Goal: Task Accomplishment & Management: Use online tool/utility

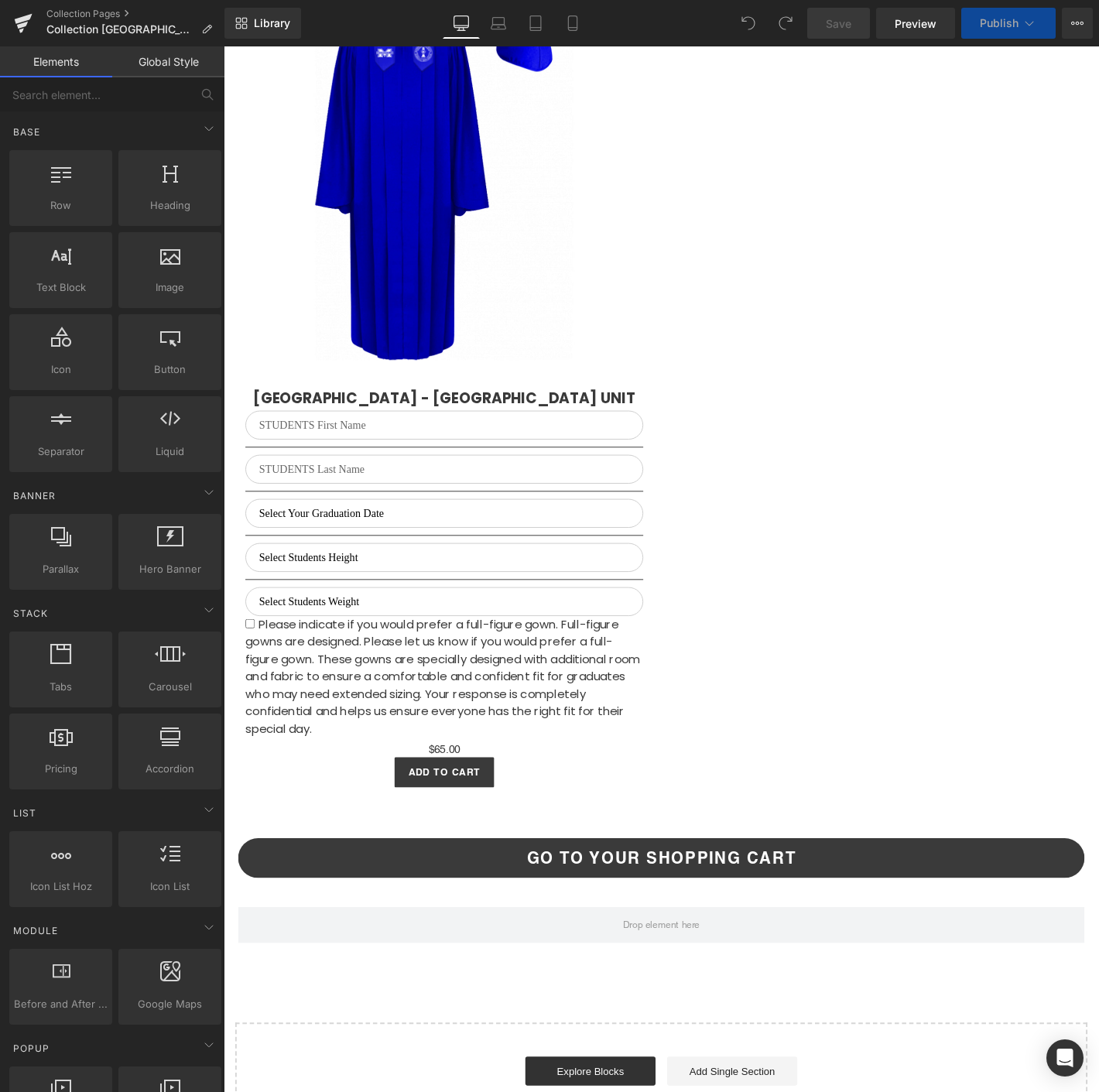
scroll to position [1858, 0]
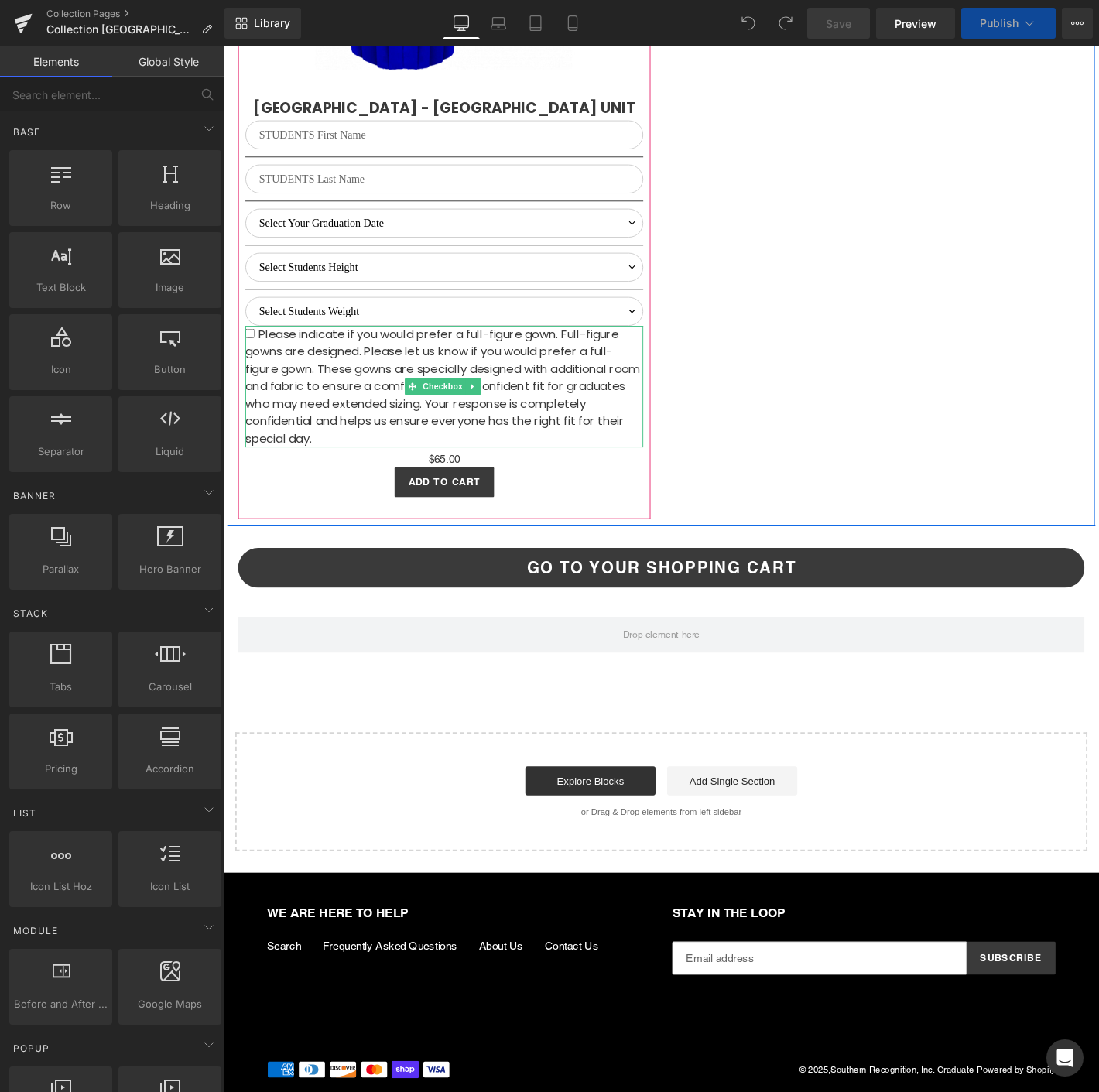
click at [450, 425] on span "Please indicate if you would prefer a full-figure gown. Full-figure gowns are d…" at bounding box center [457, 409] width 422 height 129
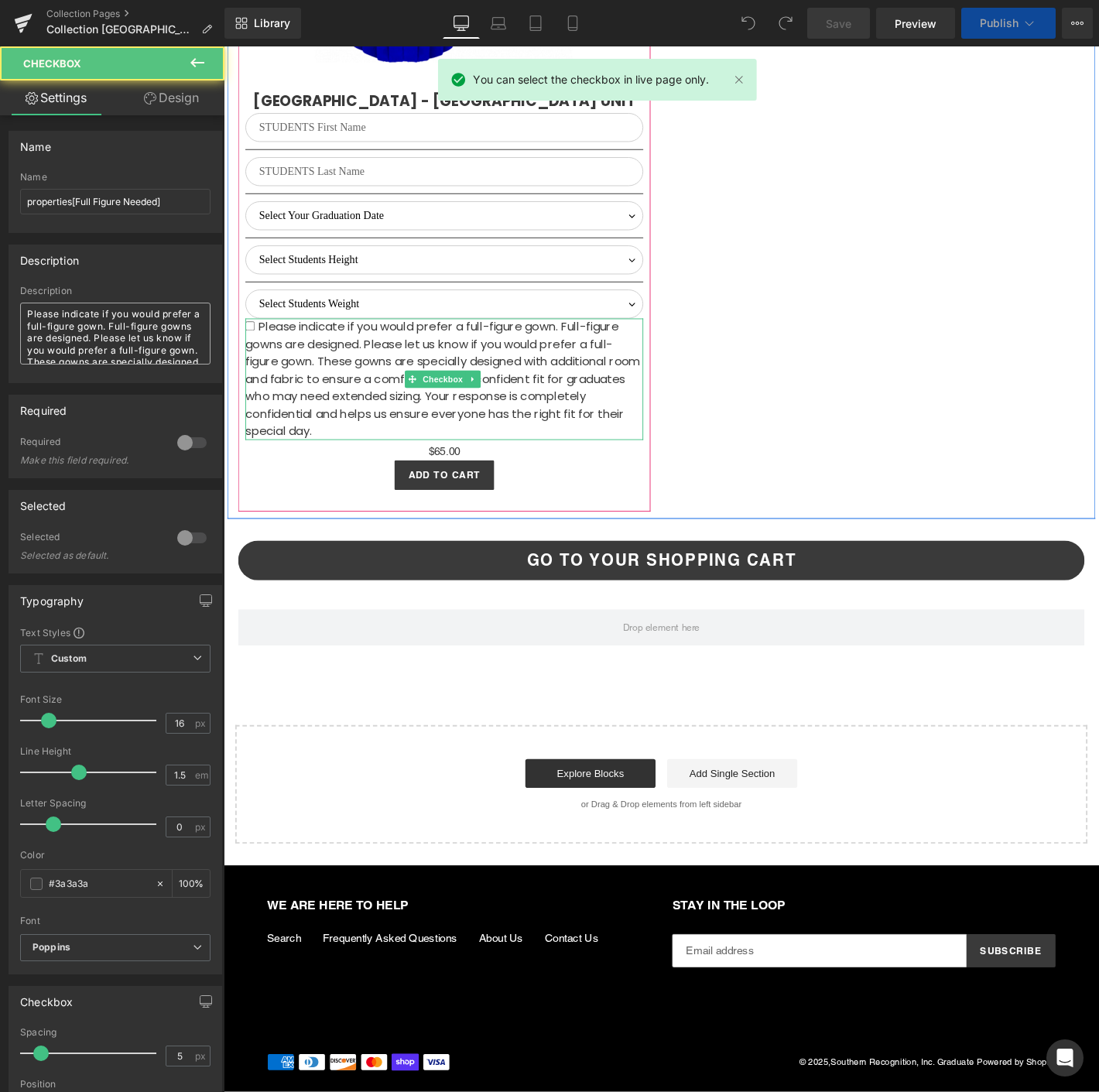
select select "M"
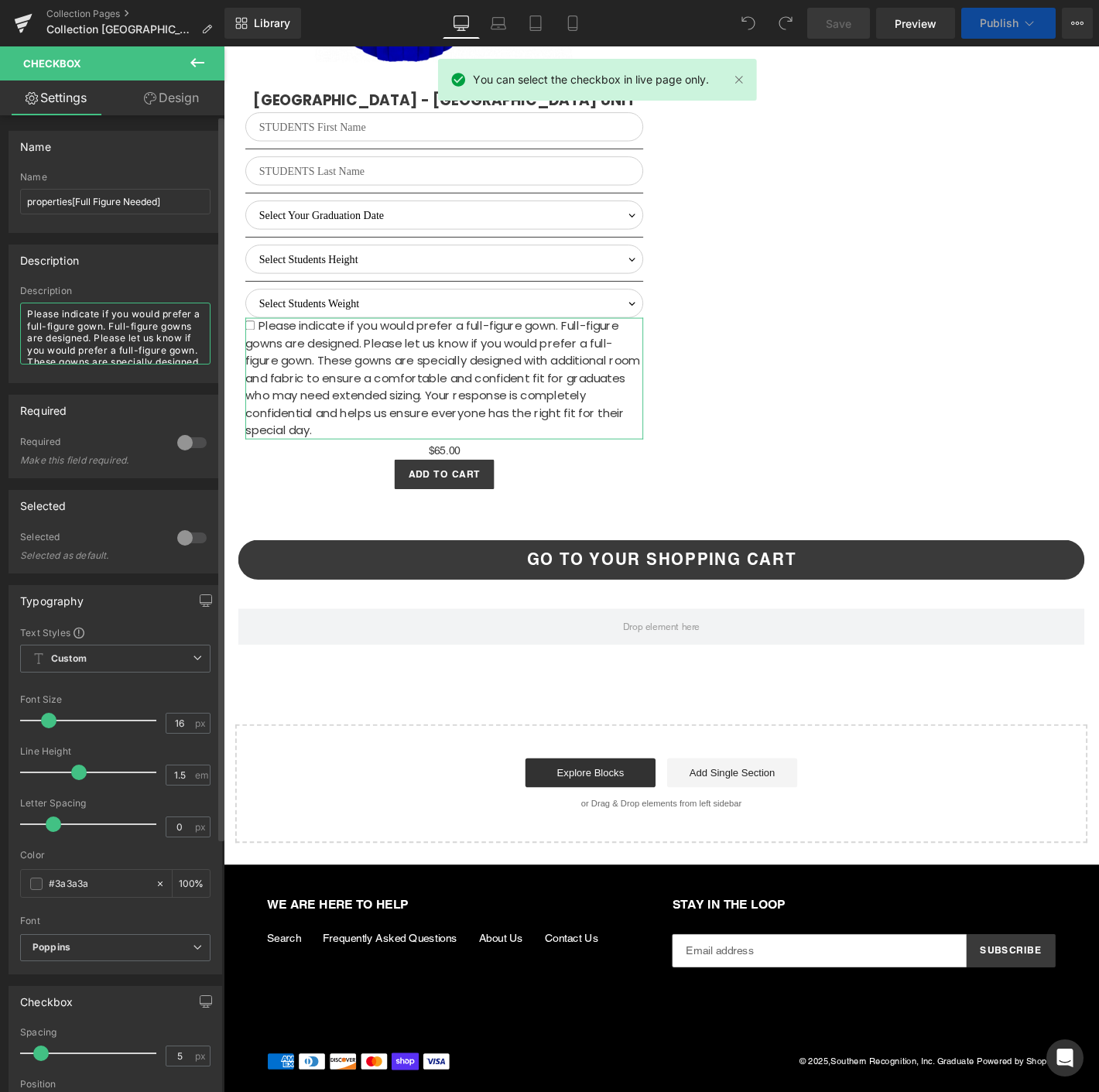
click at [124, 340] on textarea "Please indicate if you would prefer a full-figure gown. Full-figure gowns are d…" at bounding box center [115, 334] width 190 height 62
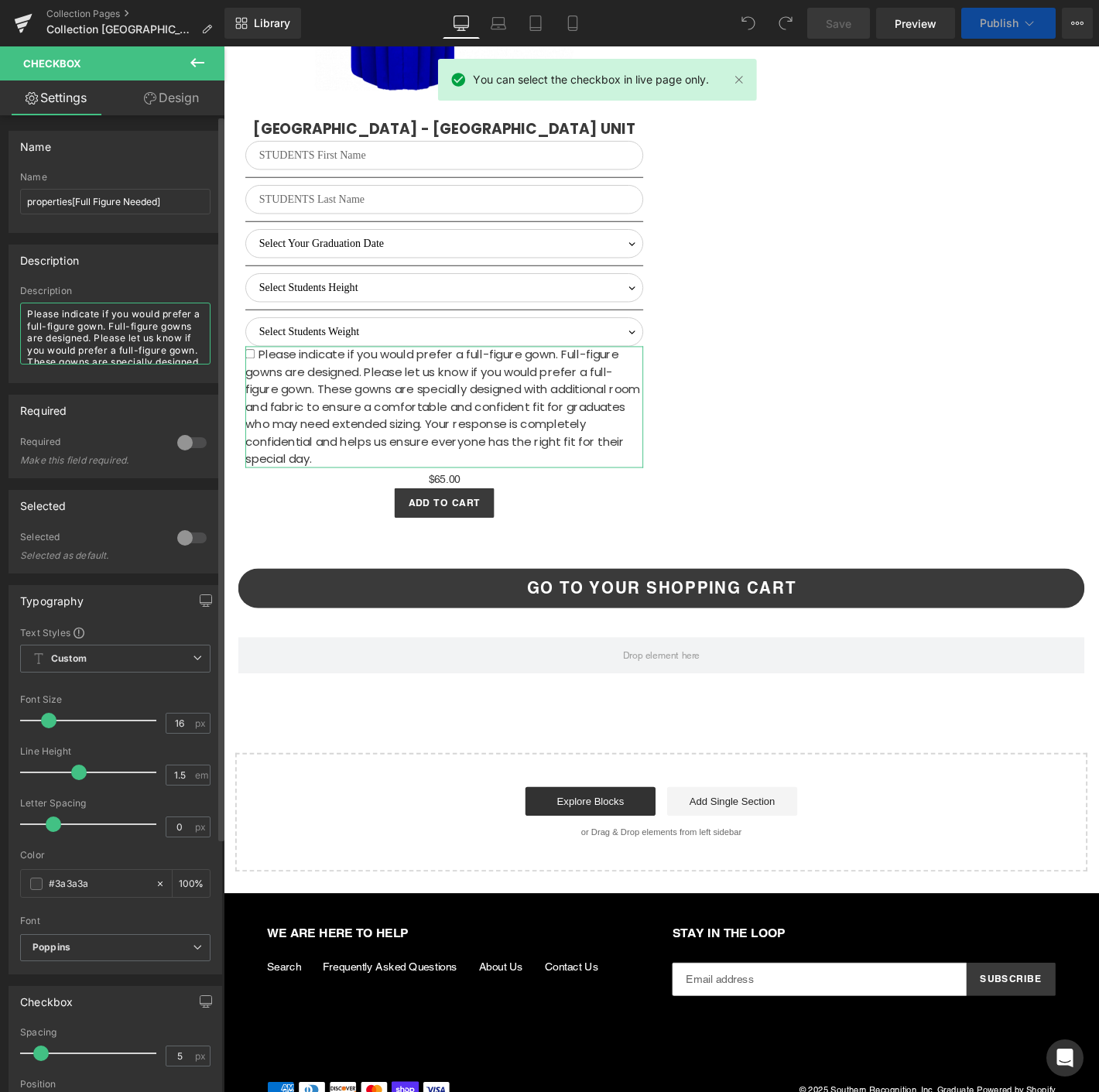
click at [124, 340] on textarea "Please indicate if you would prefer a full-figure gown. Full-figure gowns are d…" at bounding box center [115, 334] width 190 height 62
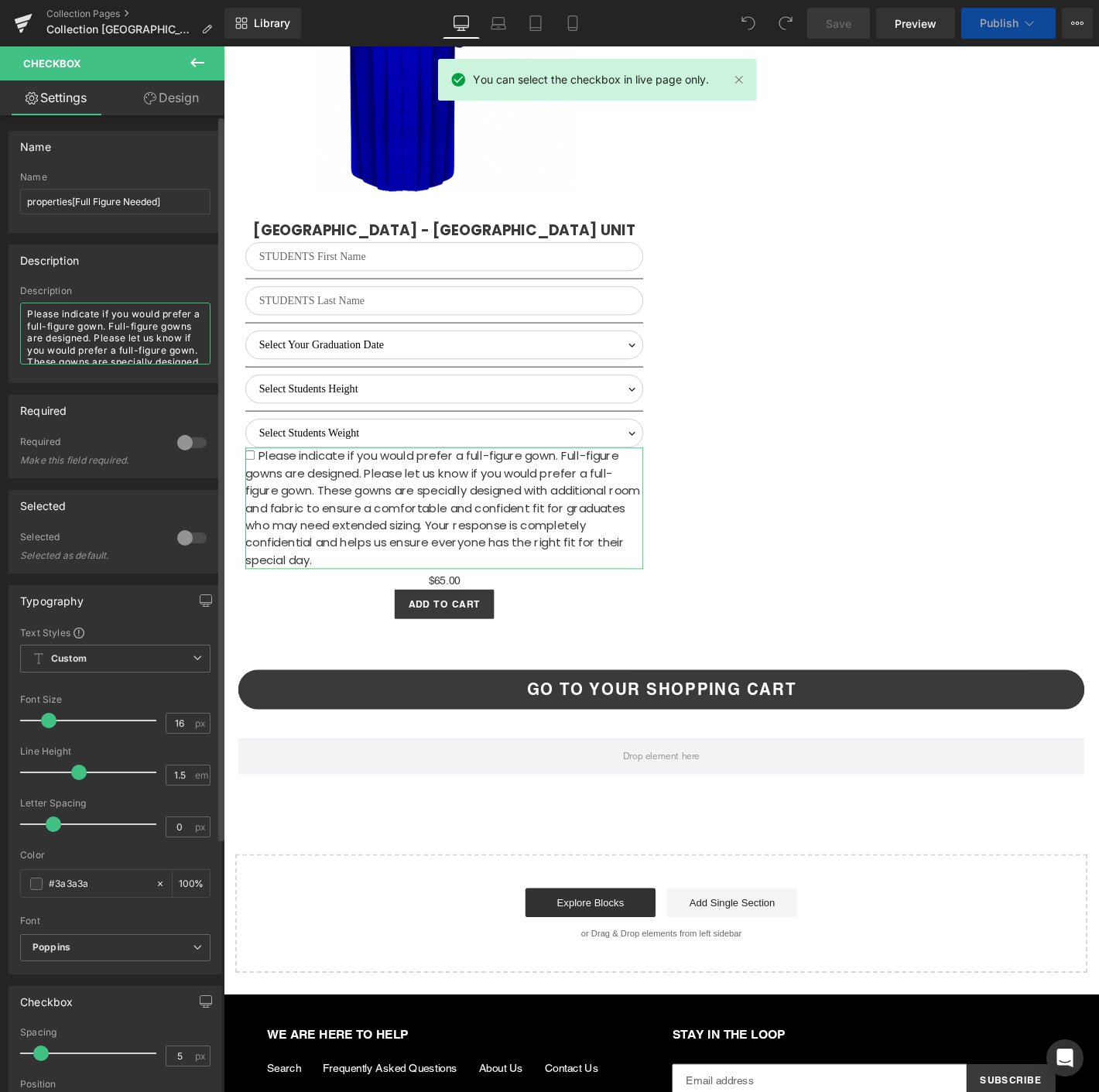
click at [124, 340] on textarea "Please indicate if you would prefer a full-figure gown. Full-figure gowns are d…" at bounding box center [115, 334] width 190 height 62
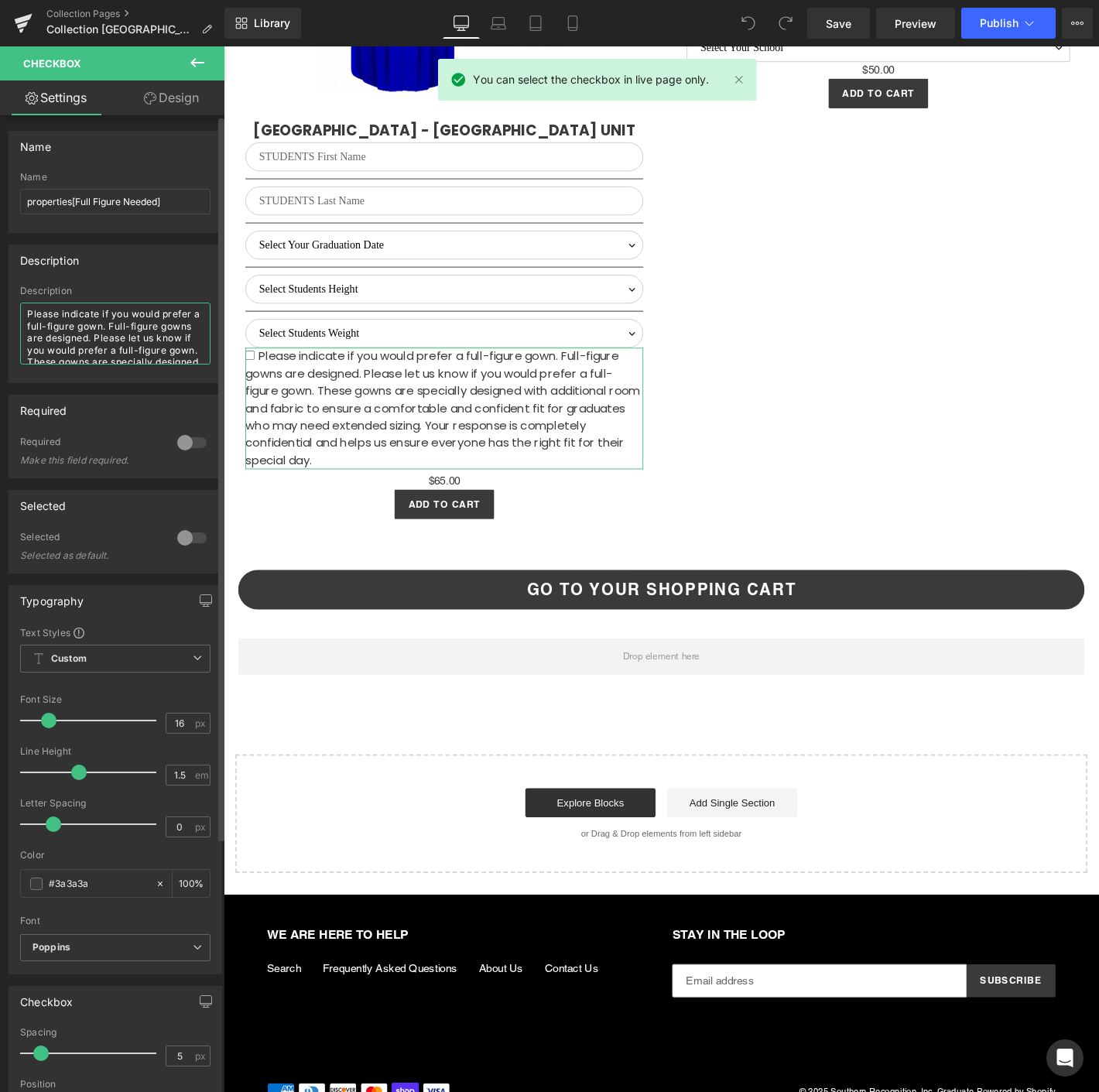
paste textarea "These gowns are specially designed with additional room and fabric to provide a…"
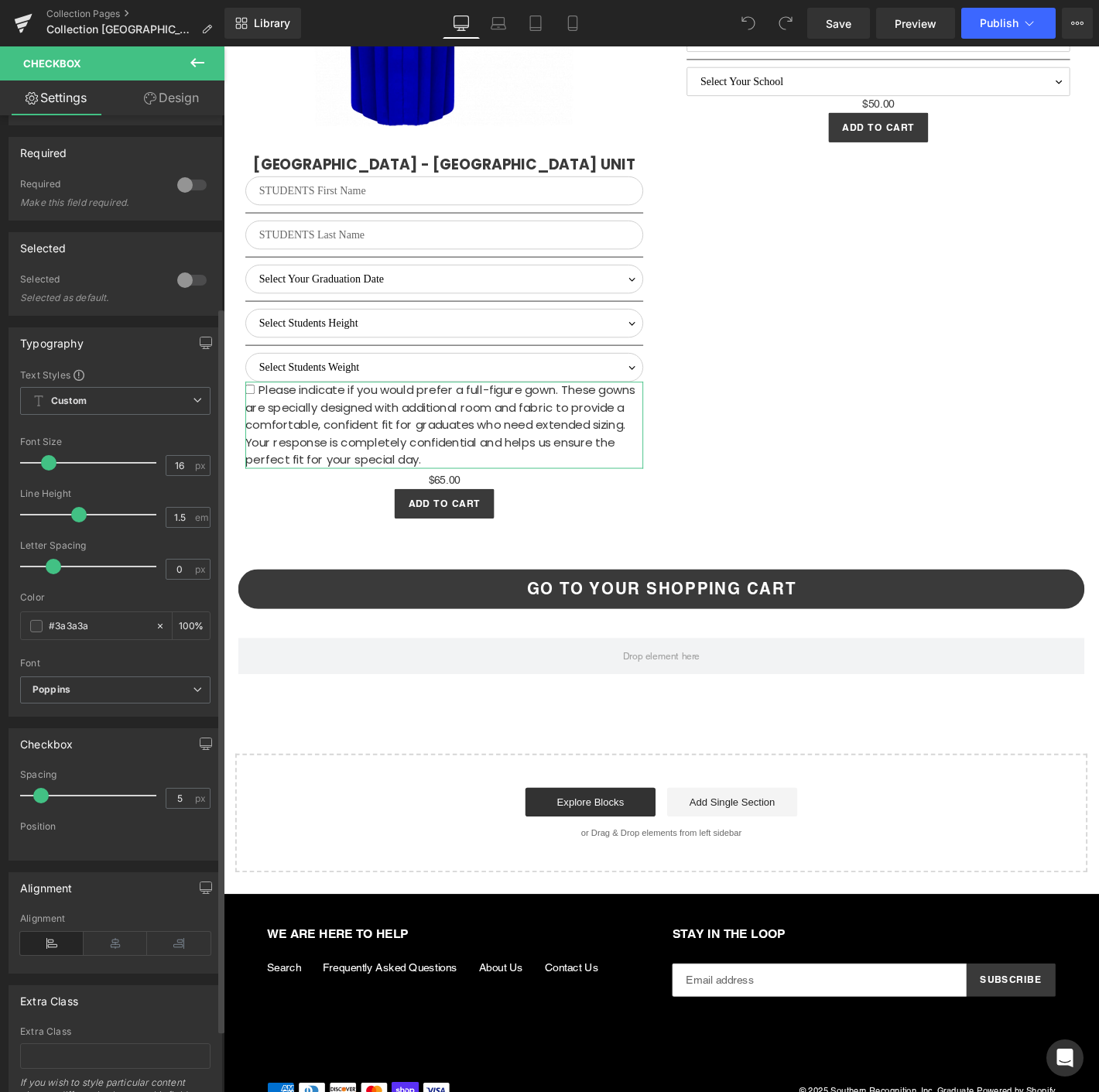
scroll to position [0, 0]
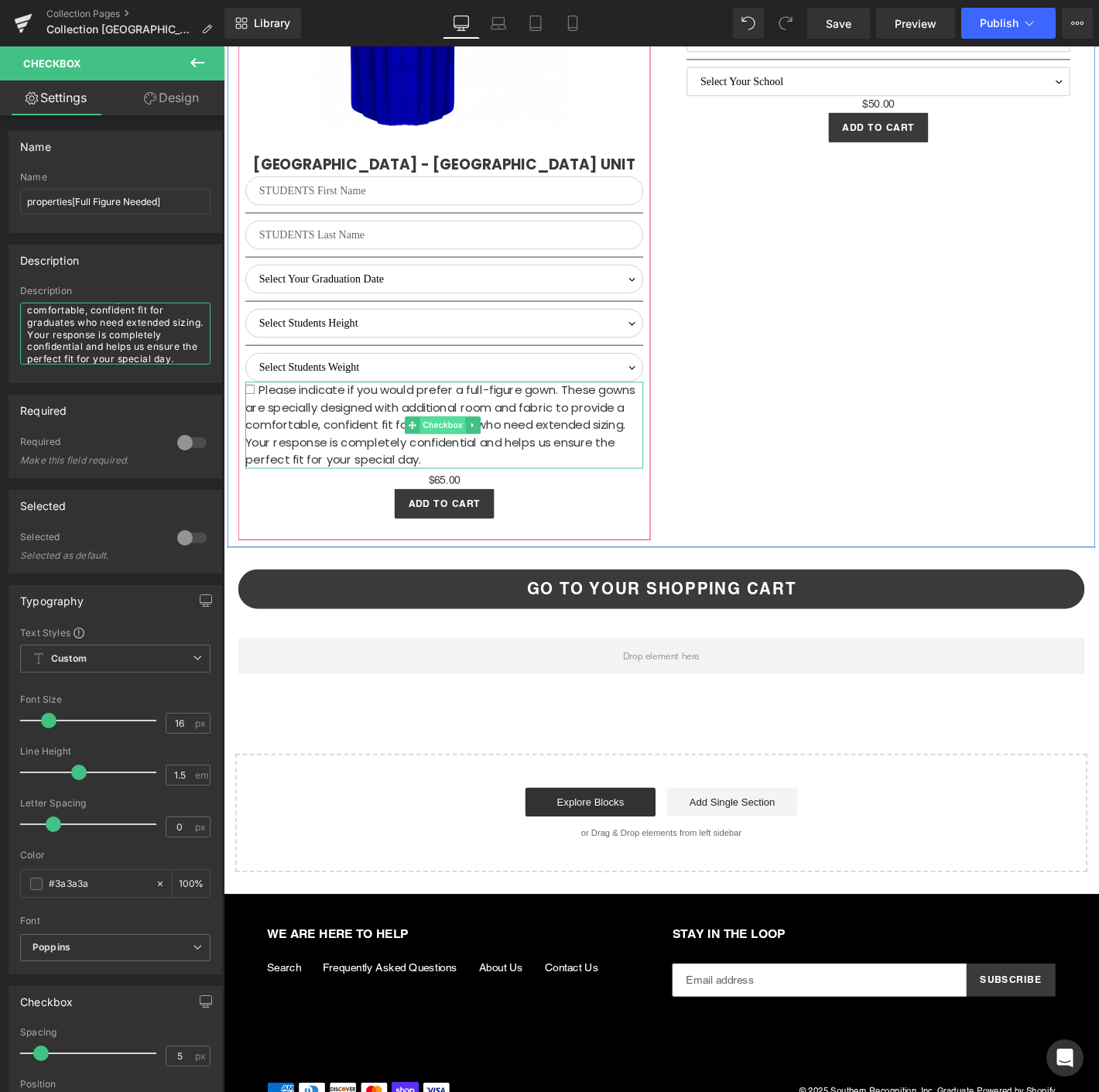
click at [454, 442] on span "Checkbox" at bounding box center [458, 451] width 49 height 19
type textarea "Please indicate if you would prefer a full-figure gown. These gowns are special…"
click at [495, 442] on link at bounding box center [490, 451] width 16 height 19
click at [463, 448] on icon at bounding box center [467, 451] width 8 height 8
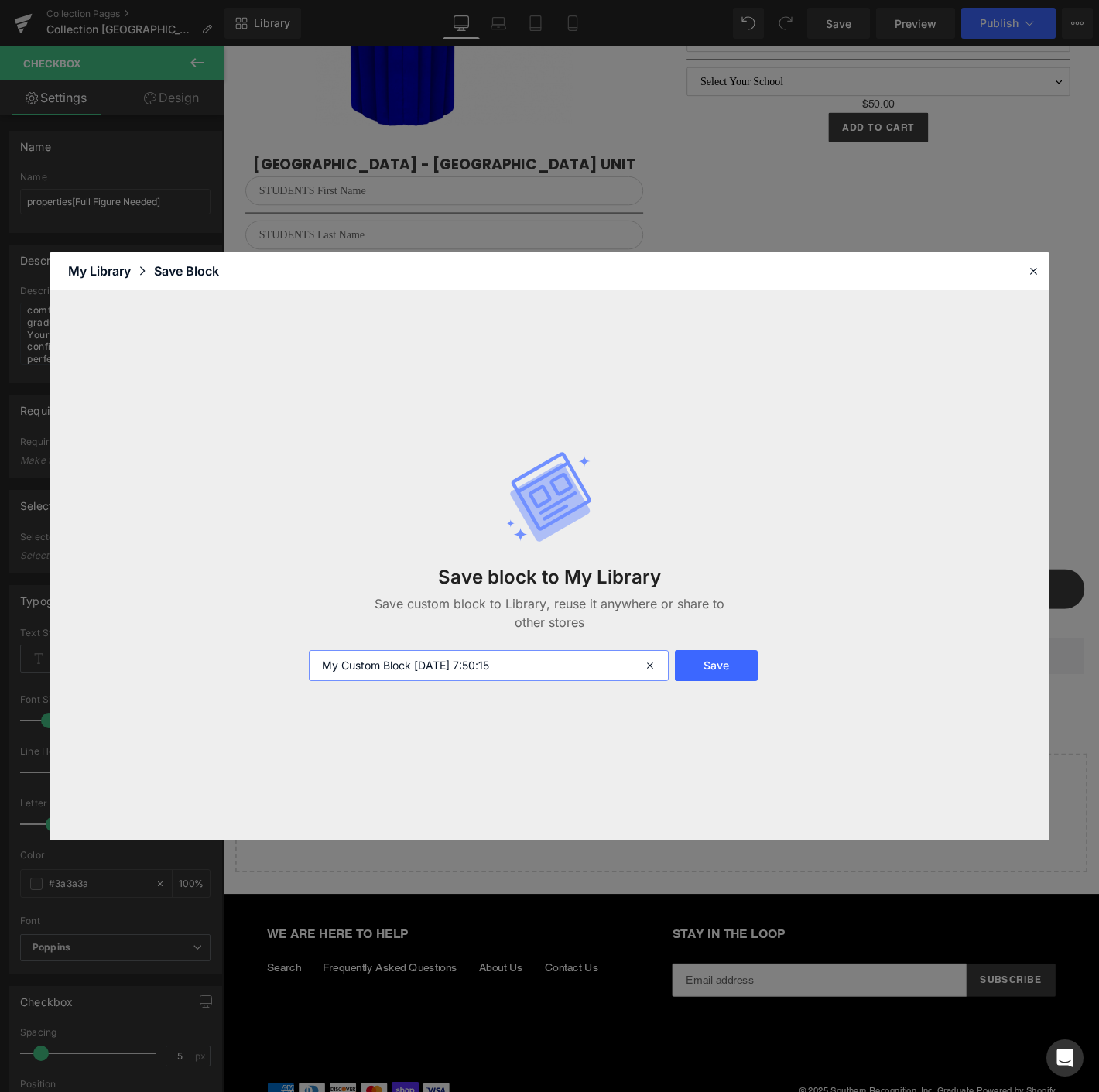
click at [416, 661] on input "My Custom Block 2025-08-14 7:50:15" at bounding box center [488, 665] width 359 height 31
type input "UPDATED_FF_2026"
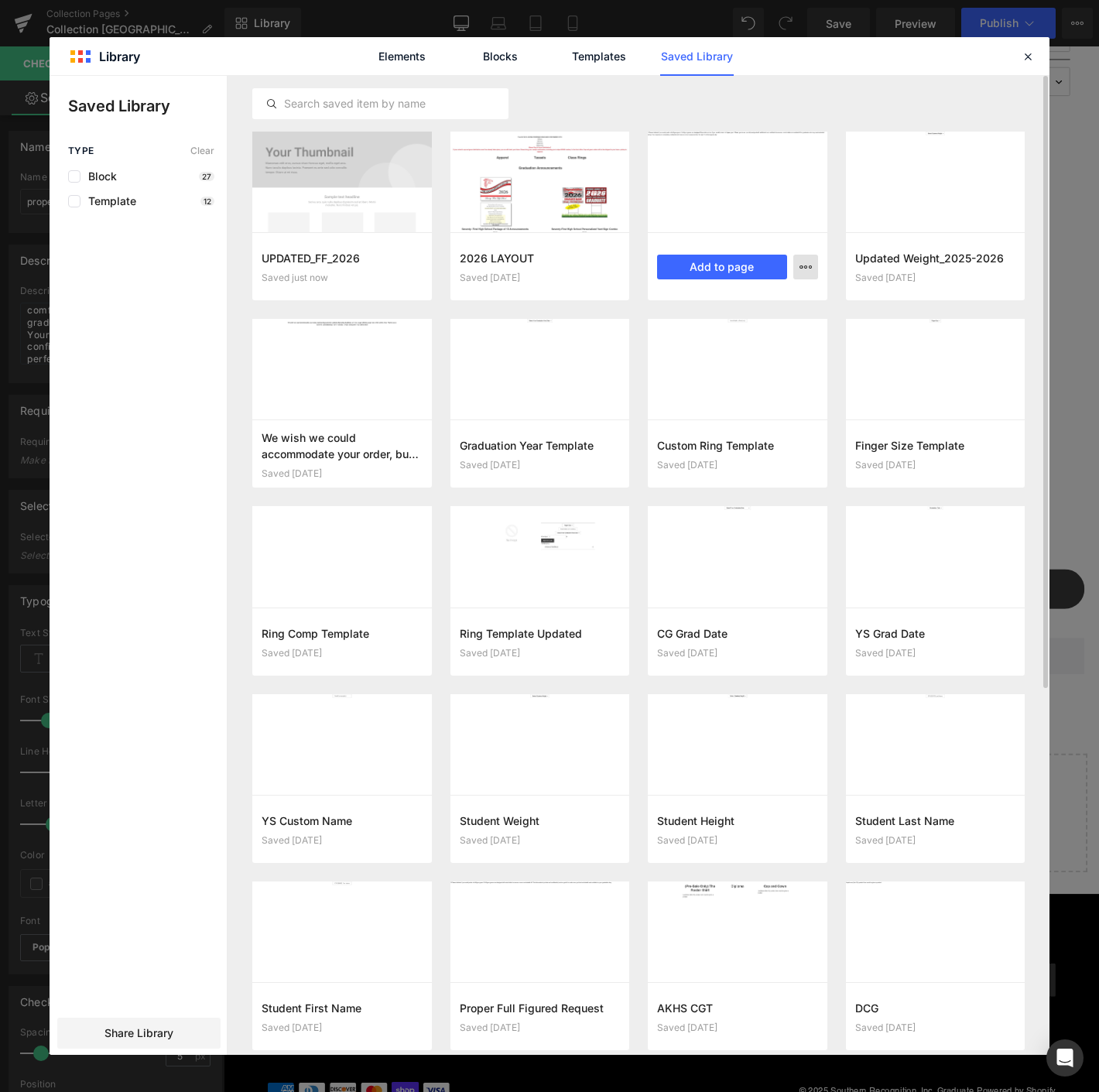
click at [802, 261] on icon "button" at bounding box center [805, 266] width 12 height 12
click at [729, 342] on div "Delete" at bounding box center [730, 334] width 177 height 33
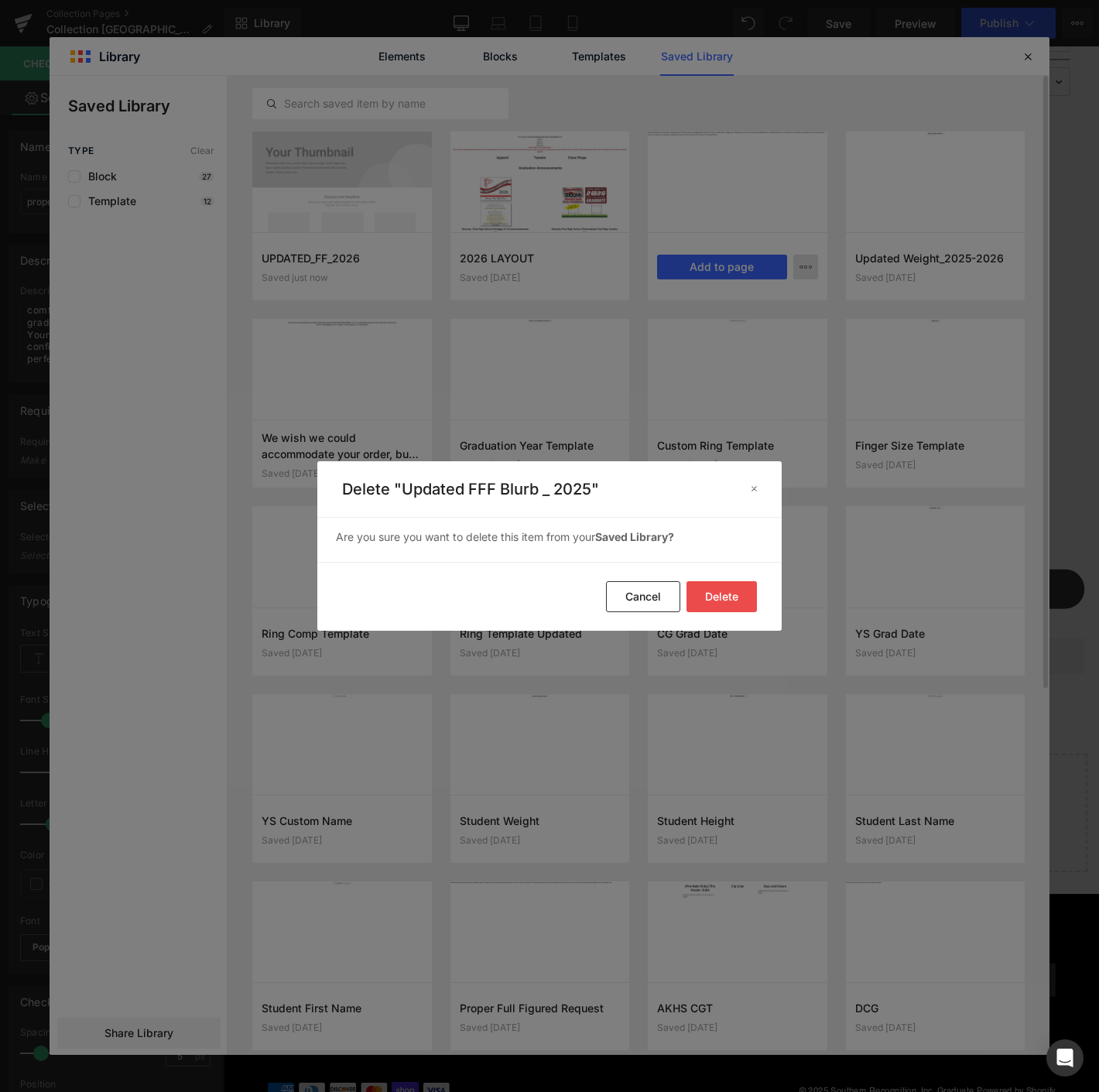
click at [733, 581] on button "Delete" at bounding box center [722, 596] width 71 height 31
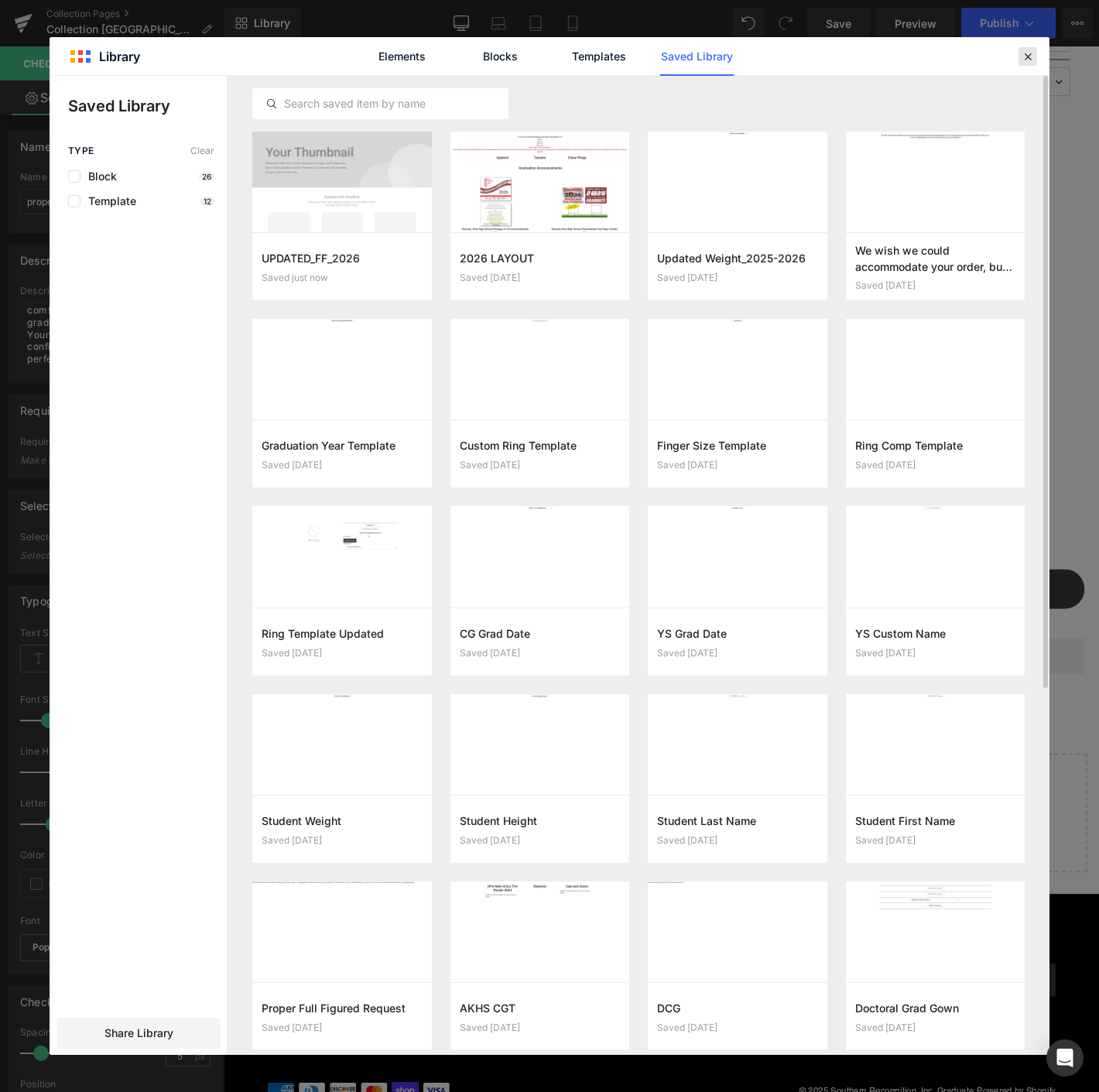
click at [1023, 55] on icon at bounding box center [1027, 56] width 14 height 14
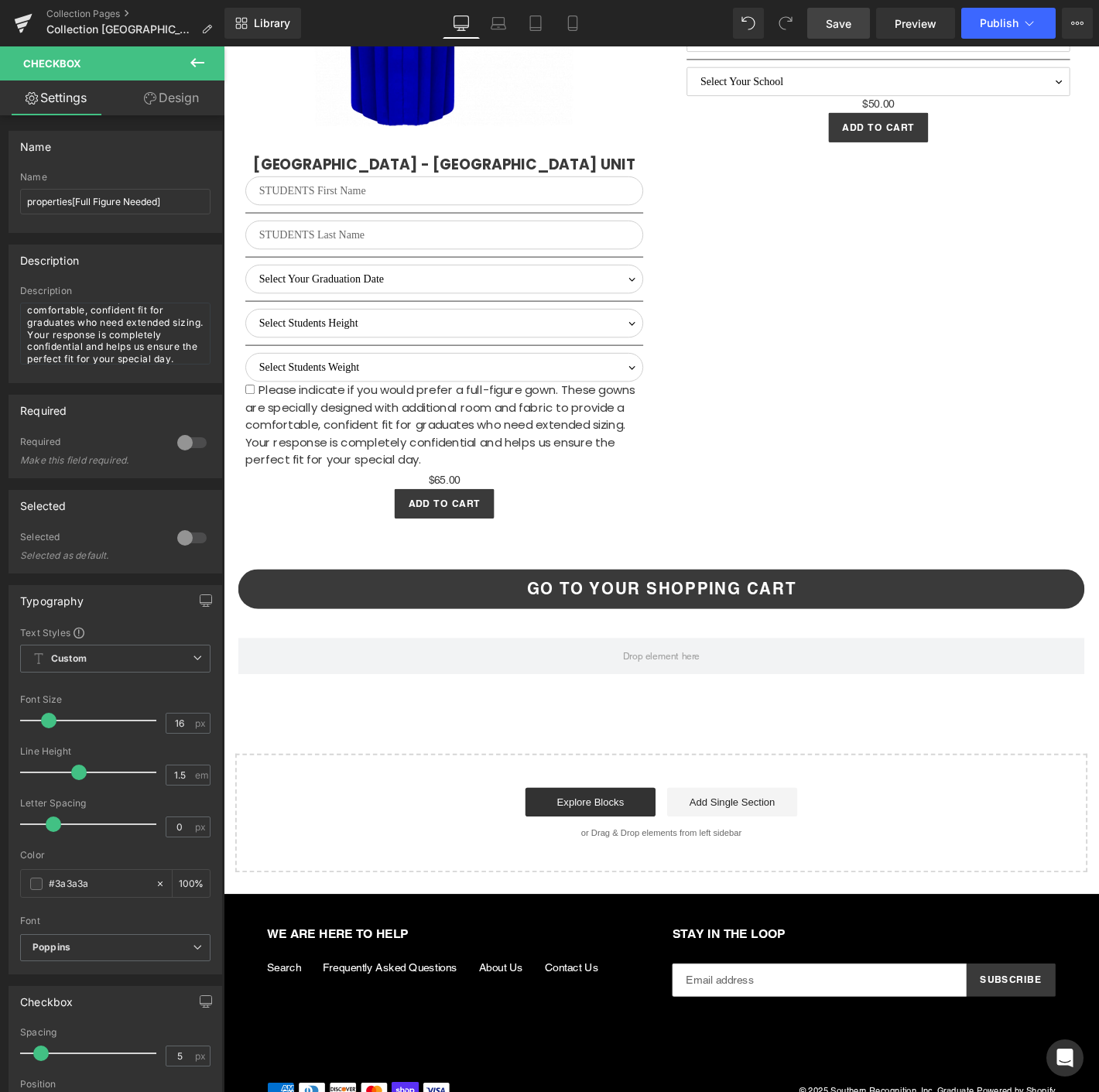
click at [834, 32] on link "Save" at bounding box center [838, 23] width 63 height 31
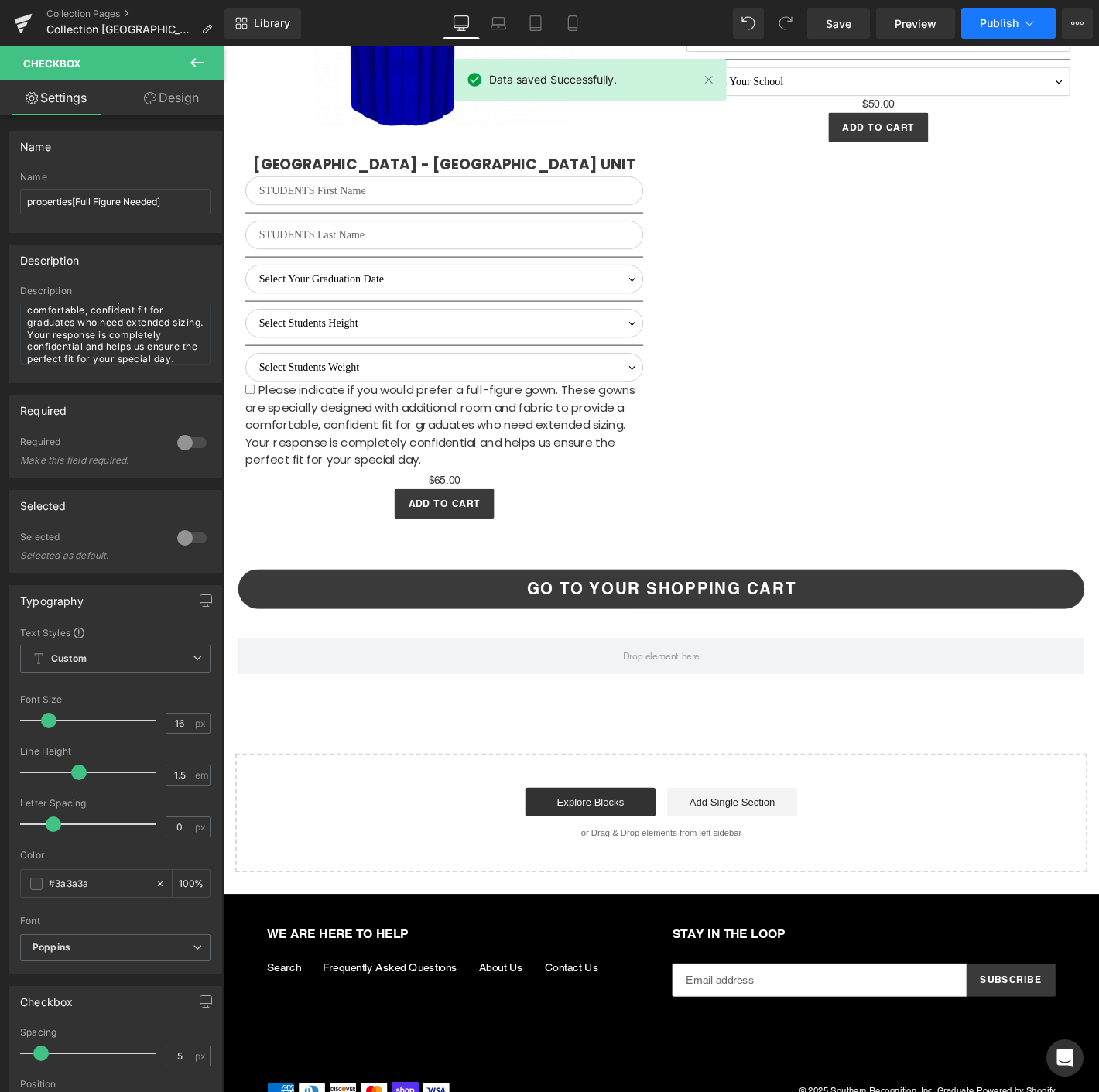
click at [981, 29] on span "Publish" at bounding box center [998, 23] width 39 height 12
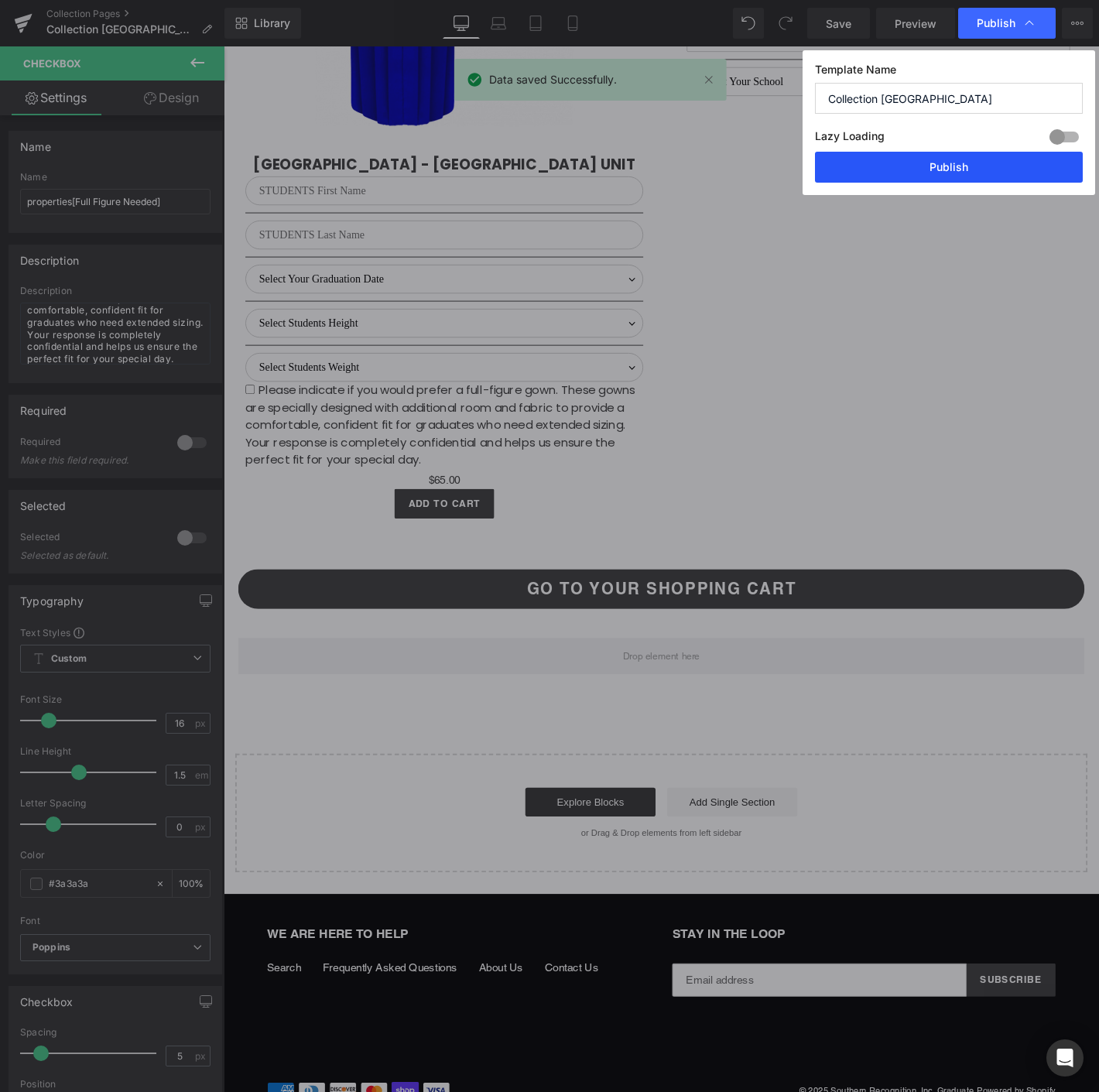
click at [911, 151] on button "Publish" at bounding box center [948, 166] width 268 height 31
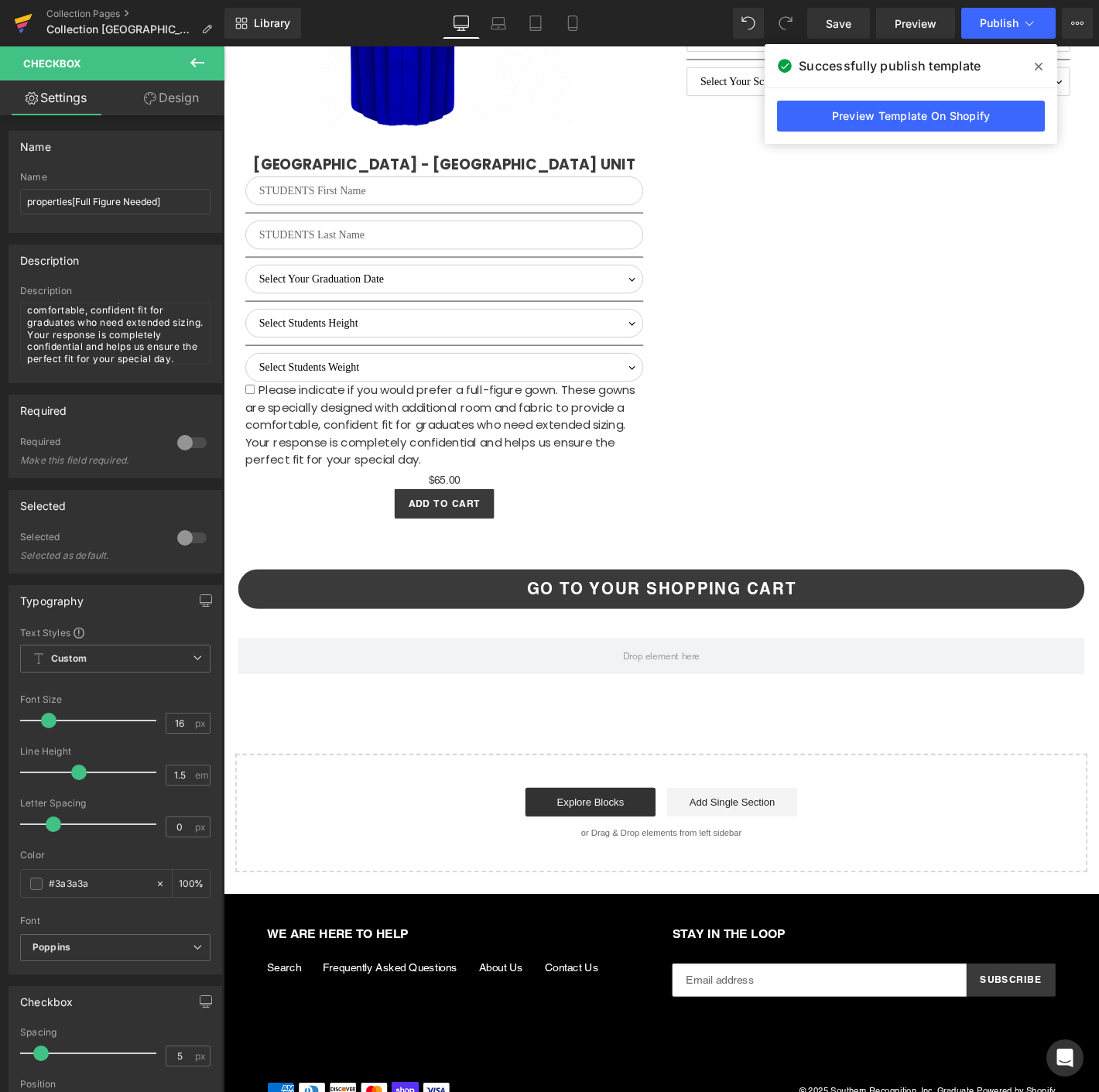
click at [22, 9] on icon at bounding box center [24, 23] width 19 height 39
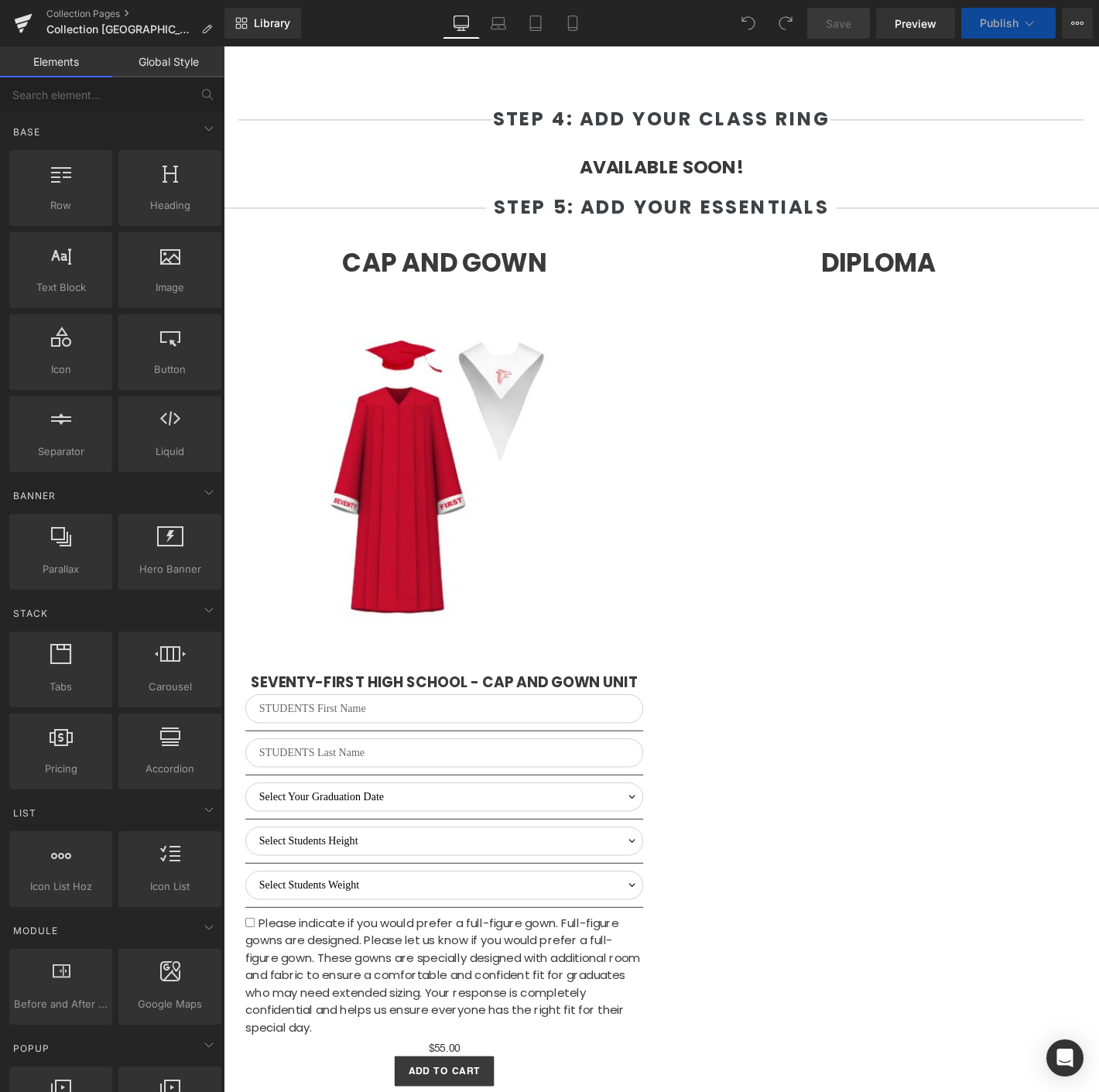
scroll to position [1744, 0]
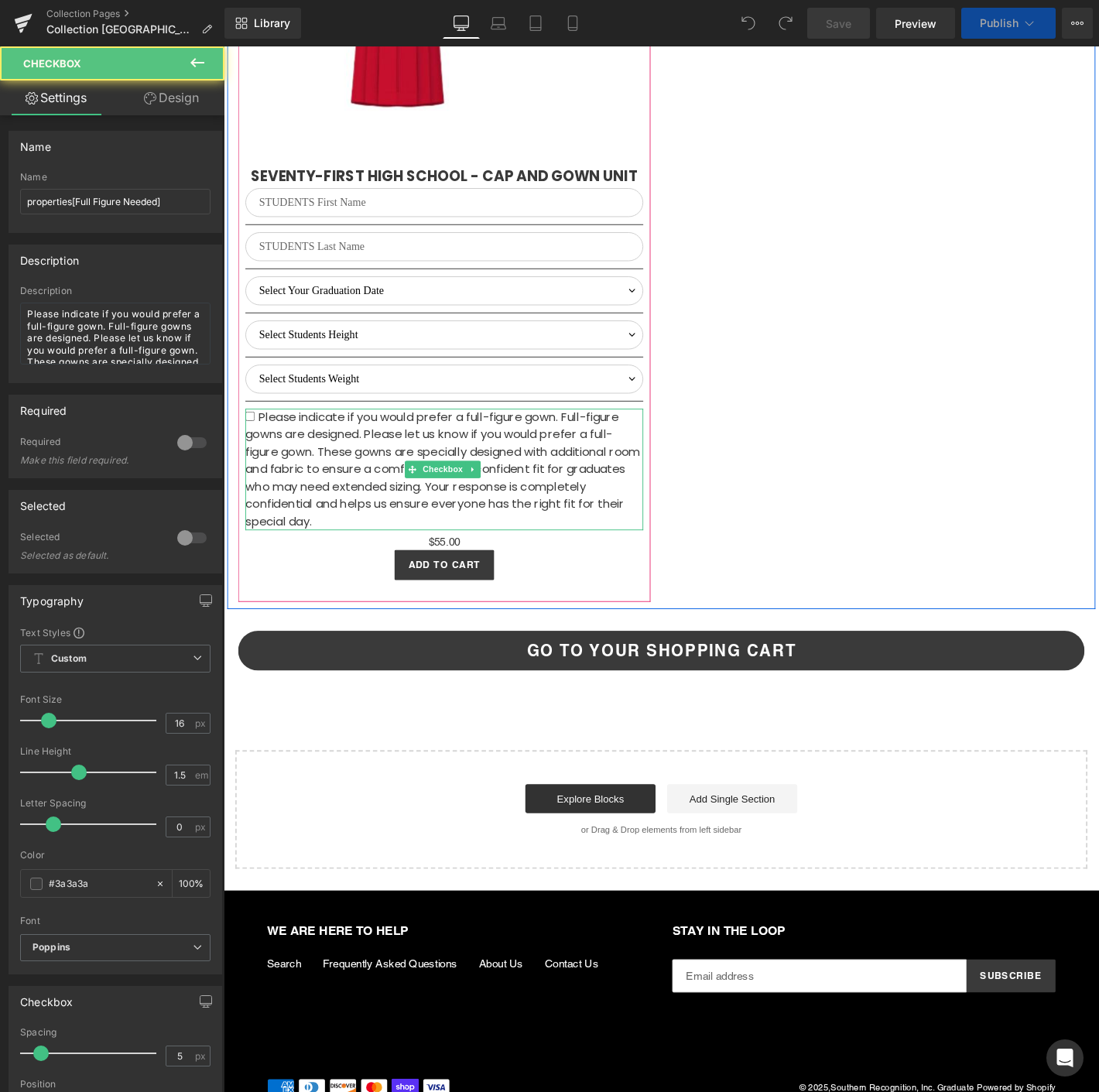
click at [405, 535] on span "Please indicate if you would prefer a full-figure gown. Full-figure gowns are d…" at bounding box center [457, 498] width 422 height 129
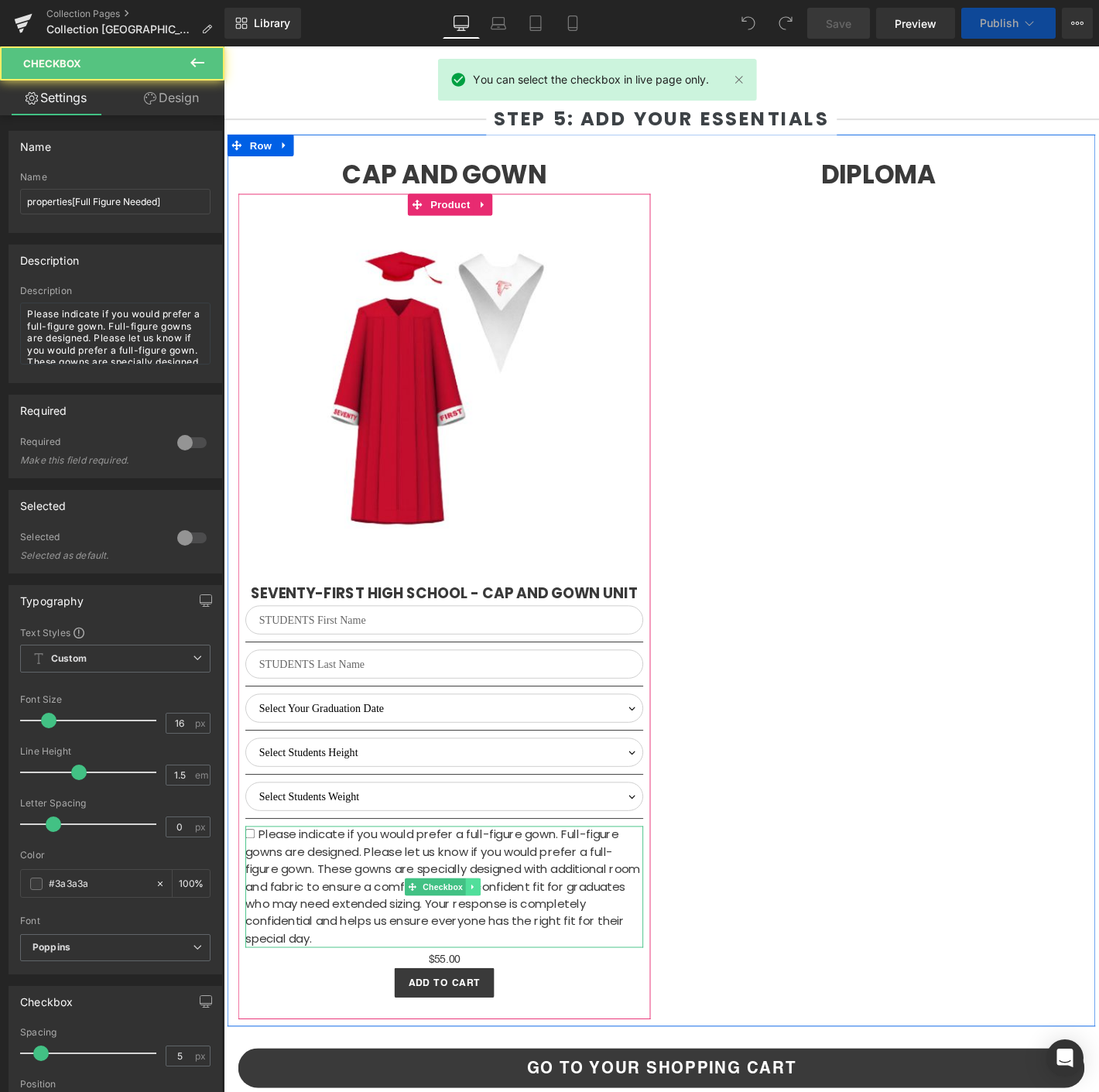
click at [483, 936] on link at bounding box center [490, 945] width 16 height 19
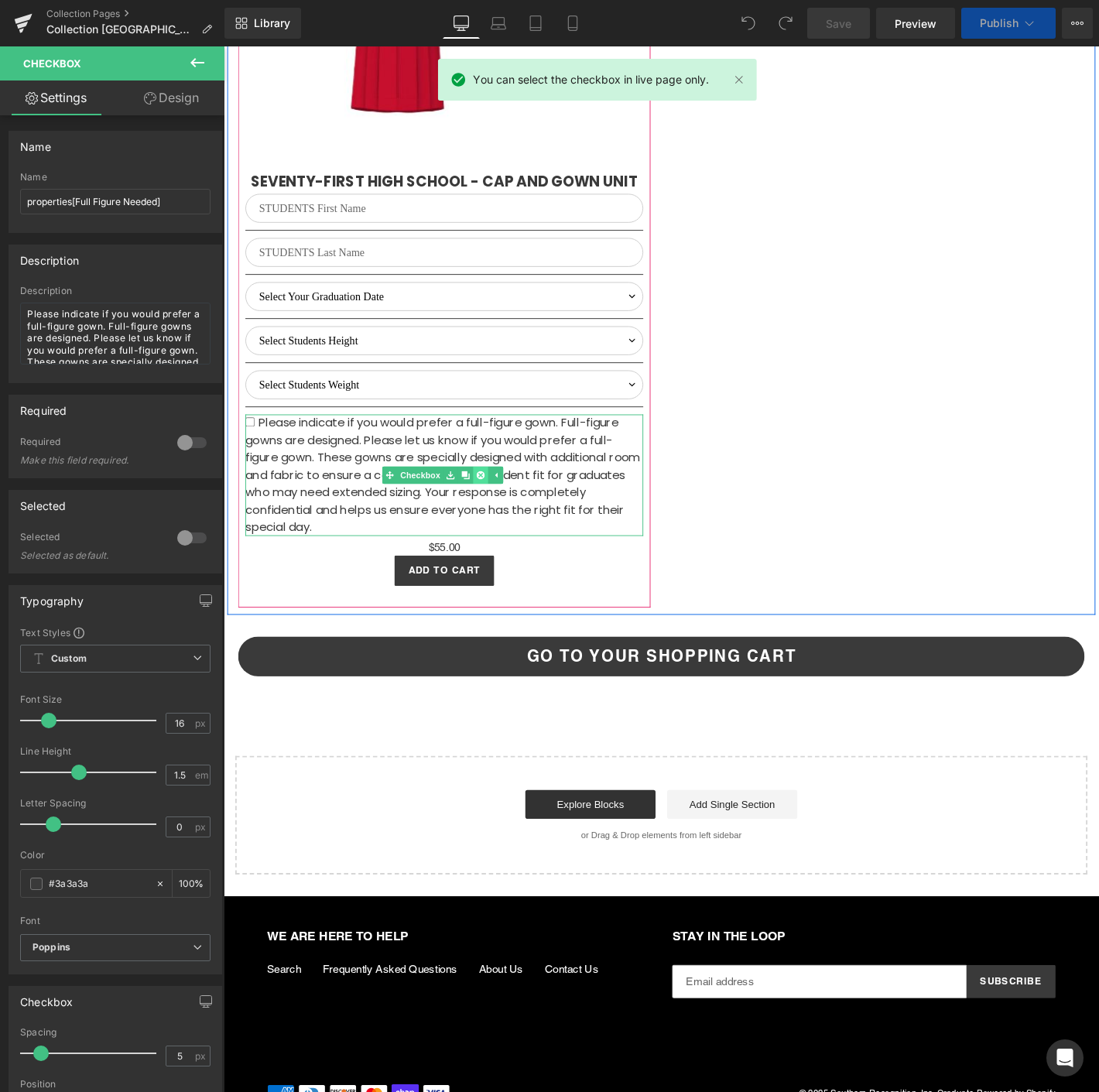
click at [490, 514] on link at bounding box center [498, 505] width 16 height 19
select select "M"
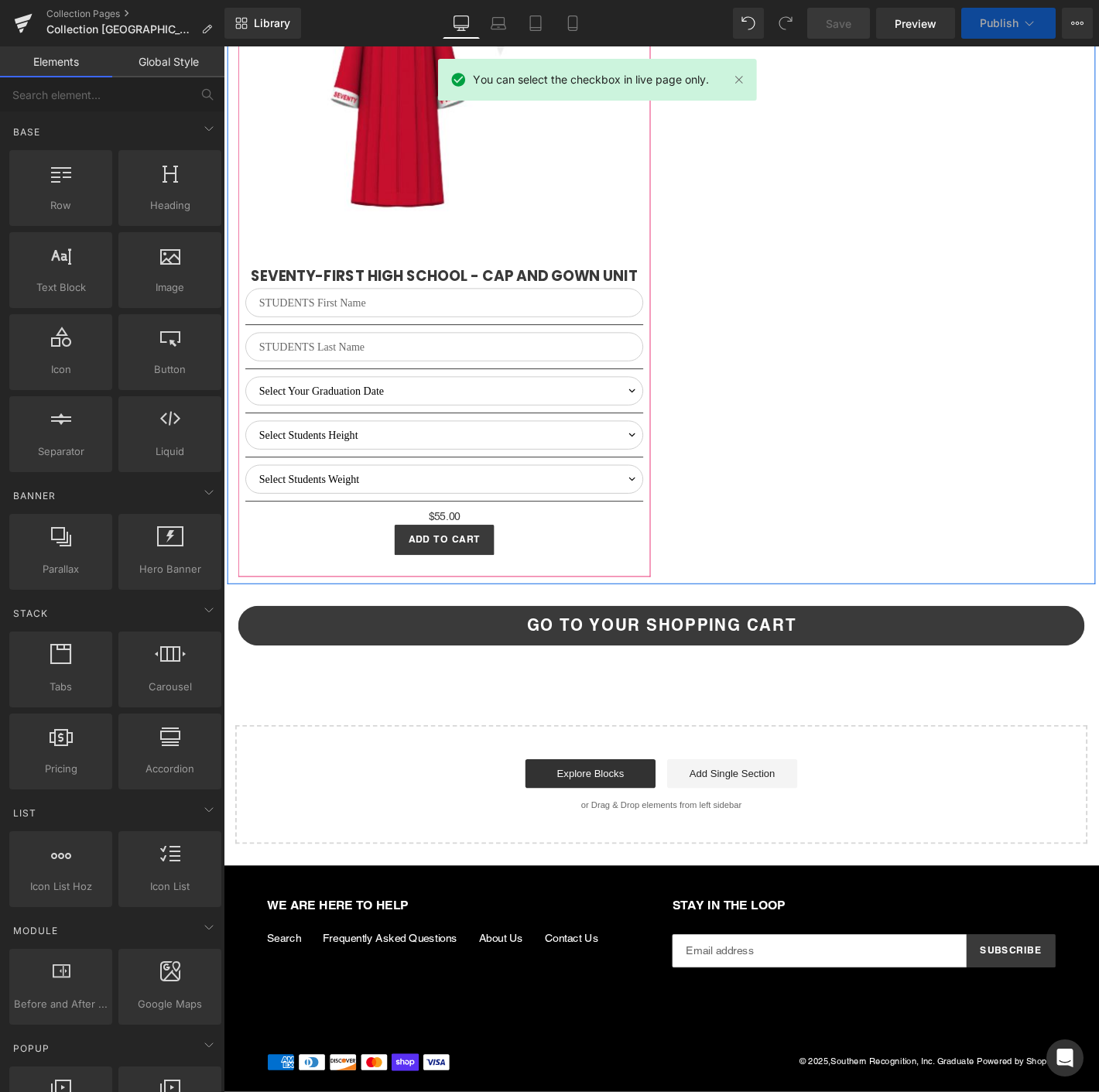
scroll to position [3507, 0]
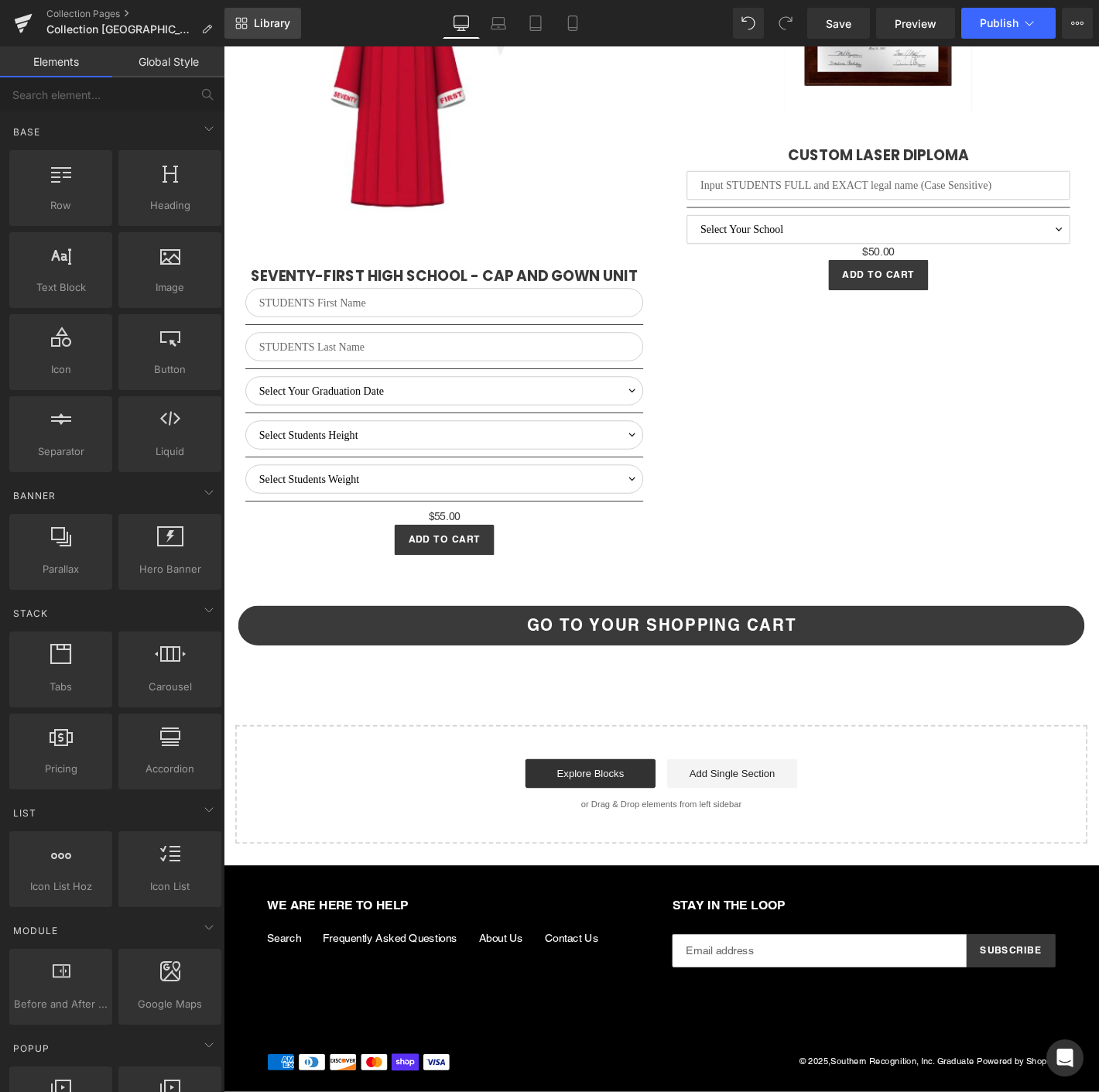
click at [249, 32] on link "Library" at bounding box center [263, 23] width 76 height 31
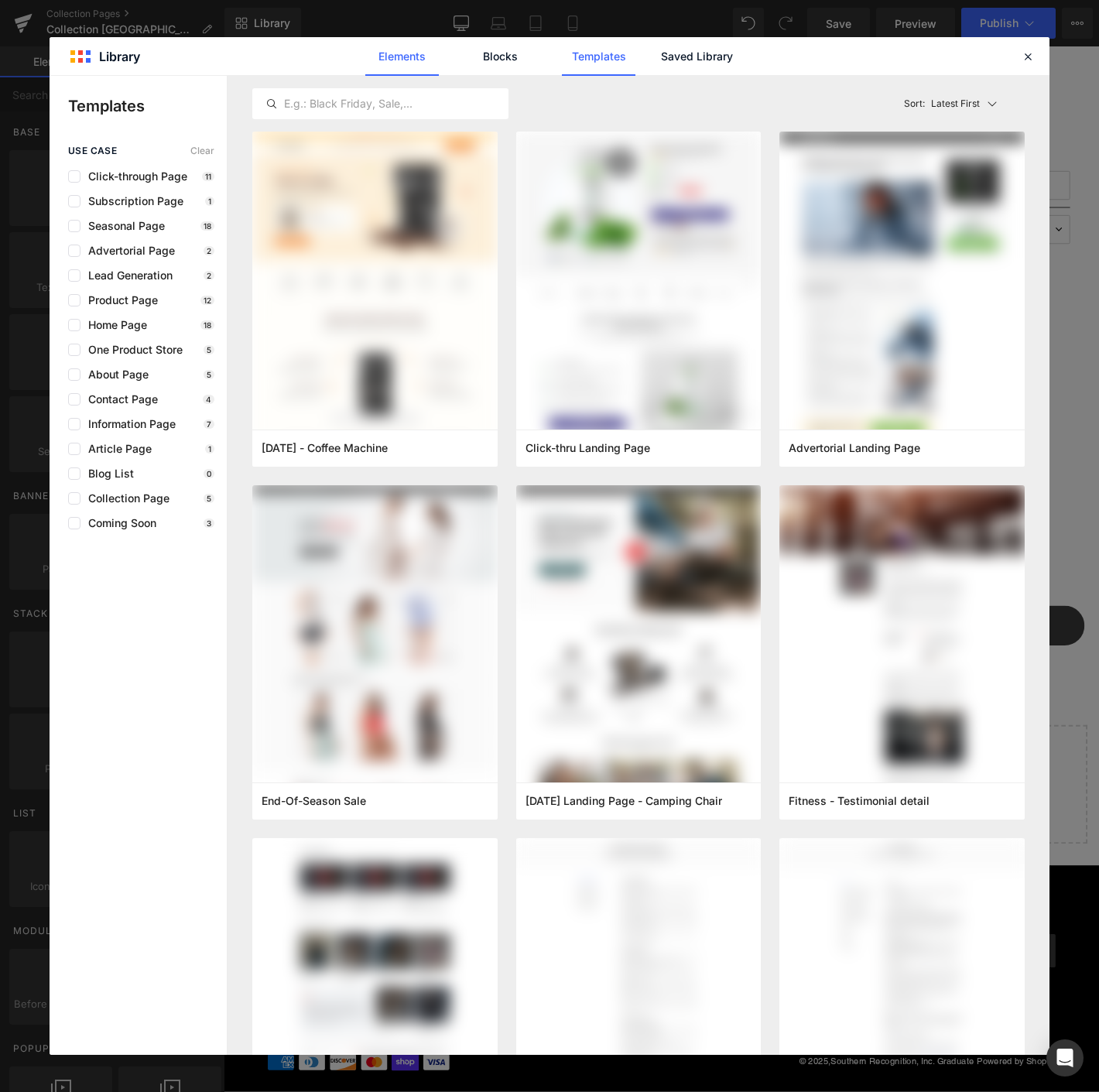
click at [562, 68] on link "Elements" at bounding box center [598, 55] width 73 height 39
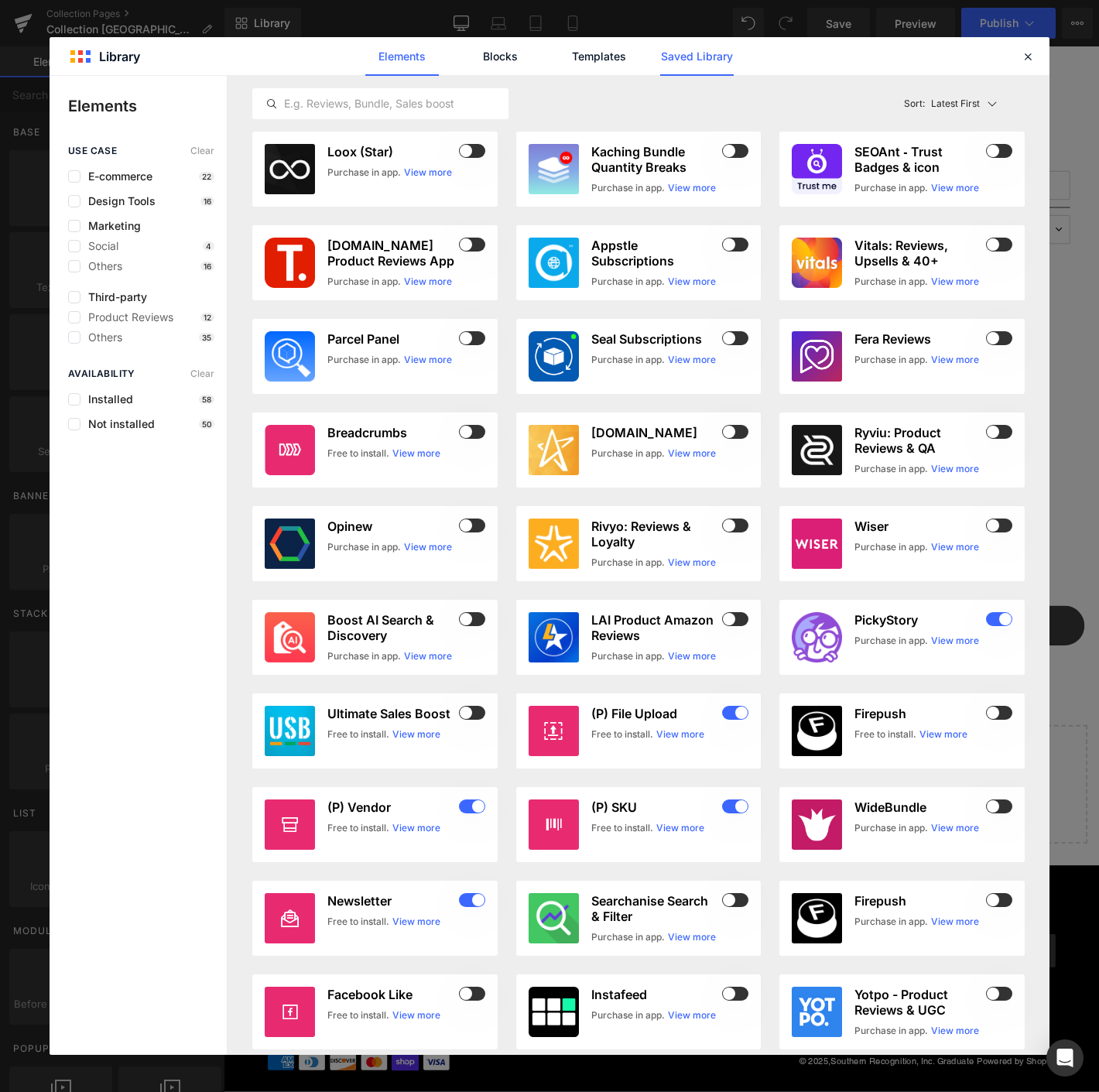
click at [700, 57] on link "Saved Library" at bounding box center [697, 55] width 73 height 39
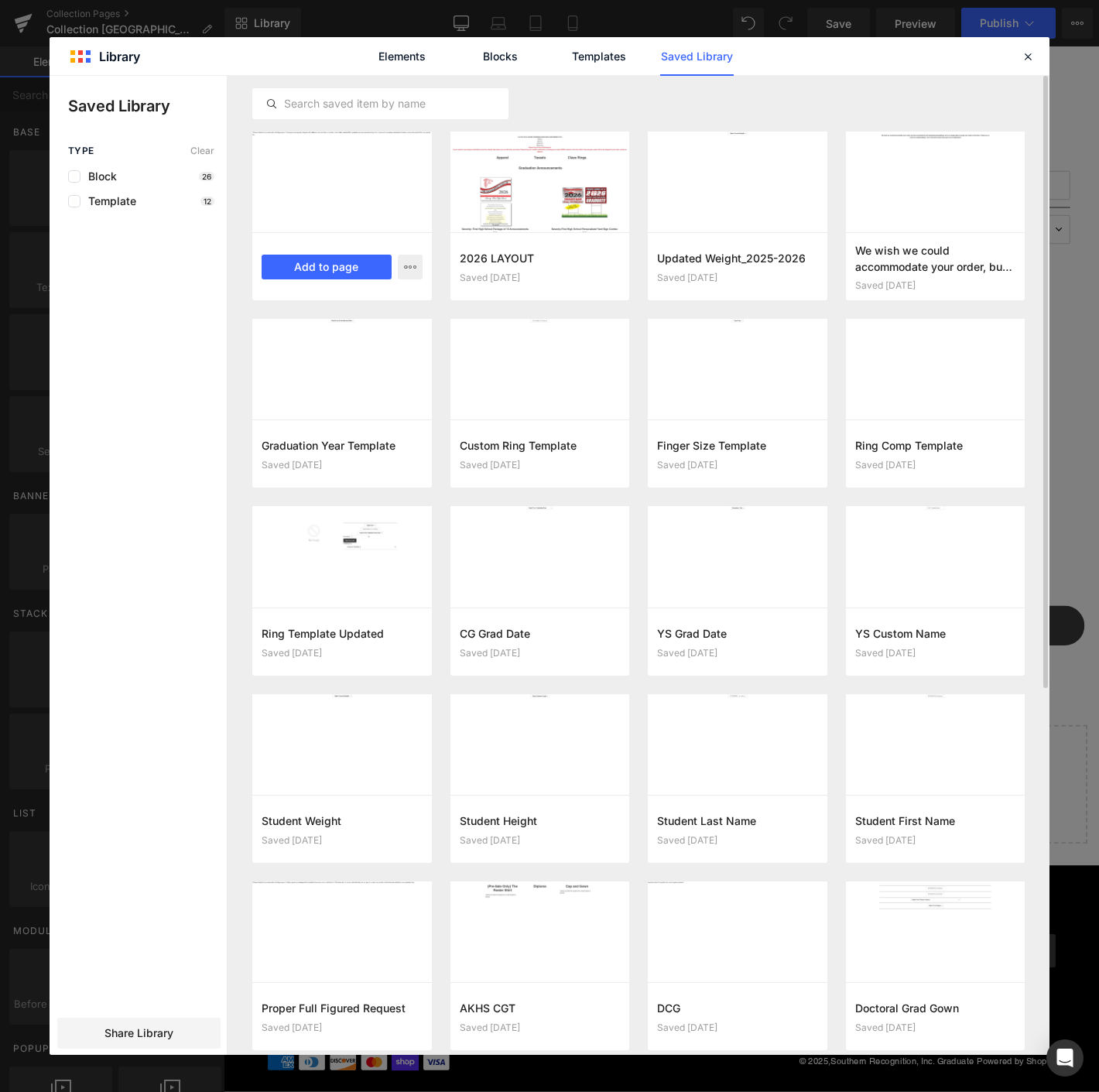
click at [327, 281] on div "UPDATED_FF_2026 Saved 2 minutes ago Add to page" at bounding box center [342, 266] width 180 height 68
click at [327, 270] on button "Add to page" at bounding box center [327, 267] width 130 height 24
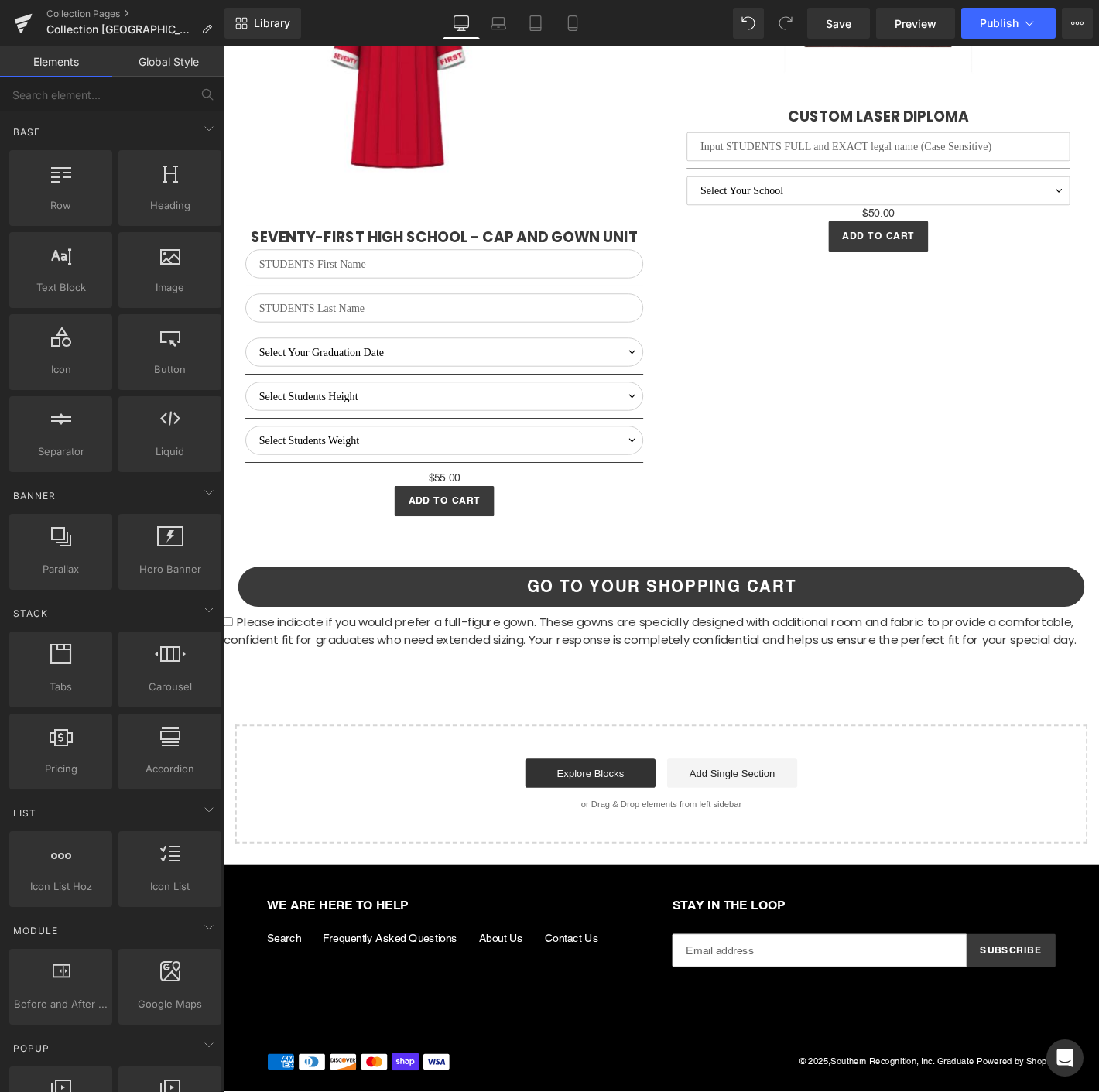
scroll to position [3576, 0]
click at [625, 654] on span "Please indicate if you would prefer a full-figure gown. These gowns are special…" at bounding box center [680, 672] width 913 height 37
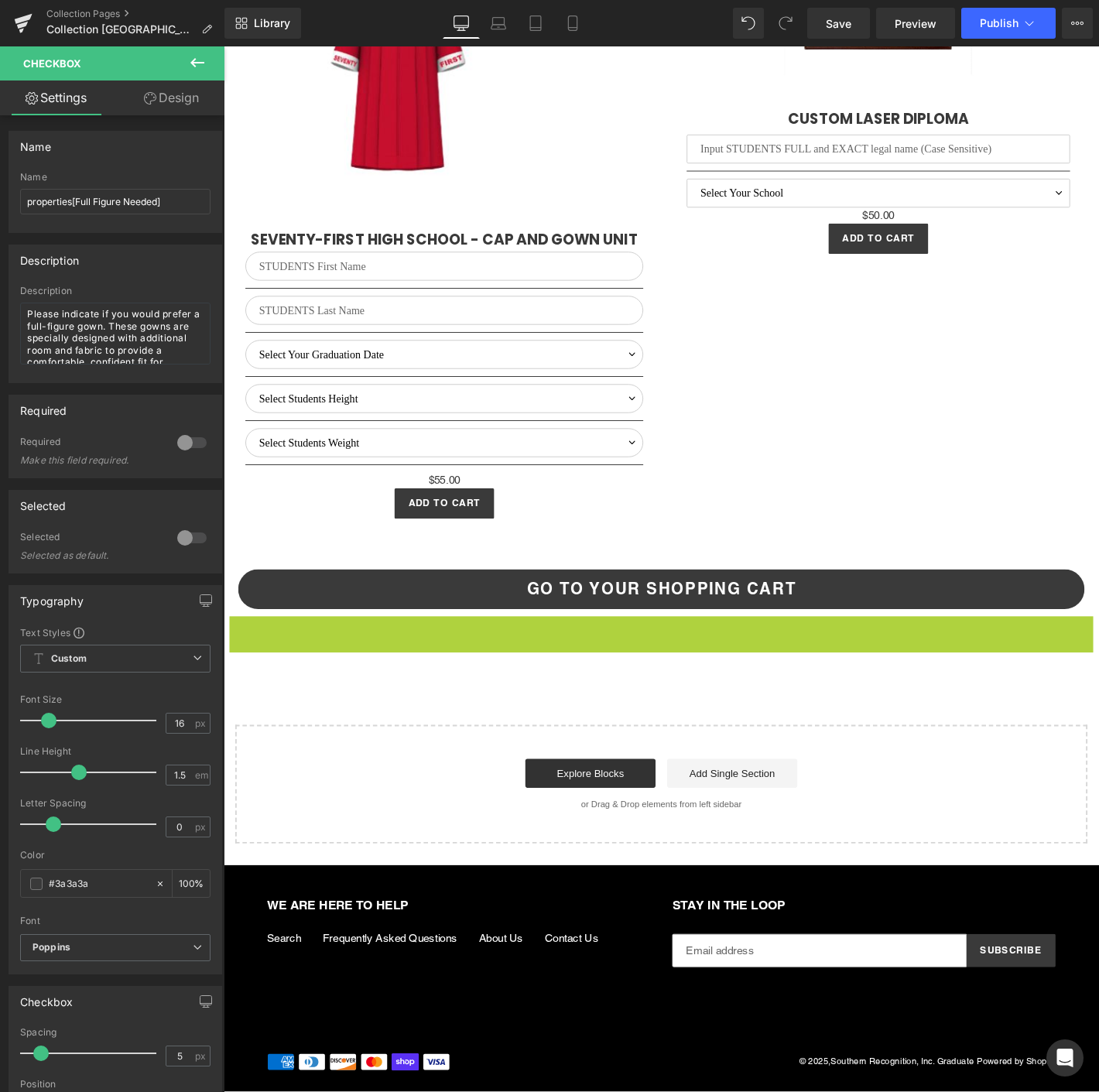
scroll to position [3555, 0]
drag, startPoint x: 645, startPoint y: 664, endPoint x: 421, endPoint y: 501, distance: 277.0
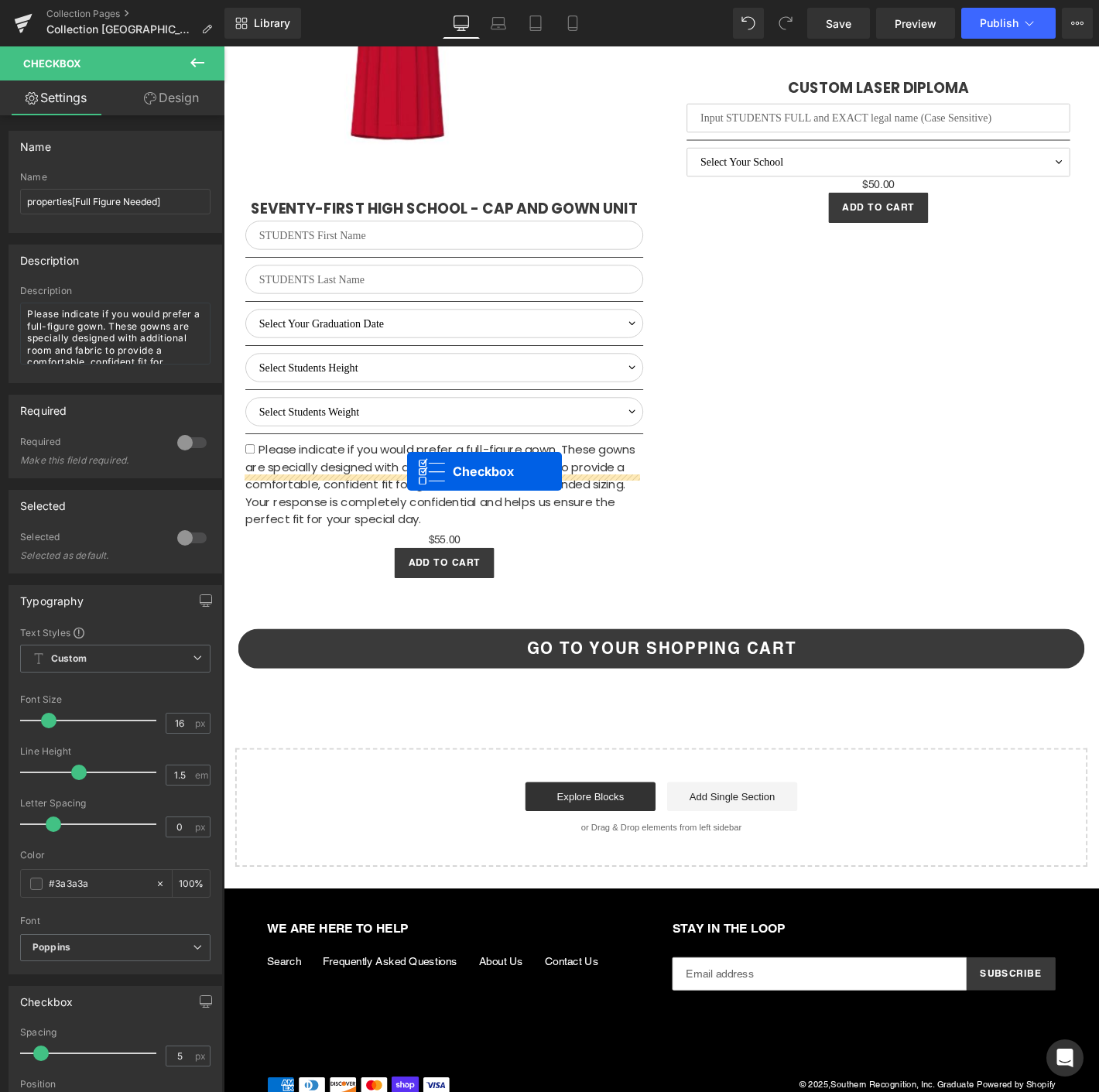
scroll to position [3576, 0]
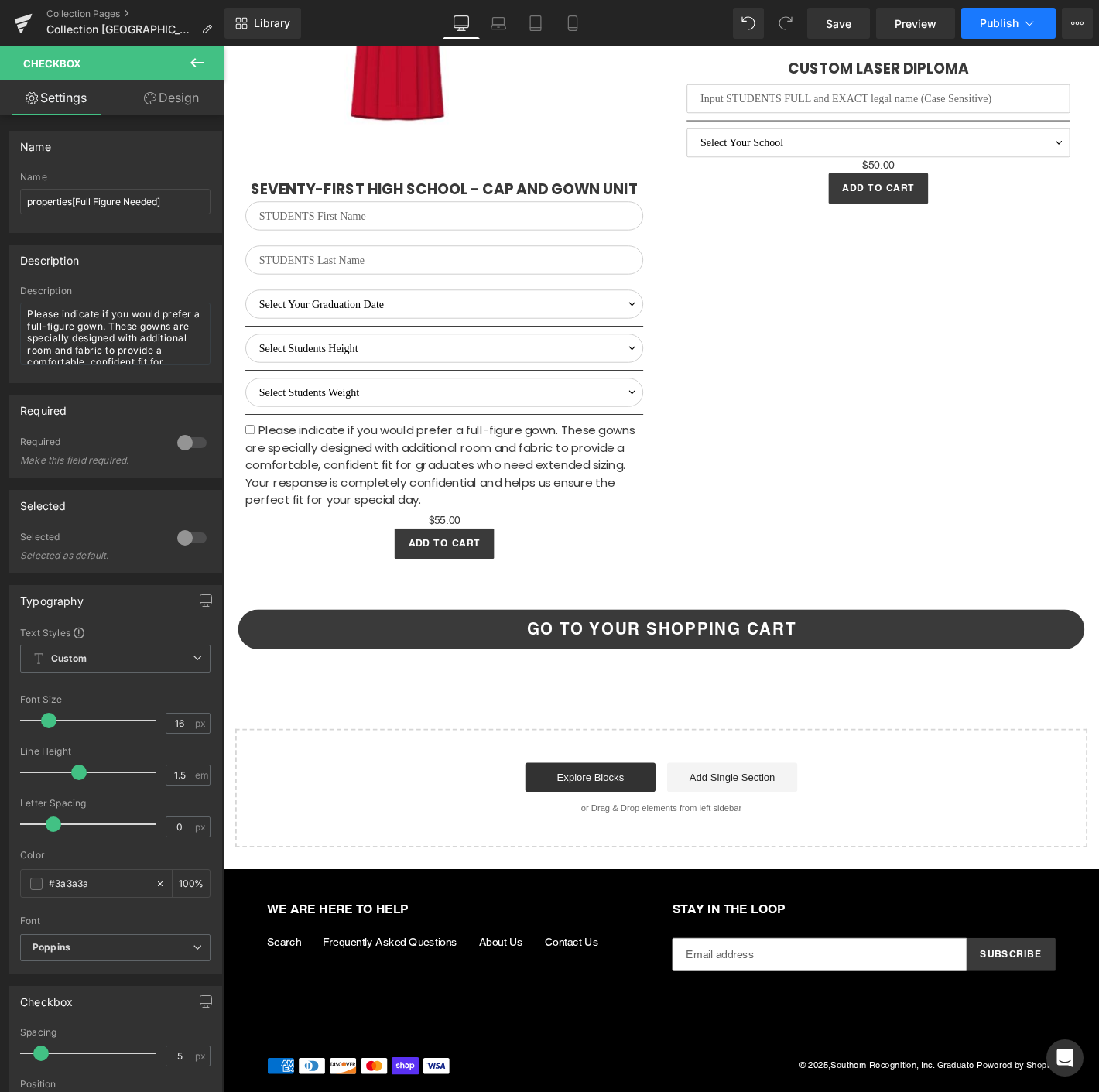
click at [1013, 31] on button "Publish" at bounding box center [1009, 23] width 94 height 31
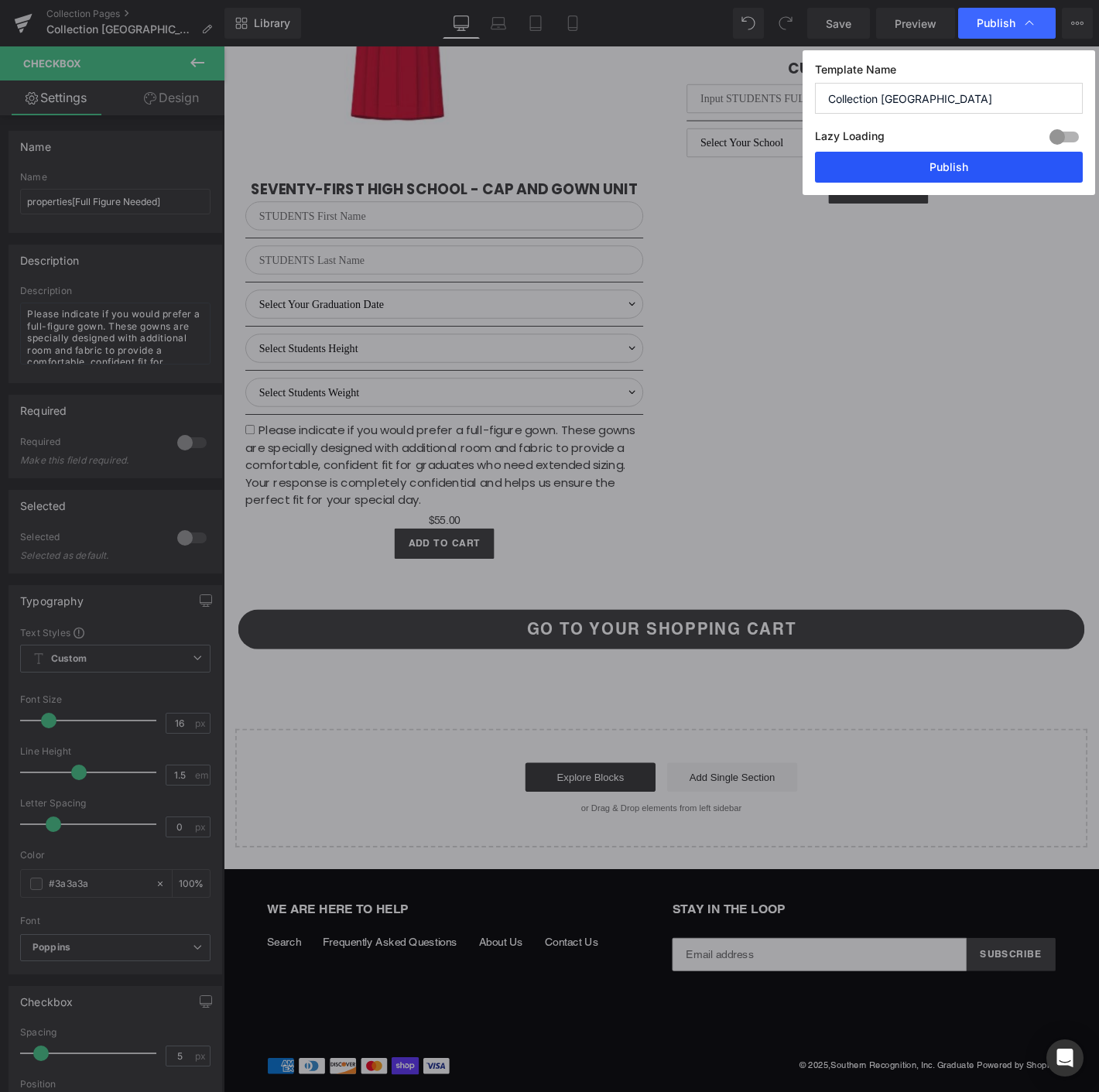
click at [949, 167] on button "Publish" at bounding box center [948, 166] width 268 height 31
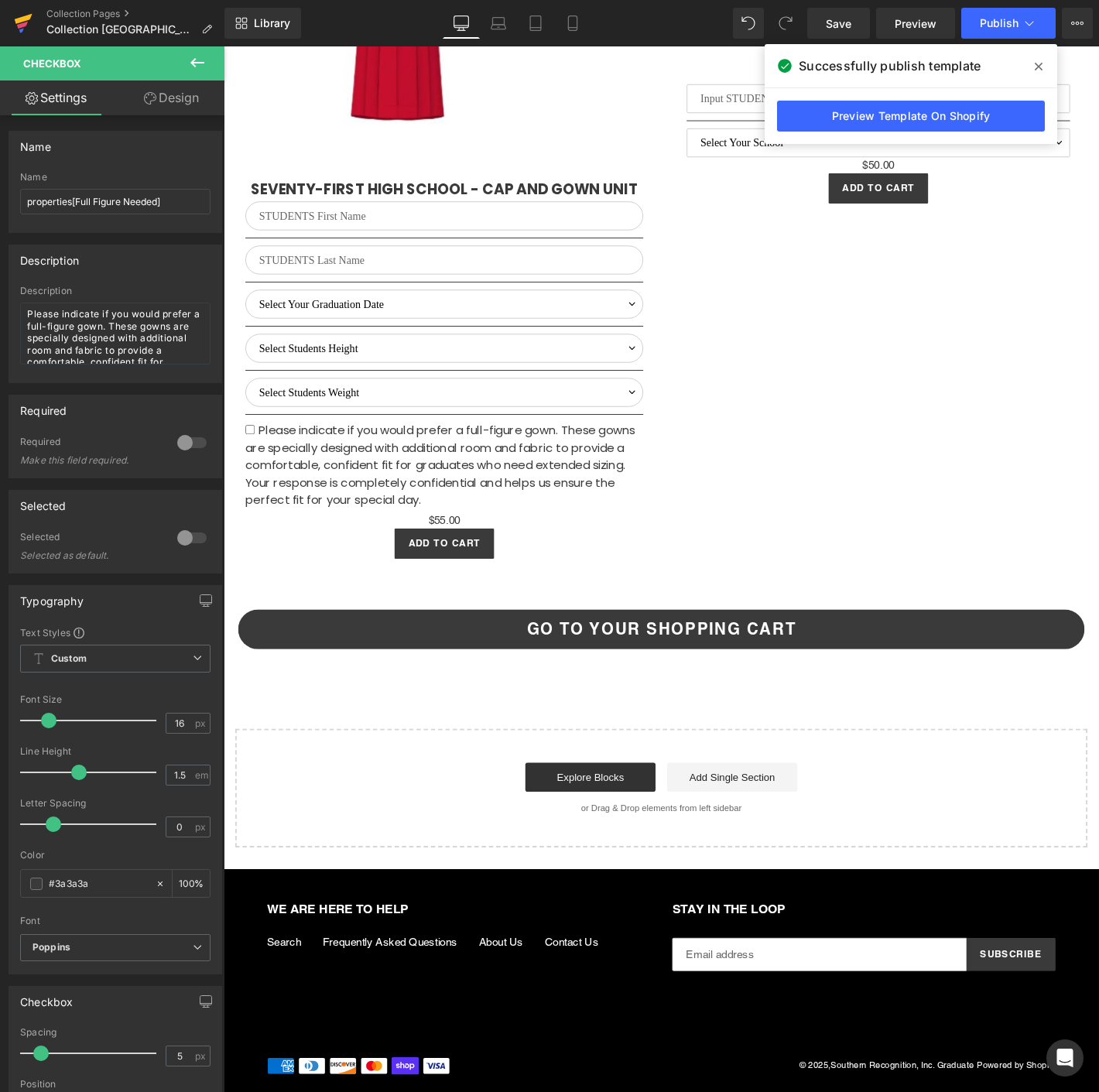
click at [20, 24] on icon at bounding box center [23, 24] width 11 height 7
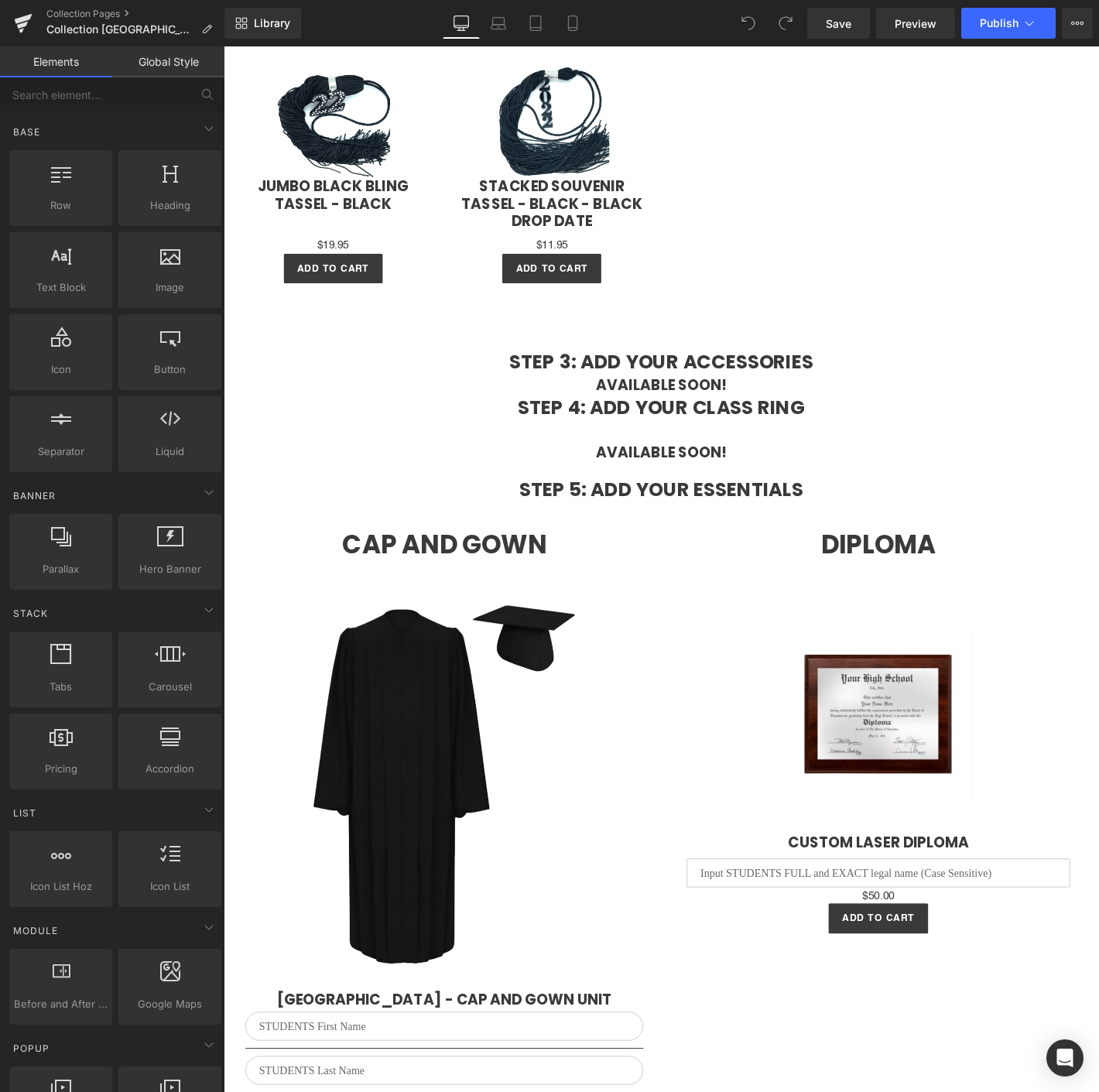
scroll to position [2321, 0]
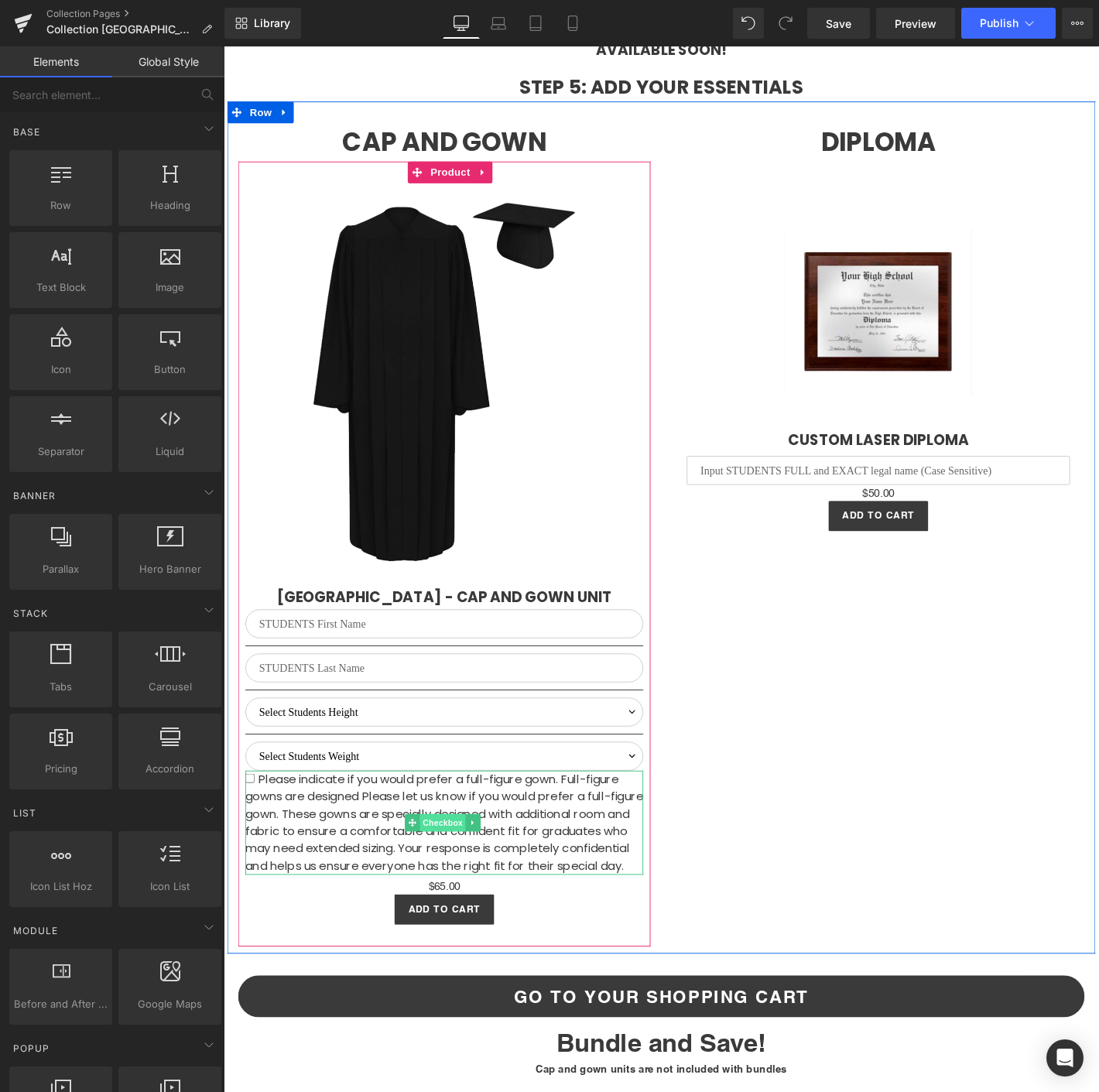
click at [450, 874] on span "Checkbox" at bounding box center [458, 877] width 49 height 19
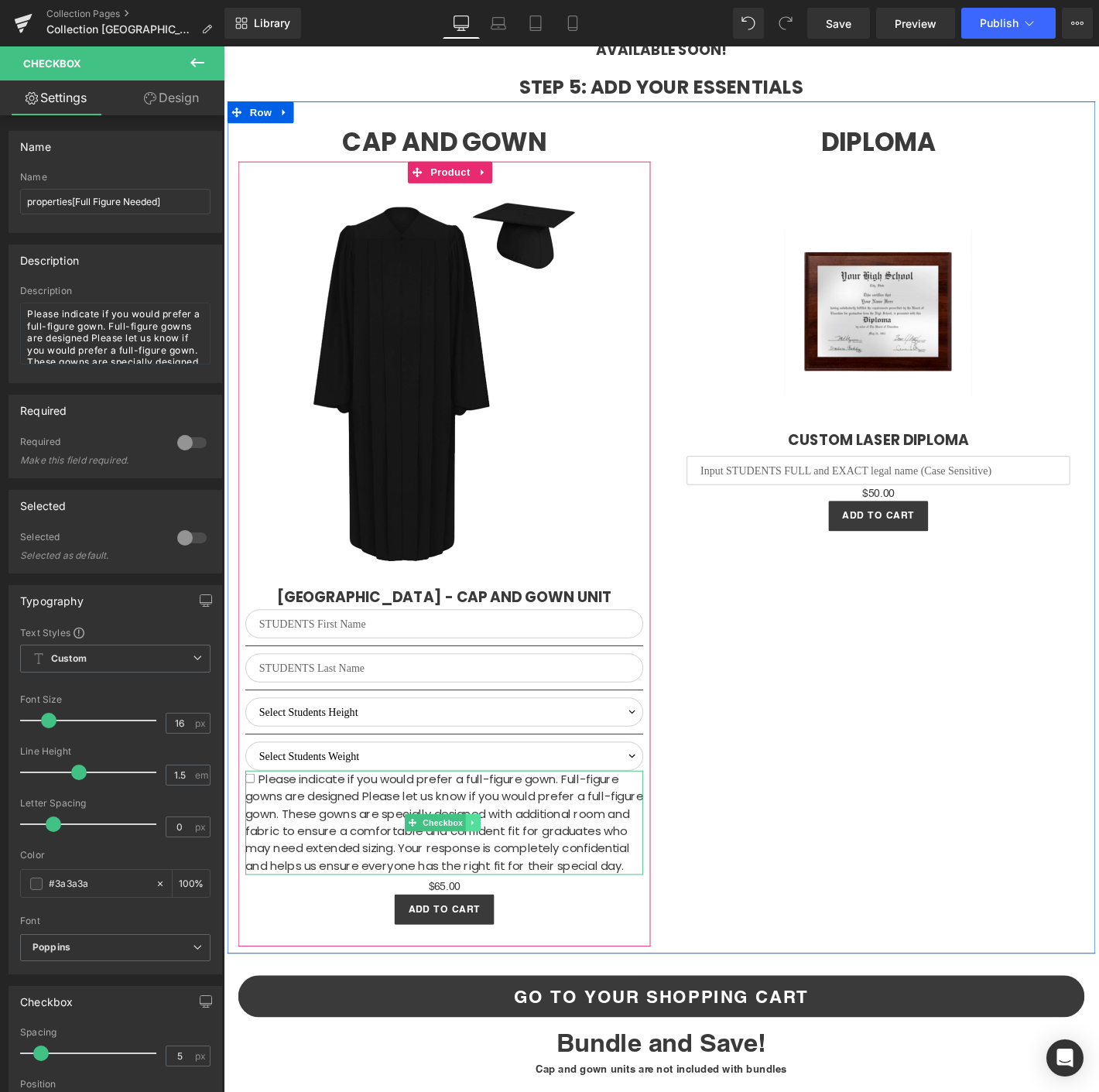
click at [486, 874] on icon at bounding box center [490, 877] width 8 height 9
click at [490, 874] on link at bounding box center [498, 877] width 16 height 19
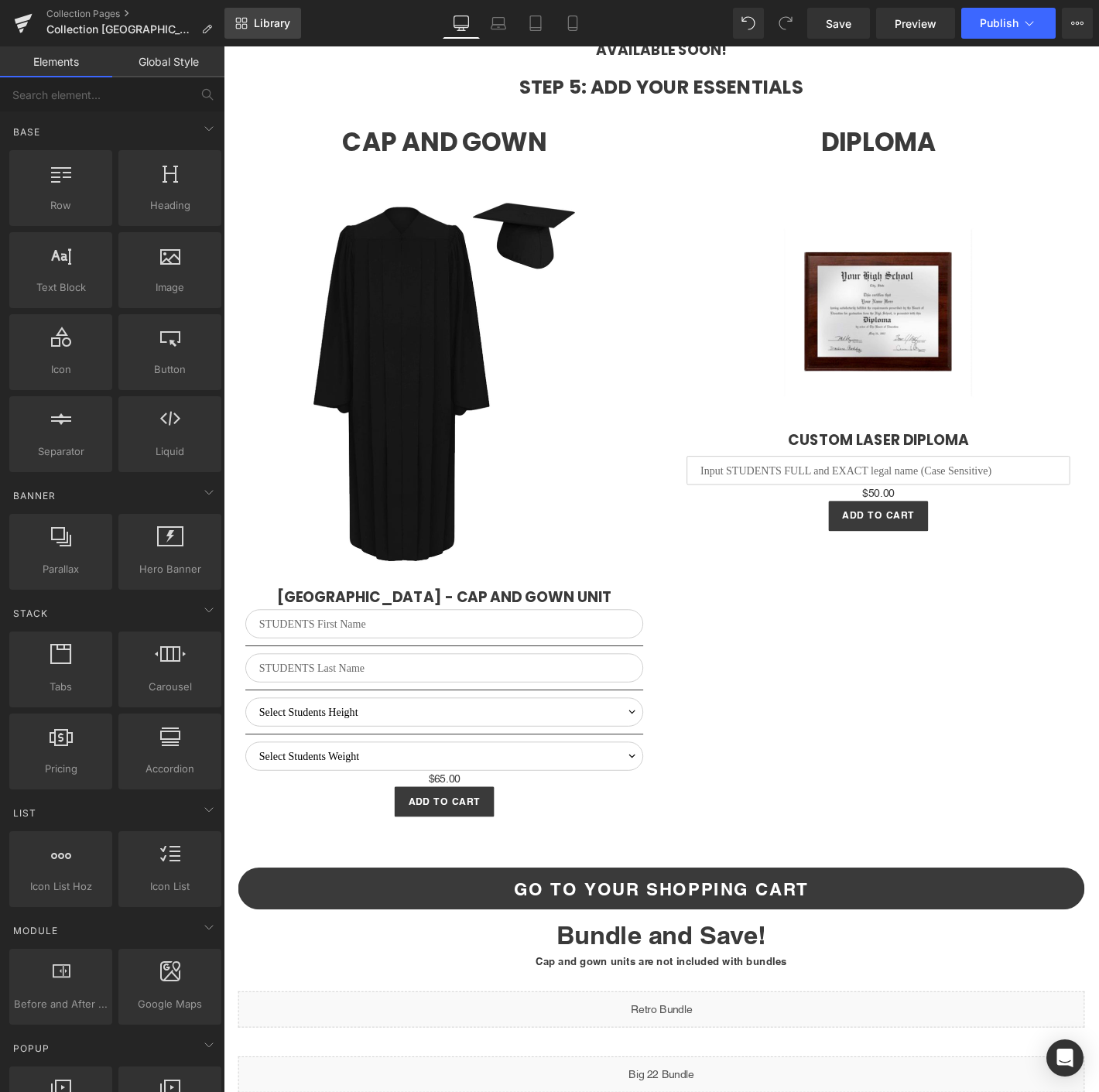
click at [277, 24] on span "Library" at bounding box center [272, 23] width 37 height 14
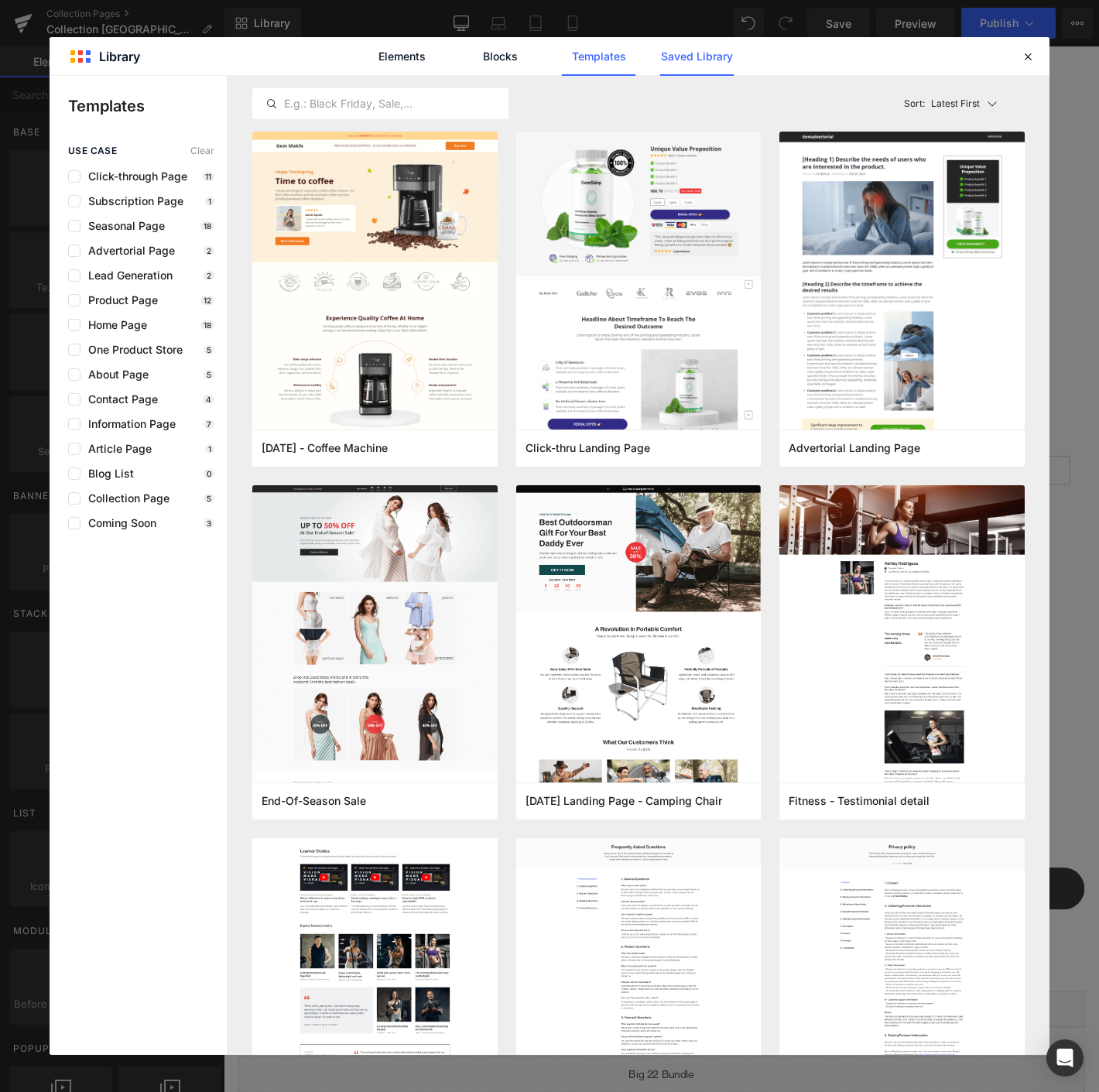
click at [690, 63] on link "Saved Library" at bounding box center [697, 55] width 73 height 39
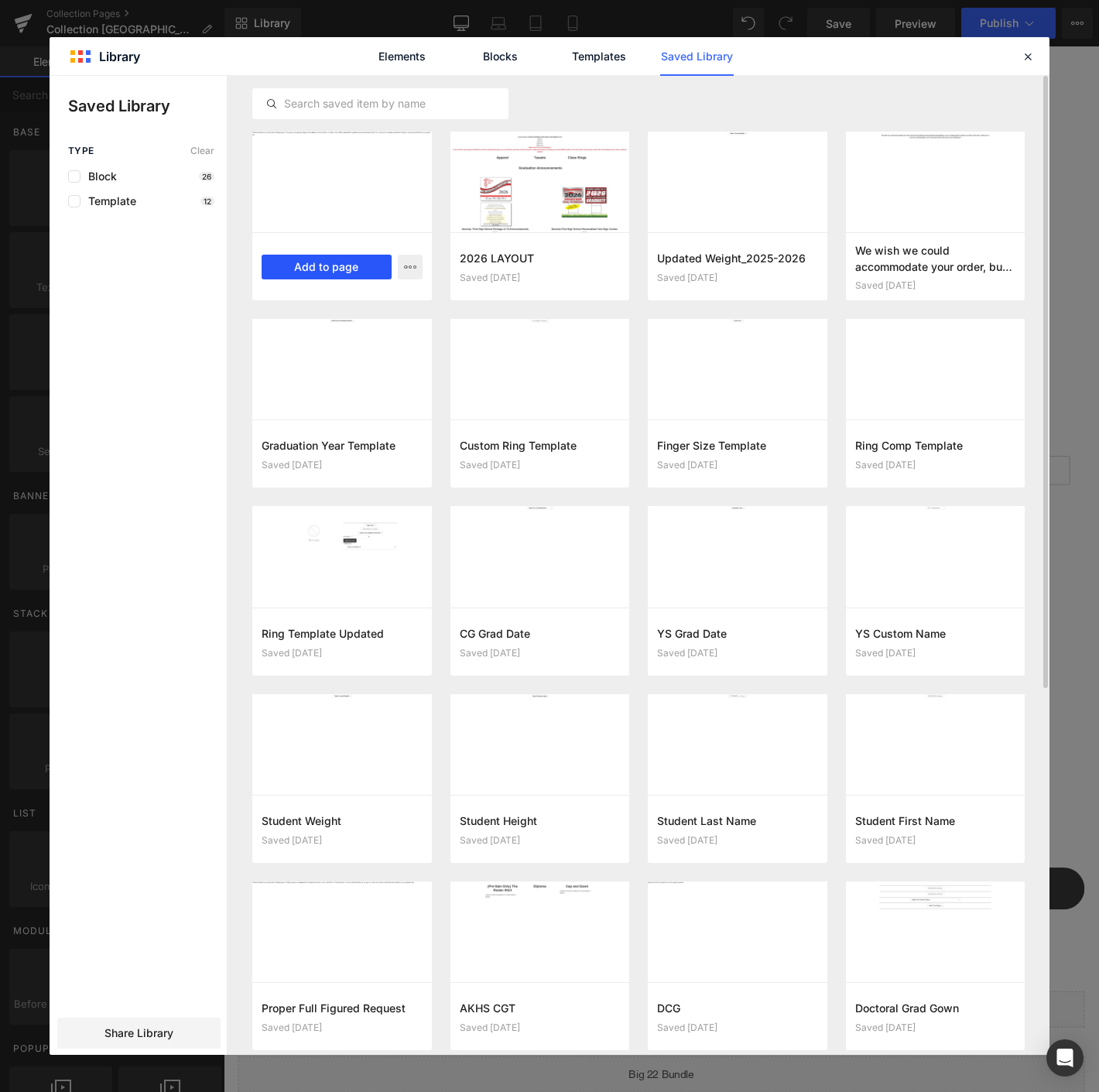
click at [332, 261] on button "Add to page" at bounding box center [327, 267] width 130 height 24
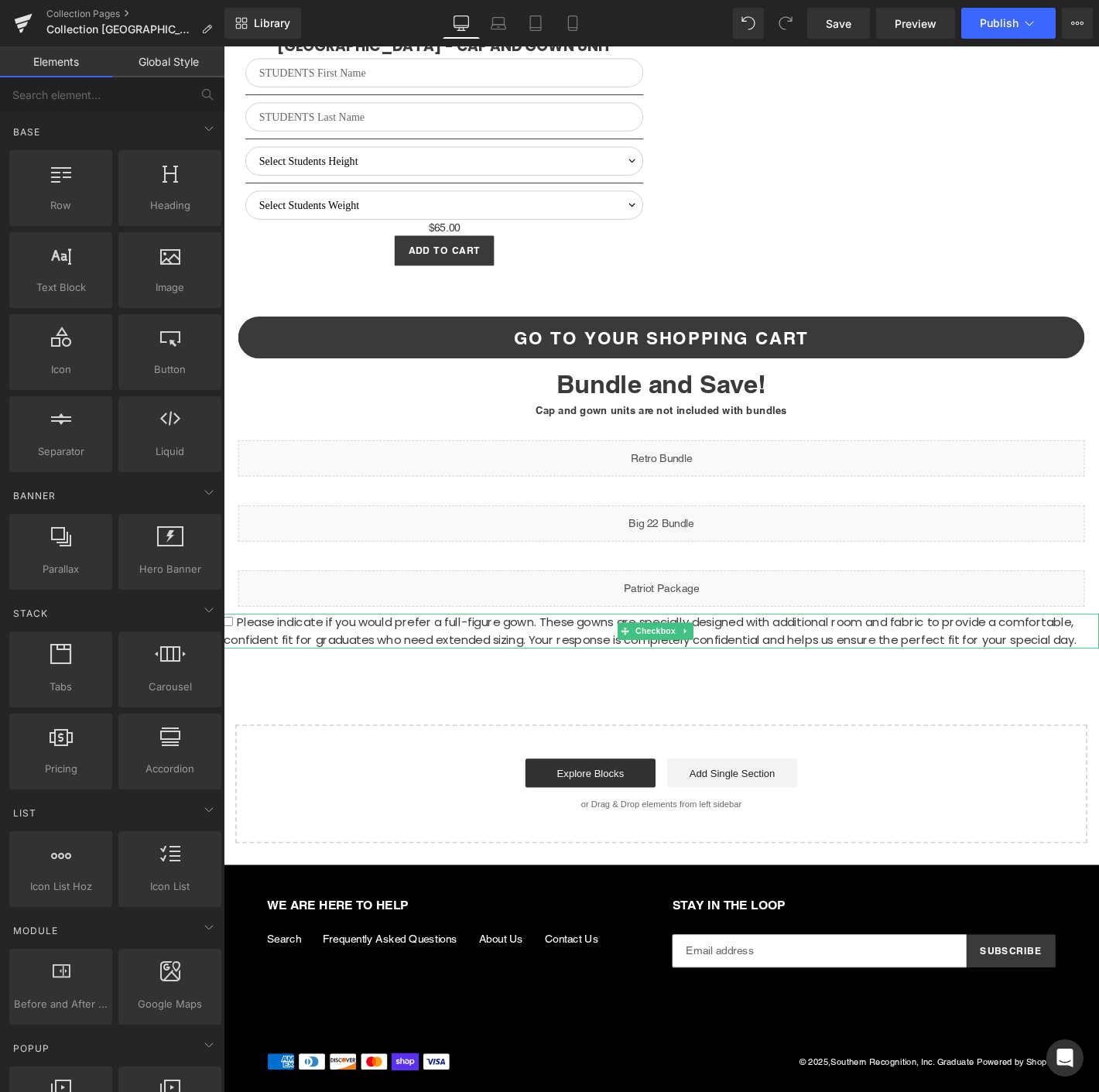
scroll to position [2893, 0]
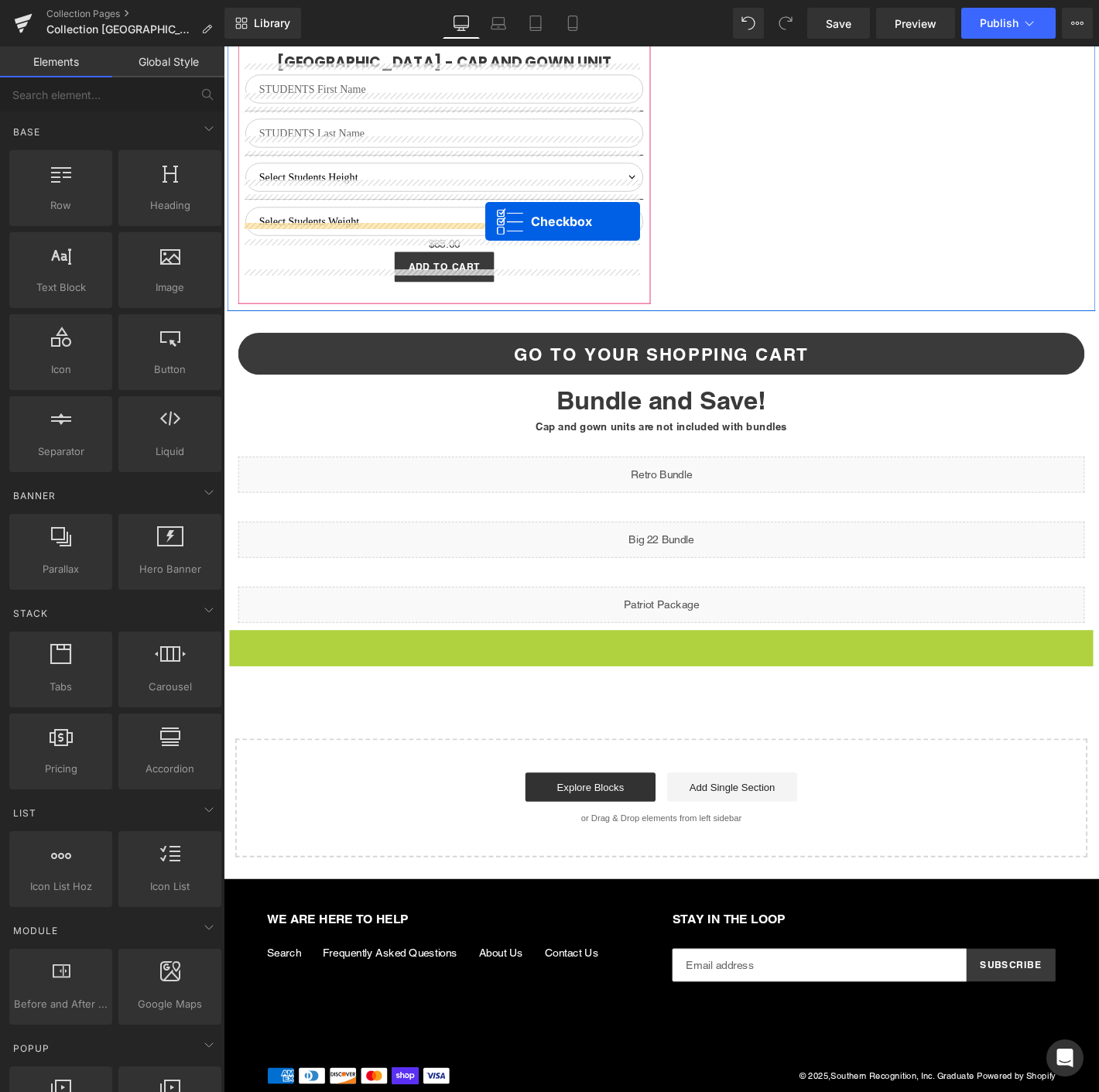
drag, startPoint x: 655, startPoint y: 673, endPoint x: 503, endPoint y: 233, distance: 465.5
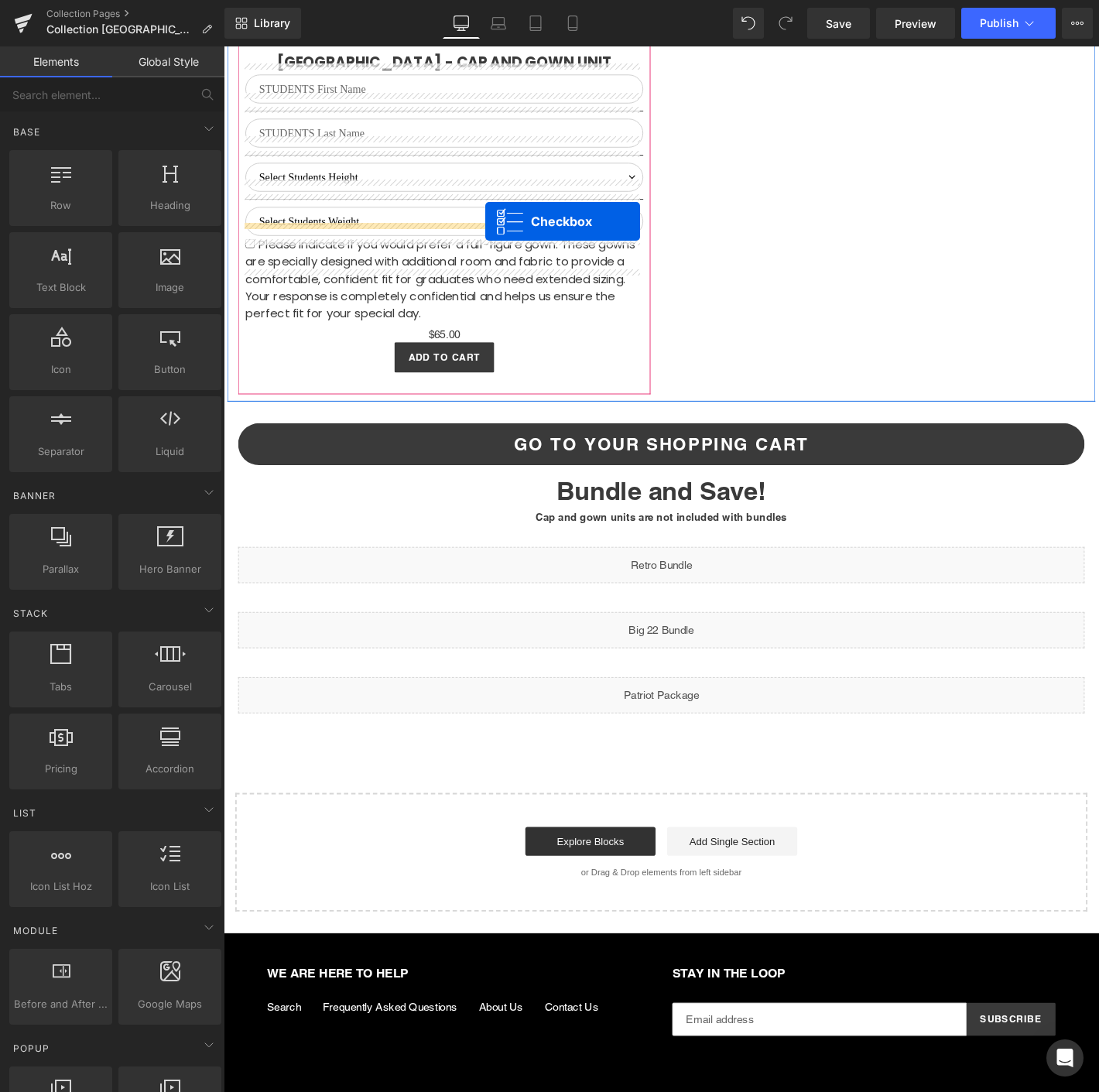
scroll to position [2931, 0]
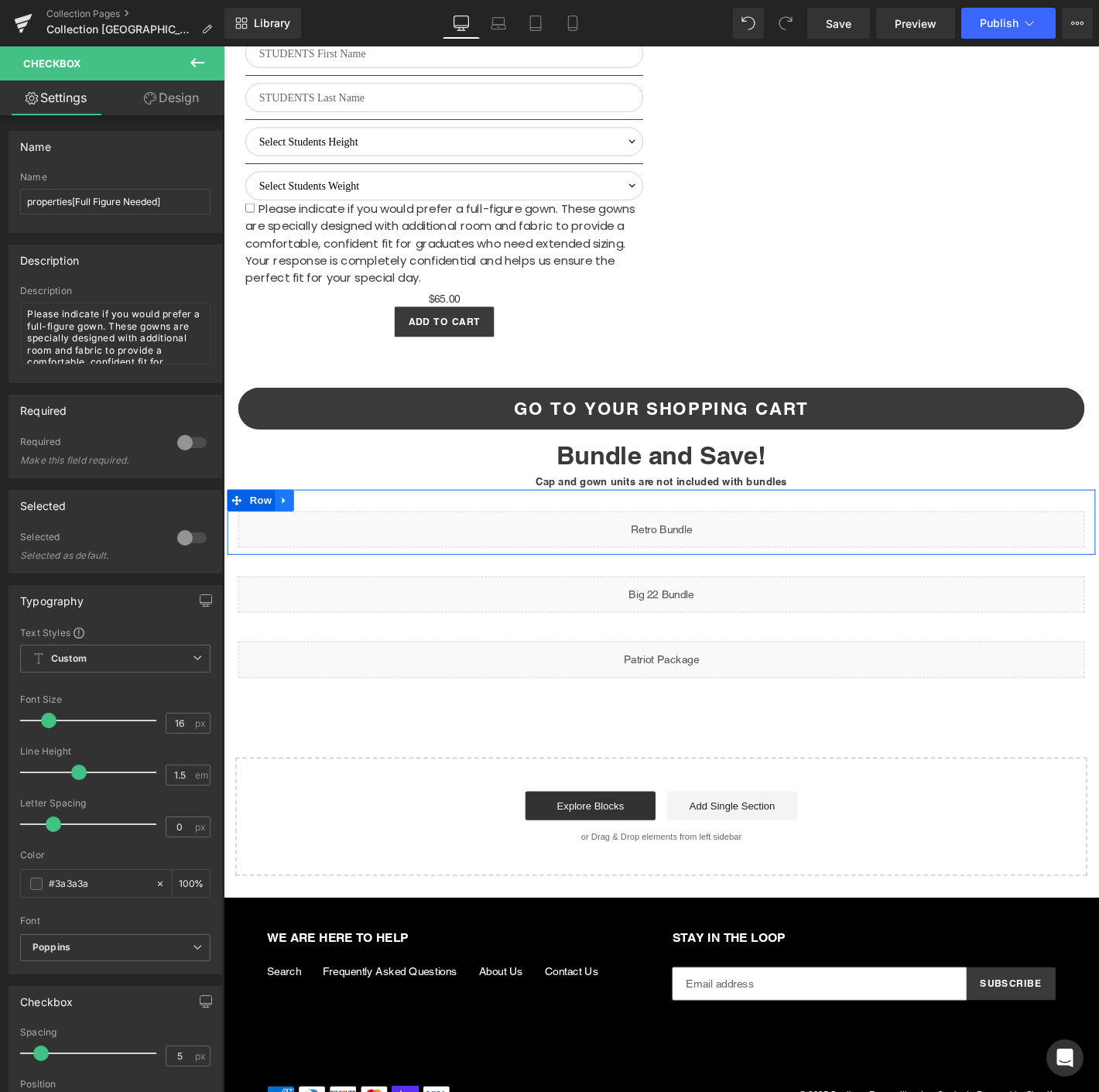
click at [294, 521] on link at bounding box center [288, 532] width 20 height 24
click at [332, 525] on link at bounding box center [328, 532] width 20 height 24
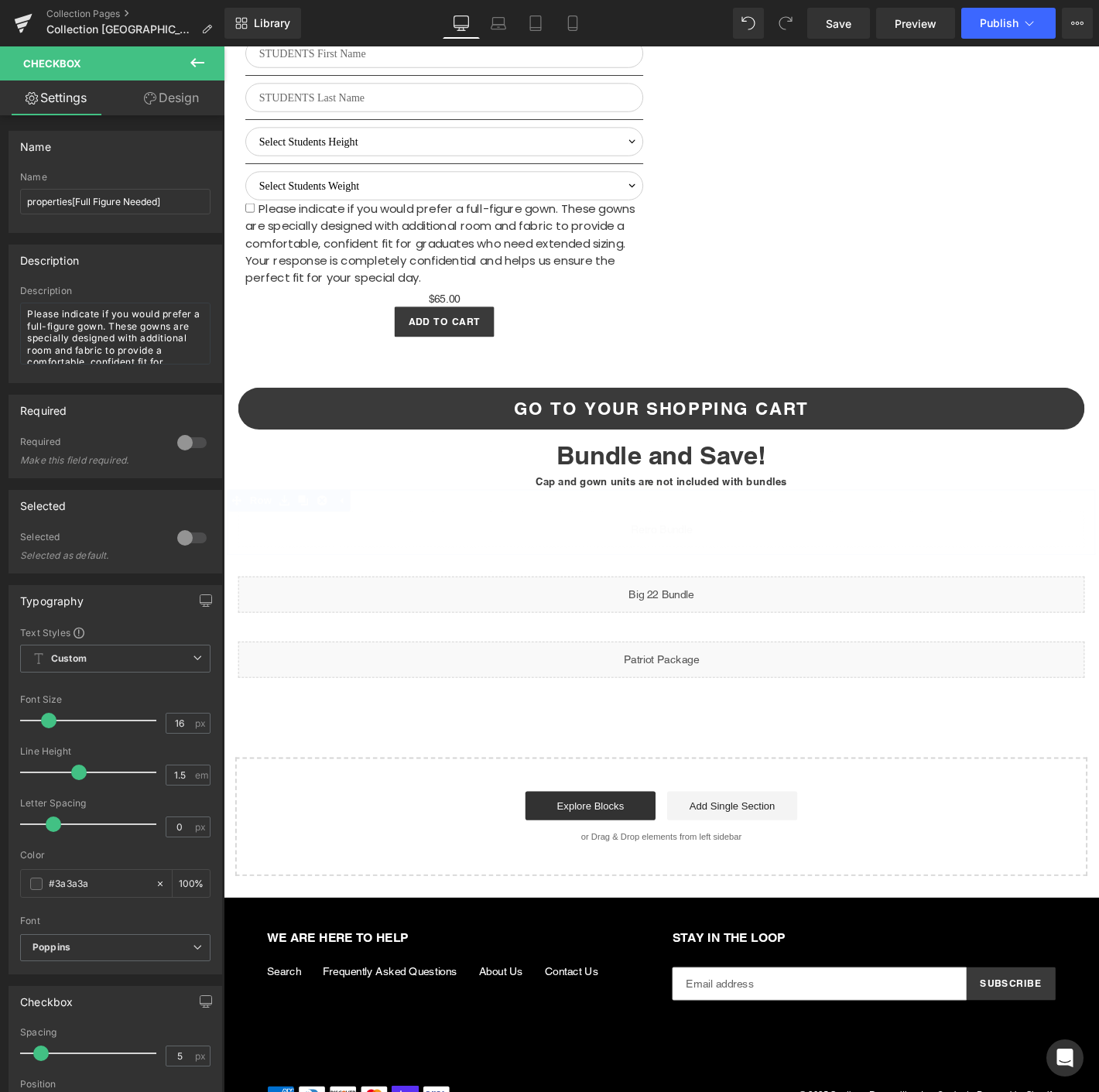
scroll to position [2873, 0]
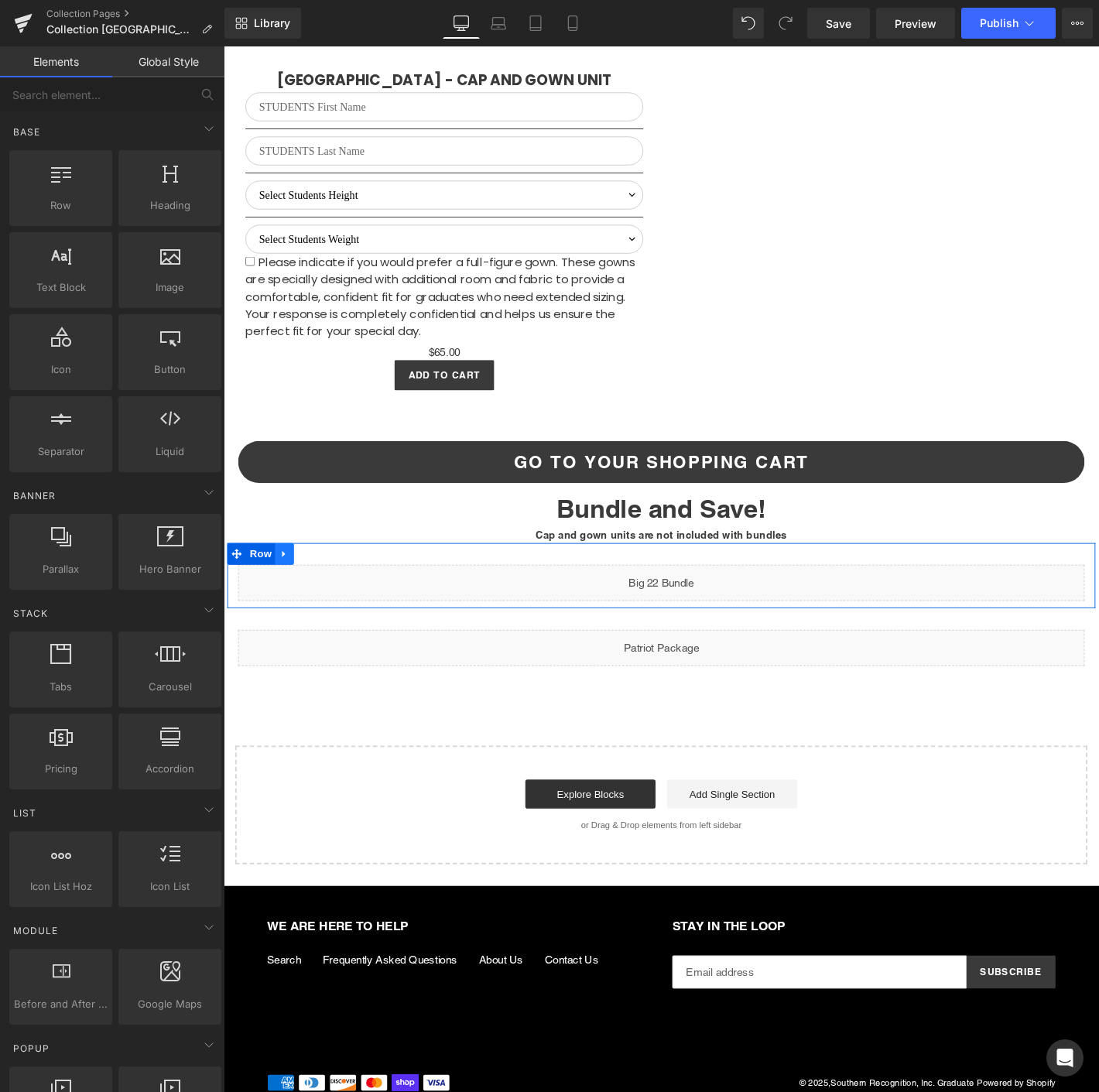
click at [279, 578] on link at bounding box center [288, 589] width 20 height 24
click at [329, 584] on icon at bounding box center [329, 590] width 11 height 11
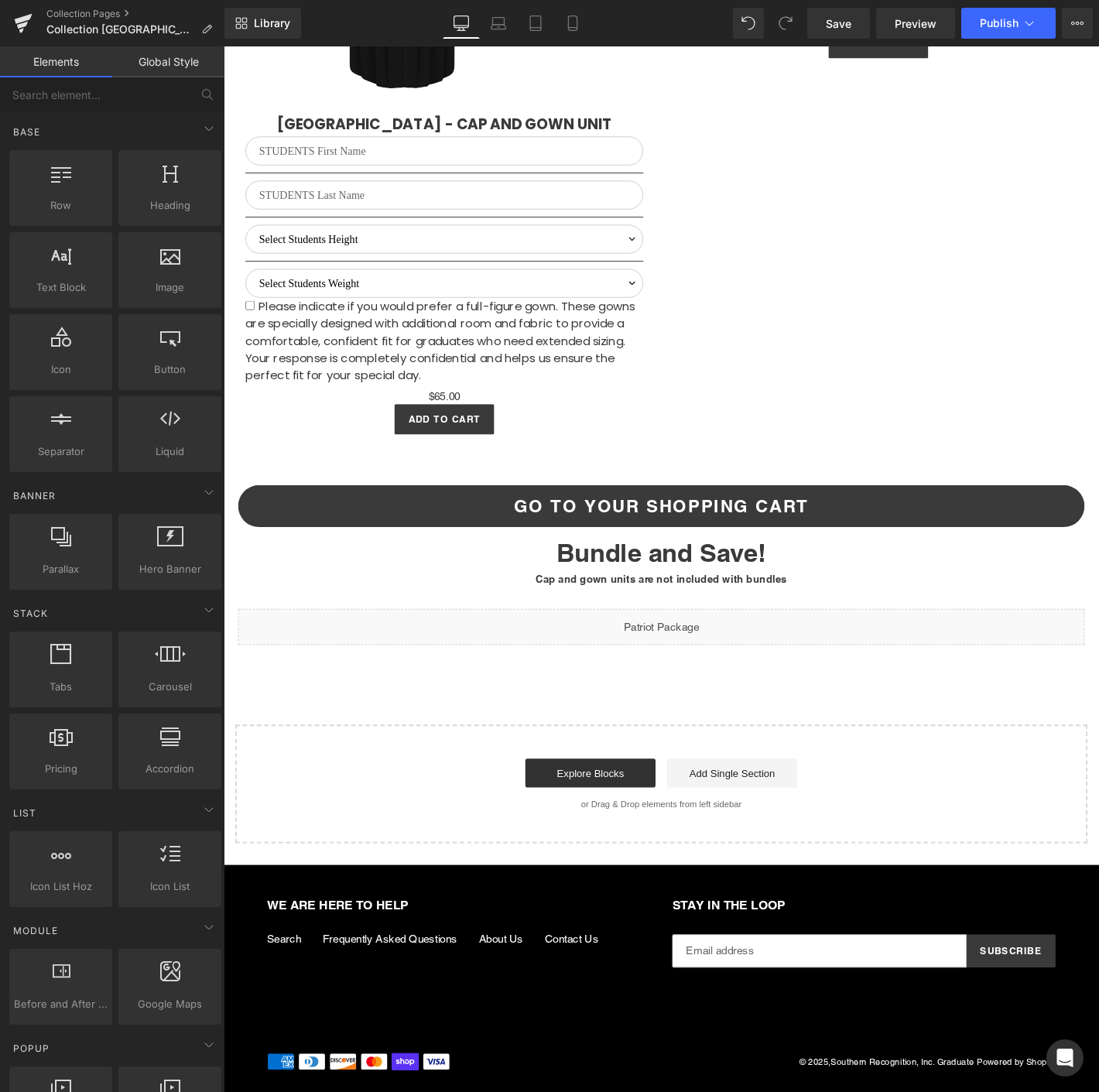
scroll to position [2803, 0]
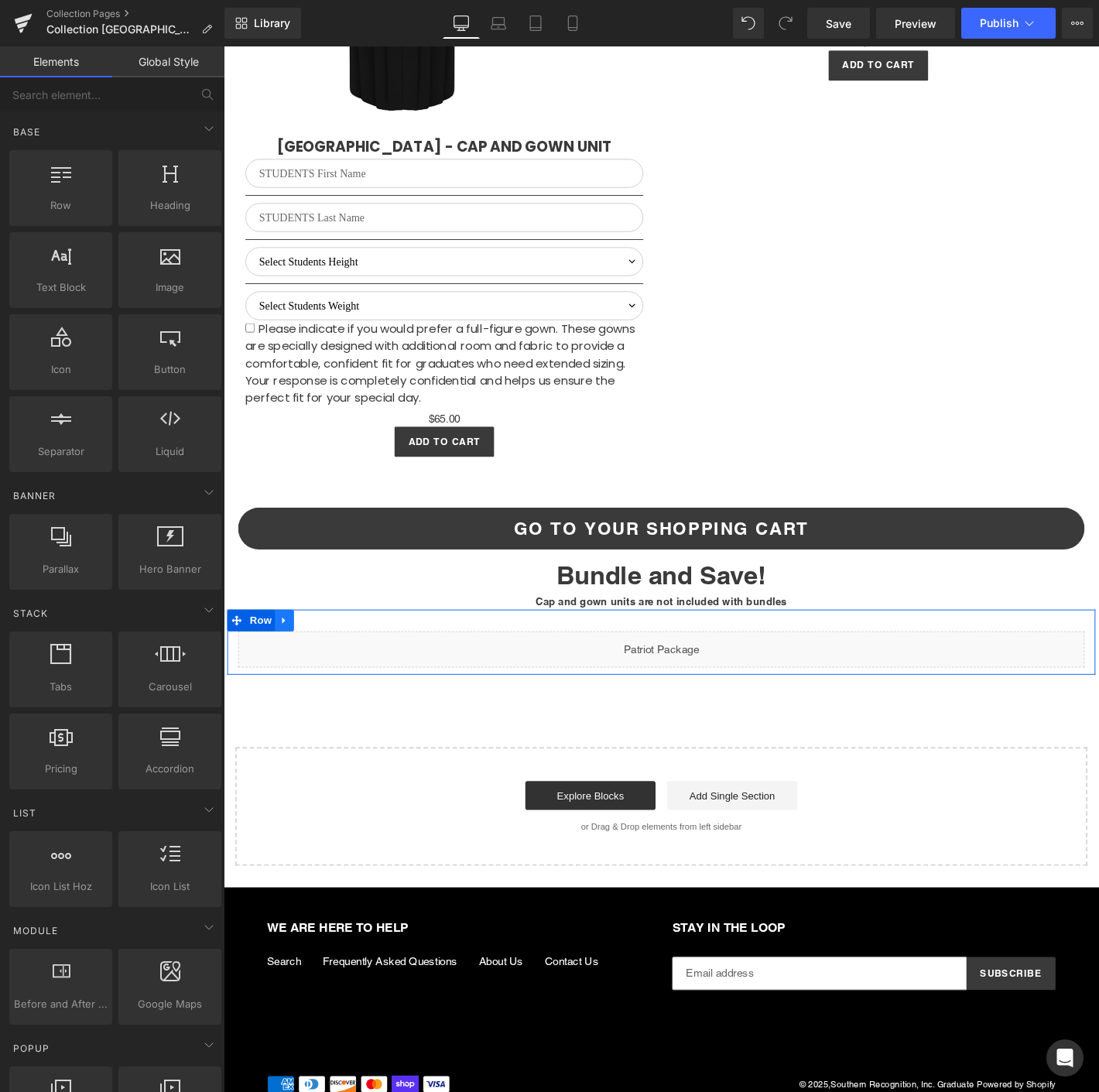
click at [281, 652] on link at bounding box center [288, 659] width 20 height 24
click at [319, 648] on link at bounding box center [328, 659] width 20 height 24
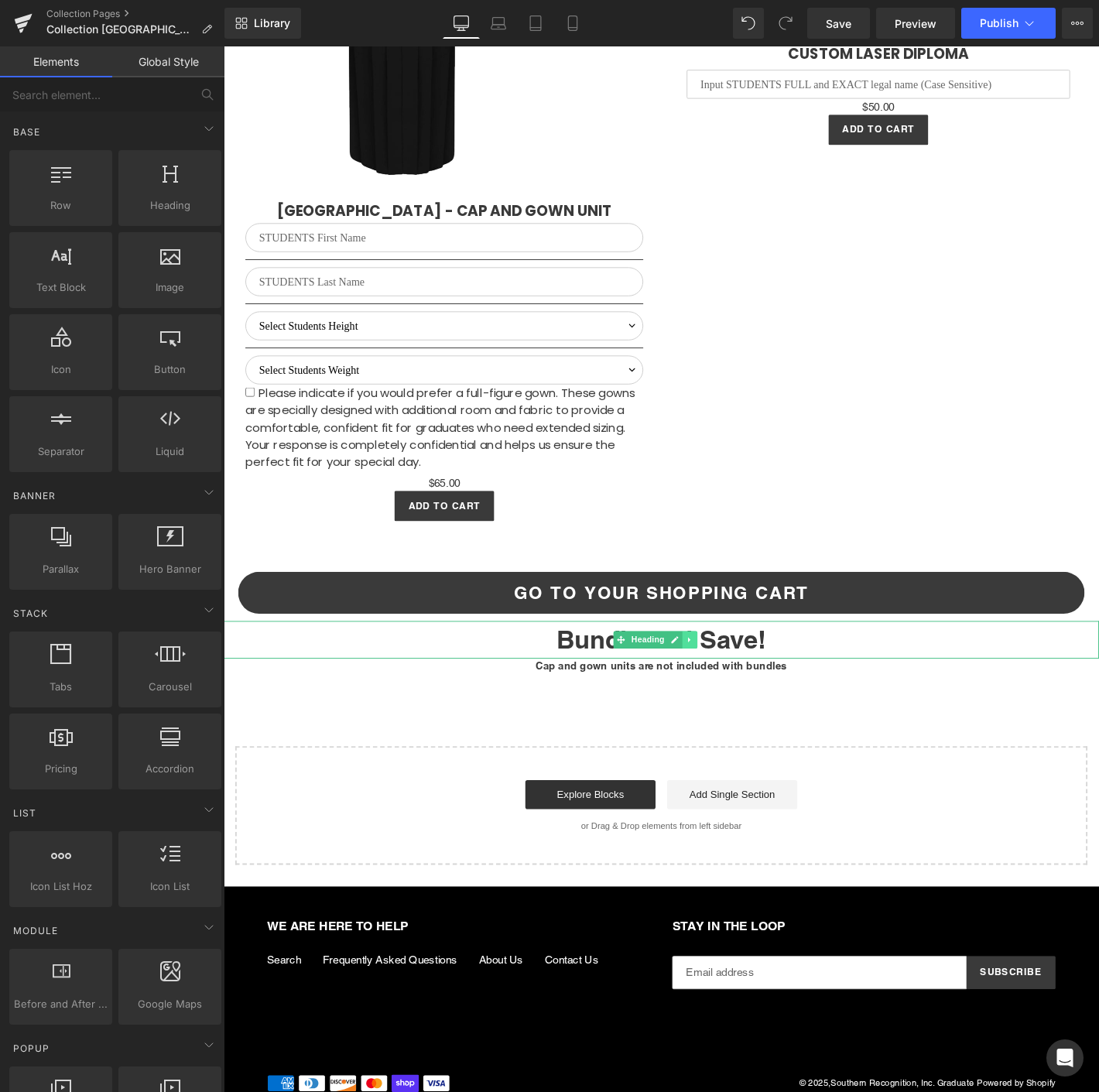
click at [721, 678] on icon at bounding box center [722, 681] width 2 height 6
click at [726, 676] on icon at bounding box center [730, 680] width 8 height 8
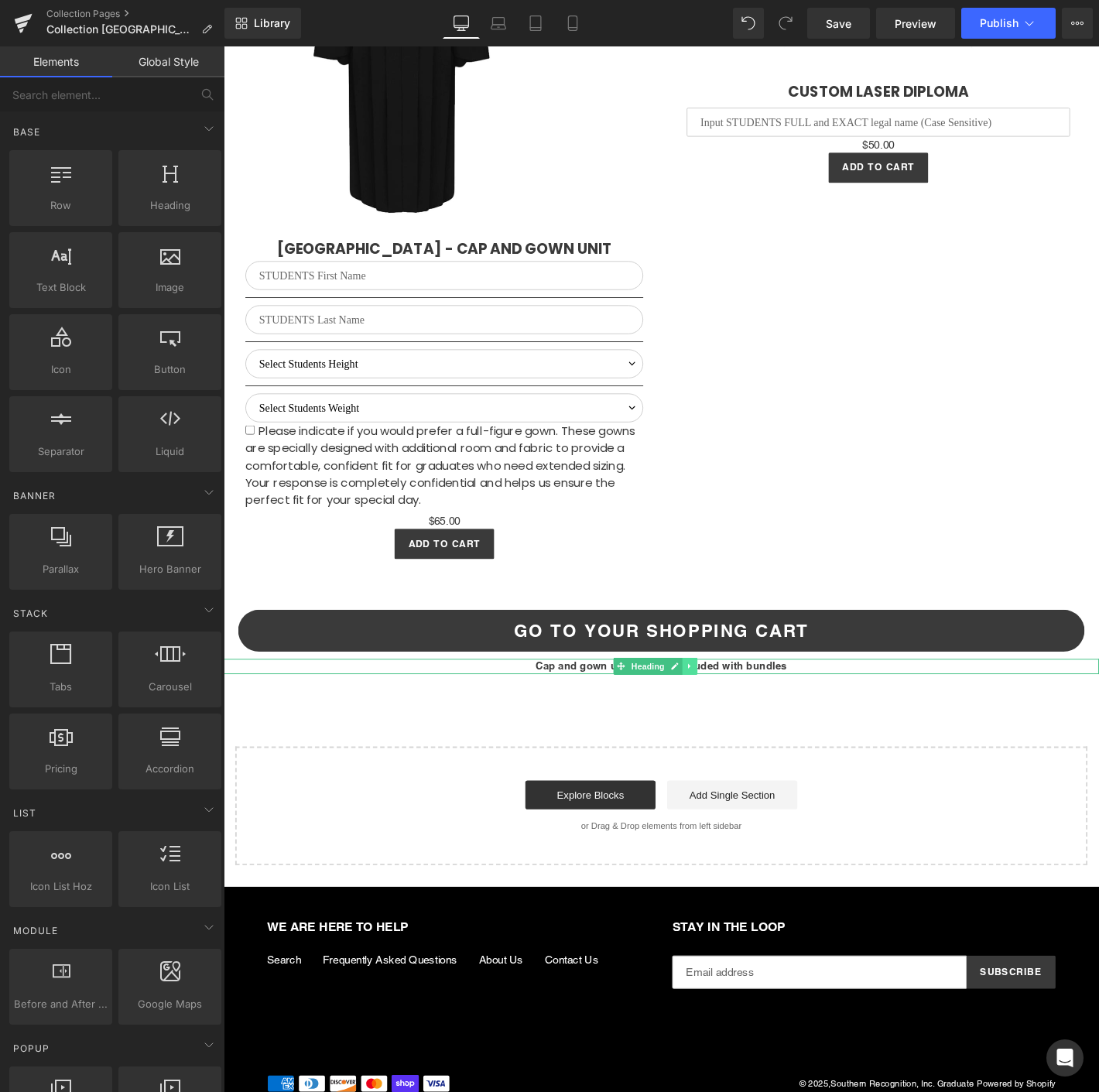
click at [718, 704] on icon at bounding box center [722, 709] width 8 height 9
click at [716, 700] on link at bounding box center [714, 709] width 16 height 19
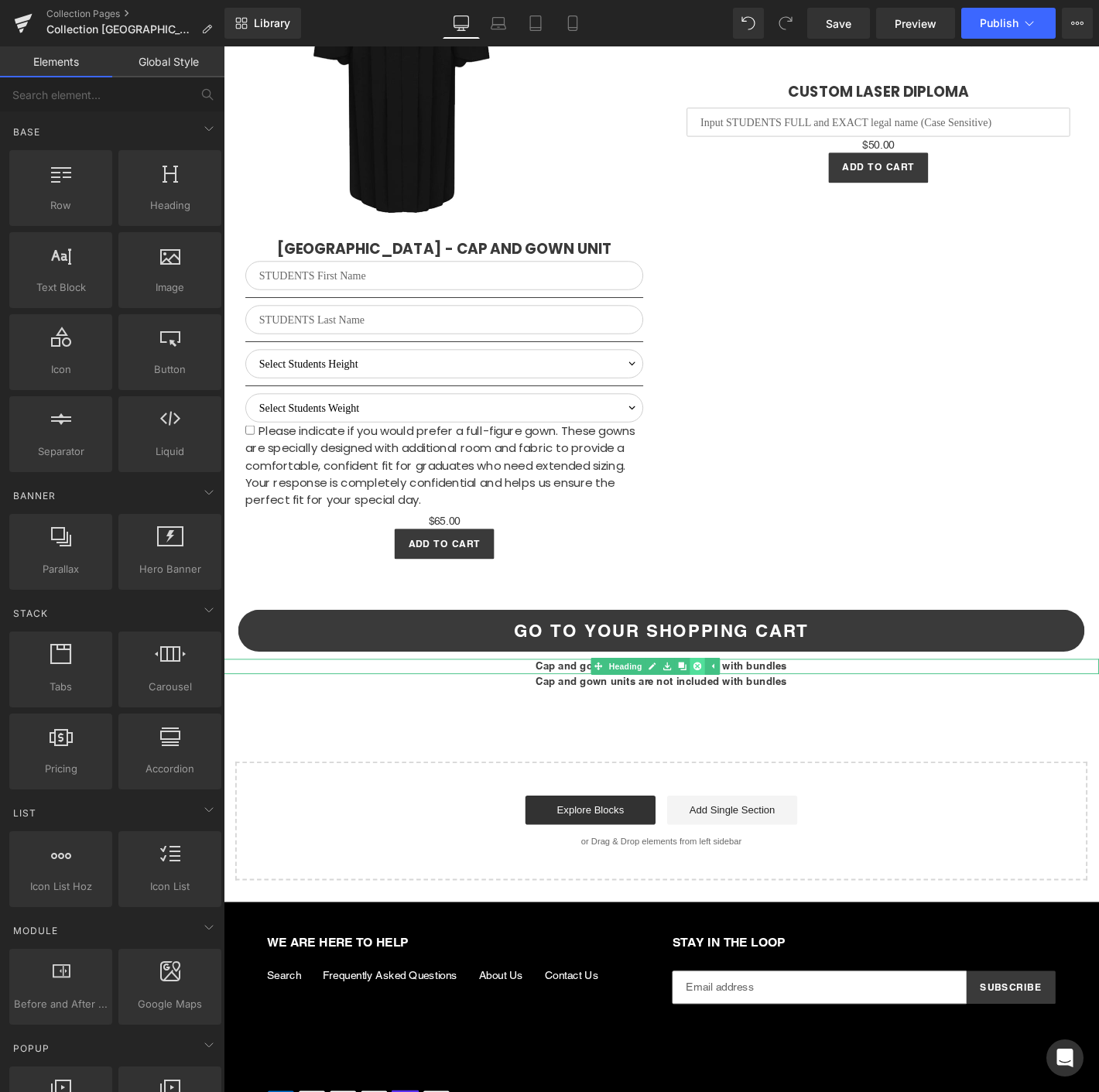
click at [726, 701] on link at bounding box center [729, 709] width 16 height 19
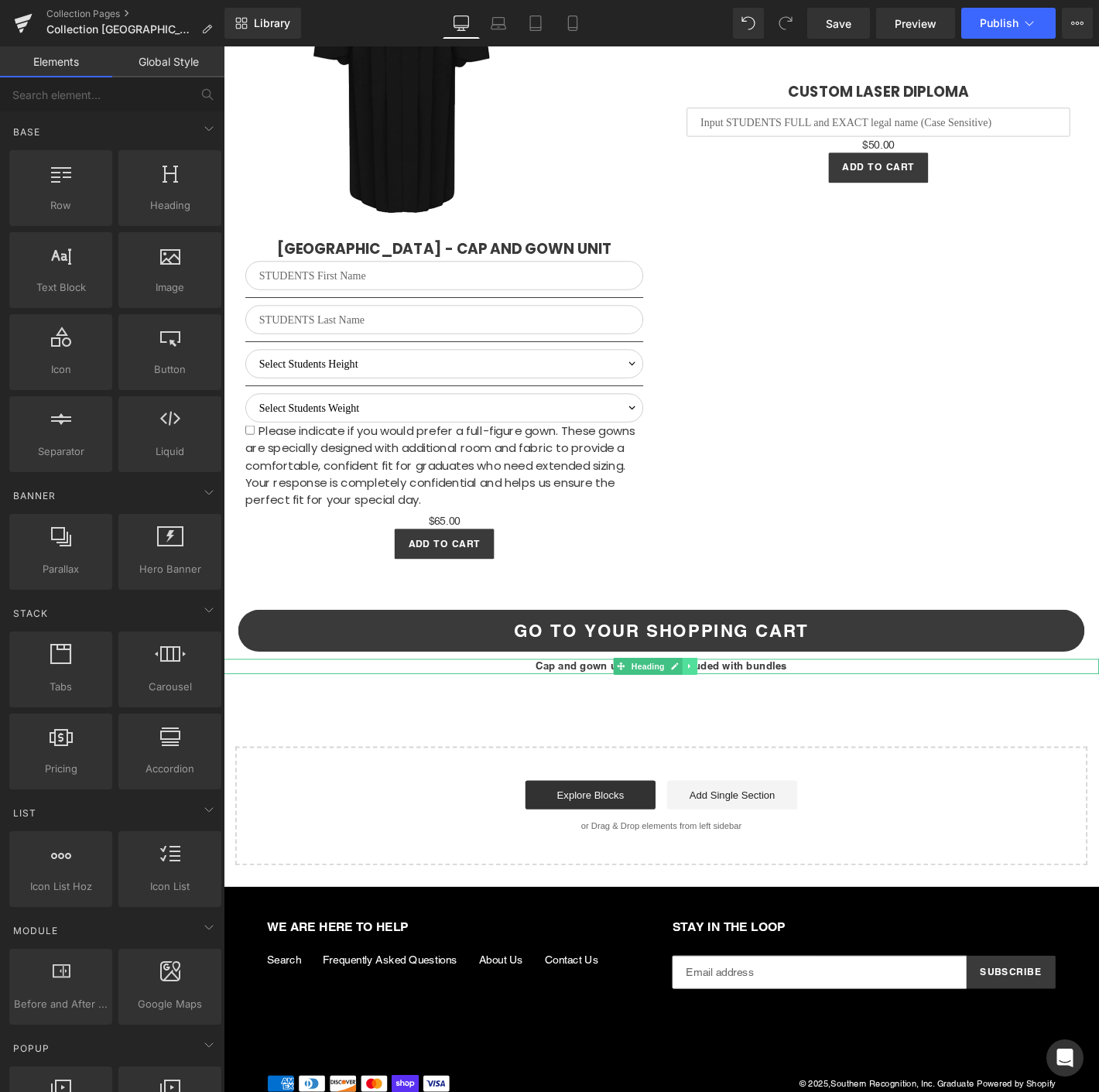
click at [729, 700] on link at bounding box center [722, 709] width 16 height 19
click at [729, 705] on icon at bounding box center [730, 709] width 8 height 8
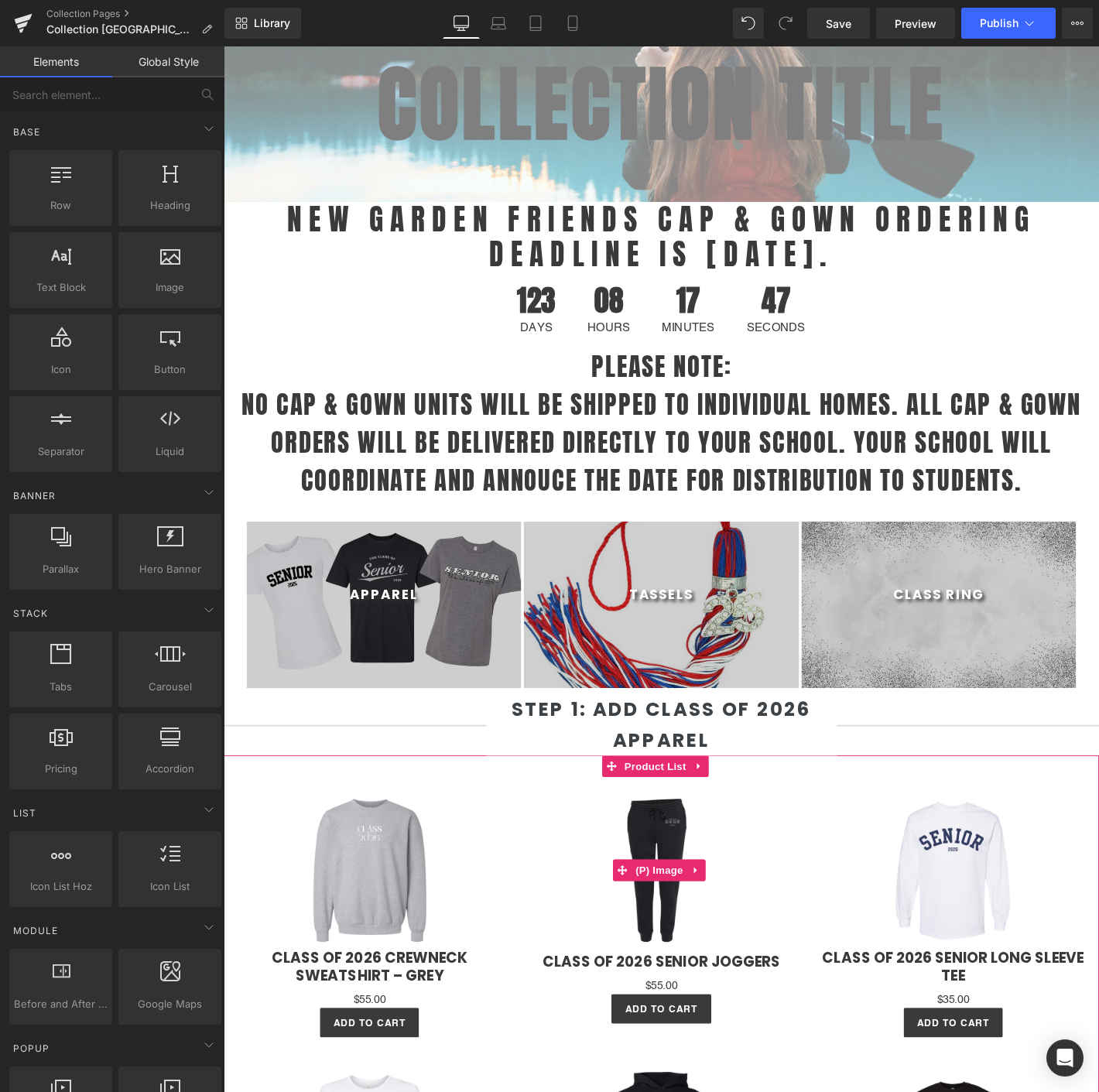
scroll to position [0, 0]
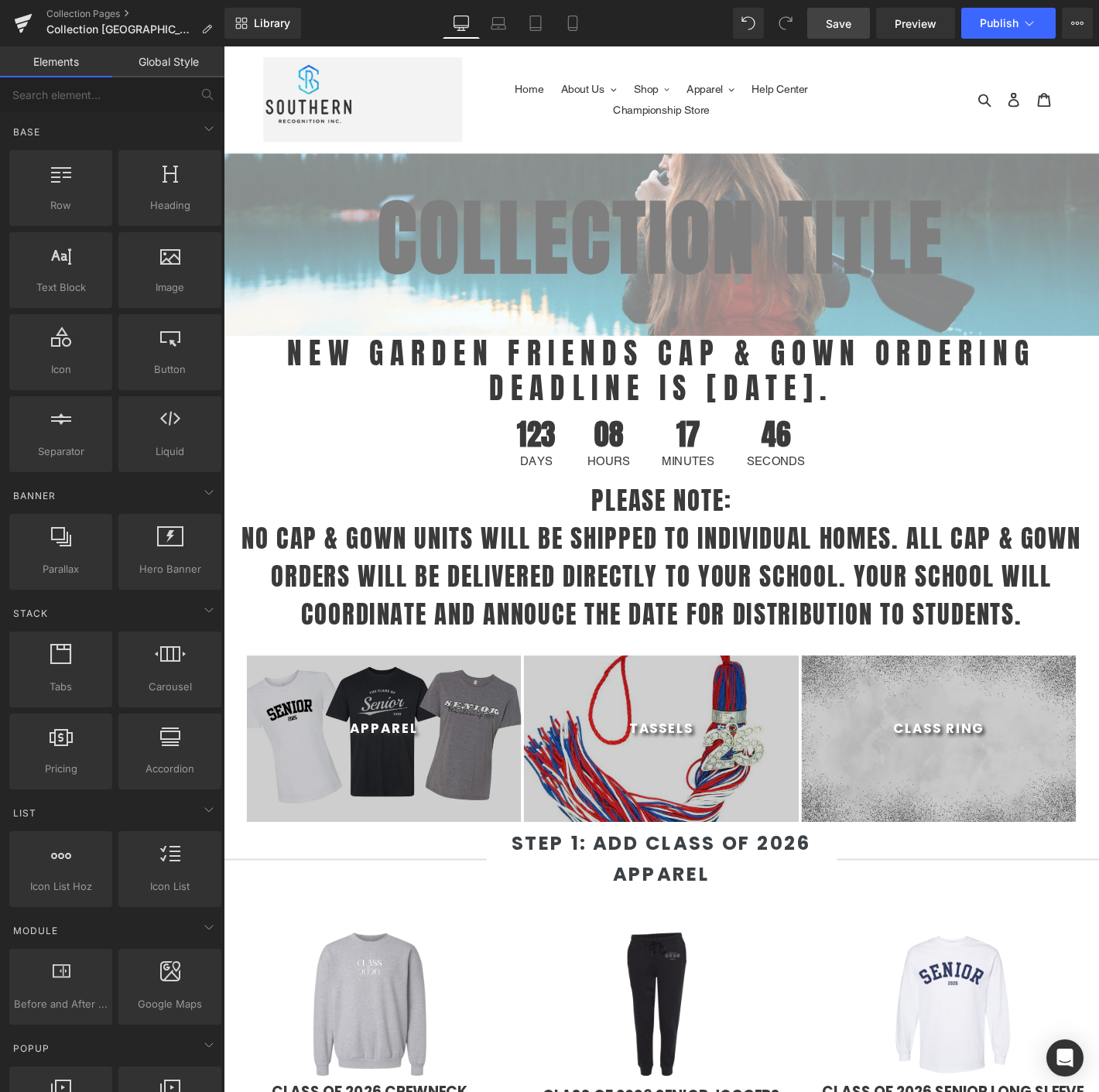
click at [855, 14] on link "Save" at bounding box center [838, 23] width 63 height 31
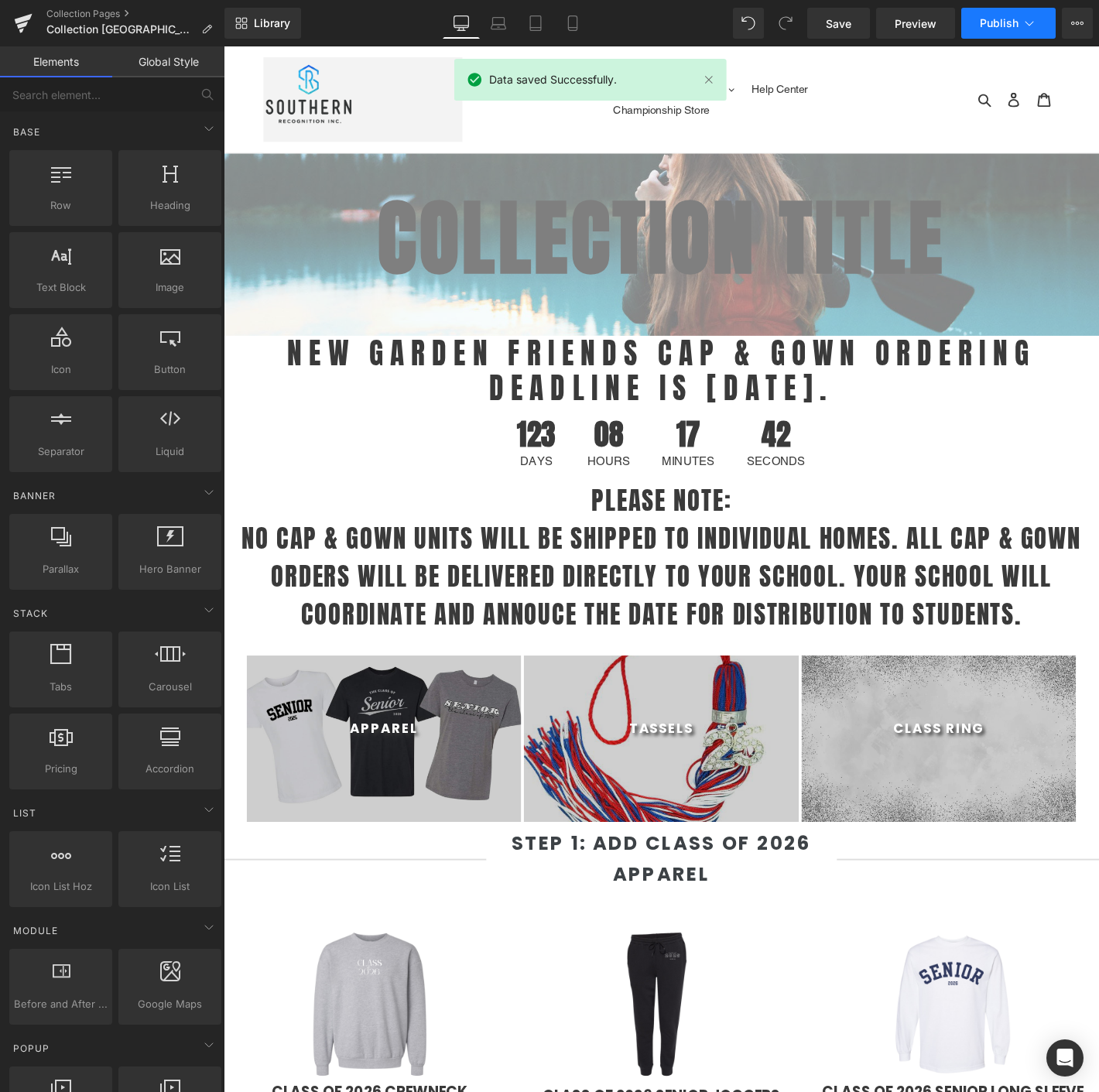
click at [1010, 35] on button "Publish" at bounding box center [1009, 23] width 94 height 31
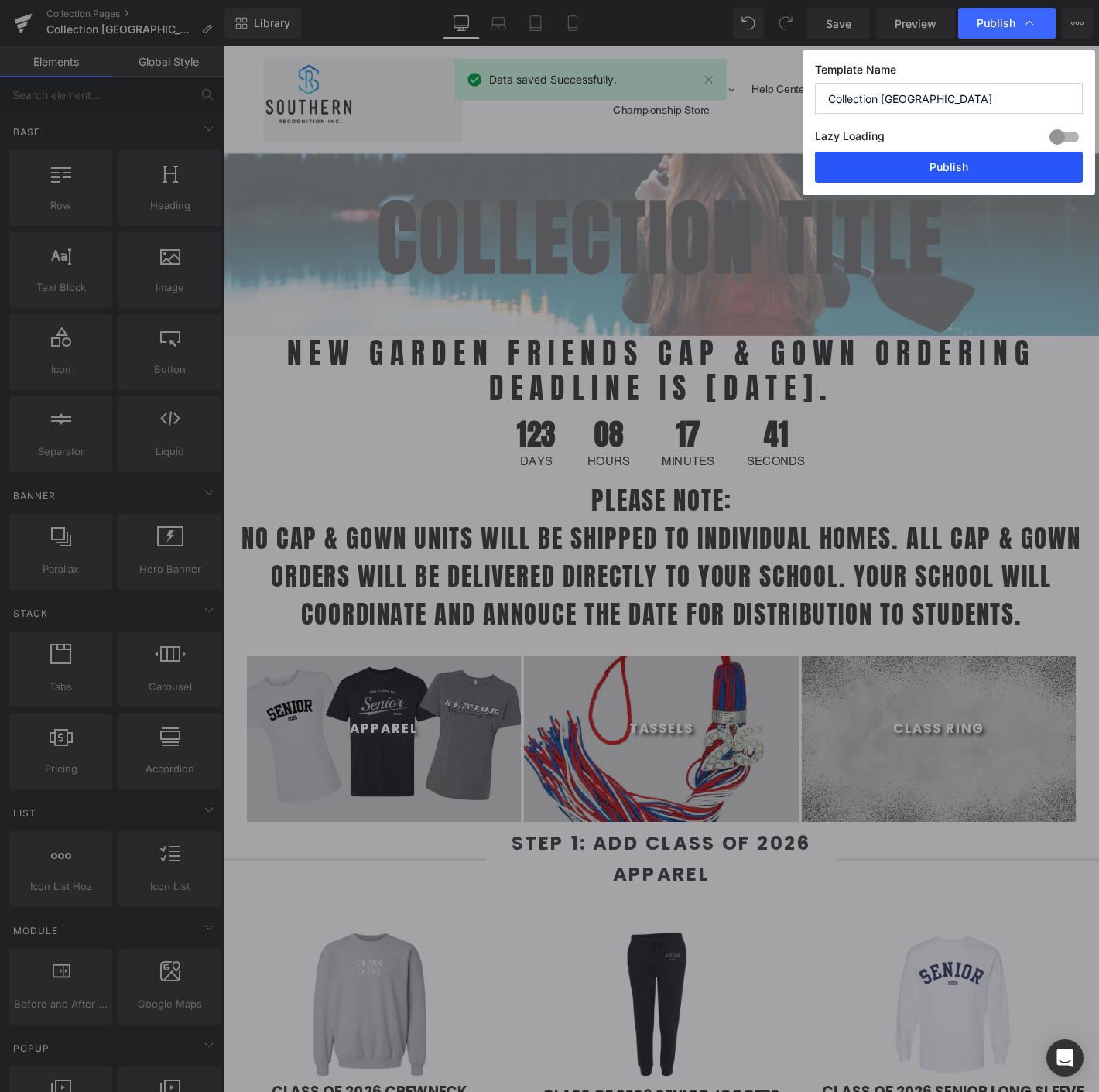
click at [905, 159] on button "Publish" at bounding box center [948, 166] width 268 height 31
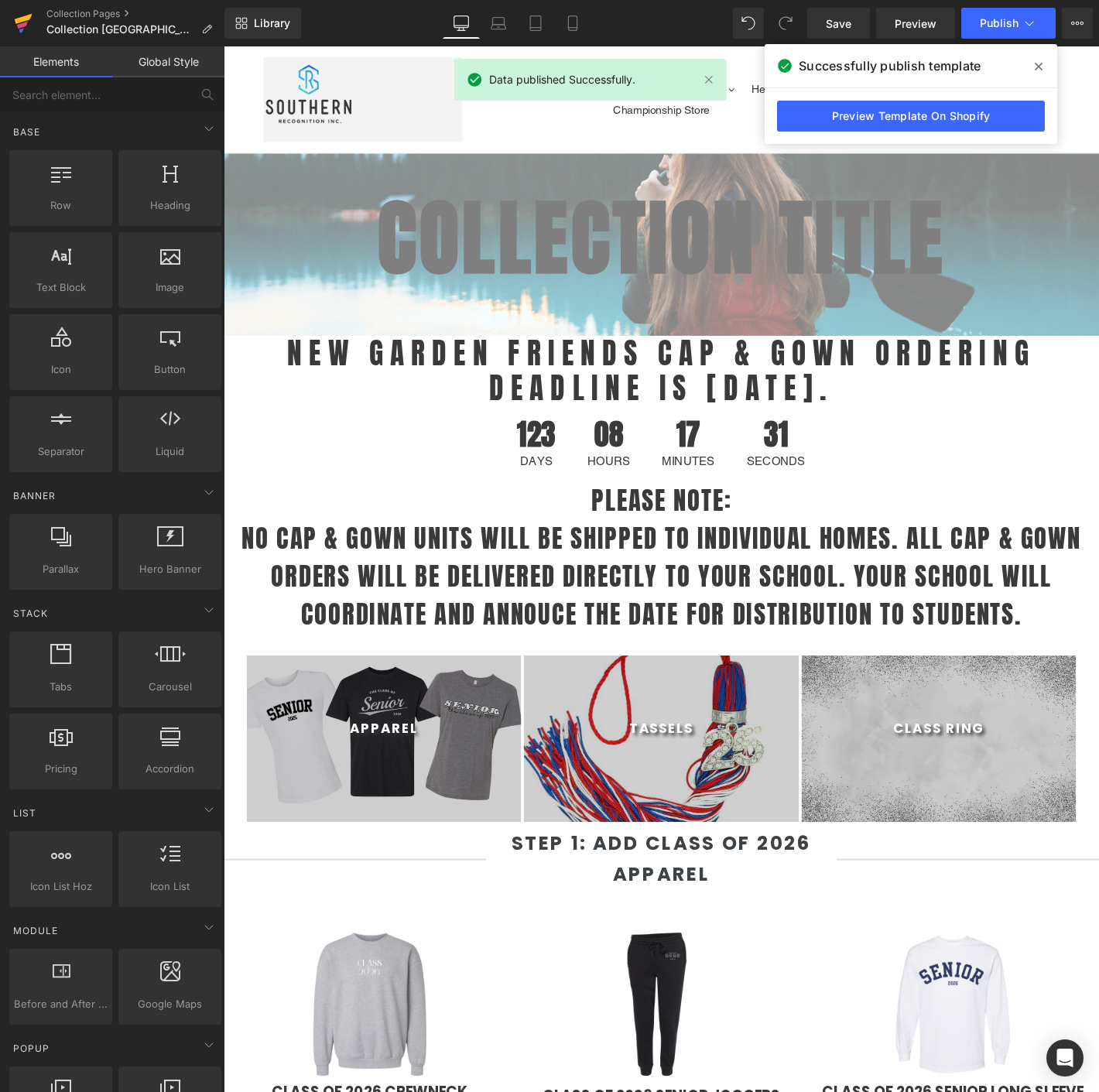
click at [19, 24] on icon at bounding box center [23, 24] width 11 height 7
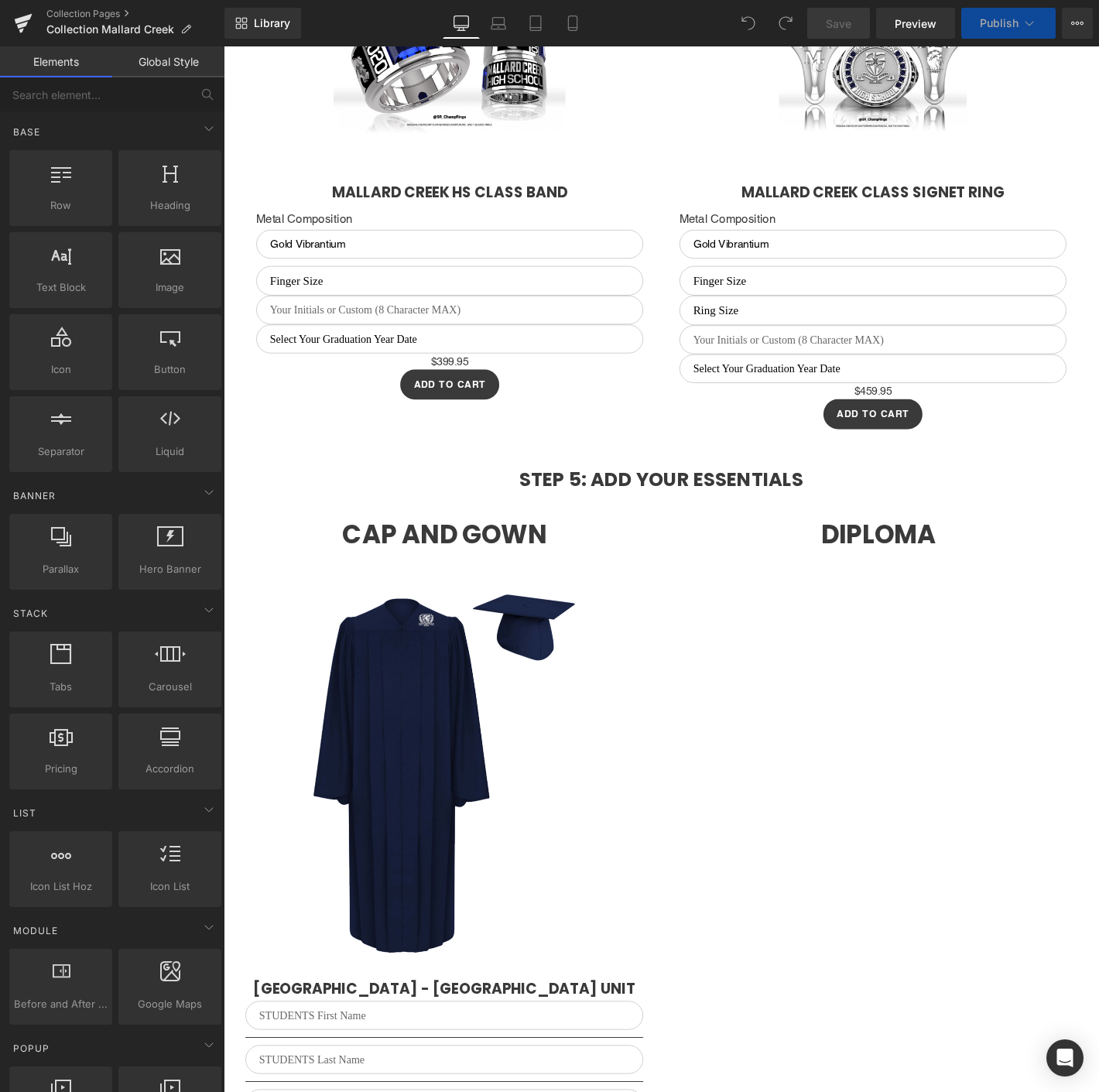
scroll to position [1830, 0]
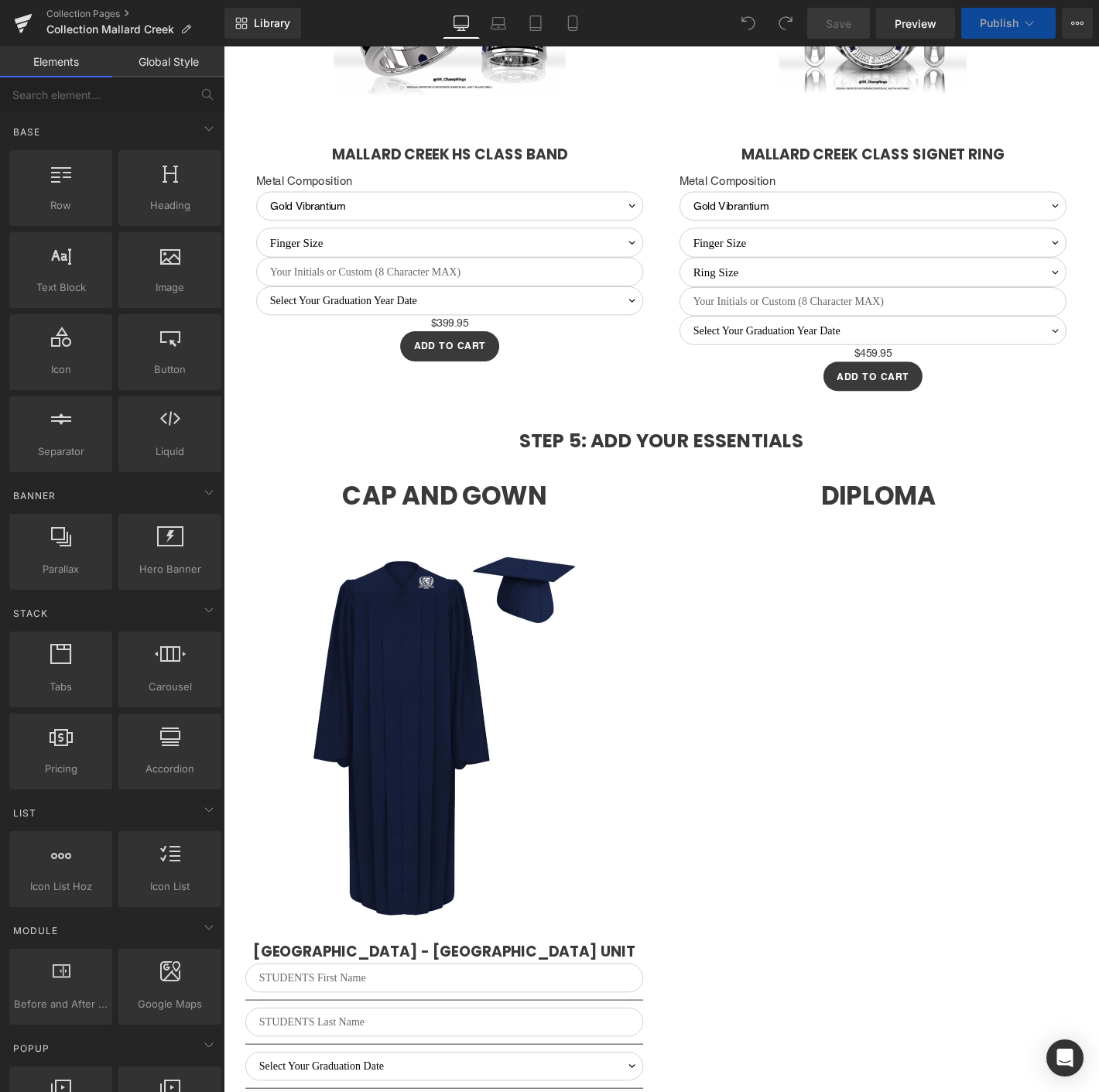
select select "M"
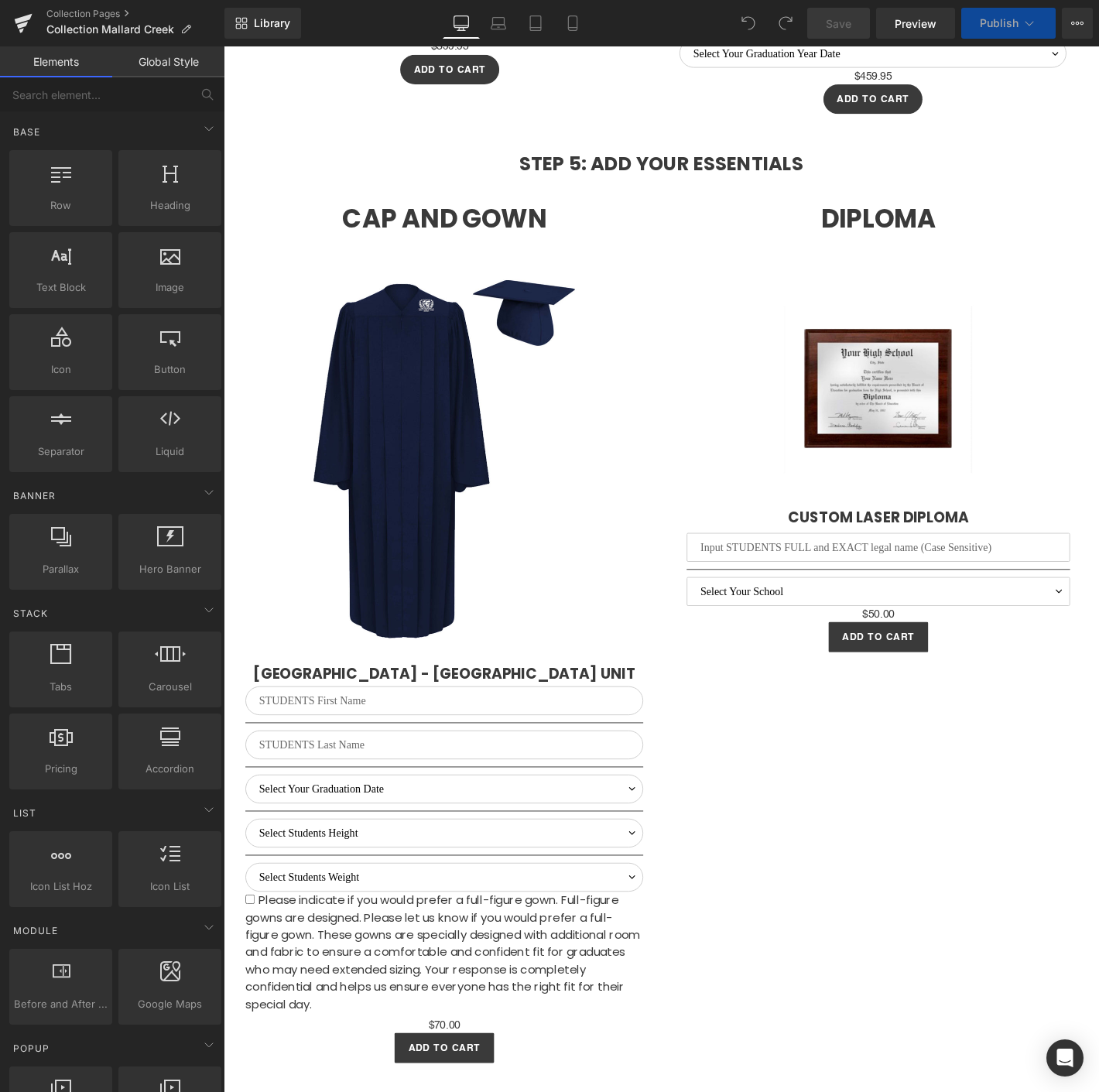
scroll to position [4514, 0]
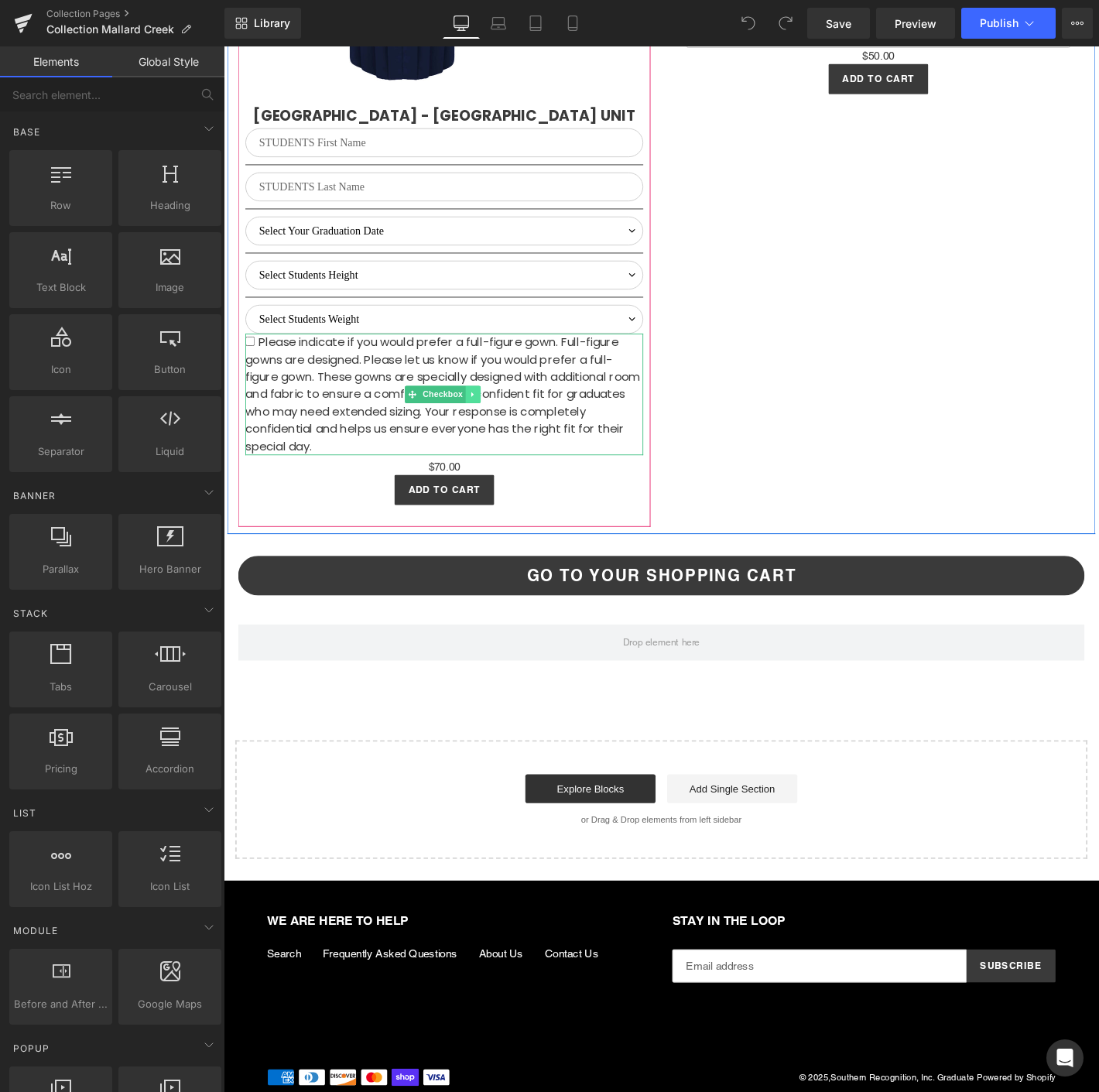
click at [486, 409] on link at bounding box center [490, 419] width 16 height 19
click at [495, 414] on icon at bounding box center [499, 418] width 8 height 8
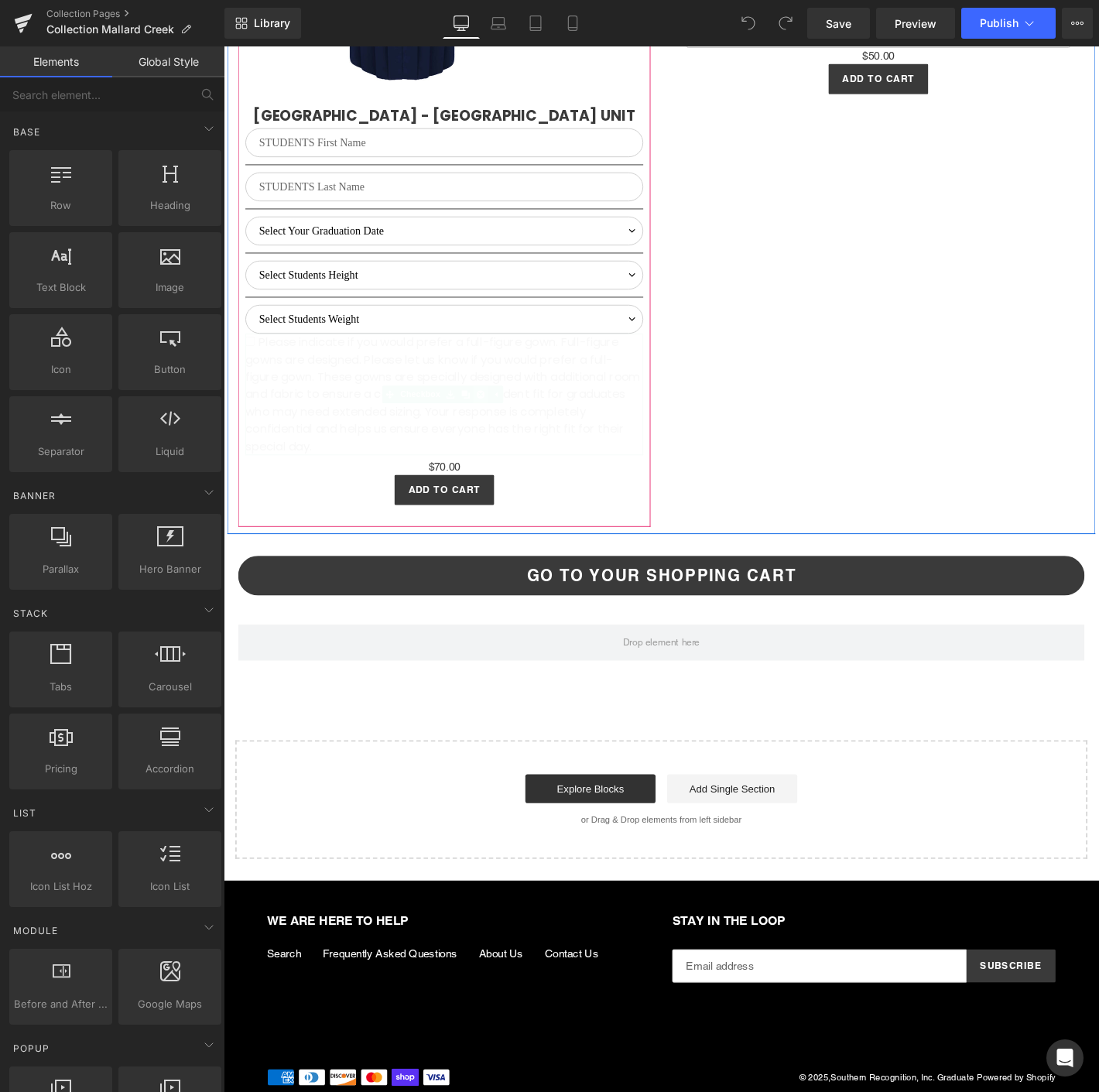
scroll to position [4372, 0]
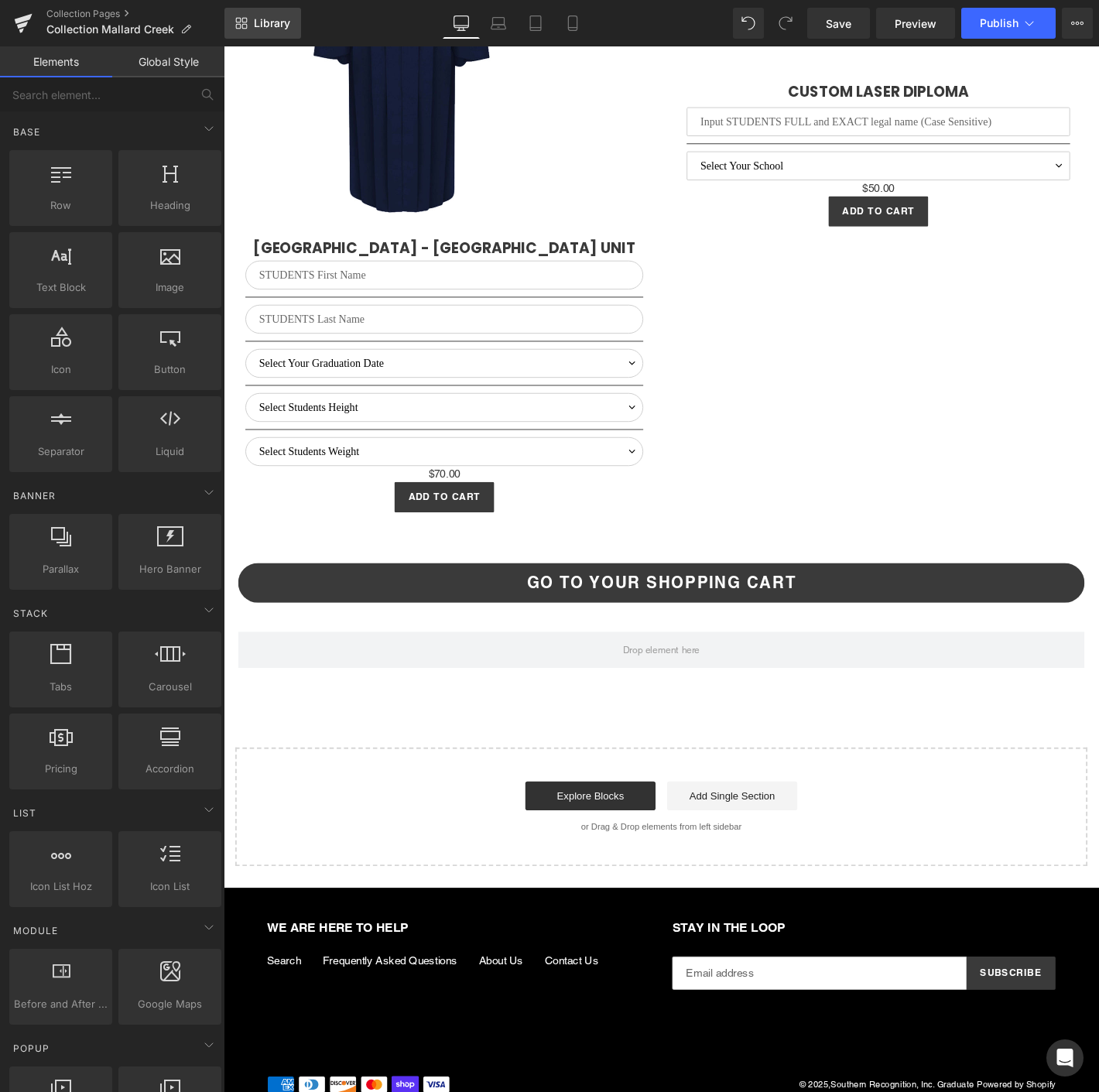
click at [269, 16] on span "Library" at bounding box center [272, 23] width 37 height 14
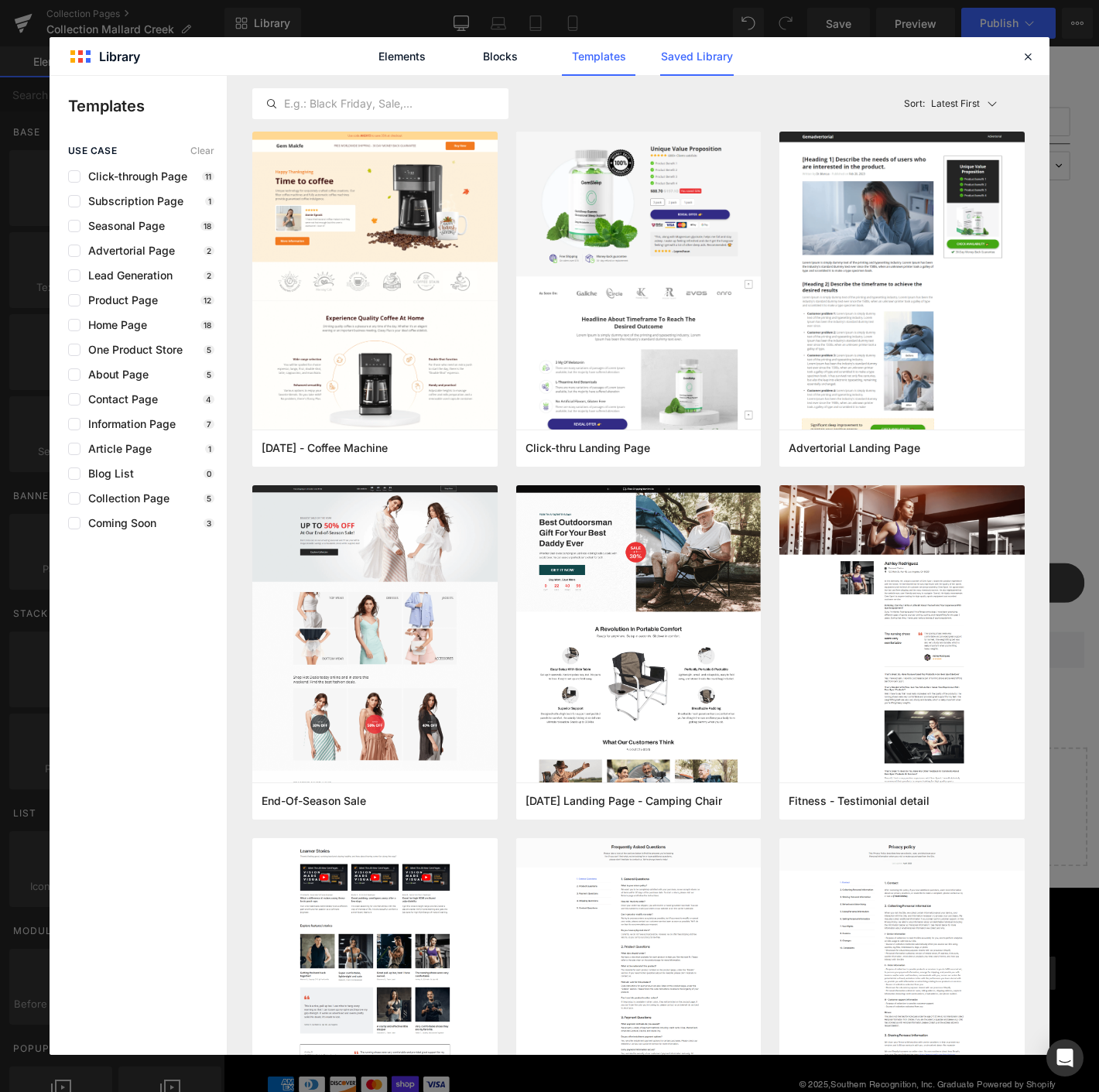
click at [707, 50] on link "Saved Library" at bounding box center [697, 55] width 73 height 39
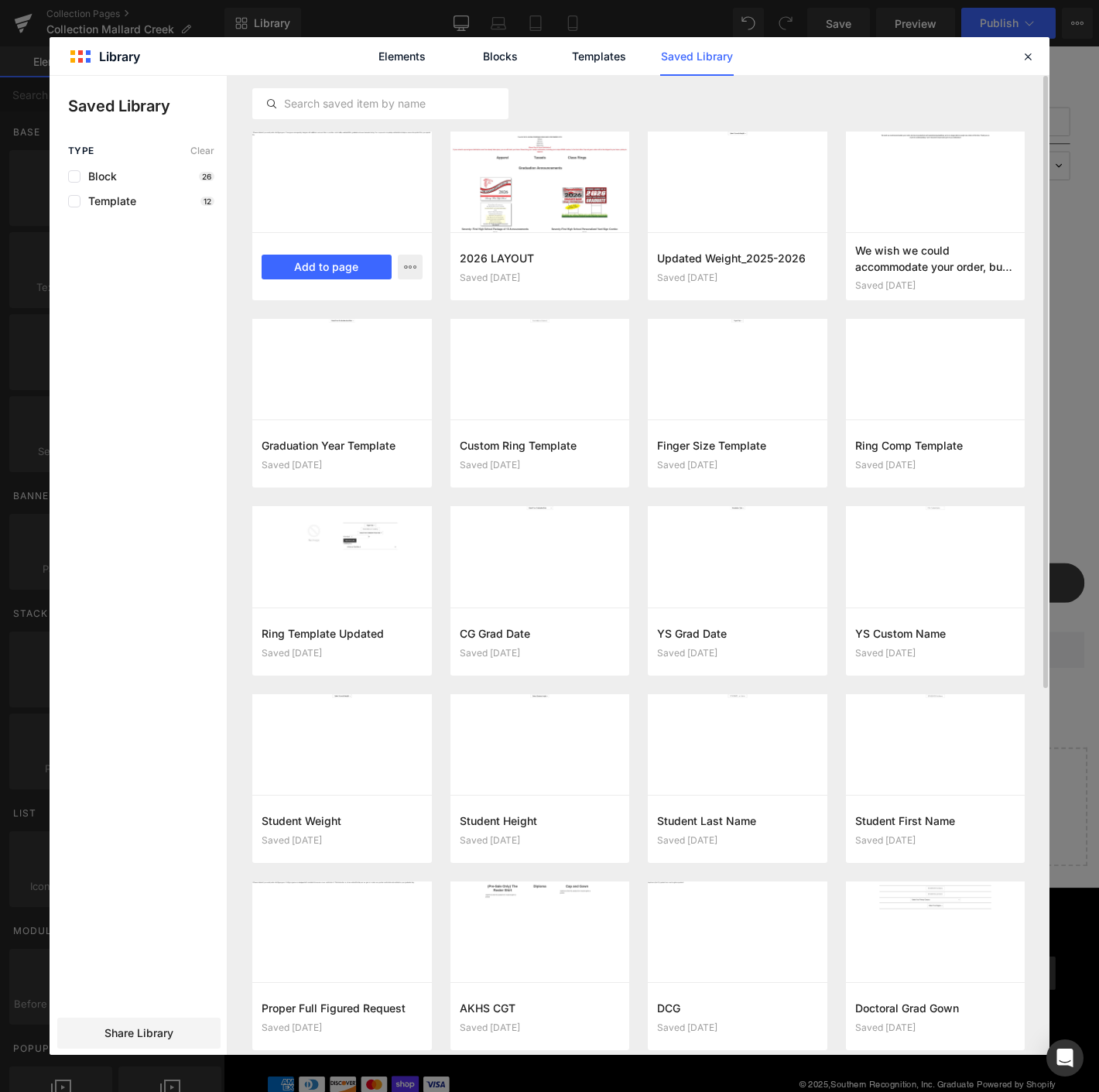
click at [377, 172] on div at bounding box center [342, 182] width 180 height 101
click at [321, 259] on button "Add to page" at bounding box center [327, 267] width 130 height 24
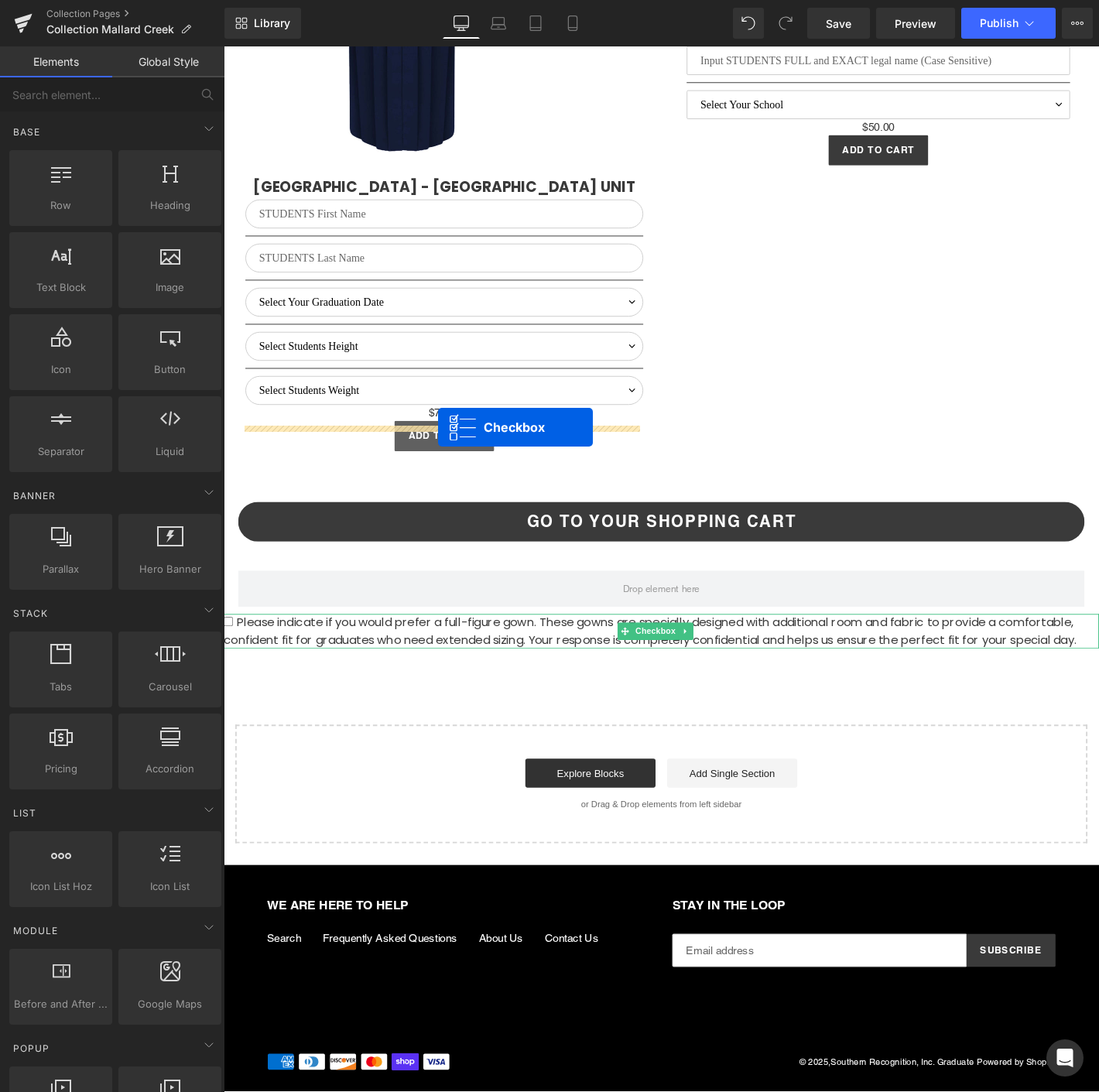
scroll to position [4419, 0]
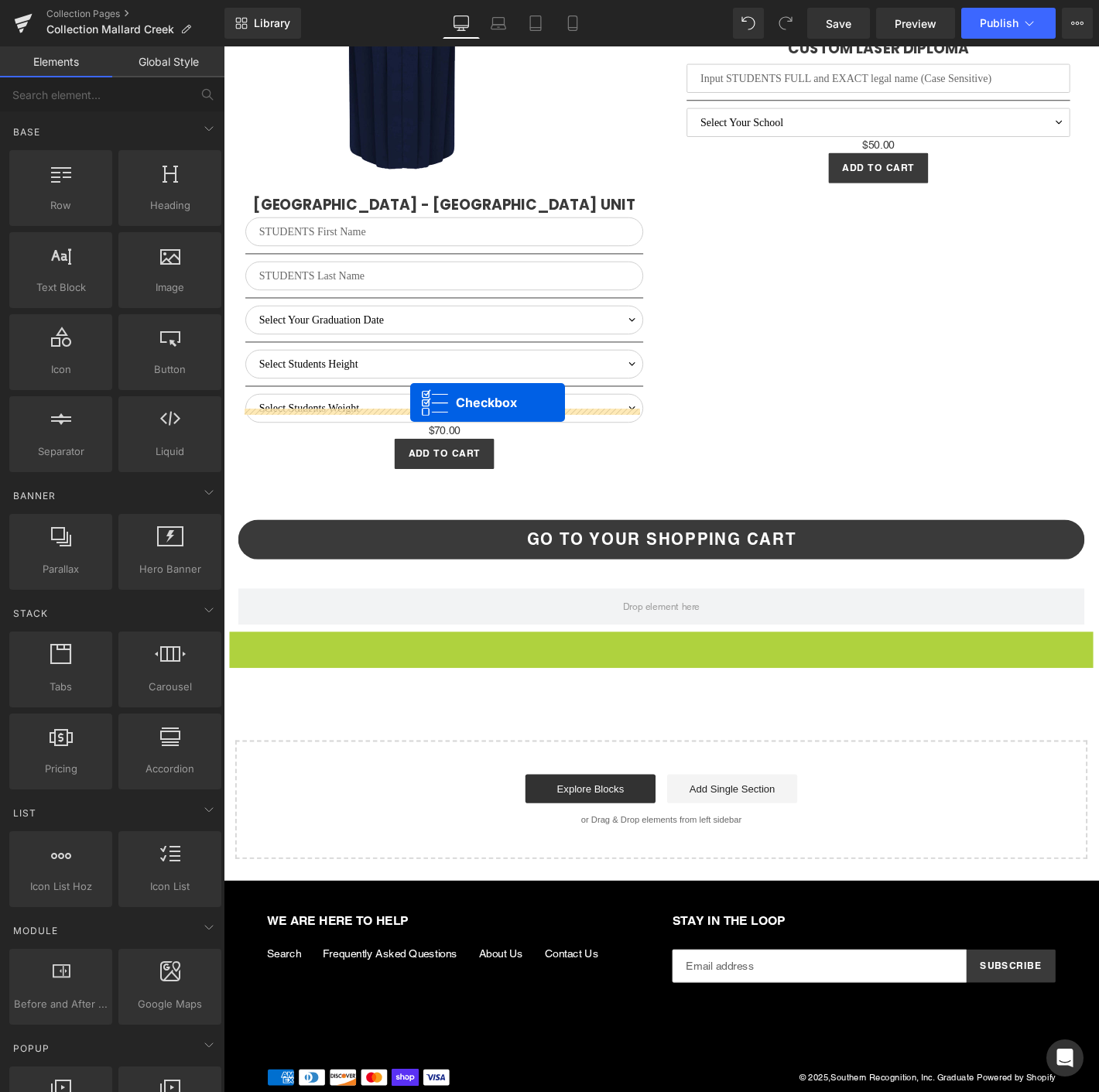
drag, startPoint x: 650, startPoint y: 665, endPoint x: 423, endPoint y: 427, distance: 328.9
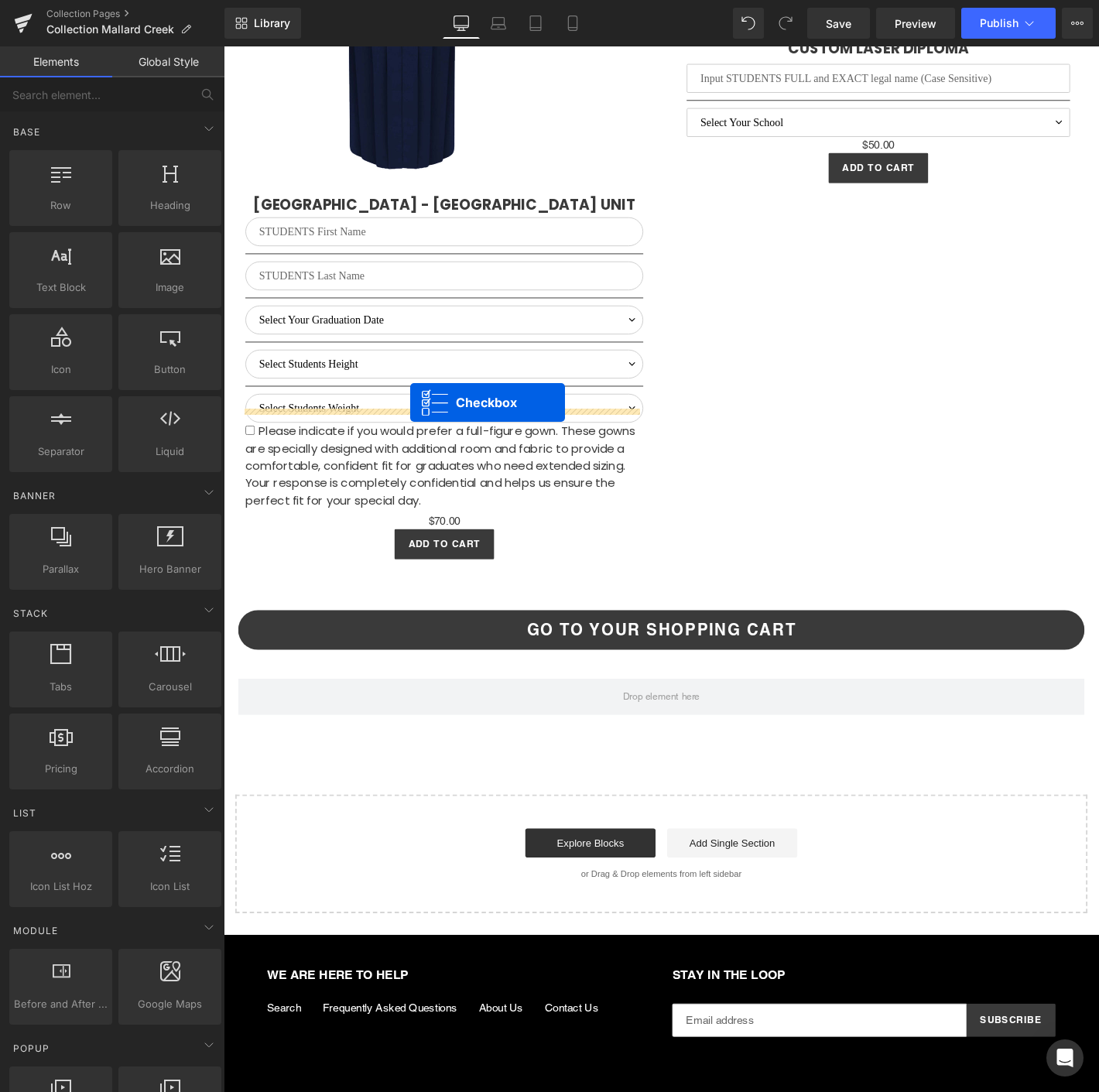
scroll to position [4457, 0]
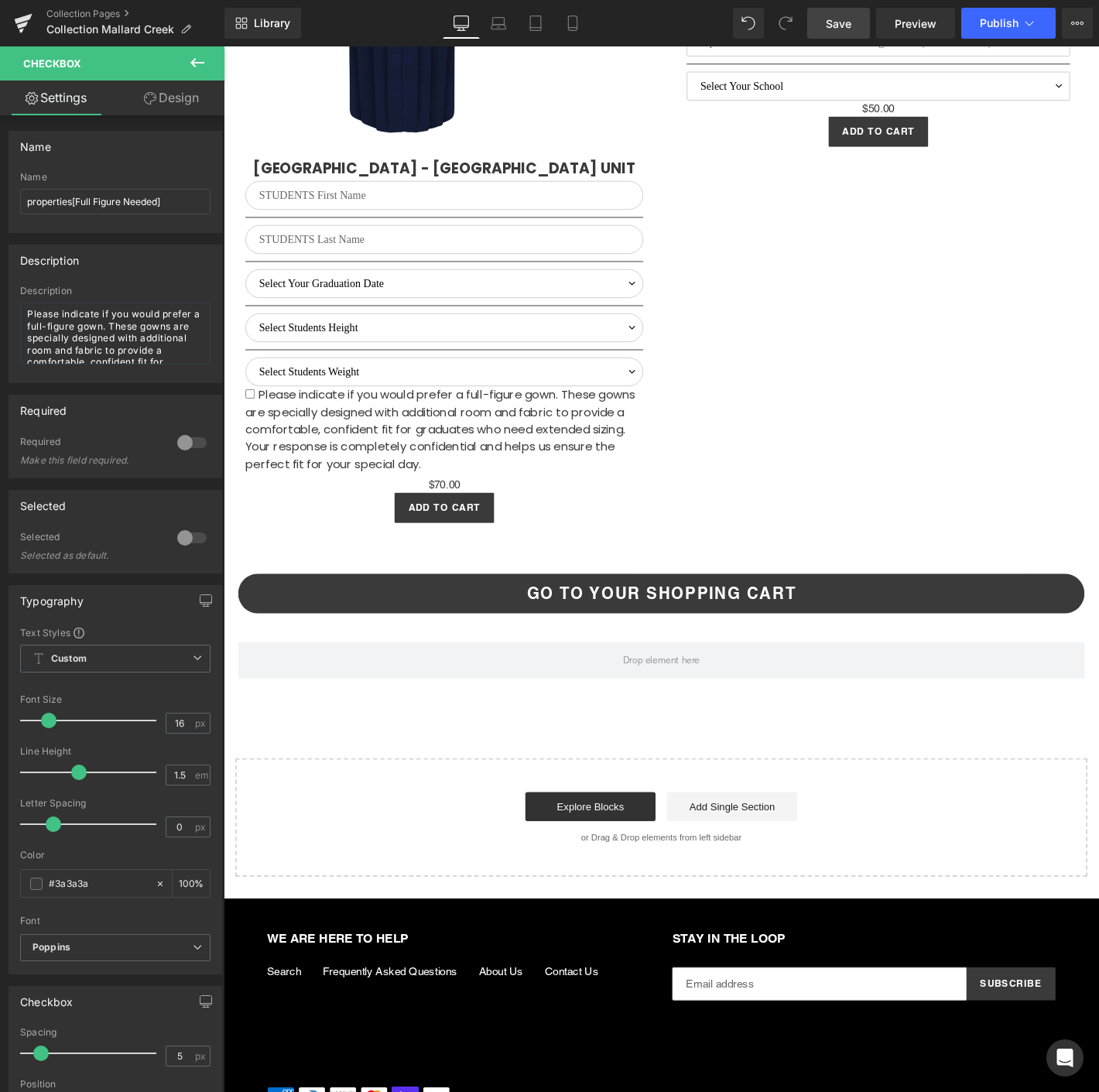
click at [822, 13] on link "Save" at bounding box center [838, 23] width 63 height 31
click at [1002, 24] on span "Publish" at bounding box center [998, 23] width 39 height 12
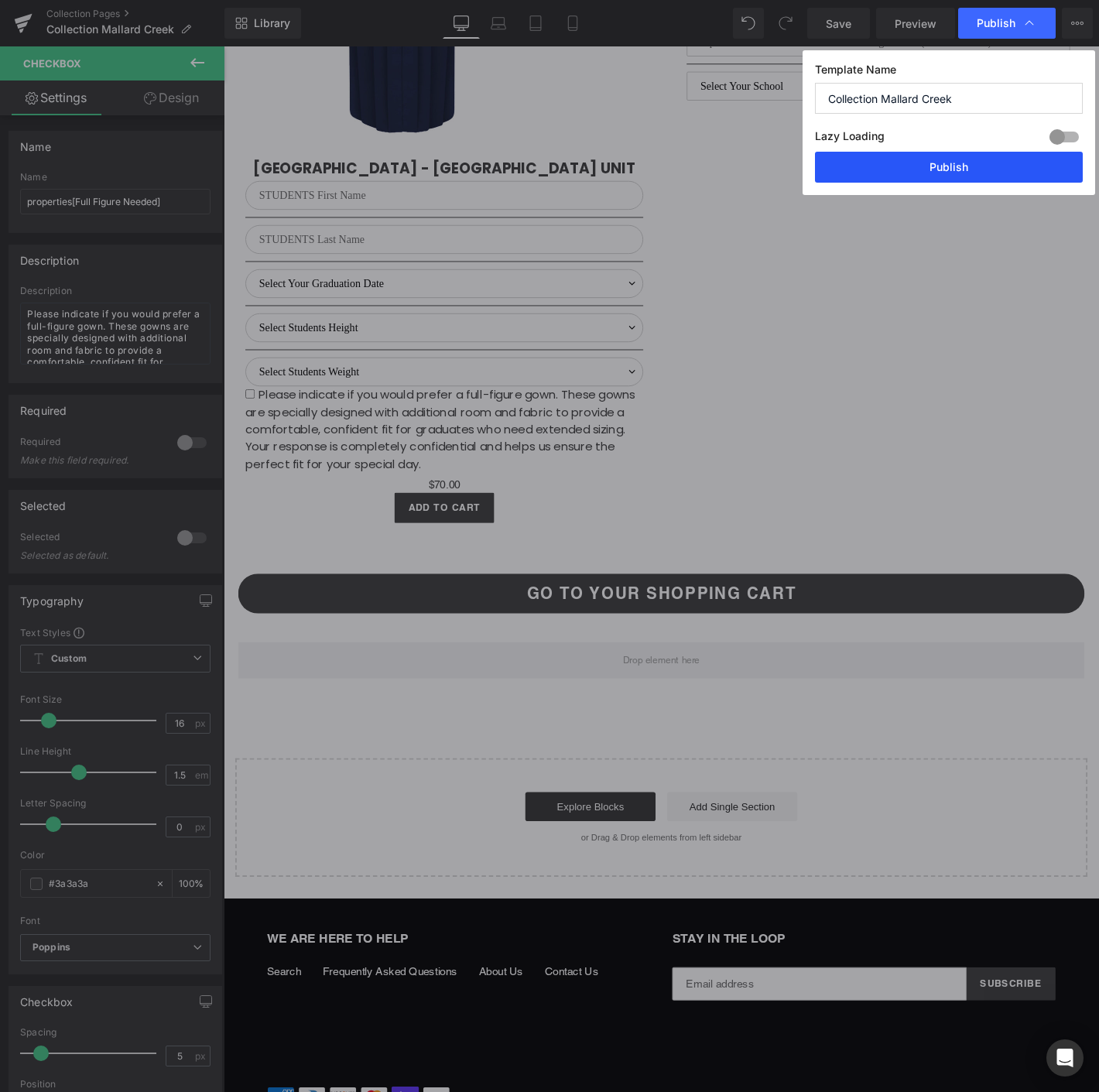
drag, startPoint x: 998, startPoint y: 164, endPoint x: 822, endPoint y: 123, distance: 180.7
click at [998, 164] on button "Publish" at bounding box center [948, 166] width 268 height 31
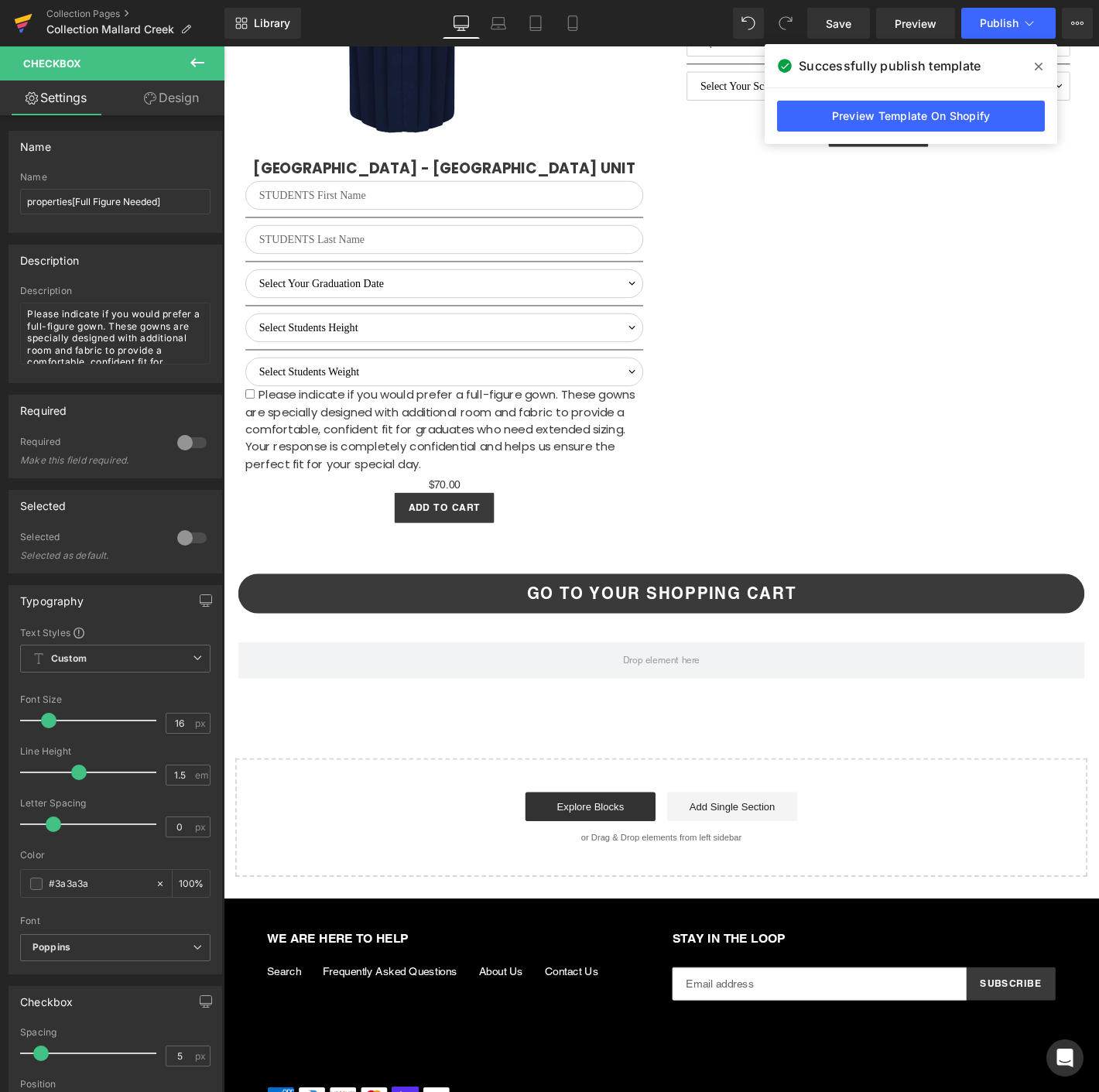
click at [24, 8] on icon at bounding box center [24, 23] width 19 height 39
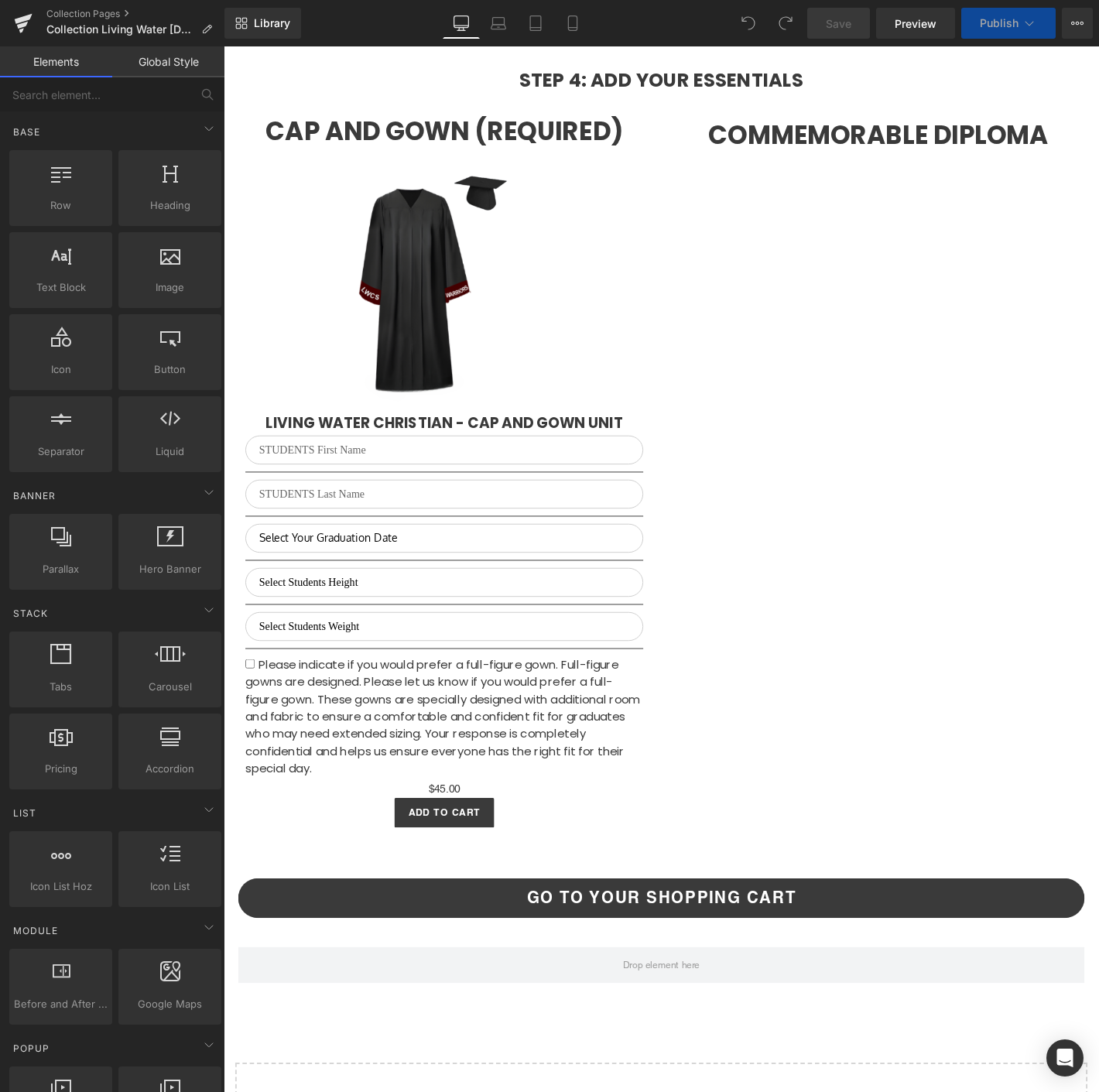
scroll to position [3424, 0]
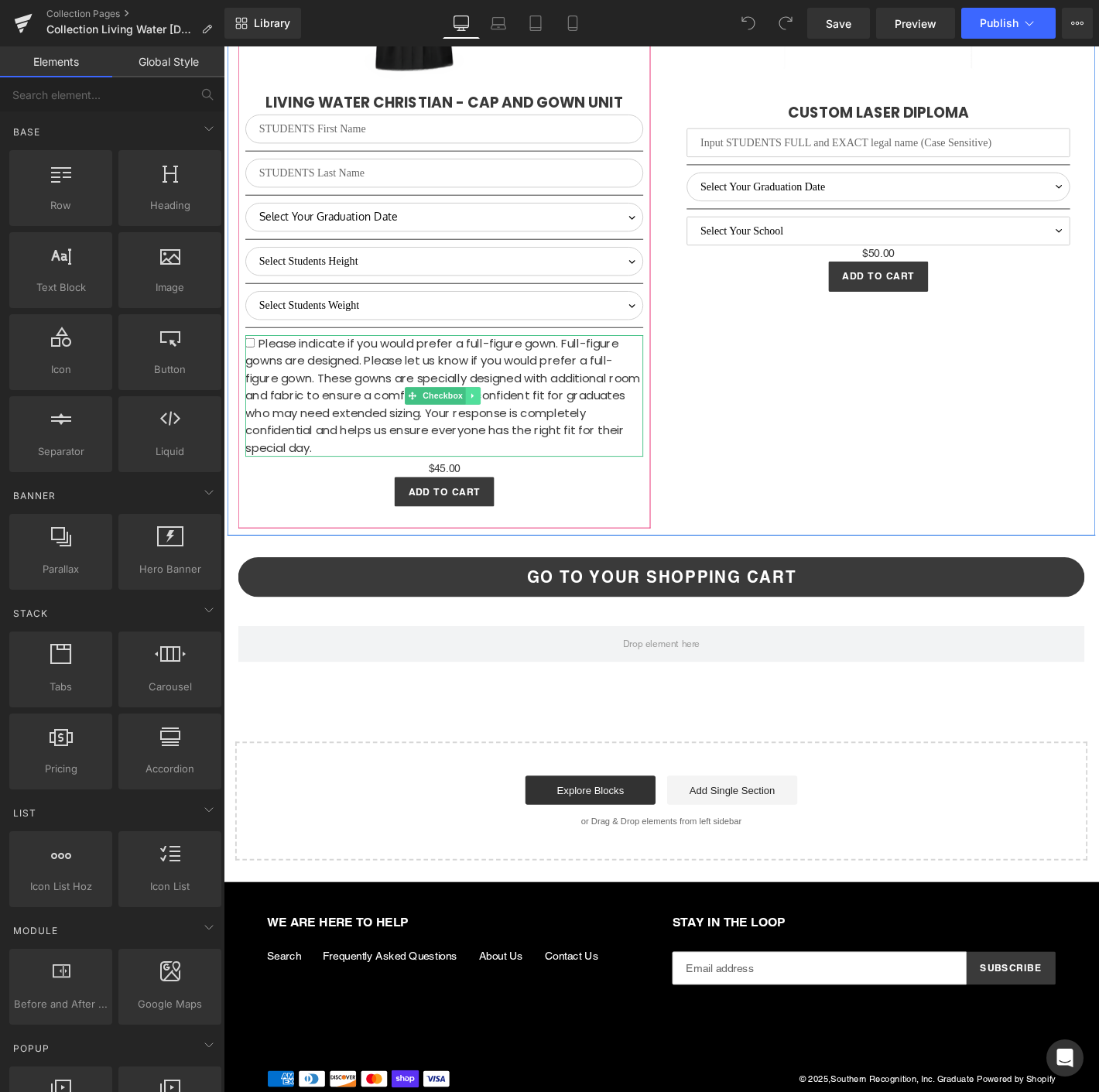
click at [486, 416] on icon at bounding box center [490, 420] width 8 height 9
click at [502, 415] on link at bounding box center [498, 420] width 16 height 19
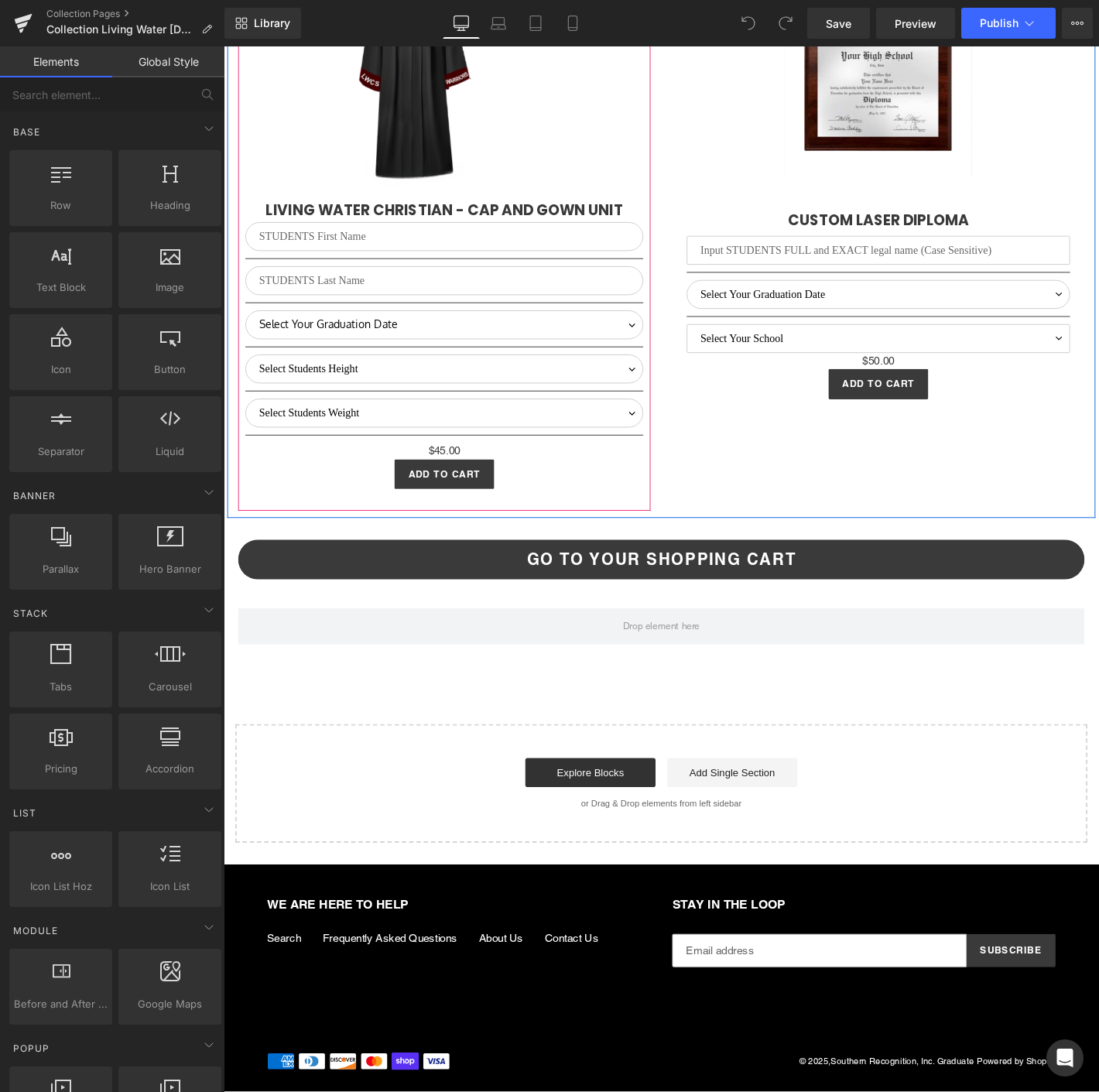
scroll to position [3289, 0]
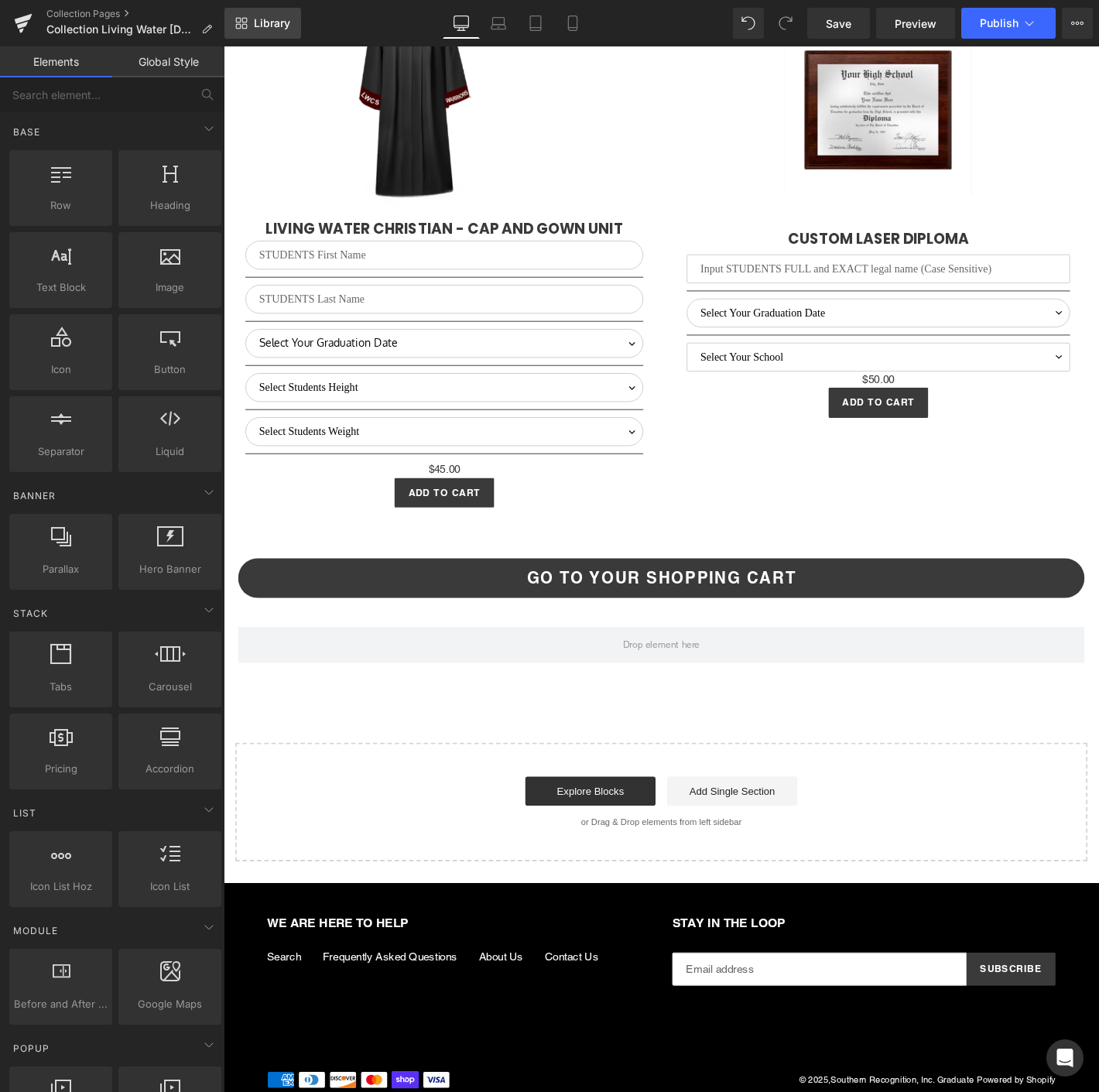
click at [247, 37] on link "Library" at bounding box center [263, 23] width 76 height 31
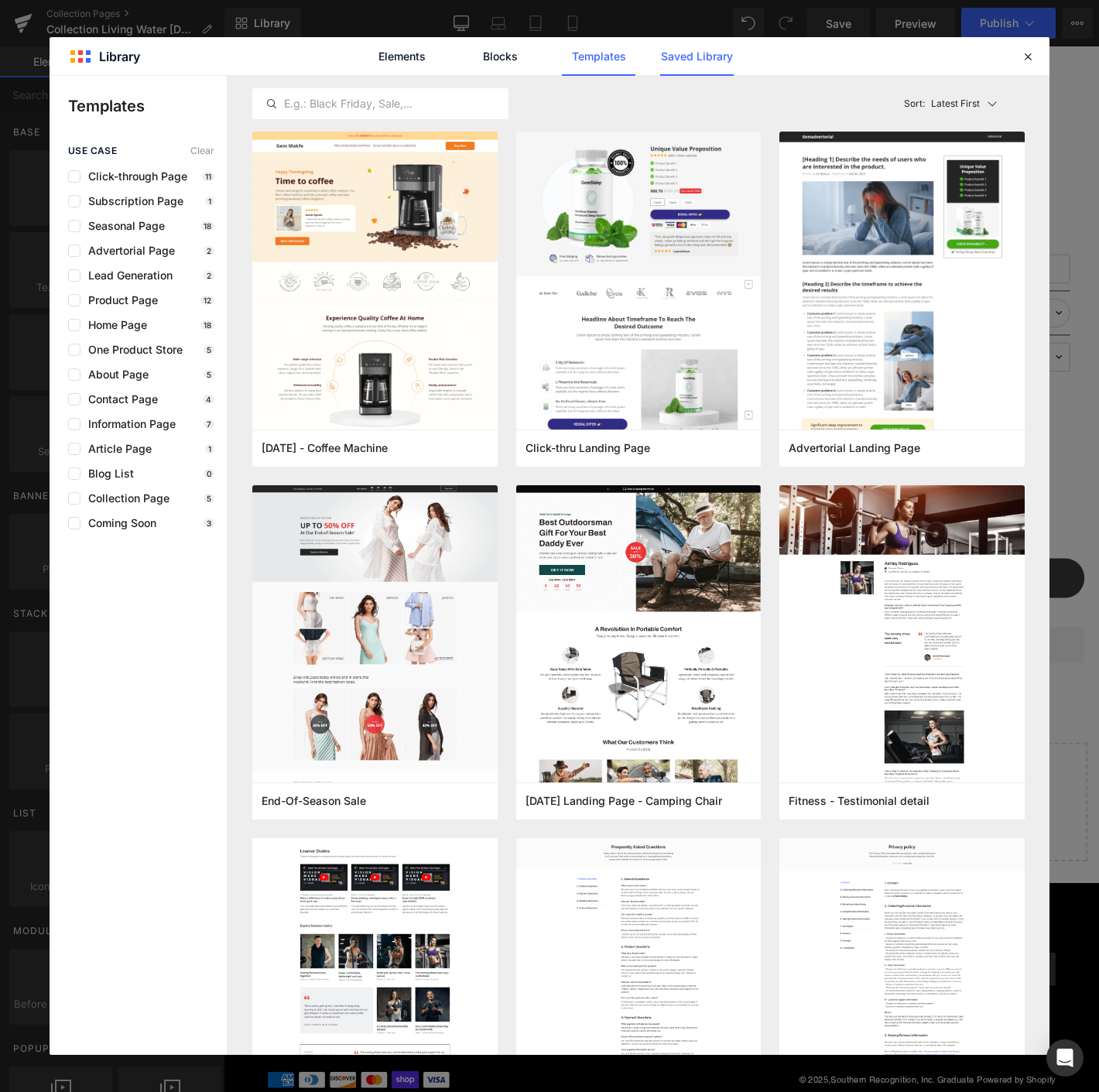
click at [682, 47] on link "Saved Library" at bounding box center [697, 55] width 73 height 39
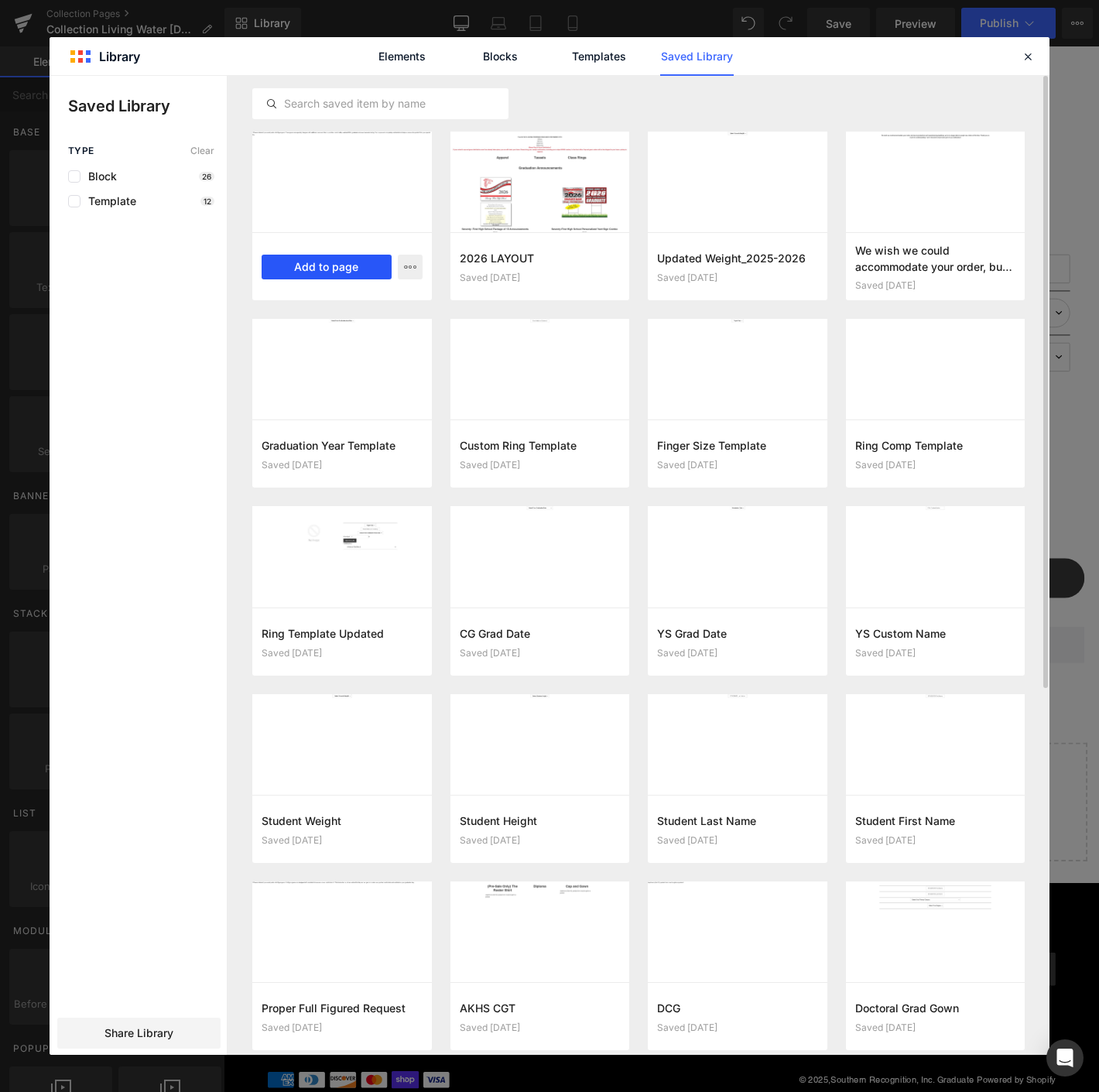
click at [318, 268] on button "Add to page" at bounding box center [327, 267] width 130 height 24
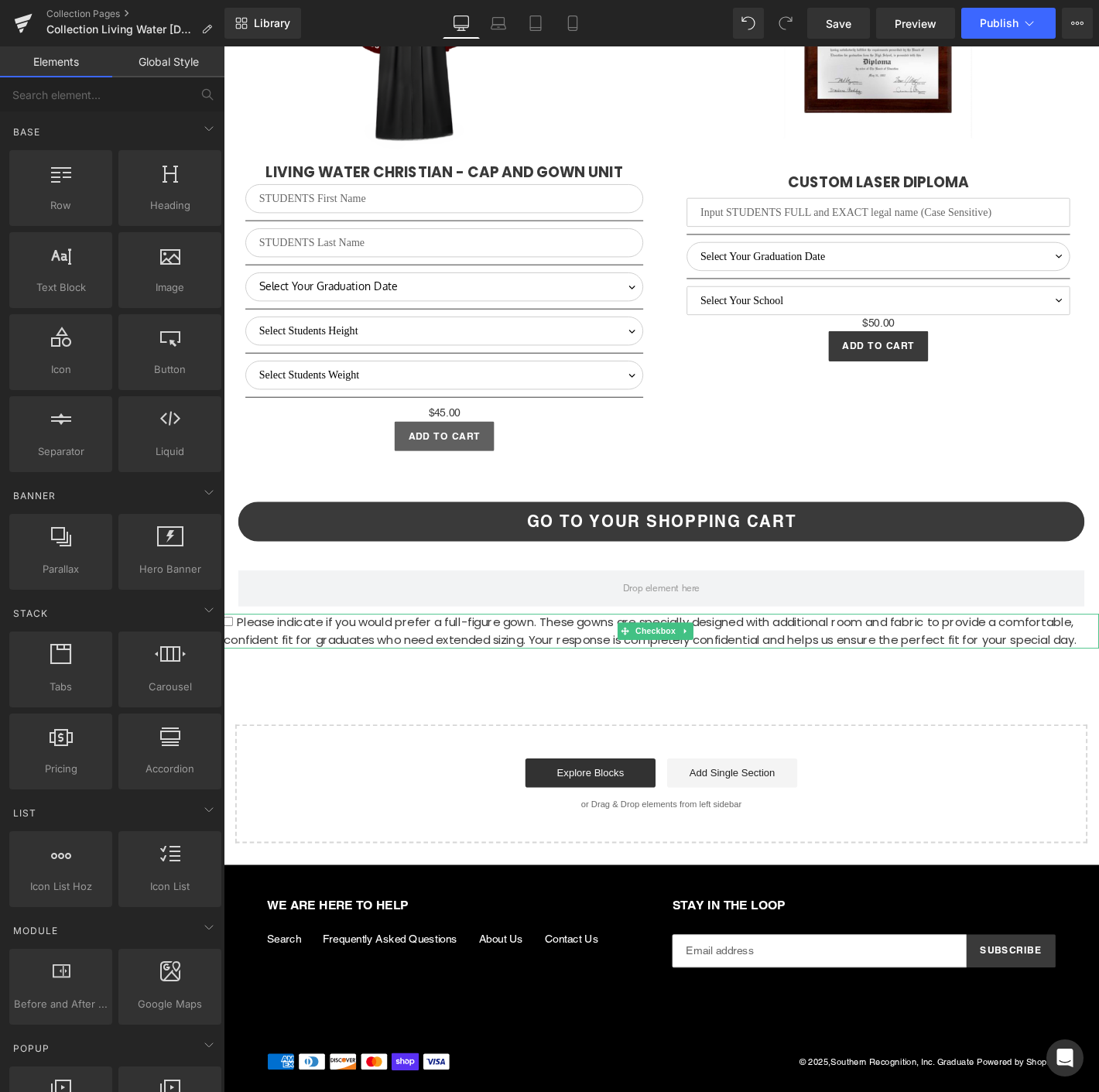
scroll to position [3335, 0]
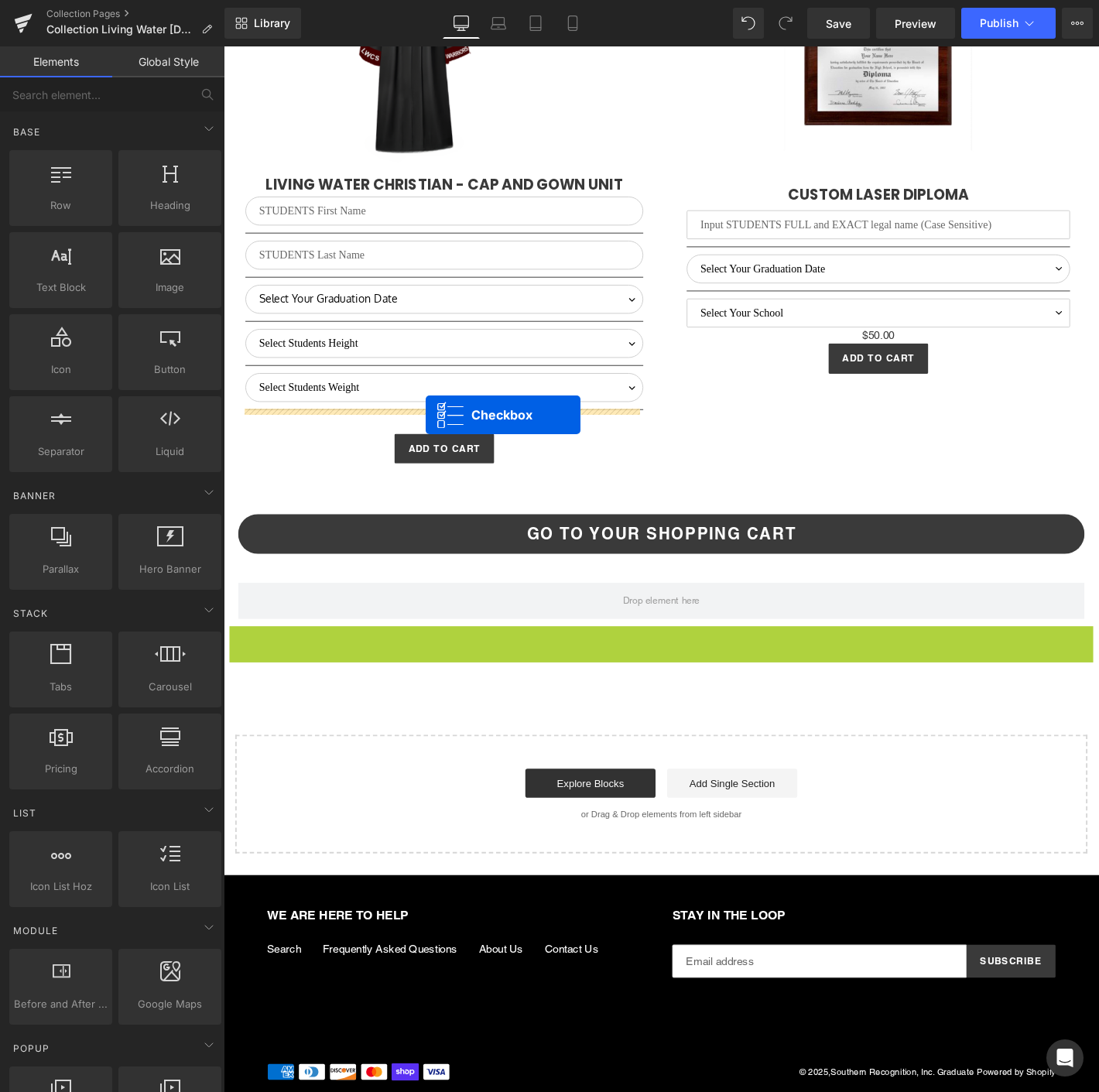
drag, startPoint x: 648, startPoint y: 659, endPoint x: 439, endPoint y: 440, distance: 302.7
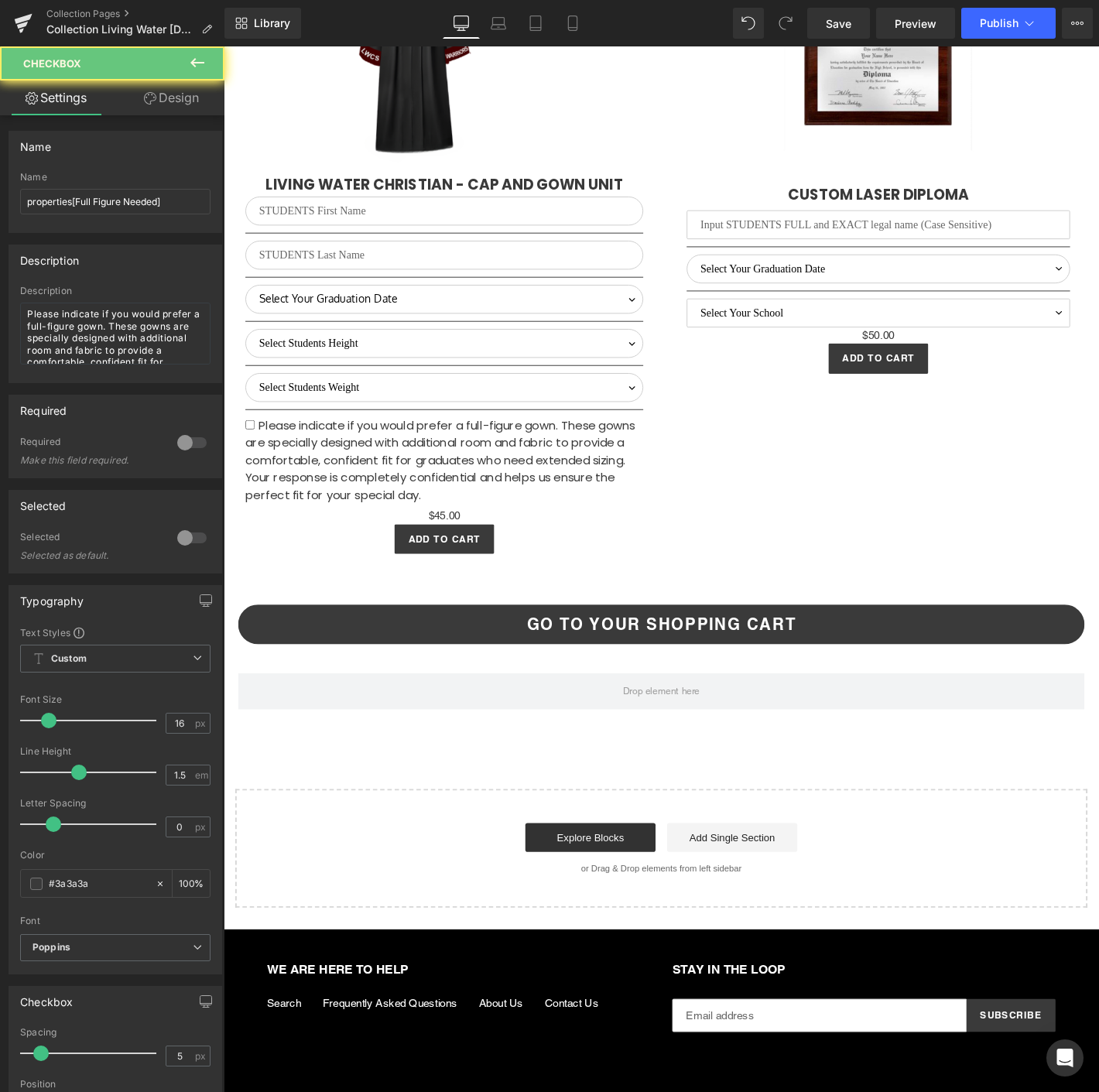
scroll to position [3375, 0]
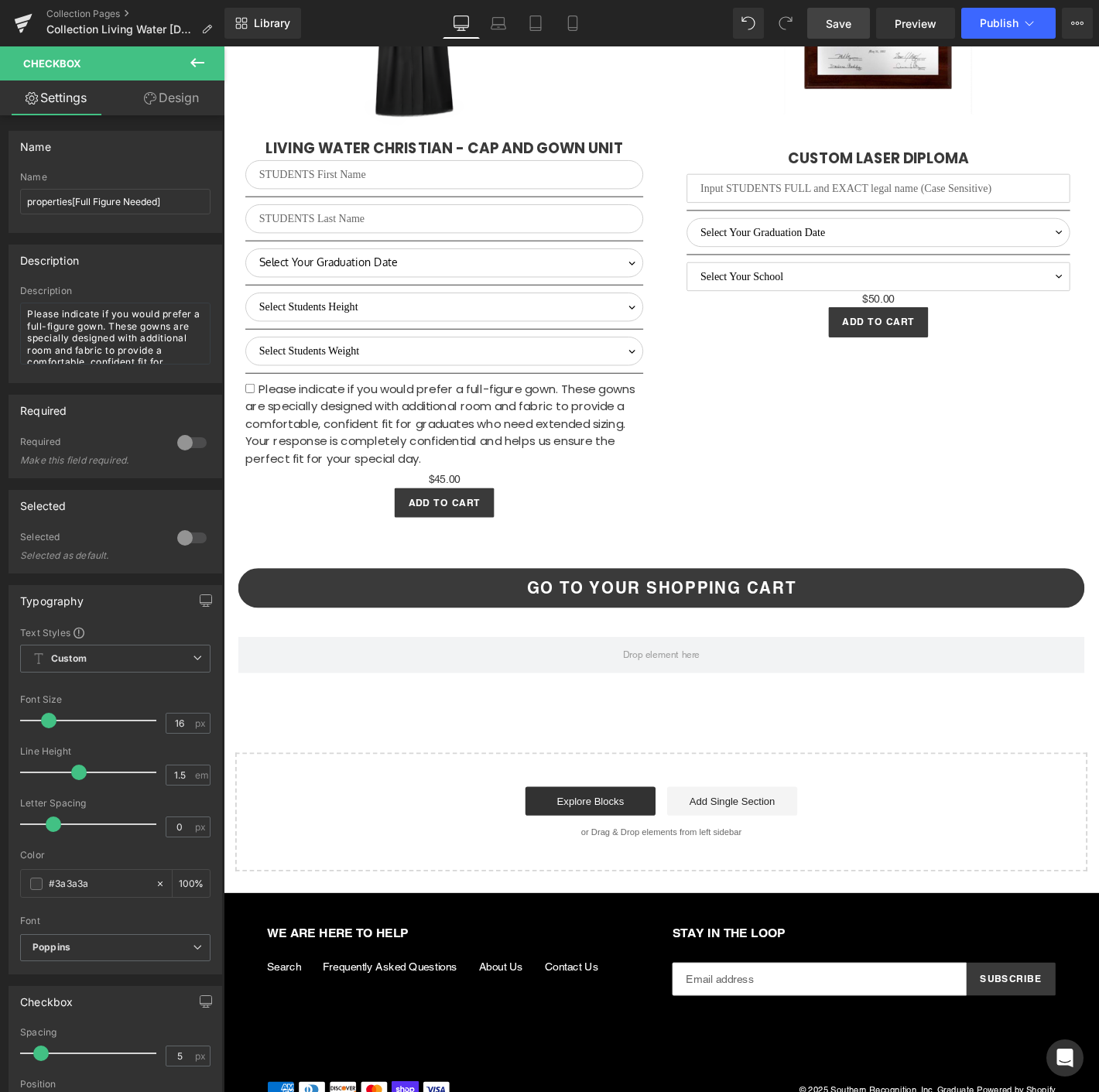
click at [842, 21] on span "Save" at bounding box center [838, 23] width 25 height 16
click at [1002, 15] on button "Publish" at bounding box center [1009, 23] width 94 height 31
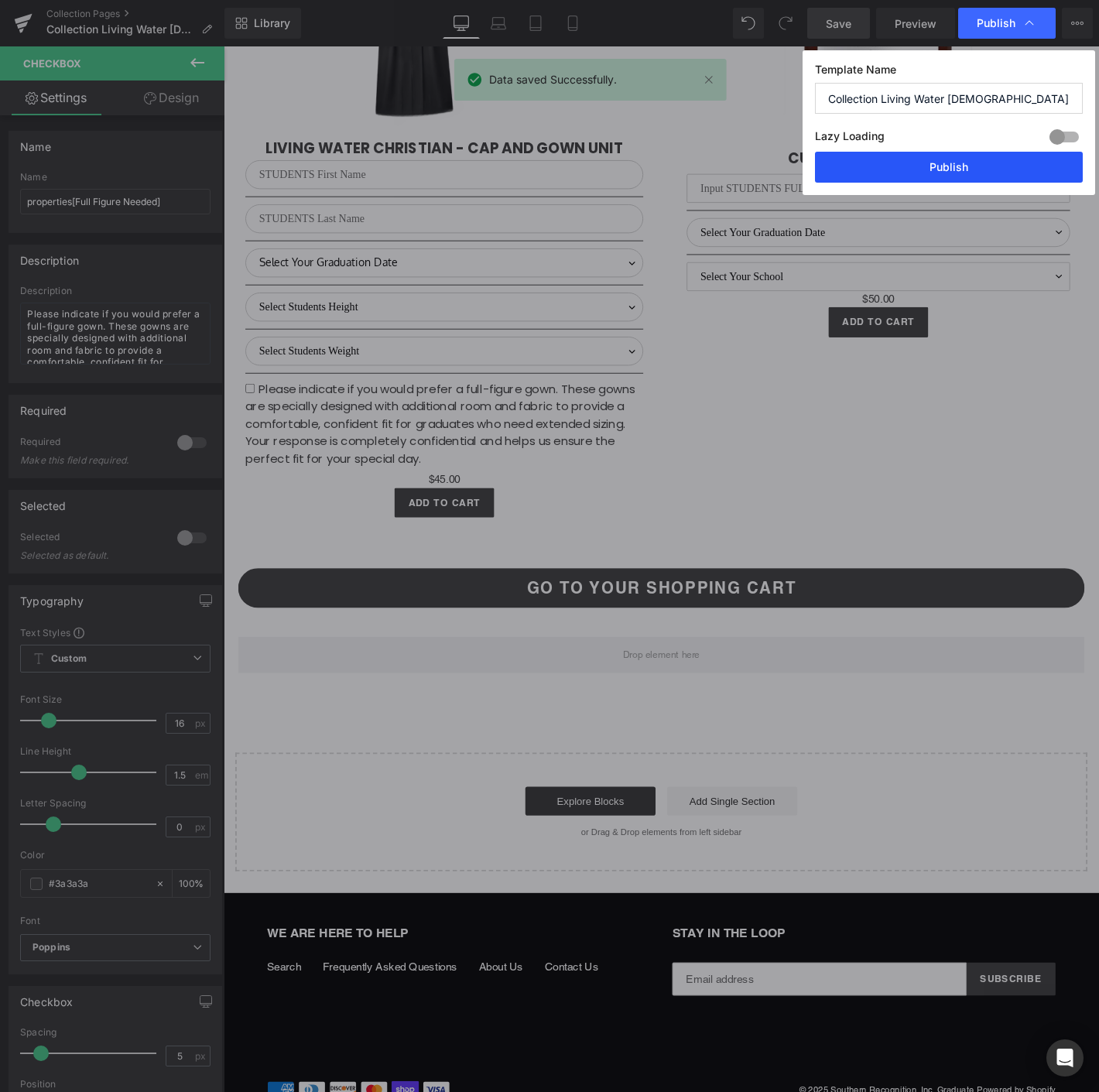
click at [914, 160] on button "Publish" at bounding box center [948, 166] width 268 height 31
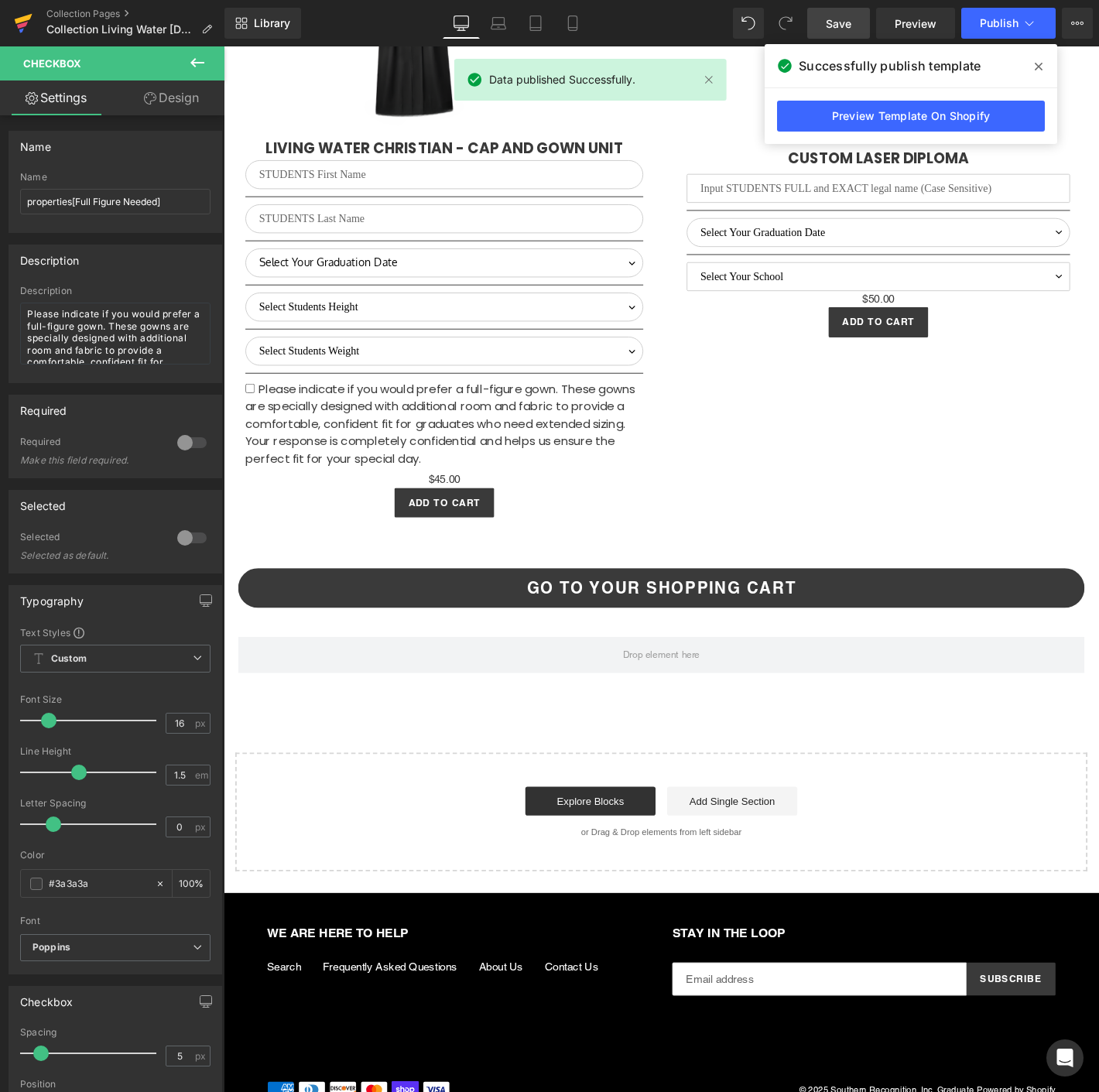
click at [22, 20] on icon at bounding box center [24, 19] width 18 height 10
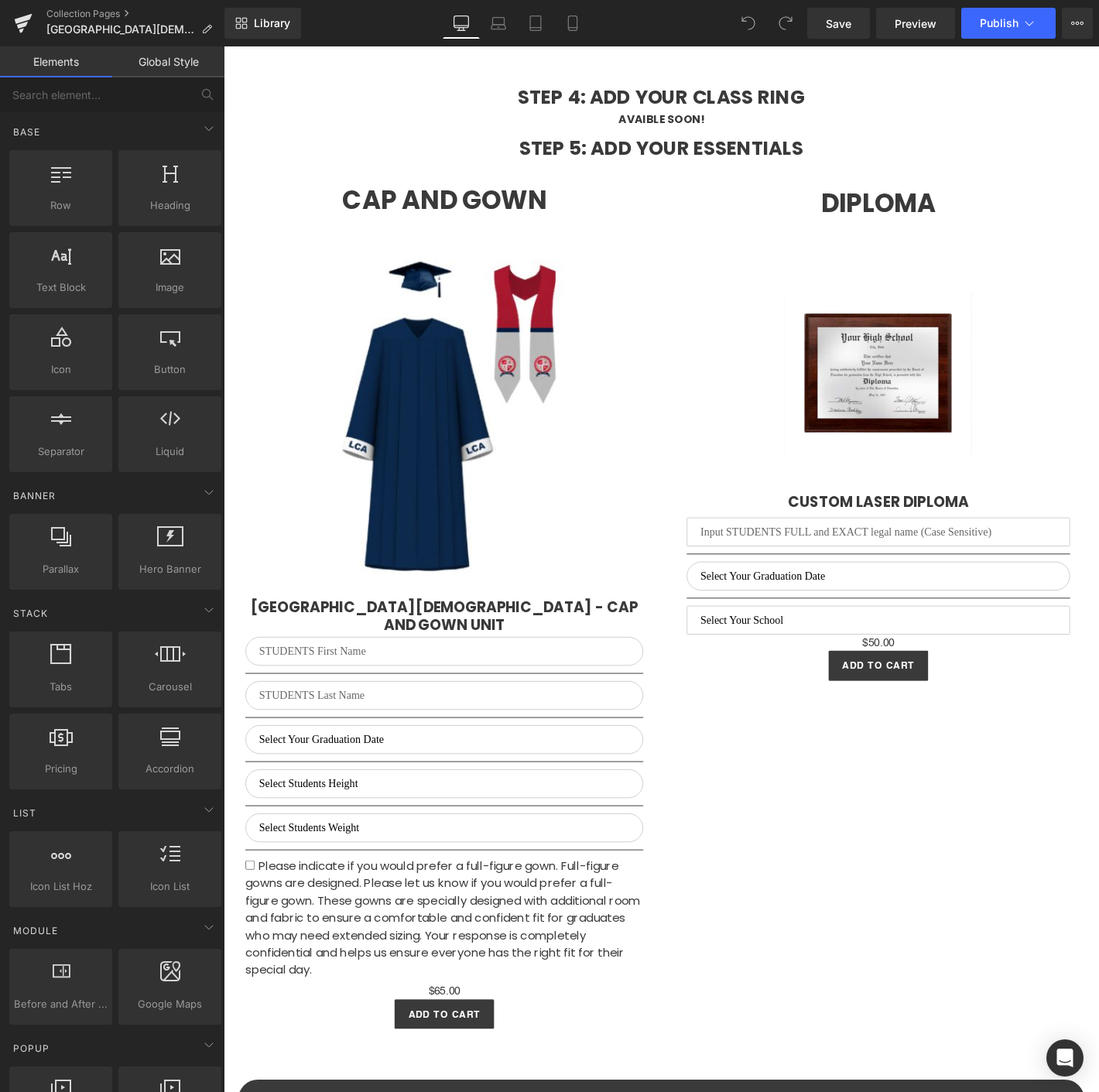
scroll to position [3180, 0]
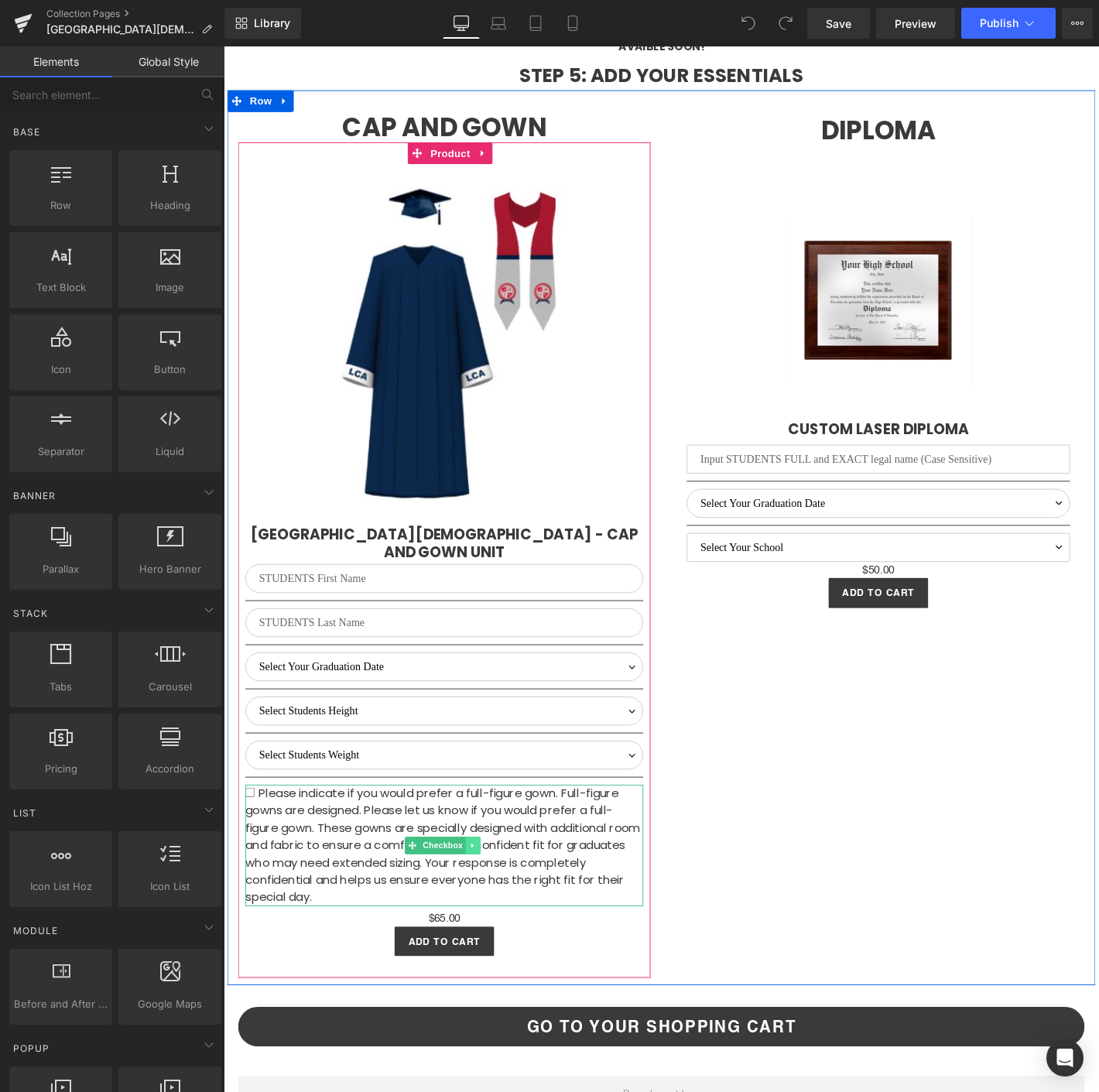
click at [489, 899] on icon at bounding box center [490, 902] width 2 height 6
click at [495, 897] on icon at bounding box center [499, 901] width 8 height 8
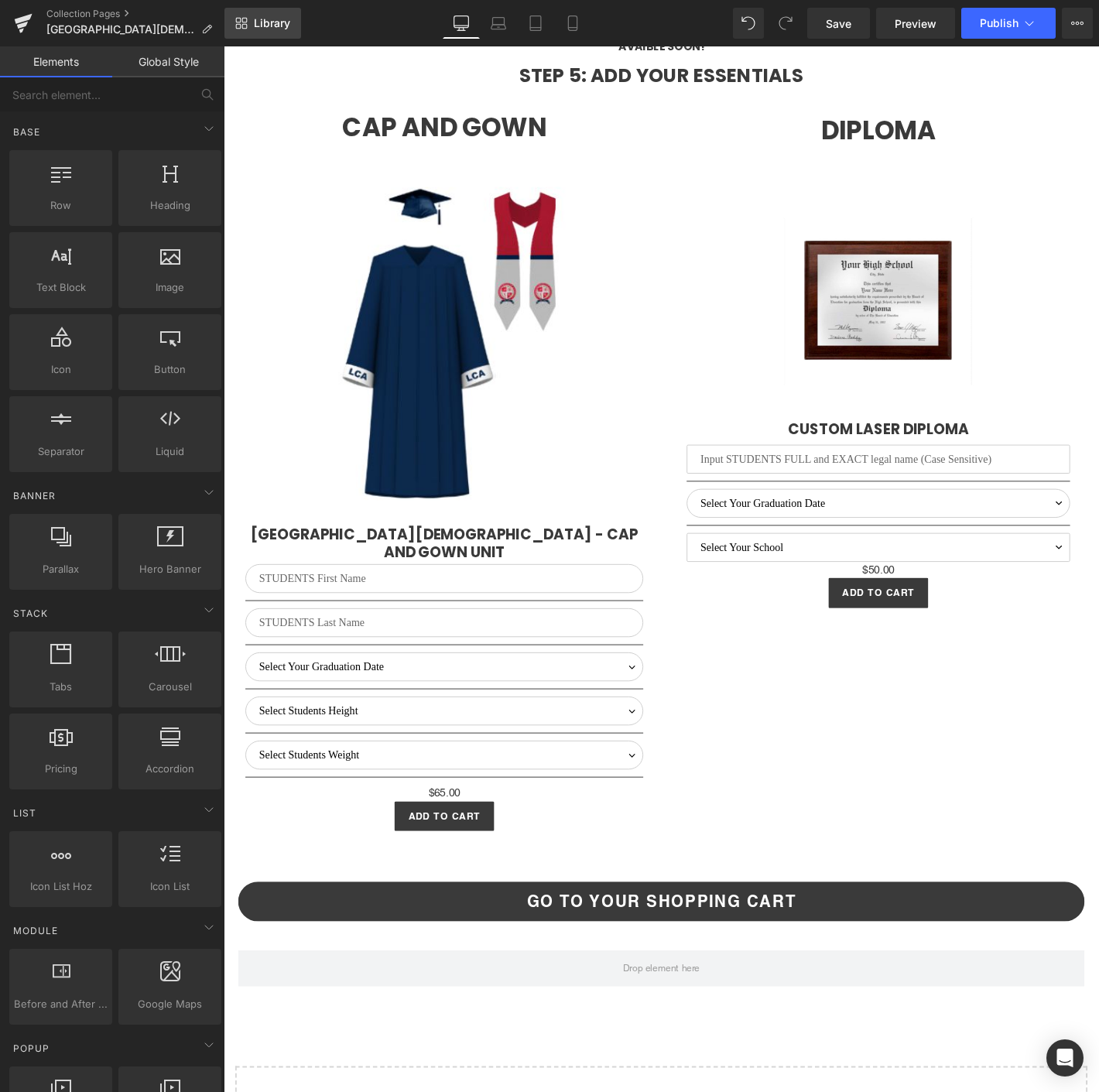
click at [272, 24] on span "Library" at bounding box center [272, 23] width 37 height 14
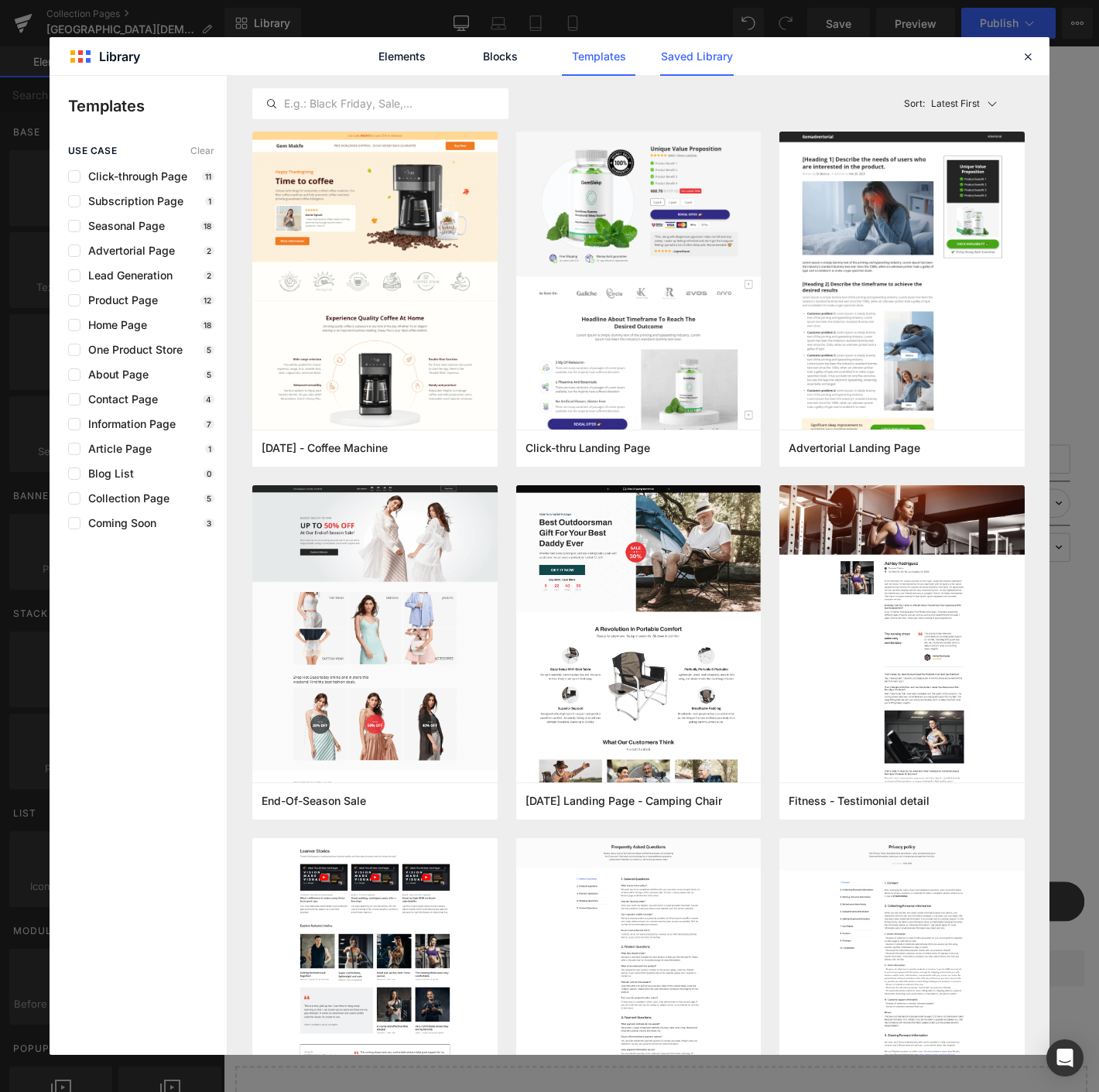
click at [689, 64] on link "Saved Library" at bounding box center [697, 55] width 73 height 39
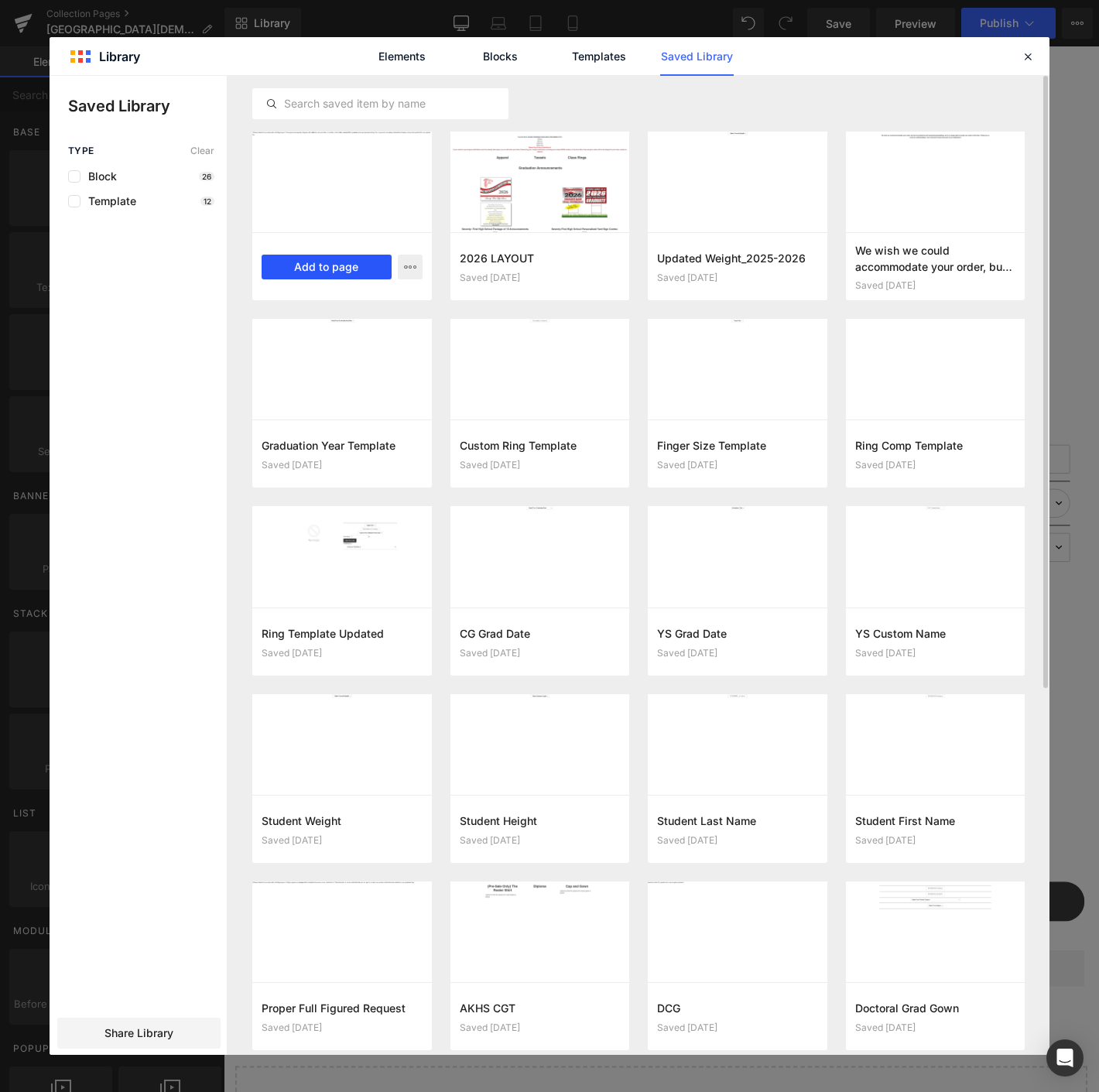
click at [321, 273] on button "Add to page" at bounding box center [327, 267] width 130 height 24
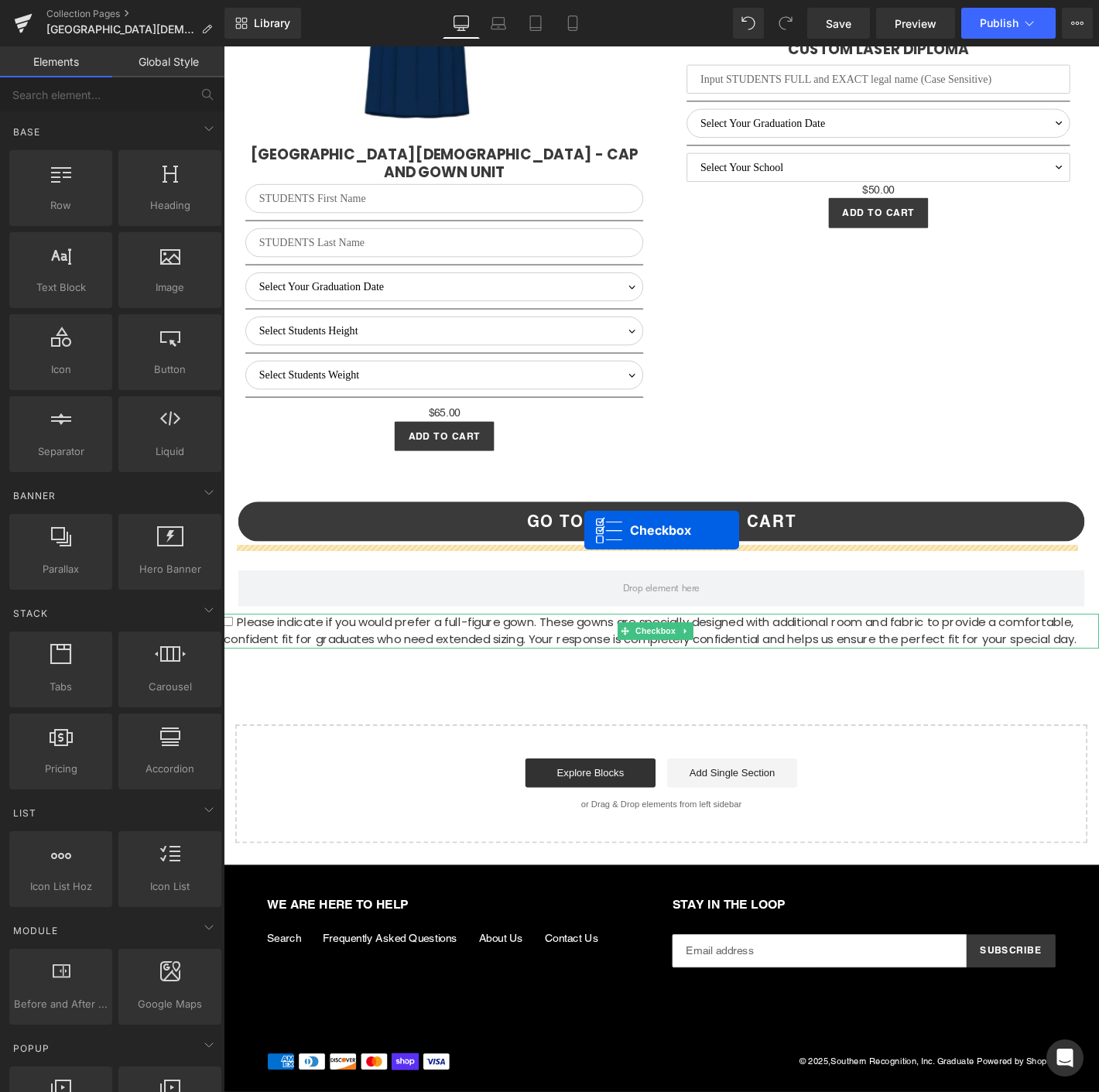
scroll to position [3576, 0]
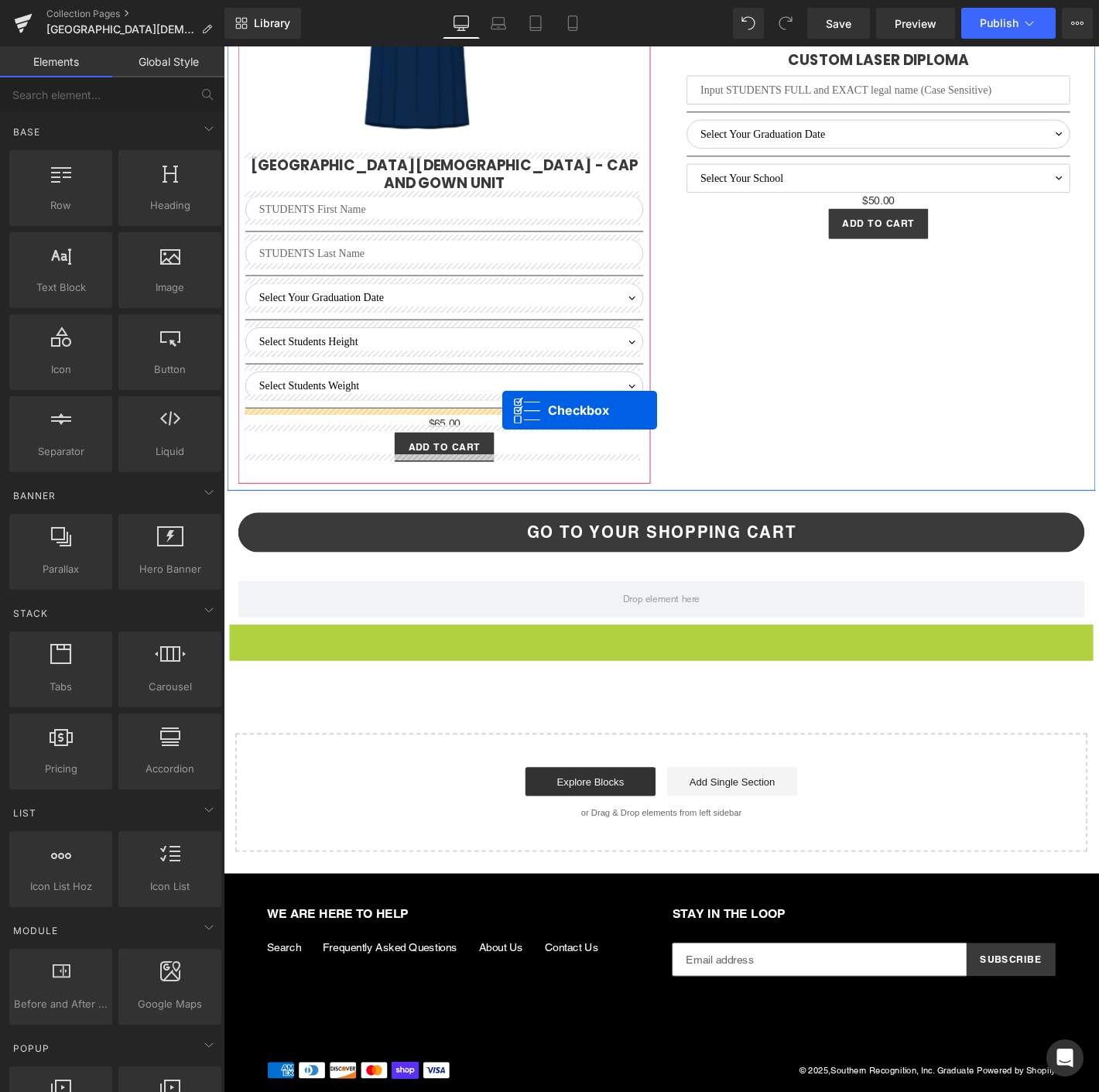
drag, startPoint x: 652, startPoint y: 666, endPoint x: 521, endPoint y: 435, distance: 265.6
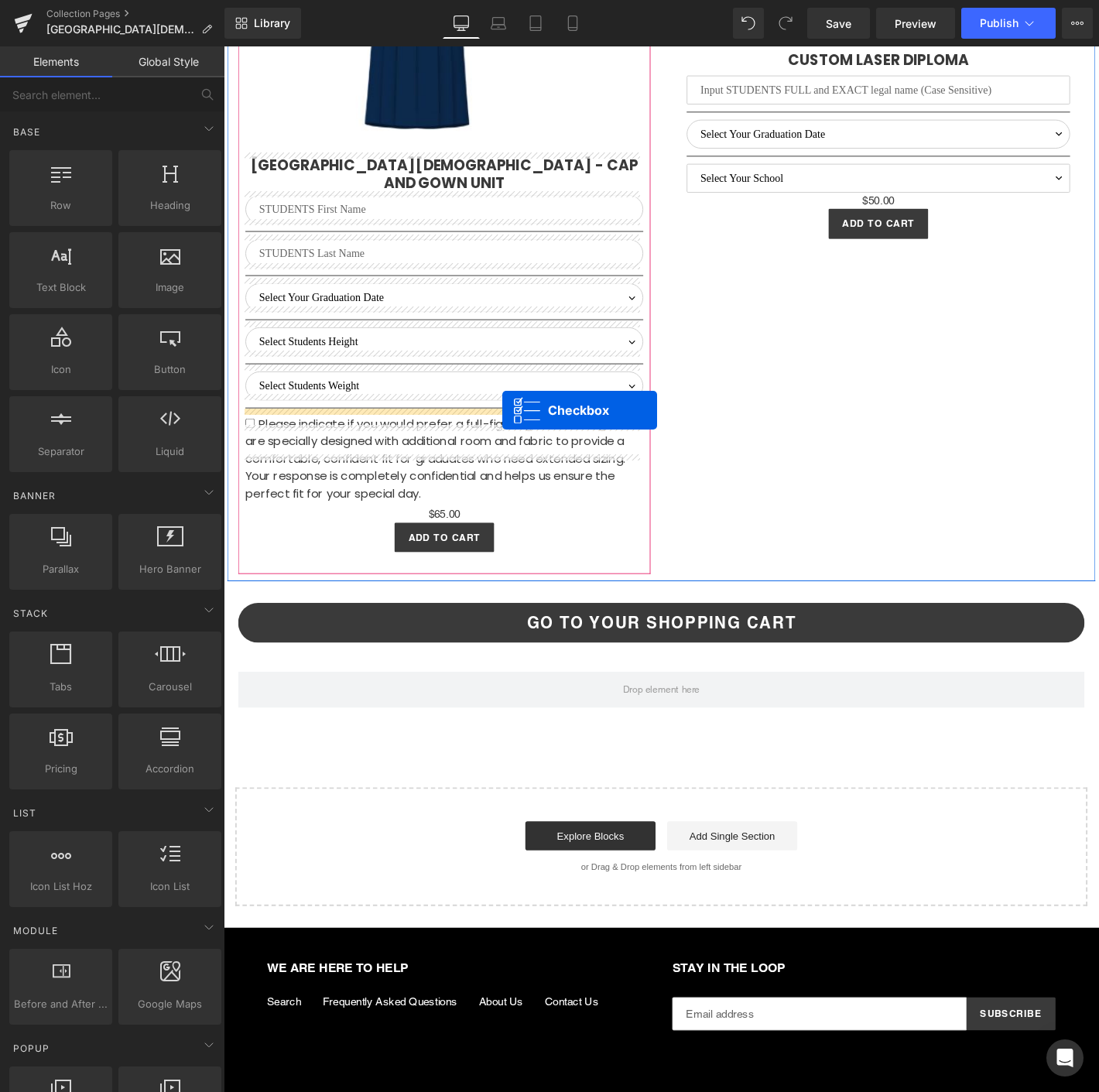
scroll to position [3615, 0]
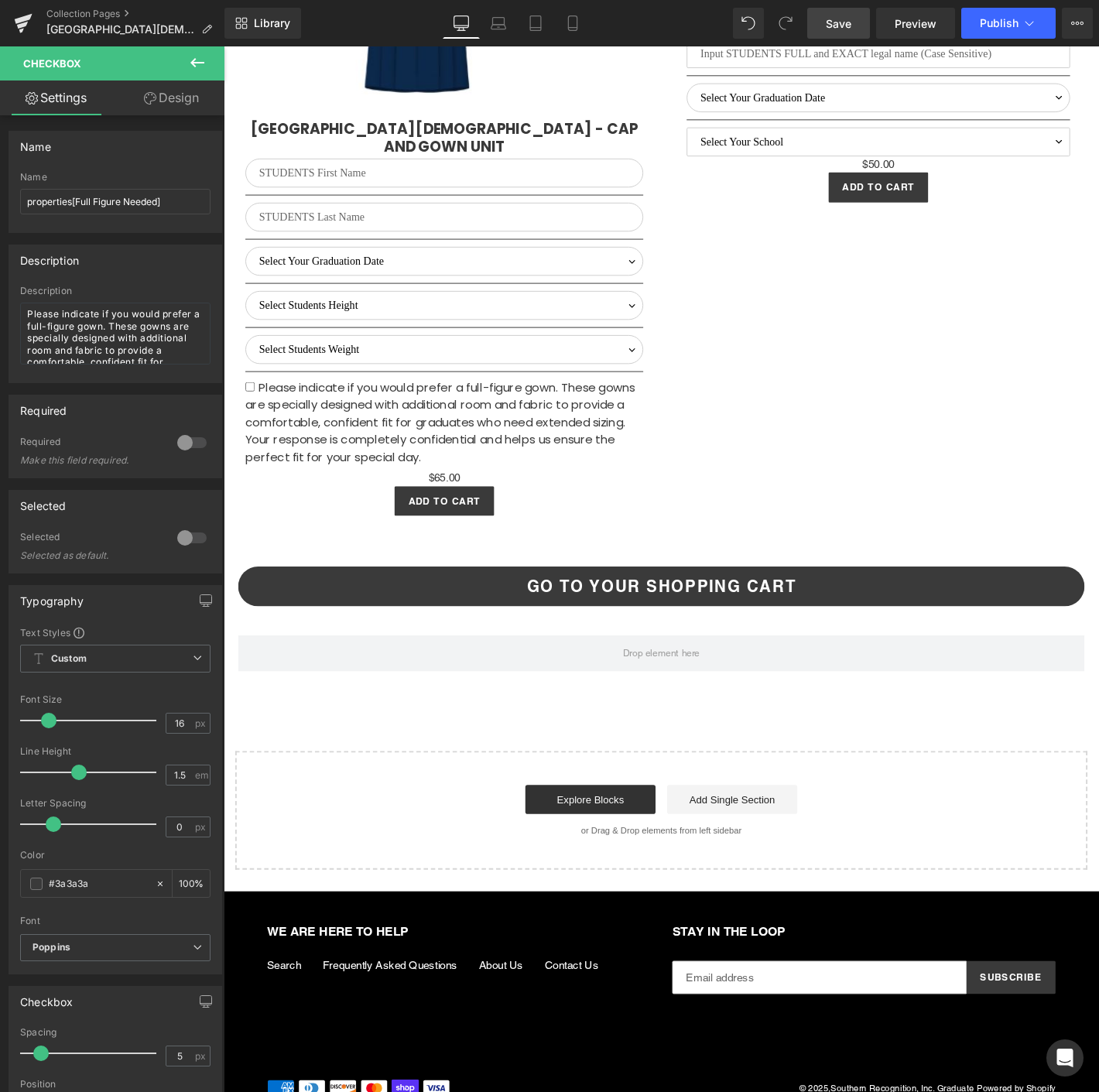
click at [824, 23] on link "Save" at bounding box center [838, 23] width 63 height 31
click at [999, 24] on span "Publish" at bounding box center [998, 23] width 39 height 12
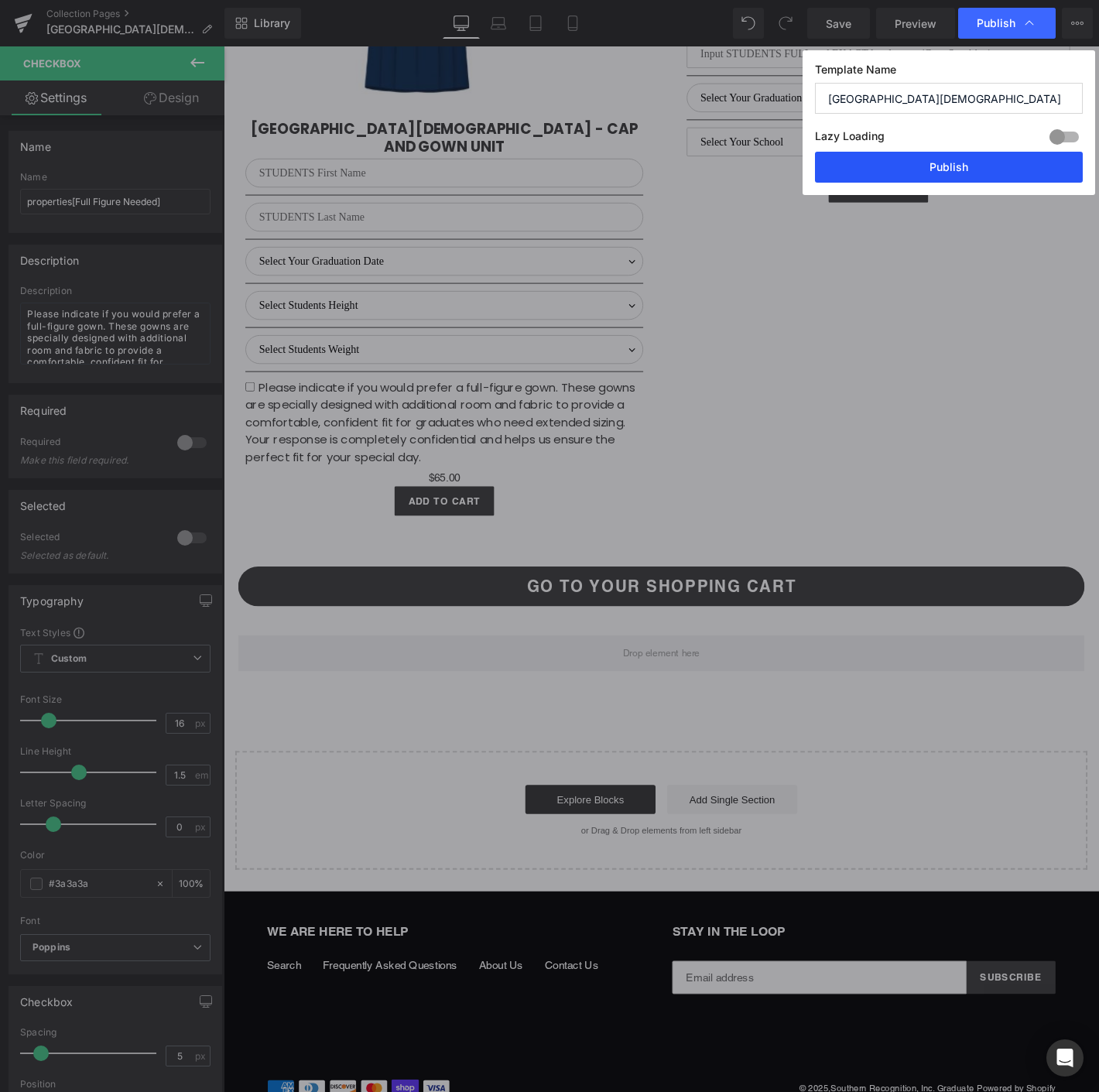
click at [957, 177] on button "Publish" at bounding box center [948, 166] width 268 height 31
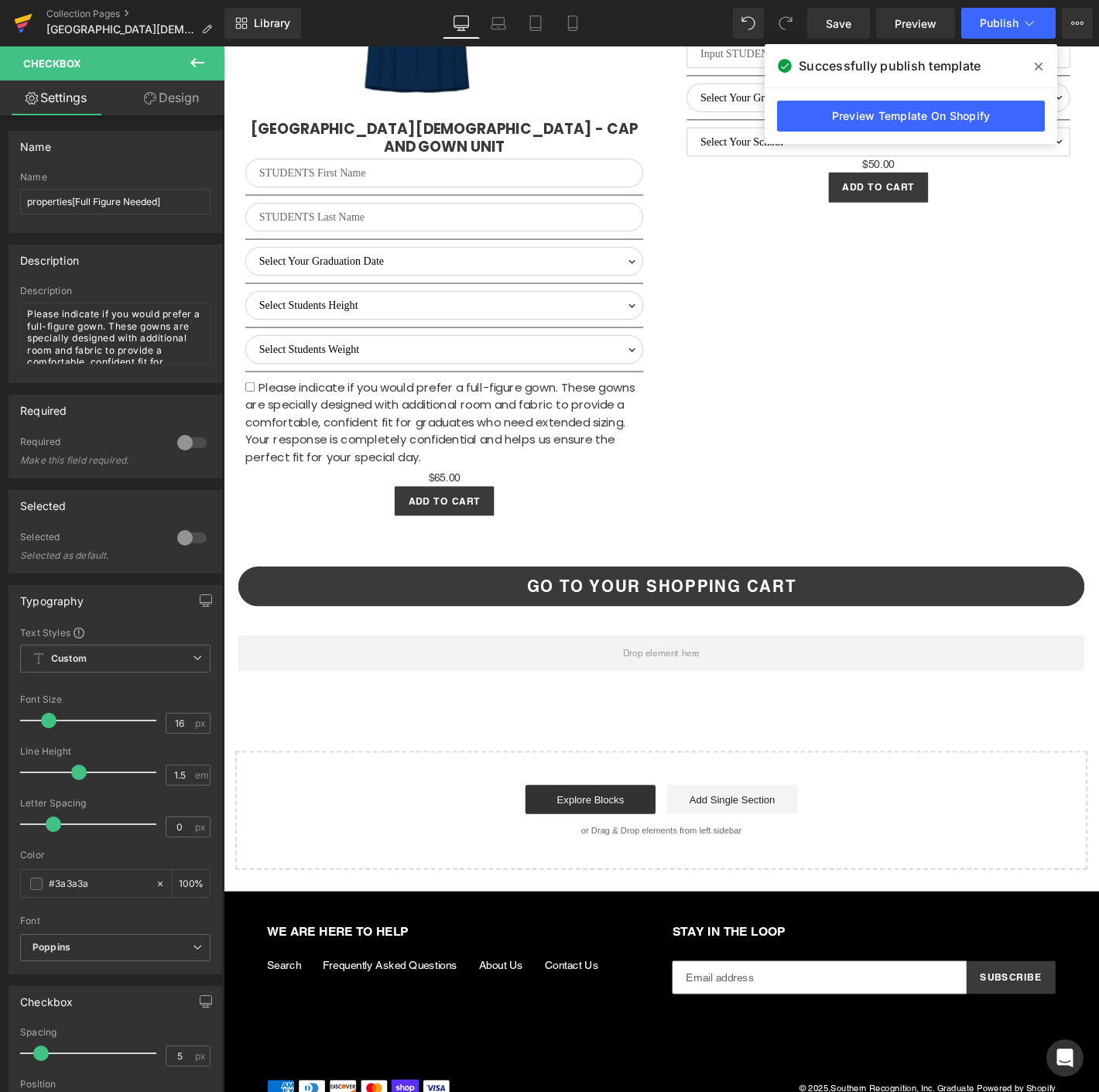
click at [34, 12] on link at bounding box center [23, 23] width 46 height 46
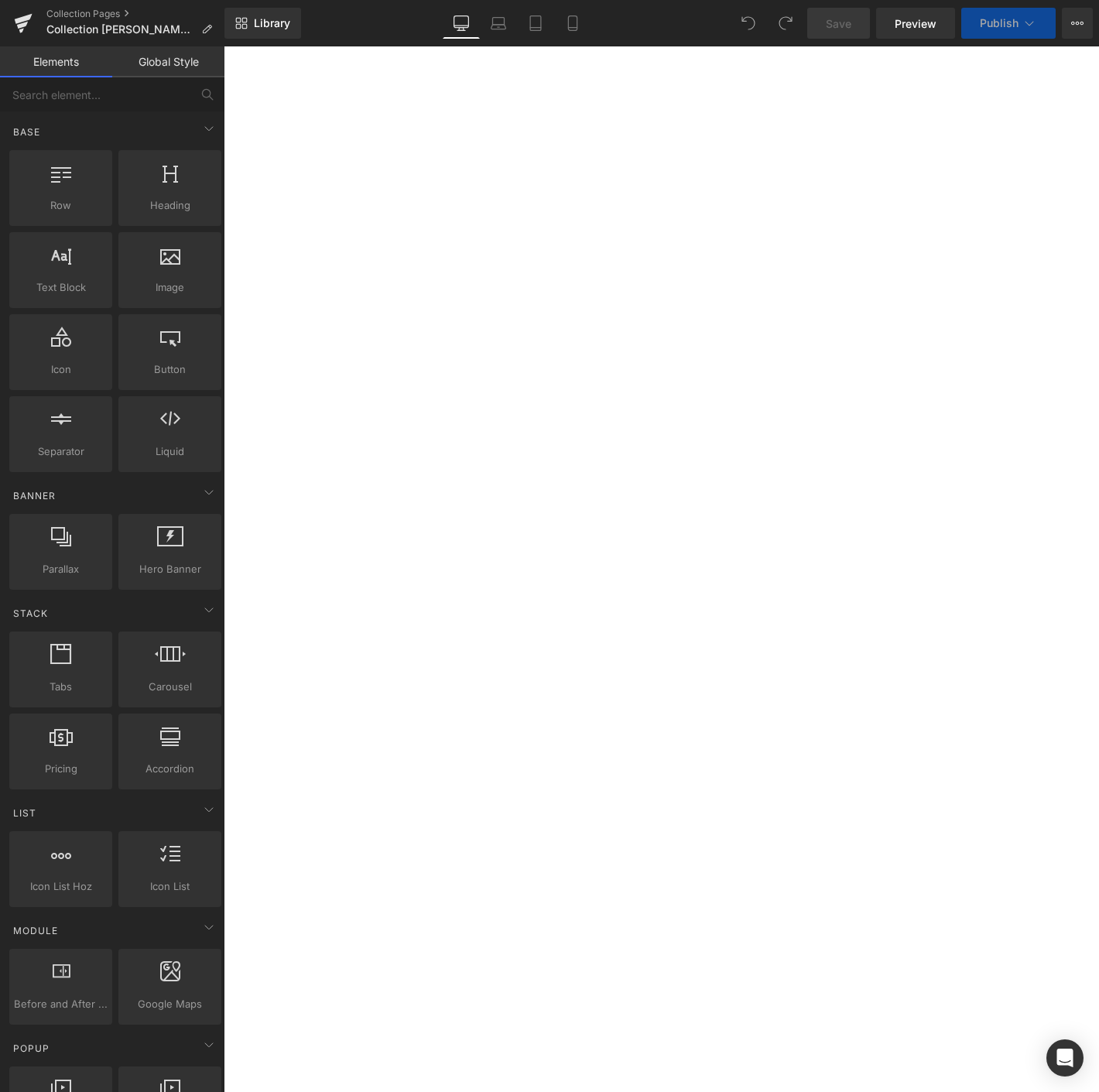
scroll to position [601, 0]
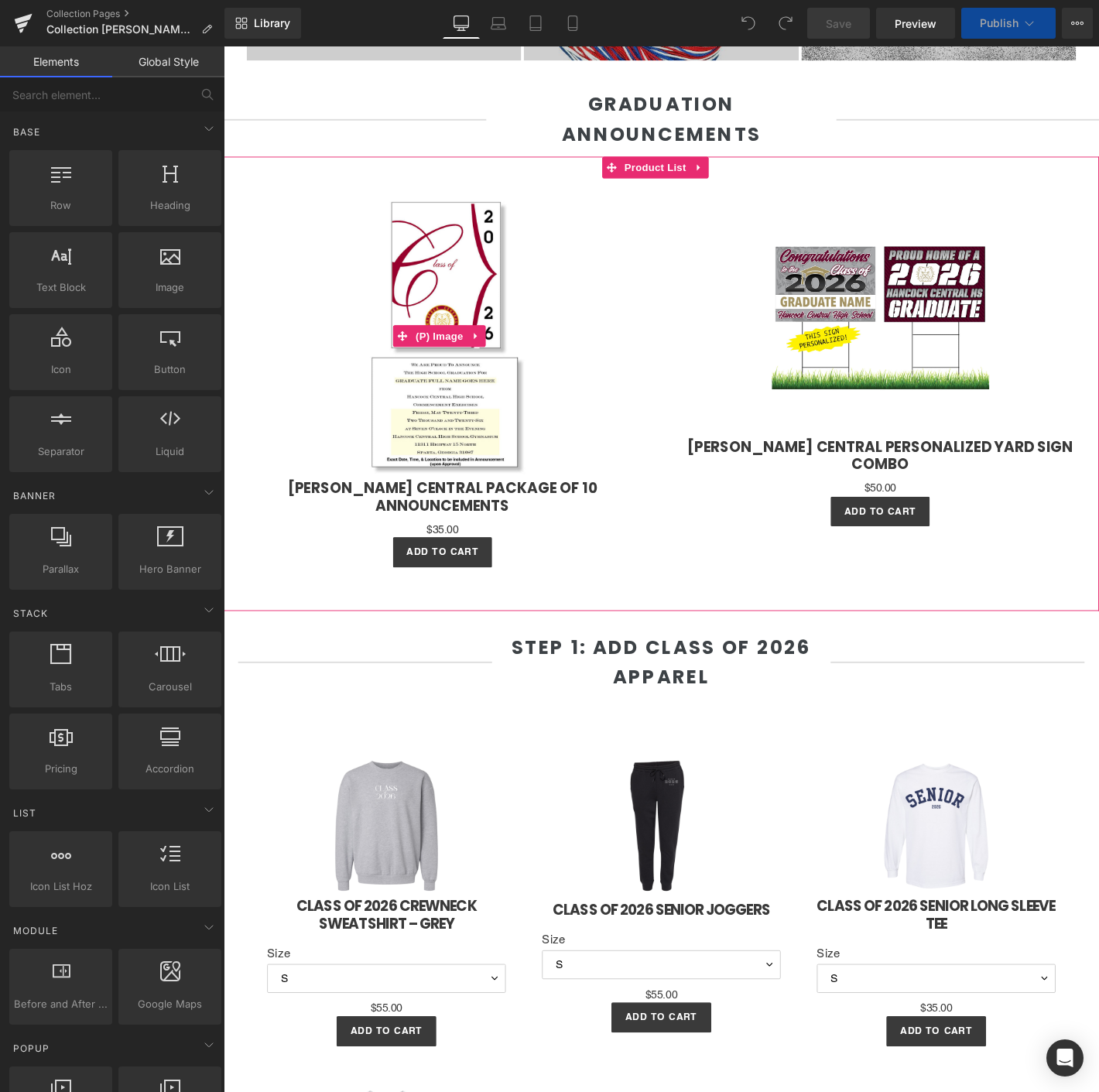
select select "M"
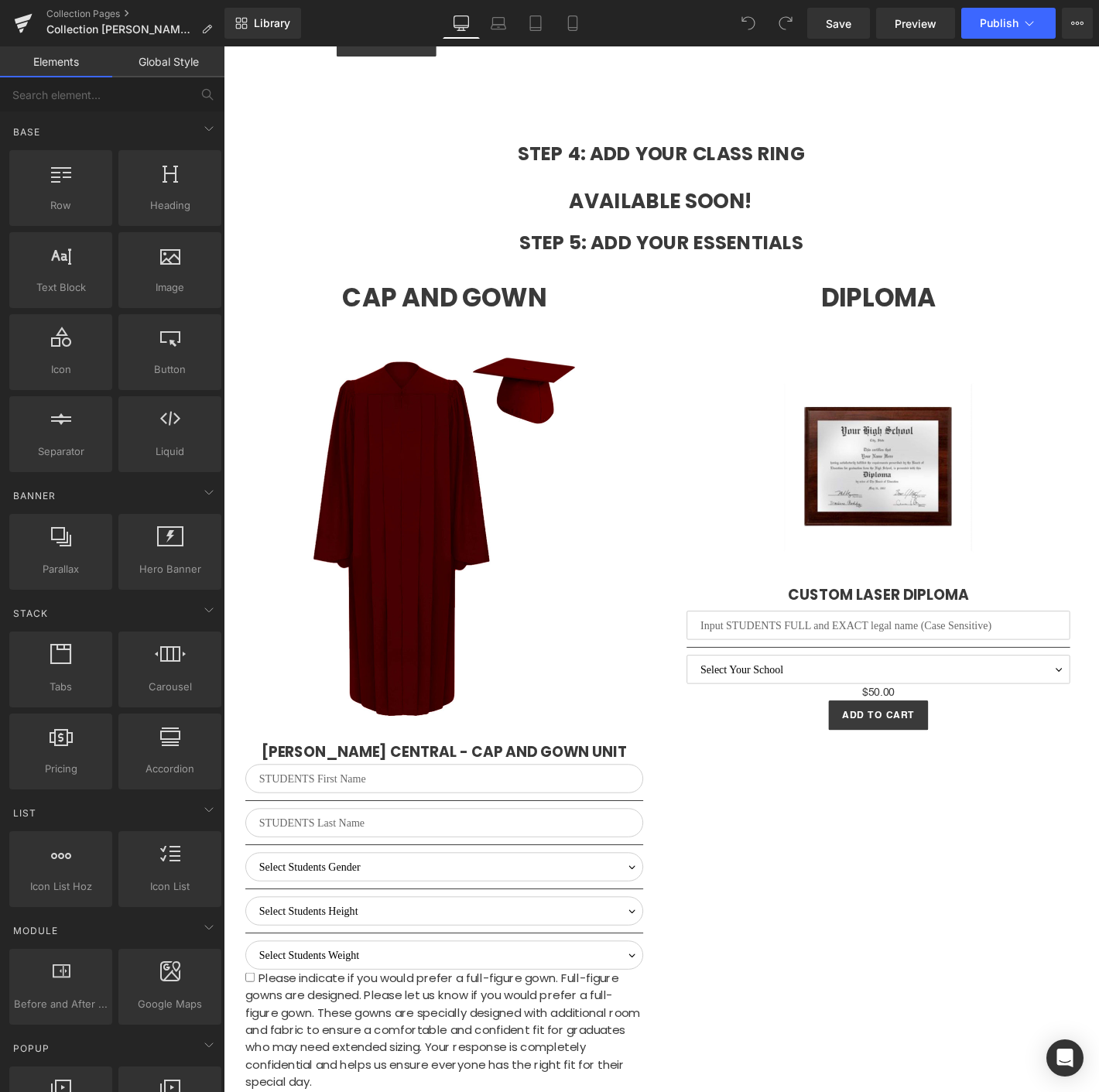
scroll to position [3695, 0]
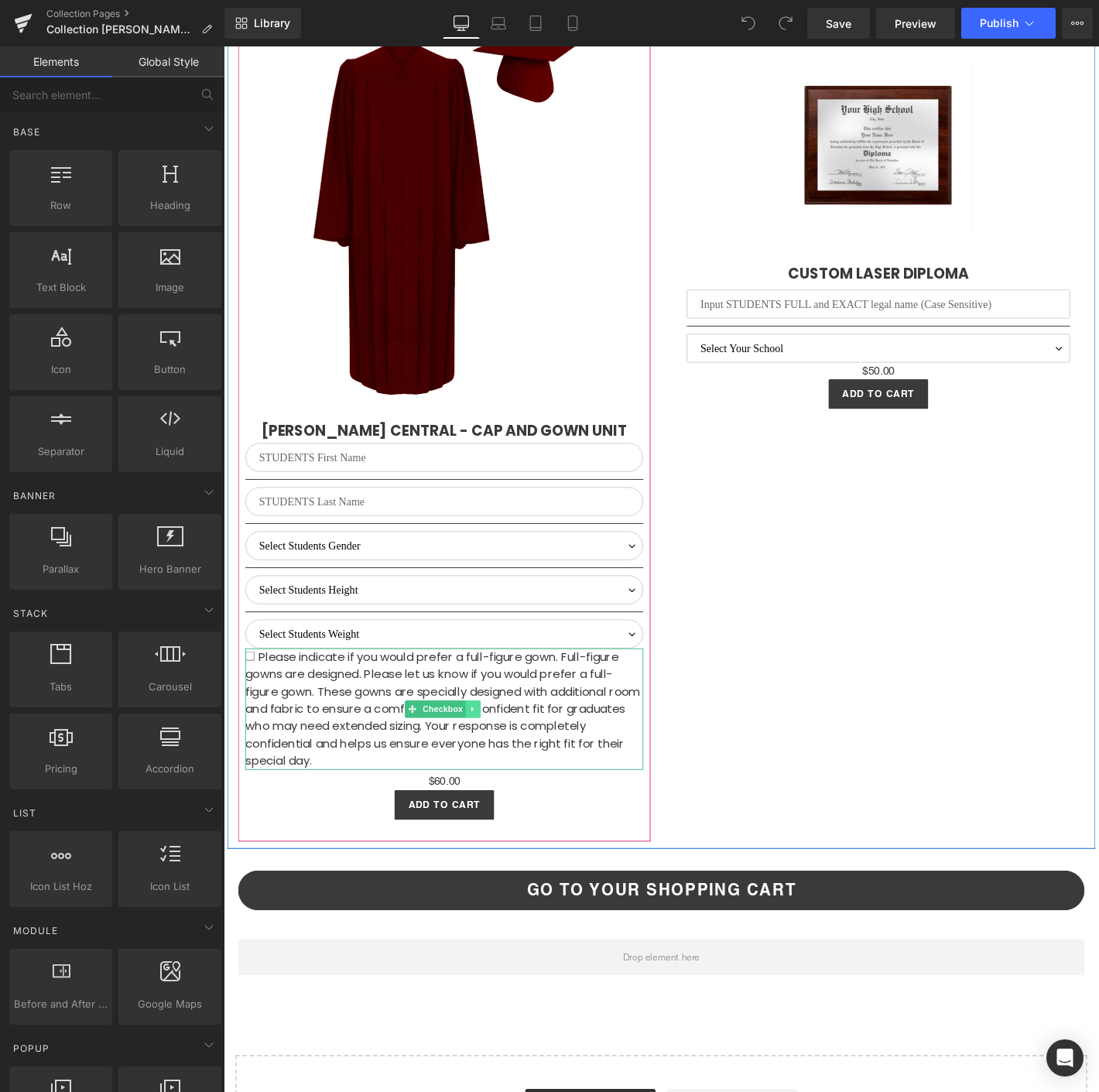
click at [484, 746] on link at bounding box center [490, 755] width 16 height 19
click at [501, 746] on link at bounding box center [498, 755] width 16 height 19
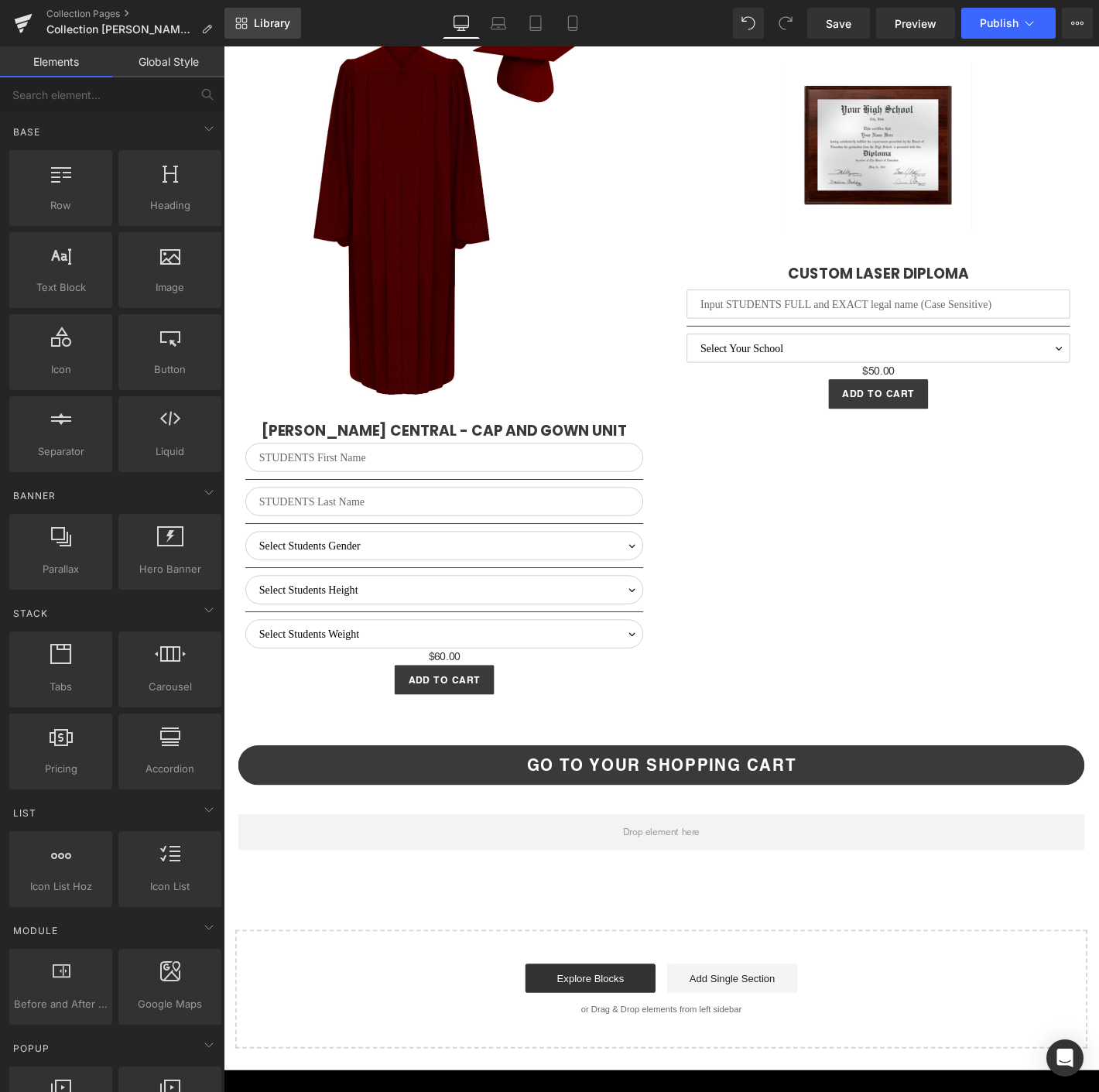
click at [272, 27] on span "Library" at bounding box center [272, 23] width 37 height 14
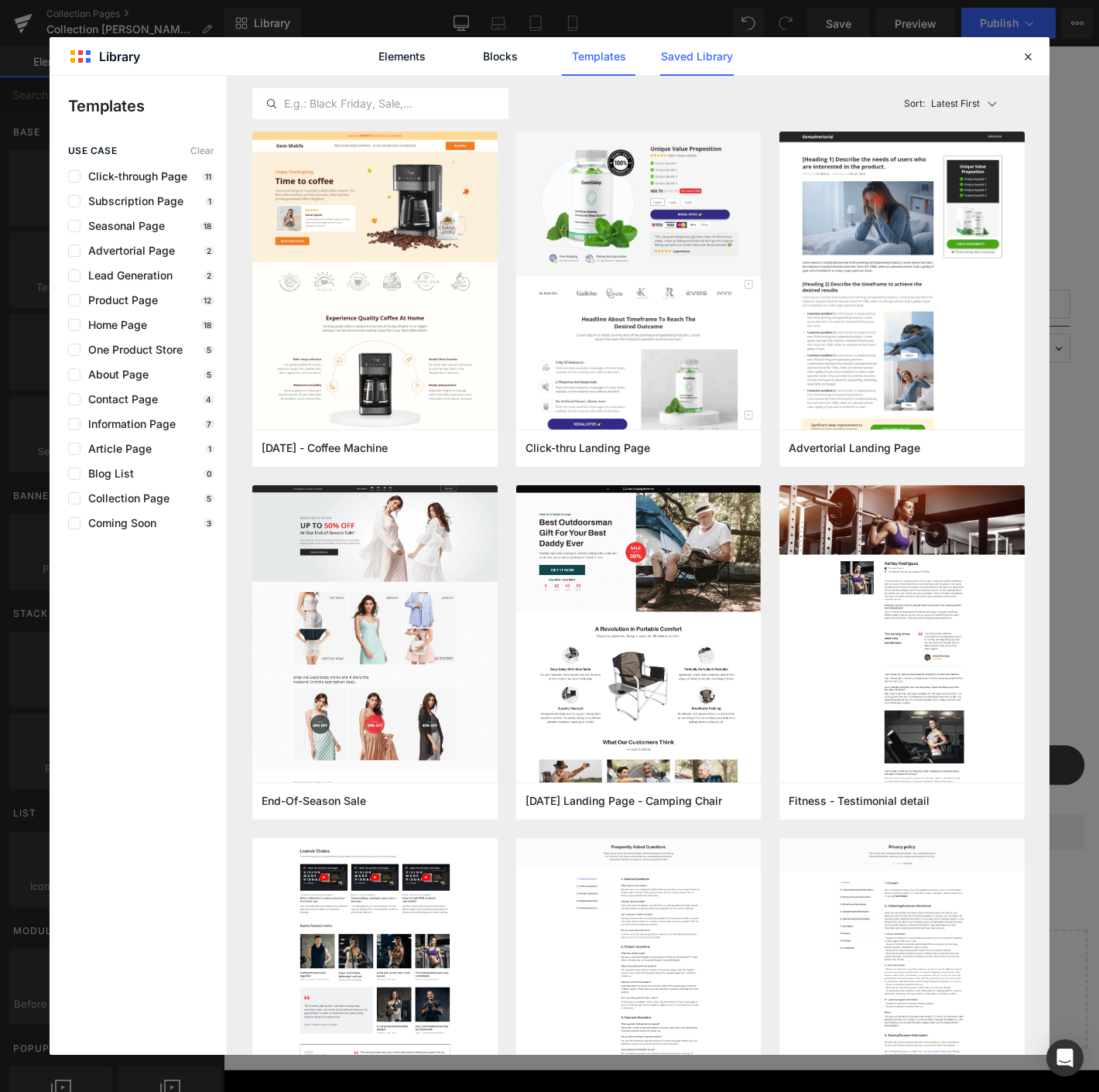
click at [672, 60] on link "Saved Library" at bounding box center [697, 55] width 73 height 39
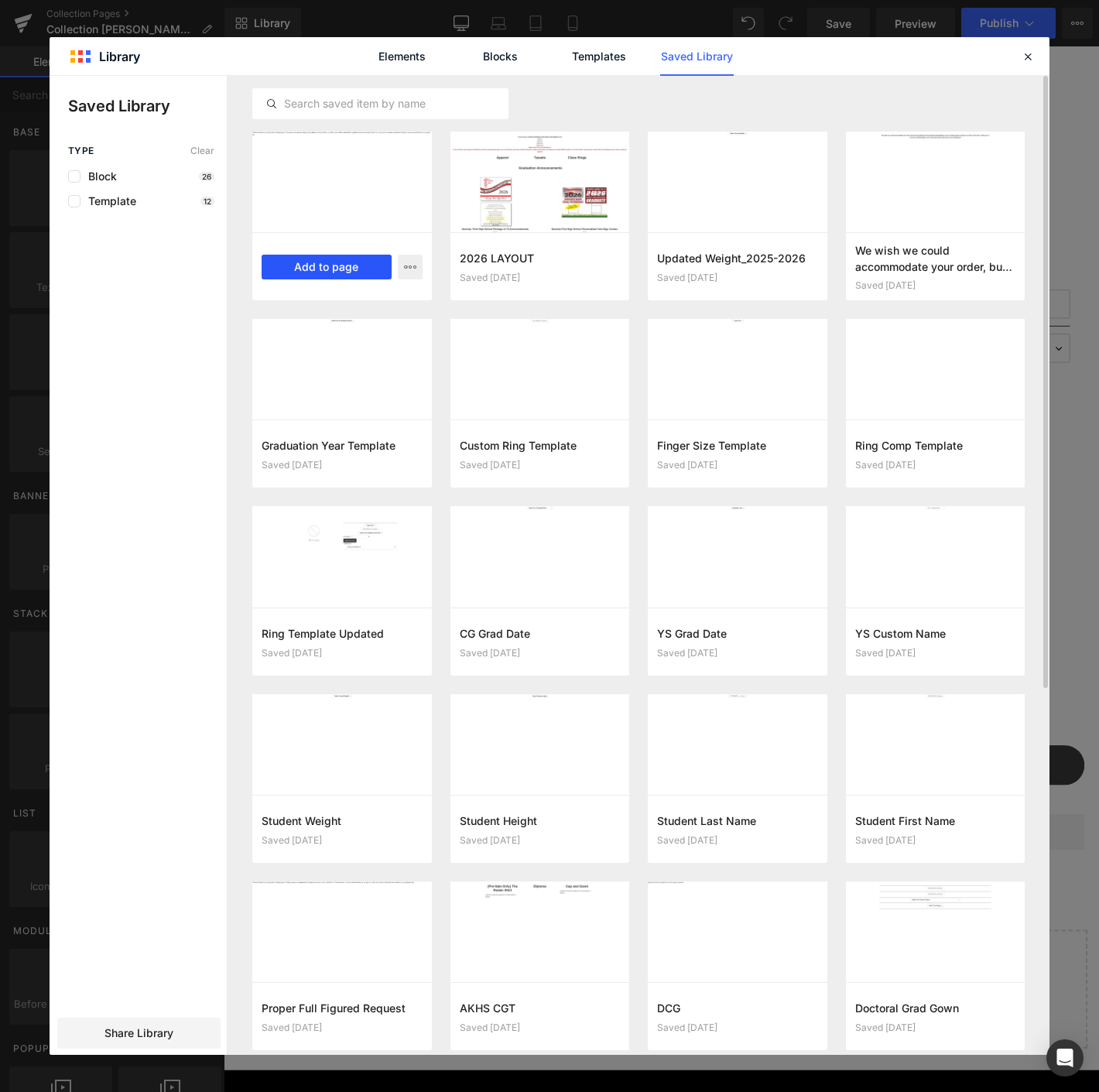
drag, startPoint x: 323, startPoint y: 263, endPoint x: 134, endPoint y: 254, distance: 189.2
click at [323, 263] on button "Add to page" at bounding box center [327, 267] width 130 height 24
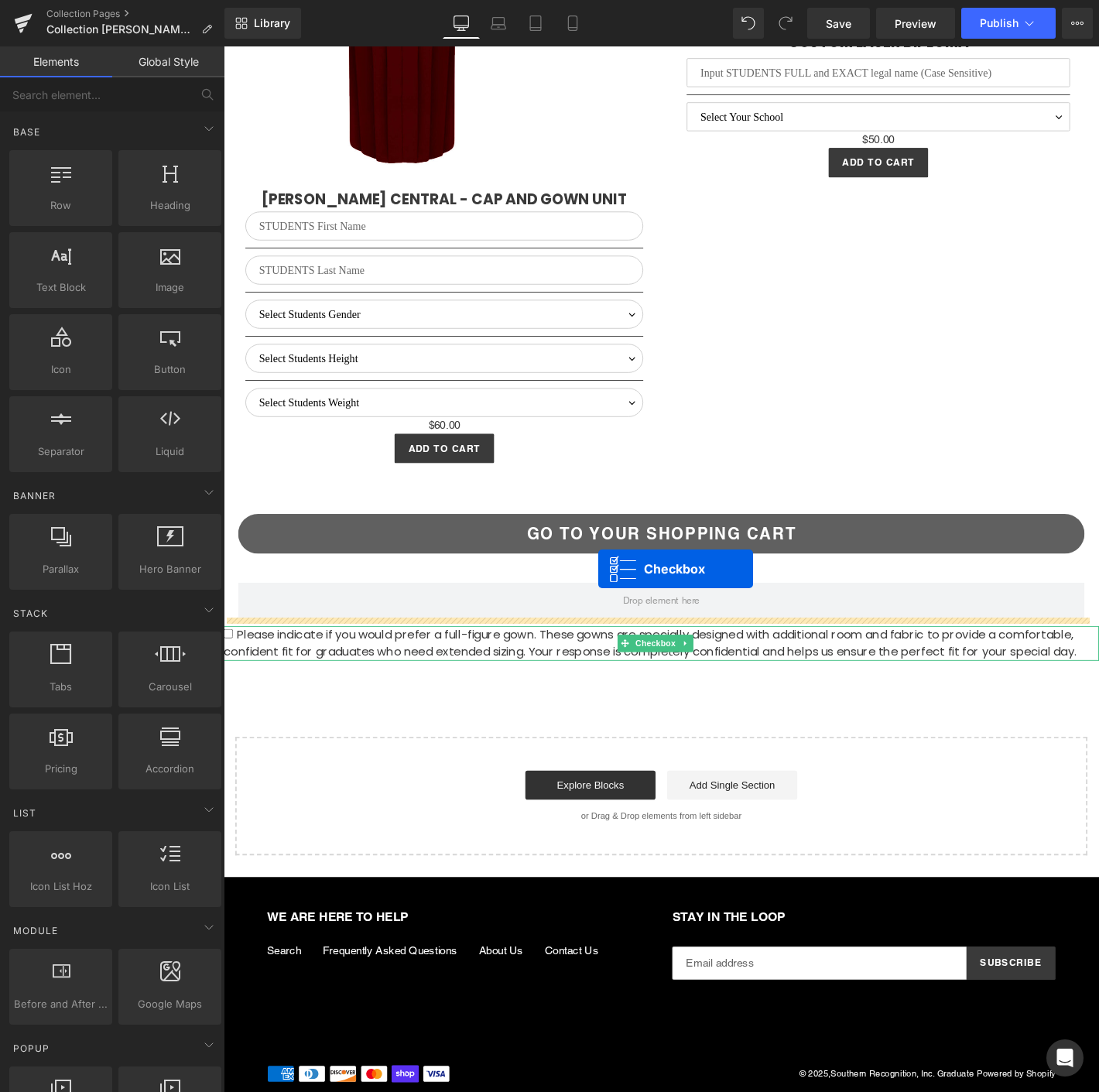
scroll to position [3922, 0]
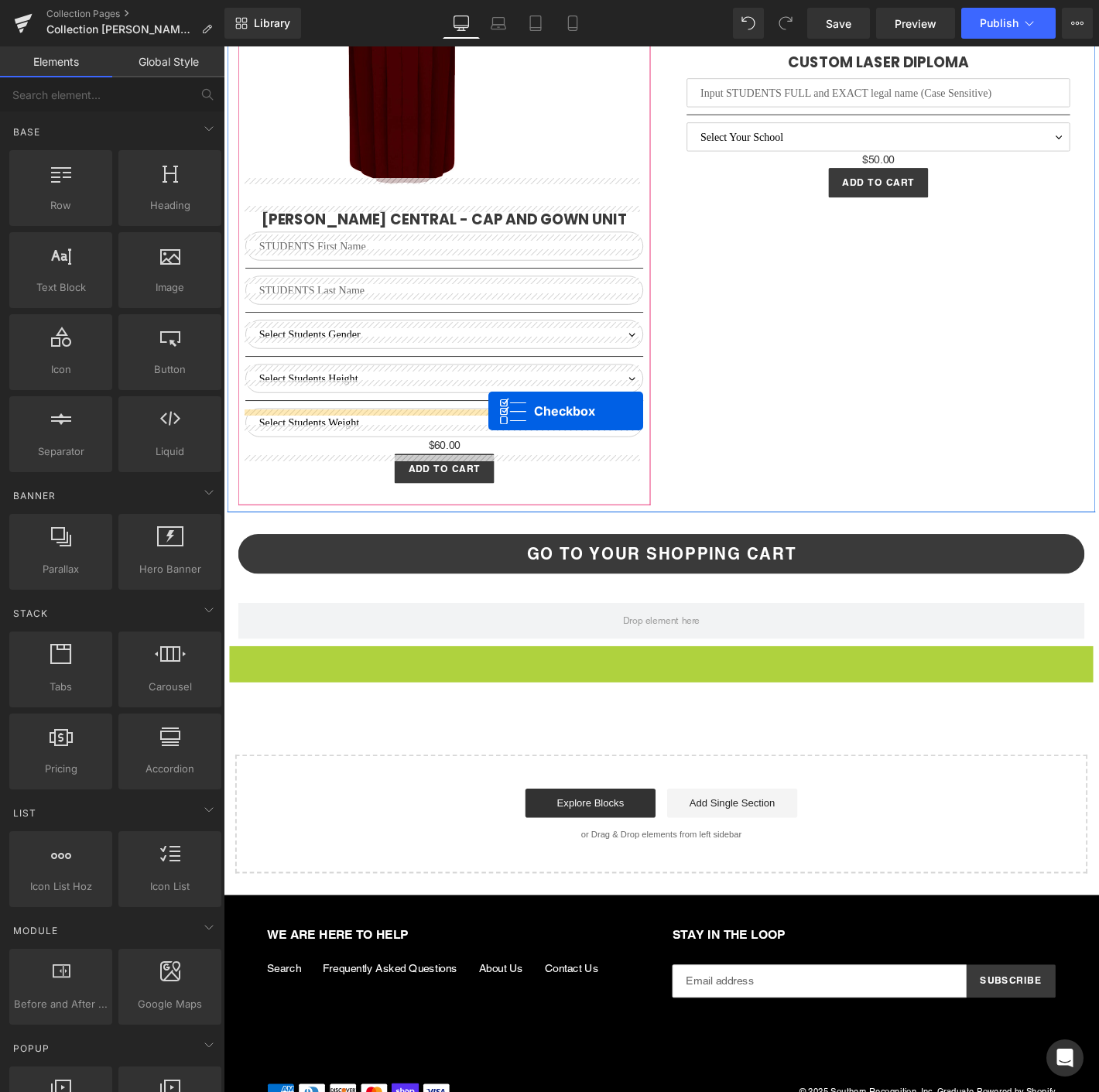
drag, startPoint x: 650, startPoint y: 668, endPoint x: 507, endPoint y: 436, distance: 272.5
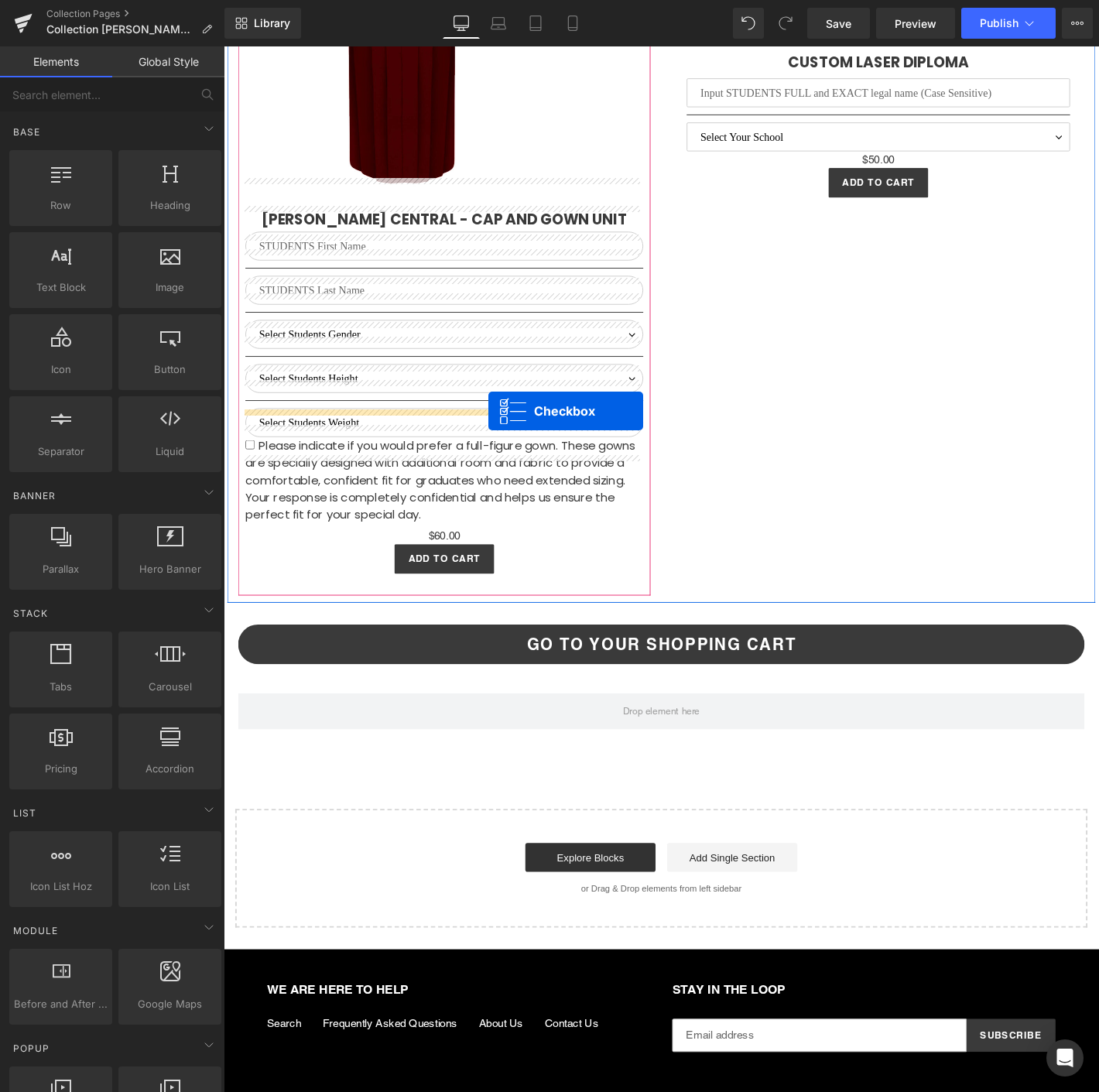
scroll to position [3961, 0]
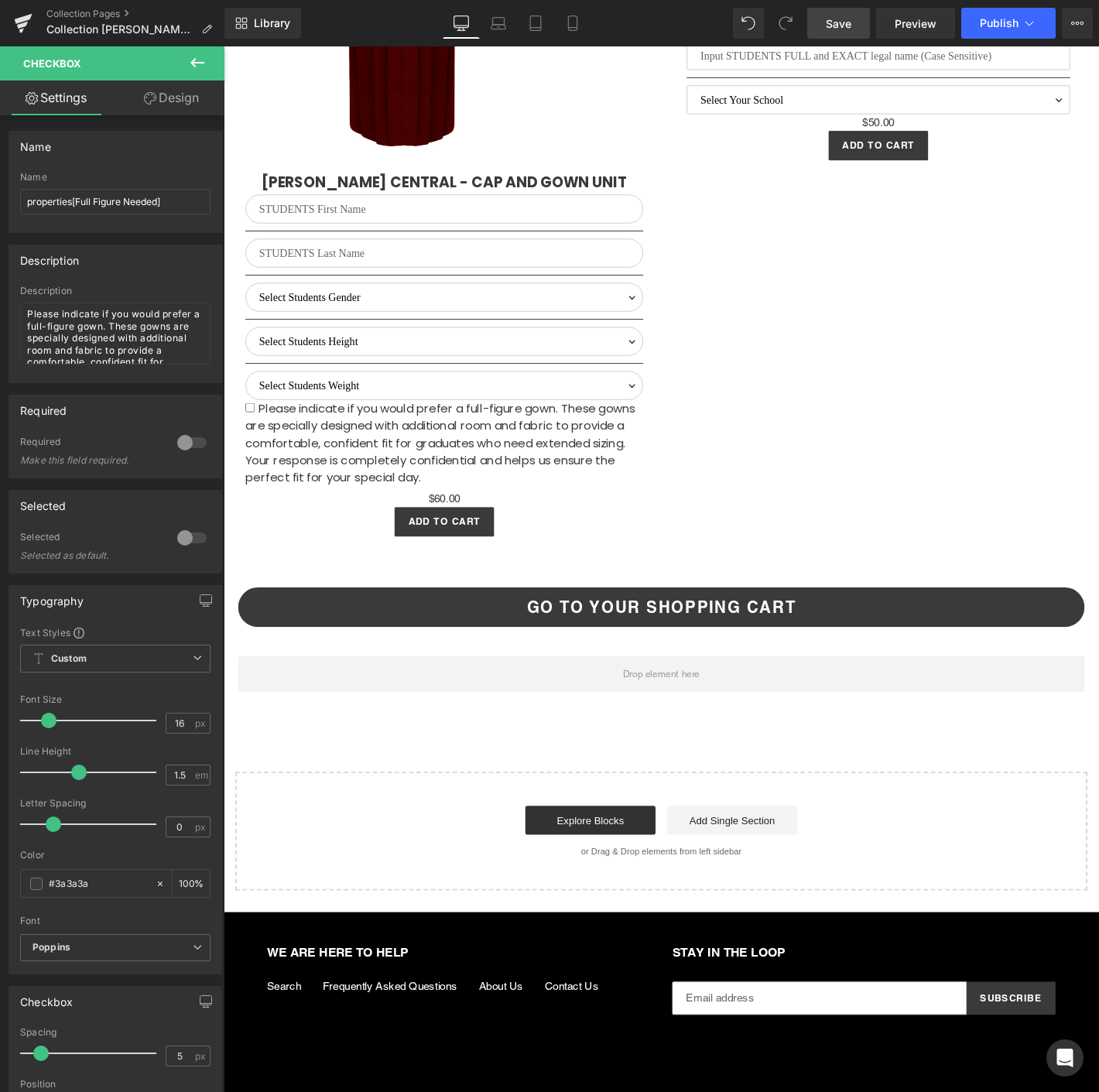
click at [847, 12] on link "Save" at bounding box center [838, 23] width 63 height 31
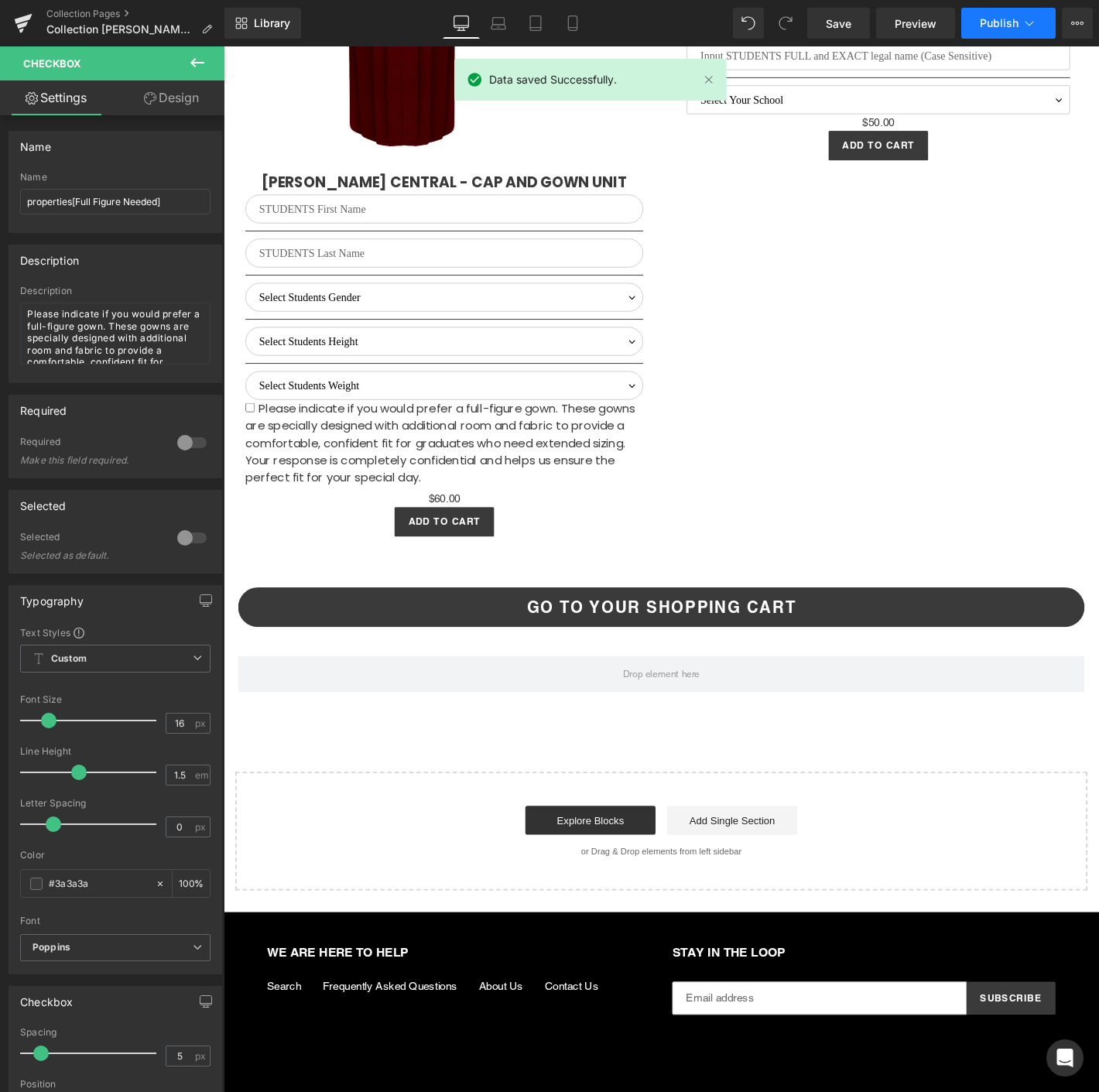
click at [987, 19] on span "Publish" at bounding box center [998, 23] width 39 height 12
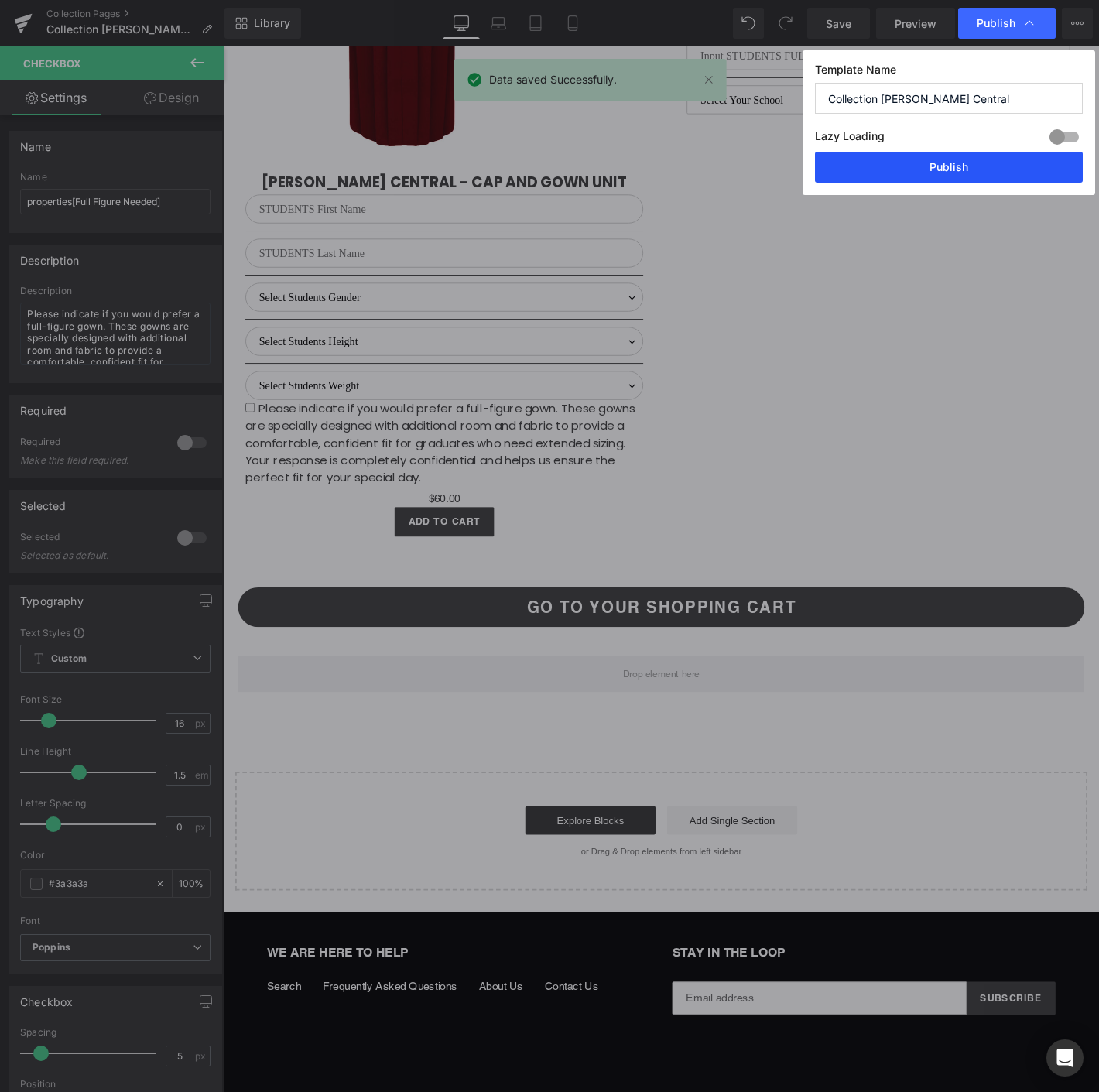
click at [934, 160] on button "Publish" at bounding box center [948, 166] width 268 height 31
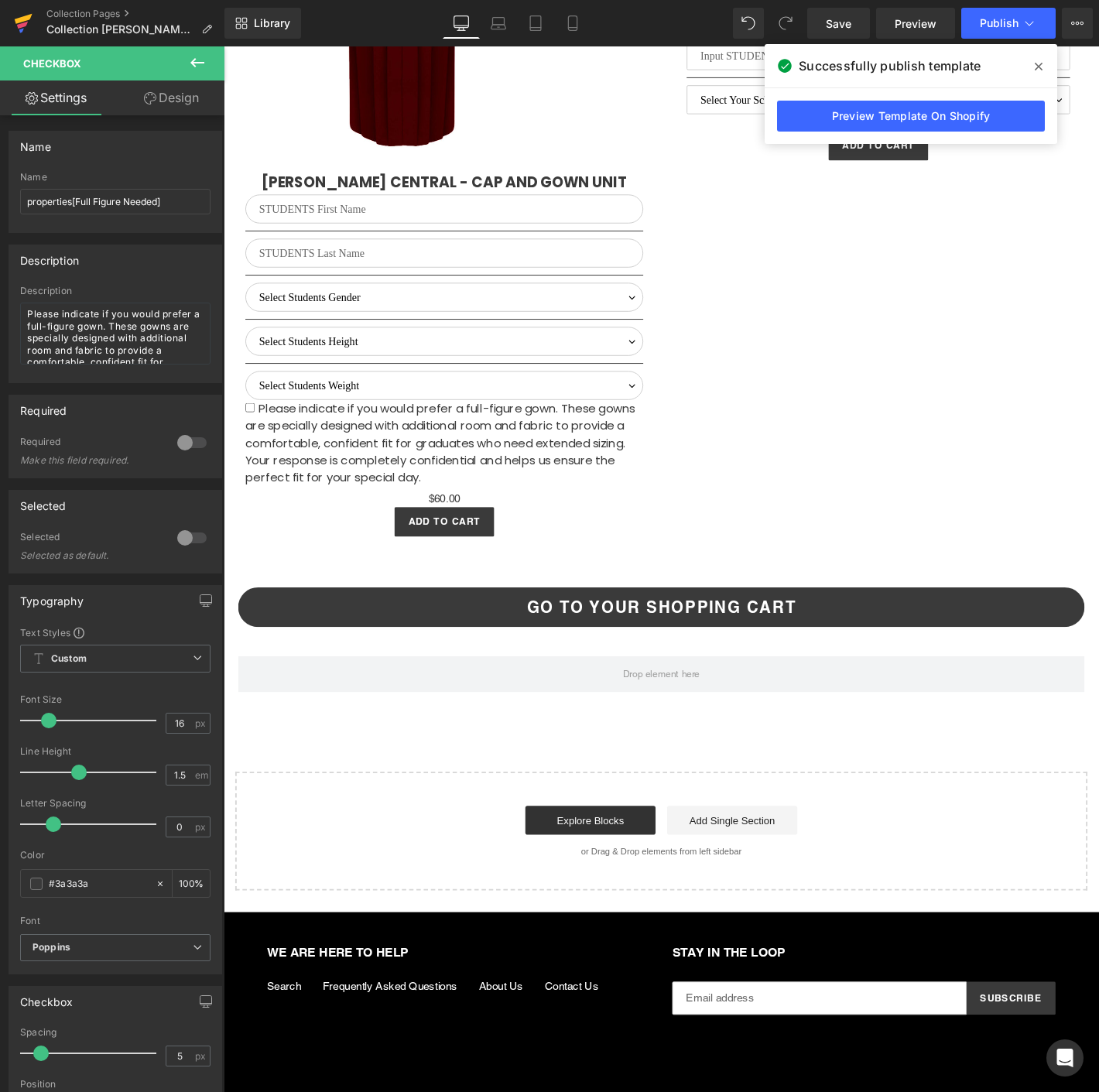
click at [20, 28] on icon at bounding box center [24, 23] width 19 height 39
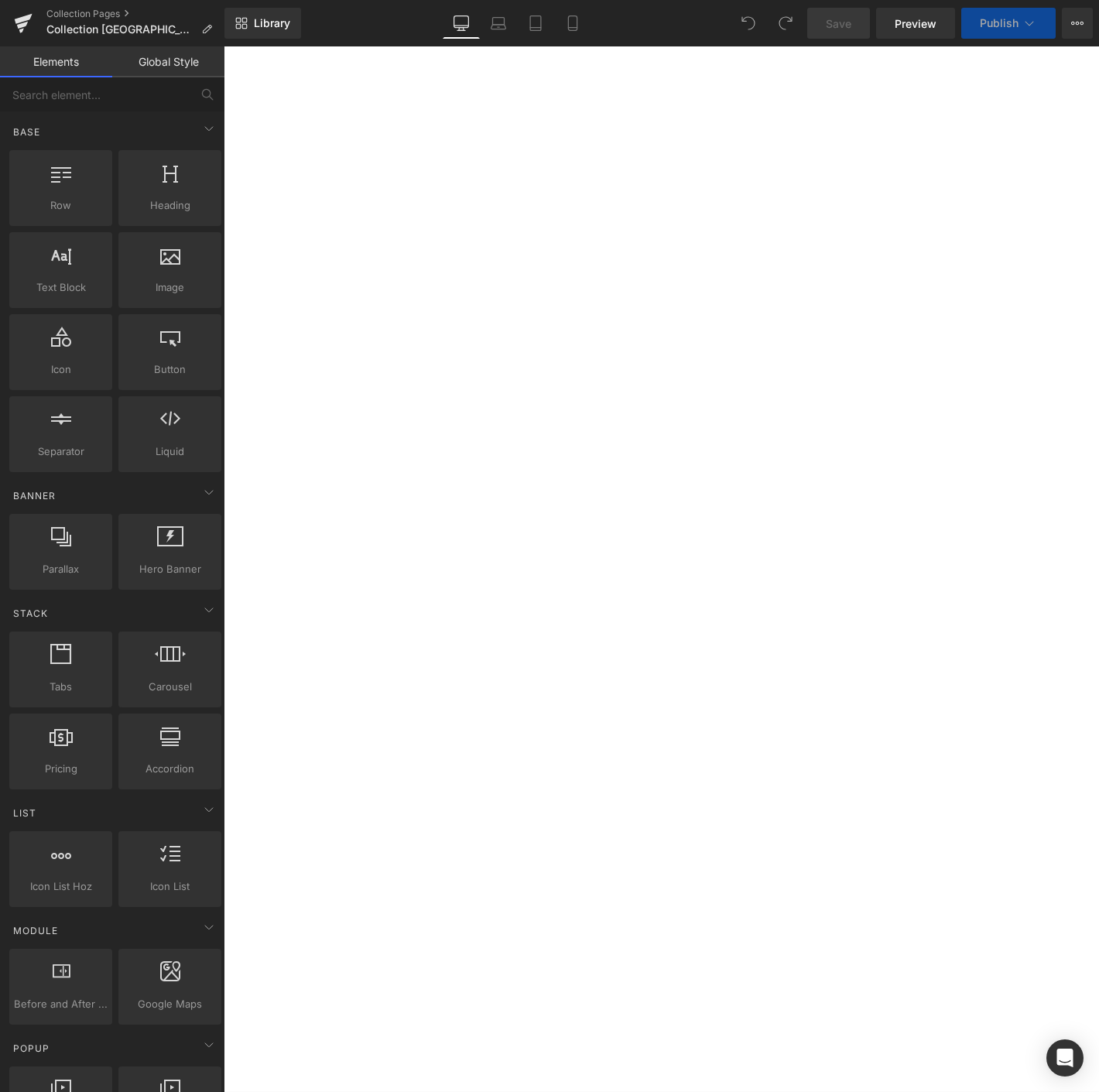
select select "M"
click at [224, 46] on link at bounding box center [224, 46] width 0 height 0
click at [224, 46] on icon at bounding box center [224, 46] width 0 height 0
click at [261, 40] on div "Library Desktop Desktop Laptop Tablet Mobile Save Preview Publish Scheduled Vie…" at bounding box center [661, 23] width 874 height 46
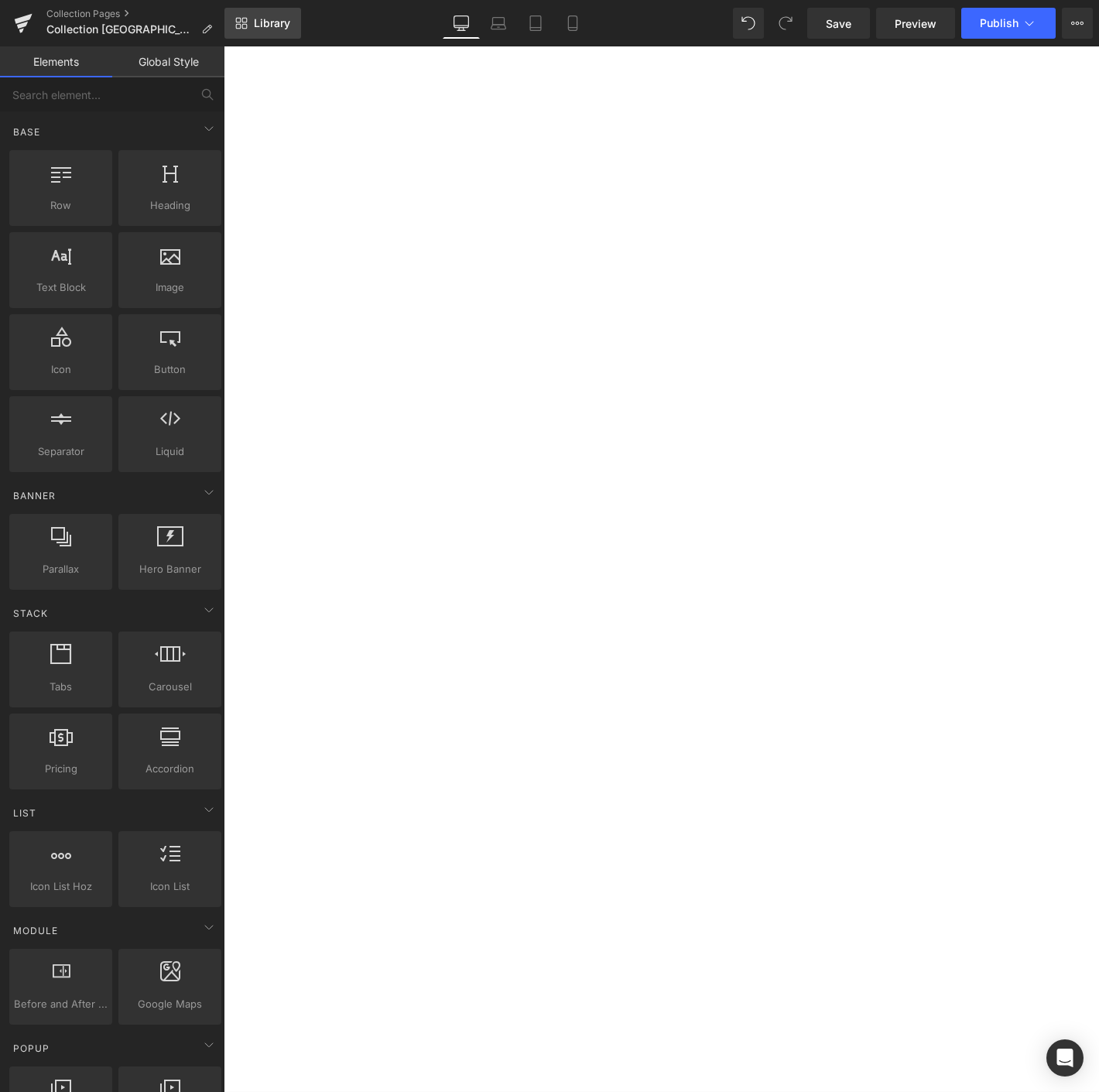
click at [293, 21] on link "Library" at bounding box center [263, 23] width 76 height 31
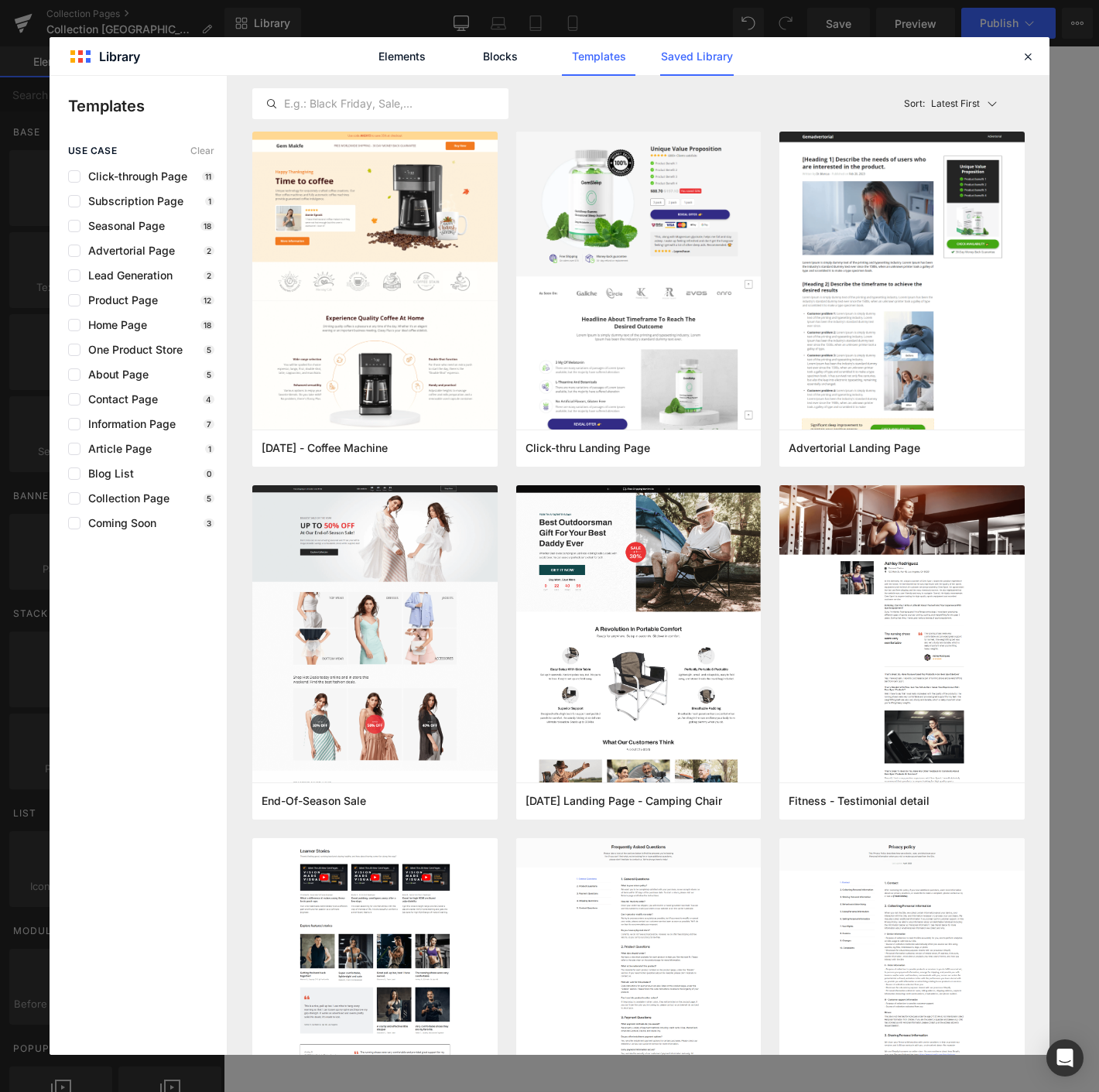
click at [0, 0] on link "Saved Library" at bounding box center [0, 0] width 0 height 0
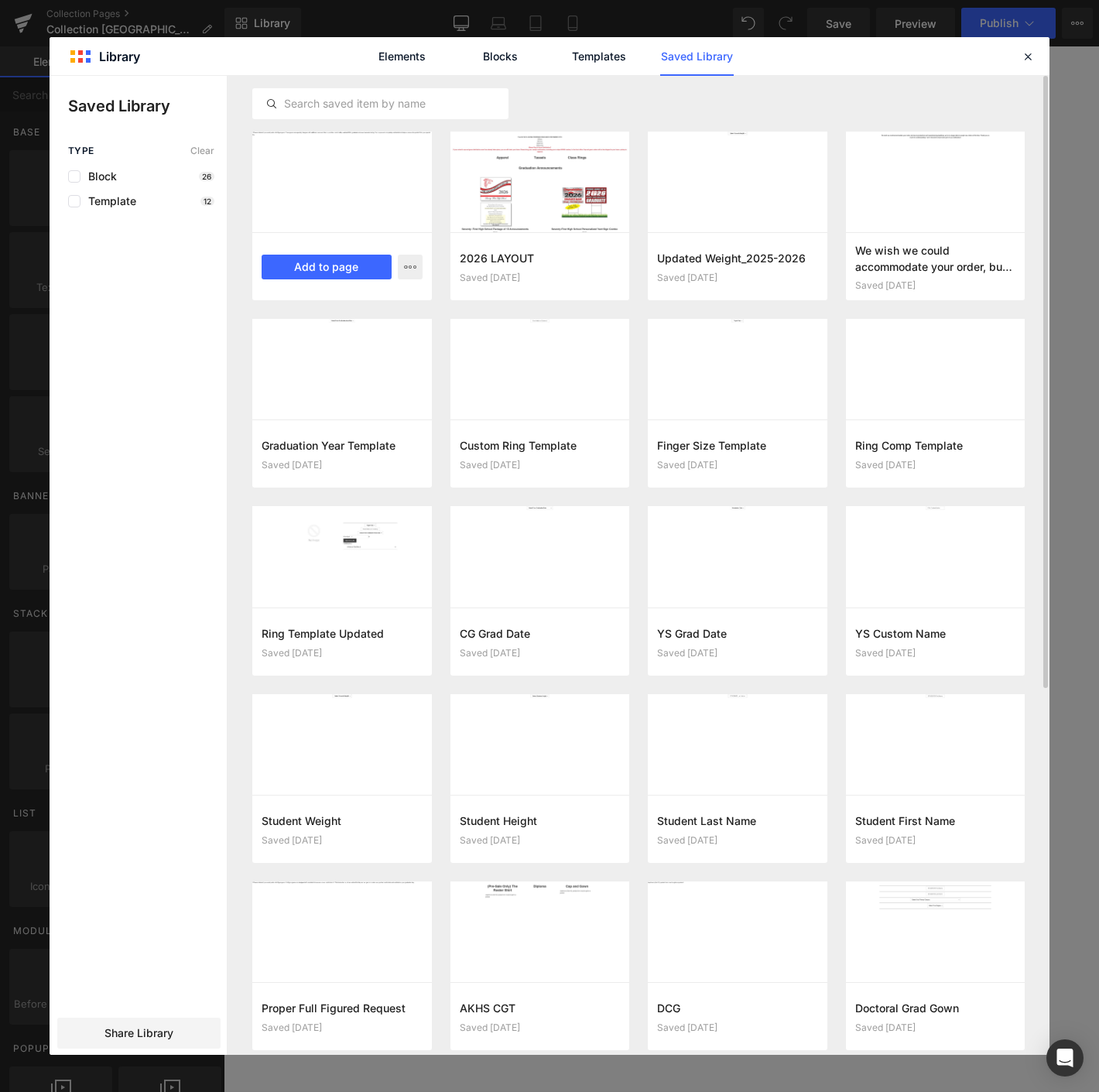
click at [359, 279] on div "UPDATED_FF_2026 Saved 12 minutes ago Add to page" at bounding box center [342, 266] width 180 height 68
click at [287, 271] on button "Add to page" at bounding box center [327, 267] width 130 height 24
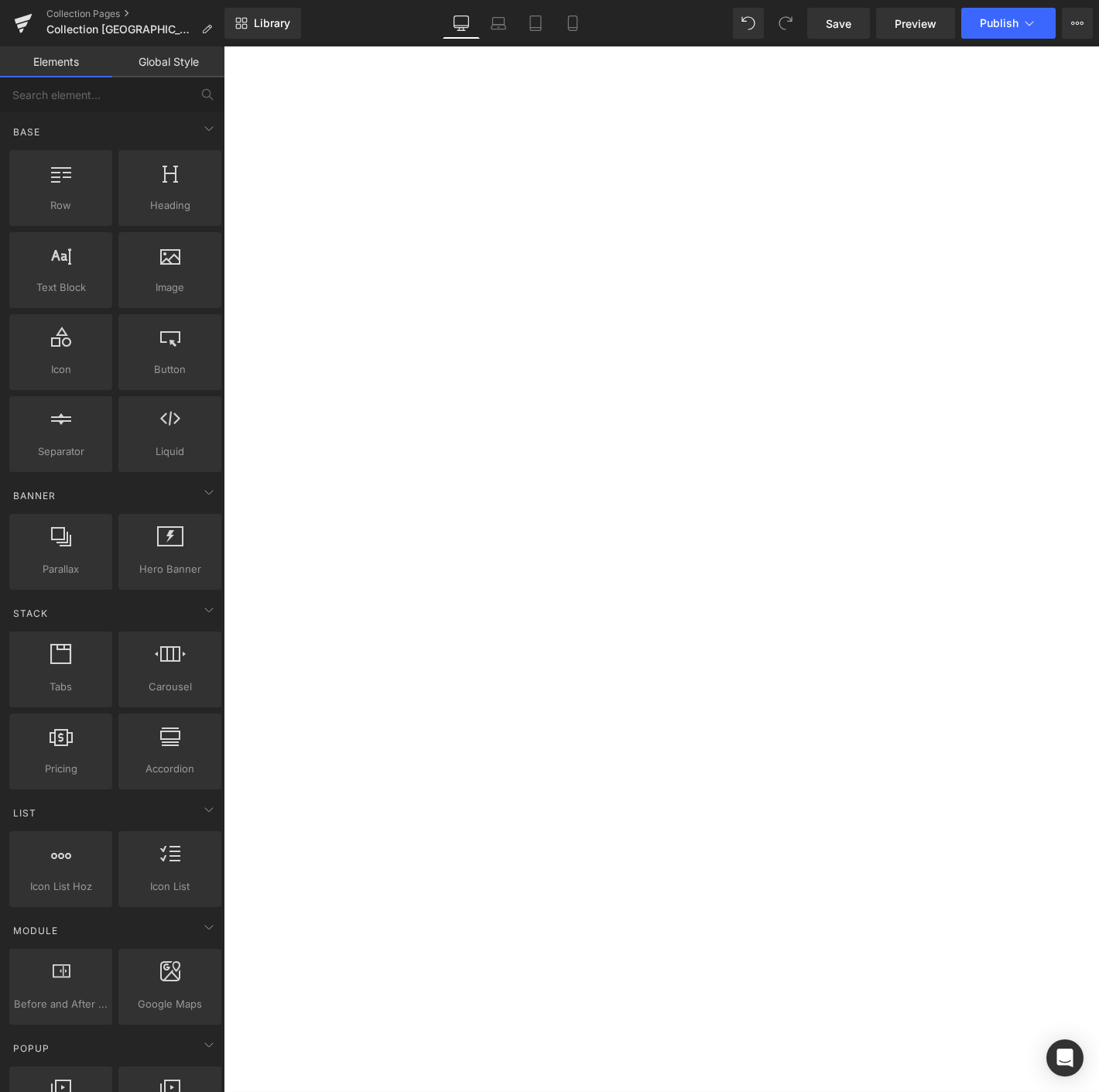
scroll to position [3838, 0]
drag, startPoint x: 648, startPoint y: 664, endPoint x: 473, endPoint y: 435, distance: 288.2
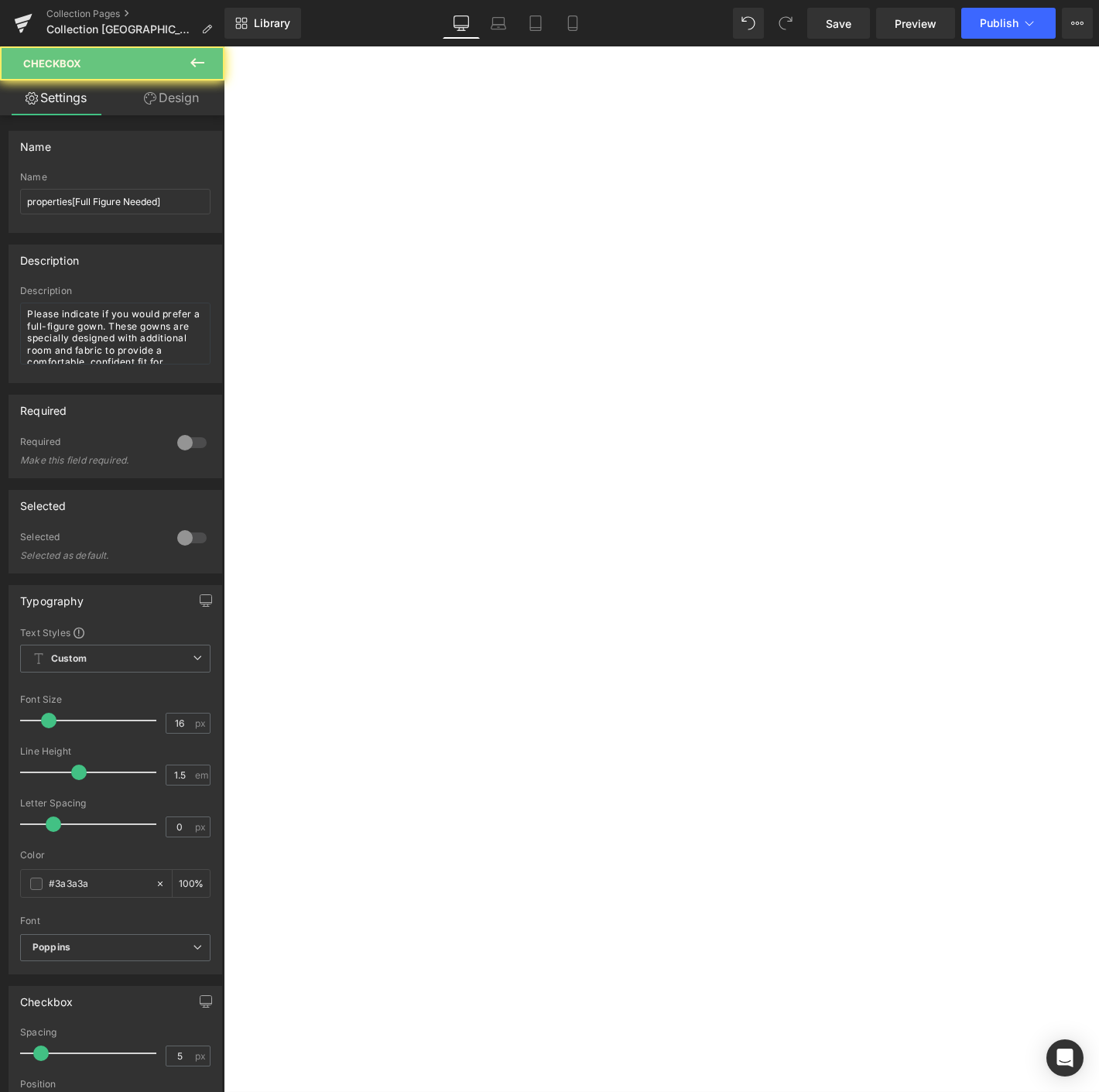
scroll to position [3876, 0]
click at [849, 9] on link "Save" at bounding box center [838, 23] width 63 height 31
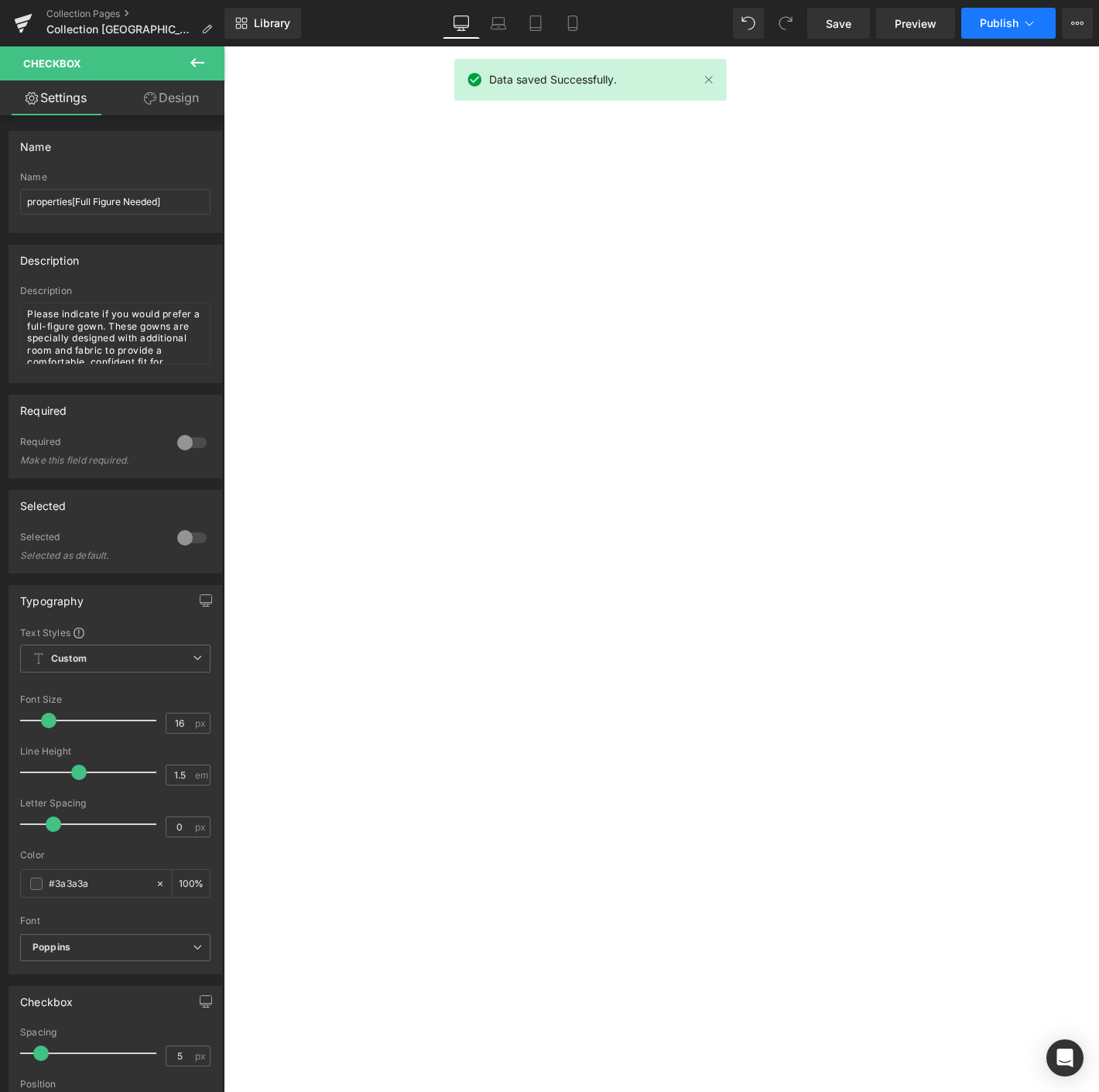
click at [1015, 27] on span "Publish" at bounding box center [998, 23] width 39 height 12
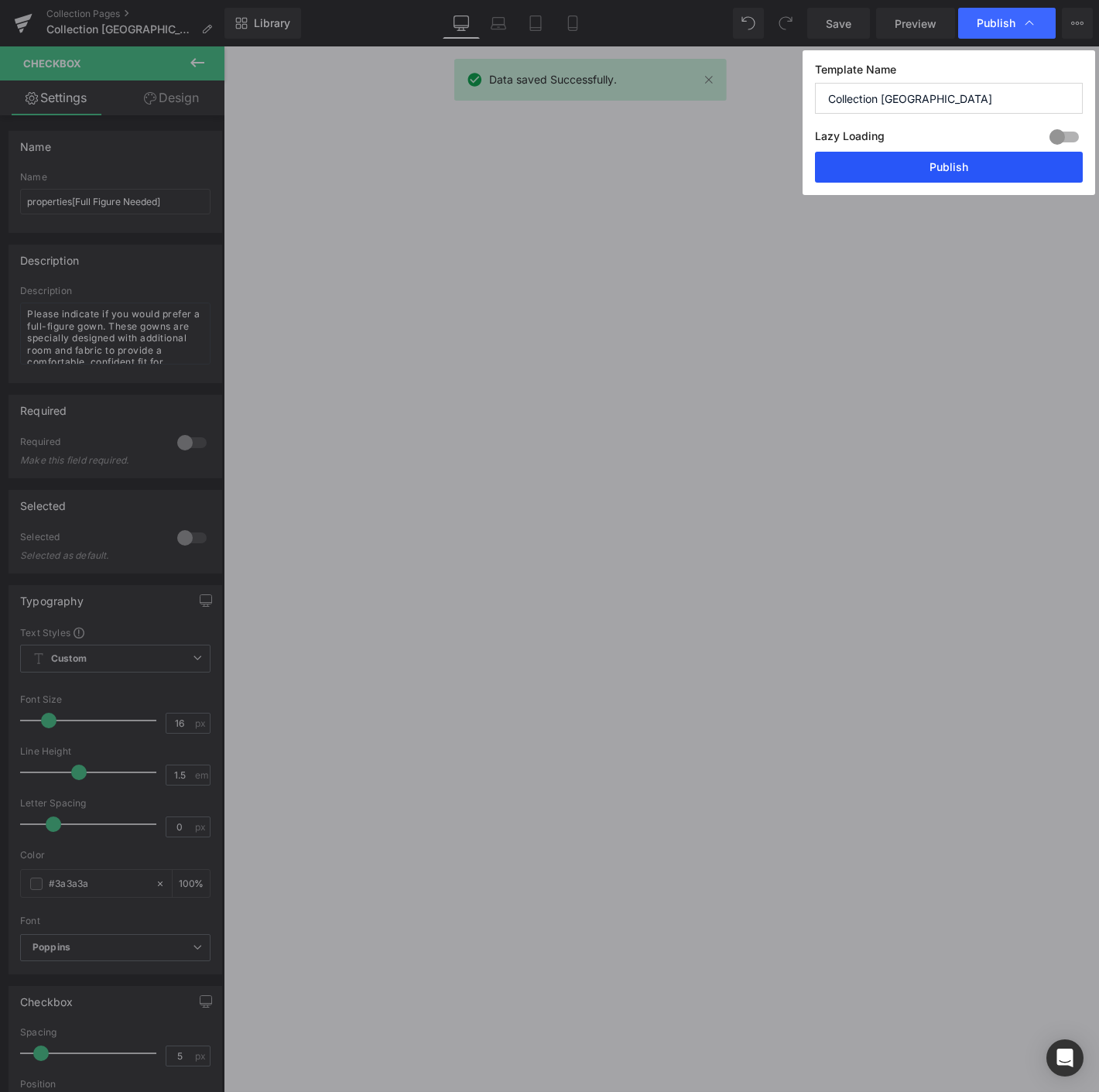
click at [915, 174] on button "Publish" at bounding box center [948, 166] width 268 height 31
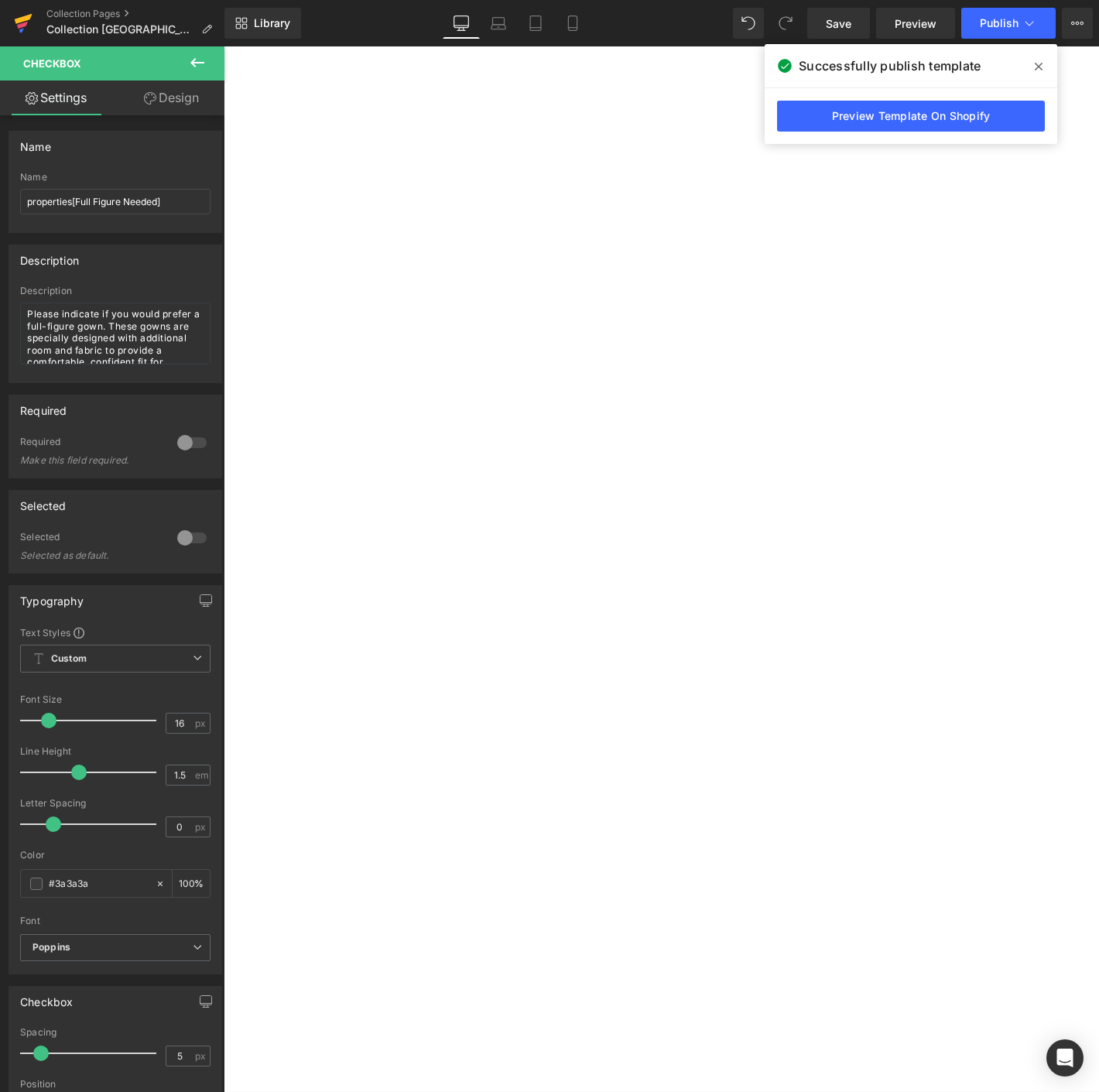
click at [20, 14] on icon at bounding box center [24, 23] width 19 height 39
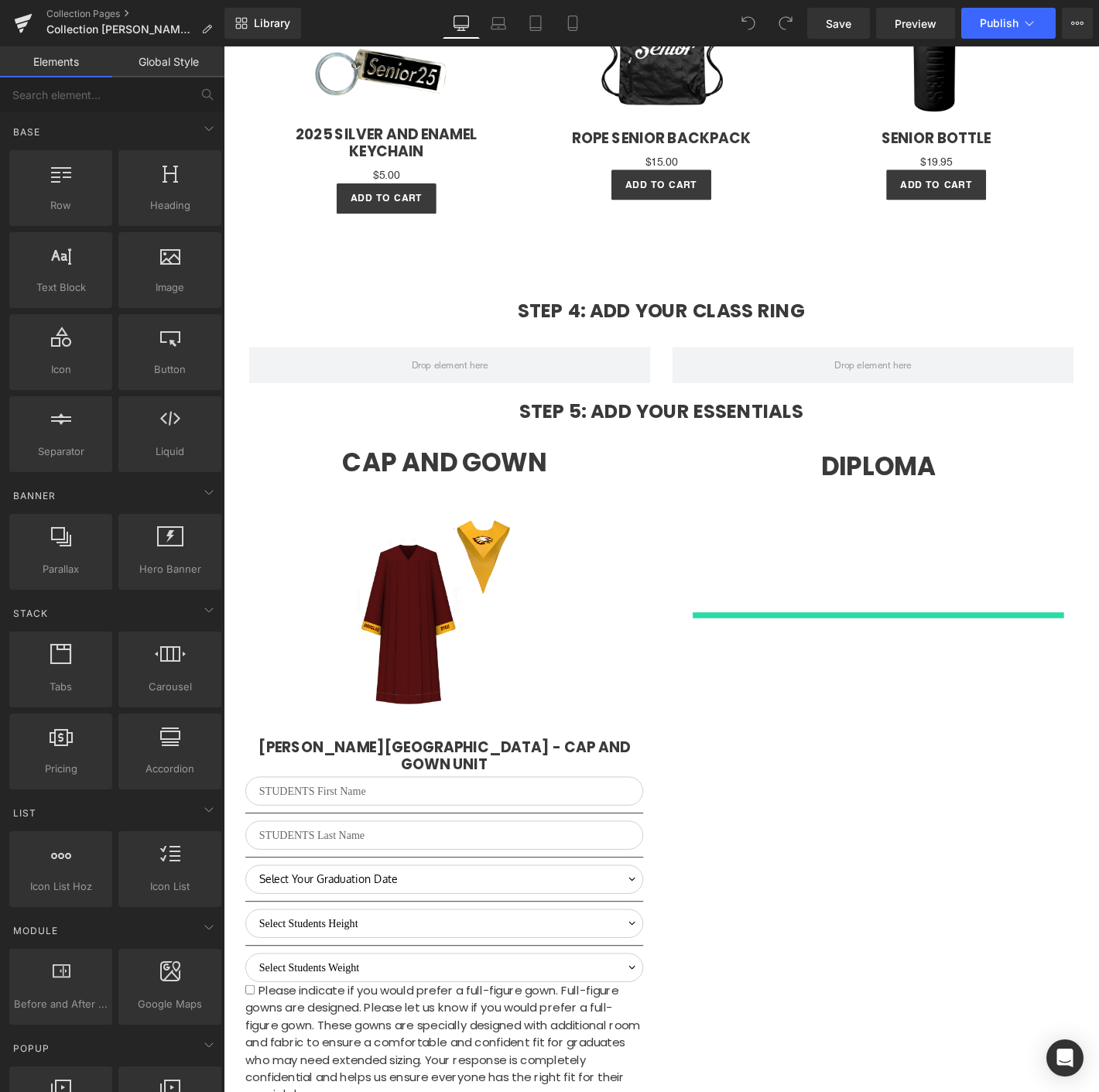
scroll to position [3167, 0]
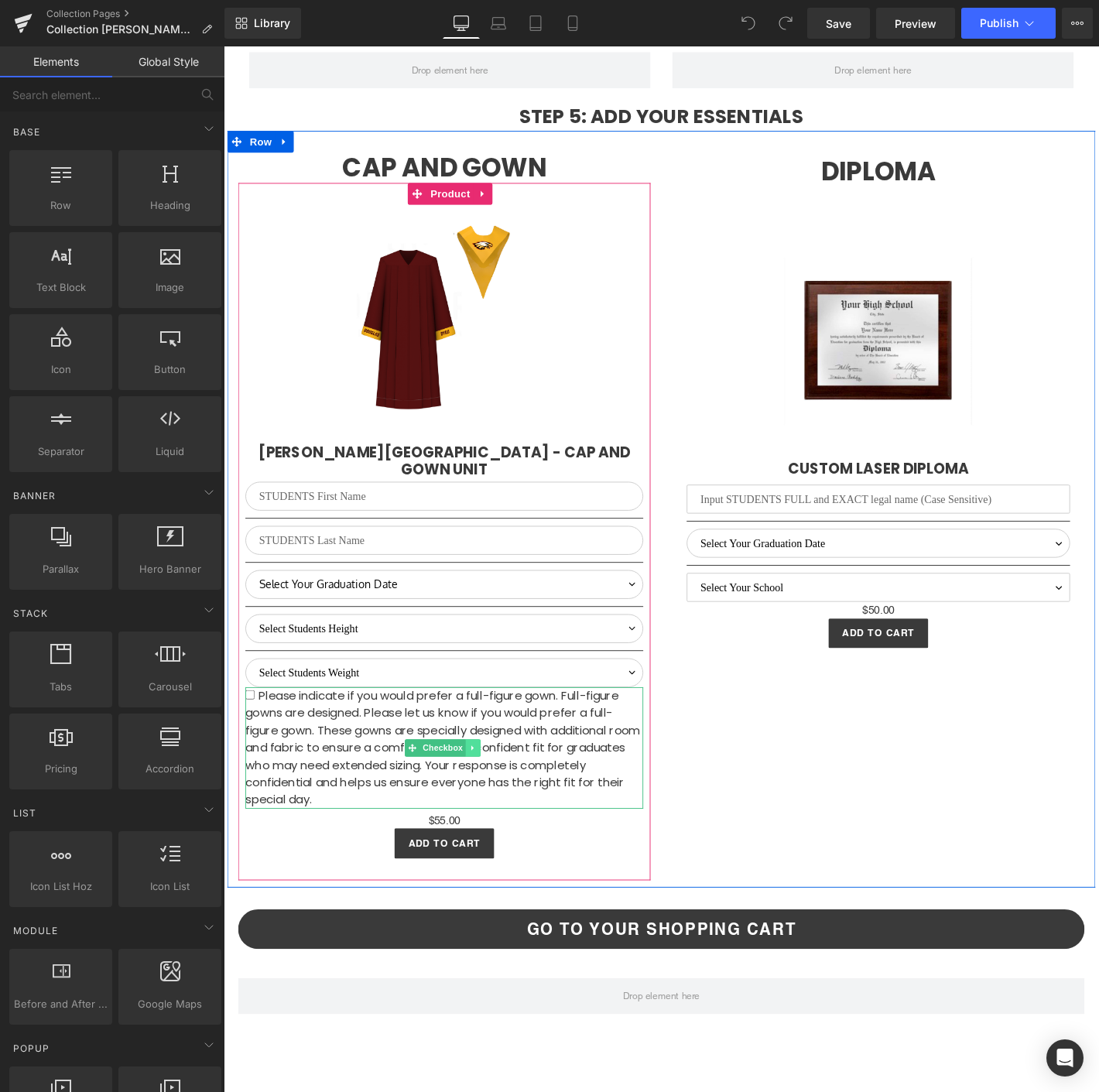
click at [487, 792] on icon at bounding box center [490, 797] width 8 height 9
click at [500, 787] on link at bounding box center [498, 797] width 16 height 19
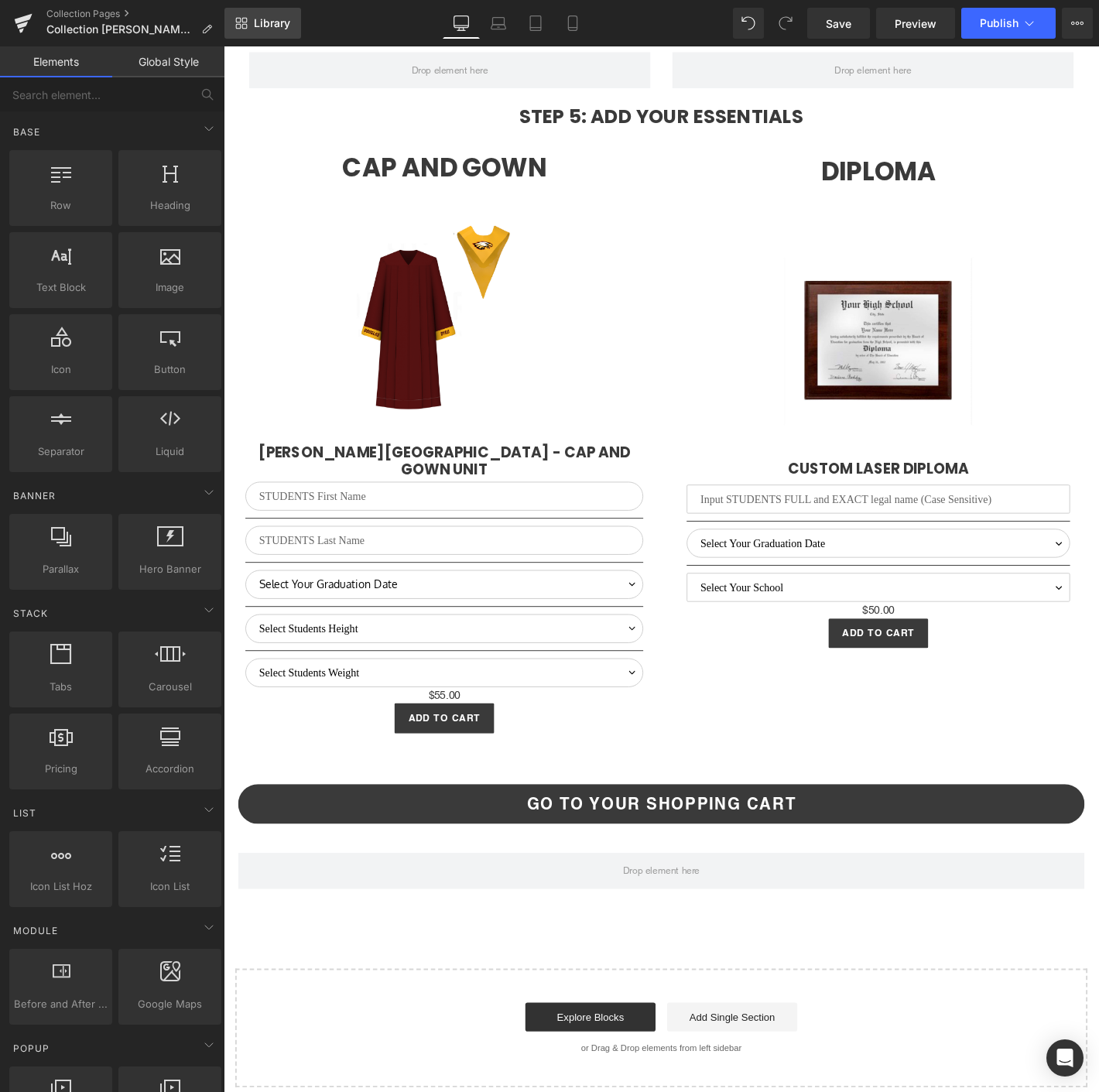
click at [263, 25] on span "Library" at bounding box center [272, 23] width 37 height 14
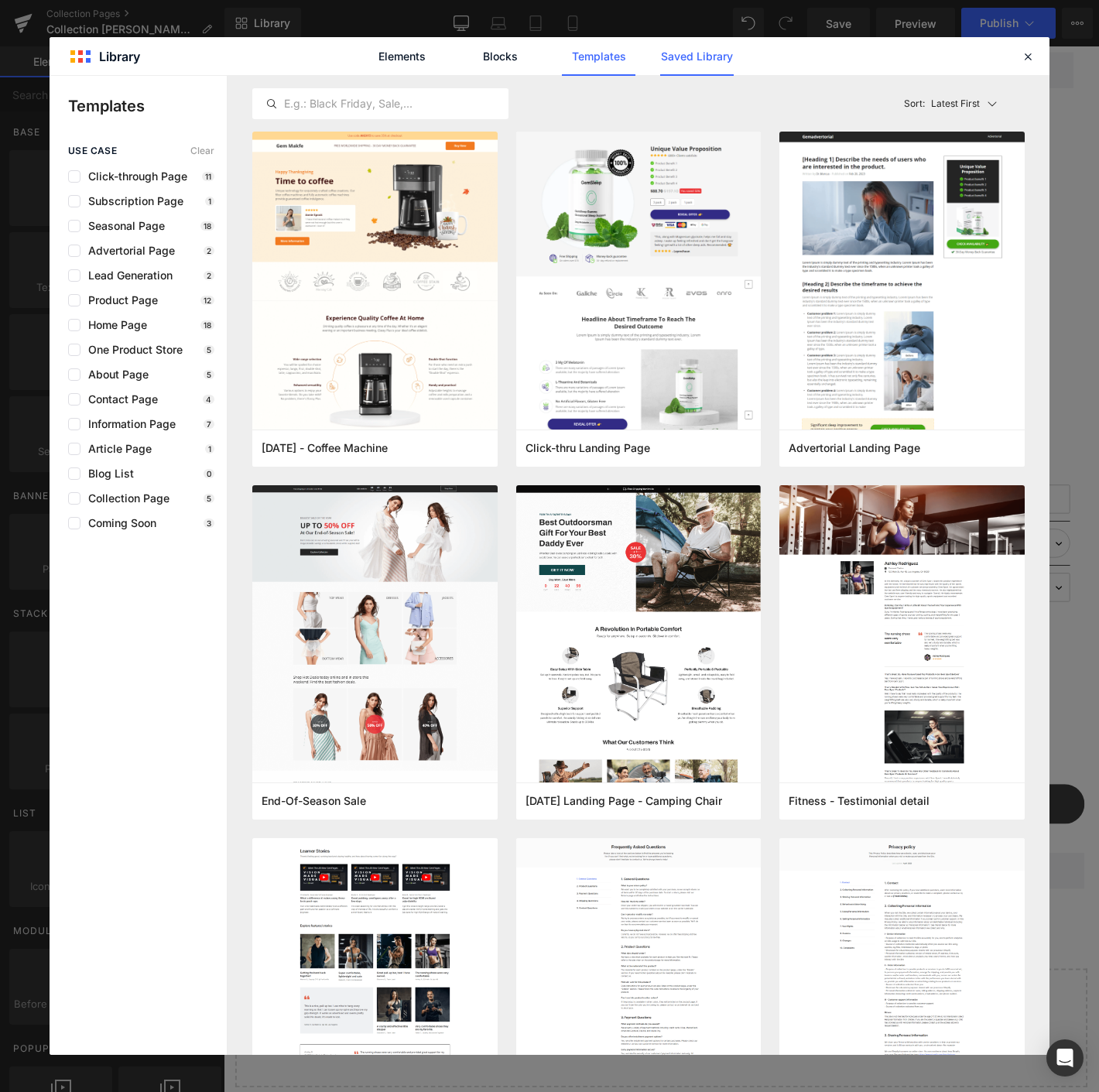
click at [692, 50] on link "Saved Library" at bounding box center [697, 55] width 73 height 39
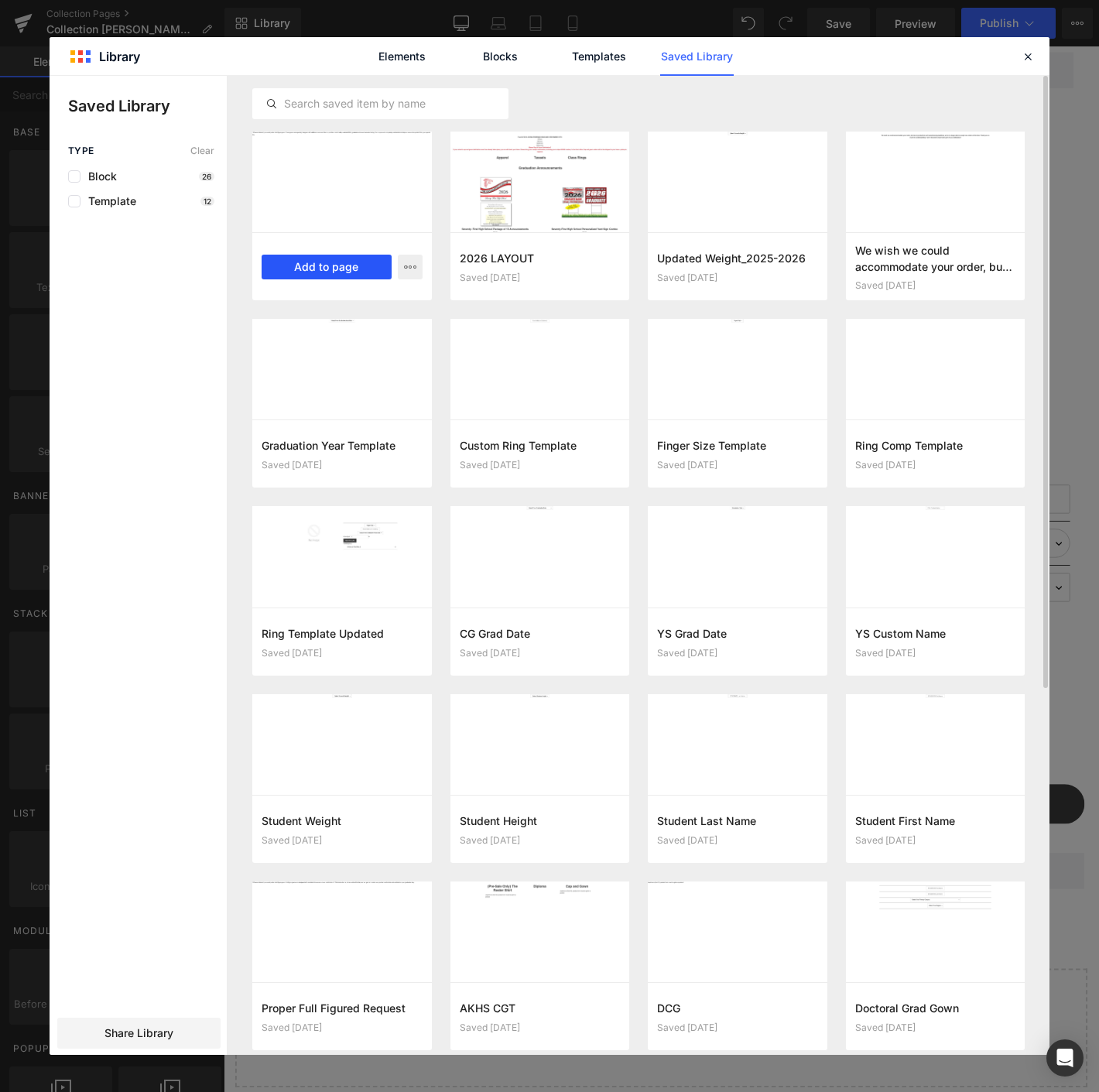
click at [300, 257] on button "Add to page" at bounding box center [327, 267] width 130 height 24
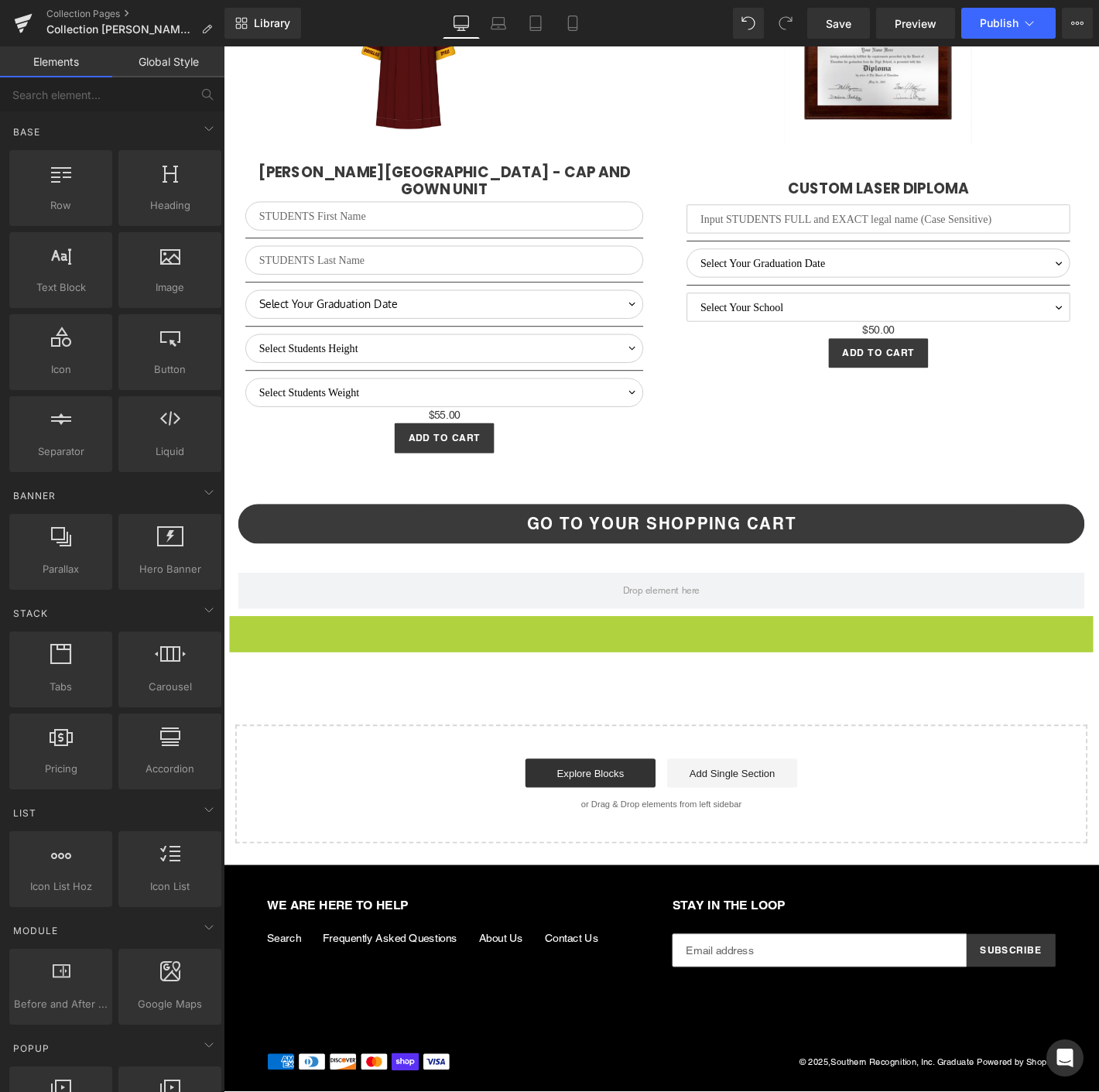
scroll to position [3444, 0]
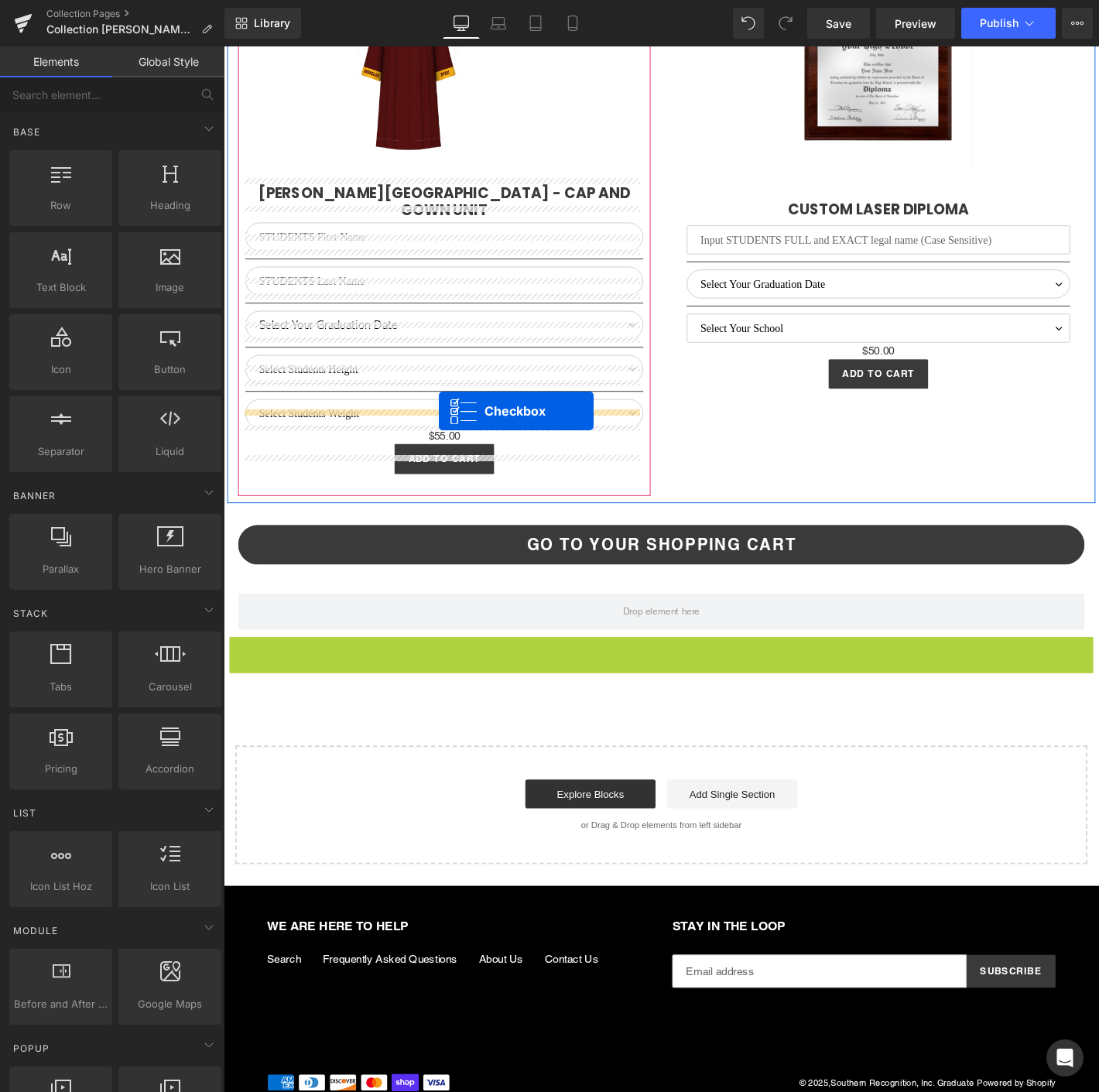
drag, startPoint x: 644, startPoint y: 659, endPoint x: 454, endPoint y: 435, distance: 293.7
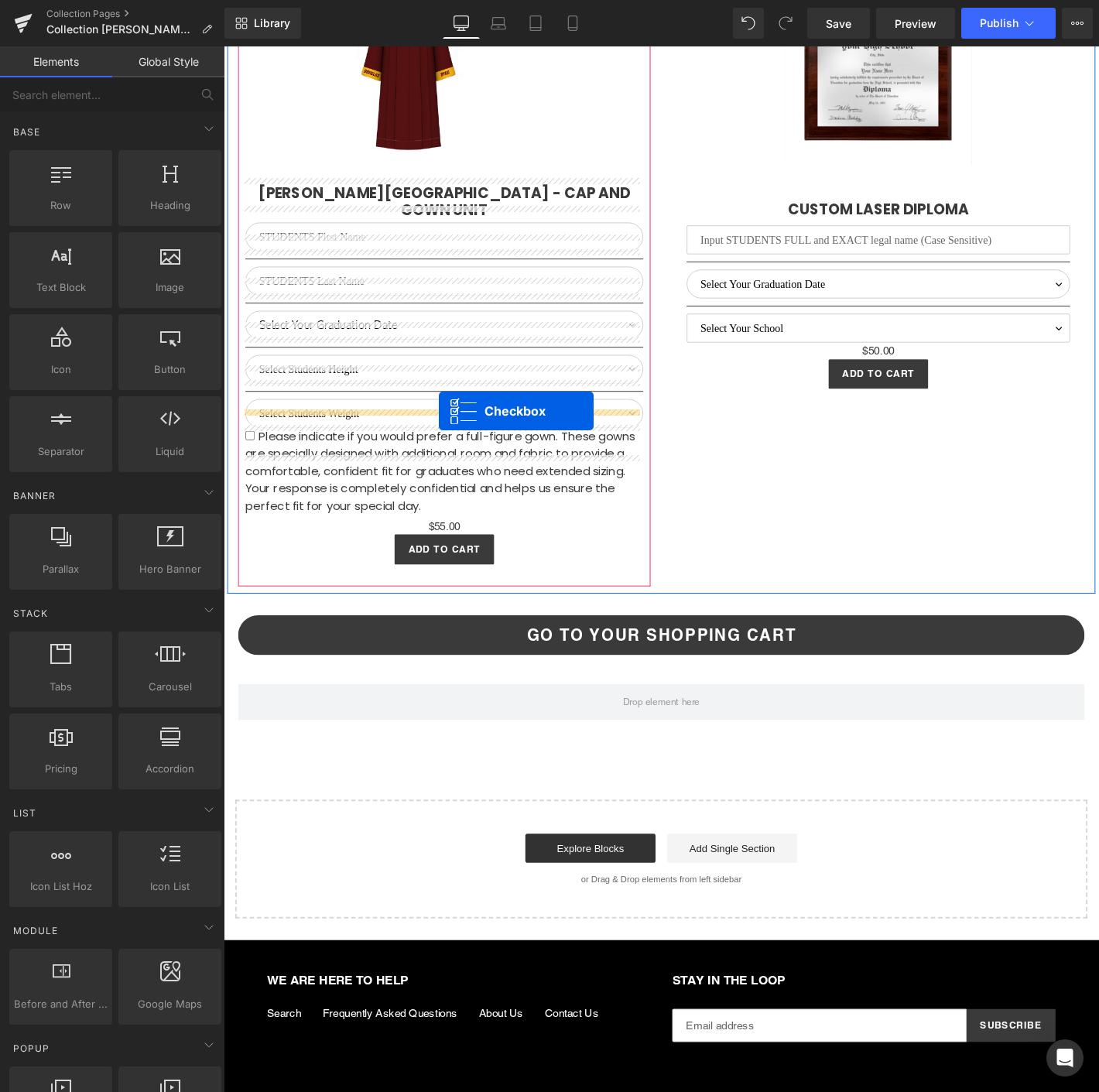
scroll to position [3483, 0]
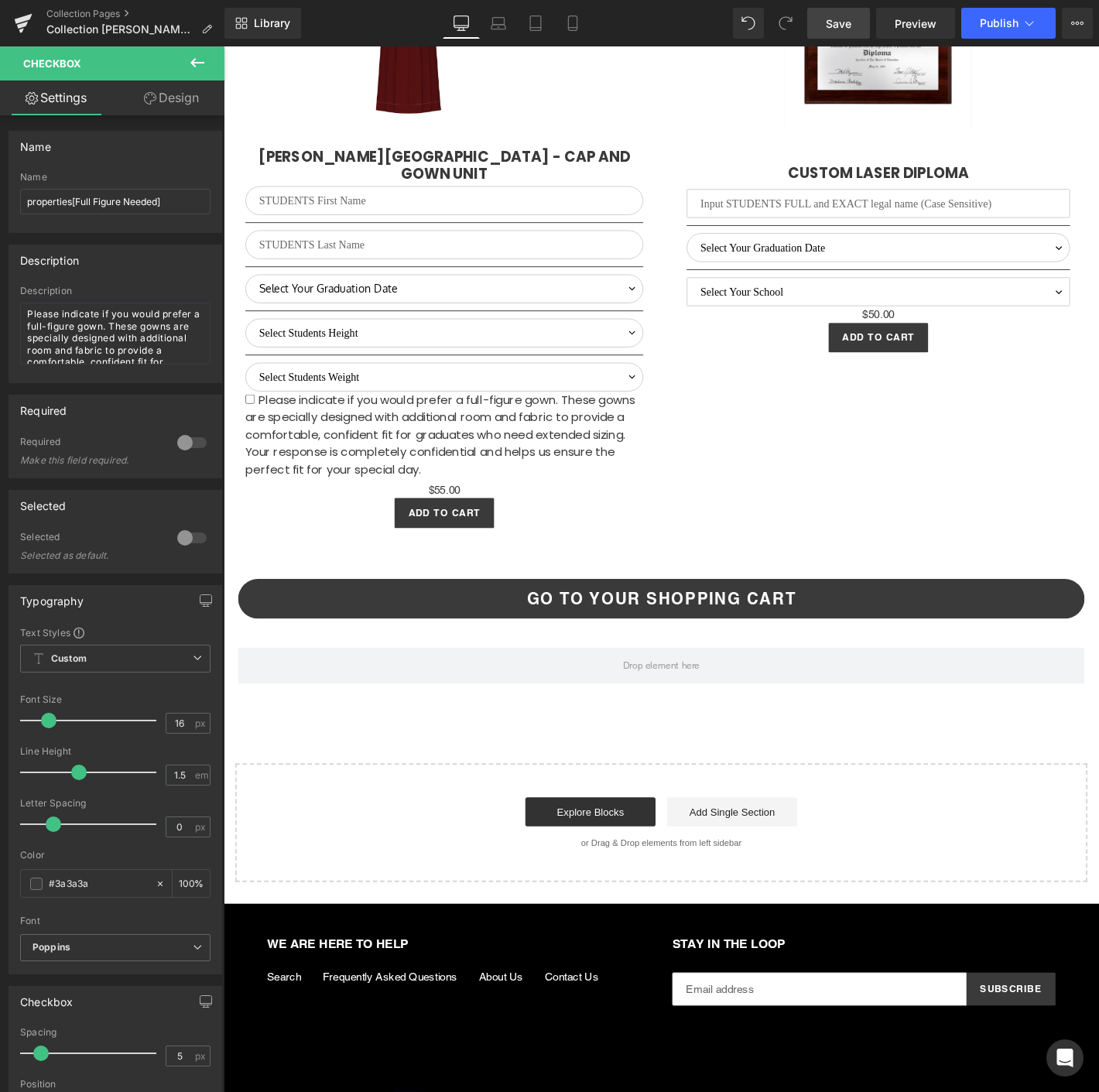
click at [861, 16] on link "Save" at bounding box center [838, 23] width 63 height 31
click at [975, 24] on button "Publish" at bounding box center [1009, 23] width 94 height 31
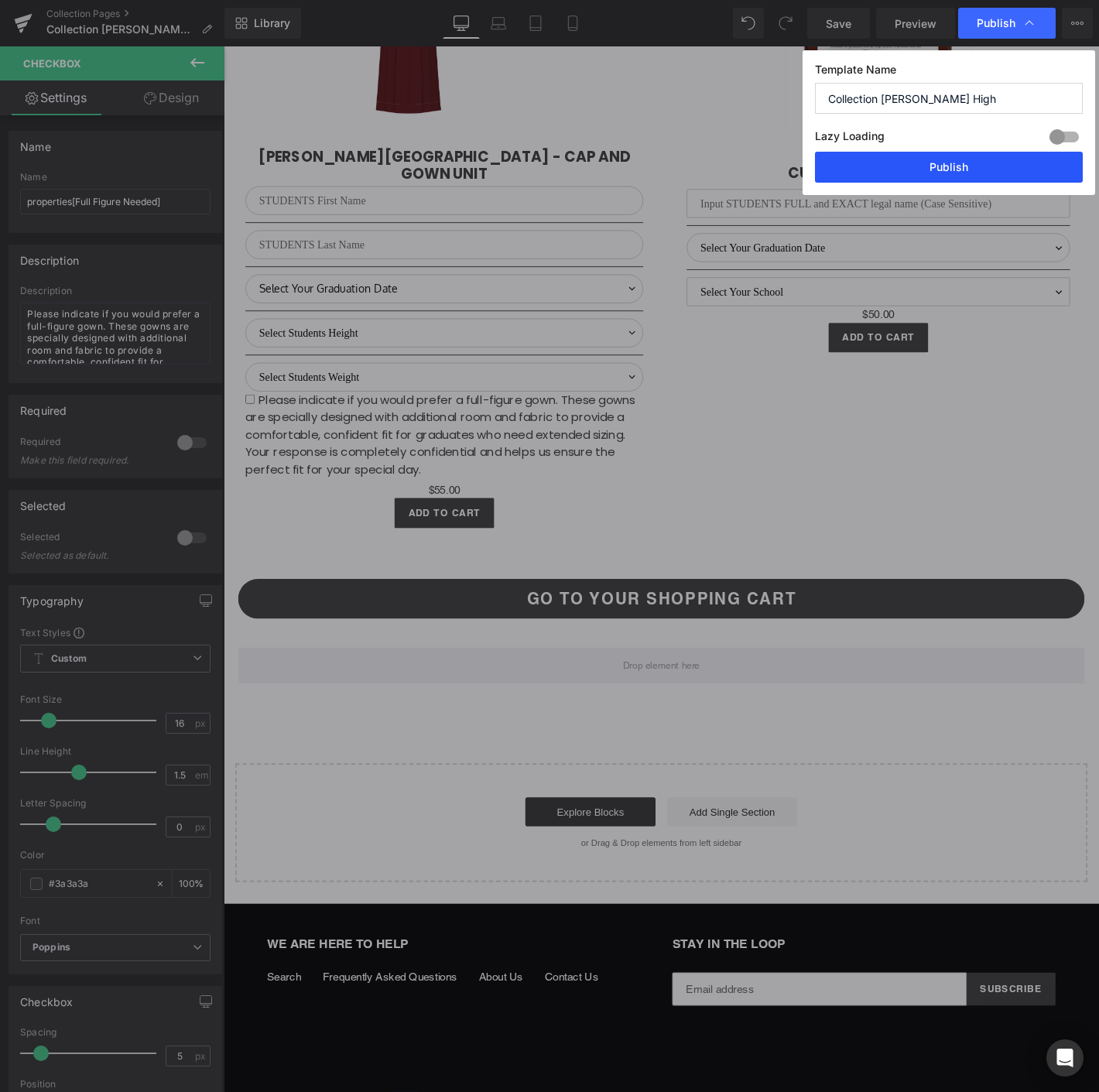
click at [963, 167] on button "Publish" at bounding box center [948, 166] width 268 height 31
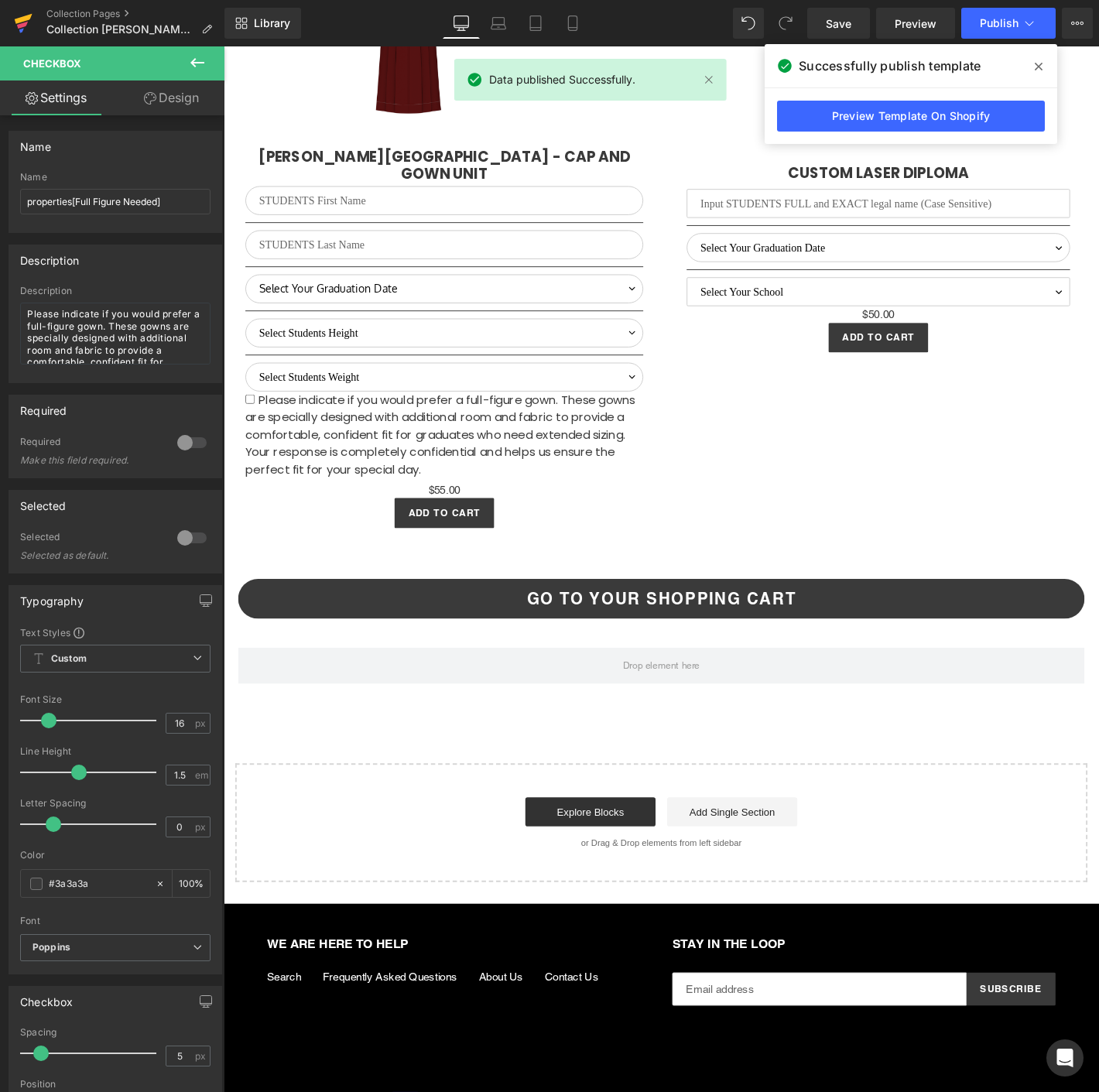
click at [26, 21] on icon at bounding box center [24, 23] width 19 height 39
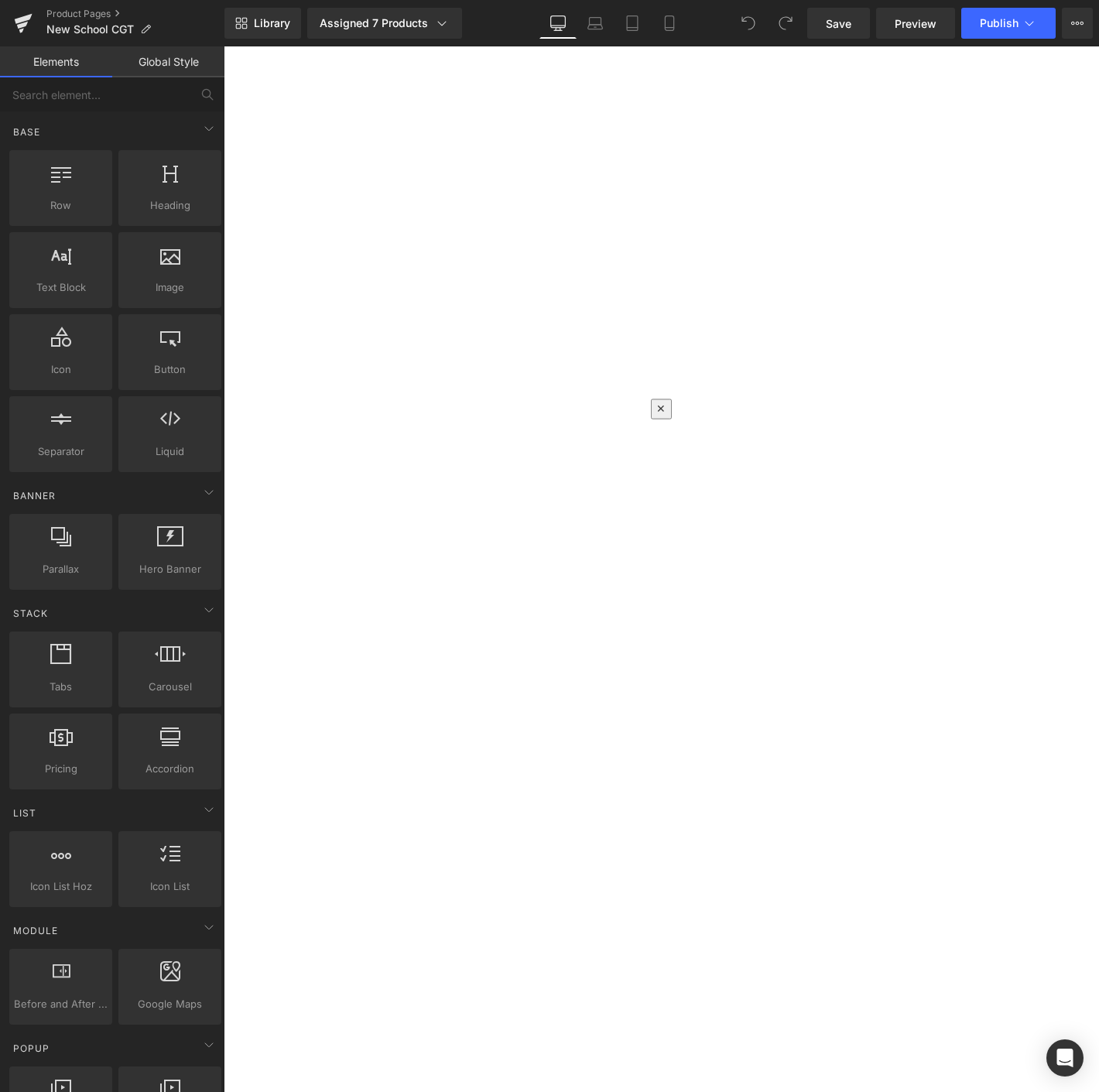
scroll to position [172, 0]
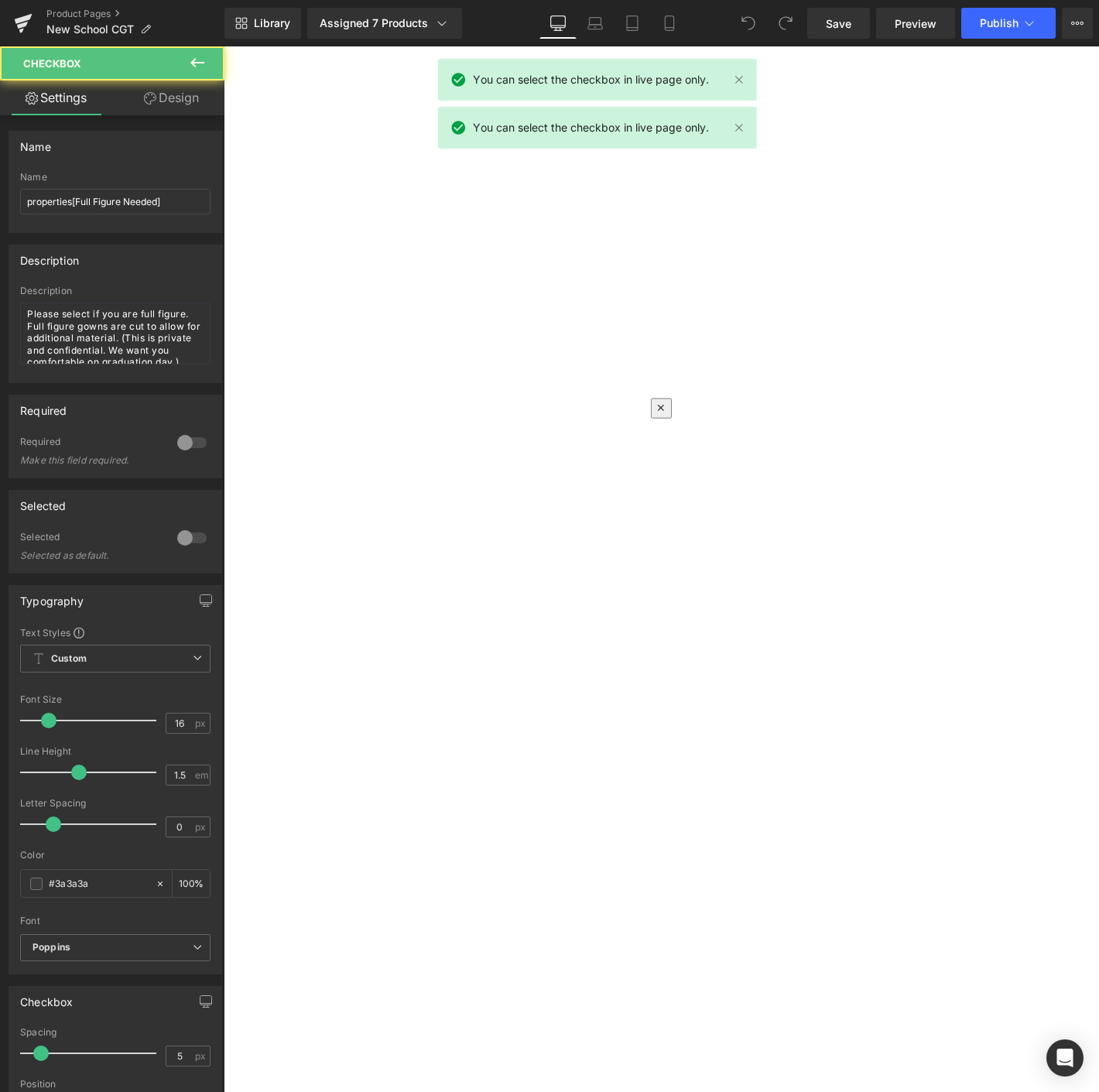
click at [224, 46] on icon at bounding box center [224, 46] width 0 height 0
click at [224, 46] on link at bounding box center [224, 46] width 0 height 0
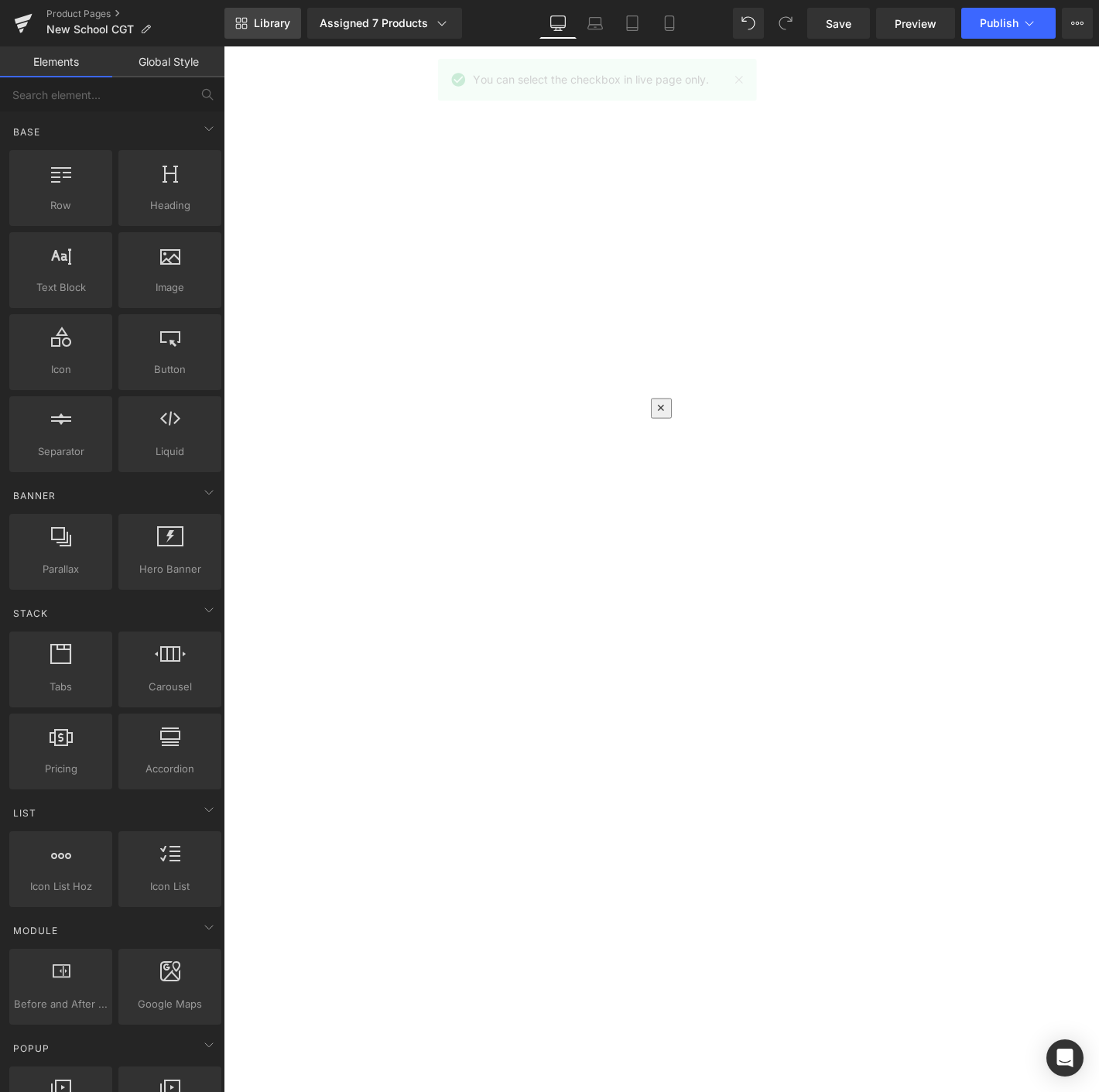
click at [277, 26] on span "Library" at bounding box center [272, 23] width 37 height 14
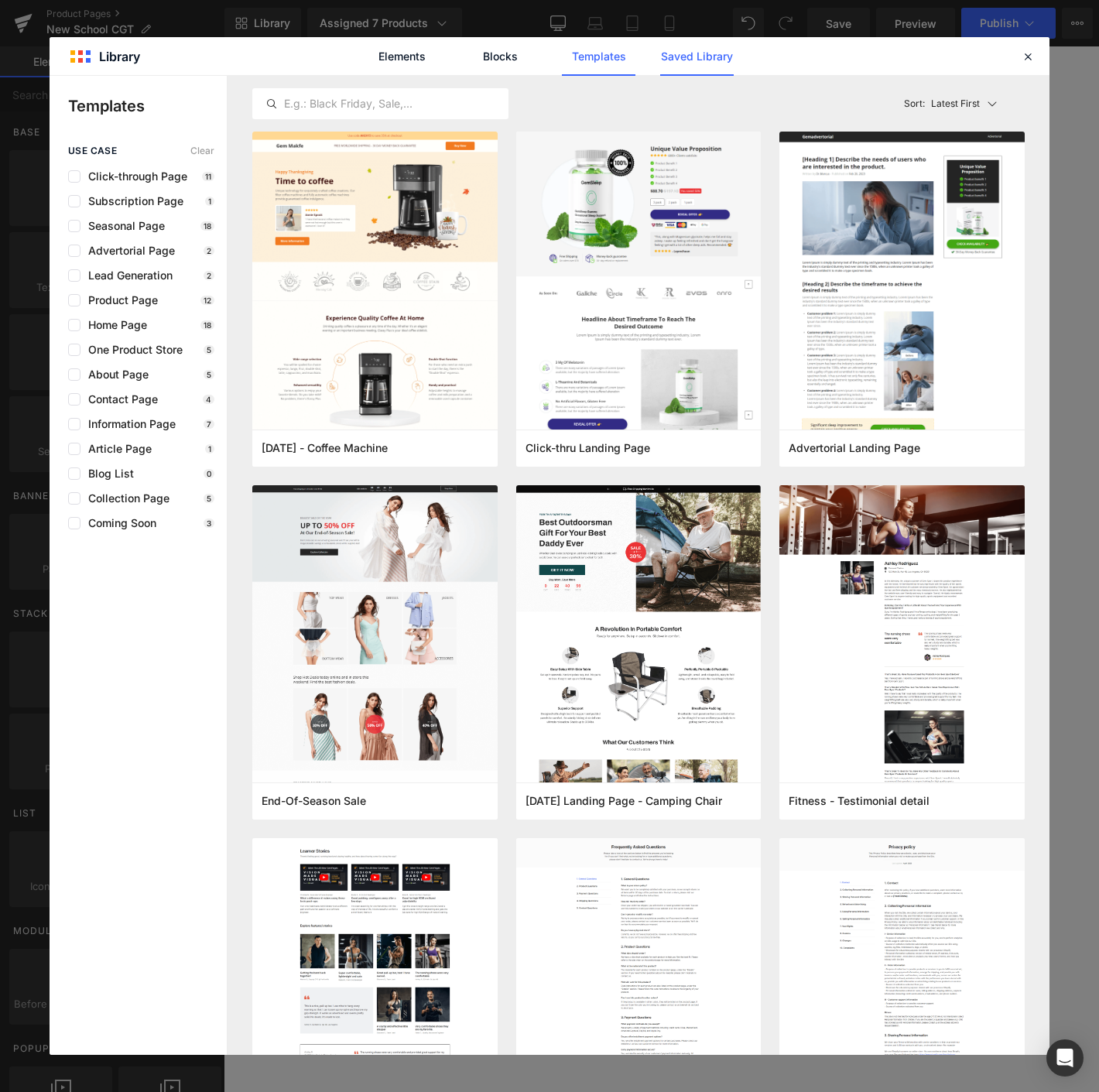
click at [689, 61] on link "Saved Library" at bounding box center [697, 55] width 73 height 39
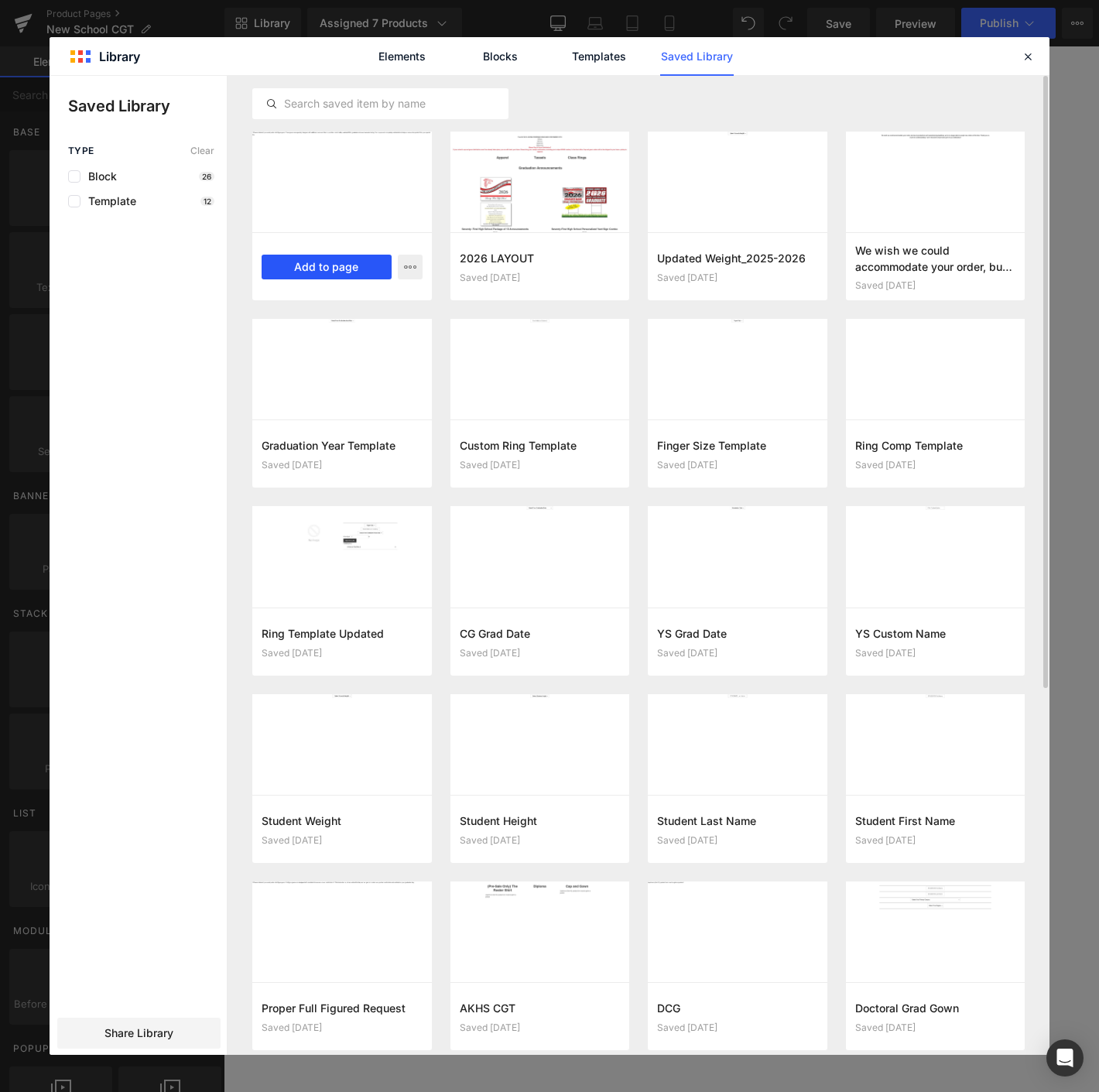
click at [311, 261] on button "Add to page" at bounding box center [327, 267] width 130 height 24
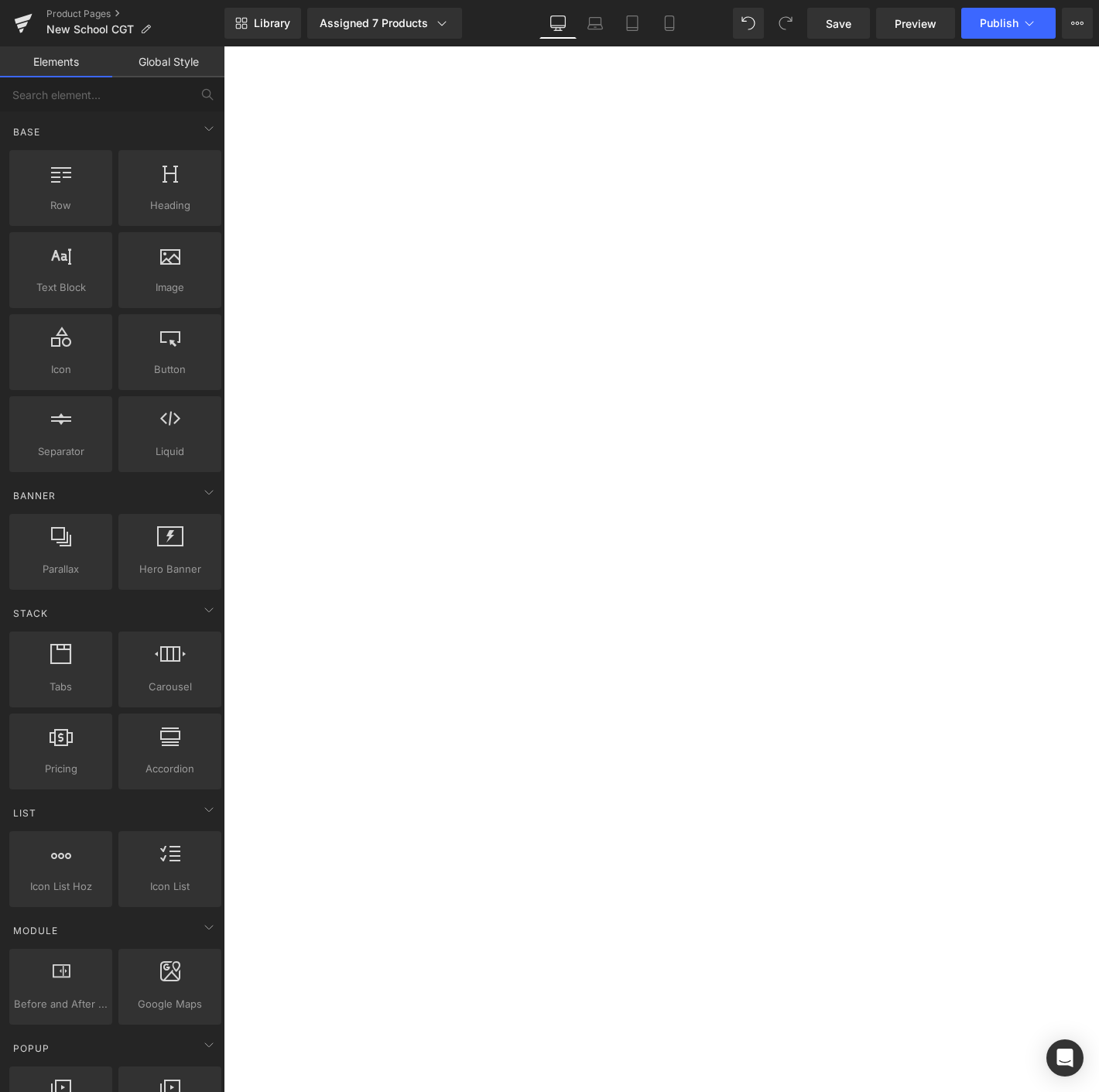
scroll to position [861, 0]
drag, startPoint x: 646, startPoint y: 667, endPoint x: 764, endPoint y: 134, distance: 545.9
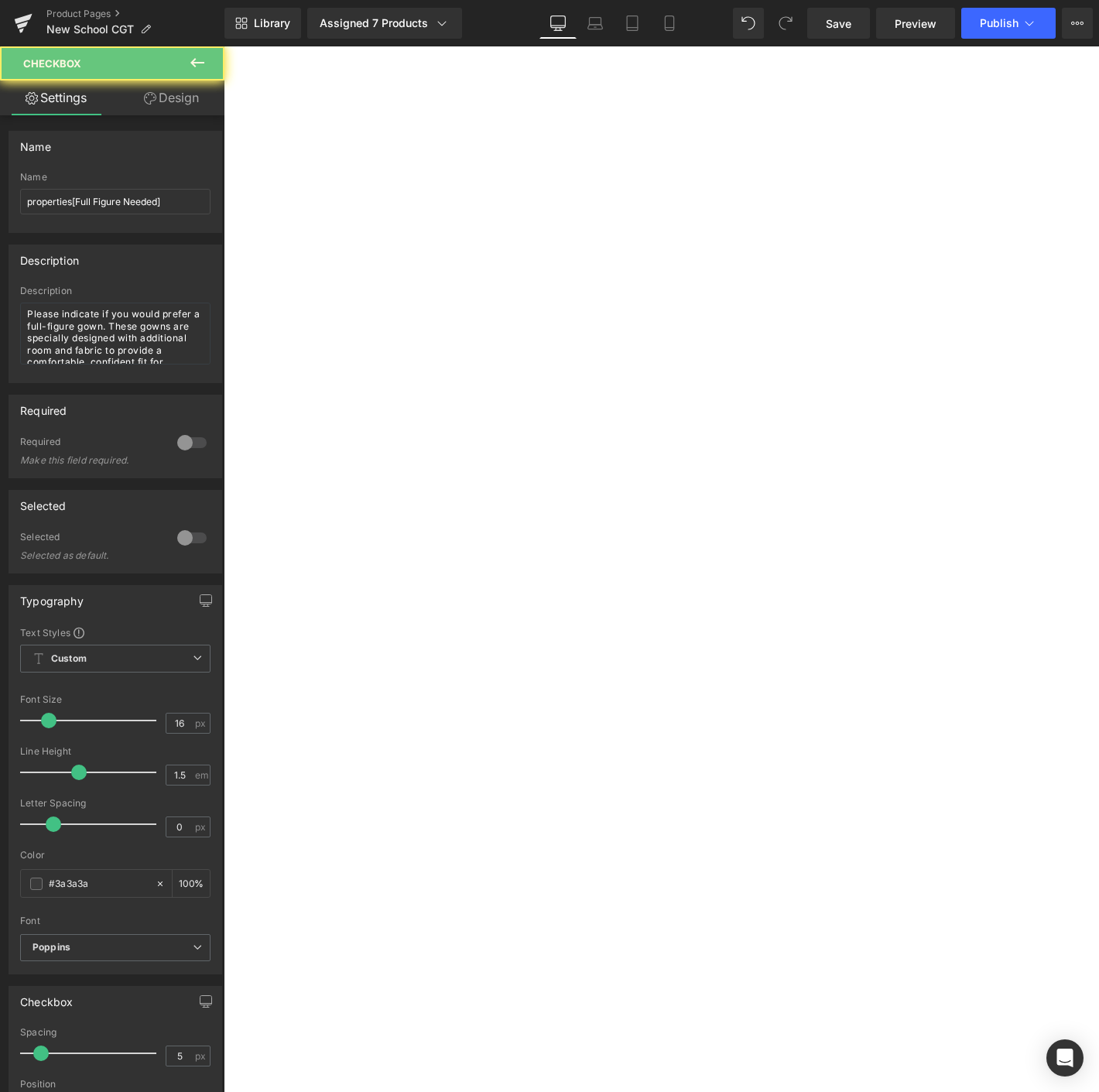
scroll to position [899, 0]
click at [844, 24] on span "Save" at bounding box center [838, 23] width 25 height 16
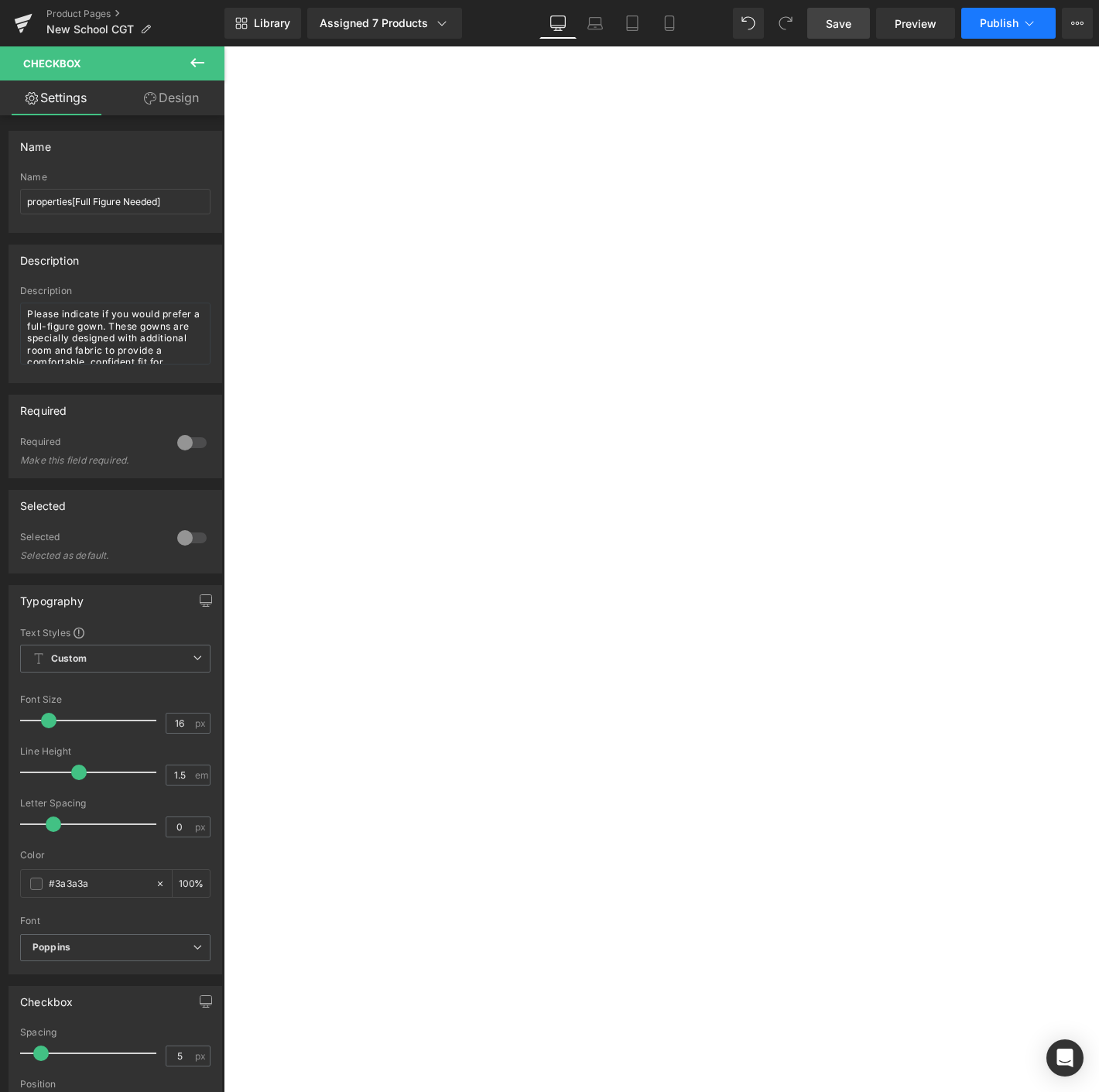
click at [1018, 16] on button "Publish" at bounding box center [1009, 23] width 94 height 31
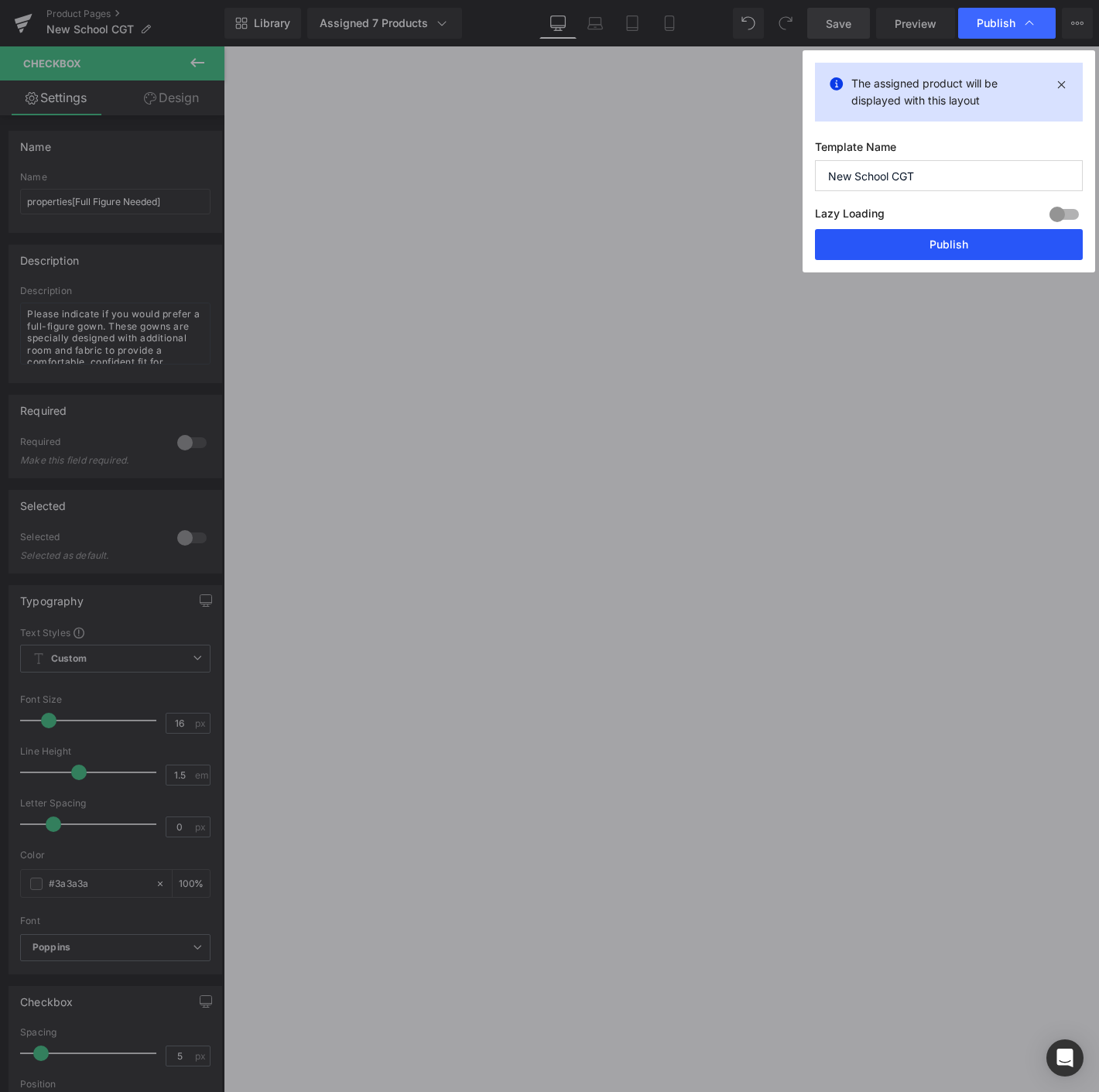
click at [960, 251] on button "Publish" at bounding box center [948, 244] width 268 height 31
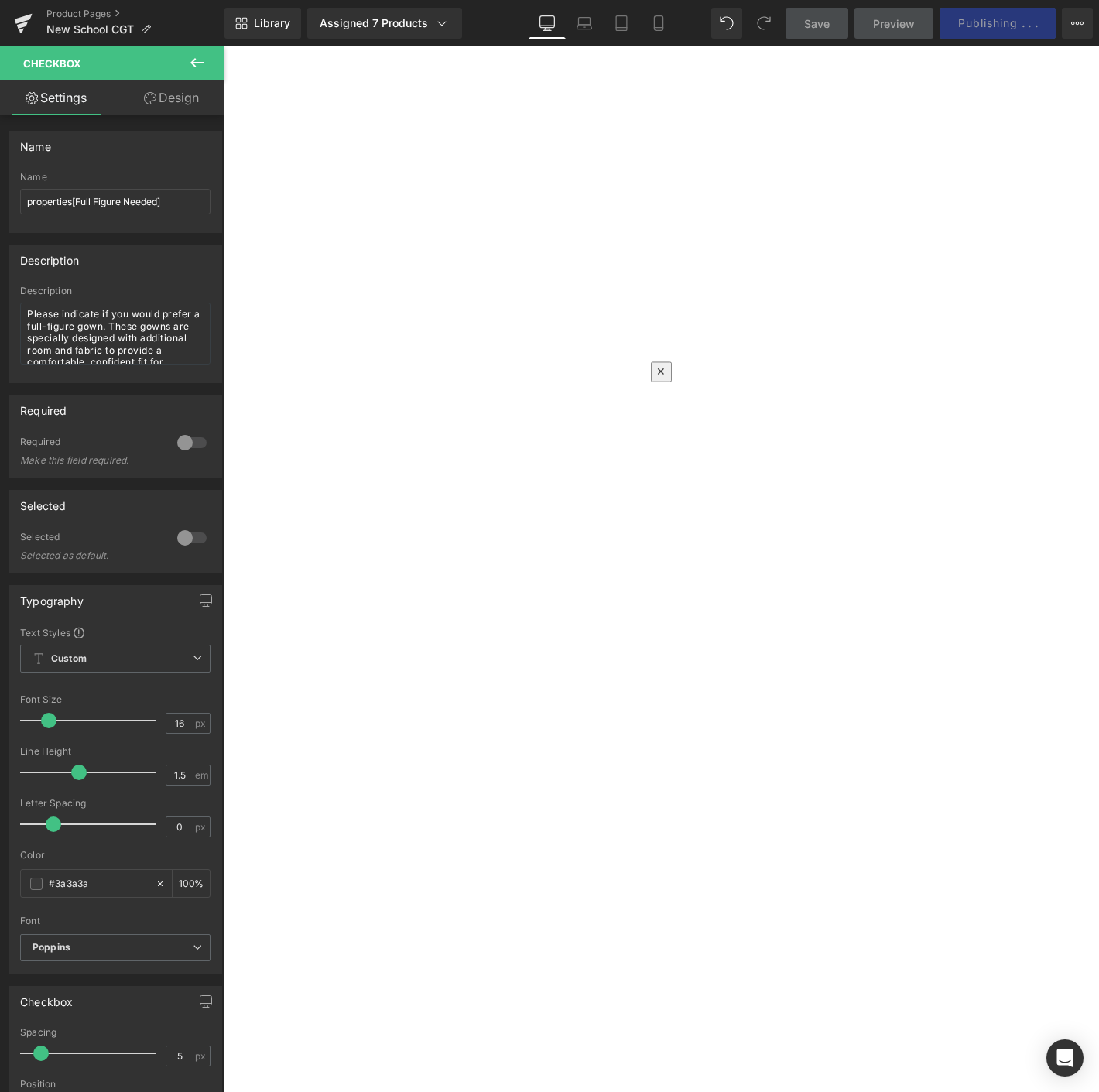
scroll to position [0, 0]
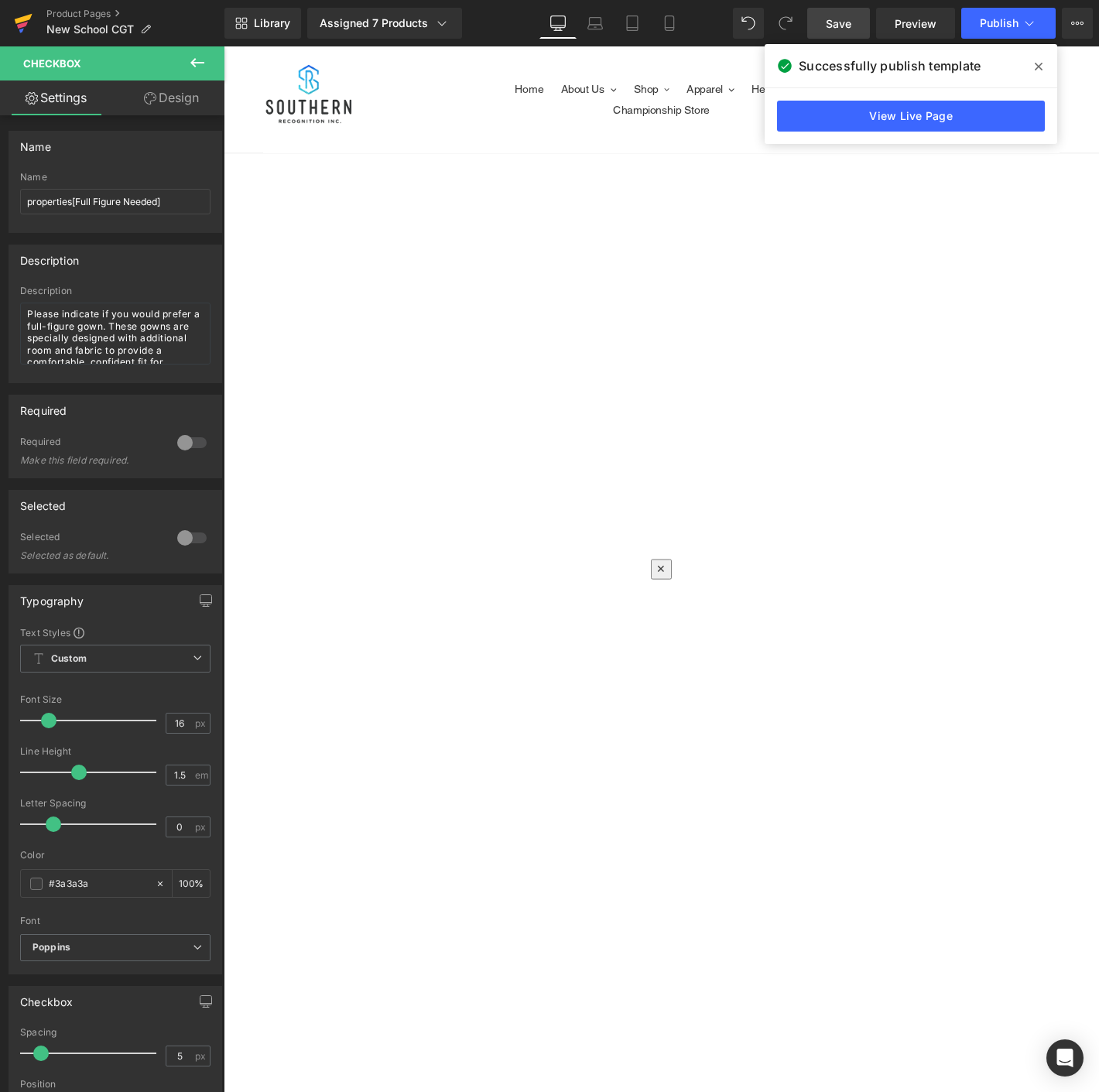
click at [35, 38] on link at bounding box center [23, 23] width 46 height 46
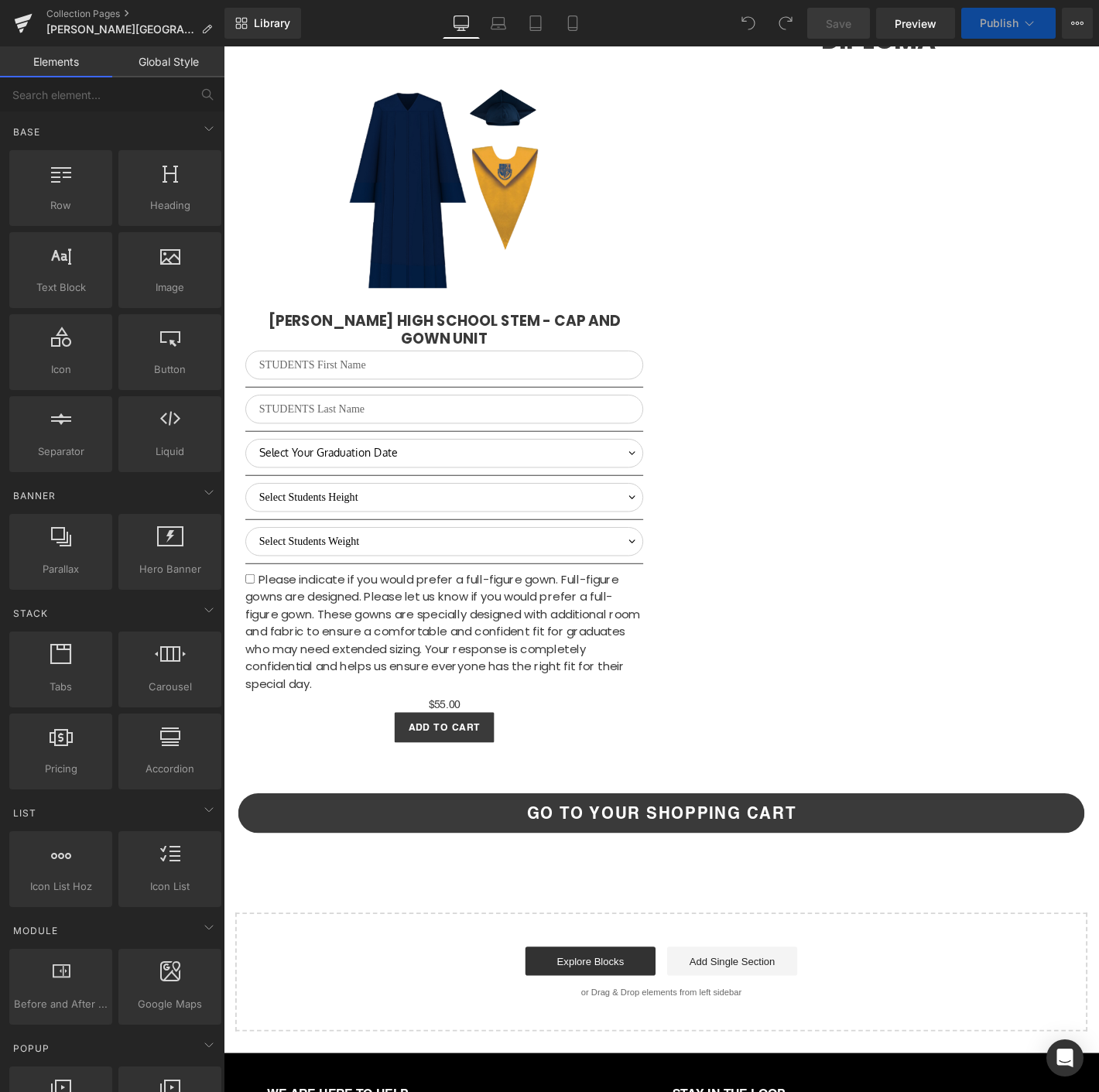
scroll to position [2605, 0]
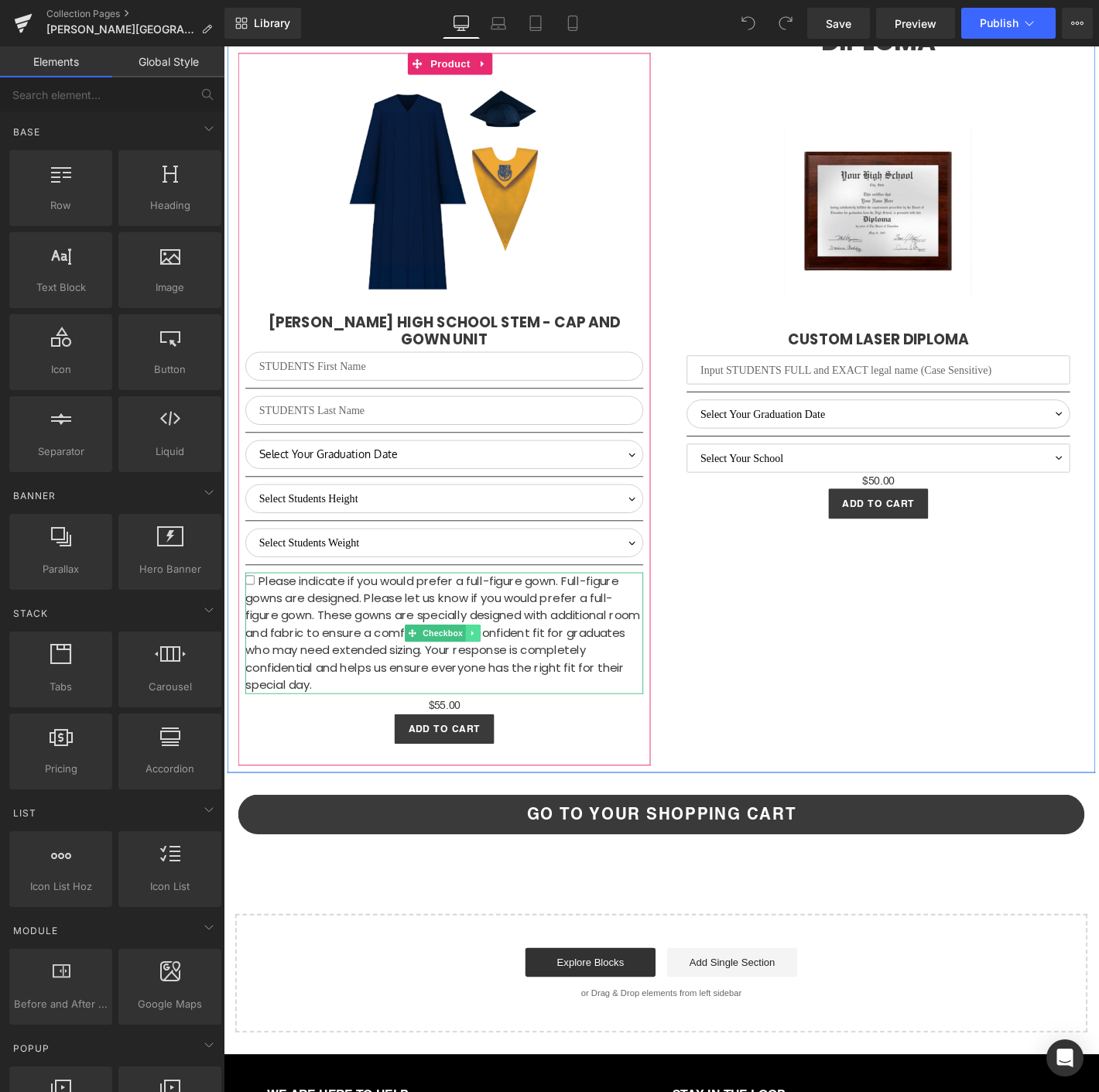
click at [494, 666] on link at bounding box center [490, 674] width 16 height 19
click at [500, 665] on link at bounding box center [498, 674] width 16 height 19
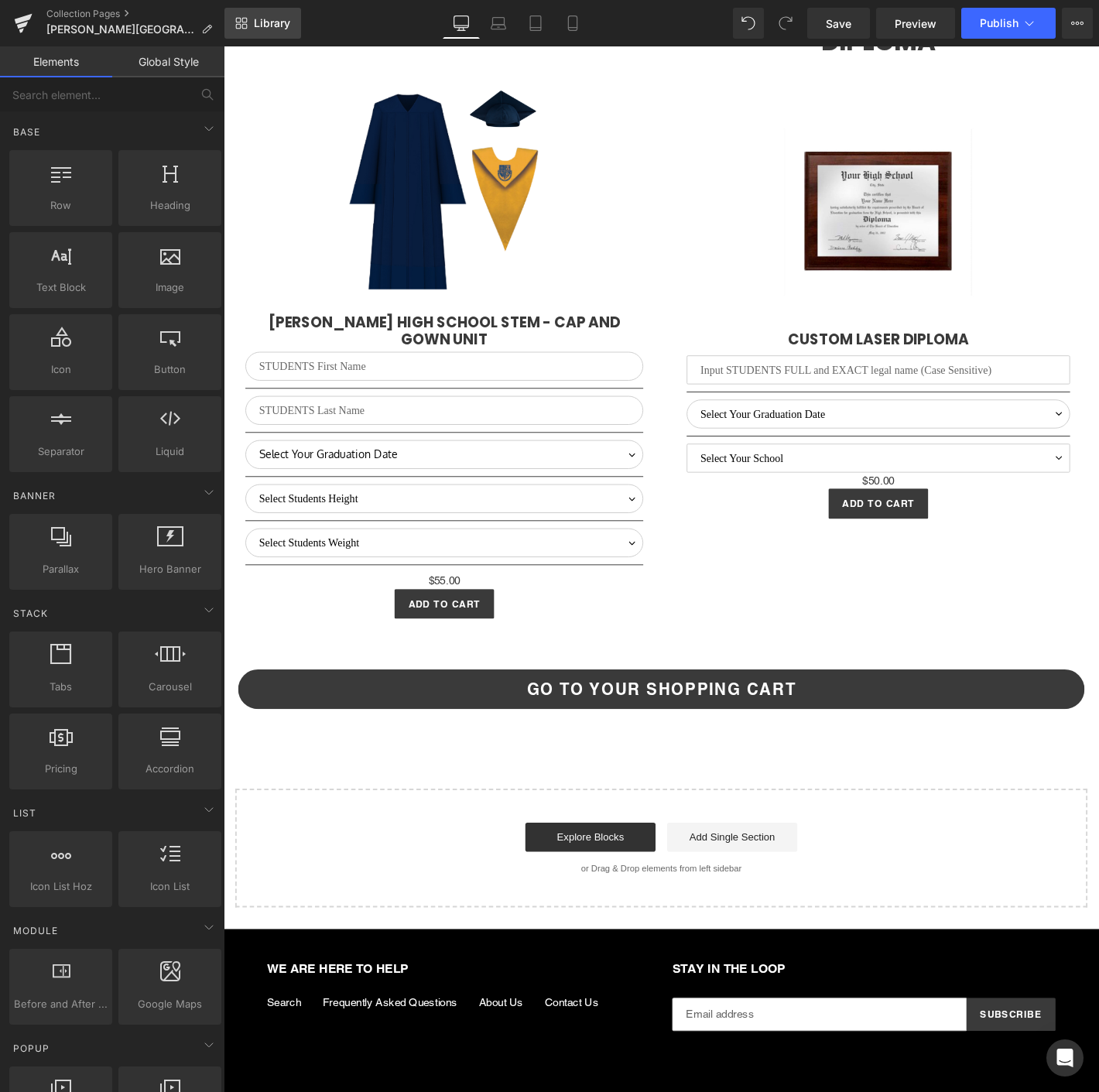
click at [264, 16] on span "Library" at bounding box center [272, 23] width 37 height 14
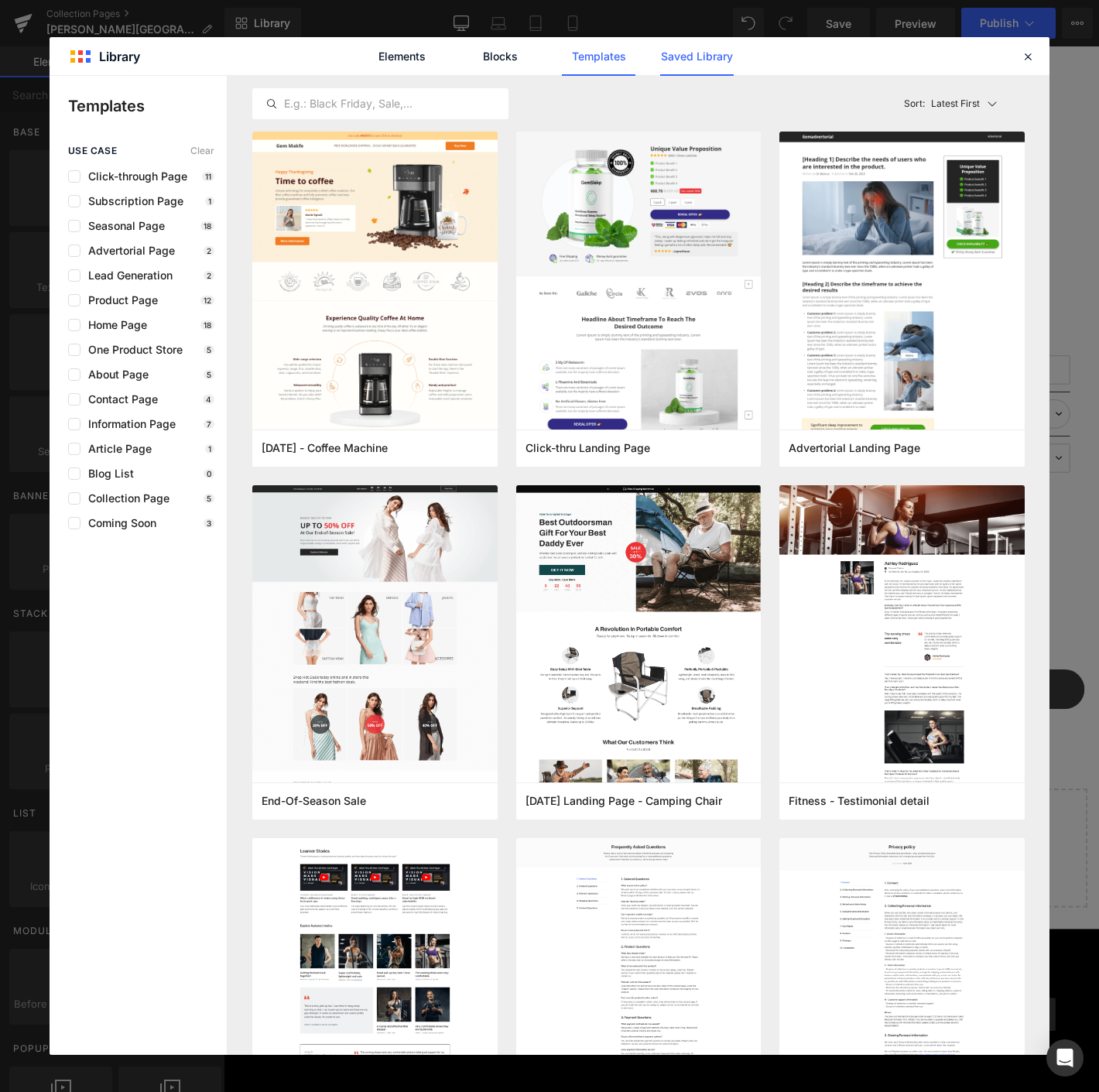
click at [670, 55] on link "Saved Library" at bounding box center [697, 55] width 73 height 39
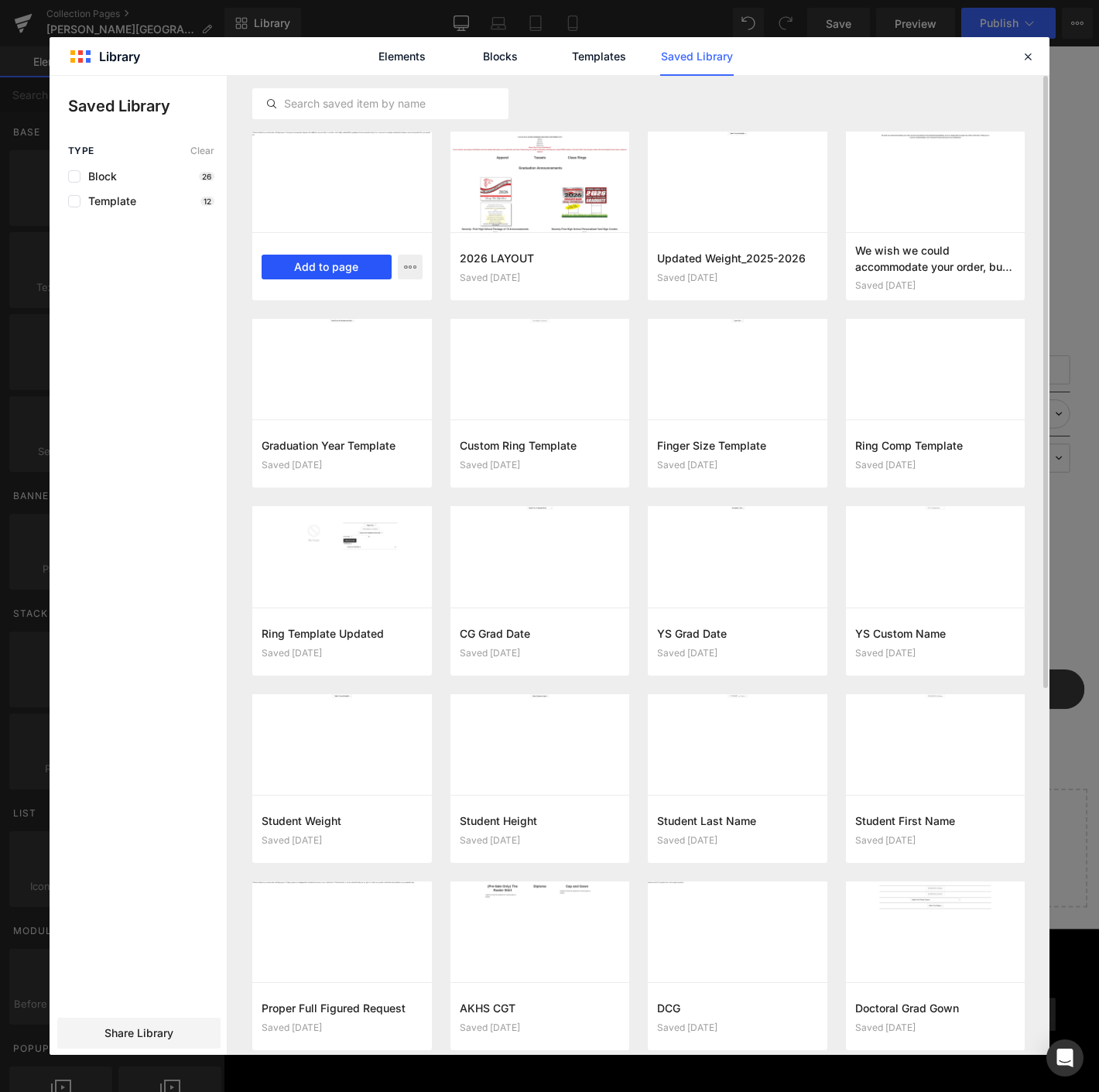
click at [341, 261] on button "Add to page" at bounding box center [327, 267] width 130 height 24
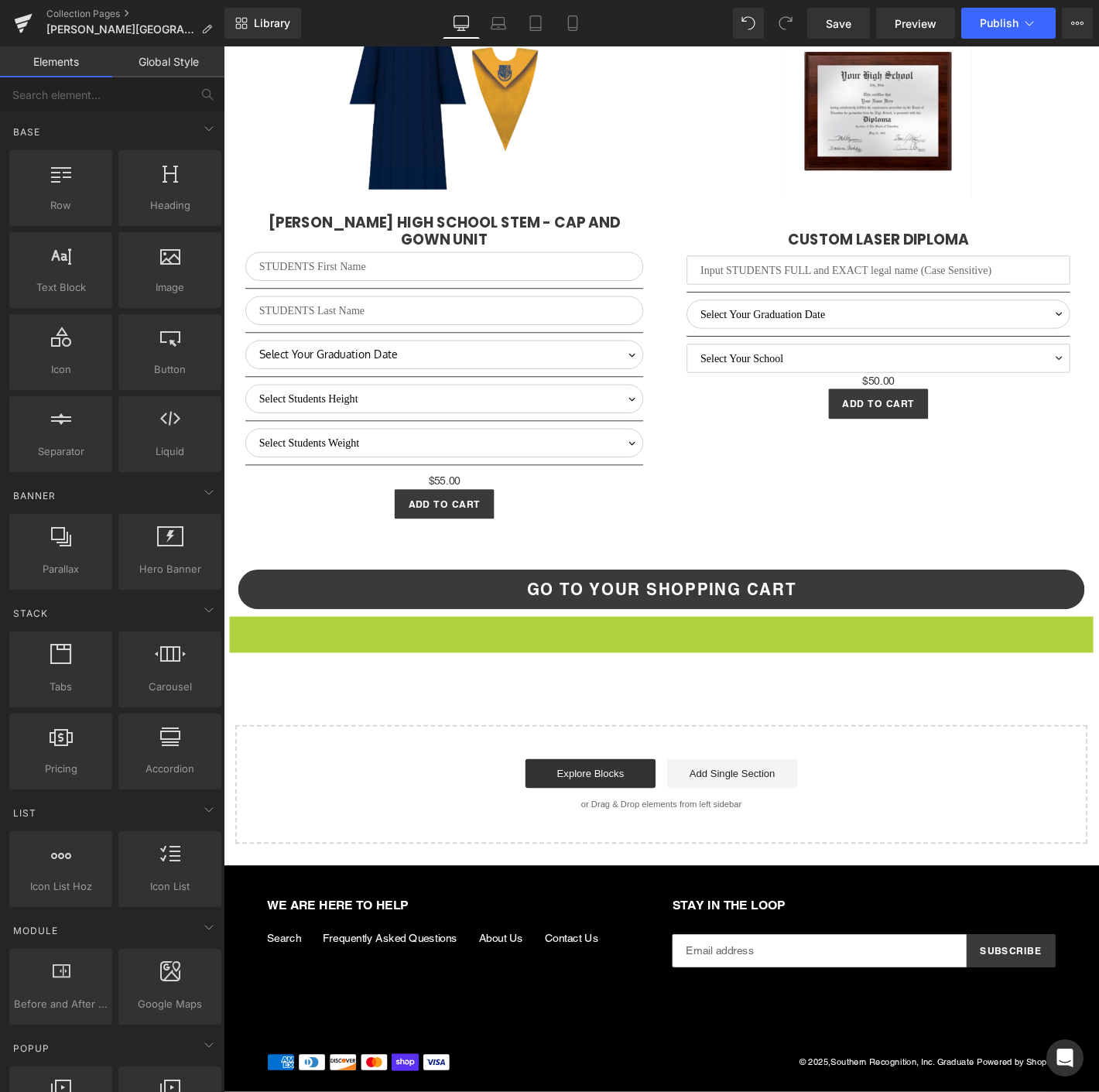
scroll to position [2701, 0]
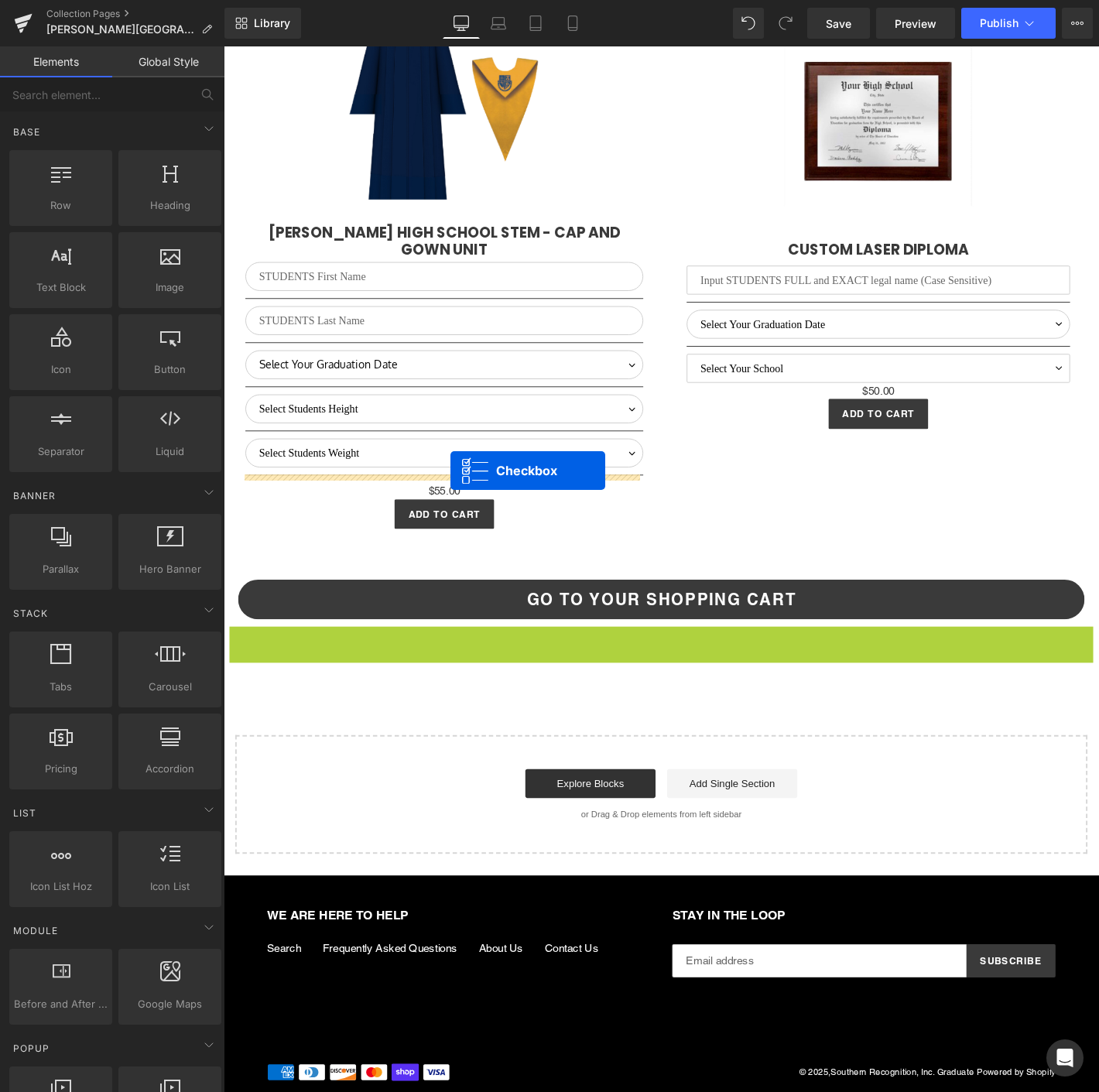
drag, startPoint x: 654, startPoint y: 664, endPoint x: 466, endPoint y: 499, distance: 250.1
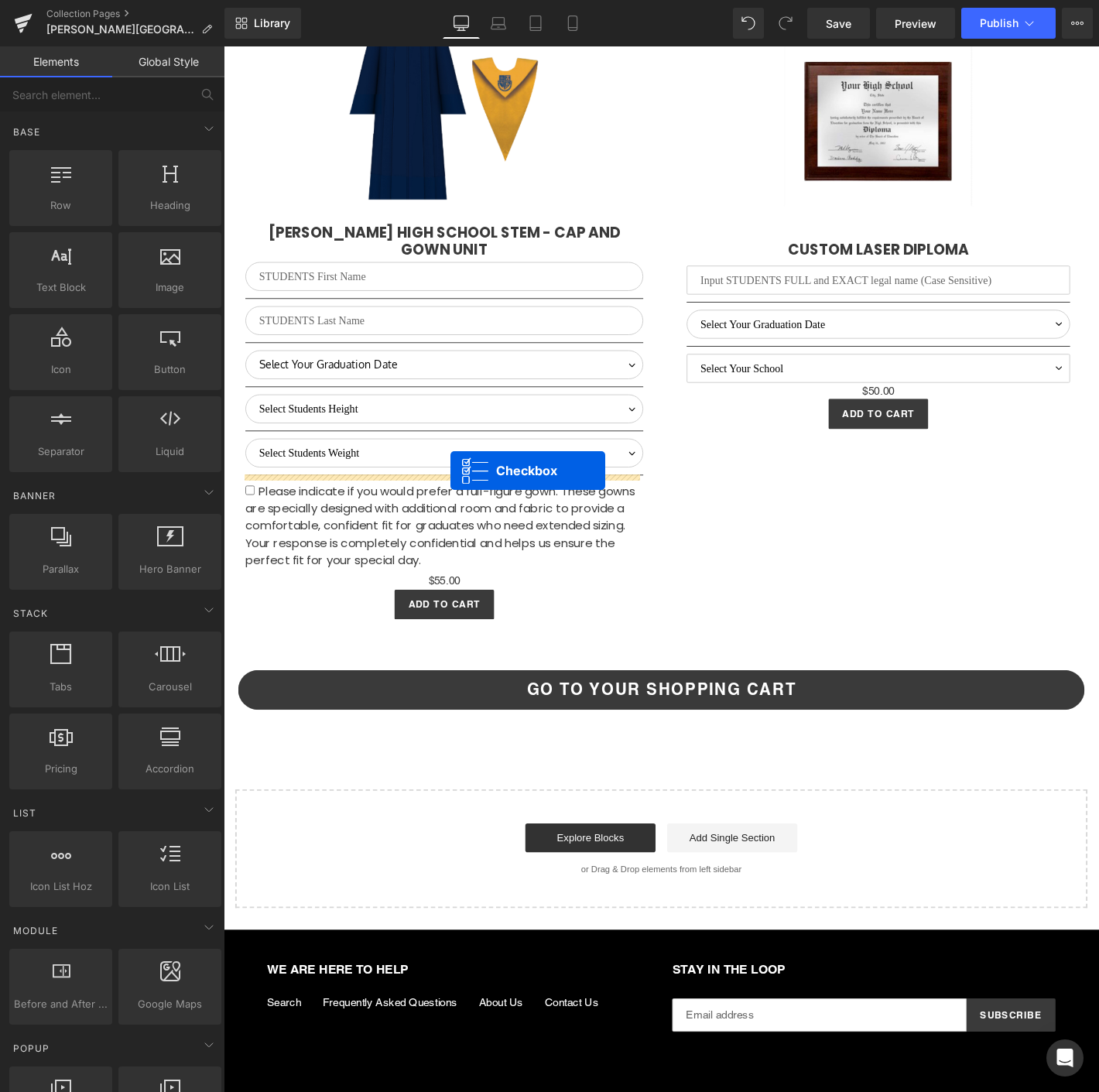
scroll to position [2740, 0]
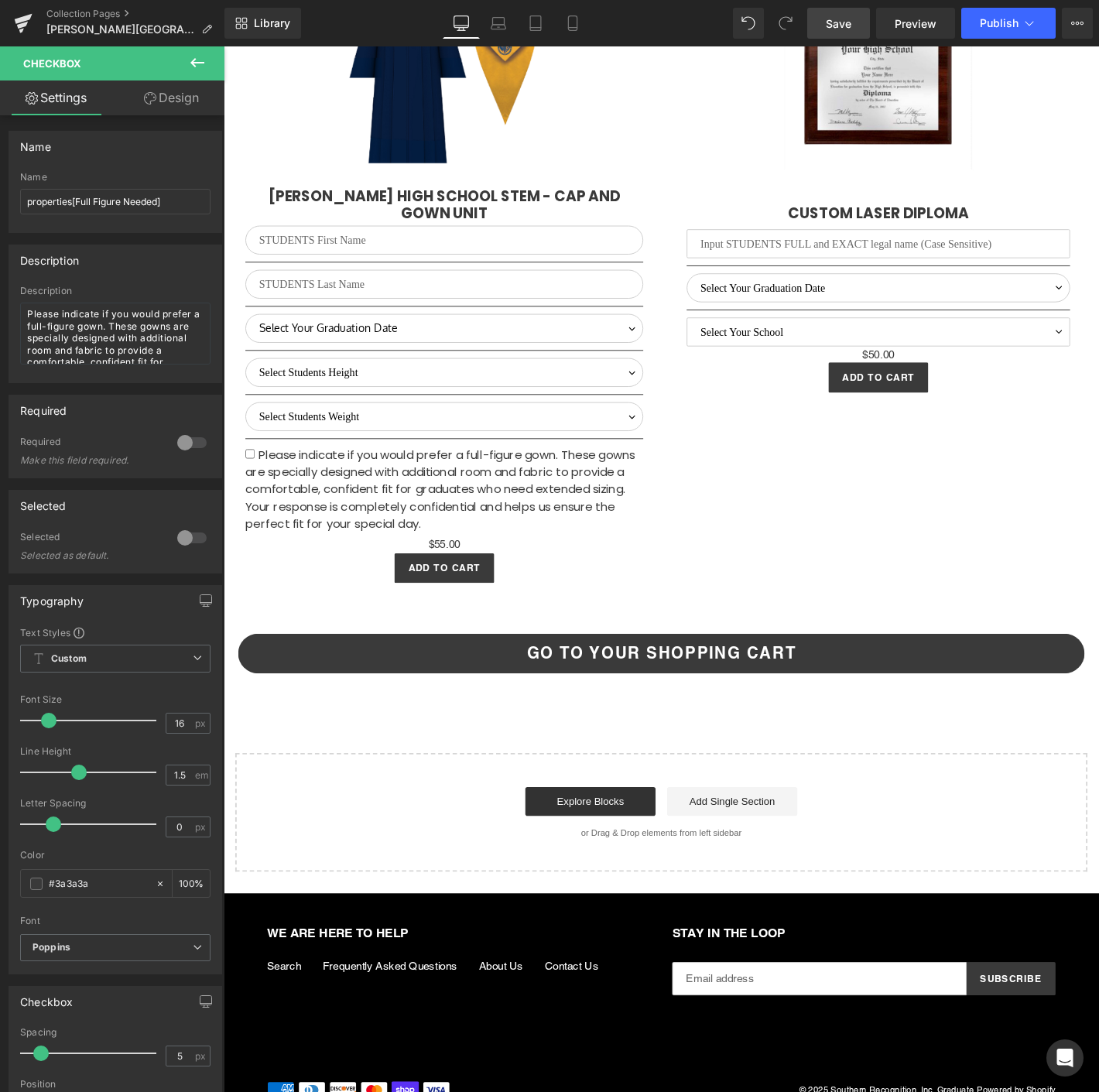
click at [844, 17] on span "Save" at bounding box center [838, 23] width 25 height 16
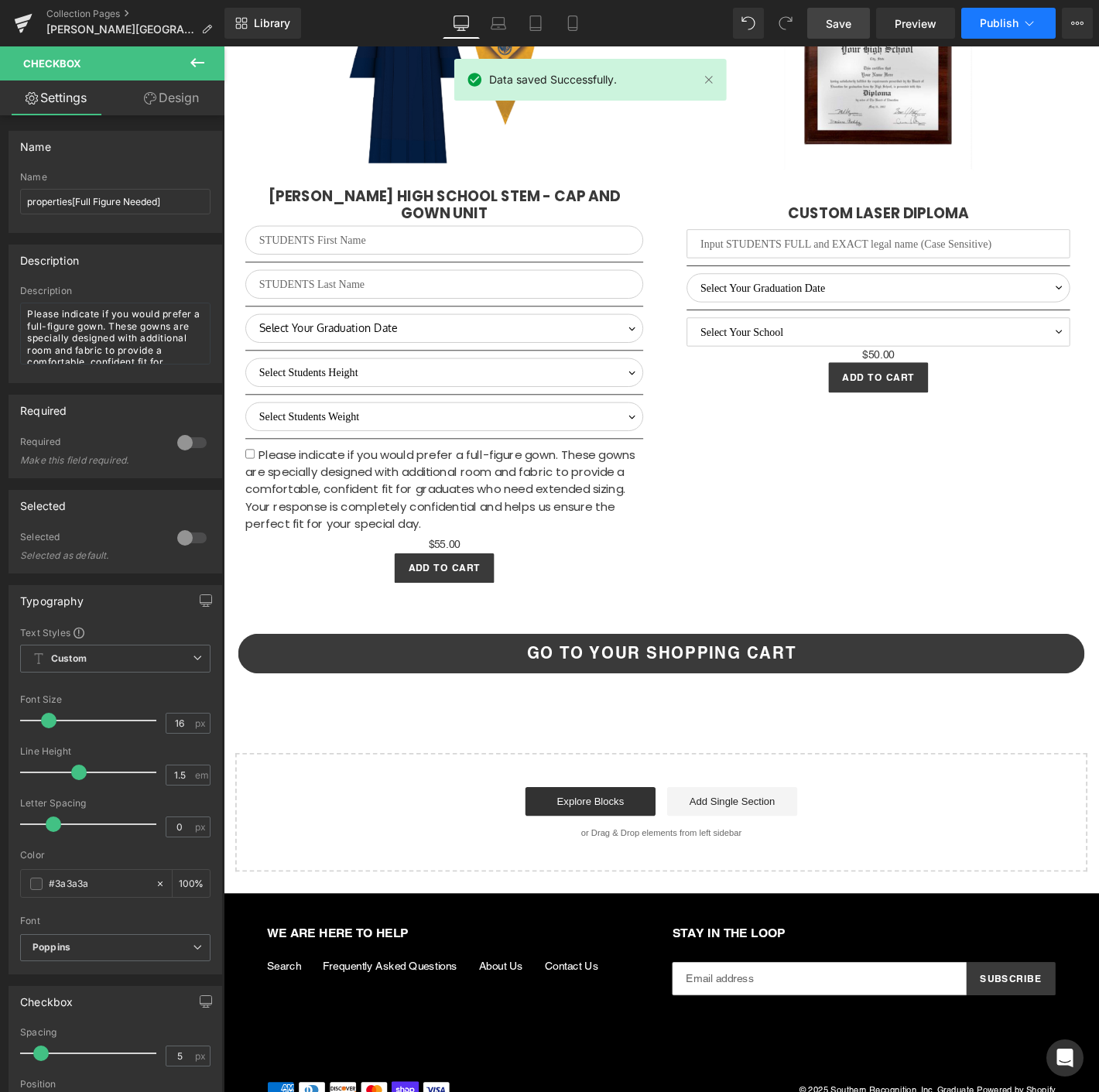
click at [976, 16] on button "Publish" at bounding box center [1009, 23] width 94 height 31
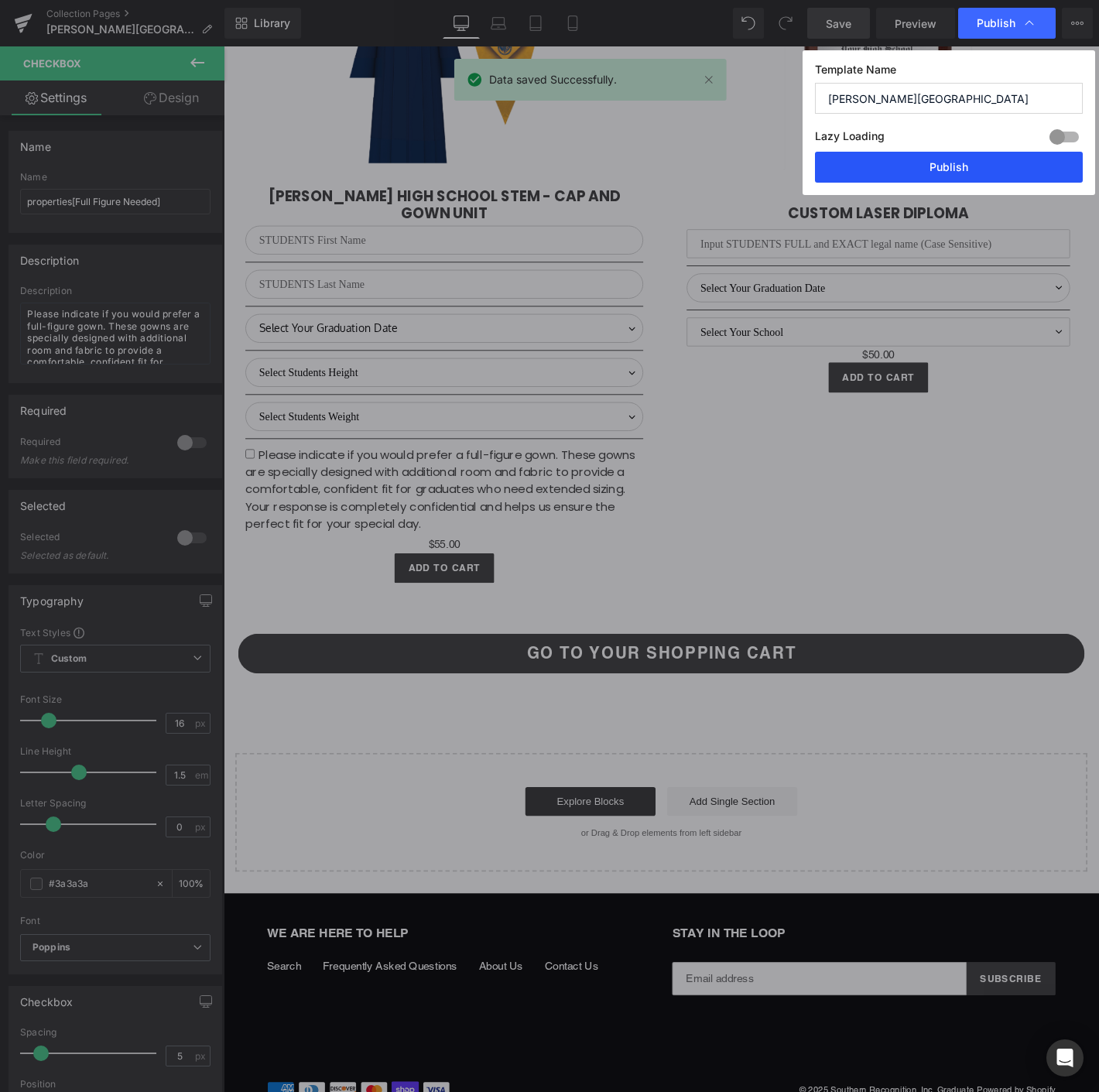
click at [888, 167] on button "Publish" at bounding box center [948, 166] width 268 height 31
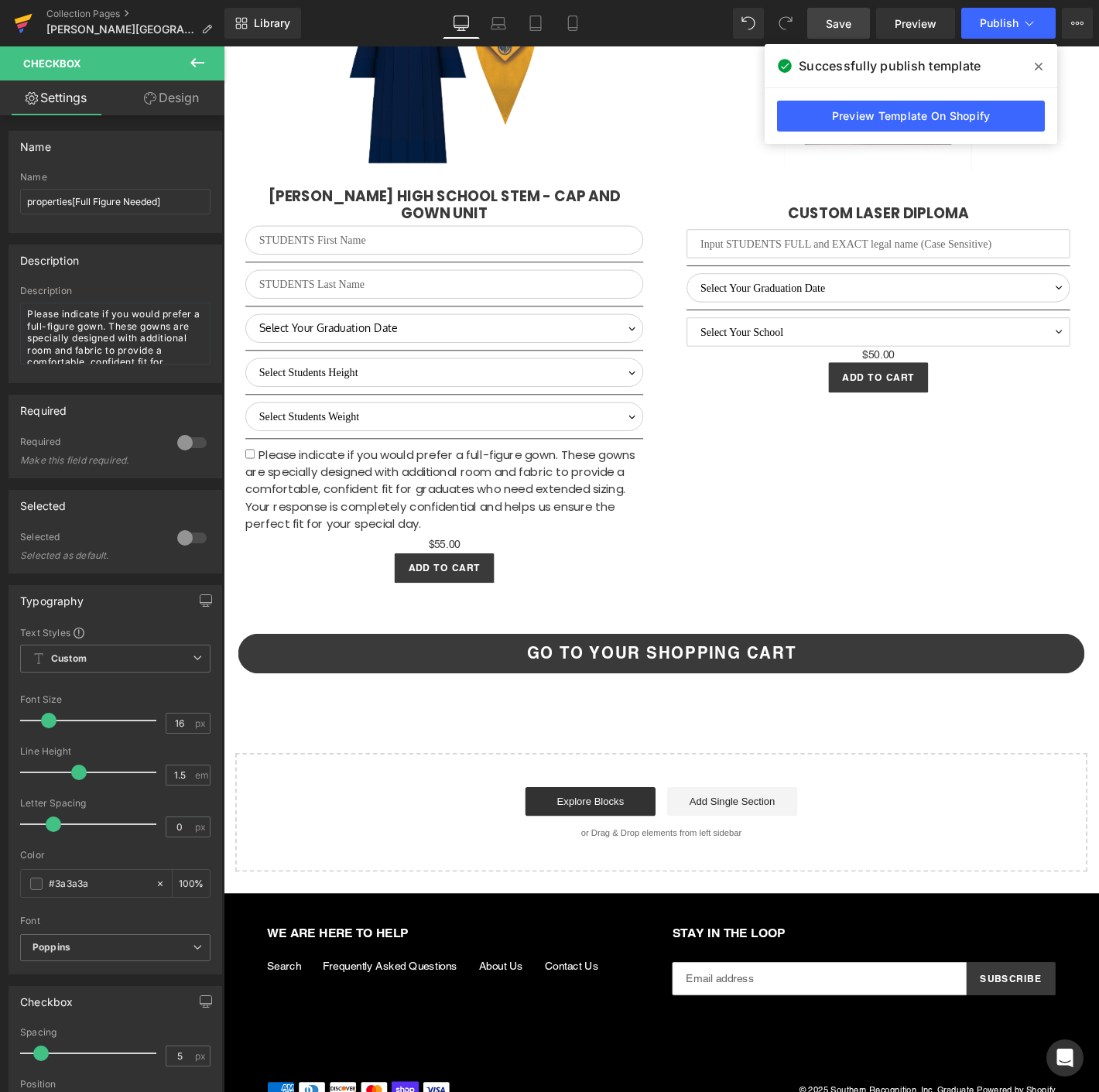
click at [31, 24] on icon at bounding box center [24, 23] width 19 height 39
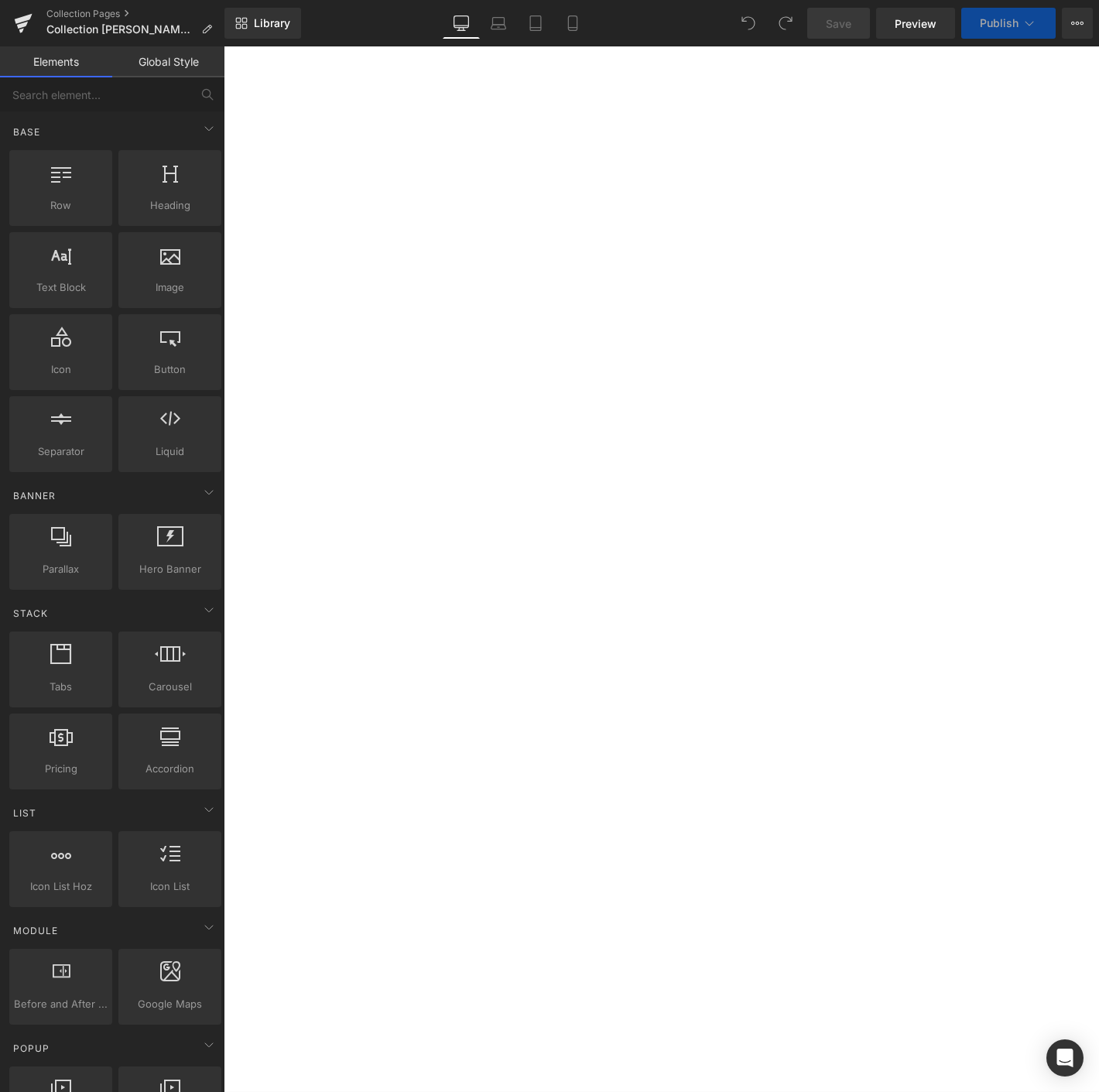
scroll to position [1461, 0]
click at [224, 46] on span "Please indicate if you would prefer a full-figure gown. Full-figure gowns are d…" at bounding box center [224, 46] width 0 height 0
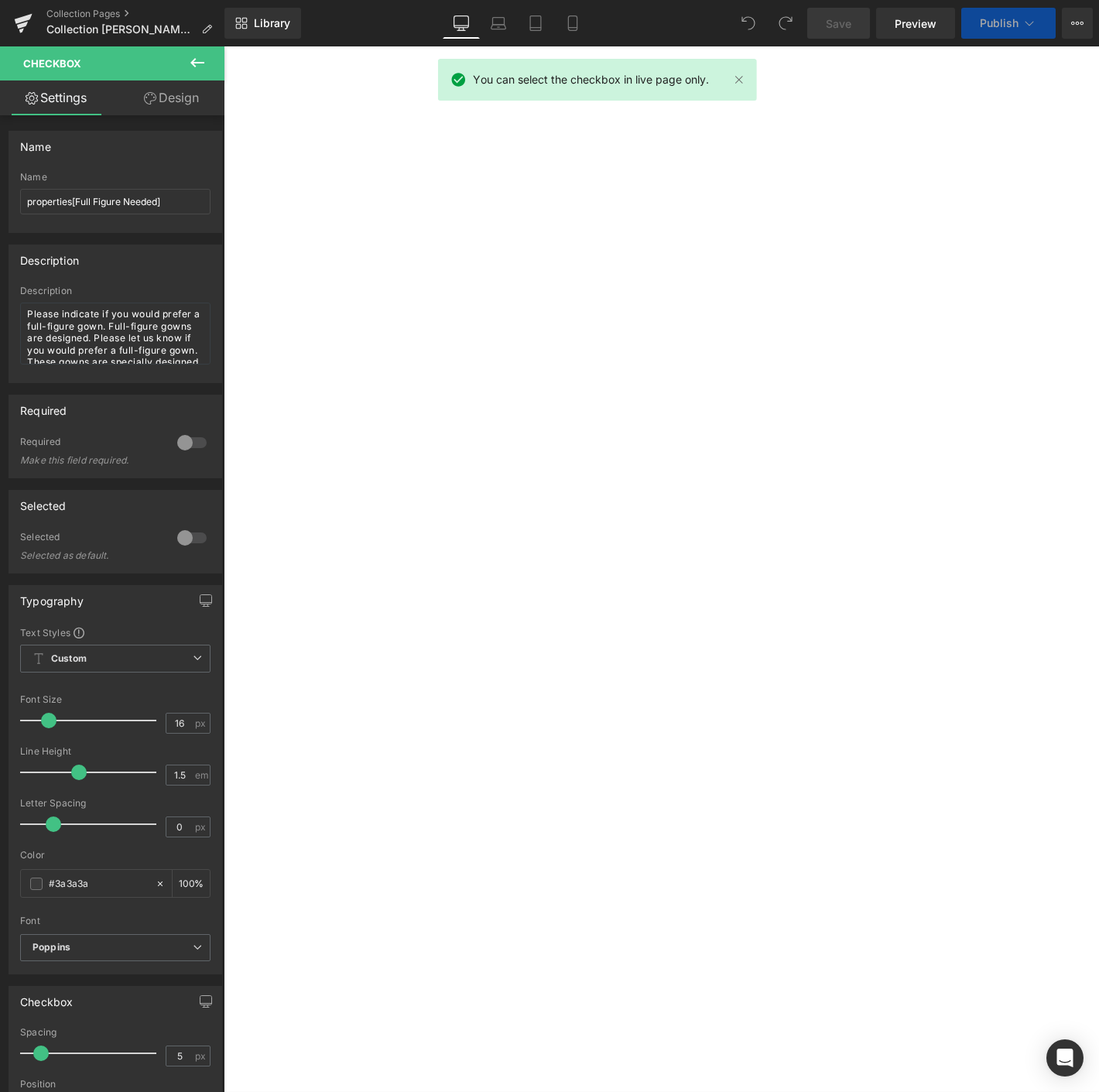
select select "M"
click at [224, 46] on icon at bounding box center [224, 46] width 0 height 0
click at [224, 46] on link at bounding box center [224, 46] width 0 height 0
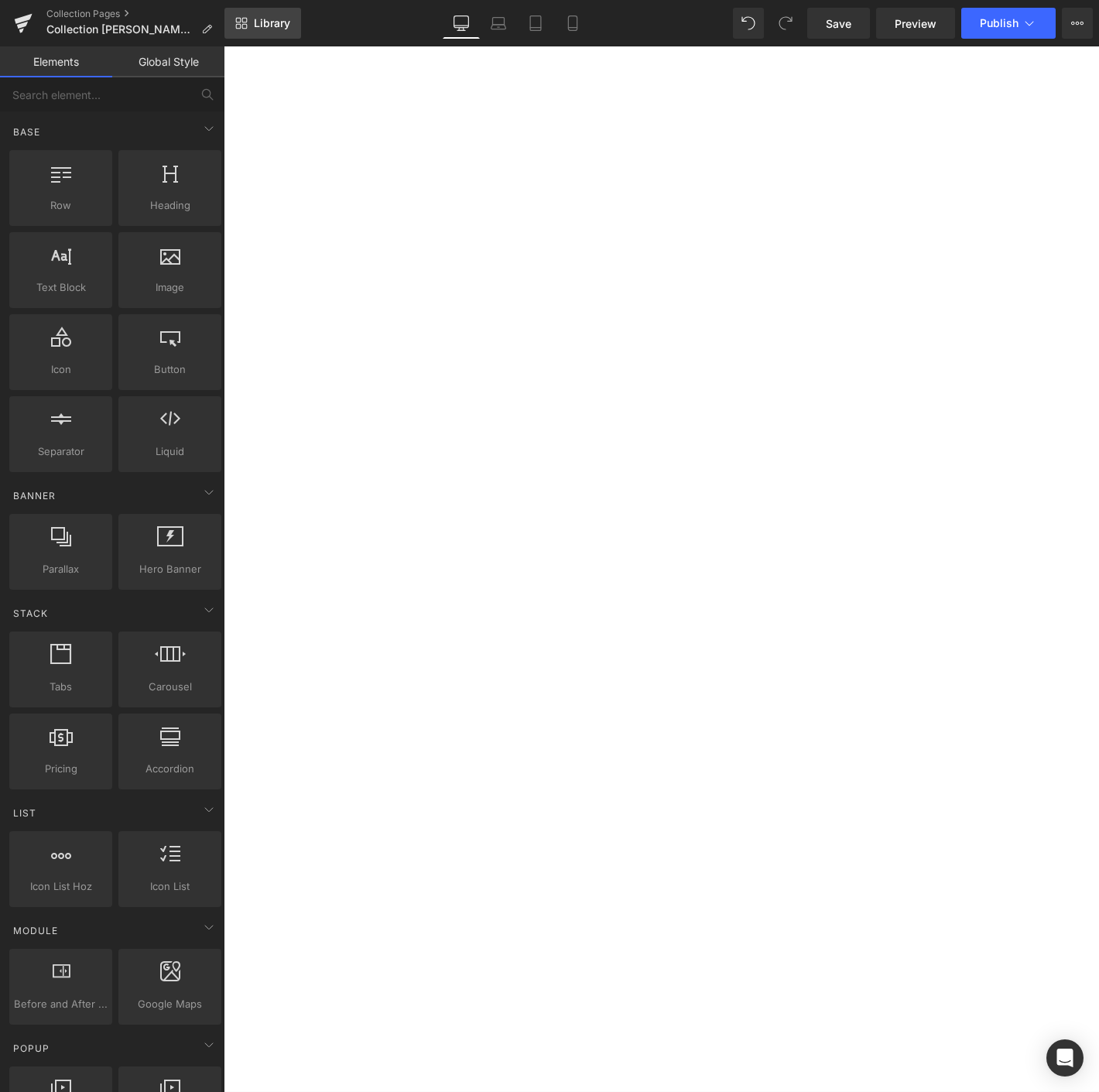
click at [284, 16] on span "Library" at bounding box center [272, 23] width 37 height 14
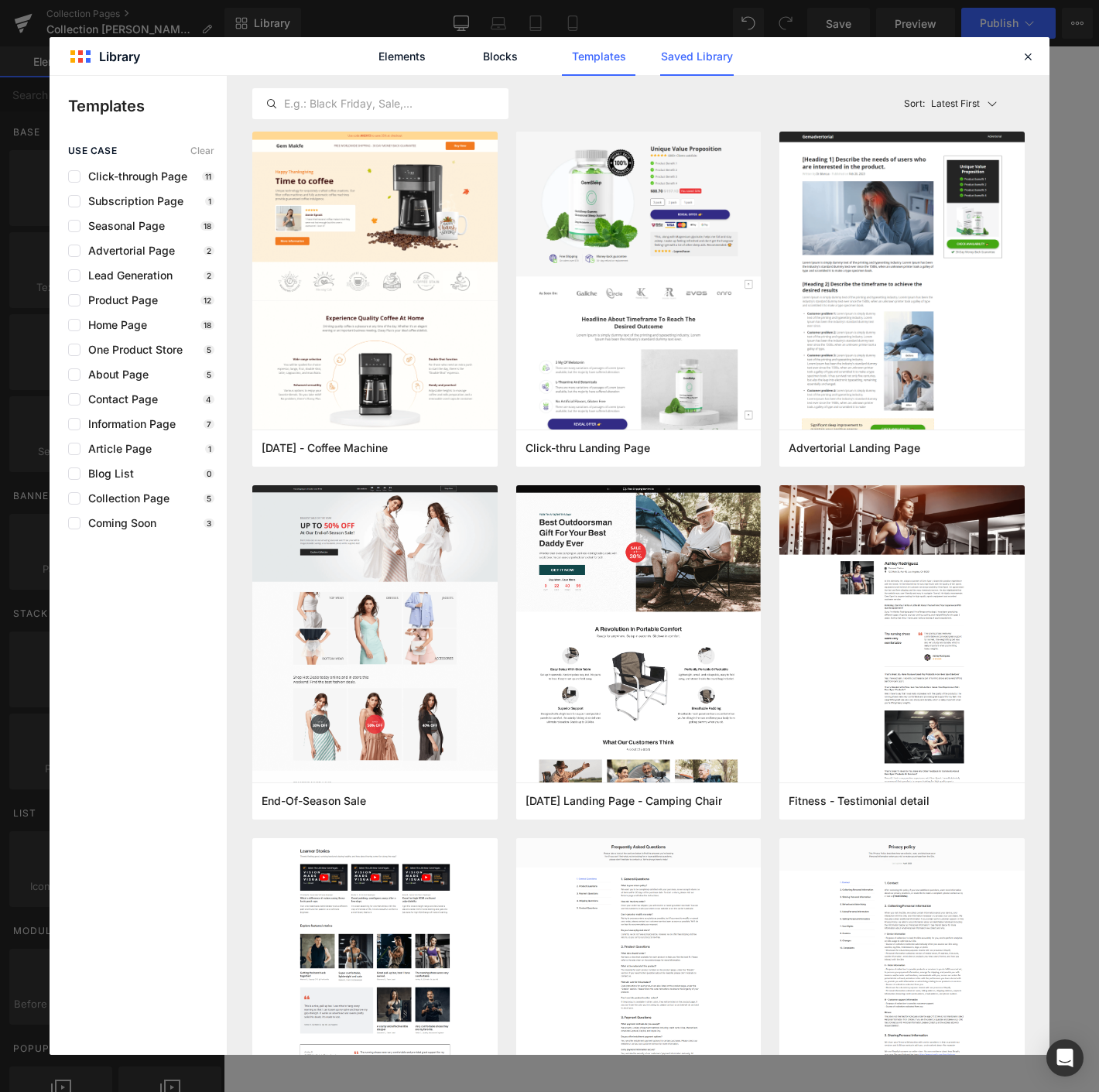
click at [673, 59] on link "Saved Library" at bounding box center [697, 55] width 73 height 39
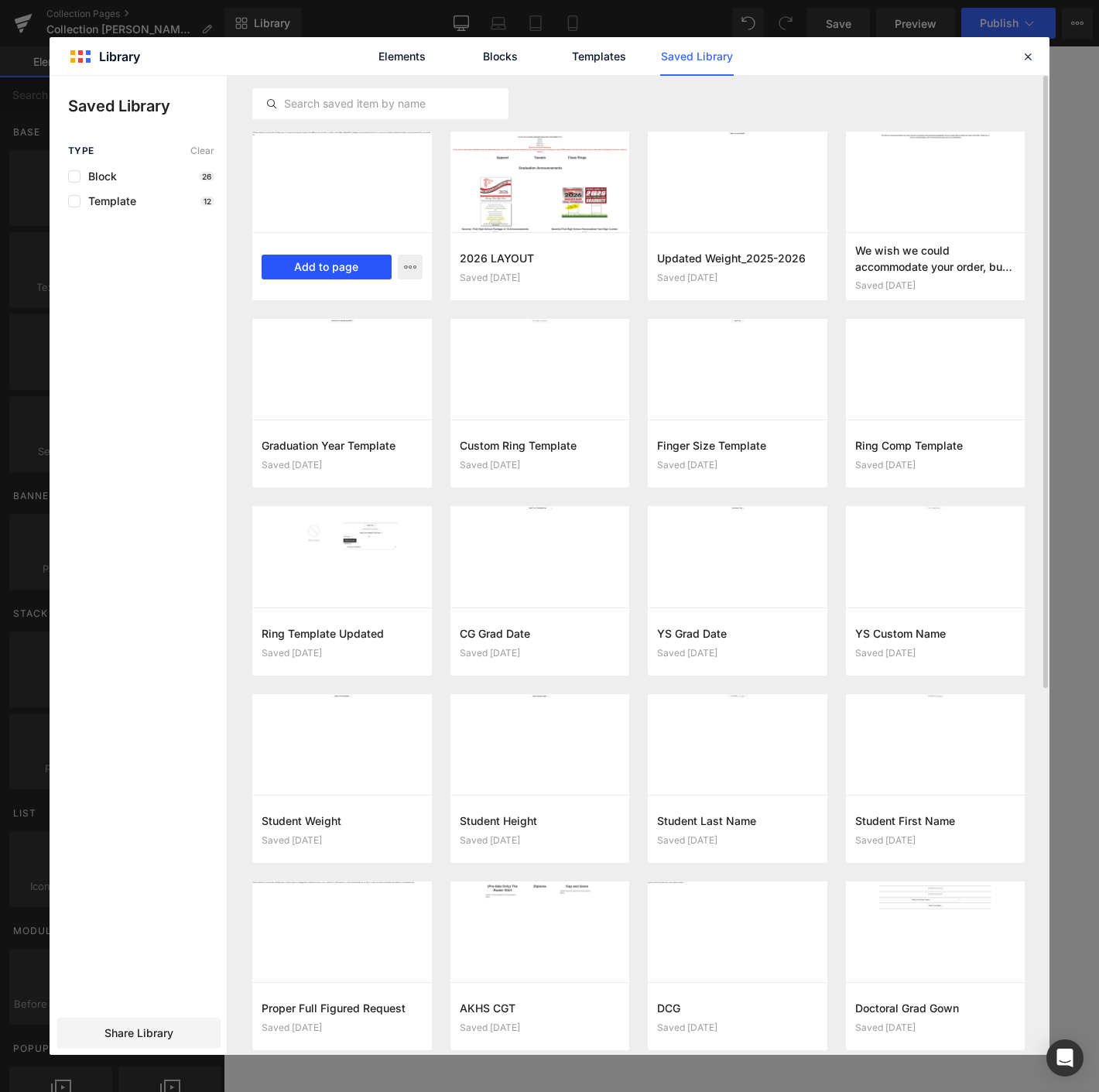
click at [314, 260] on button "Add to page" at bounding box center [327, 267] width 130 height 24
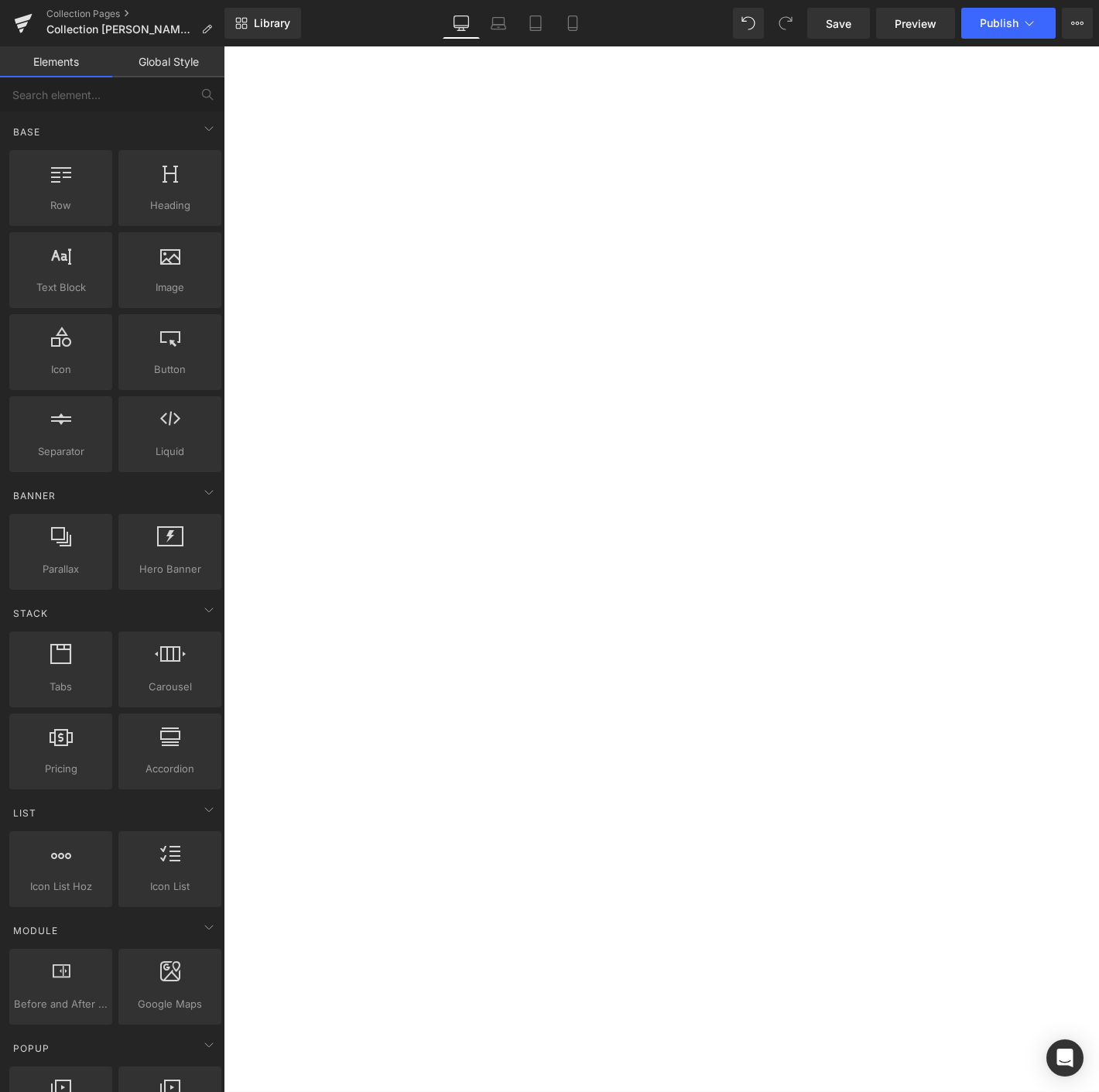
scroll to position [3835, 0]
drag, startPoint x: 650, startPoint y: 668, endPoint x: 511, endPoint y: 429, distance: 276.5
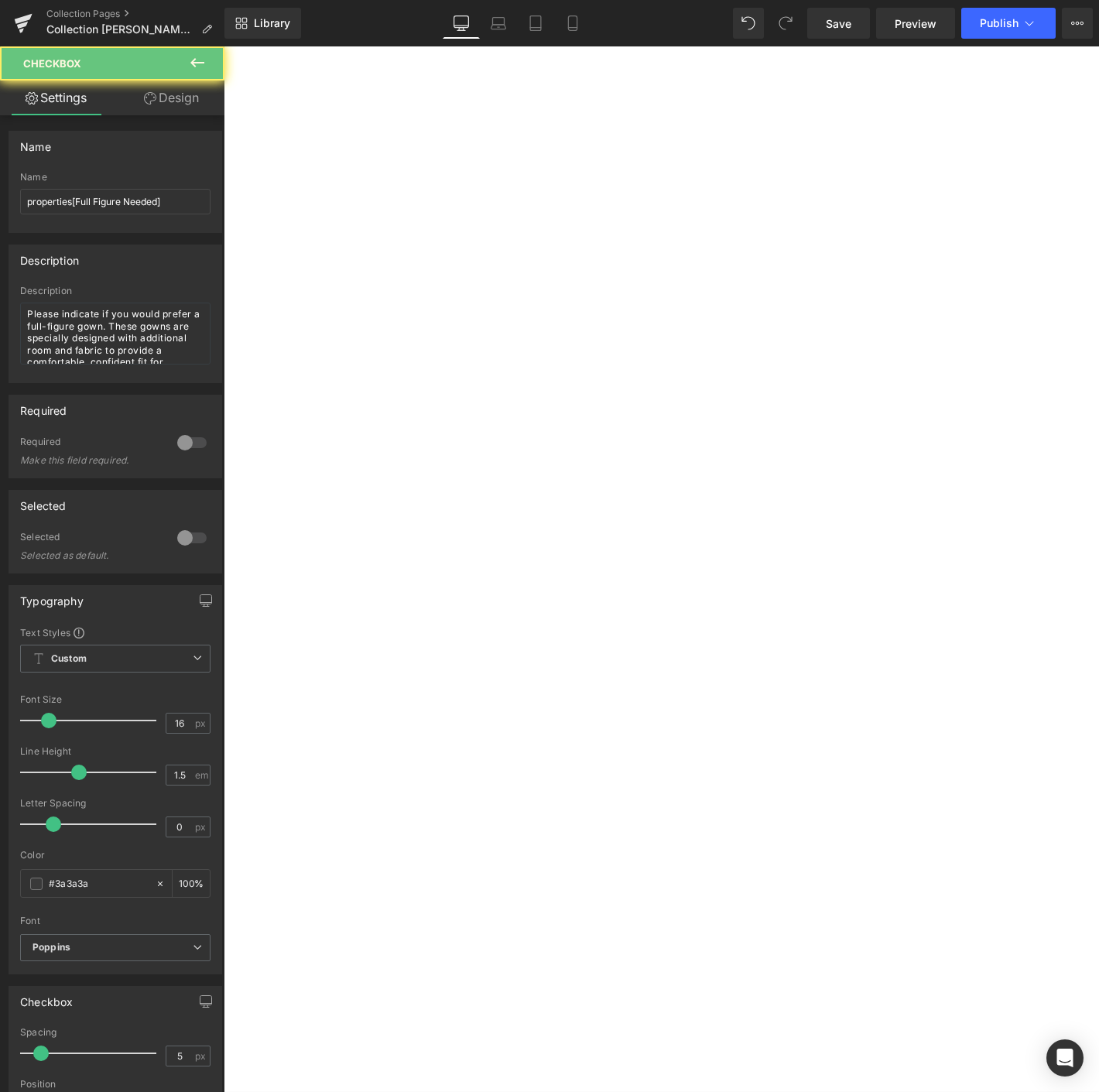
scroll to position [3874, 0]
click at [839, 23] on span "Save" at bounding box center [838, 23] width 25 height 16
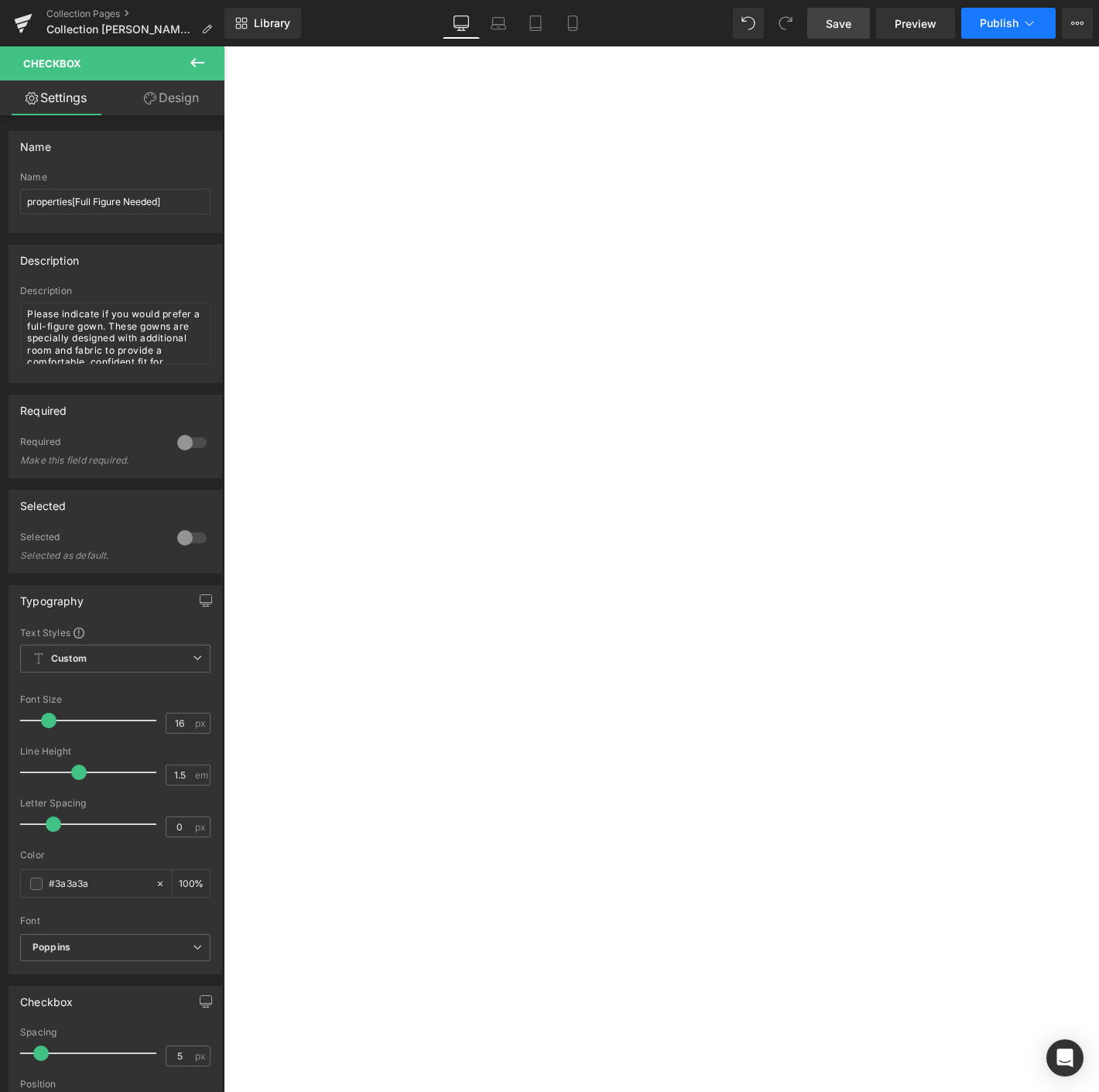
click at [1010, 24] on span "Publish" at bounding box center [998, 23] width 39 height 12
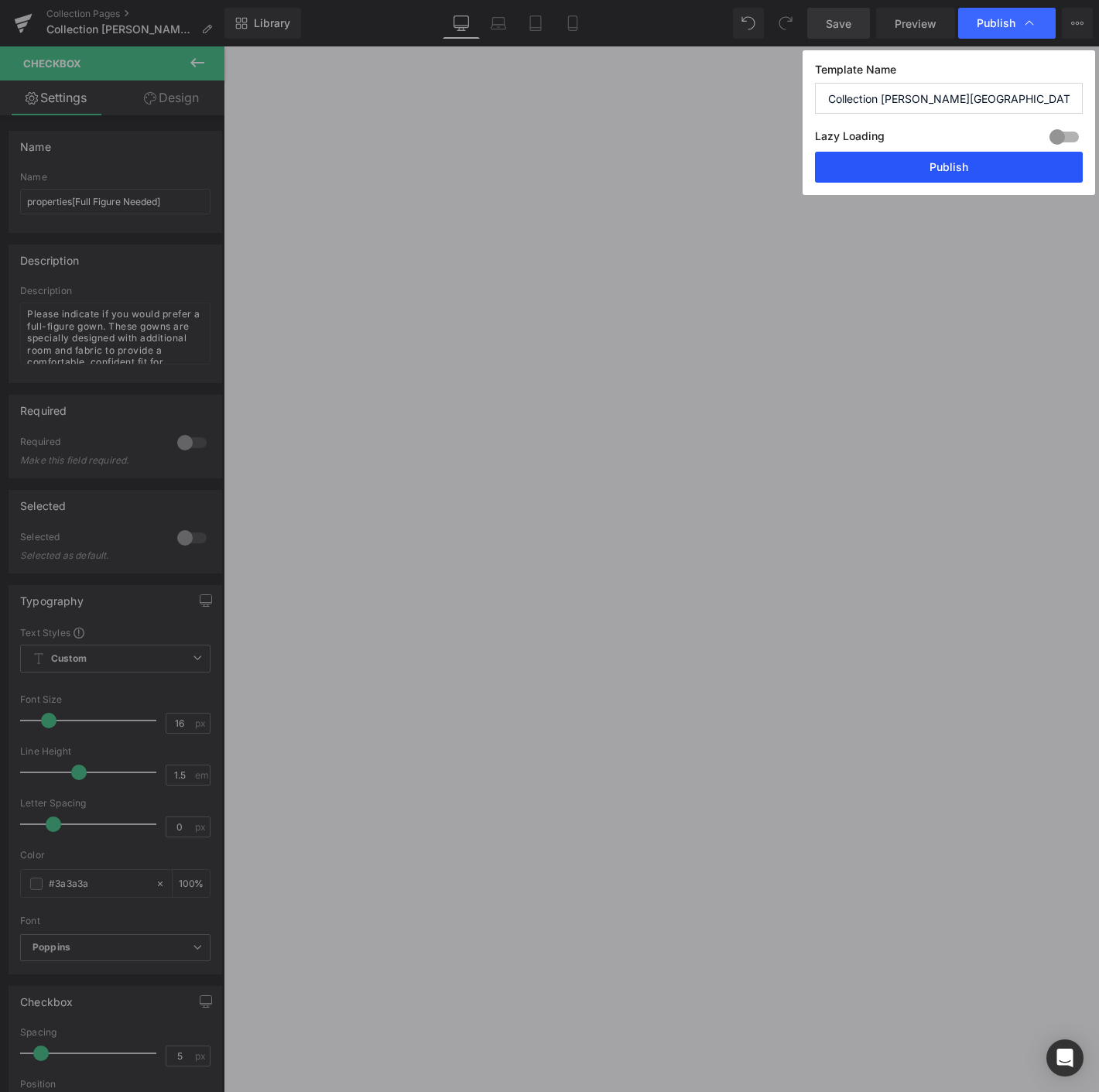
click at [911, 164] on button "Publish" at bounding box center [948, 166] width 268 height 31
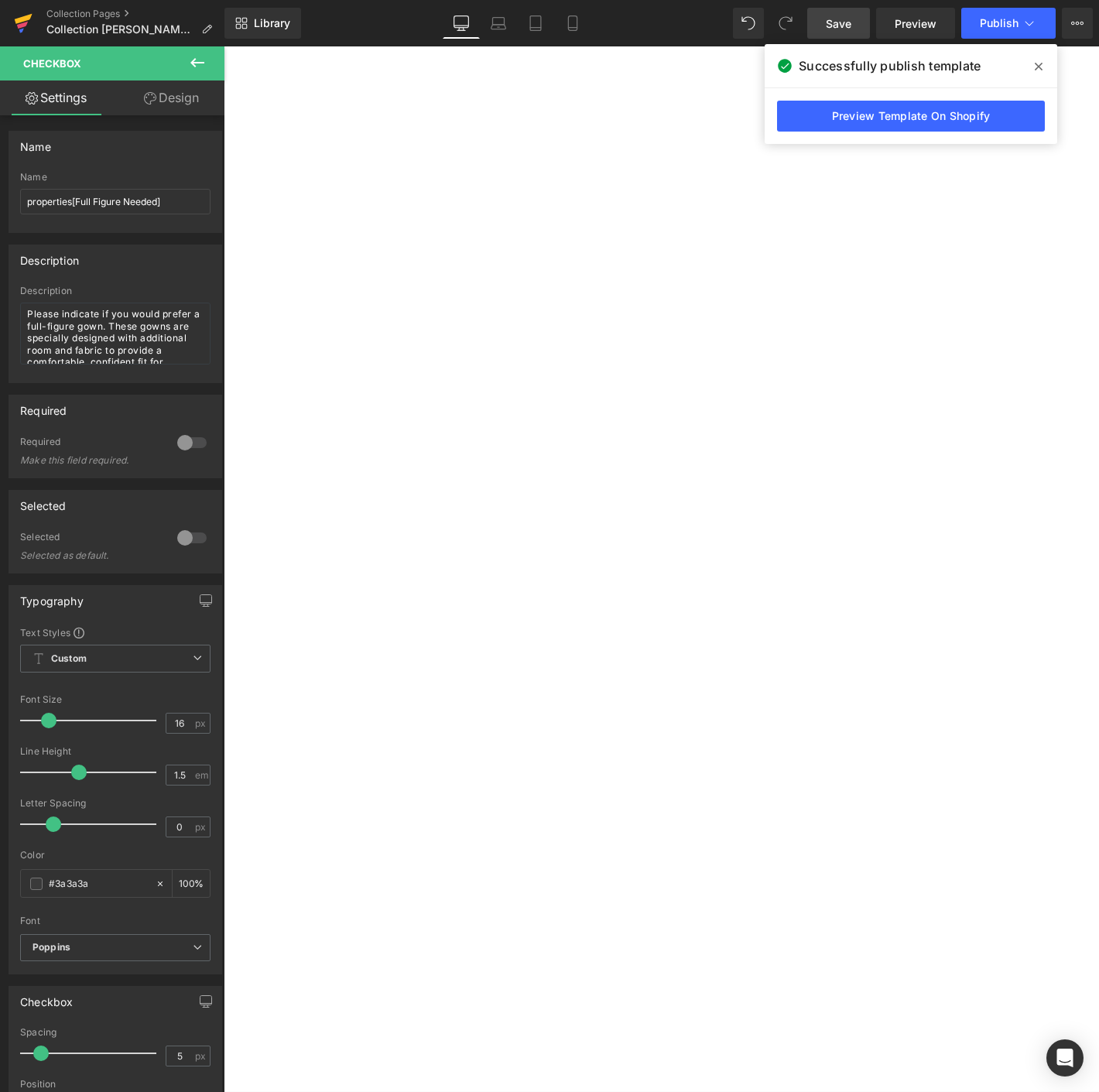
click at [20, 21] on icon at bounding box center [24, 19] width 18 height 10
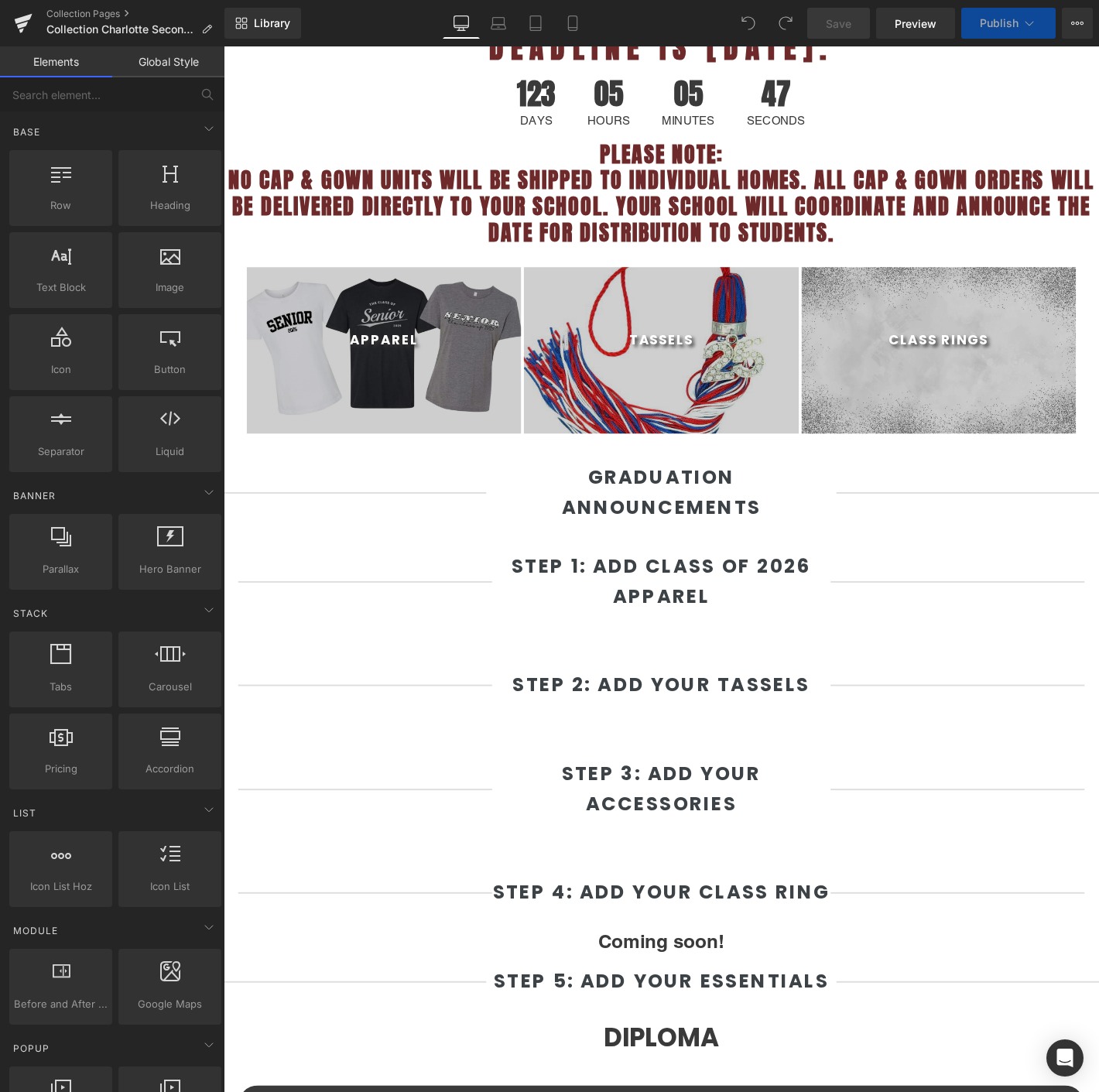
scroll to position [547, 0]
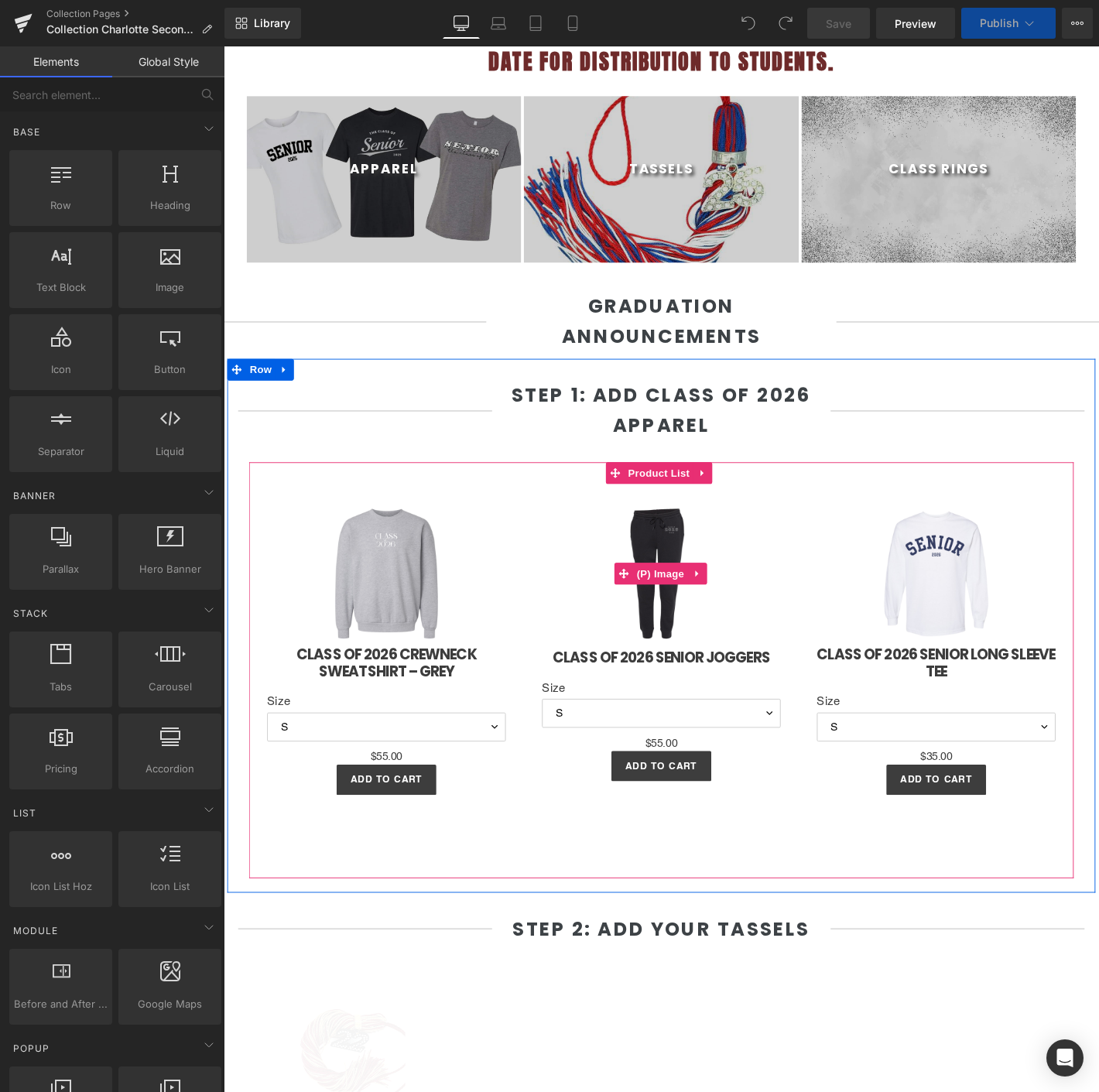
select select "M"
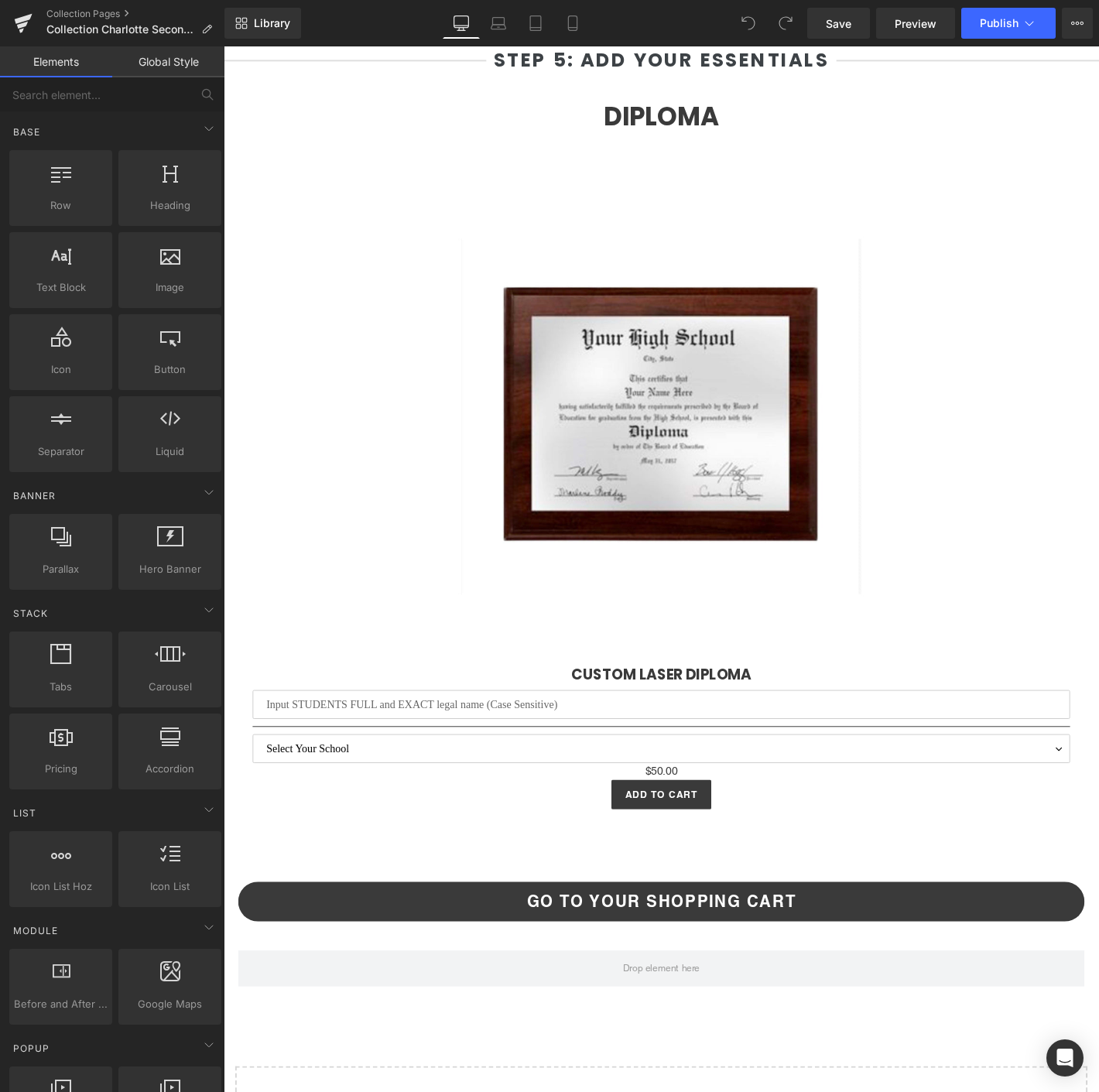
scroll to position [2853, 0]
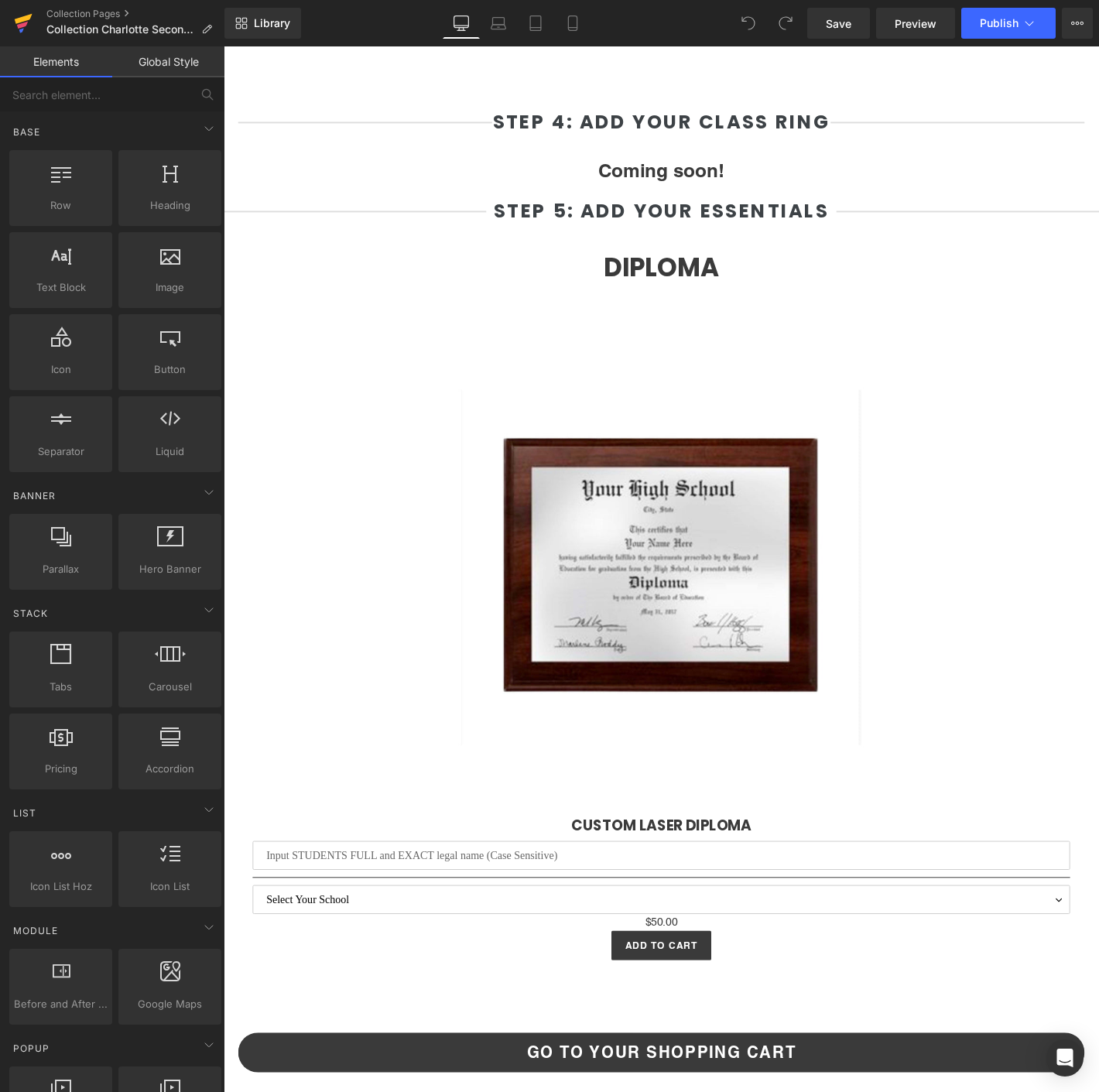
click at [17, 14] on icon at bounding box center [24, 23] width 19 height 39
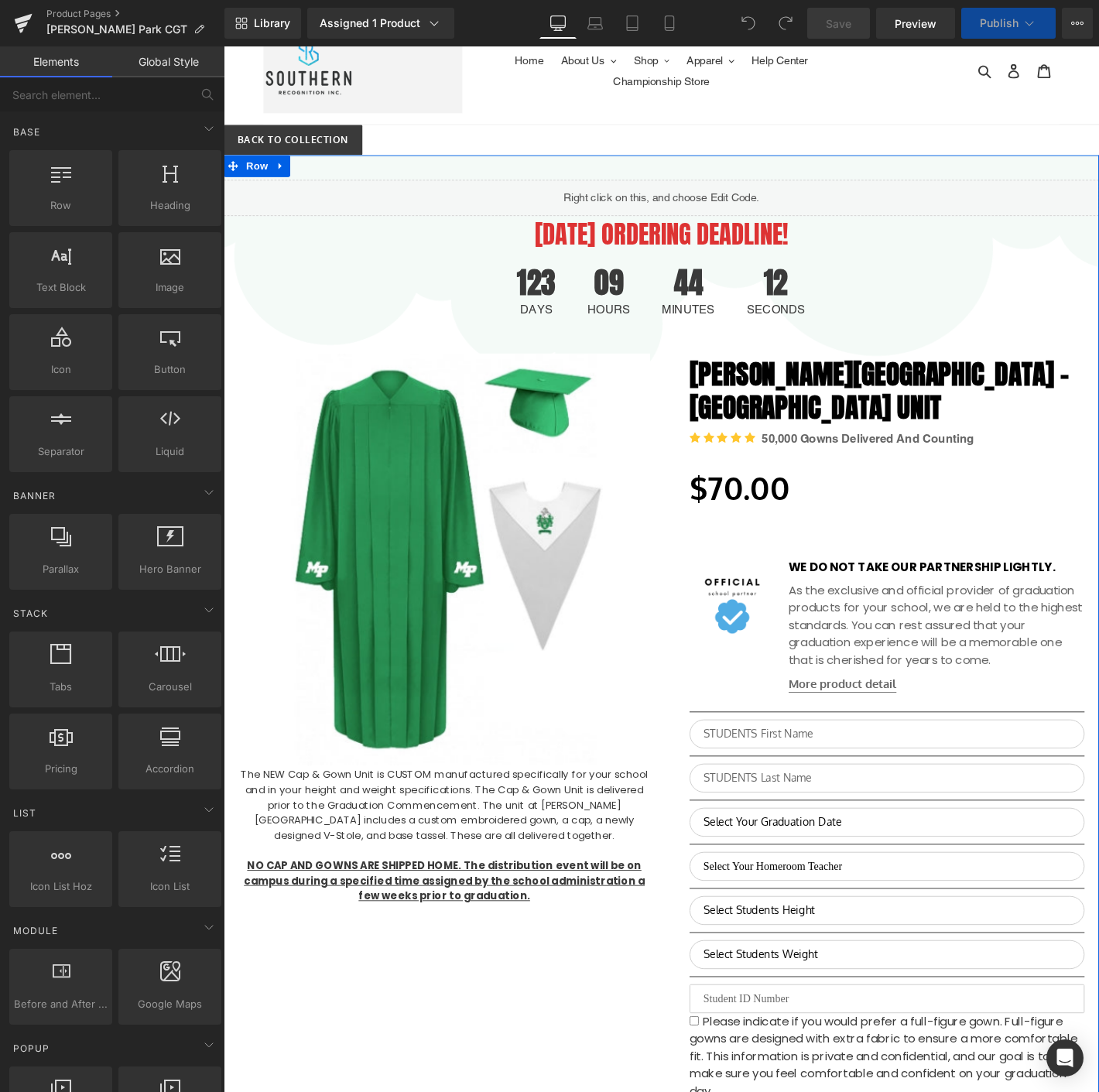
scroll to position [430, 0]
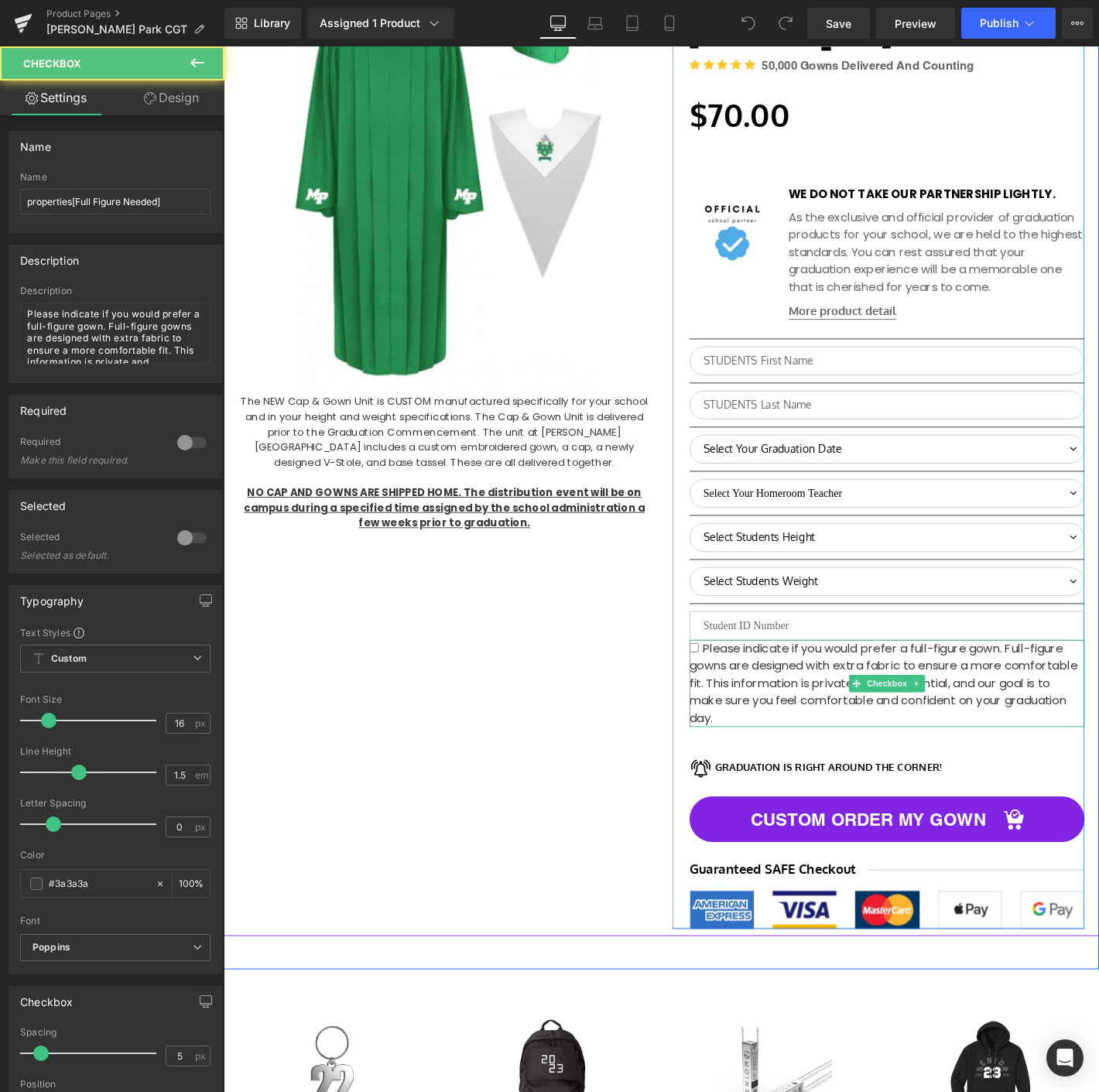
click at [1002, 709] on span "Please indicate if you would prefer a full-figure gown. Full-figure gowns are d…" at bounding box center [929, 728] width 415 height 92
click at [962, 723] on icon at bounding box center [965, 728] width 8 height 9
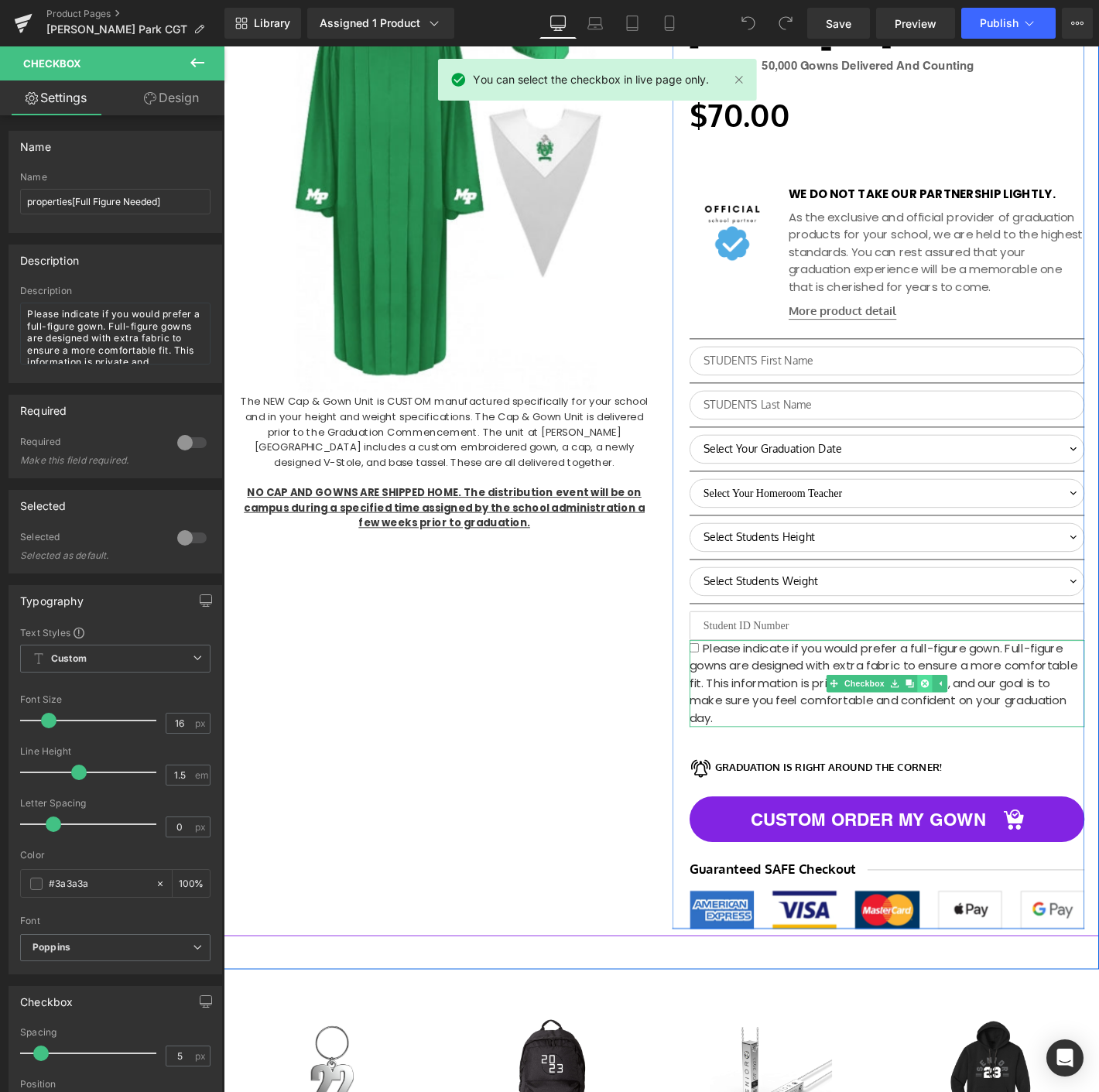
click at [966, 719] on link at bounding box center [974, 728] width 16 height 19
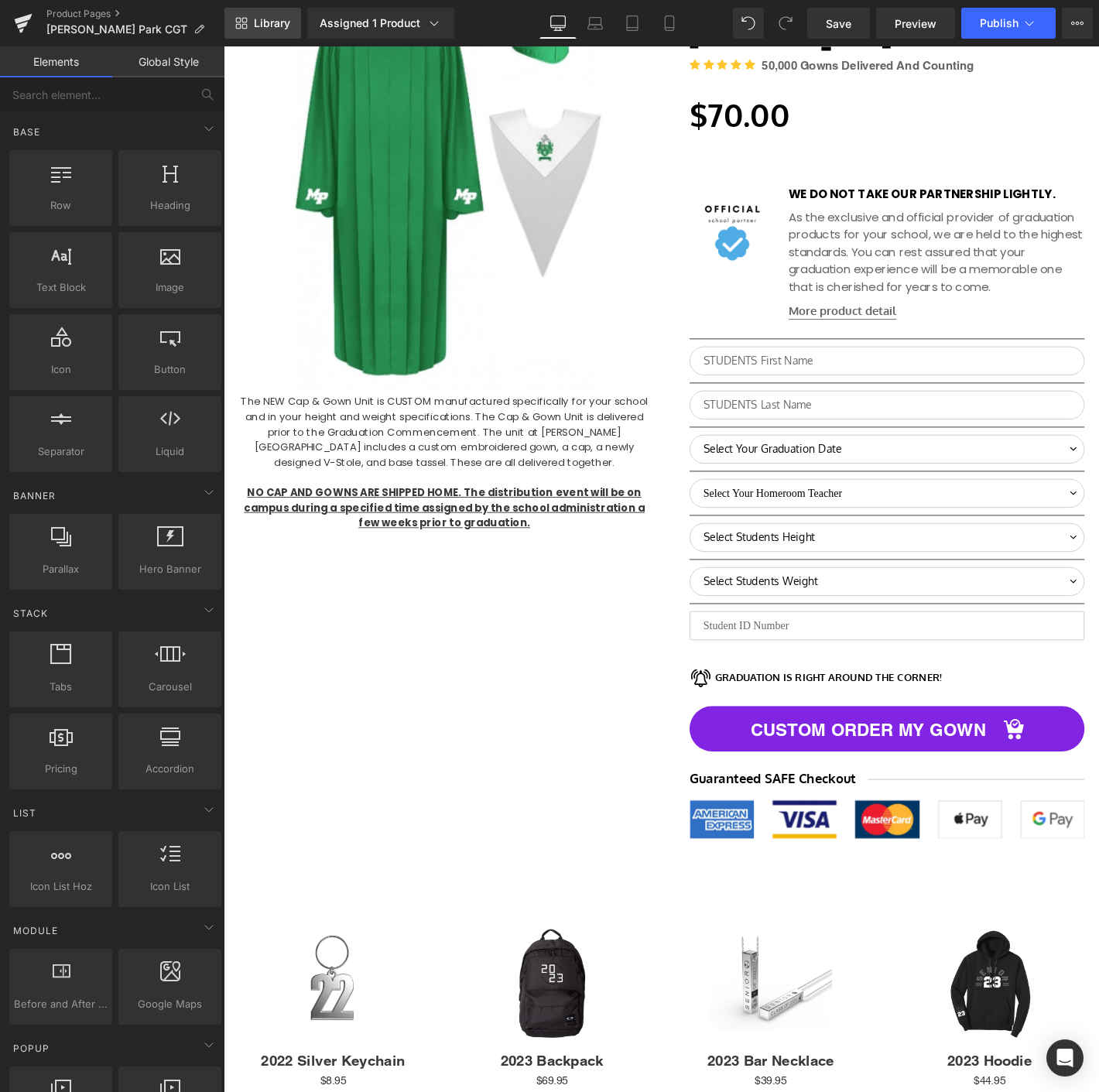
click at [248, 23] on link "Library" at bounding box center [263, 23] width 76 height 31
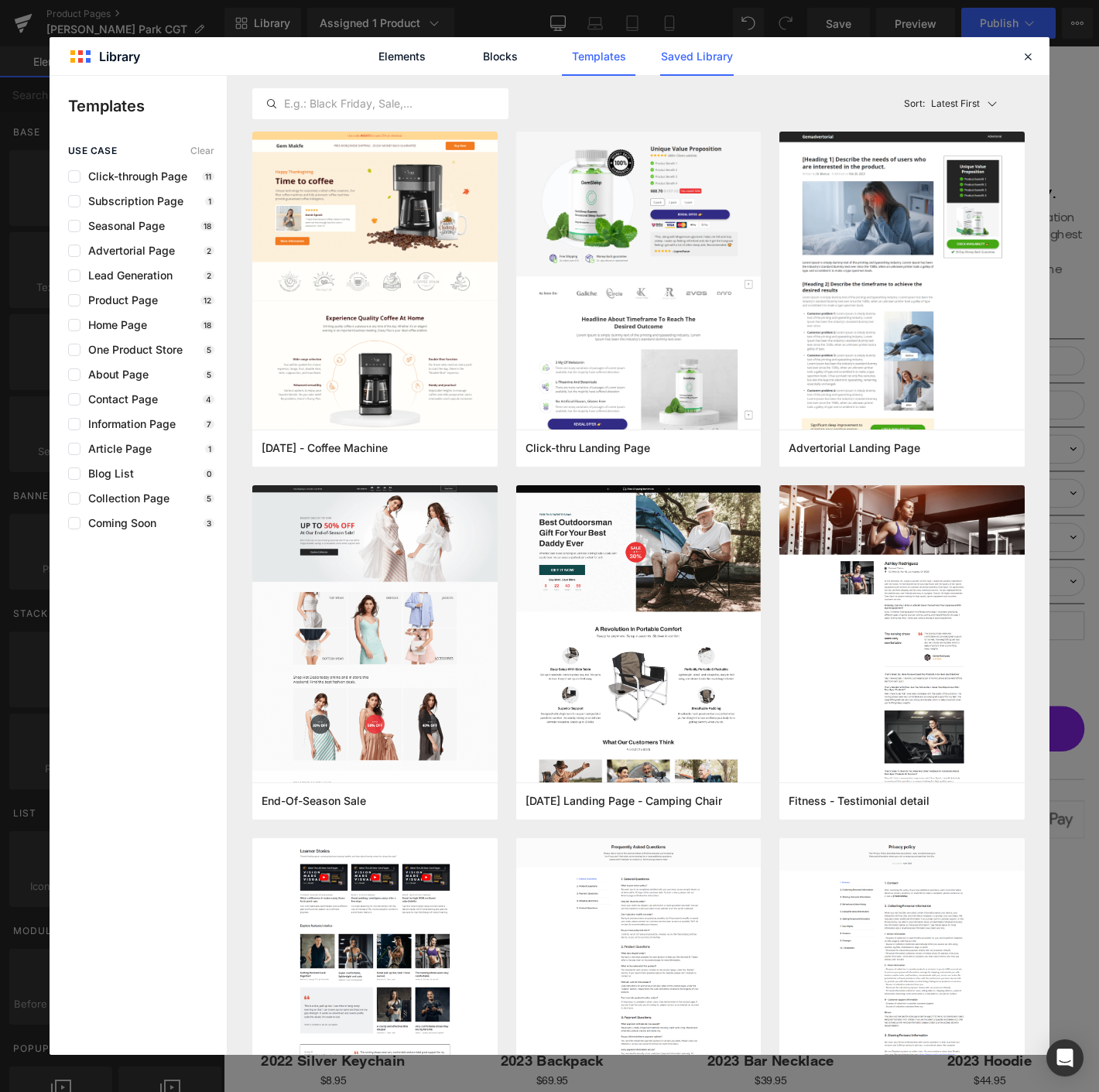
click at [712, 48] on link "Saved Library" at bounding box center [697, 55] width 73 height 39
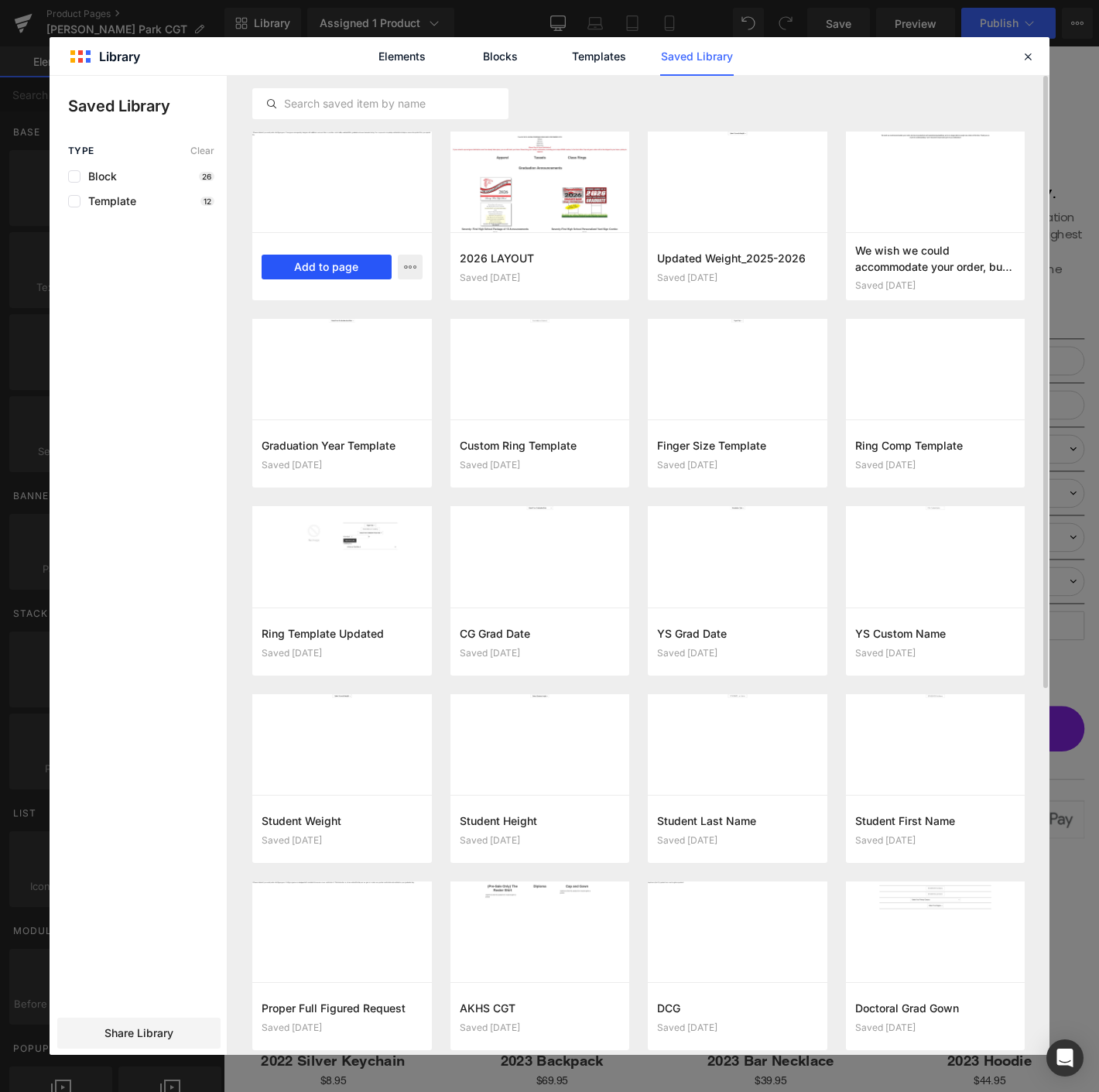
click at [331, 256] on button "Add to page" at bounding box center [327, 267] width 130 height 24
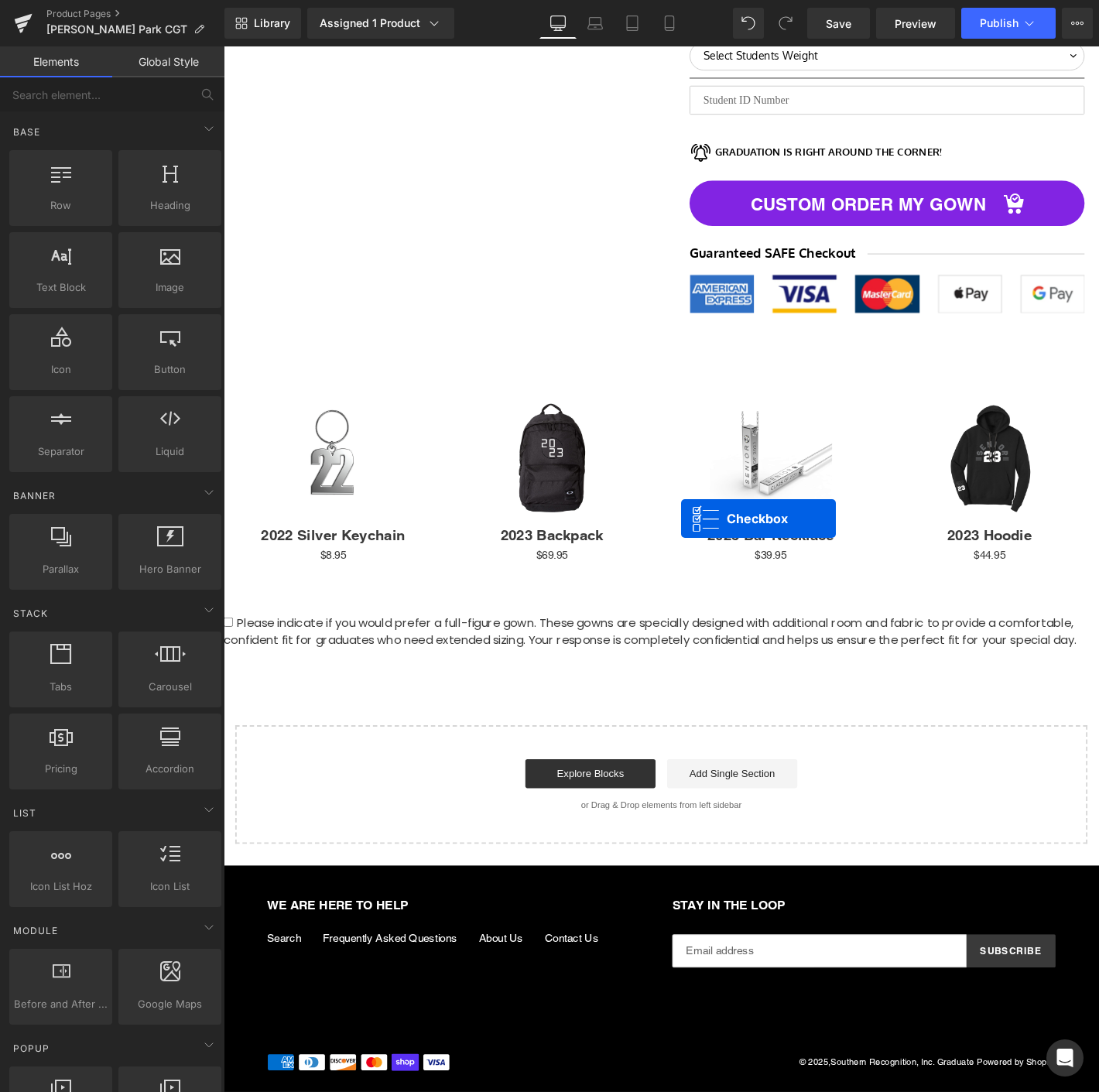
scroll to position [981, 0]
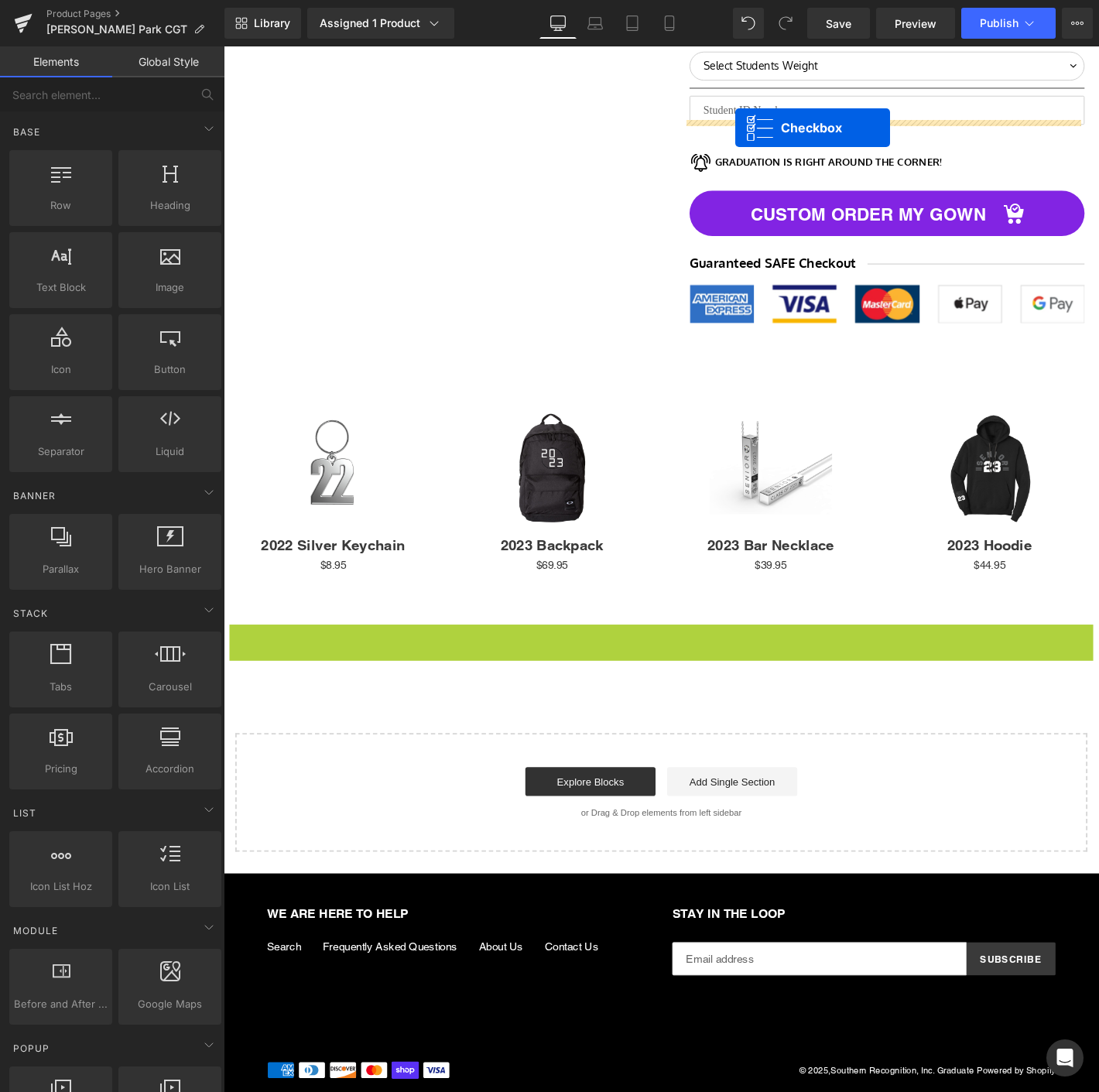
drag, startPoint x: 653, startPoint y: 665, endPoint x: 771, endPoint y: 133, distance: 544.9
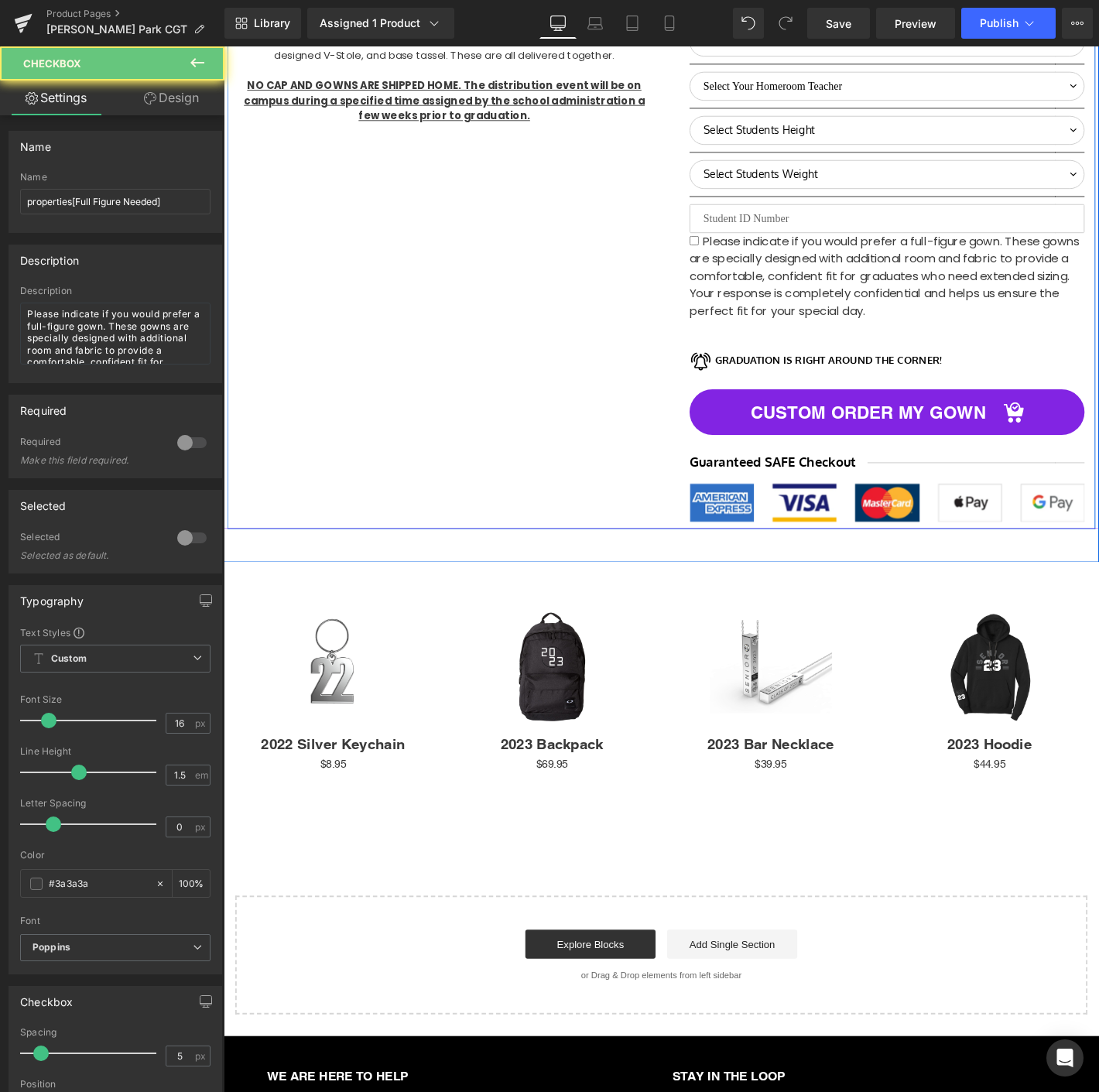
scroll to position [848, 0]
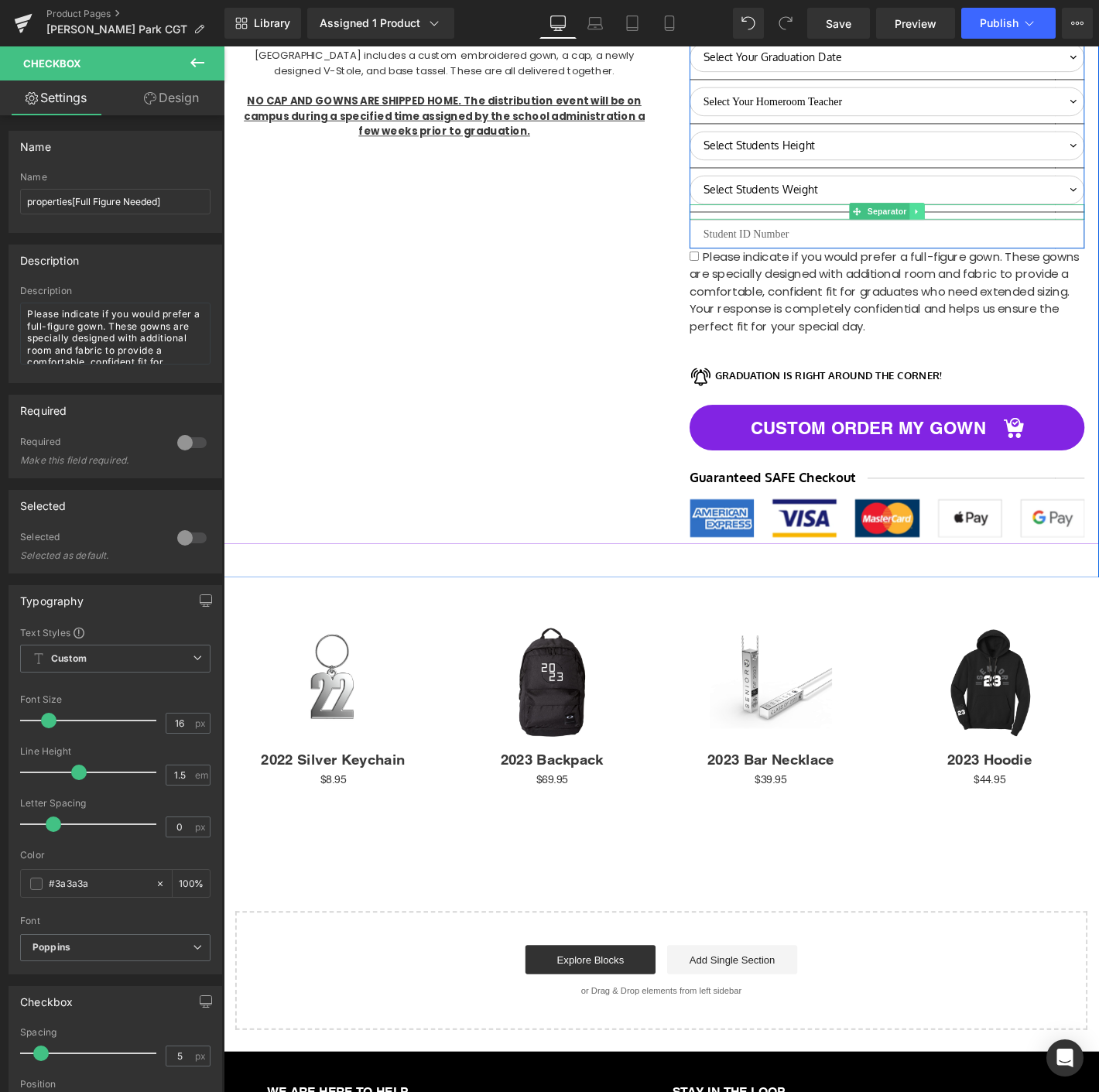
click at [962, 220] on icon at bounding box center [965, 223] width 8 height 9
click at [949, 220] on link at bounding box center [957, 223] width 16 height 19
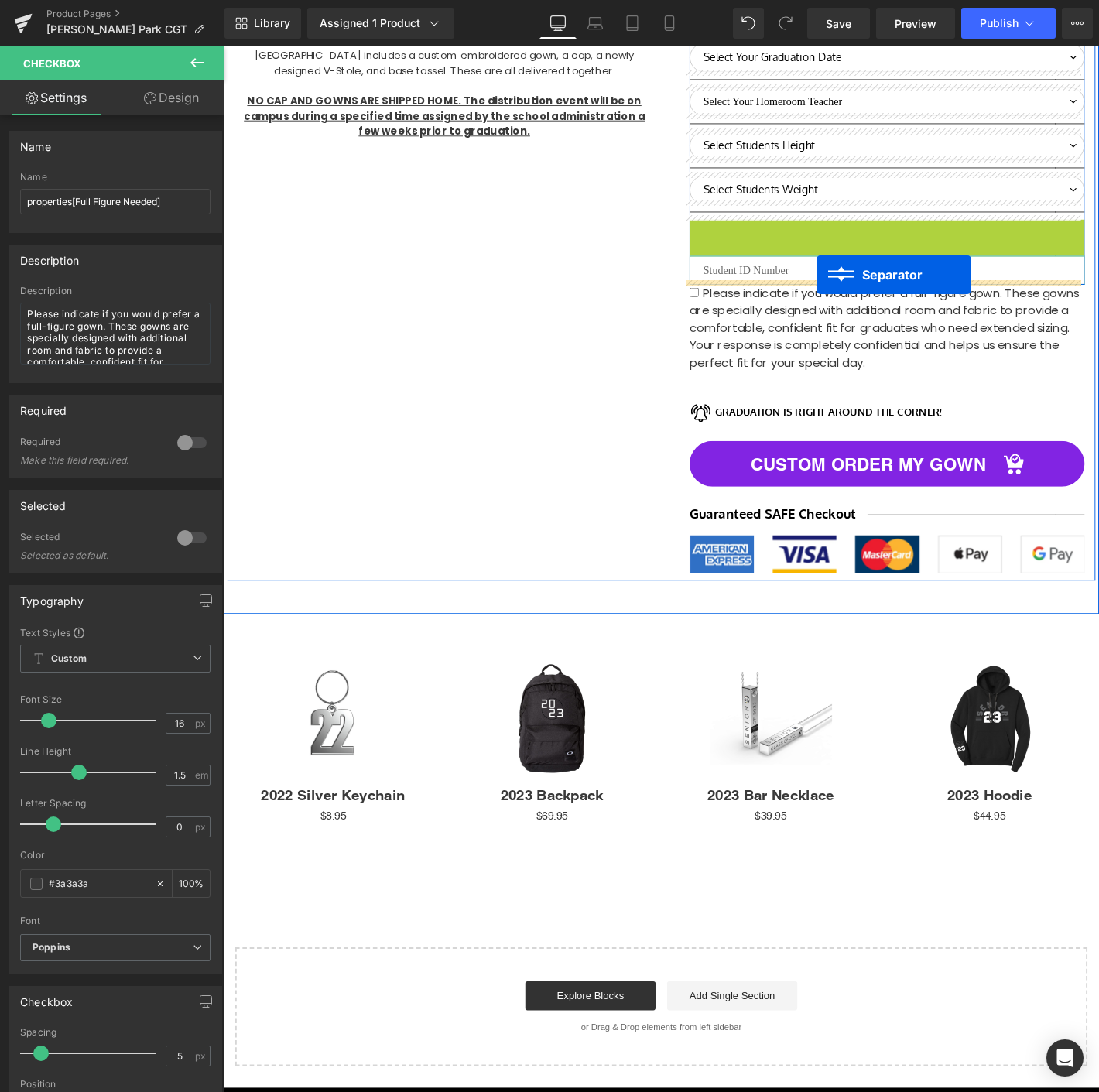
drag, startPoint x: 890, startPoint y: 230, endPoint x: 858, endPoint y: 291, distance: 68.9
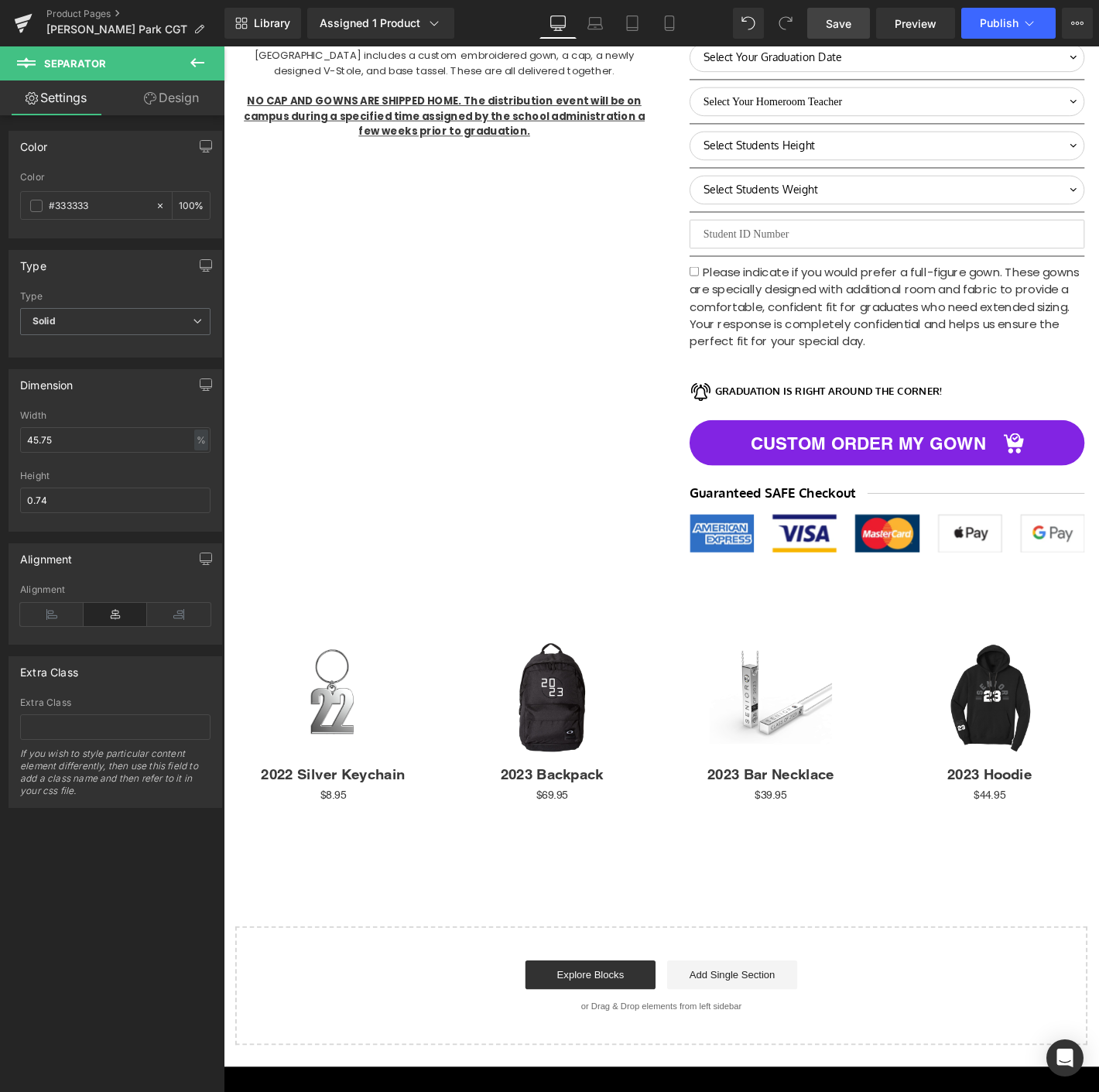
click at [842, 24] on span "Save" at bounding box center [838, 23] width 25 height 16
click at [997, 37] on button "Publish" at bounding box center [1009, 23] width 94 height 31
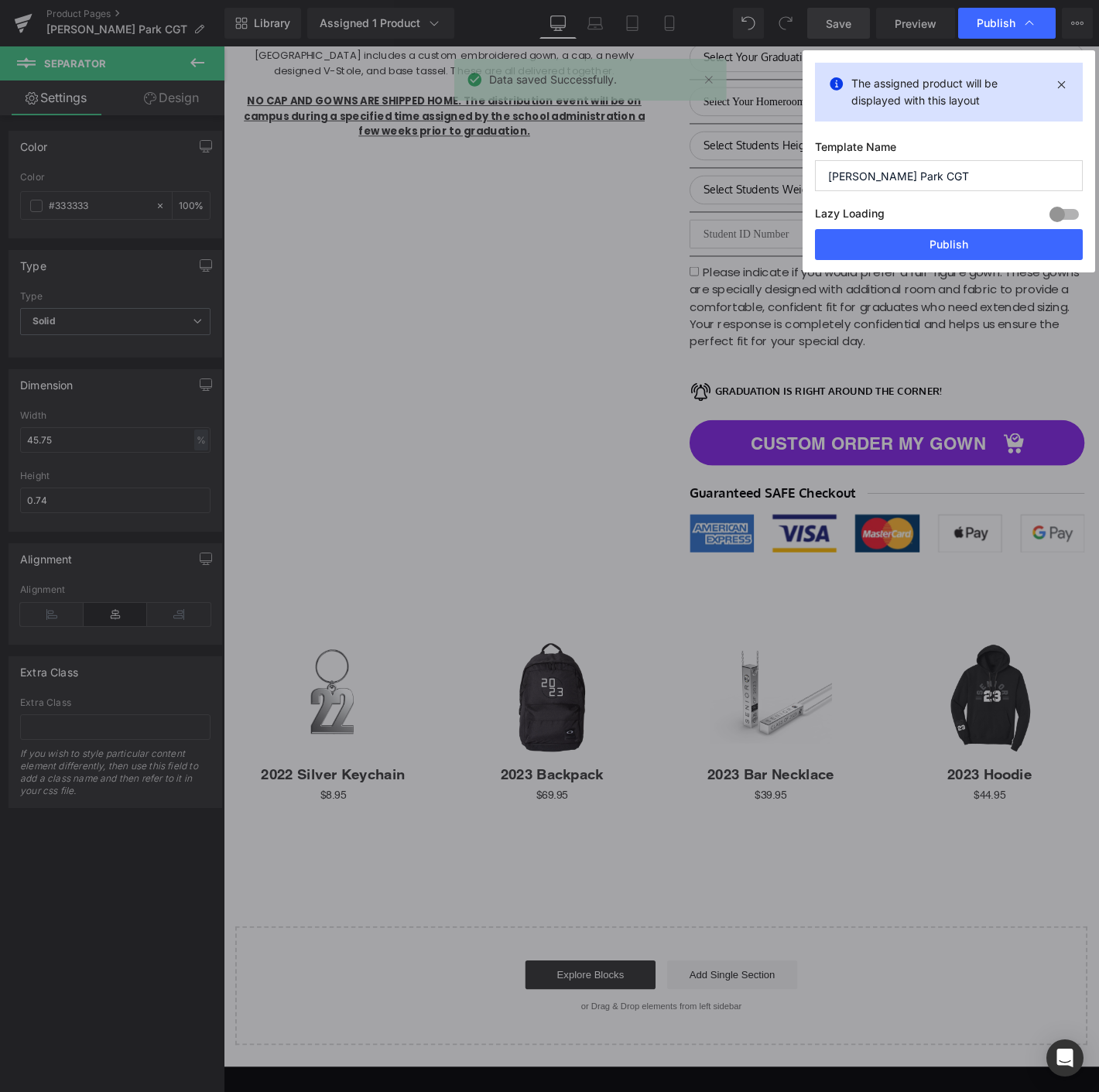
click at [860, 261] on div "The assigned product will be displayed with this layout Template Name Myers Par…" at bounding box center [948, 161] width 293 height 222
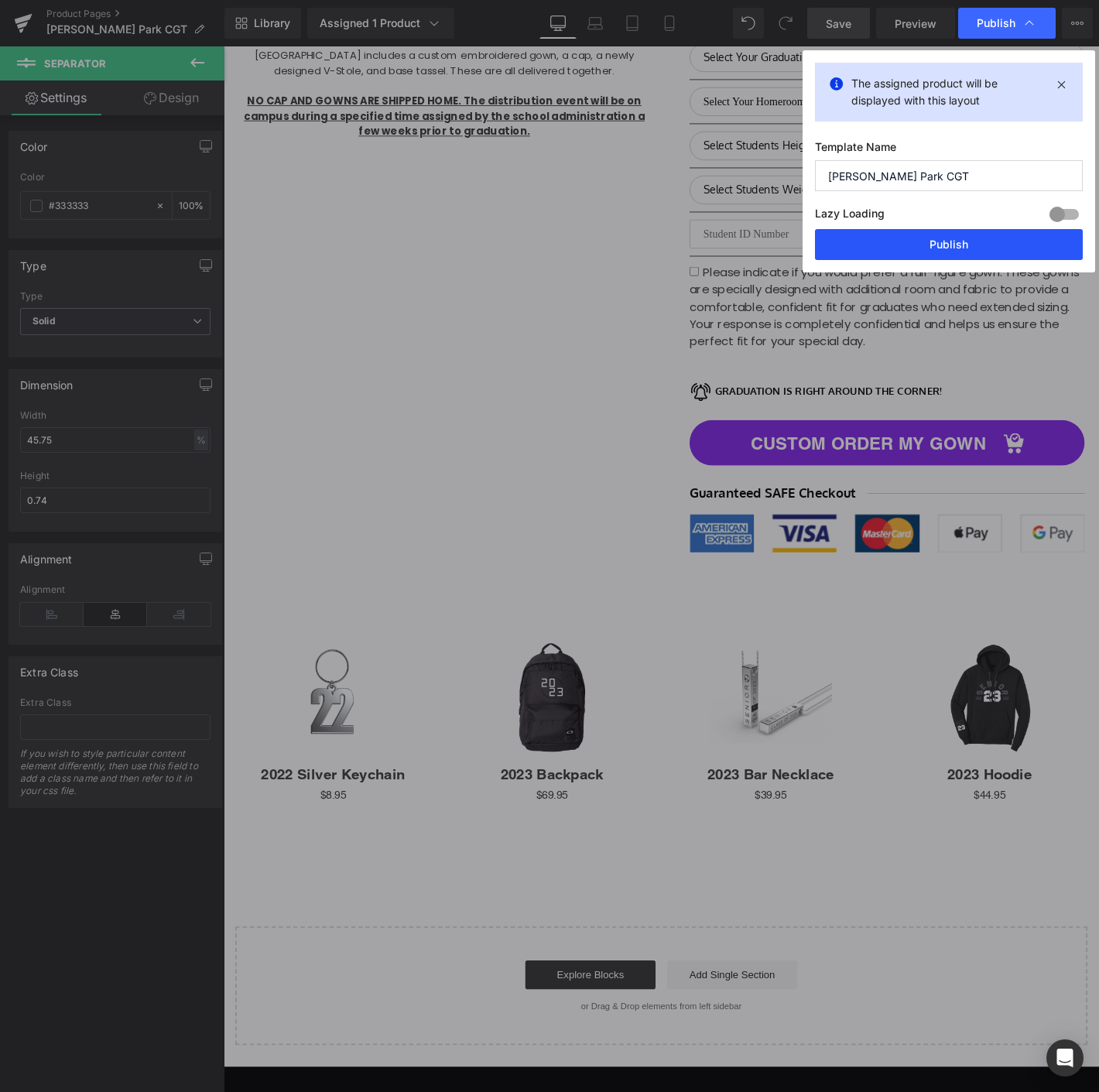
click at [915, 244] on button "Publish" at bounding box center [948, 244] width 268 height 31
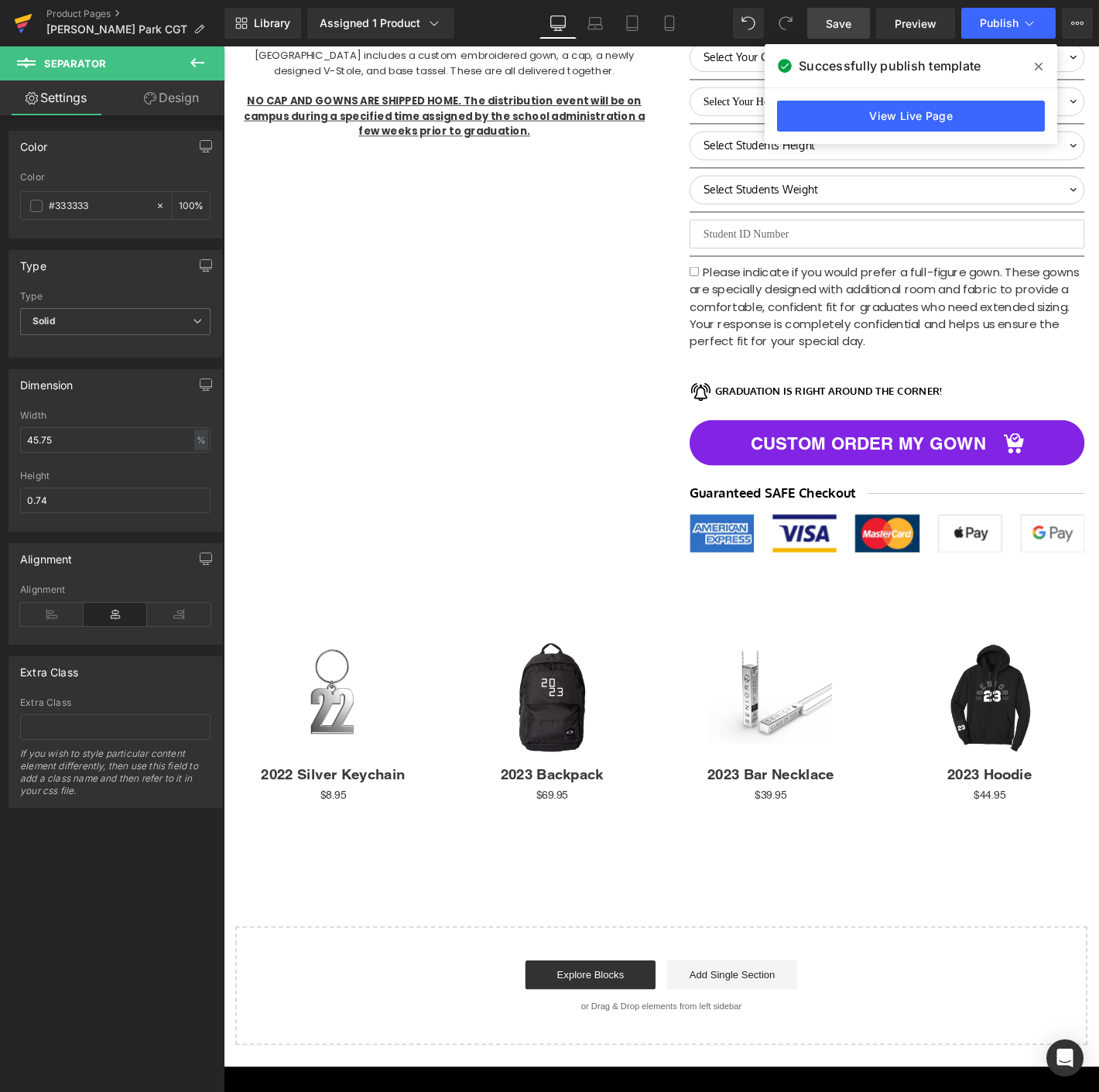
click at [19, 14] on icon at bounding box center [24, 23] width 19 height 39
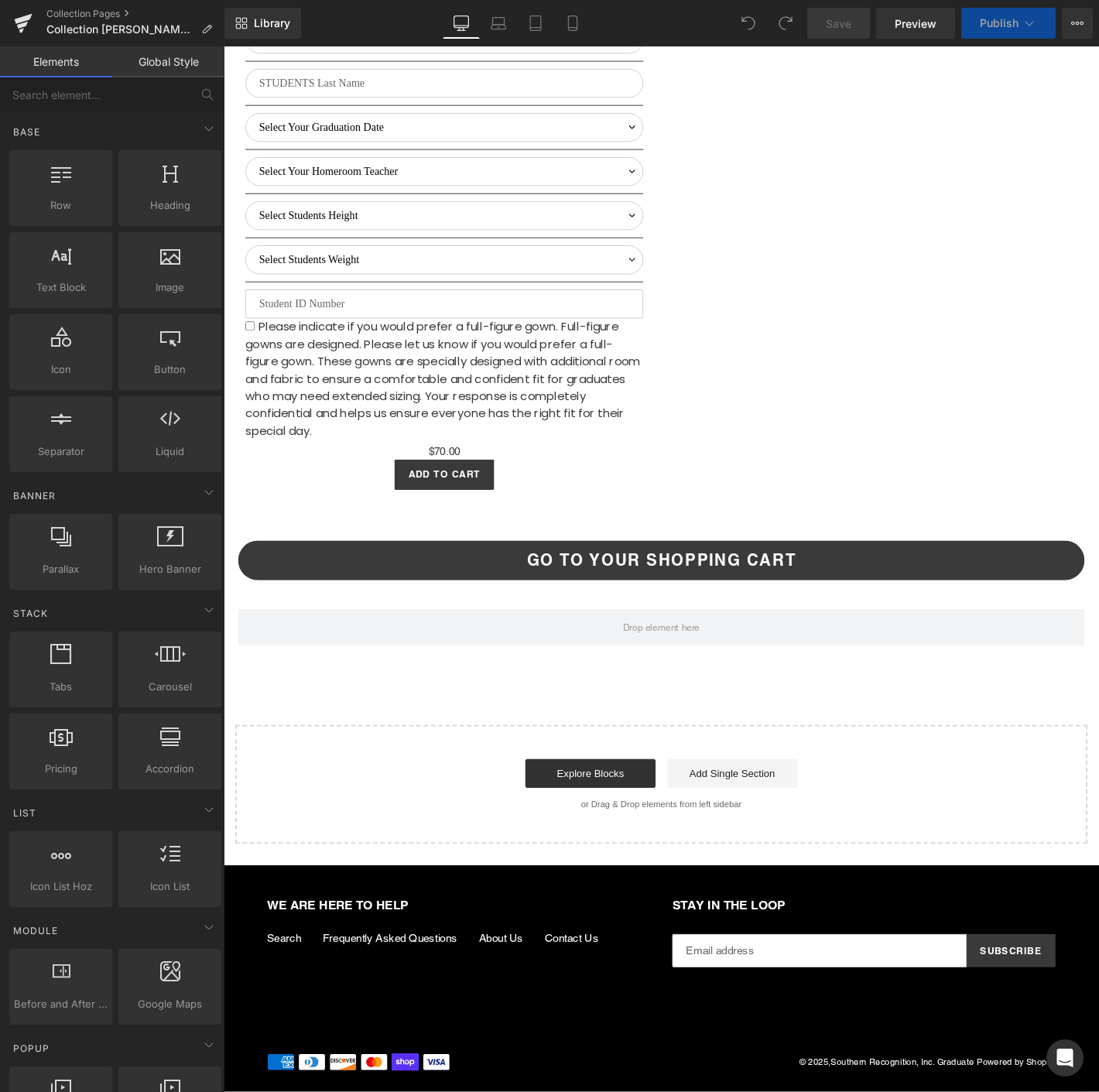
select select "M"
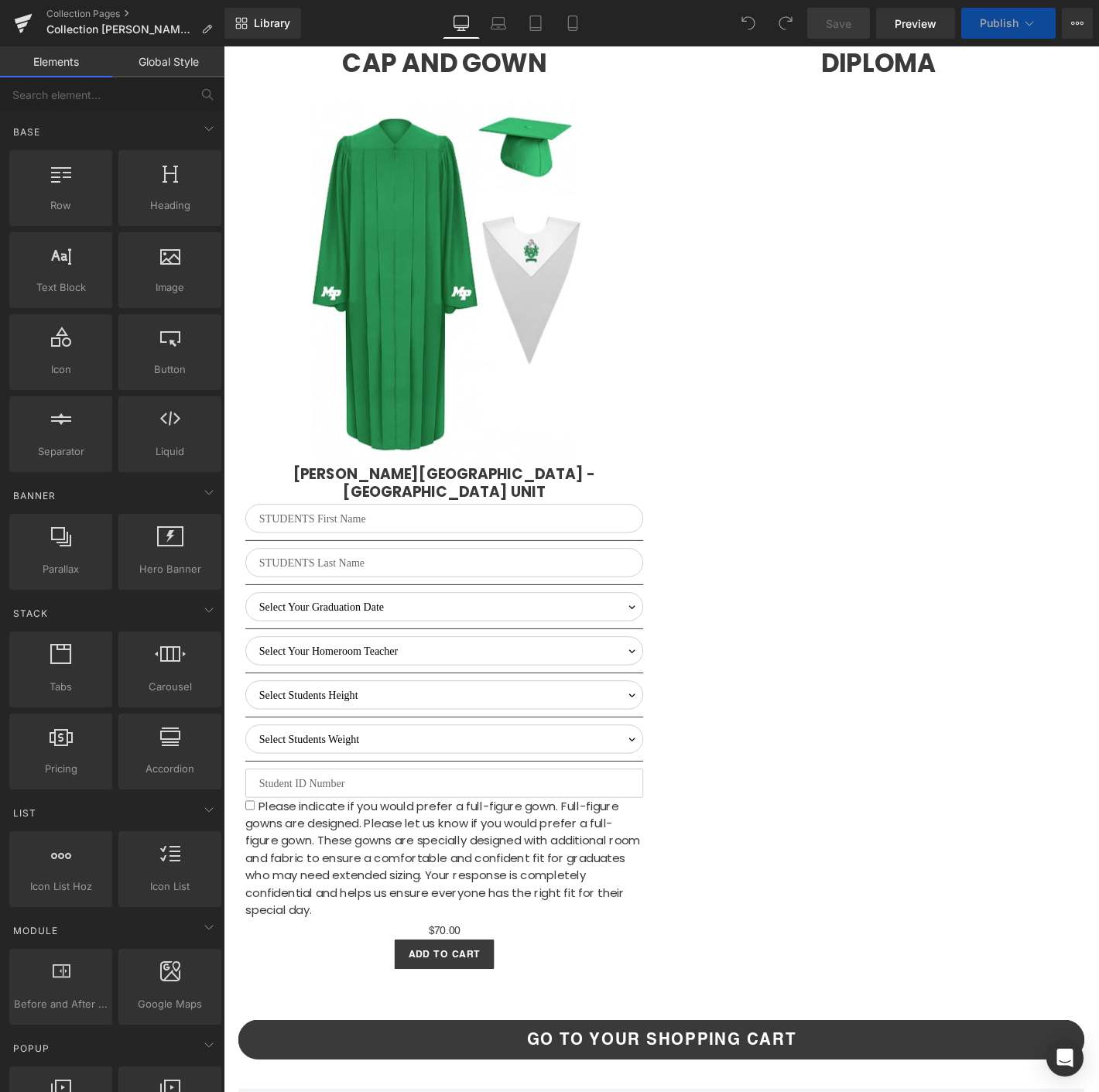
click at [532, 849] on span "Please indicate if you would prefer a full-figure gown. Full-figure gowns are d…" at bounding box center [457, 913] width 422 height 129
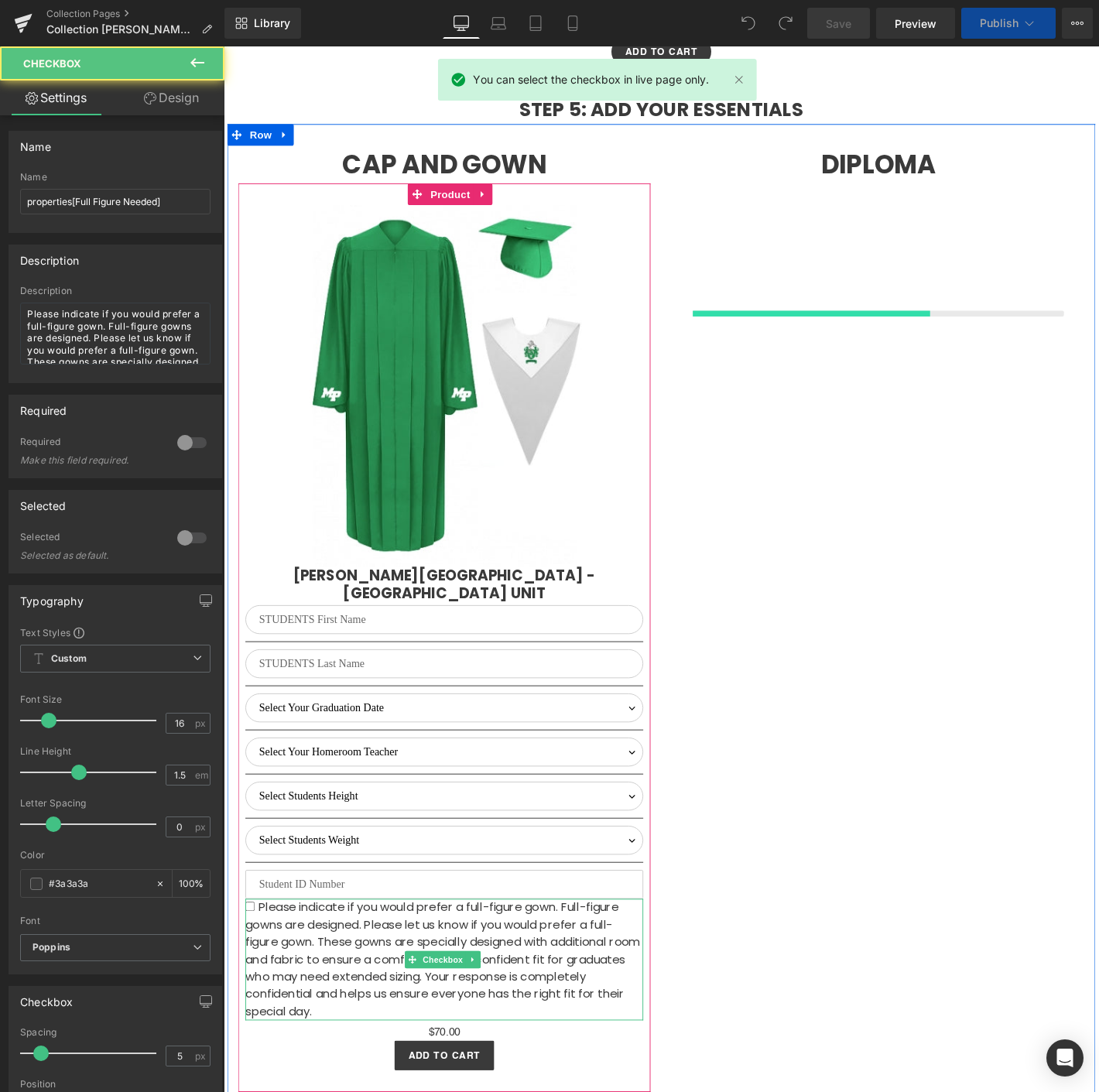
scroll to position [4323, 0]
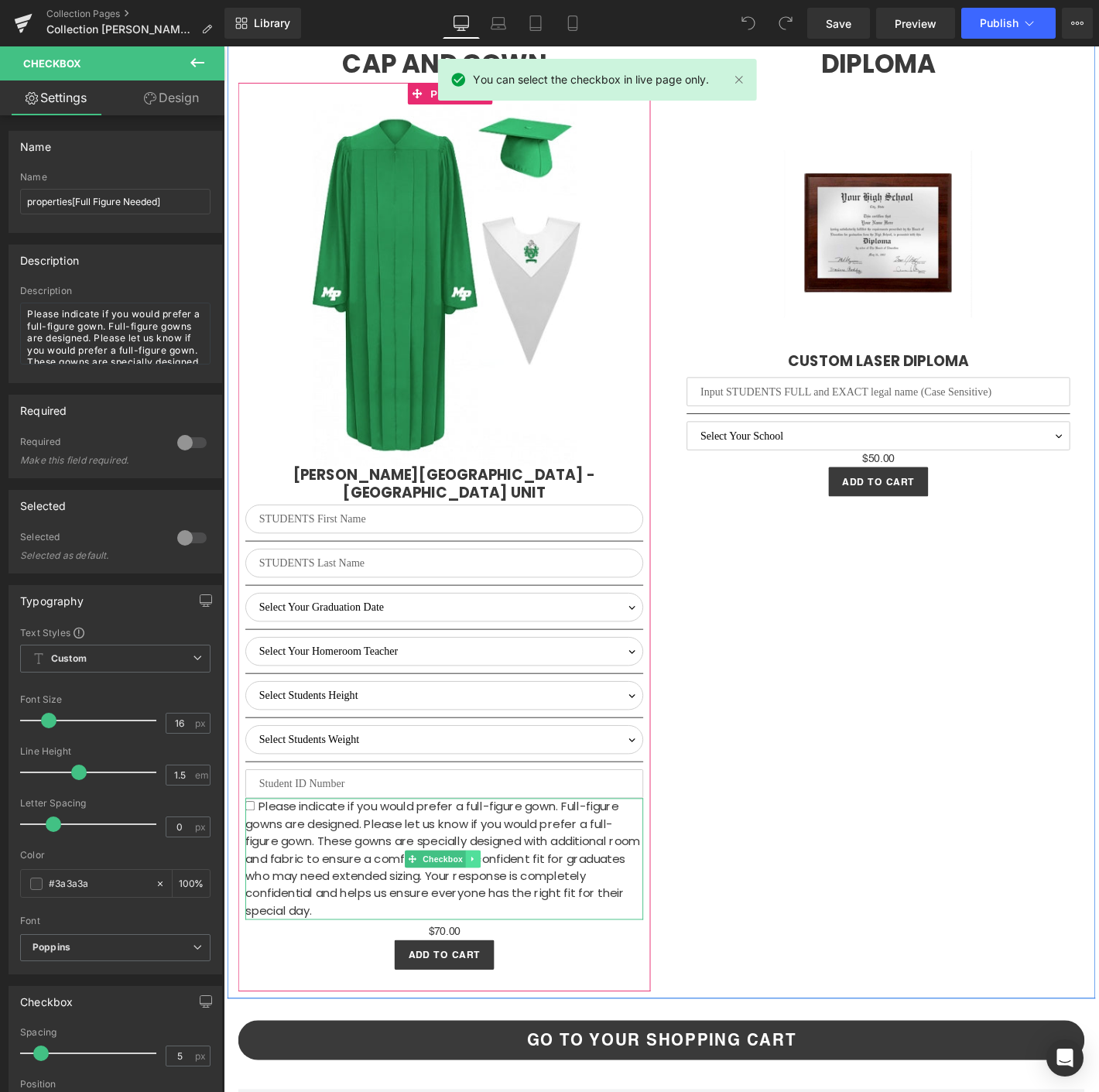
click at [483, 906] on link at bounding box center [490, 915] width 16 height 19
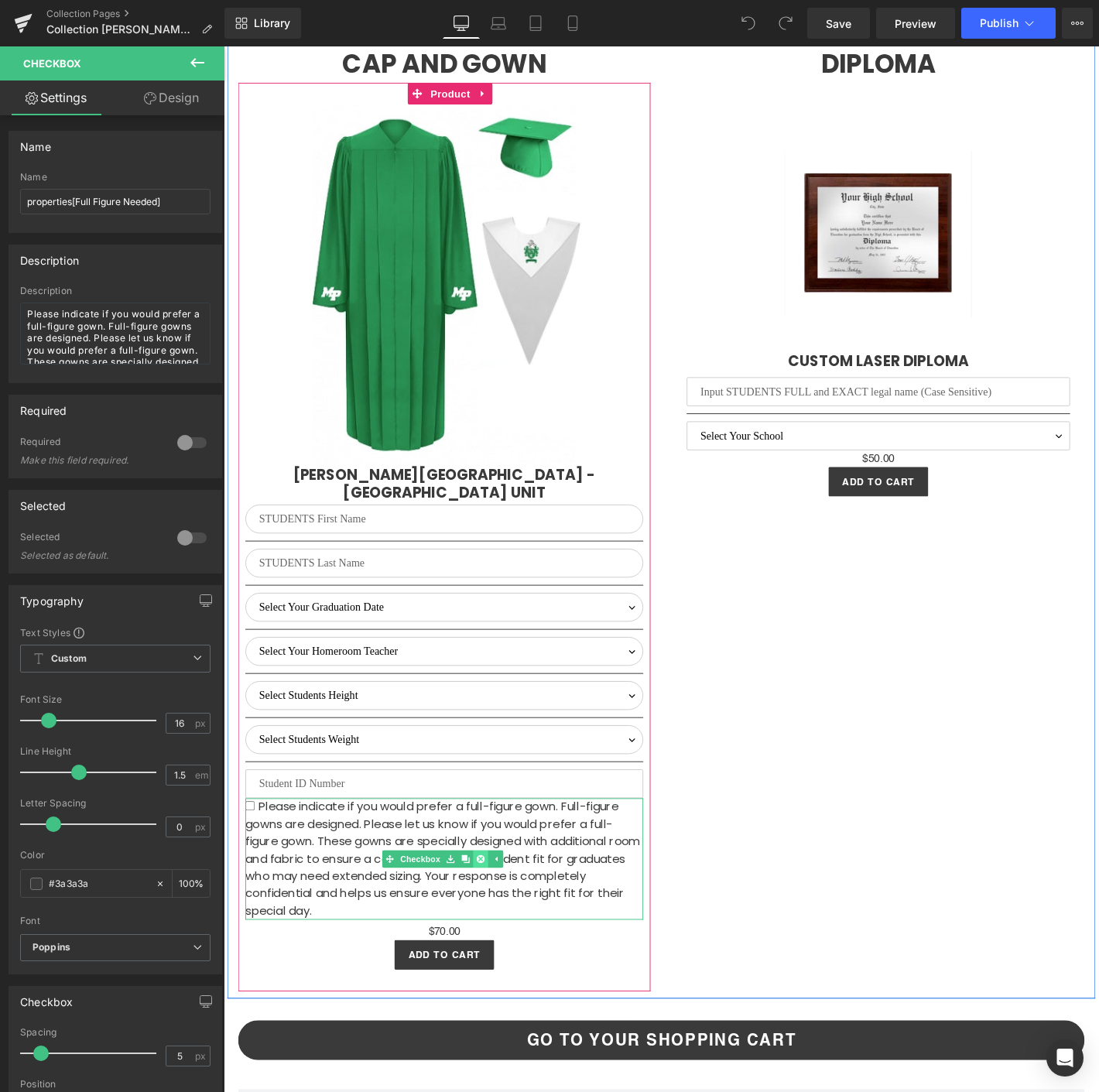
click at [495, 911] on icon at bounding box center [499, 915] width 8 height 8
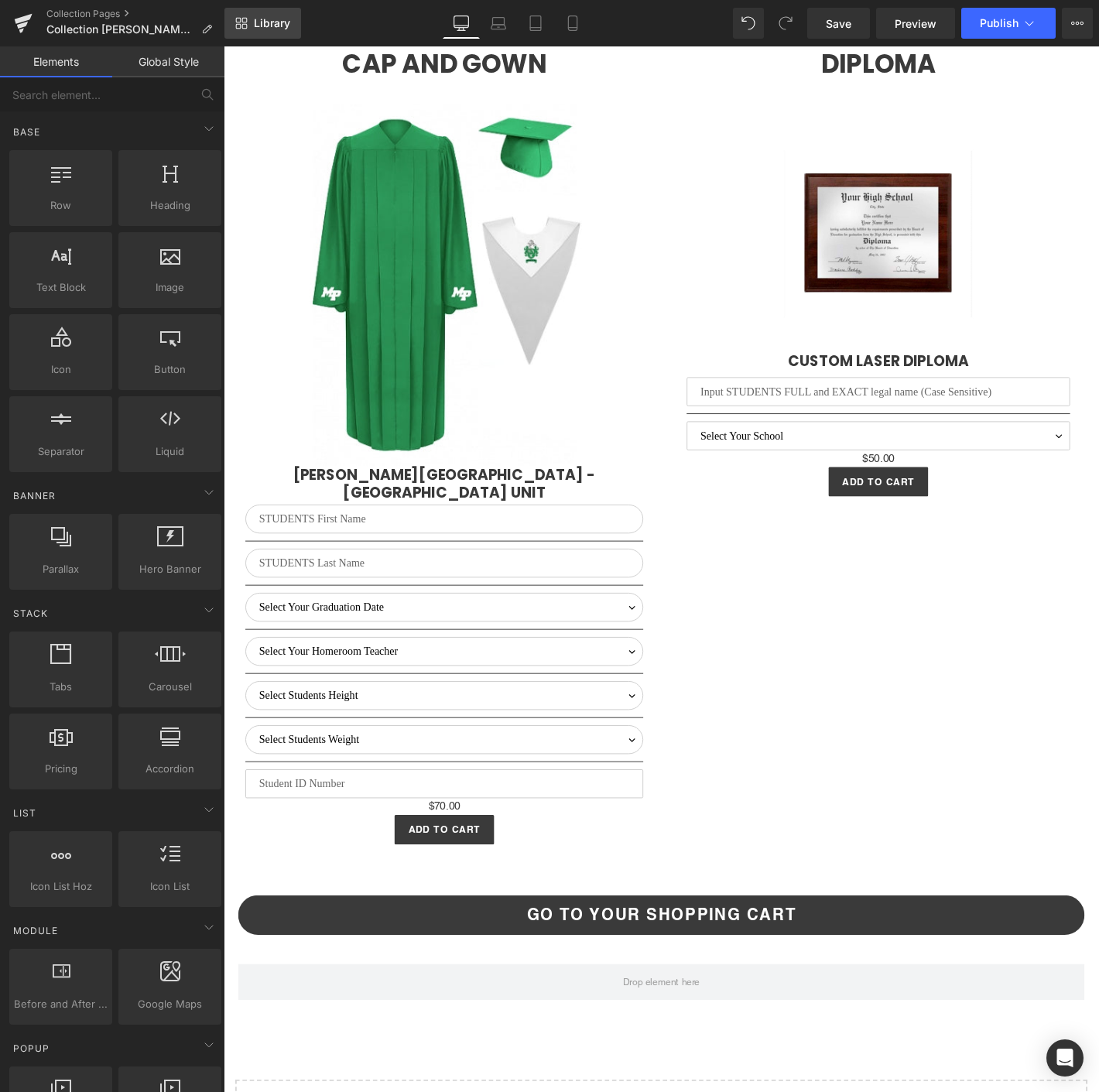
click at [254, 23] on span "Library" at bounding box center [272, 23] width 37 height 14
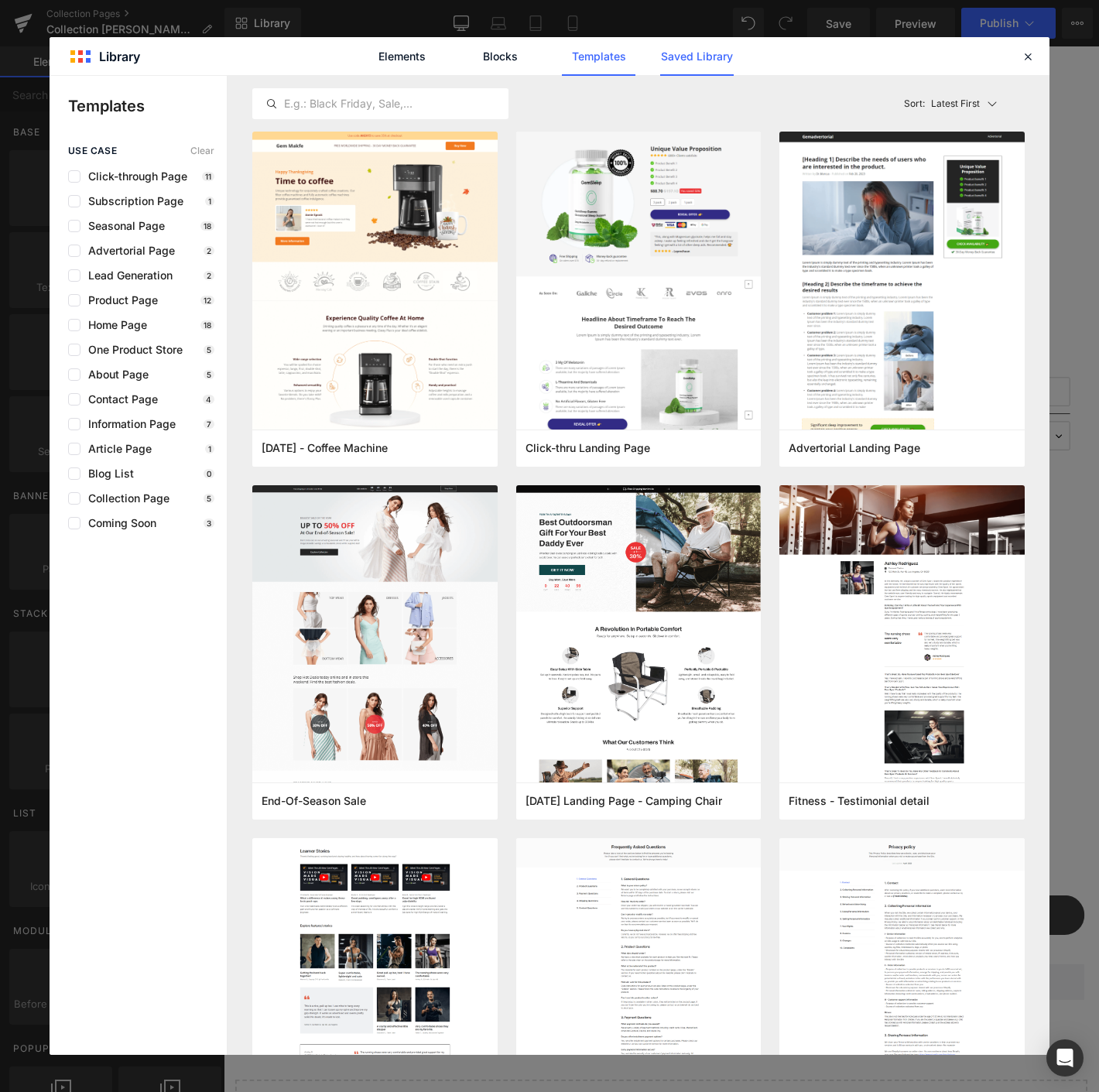
click at [716, 65] on link "Saved Library" at bounding box center [697, 55] width 73 height 39
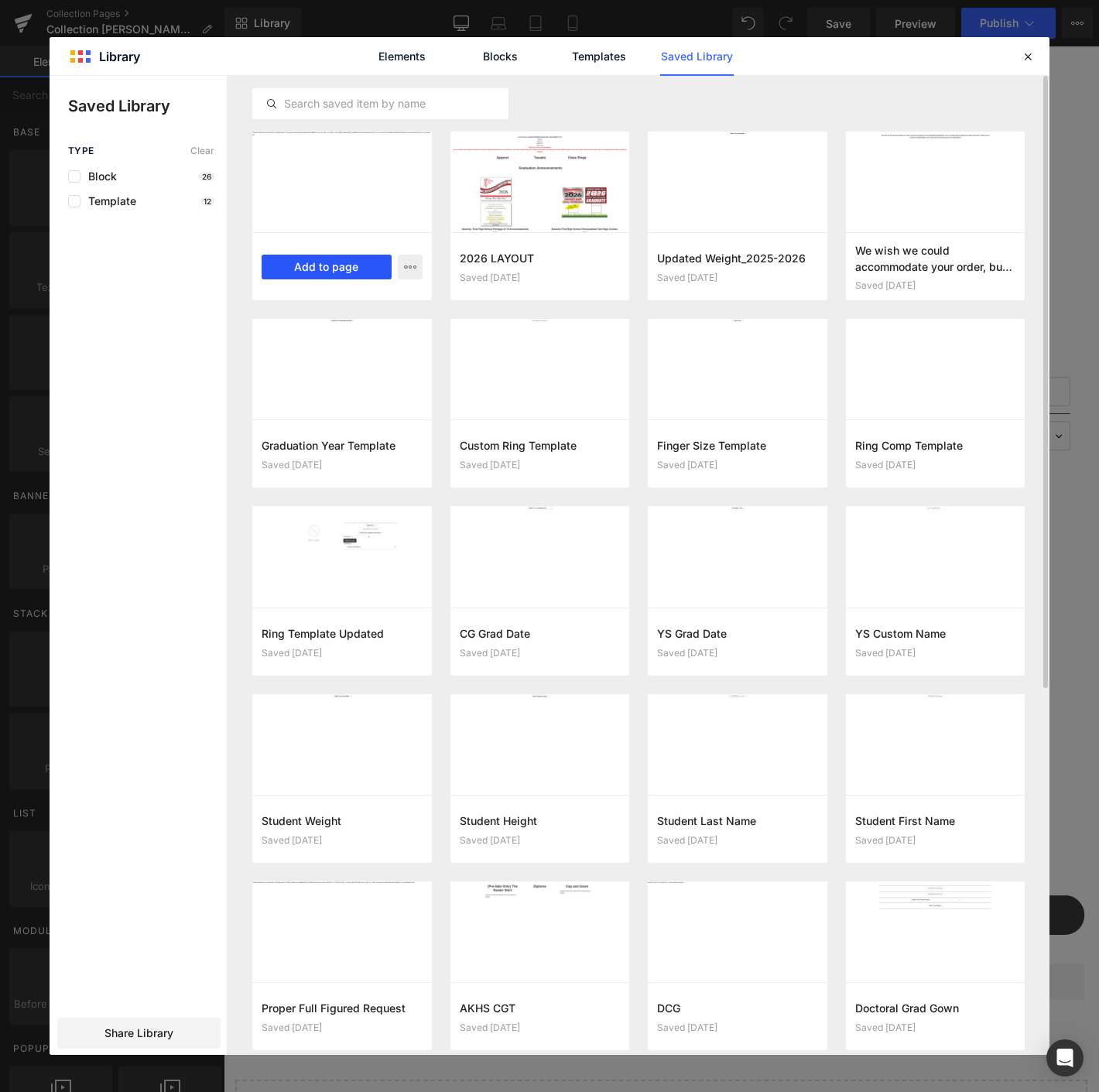
click at [294, 263] on button "Add to page" at bounding box center [327, 267] width 130 height 24
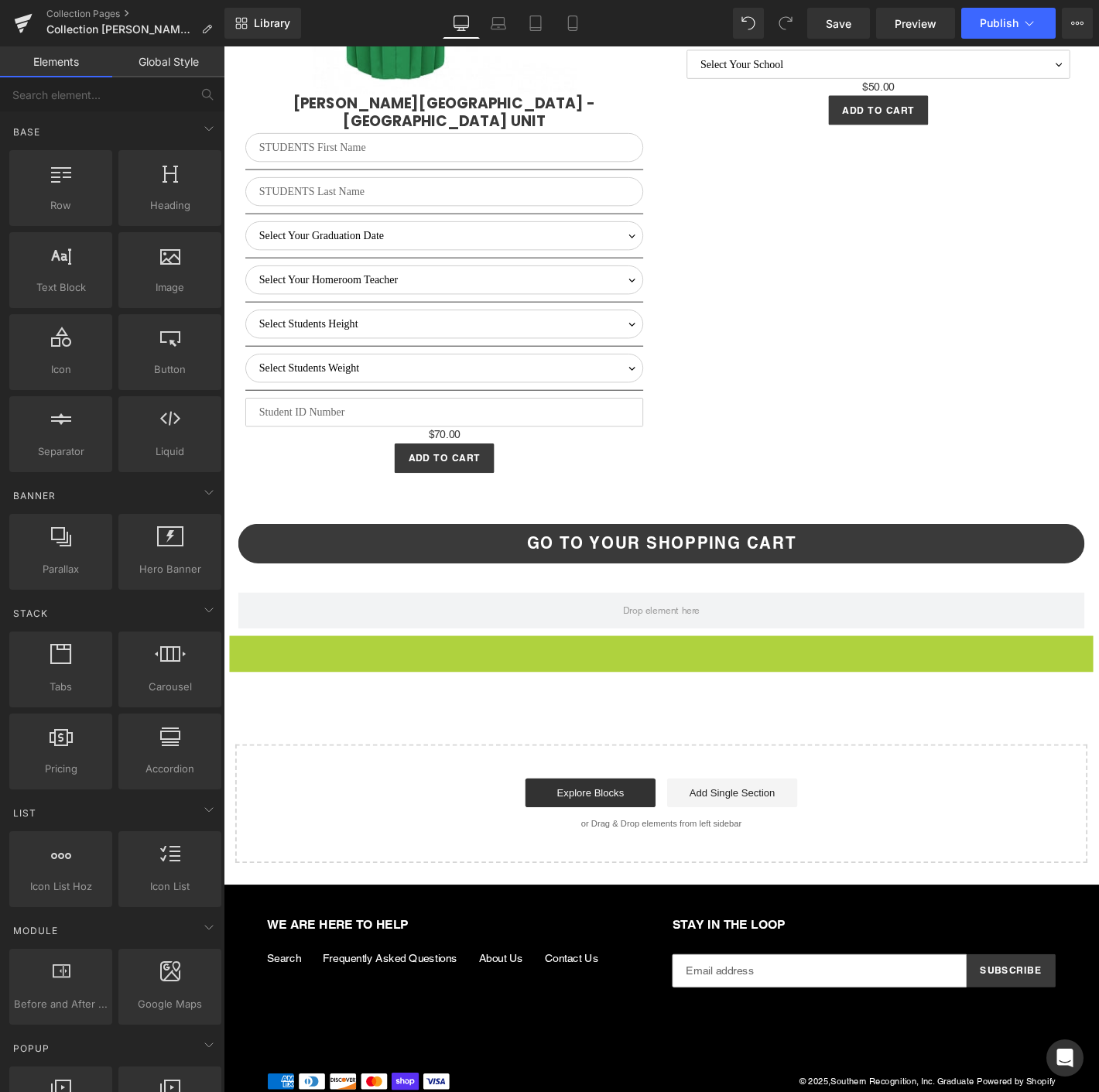
scroll to position [4698, 0]
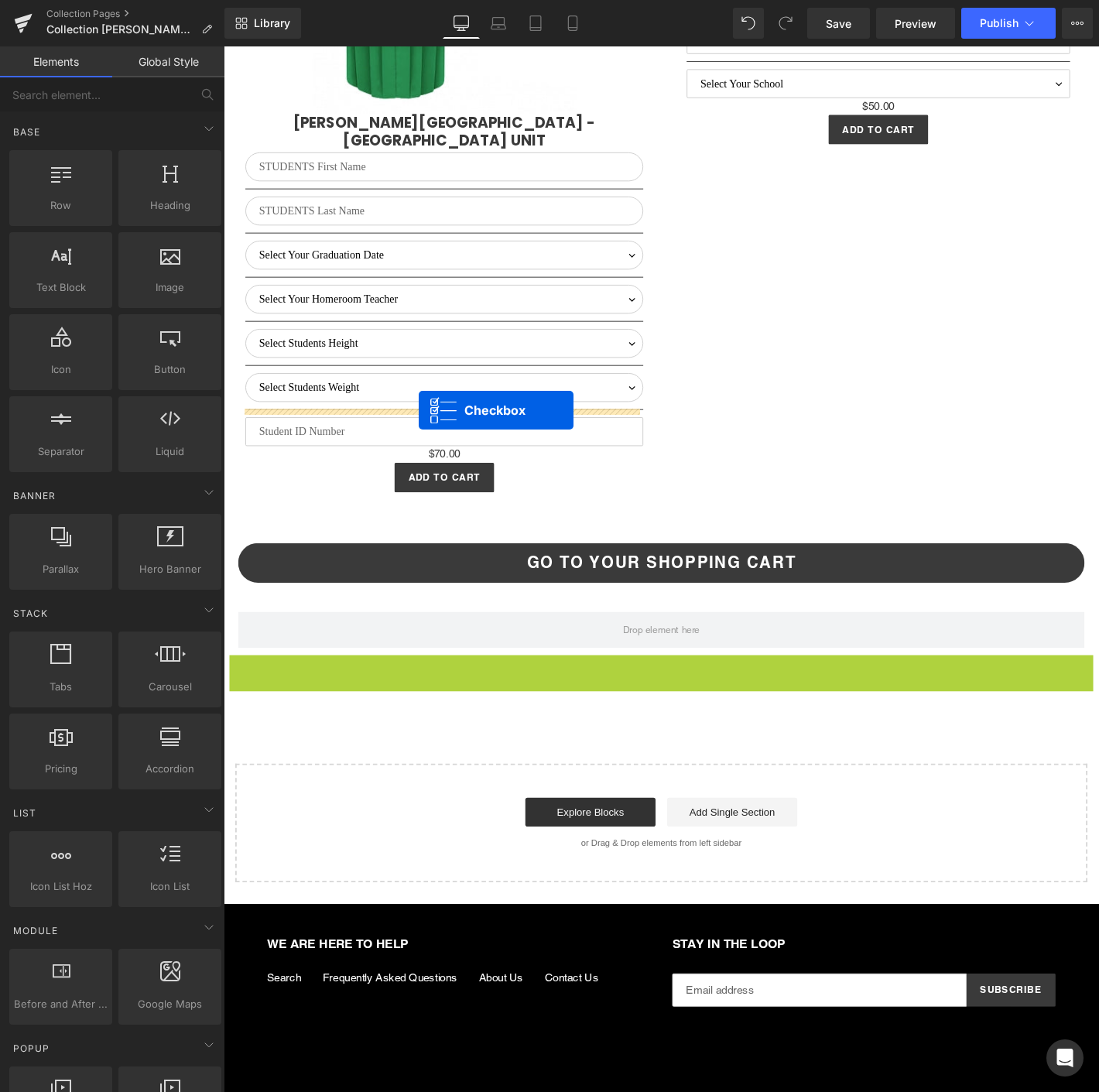
drag, startPoint x: 647, startPoint y: 657, endPoint x: 433, endPoint y: 435, distance: 308.4
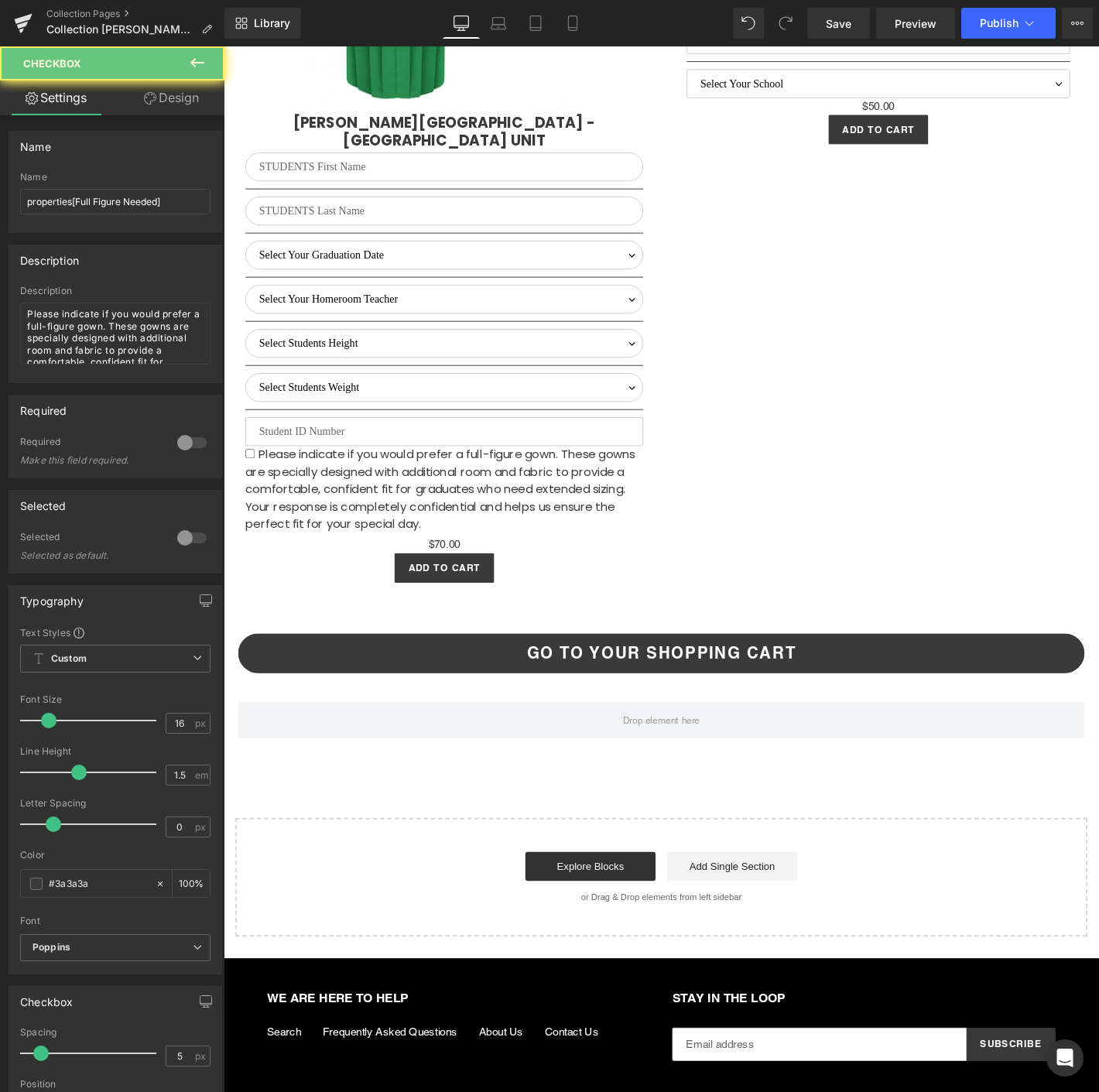
scroll to position [4737, 0]
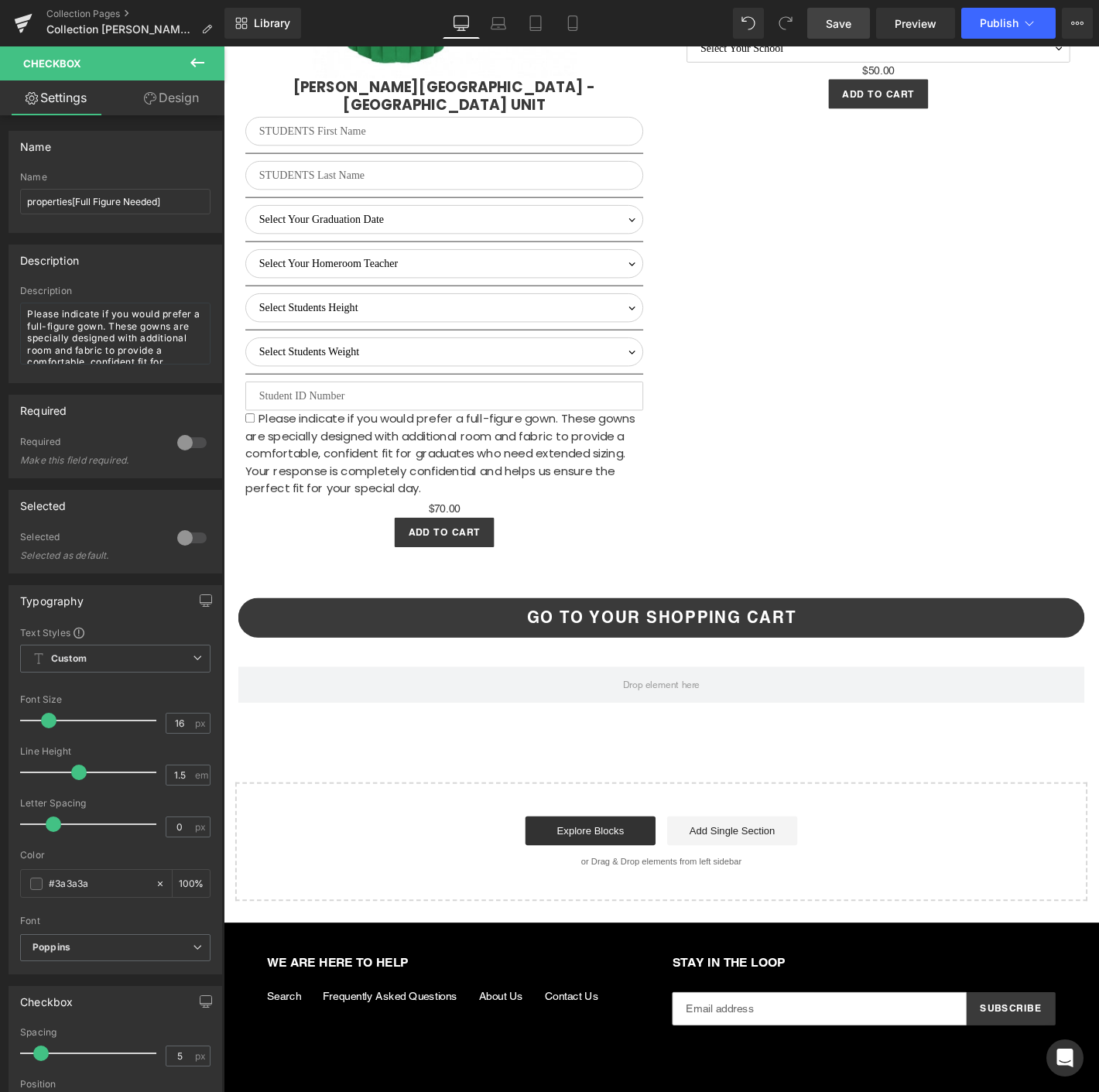
click at [818, 30] on link "Save" at bounding box center [838, 23] width 63 height 31
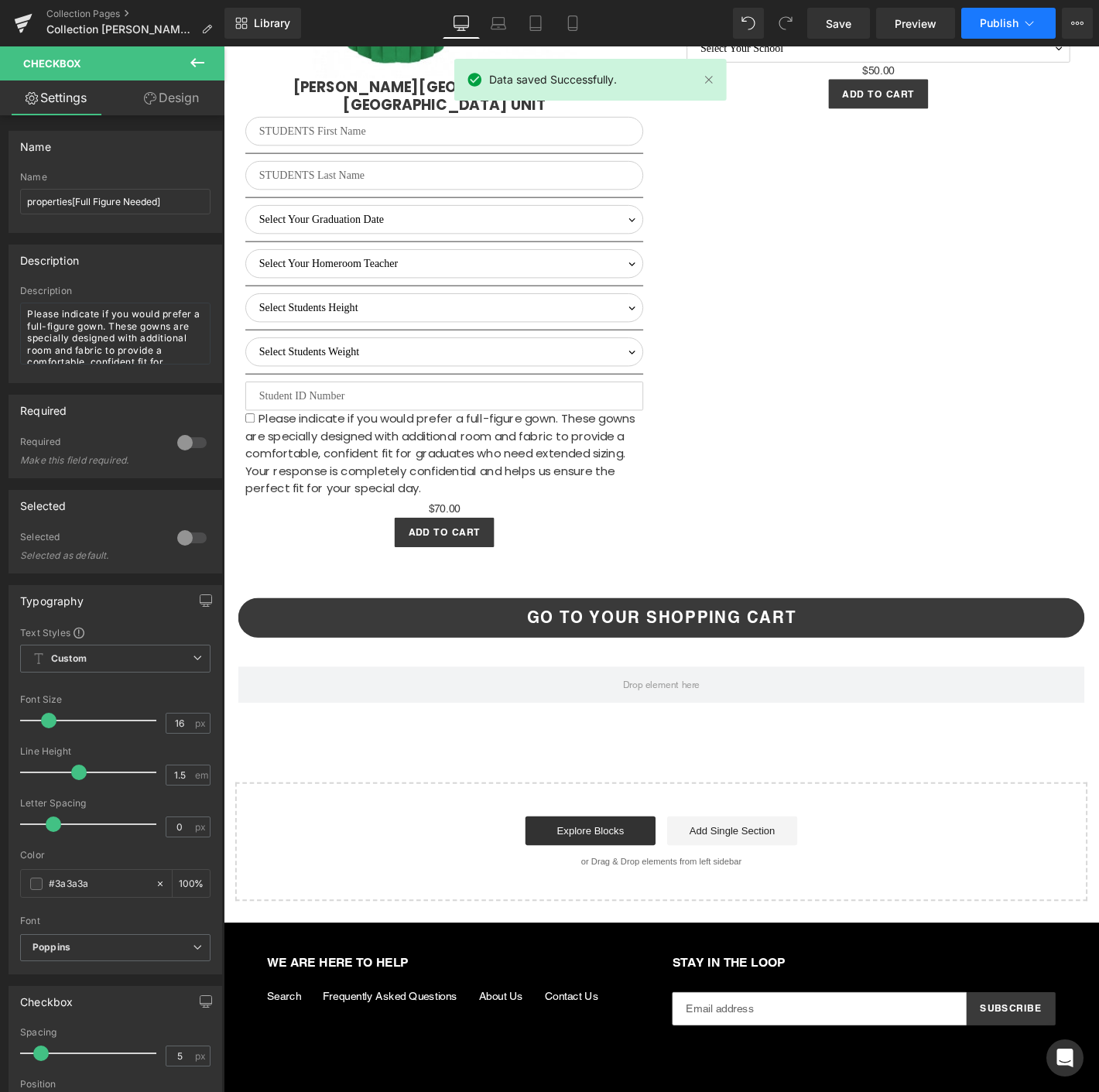
click at [1050, 24] on button "Publish" at bounding box center [1009, 23] width 94 height 31
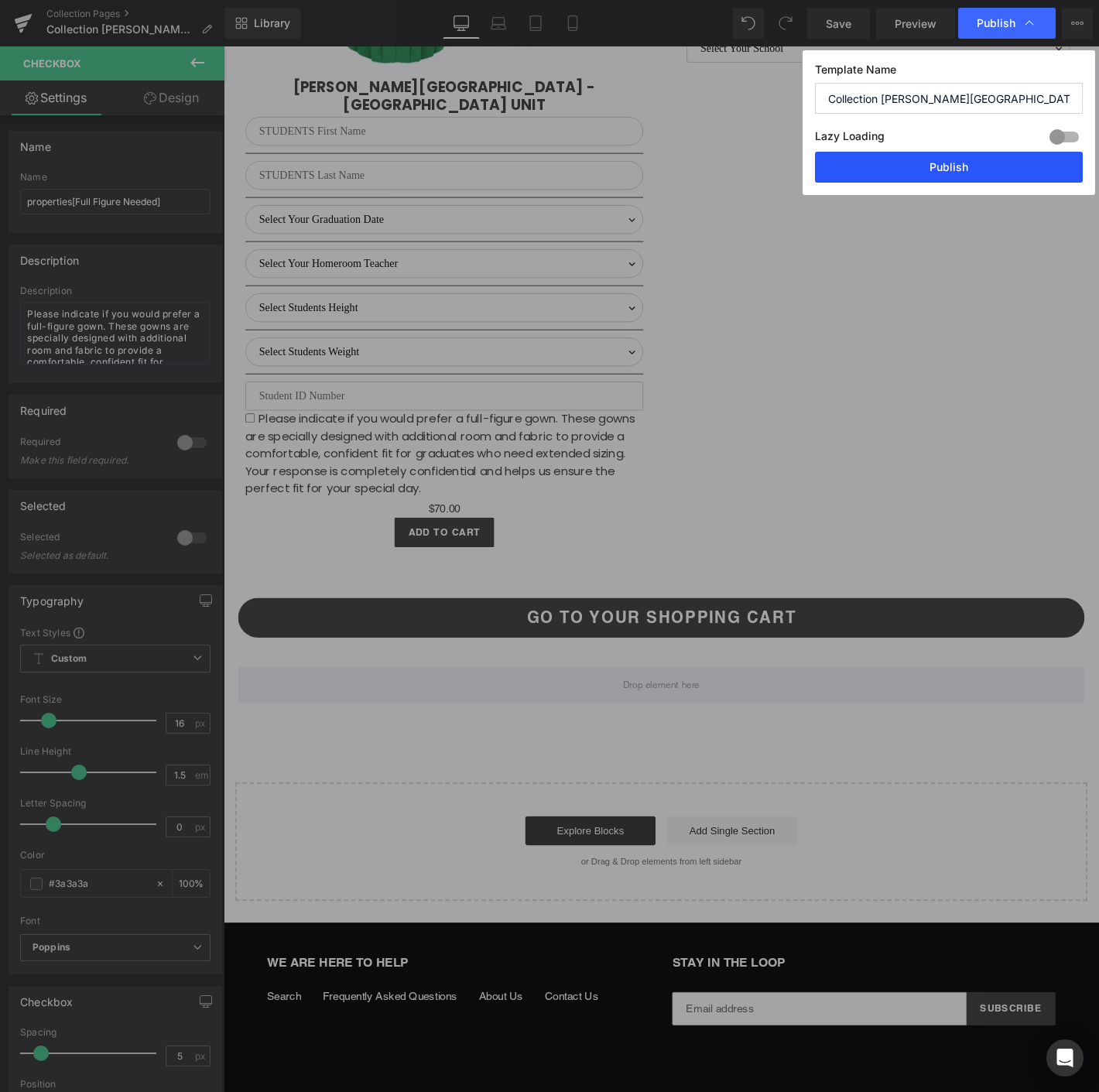
click at [868, 164] on button "Publish" at bounding box center [948, 166] width 268 height 31
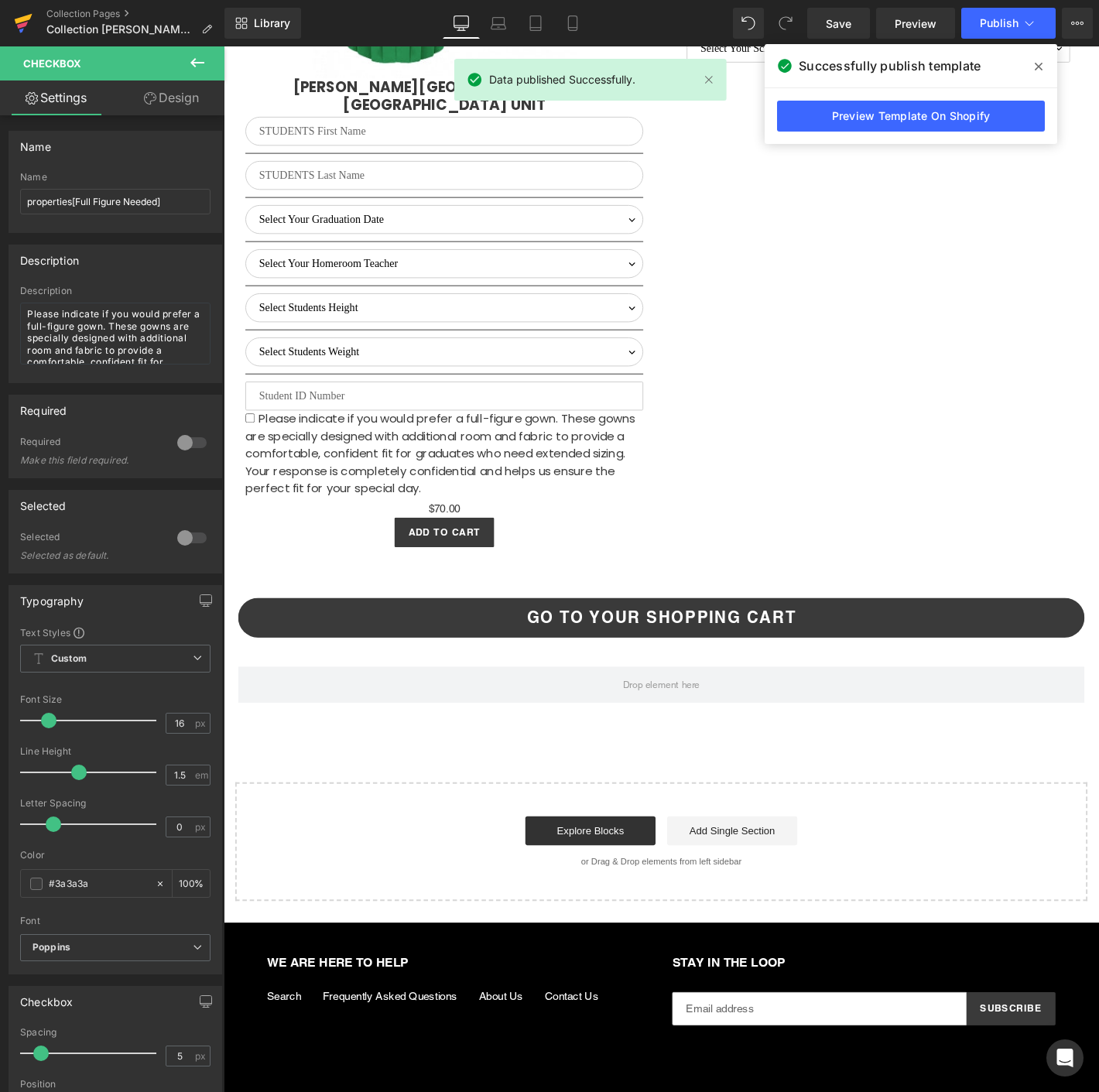
click at [18, 24] on icon at bounding box center [23, 24] width 11 height 7
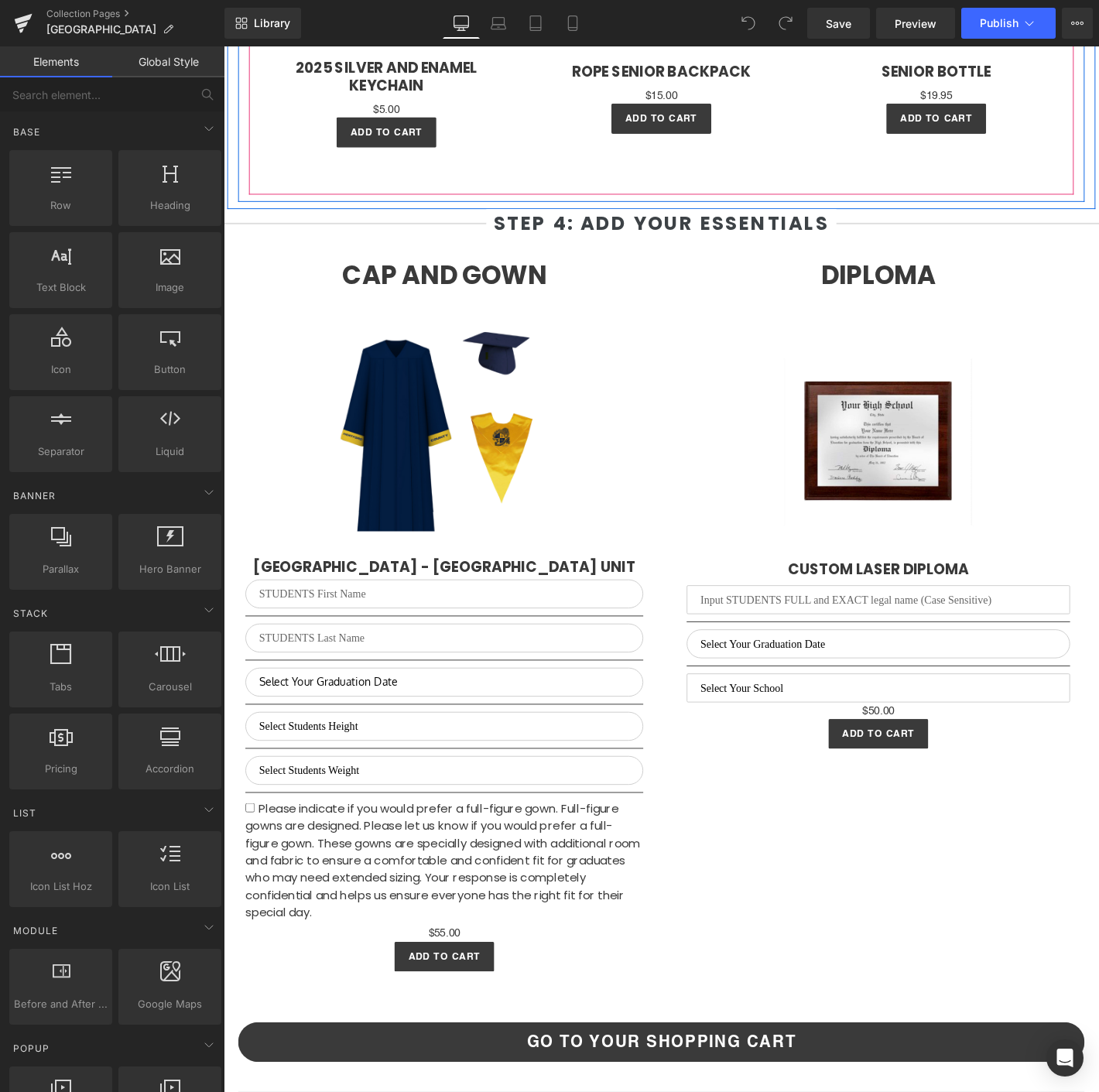
scroll to position [2665, 0]
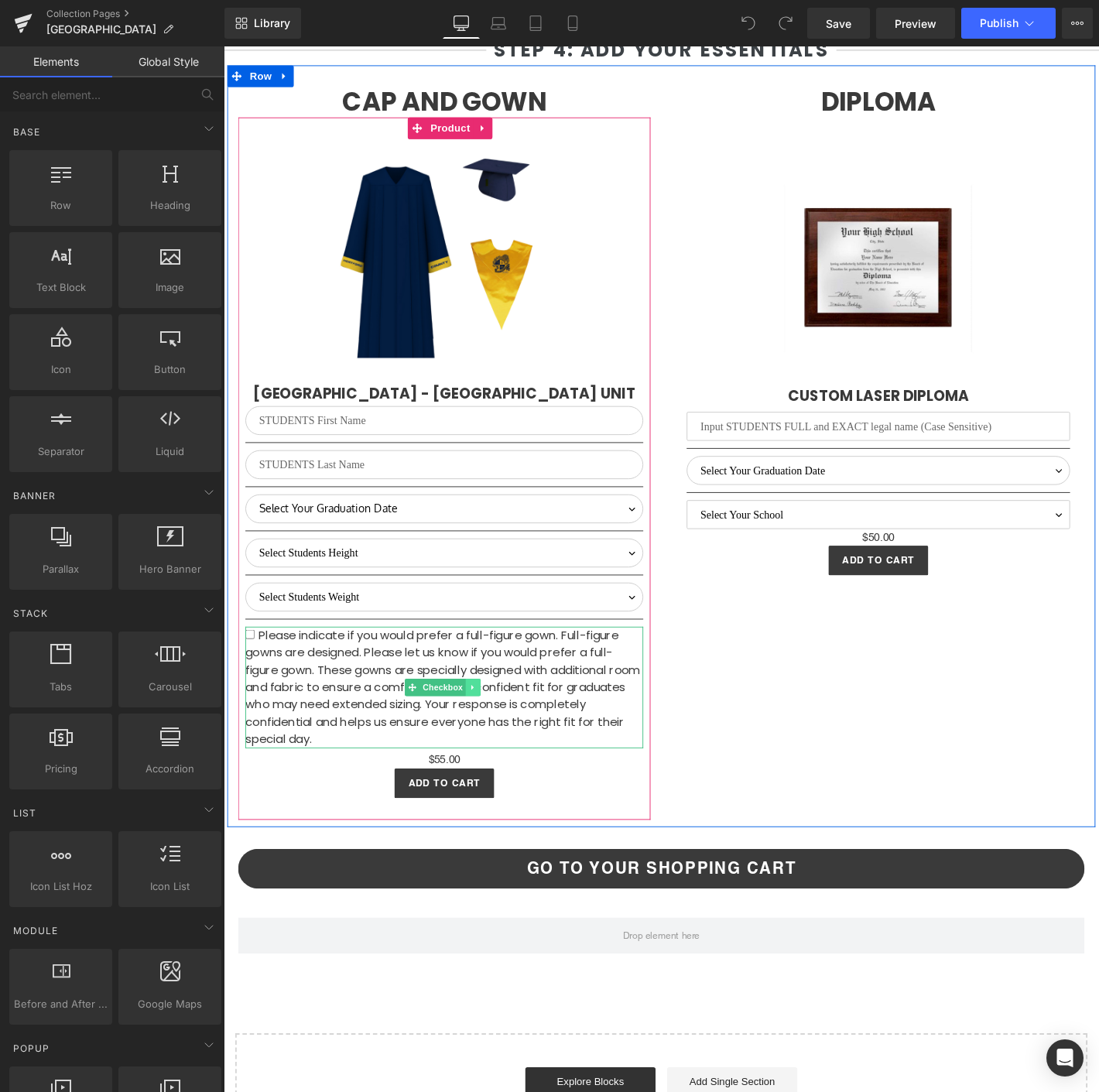
click at [483, 727] on link at bounding box center [490, 732] width 16 height 19
click at [498, 740] on link at bounding box center [498, 732] width 16 height 19
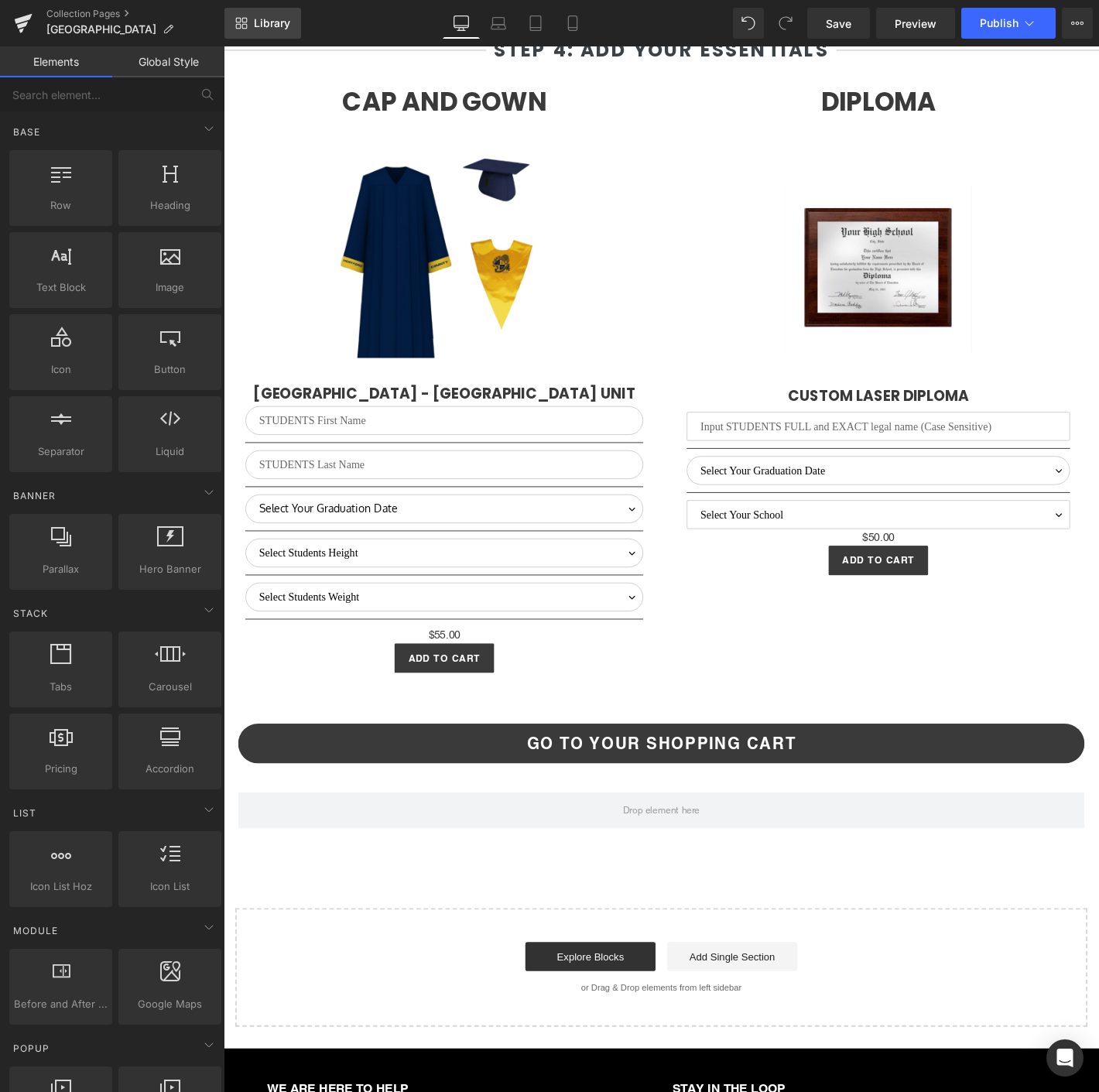
click at [263, 27] on span "Library" at bounding box center [272, 23] width 37 height 14
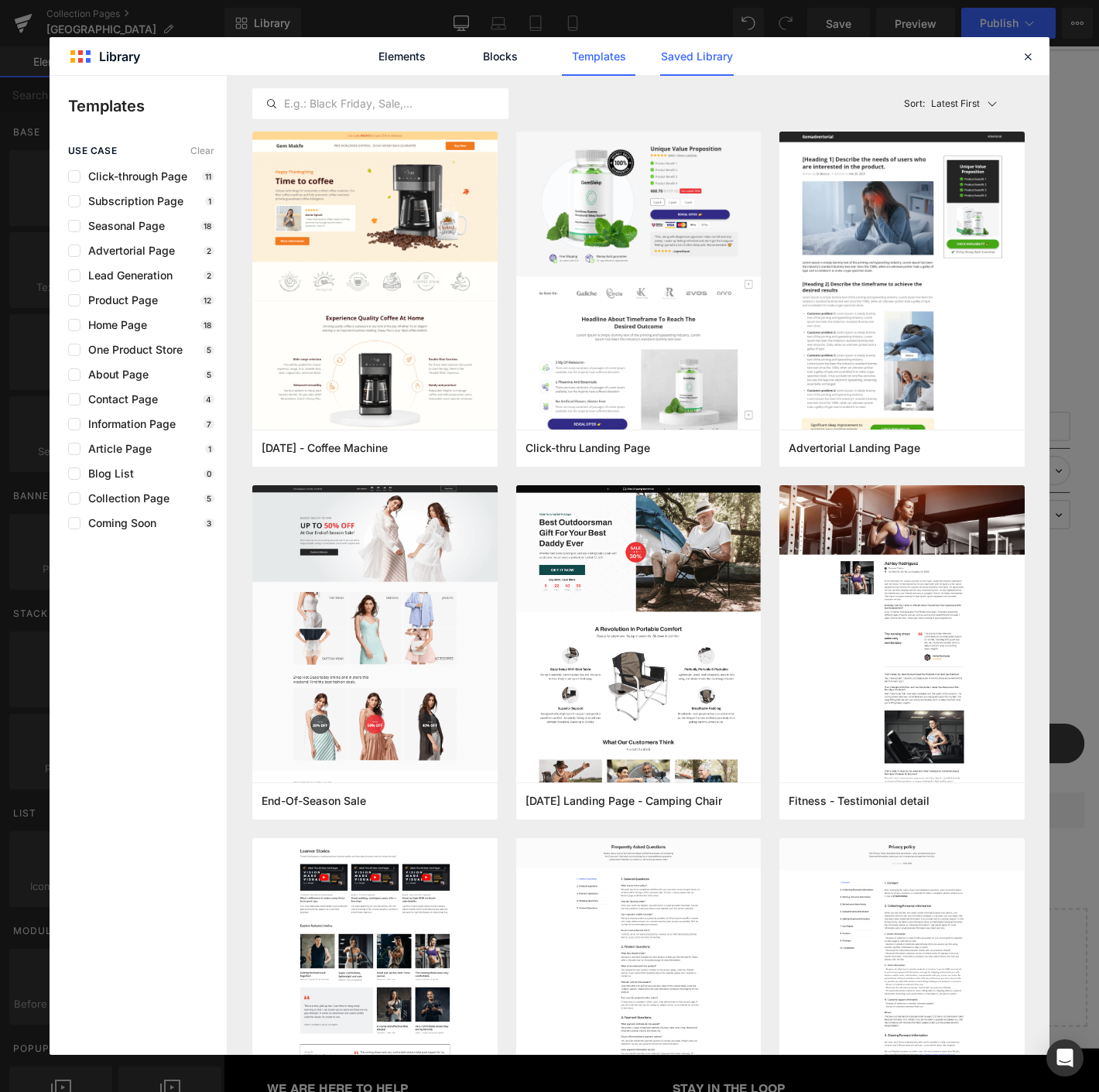
click at [705, 55] on link "Saved Library" at bounding box center [697, 55] width 73 height 39
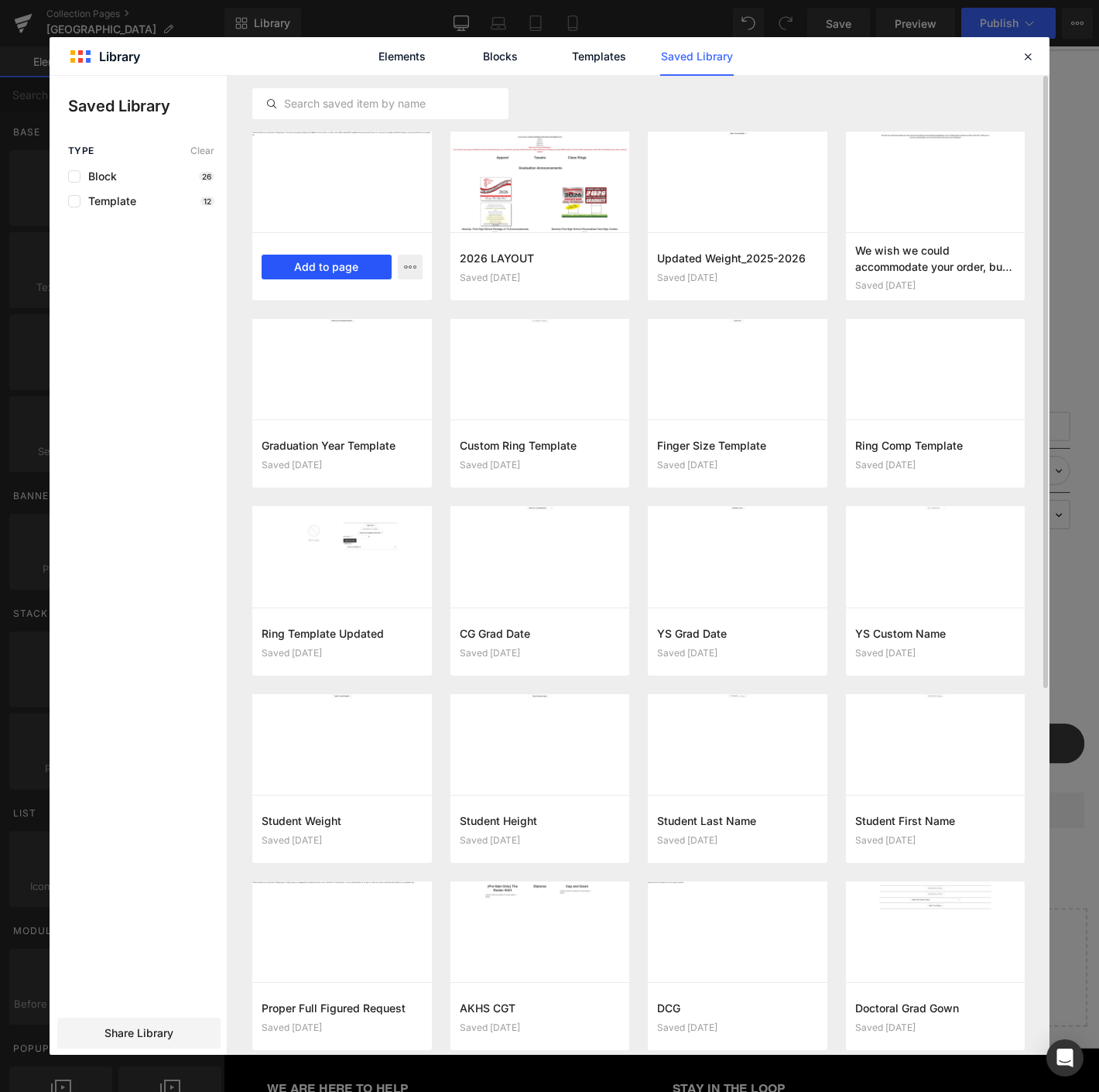
click at [307, 260] on button "Add to page" at bounding box center [327, 267] width 130 height 24
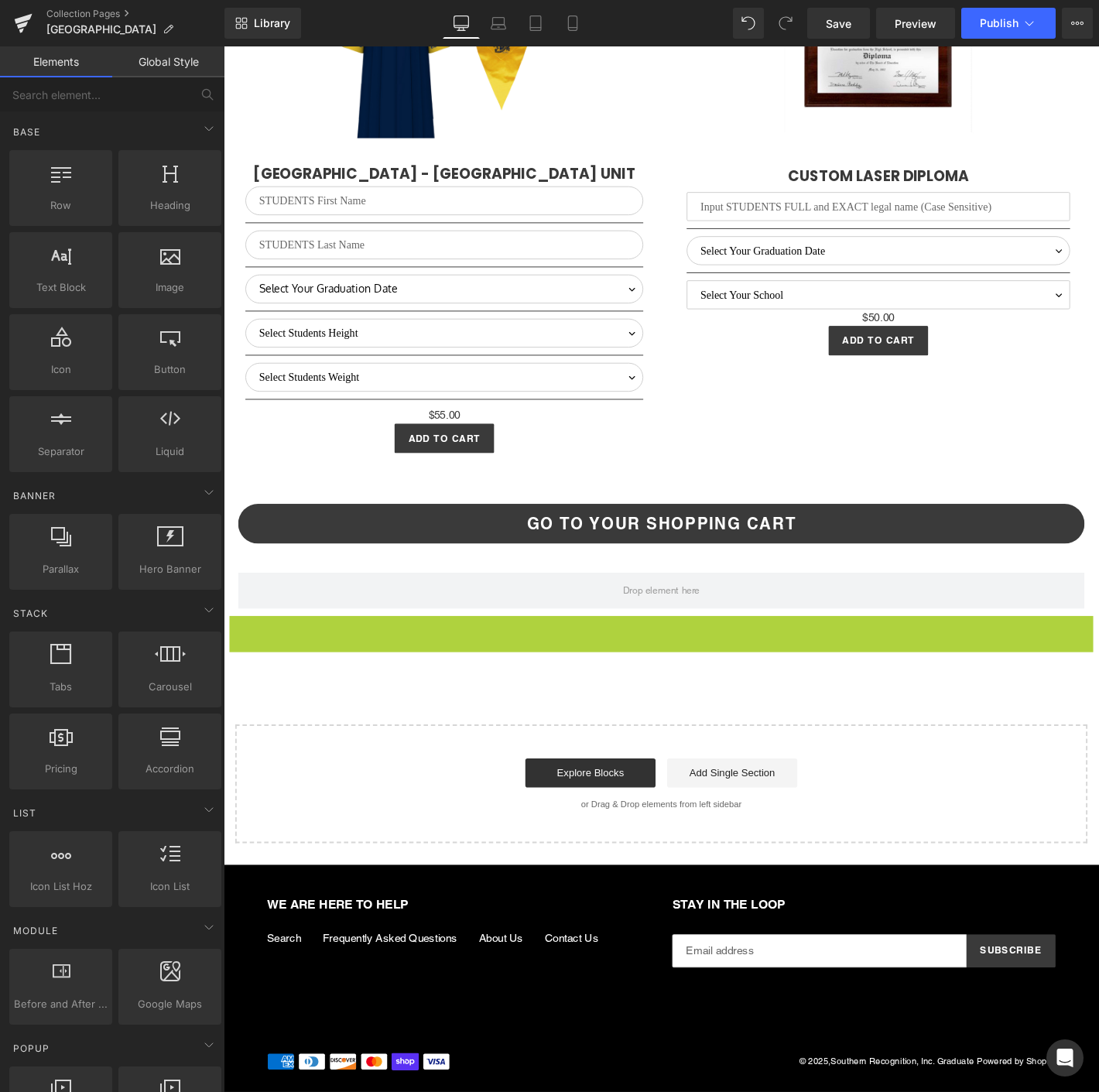
scroll to position [2900, 0]
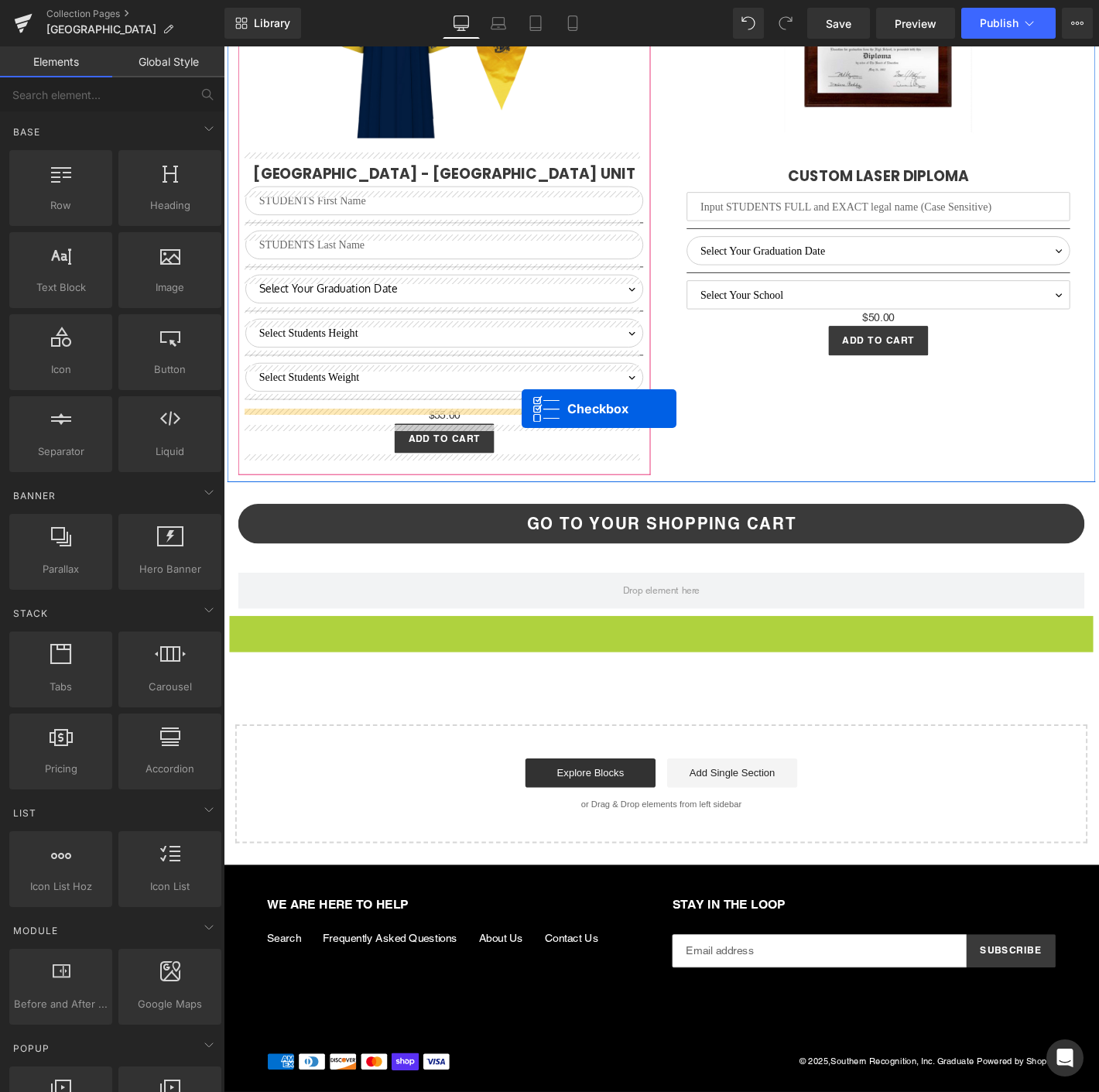
drag, startPoint x: 653, startPoint y: 660, endPoint x: 543, endPoint y: 434, distance: 251.3
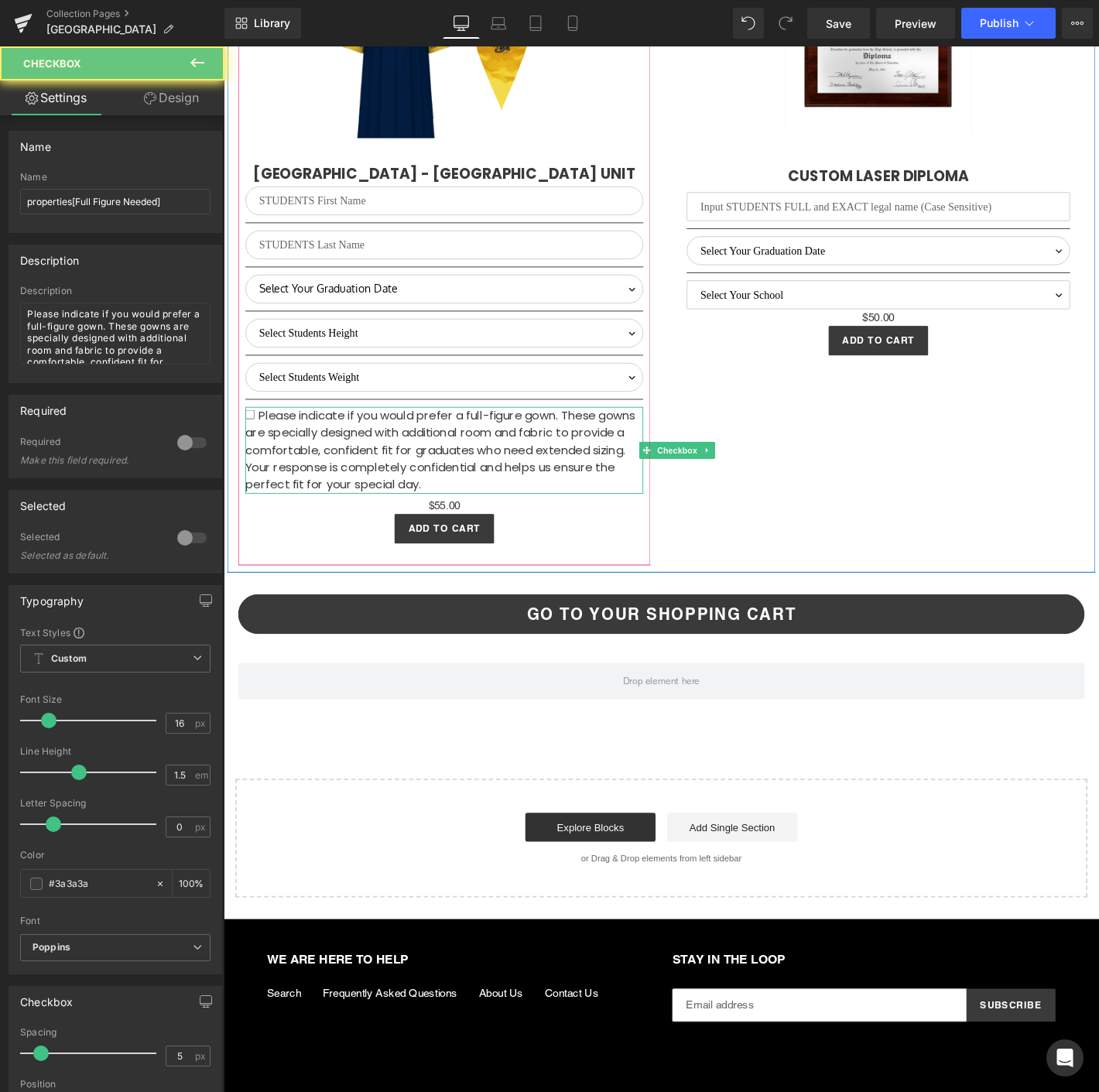
scroll to position [2939, 0]
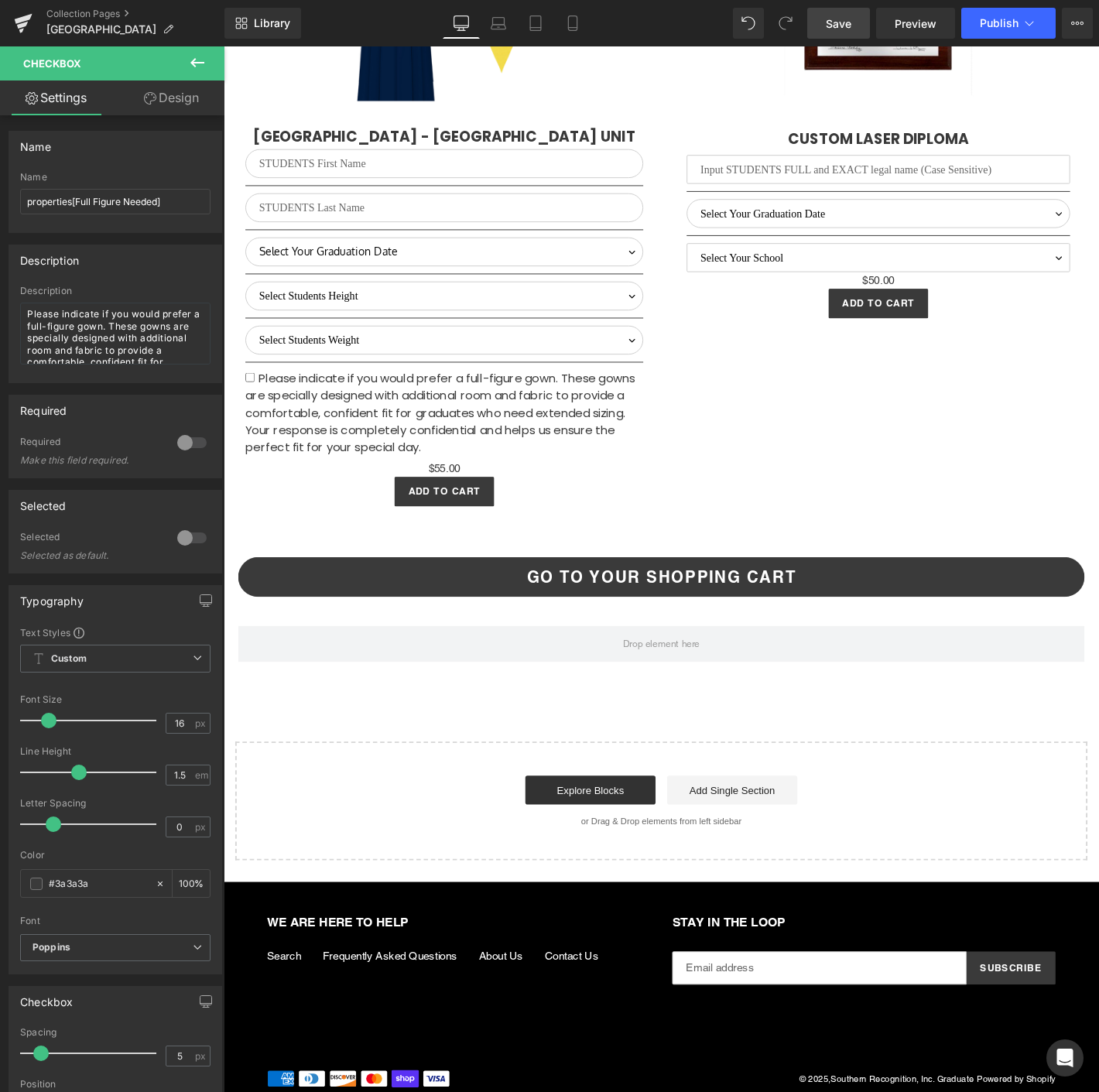
click at [829, 32] on link "Save" at bounding box center [838, 23] width 63 height 31
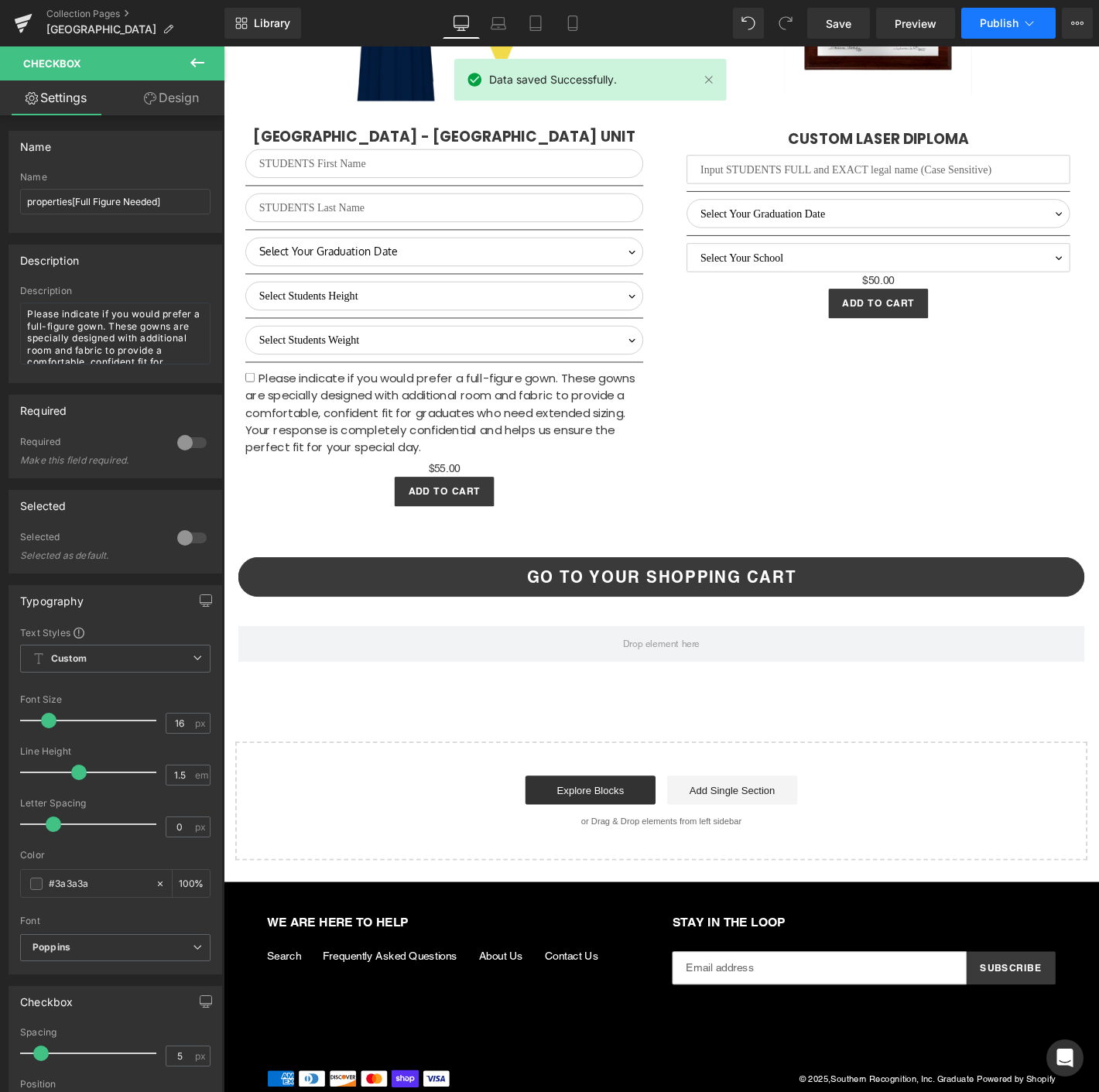
click at [1003, 32] on button "Publish" at bounding box center [1009, 23] width 94 height 31
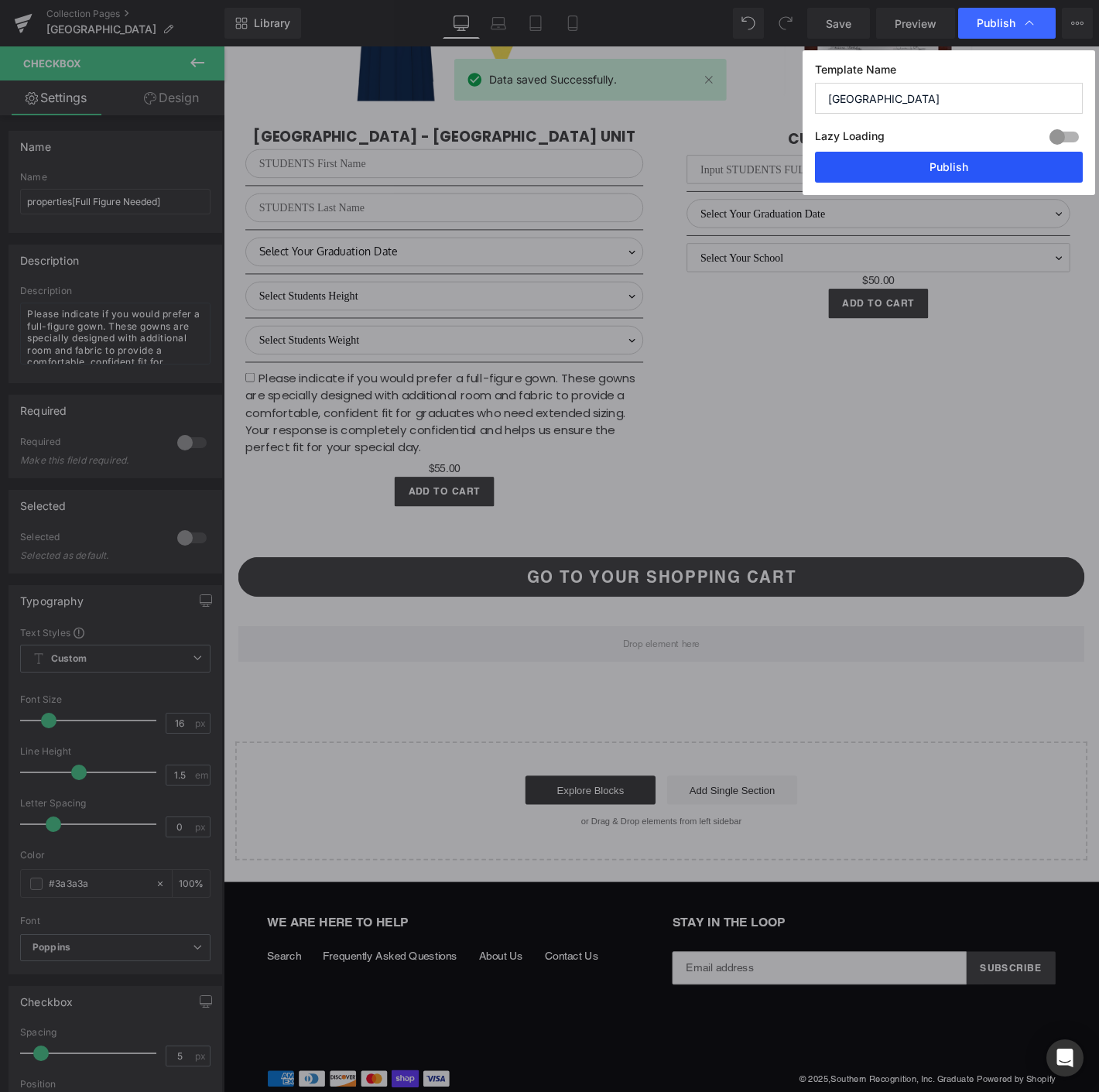
click at [925, 178] on button "Publish" at bounding box center [948, 166] width 268 height 31
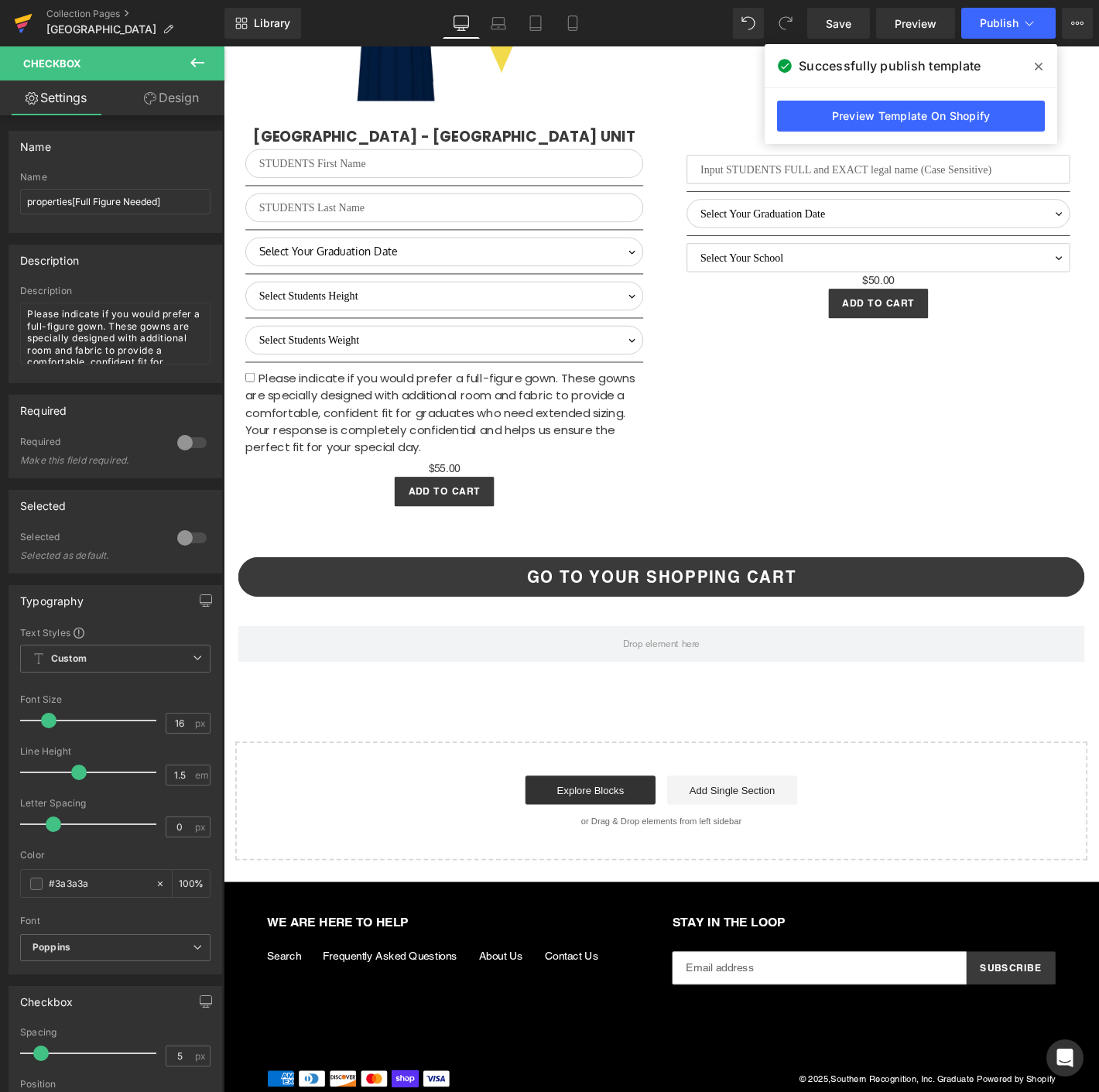
click at [11, 16] on link at bounding box center [23, 23] width 46 height 46
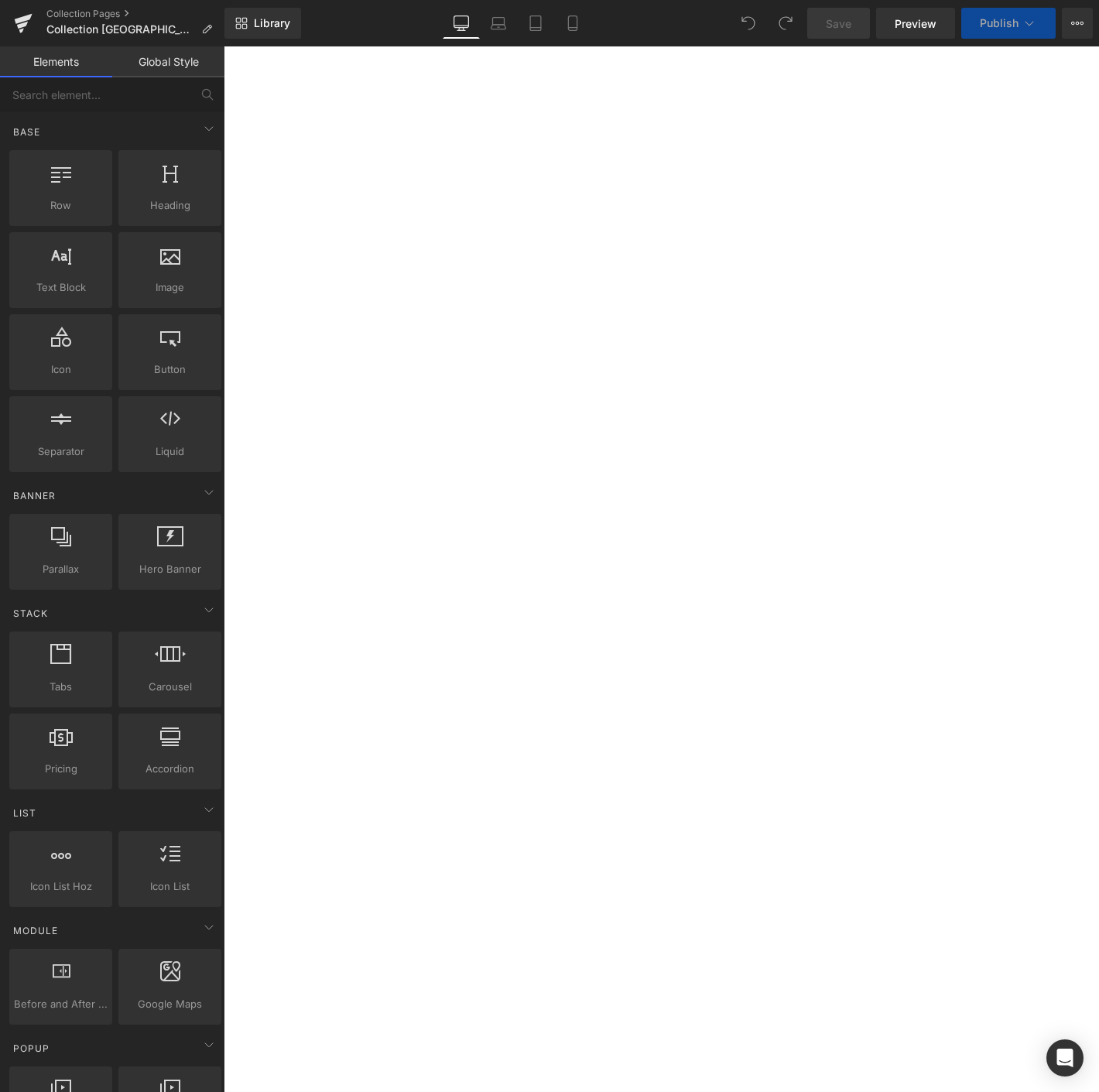
scroll to position [430, 0]
select select "M"
click at [224, 46] on link at bounding box center [224, 46] width 0 height 0
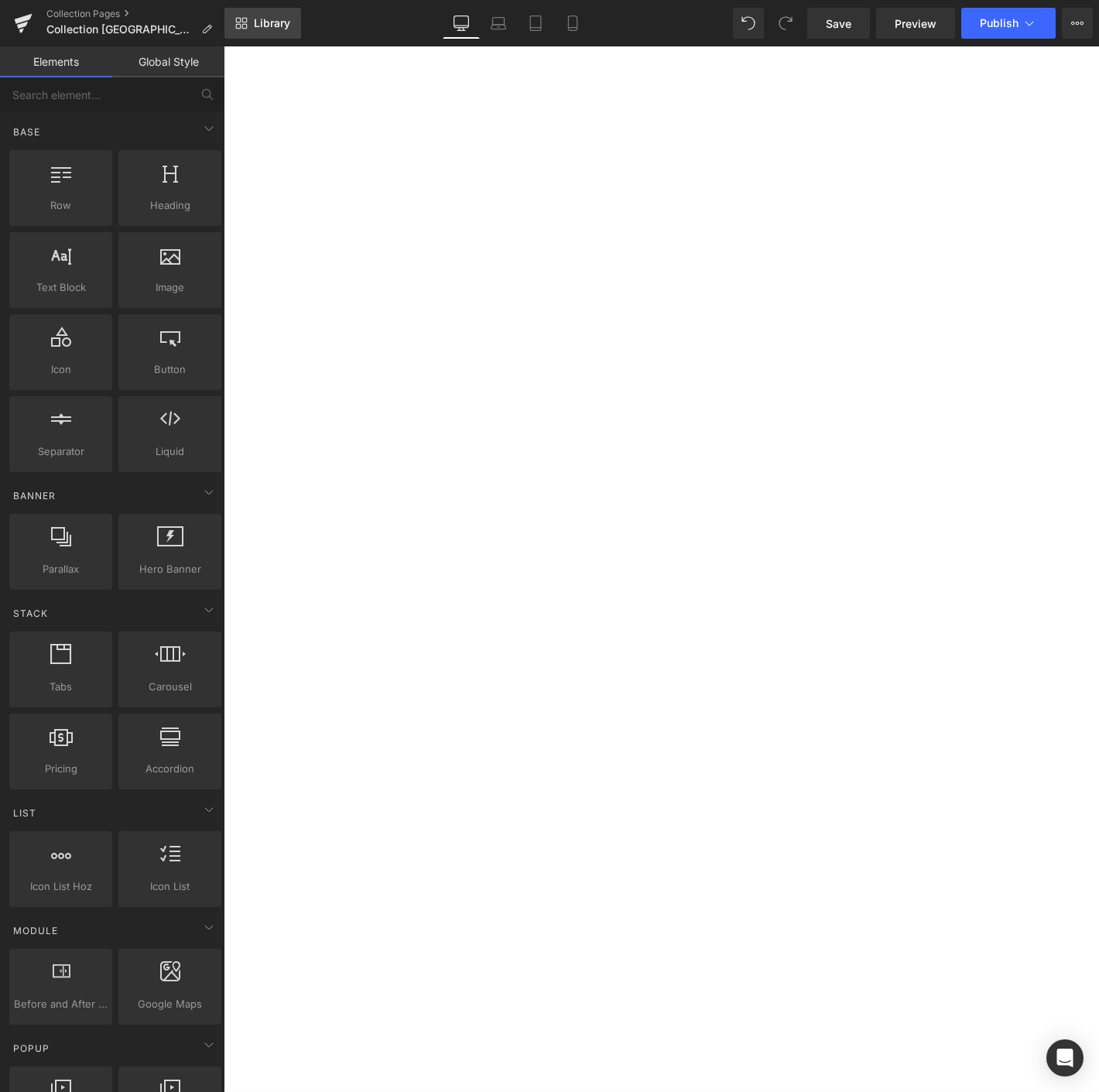
click at [251, 27] on link "Library" at bounding box center [263, 23] width 76 height 31
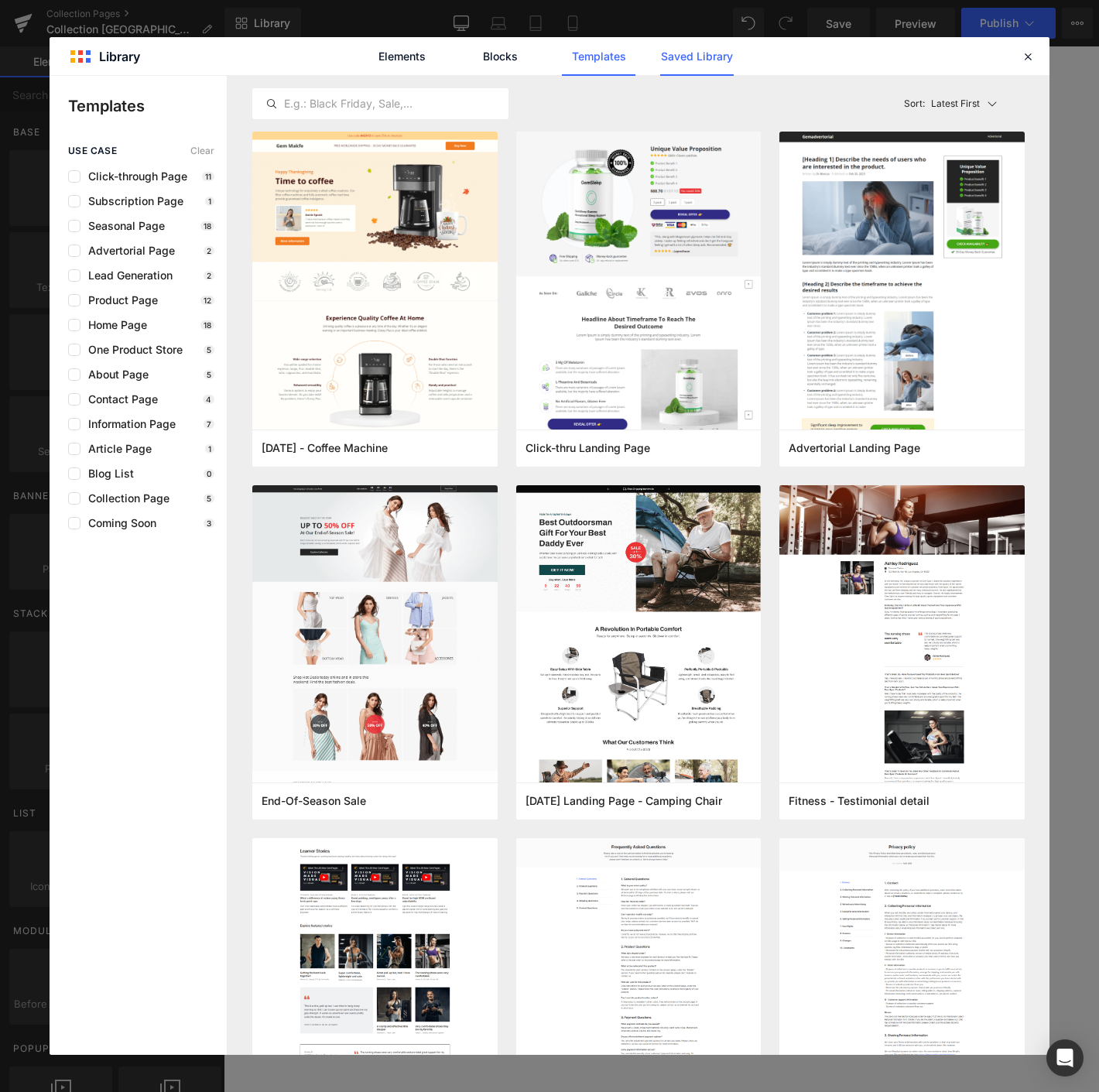
click at [0, 0] on link "Saved Library" at bounding box center [0, 0] width 0 height 0
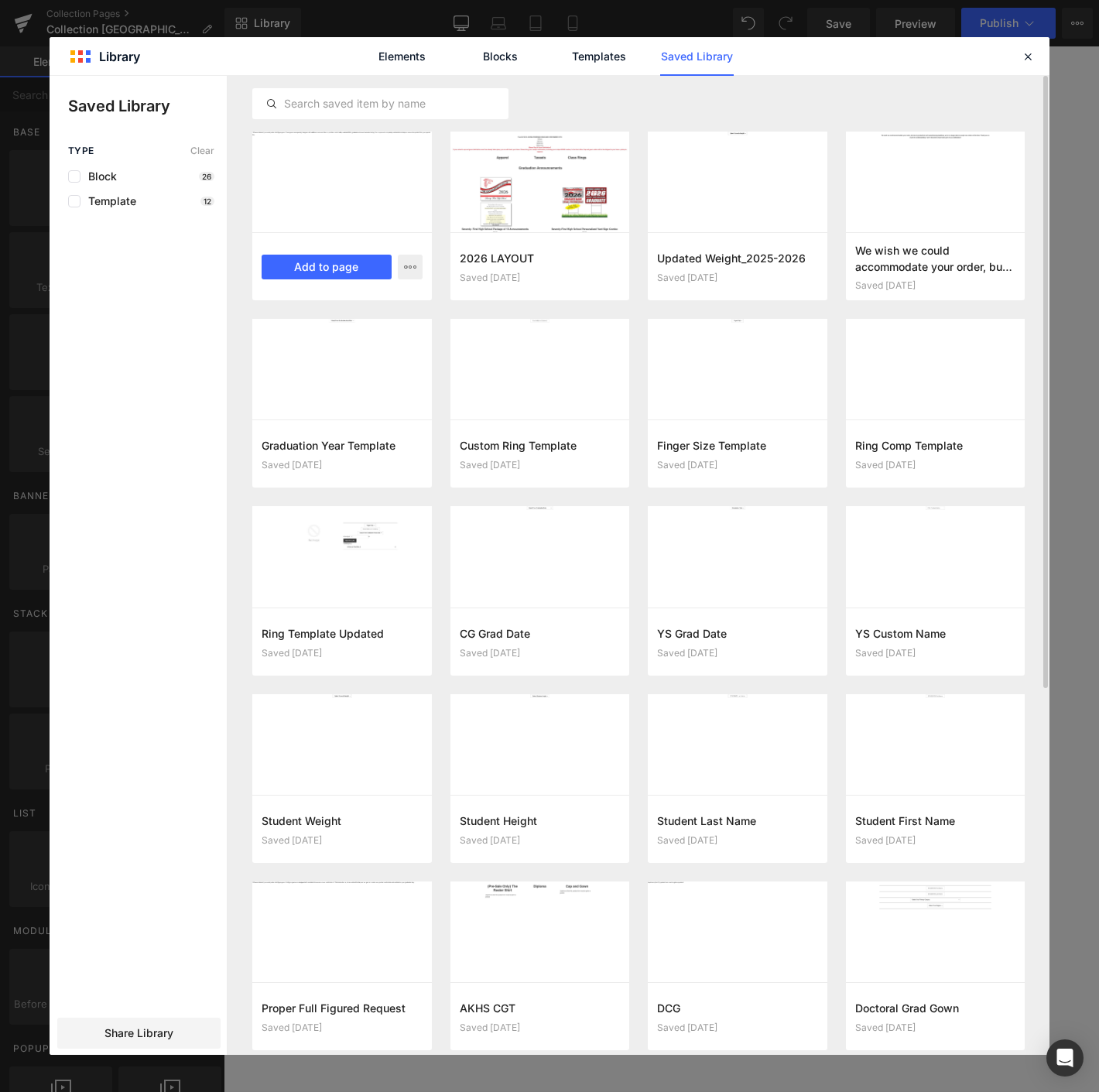
click at [295, 253] on div "UPDATED_FF_2026 Saved 27 minutes ago Add to page" at bounding box center [342, 266] width 180 height 68
click at [338, 264] on button "Add to page" at bounding box center [327, 267] width 130 height 24
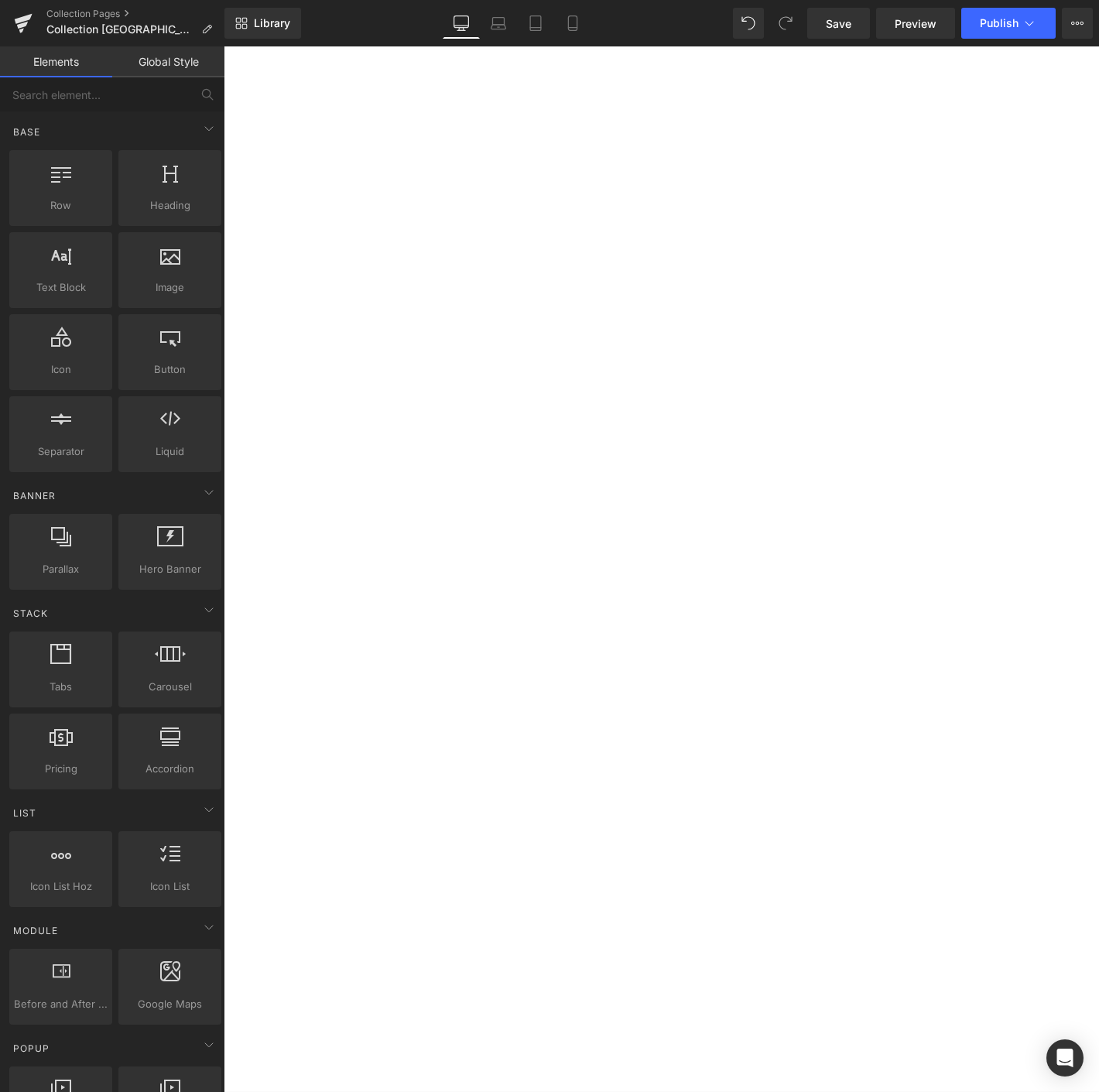
scroll to position [3948, 0]
drag, startPoint x: 647, startPoint y: 660, endPoint x: 503, endPoint y: 442, distance: 261.3
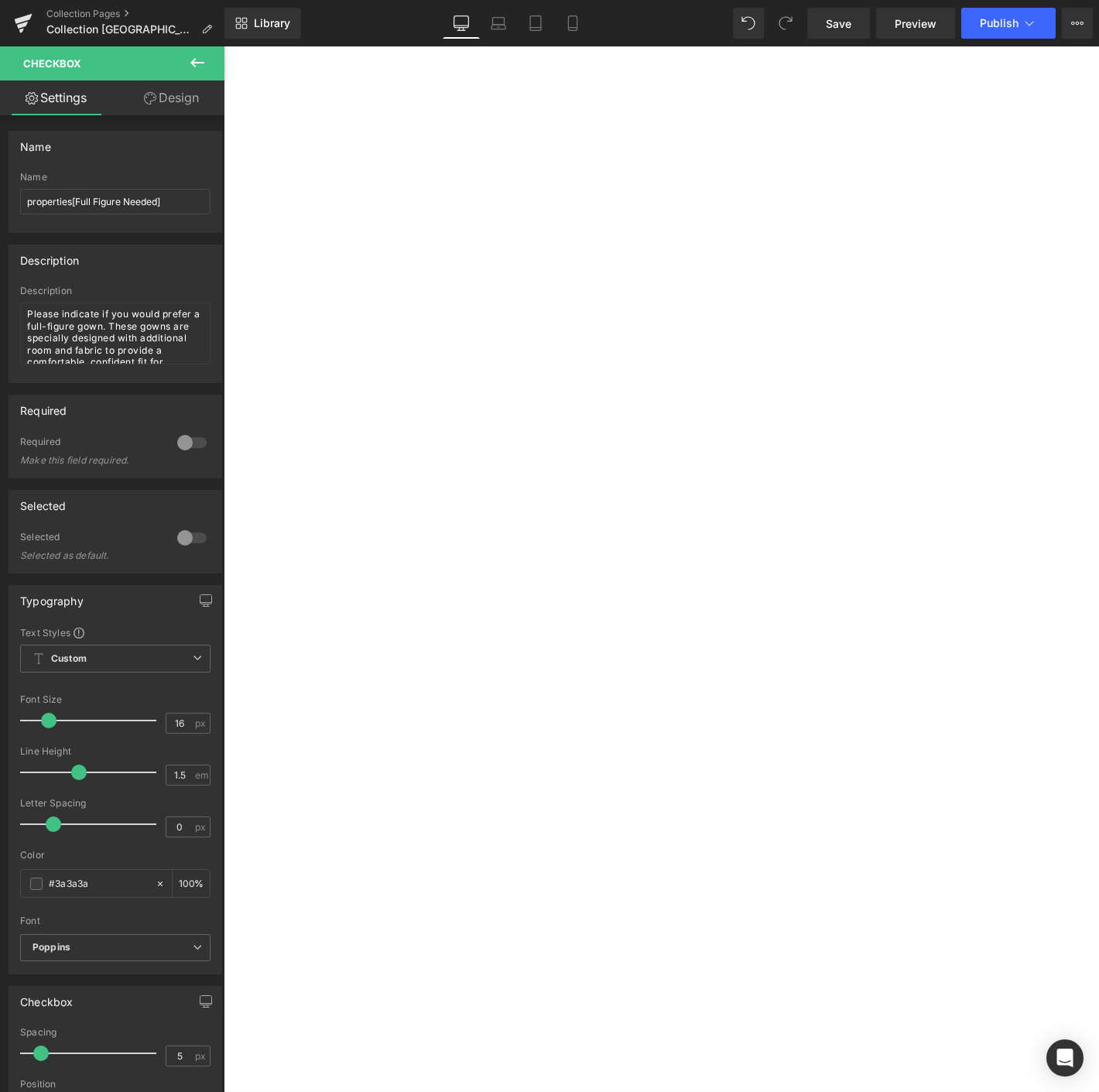
click at [224, 46] on icon at bounding box center [224, 46] width 0 height 0
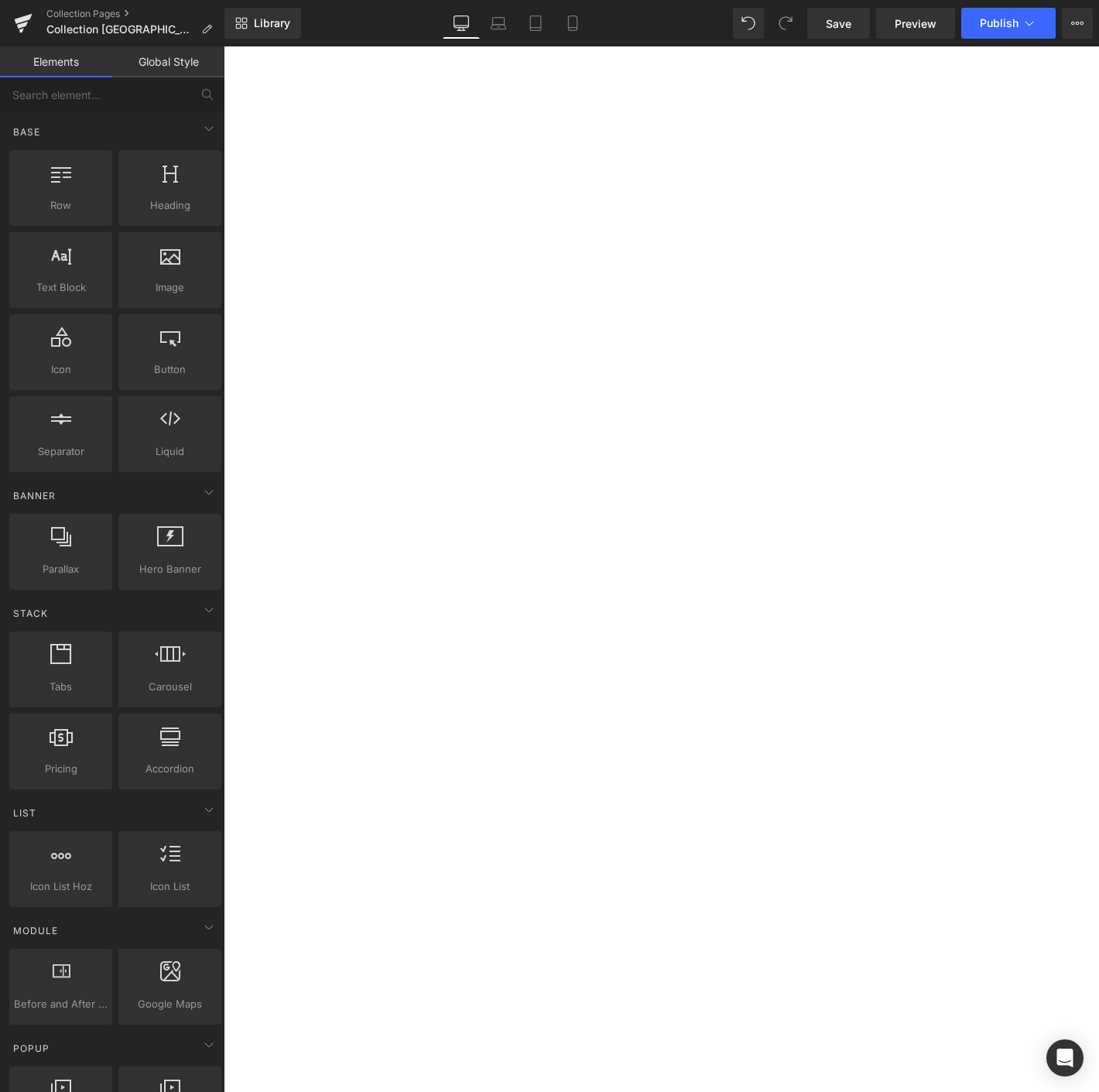
scroll to position [3928, 0]
click at [832, 27] on span "Save" at bounding box center [838, 23] width 25 height 16
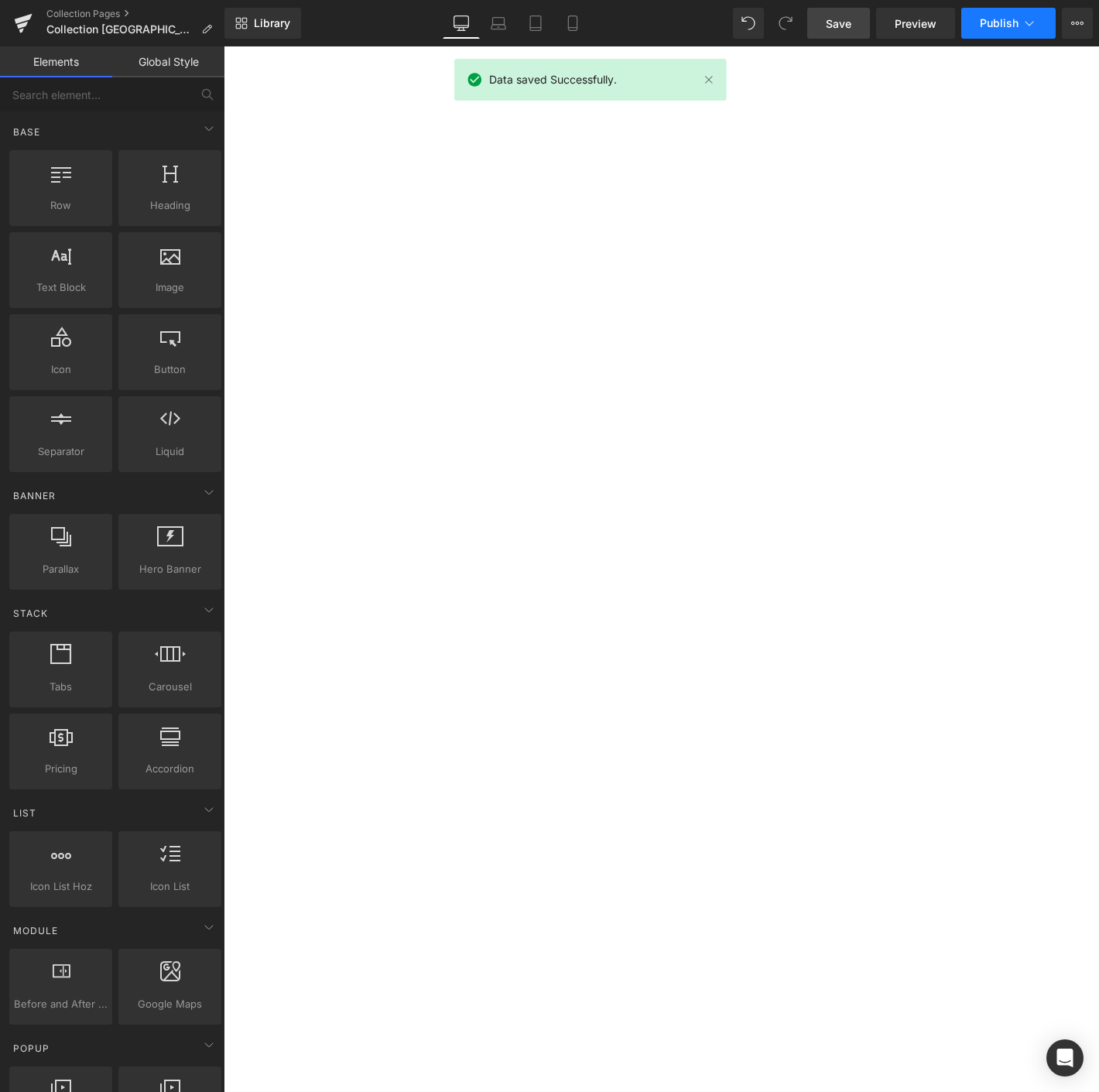
click at [1039, 34] on button "Publish" at bounding box center [1009, 23] width 94 height 31
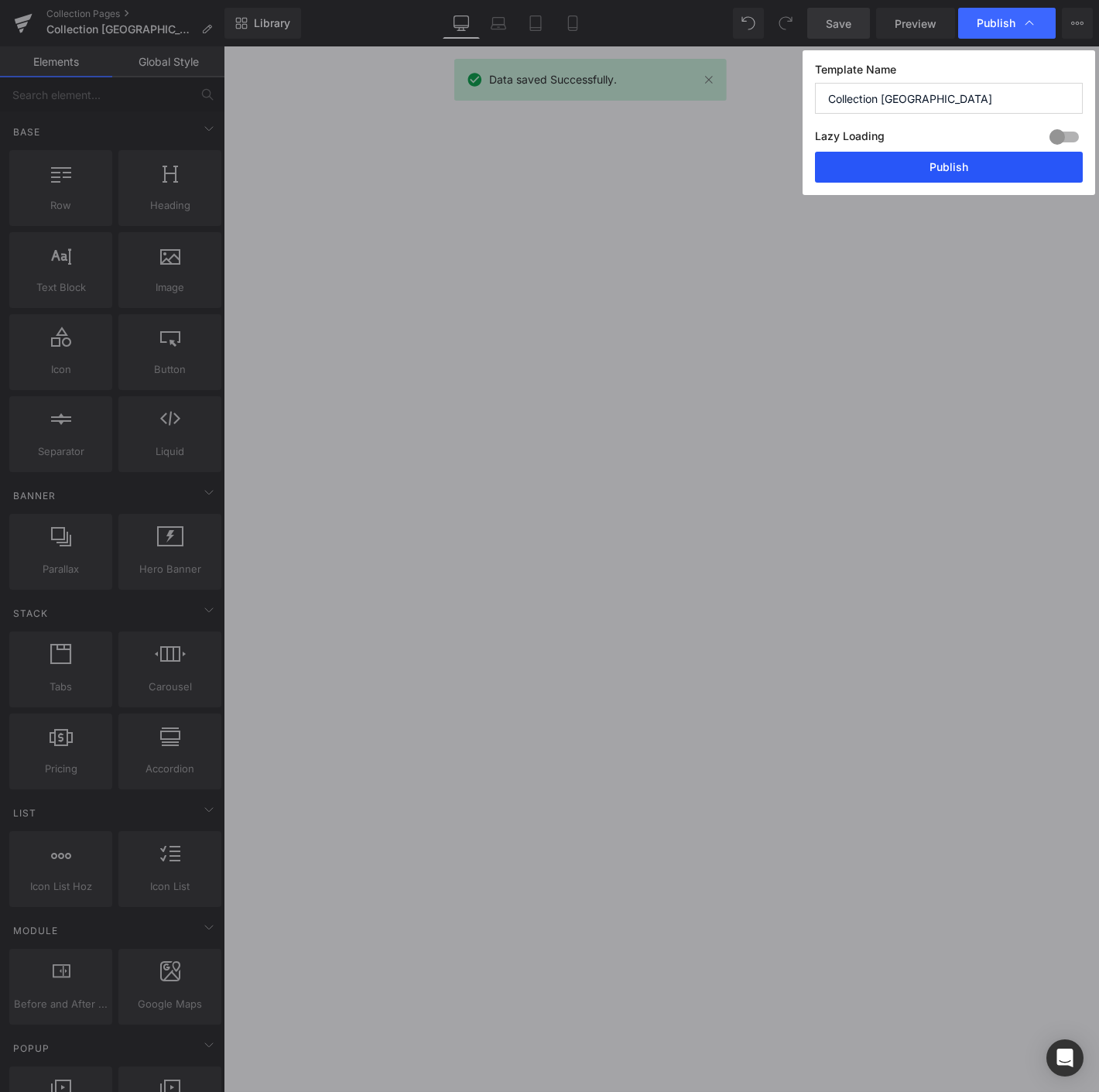
click at [933, 153] on button "Publish" at bounding box center [948, 166] width 268 height 31
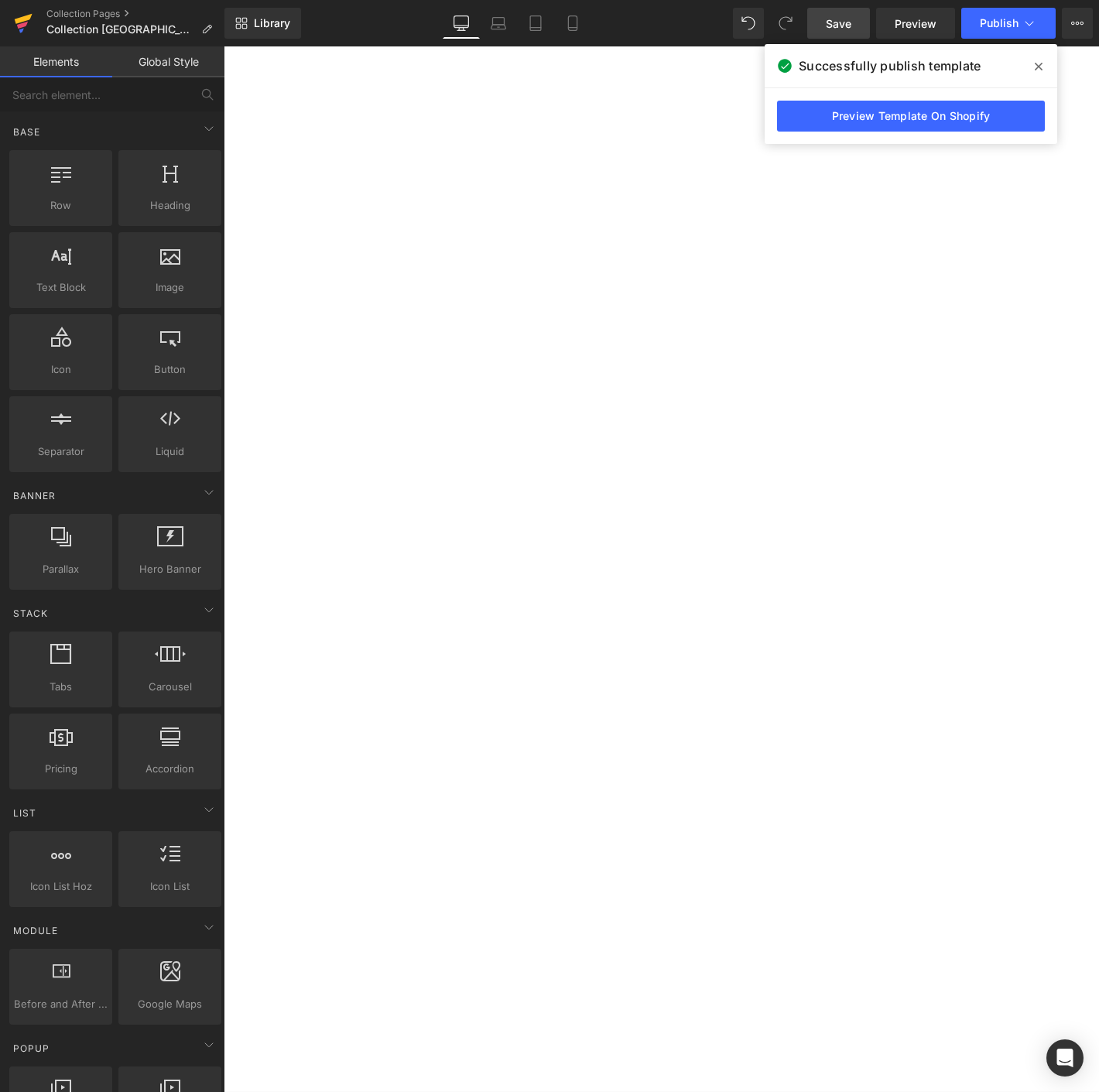
click at [15, 6] on icon at bounding box center [24, 23] width 19 height 39
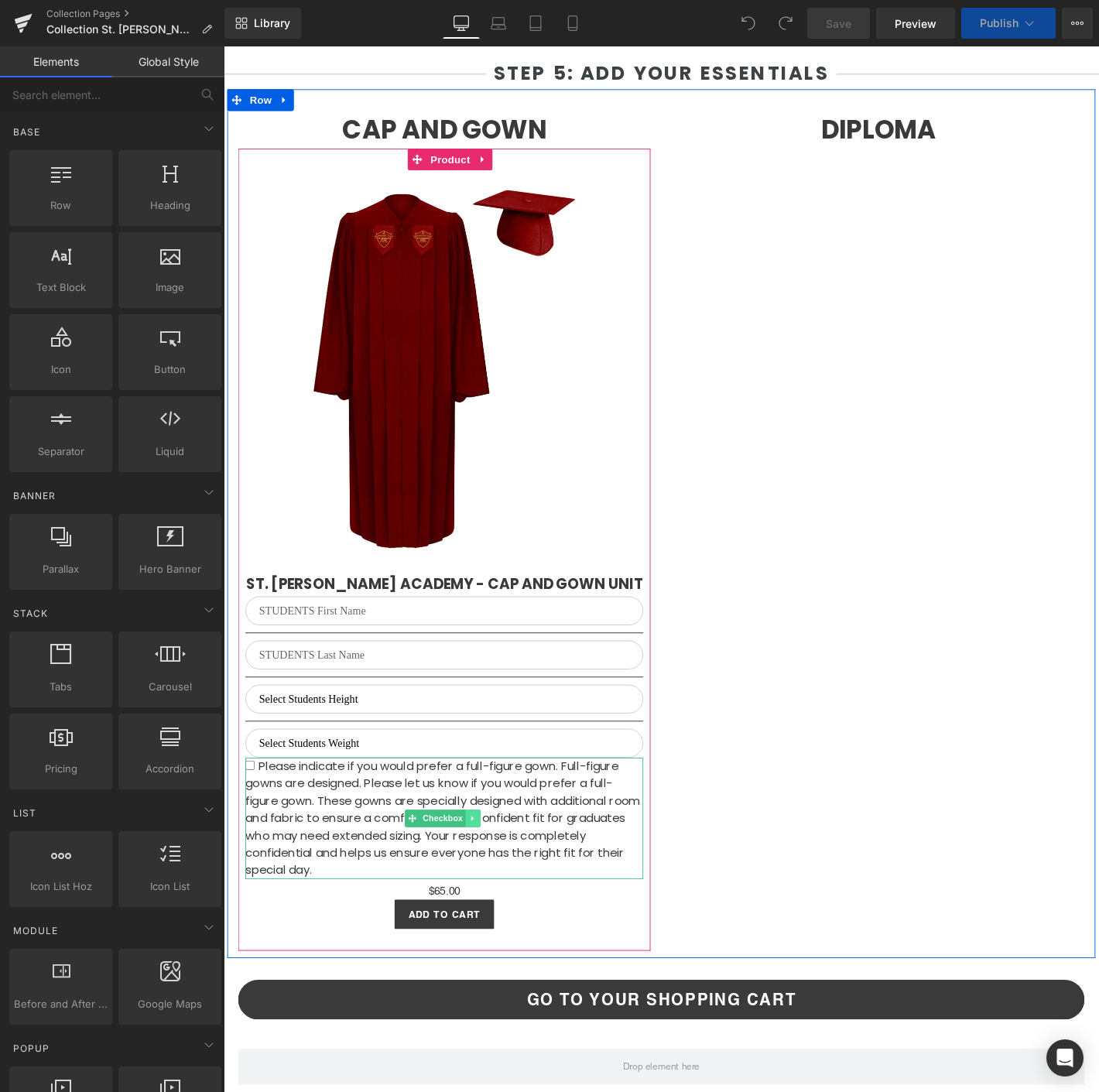
select select "M"
click at [495, 882] on link at bounding box center [490, 873] width 16 height 19
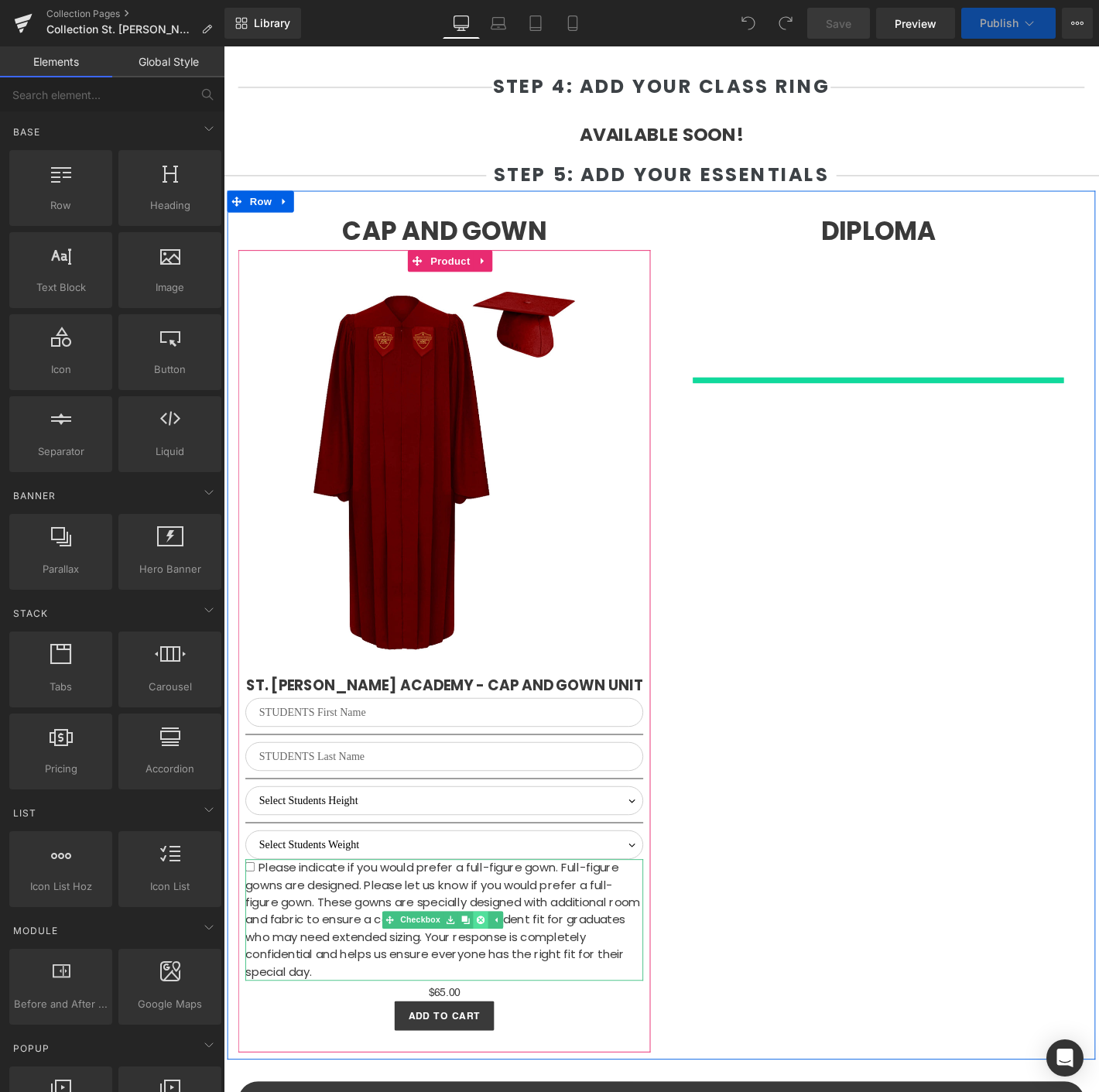
scroll to position [3477, 0]
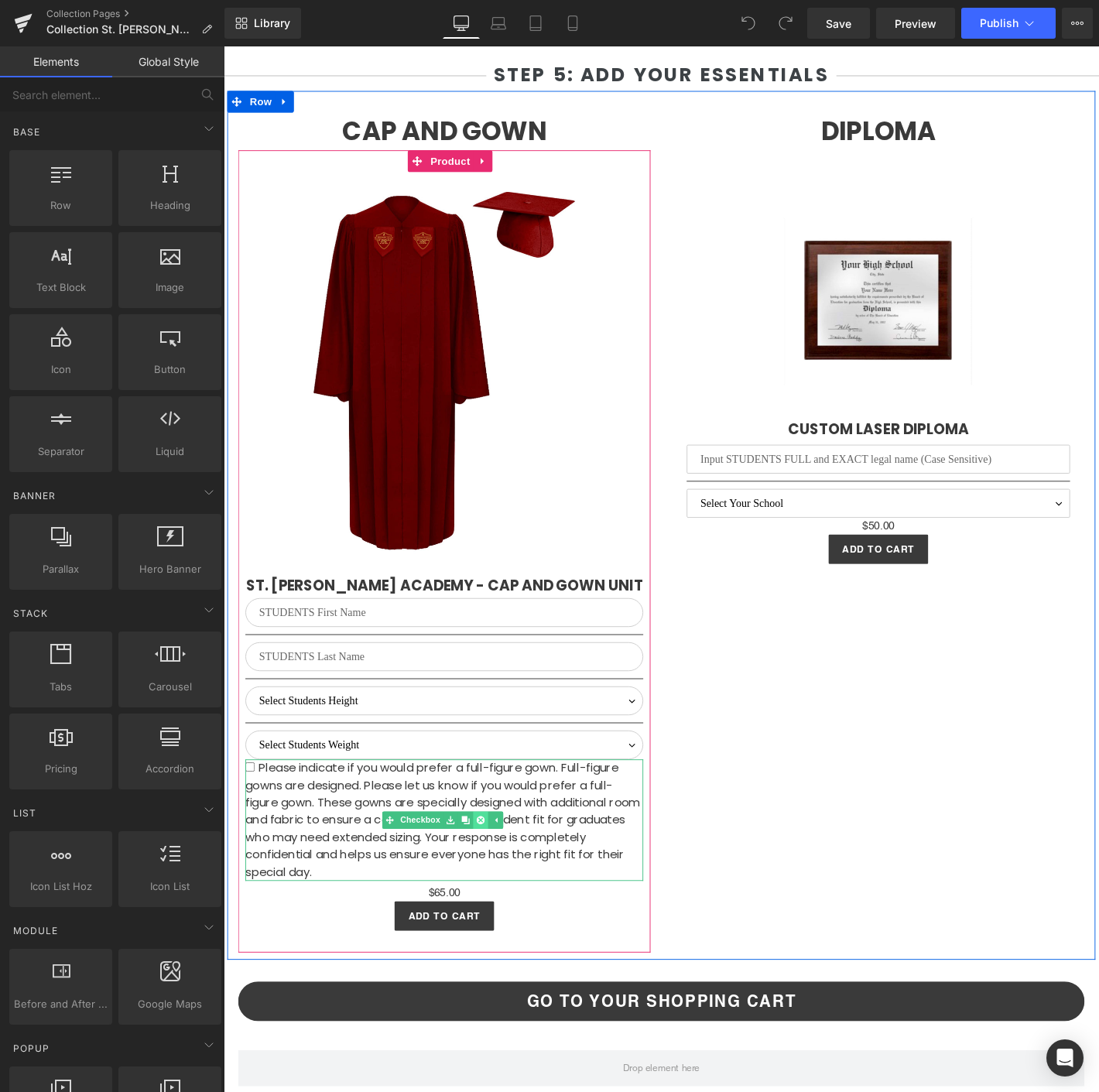
click at [494, 883] on link at bounding box center [498, 875] width 16 height 19
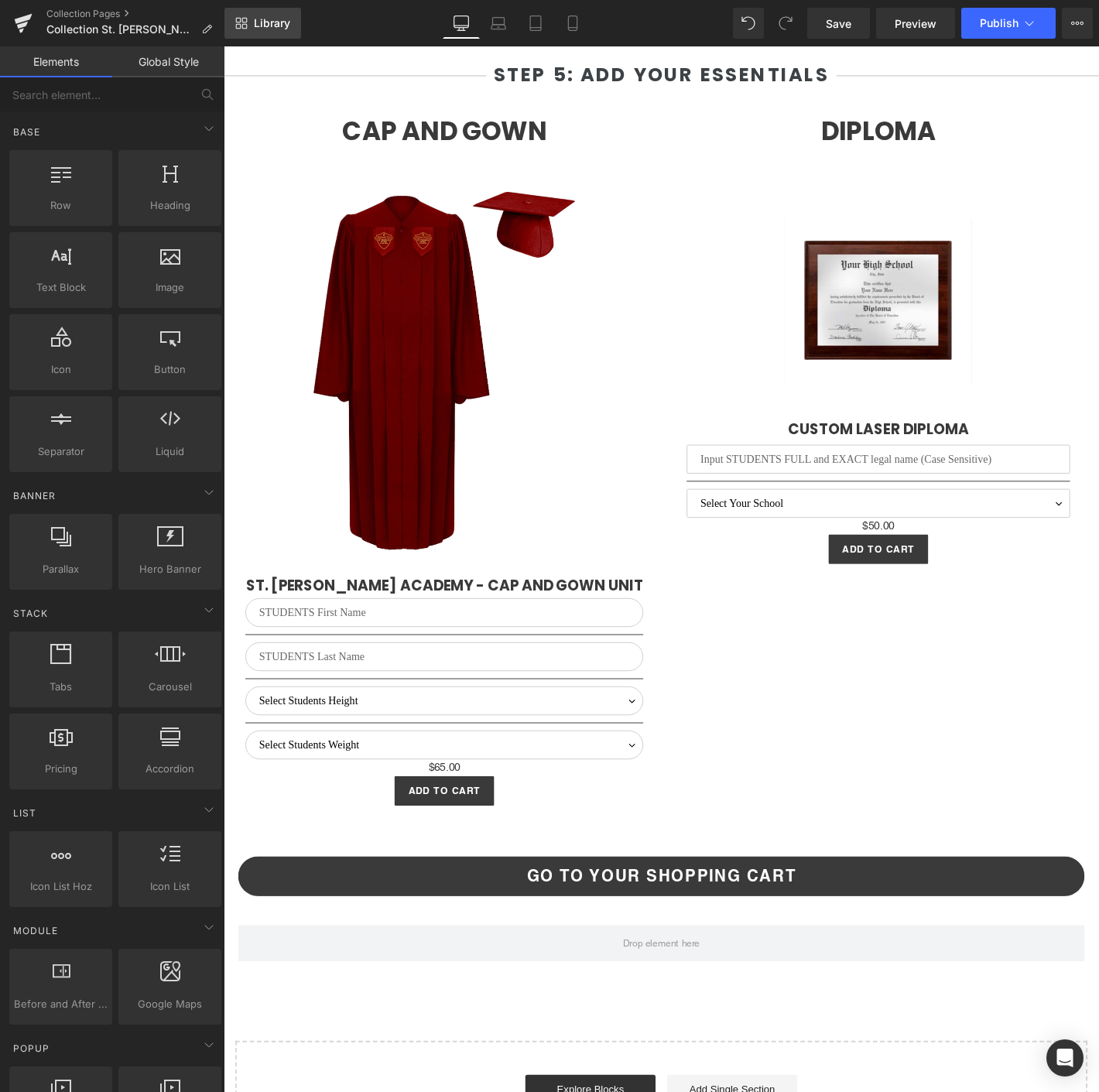
click at [292, 15] on link "Library" at bounding box center [263, 23] width 76 height 31
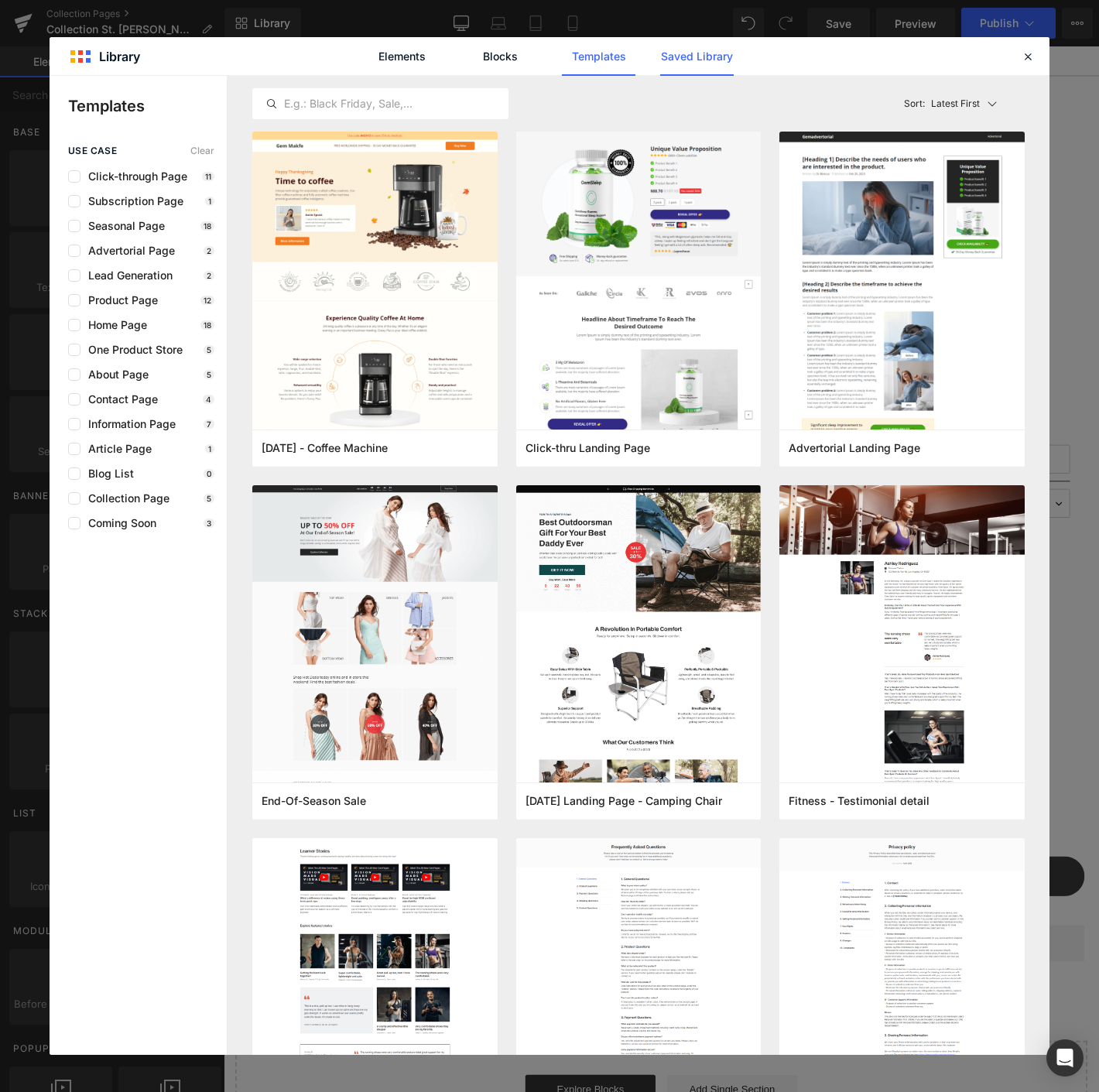
click at [694, 71] on link "Saved Library" at bounding box center [697, 55] width 73 height 39
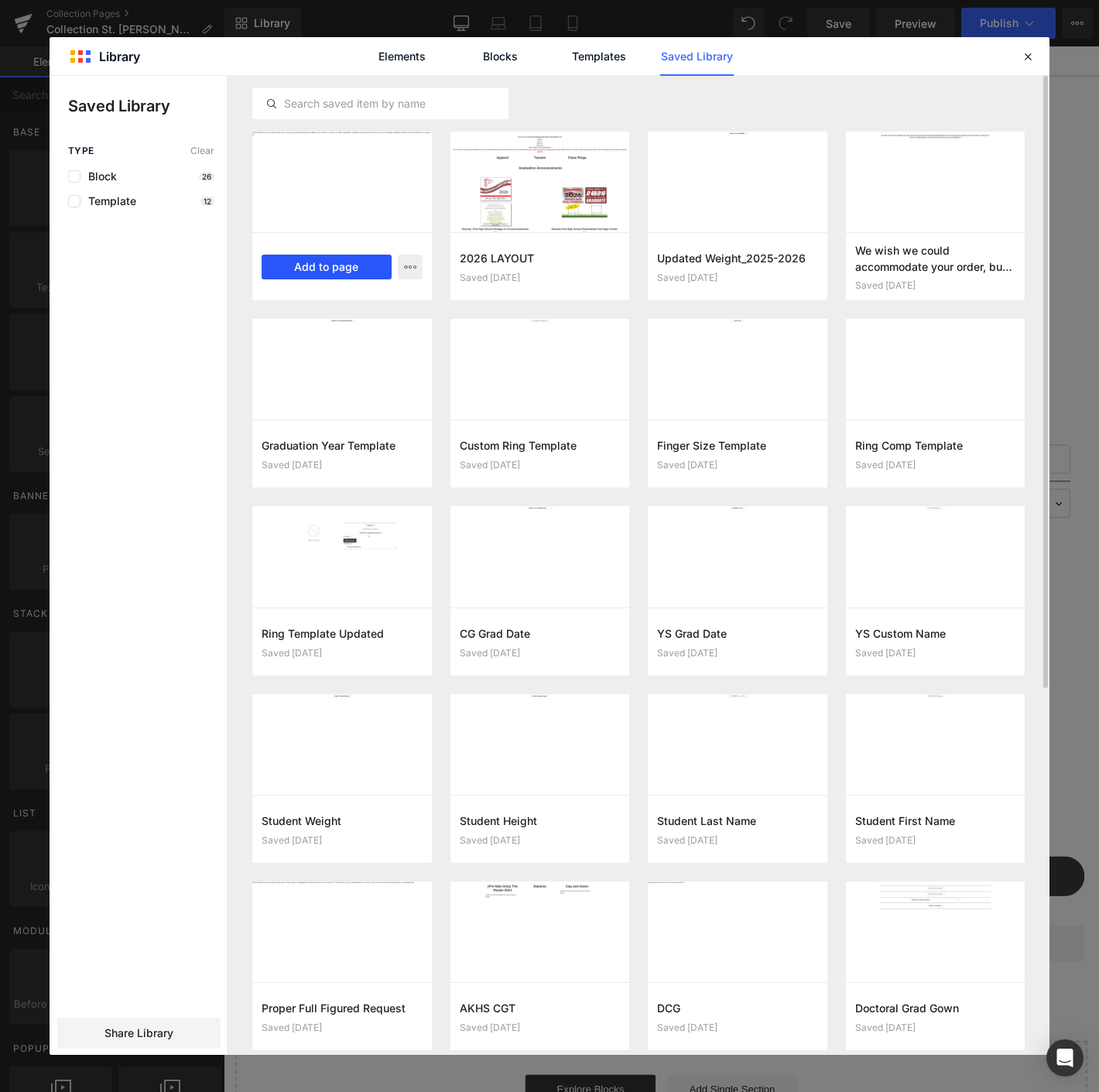
click at [329, 269] on button "Add to page" at bounding box center [327, 267] width 130 height 24
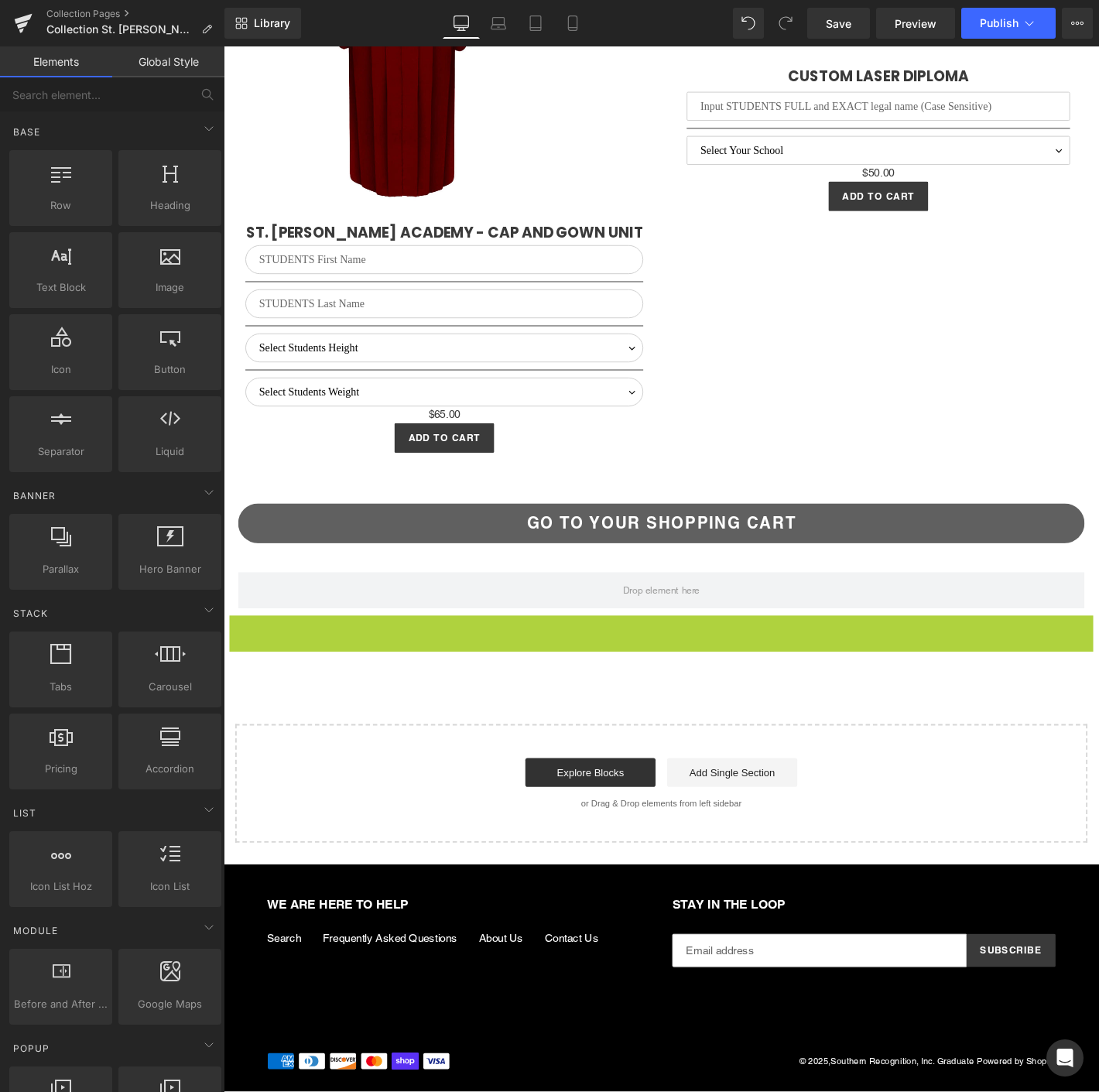
scroll to position [3889, 0]
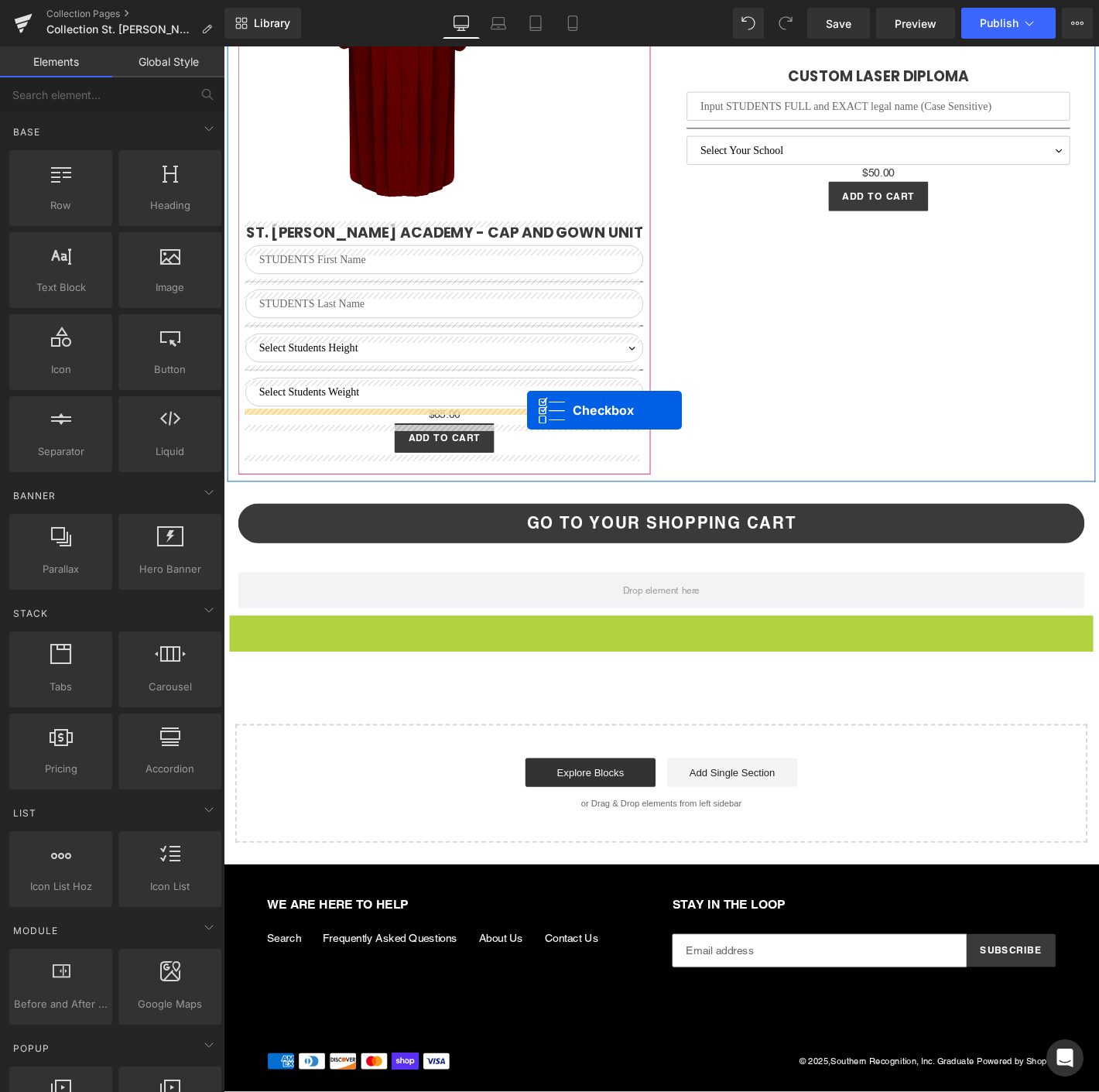
drag, startPoint x: 648, startPoint y: 661, endPoint x: 548, endPoint y: 435, distance: 247.1
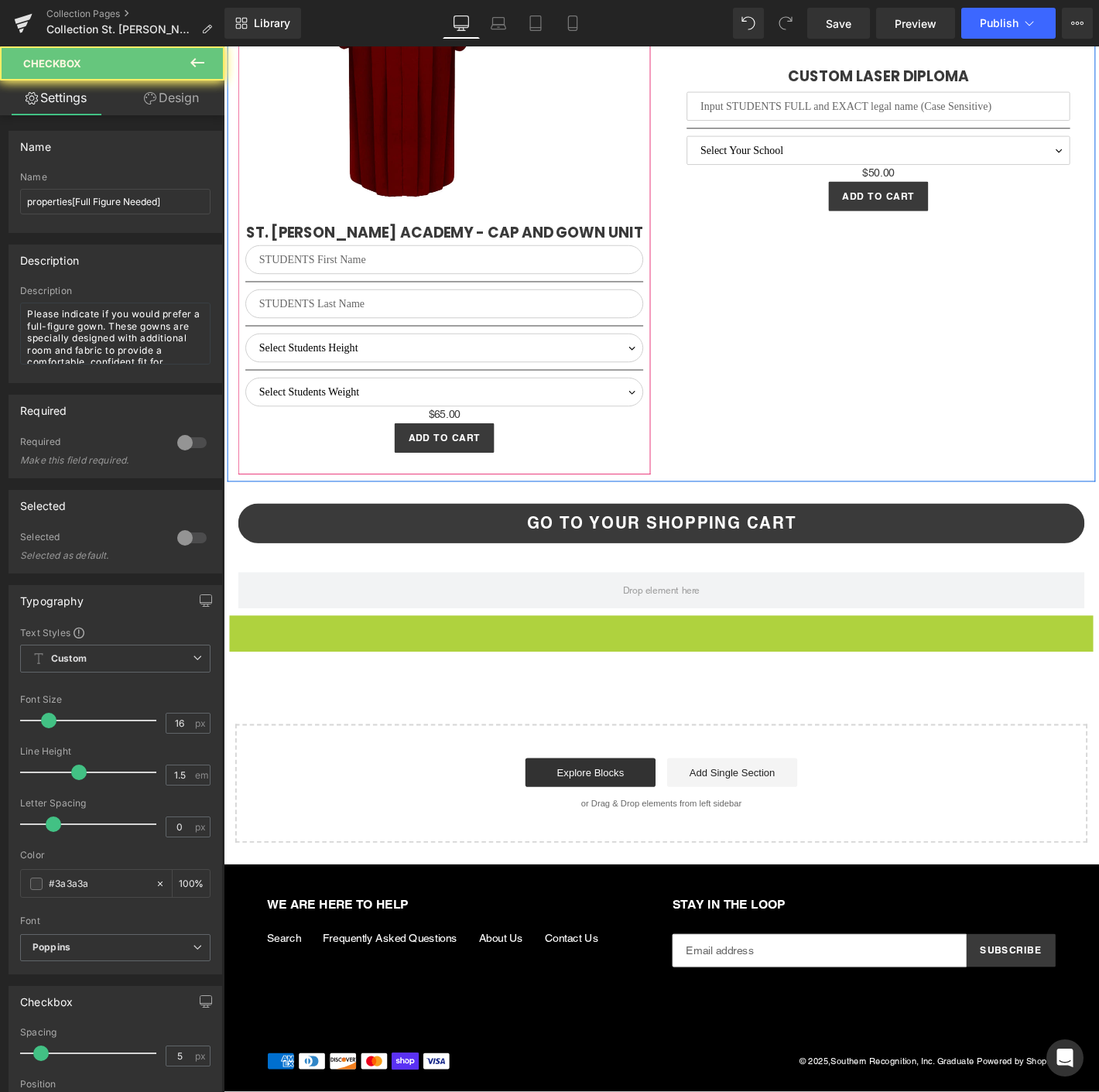
scroll to position [3928, 0]
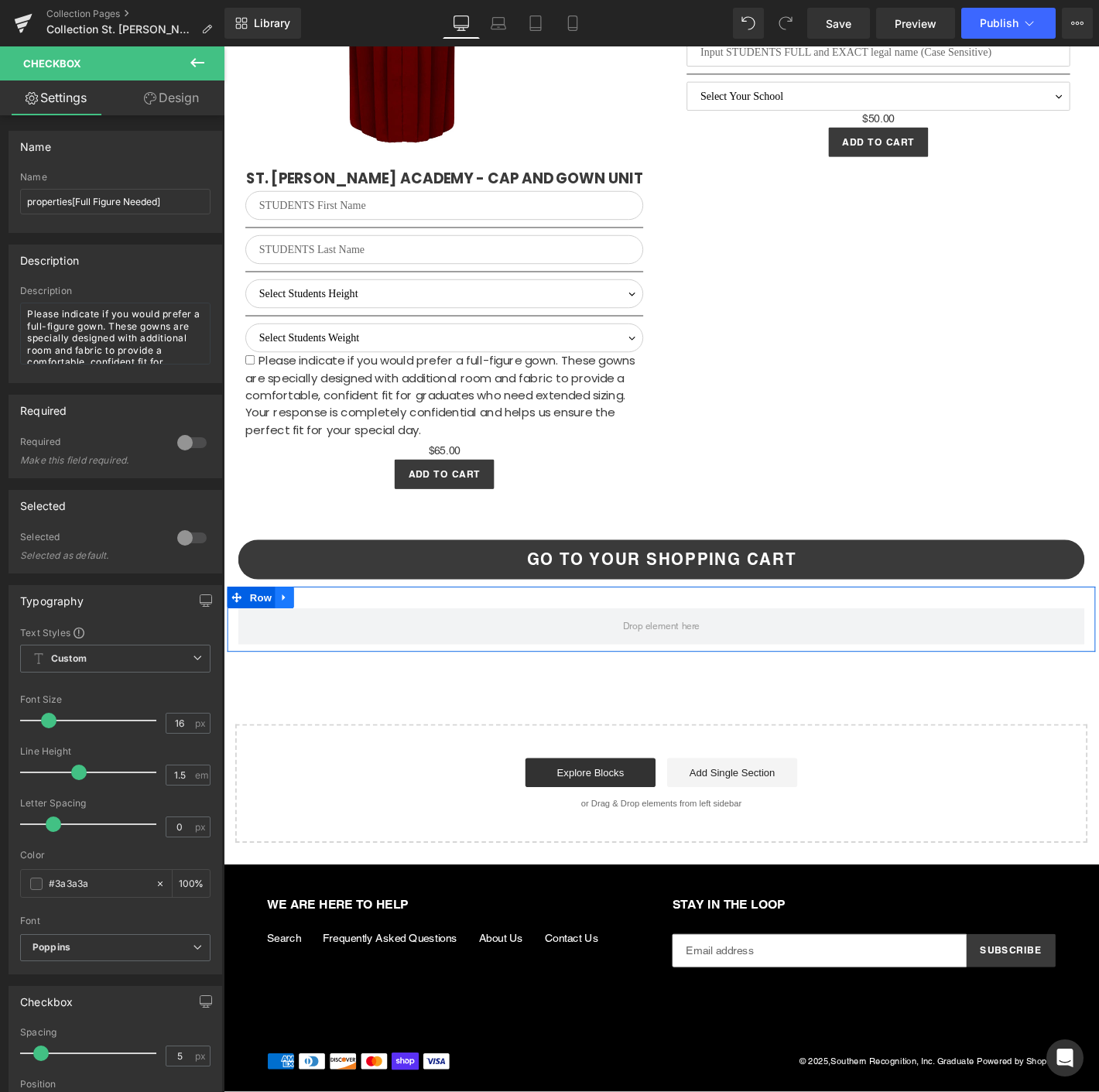
click at [289, 642] on icon at bounding box center [289, 636] width 11 height 11
click at [324, 641] on icon at bounding box center [329, 636] width 11 height 11
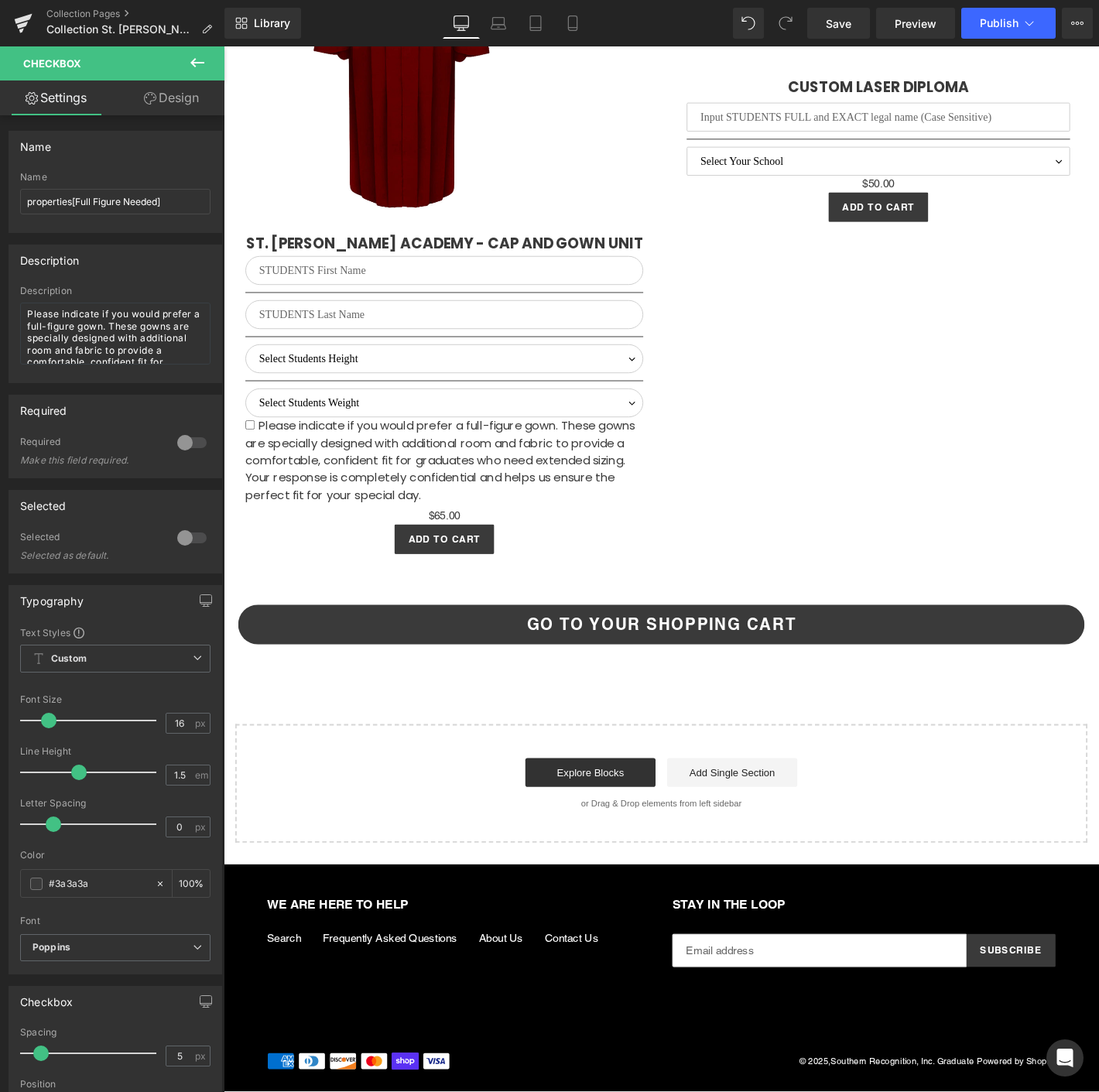
scroll to position [3869, 0]
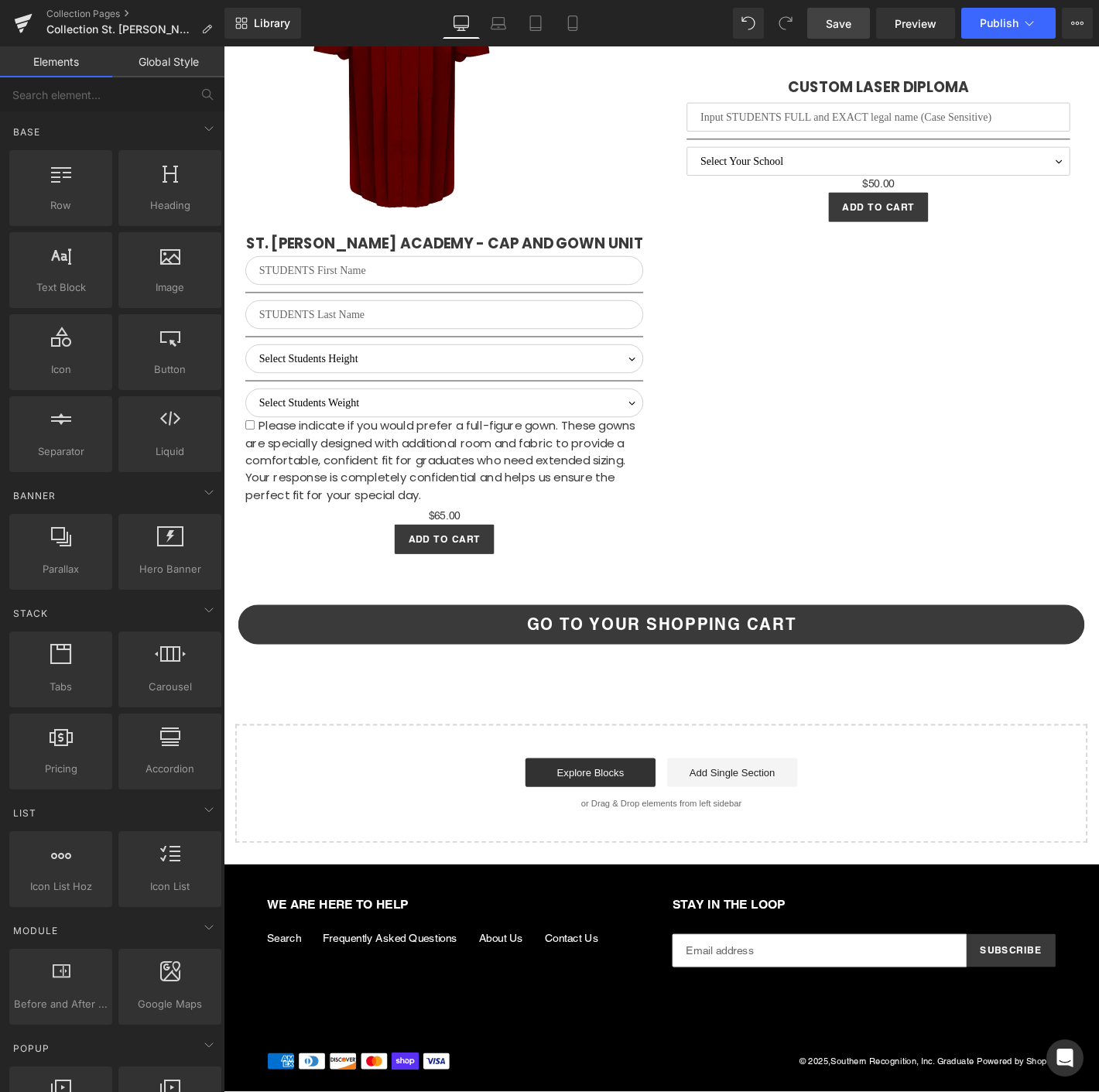
click at [837, 37] on link "Save" at bounding box center [838, 23] width 63 height 31
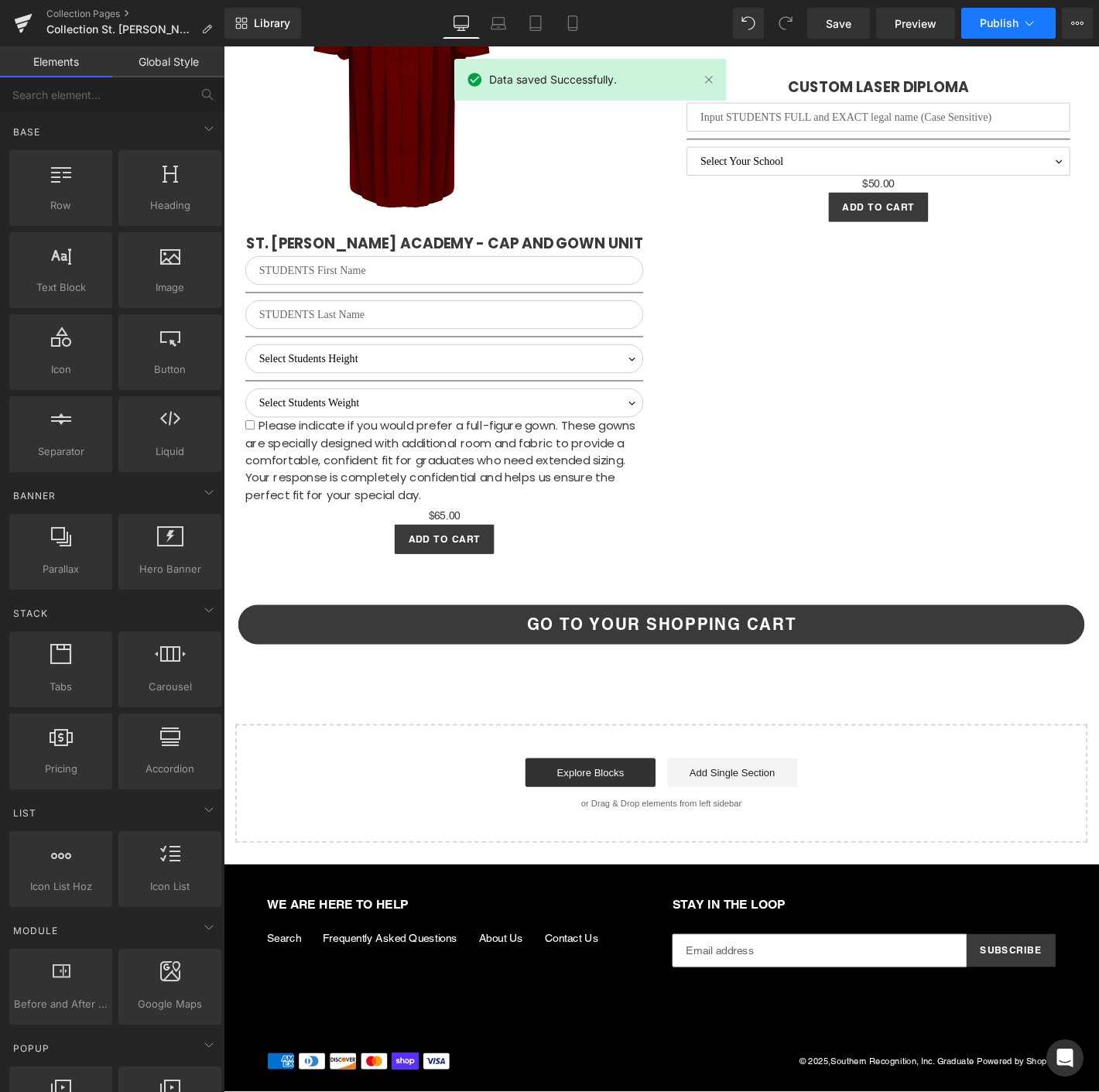
click at [1001, 28] on span "Publish" at bounding box center [998, 23] width 39 height 12
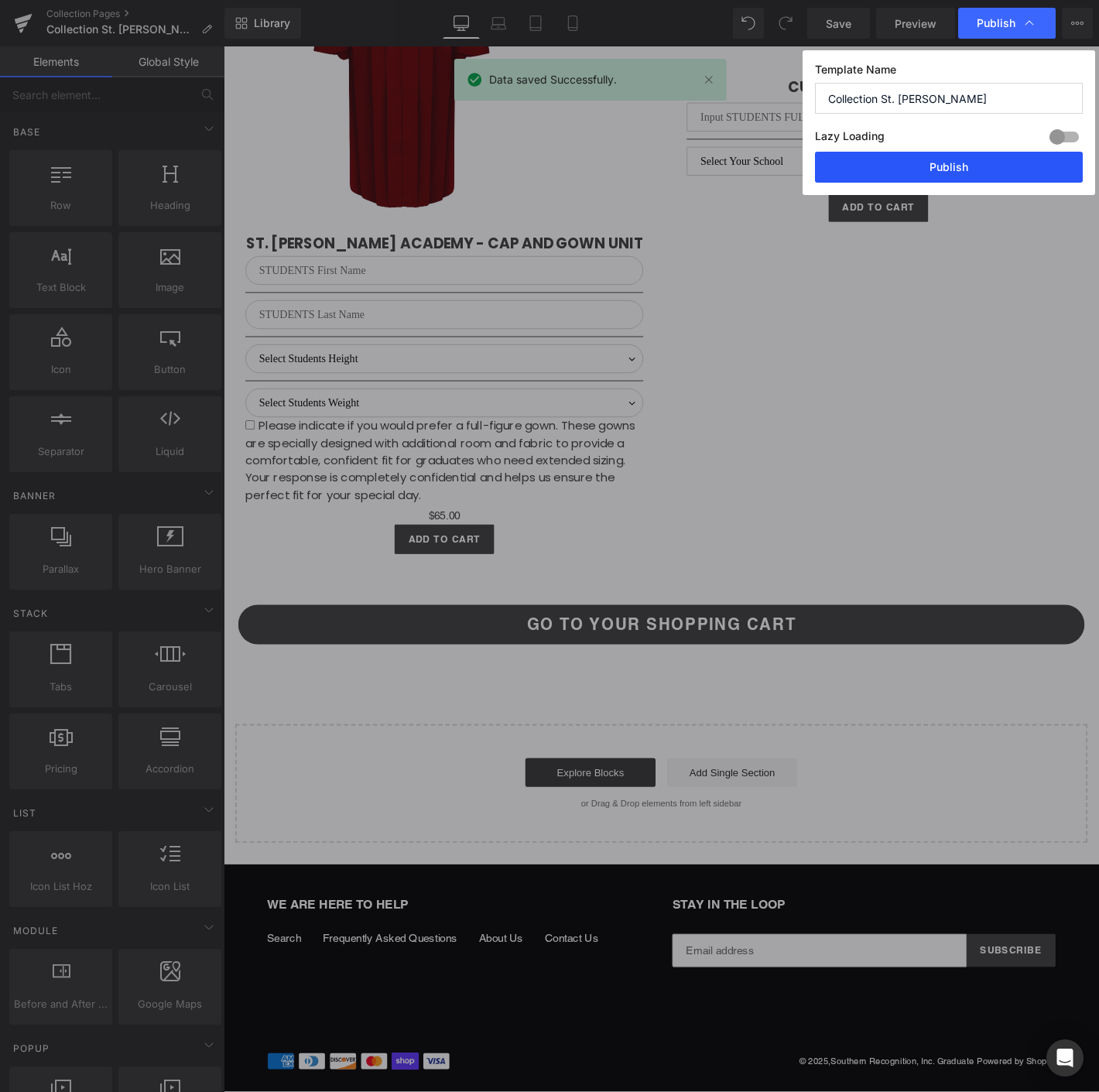
click at [960, 162] on button "Publish" at bounding box center [948, 166] width 268 height 31
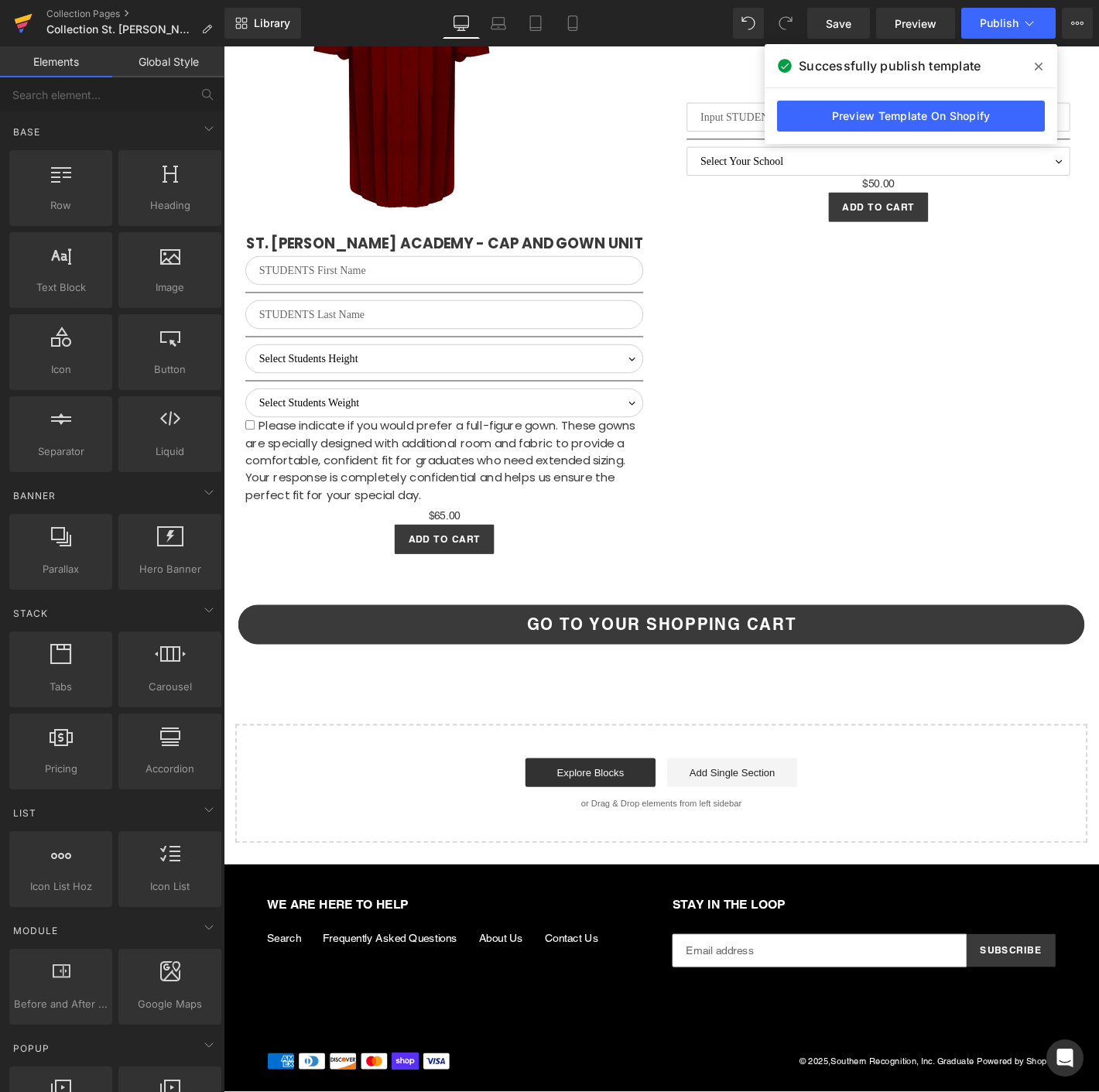
click at [30, 22] on icon at bounding box center [24, 23] width 19 height 39
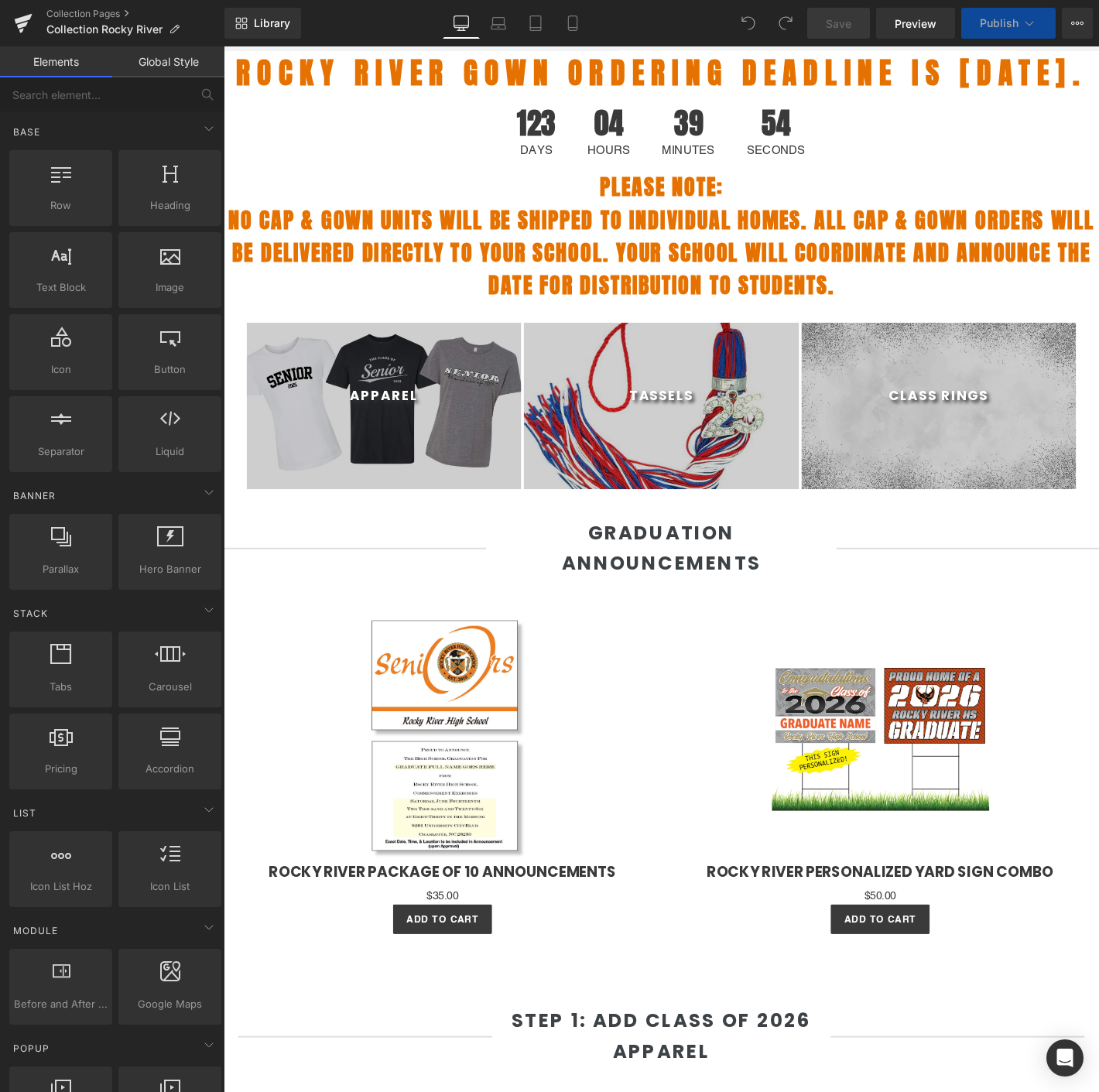
select select "M"
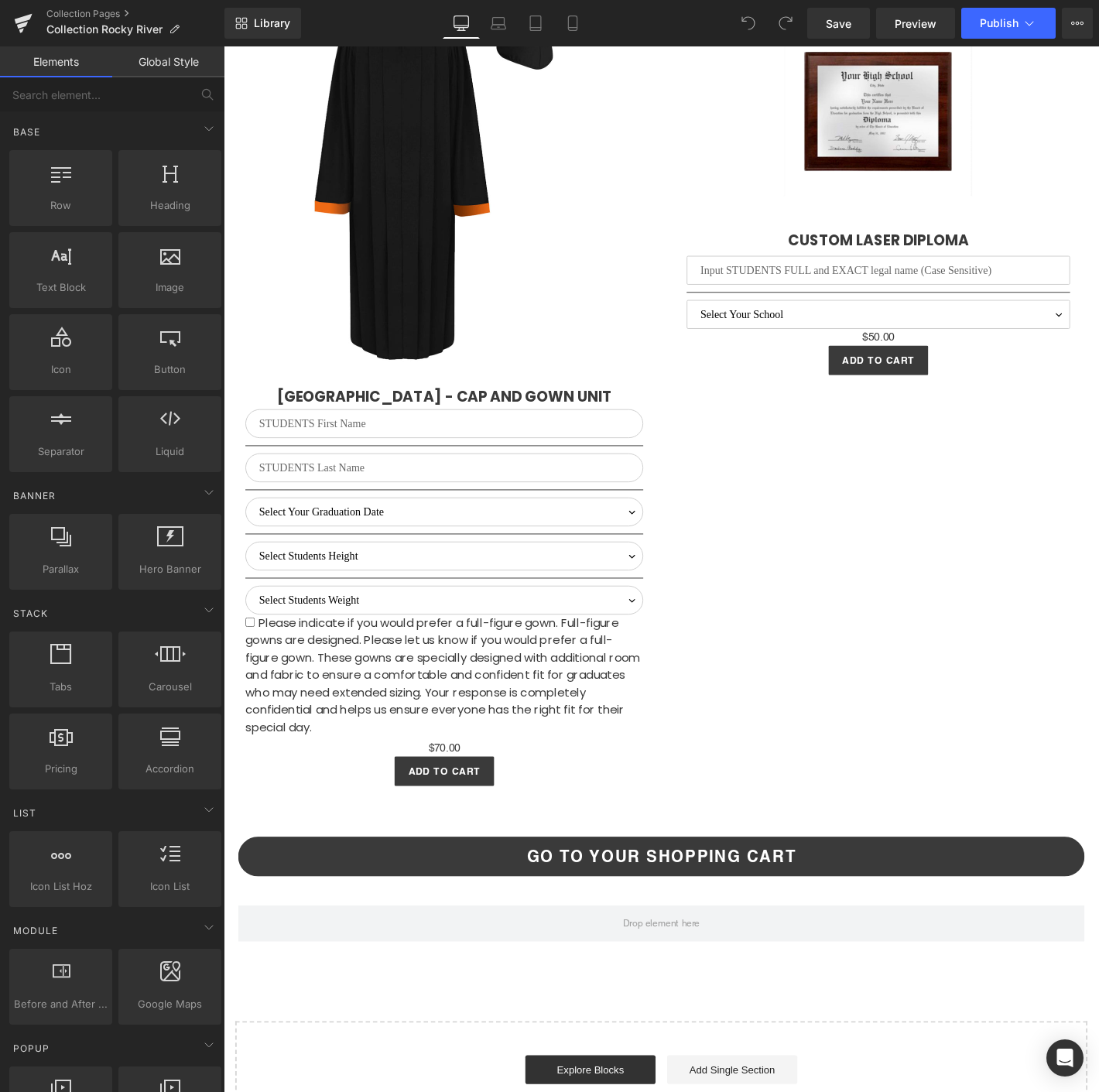
scroll to position [3782, 0]
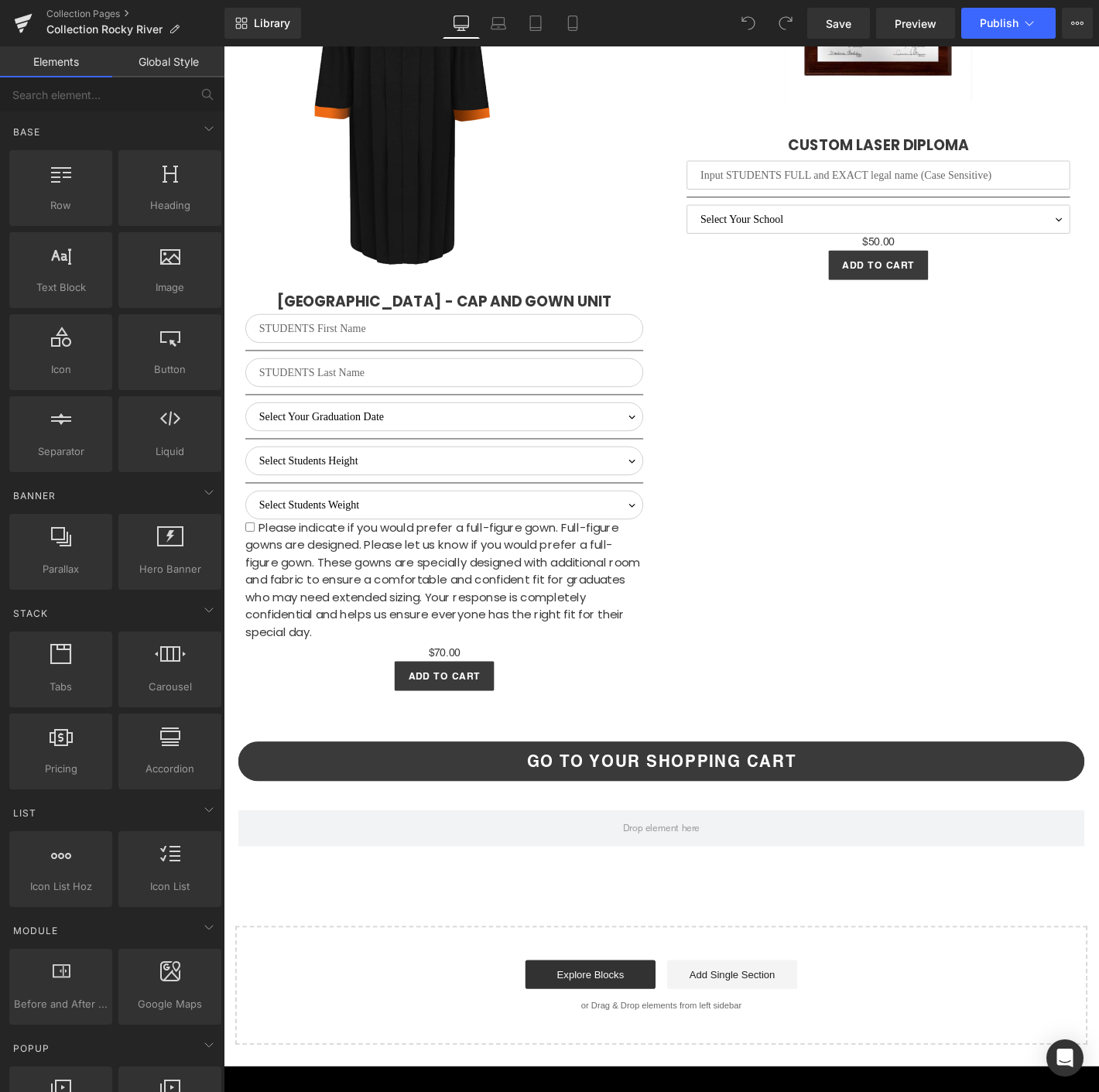
click at [477, 655] on div "Please indicate if you would prefer a full-figure gown. Full-figure gowns are d…" at bounding box center [459, 617] width 425 height 130
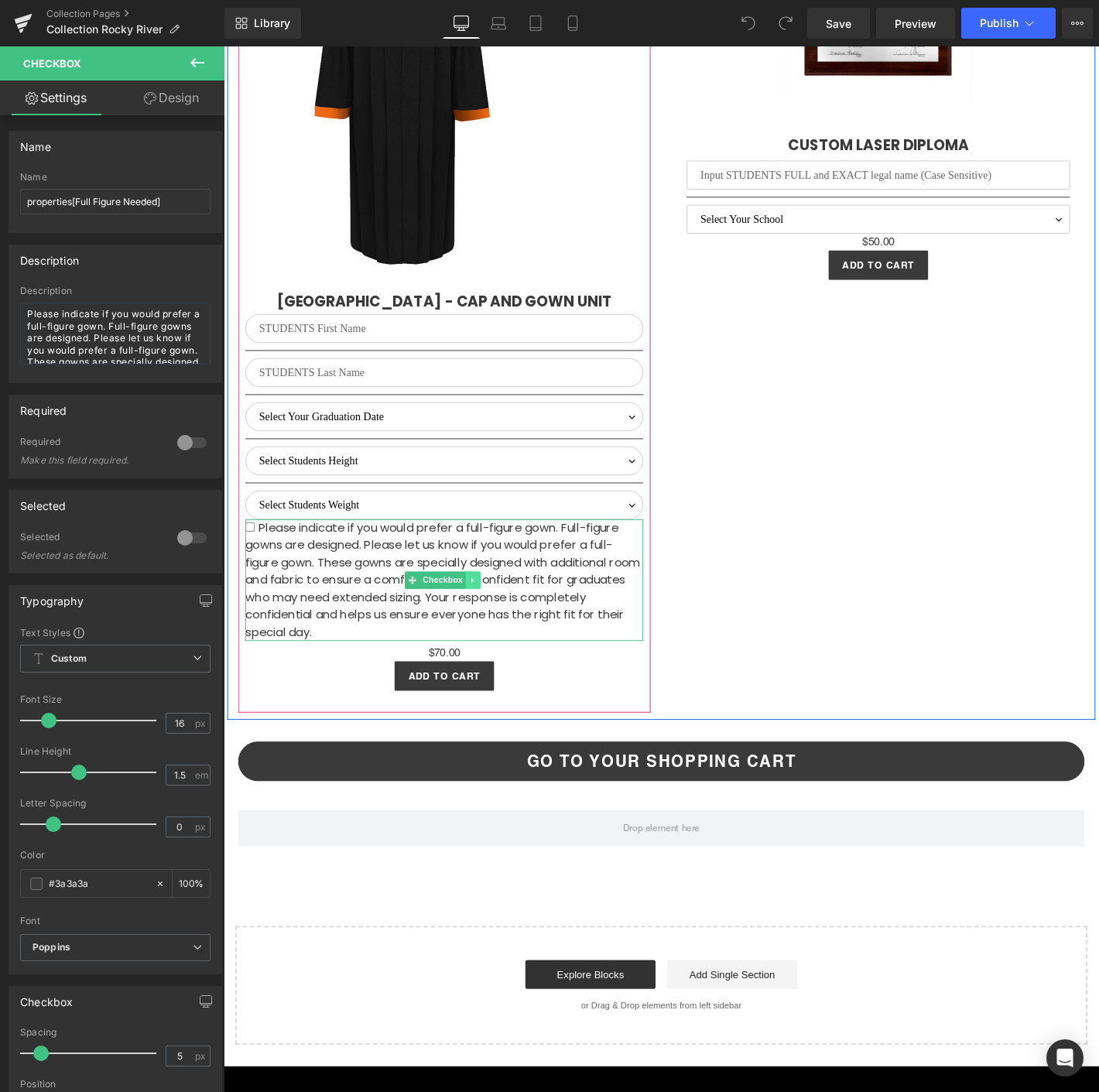
click at [494, 626] on link at bounding box center [490, 618] width 16 height 19
click at [496, 626] on link at bounding box center [498, 618] width 16 height 19
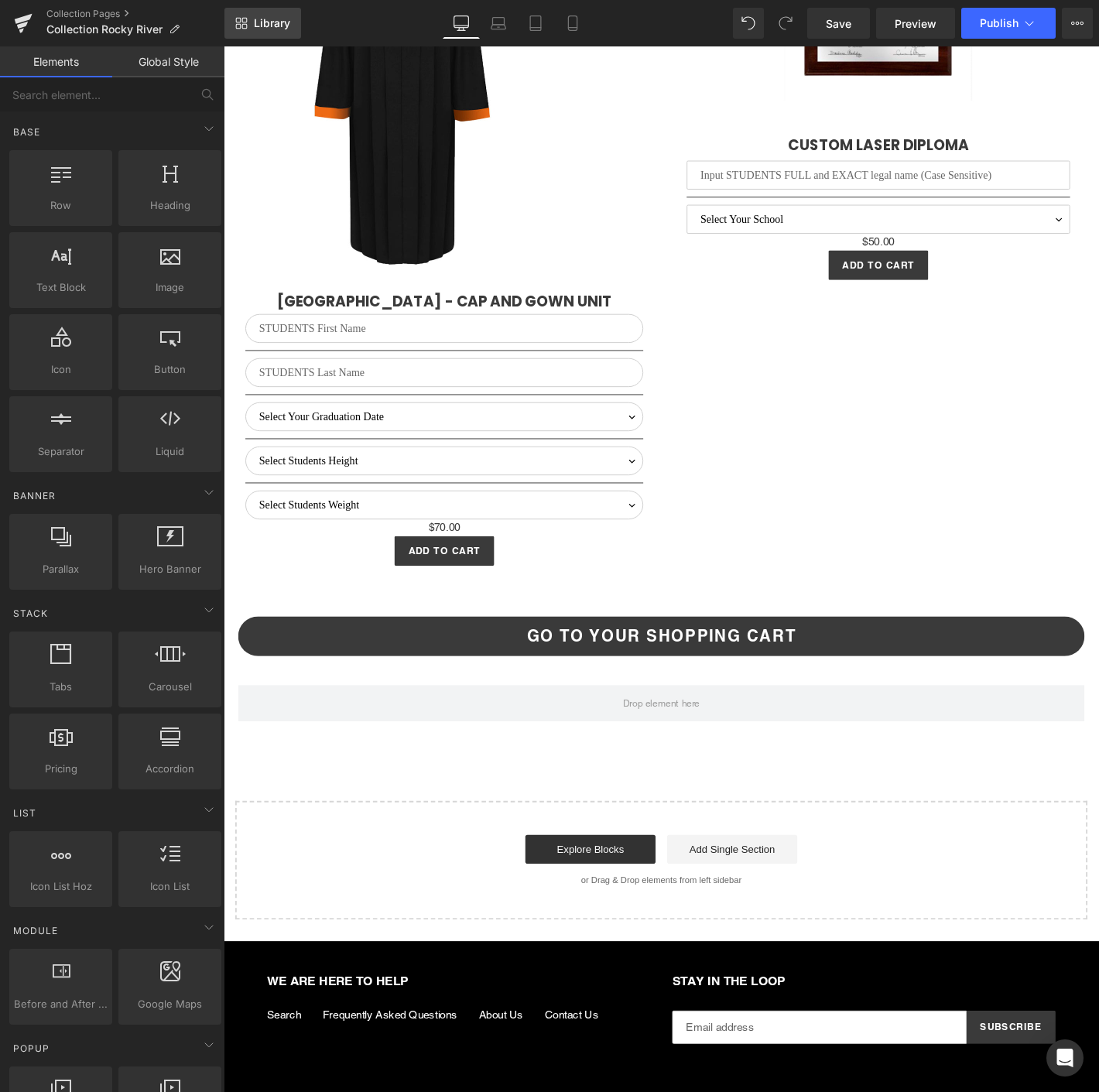
click at [241, 23] on icon at bounding box center [241, 23] width 12 height 12
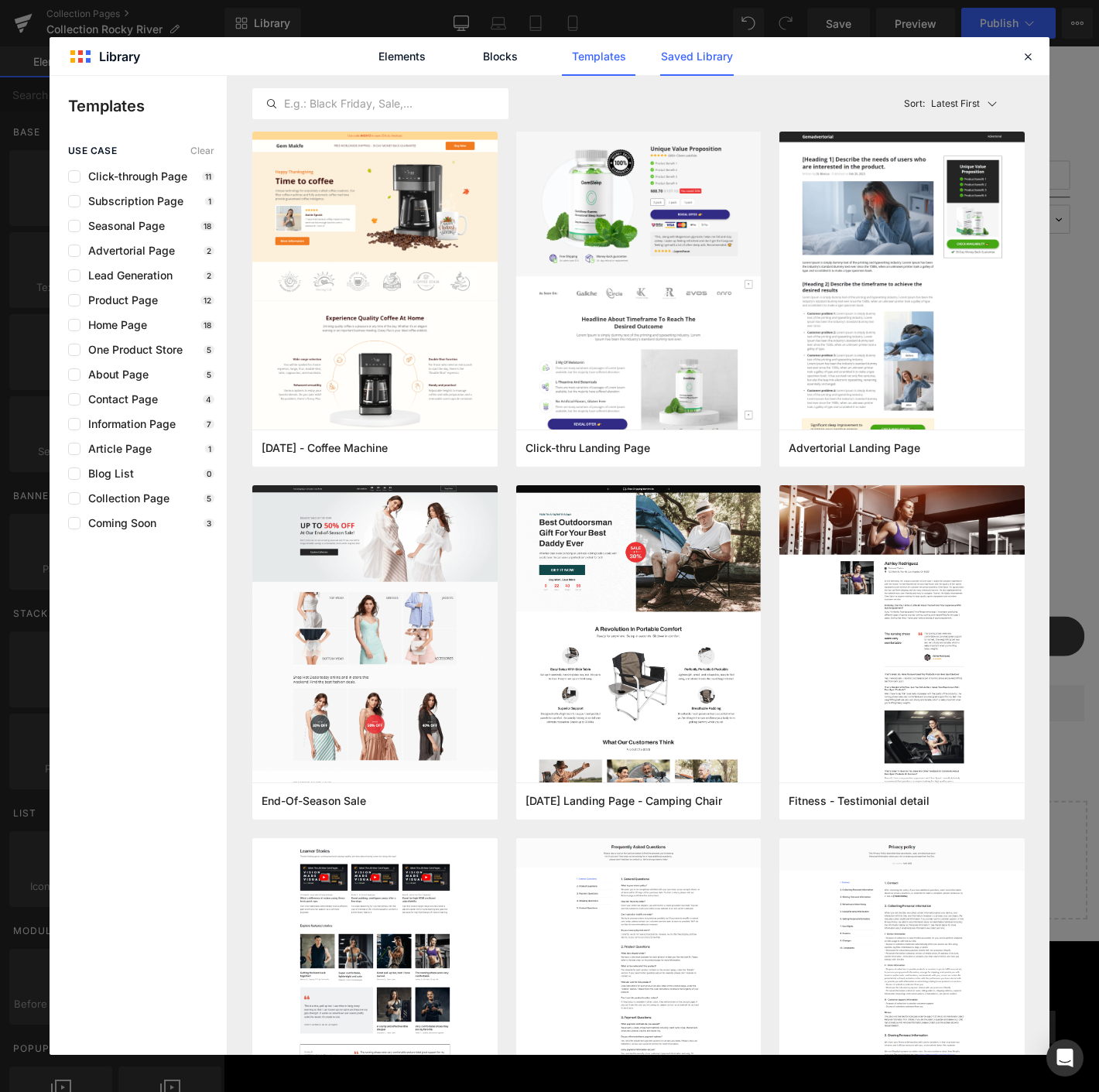
click at [690, 60] on link "Saved Library" at bounding box center [697, 55] width 73 height 39
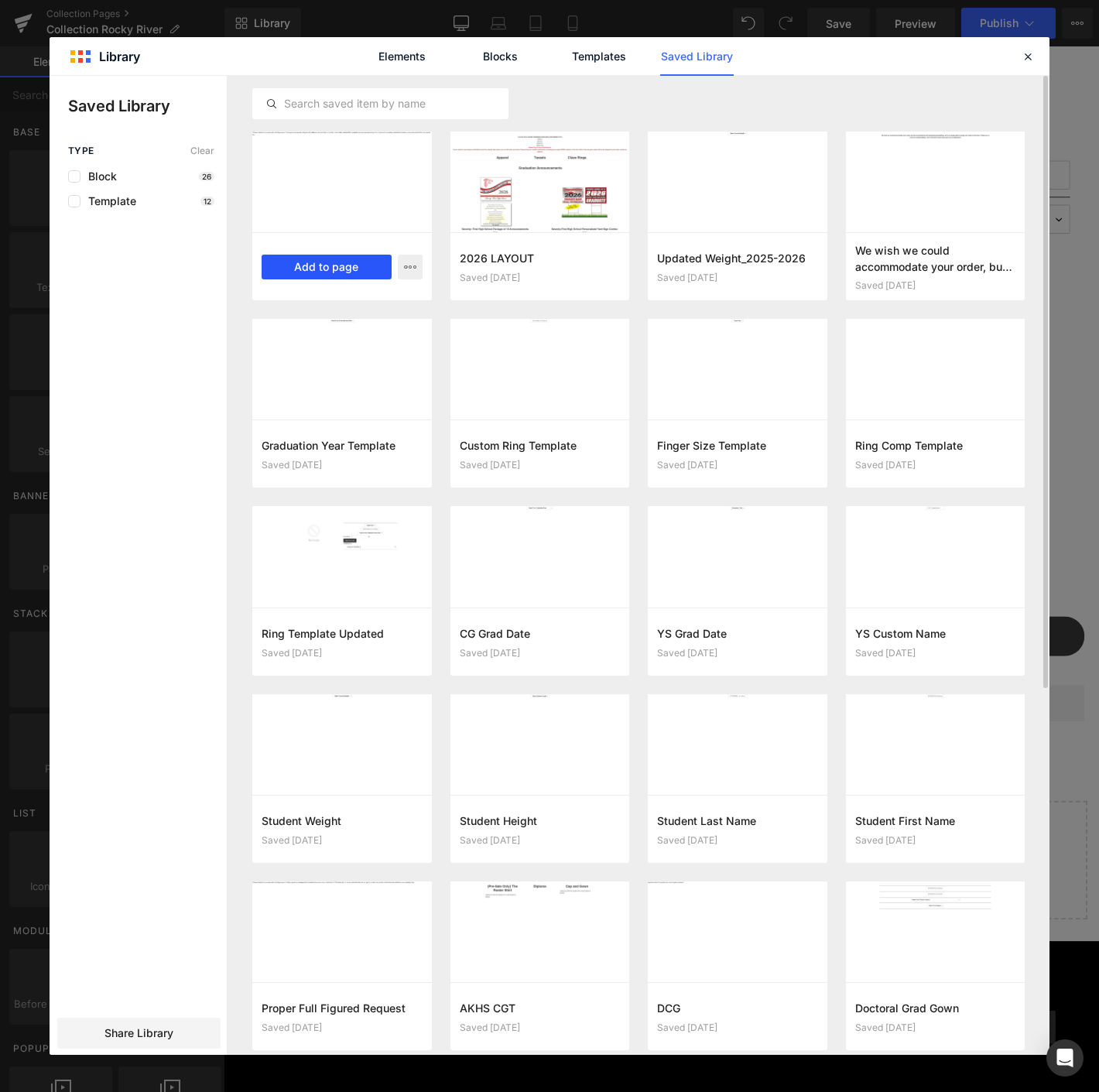
click at [316, 267] on button "Add to page" at bounding box center [327, 267] width 130 height 24
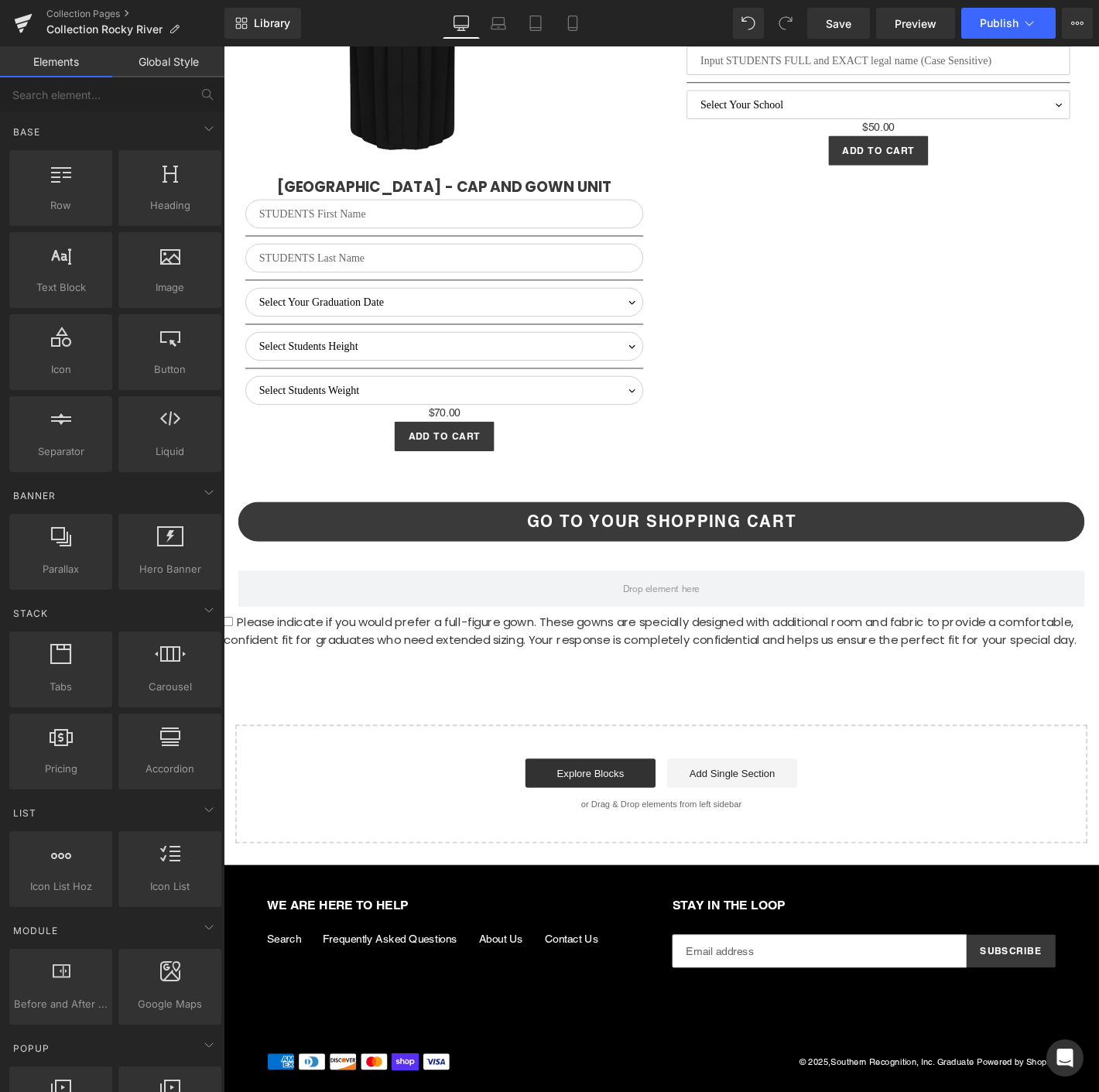
scroll to position [3957, 0]
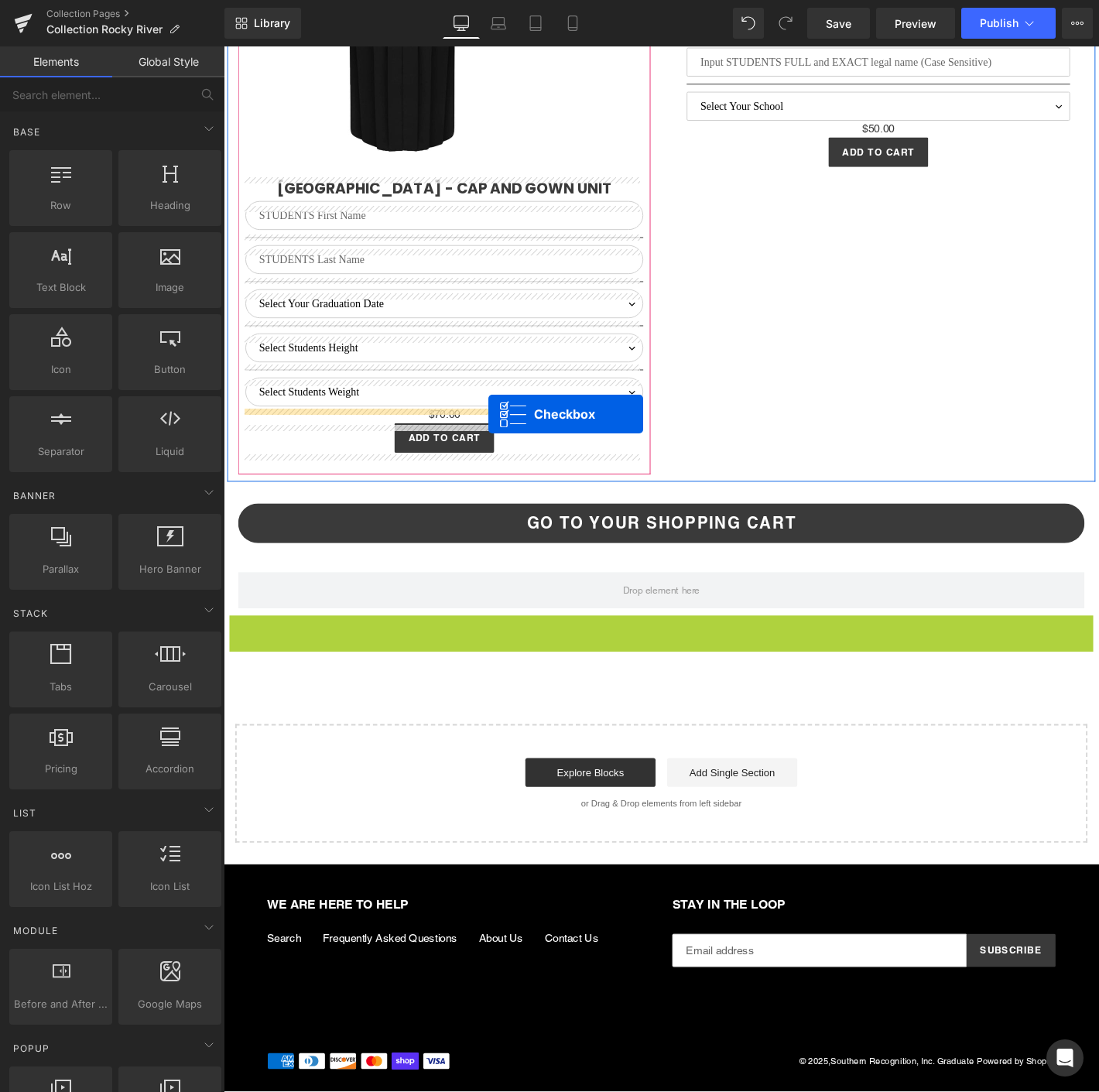
drag, startPoint x: 652, startPoint y: 670, endPoint x: 507, endPoint y: 439, distance: 272.7
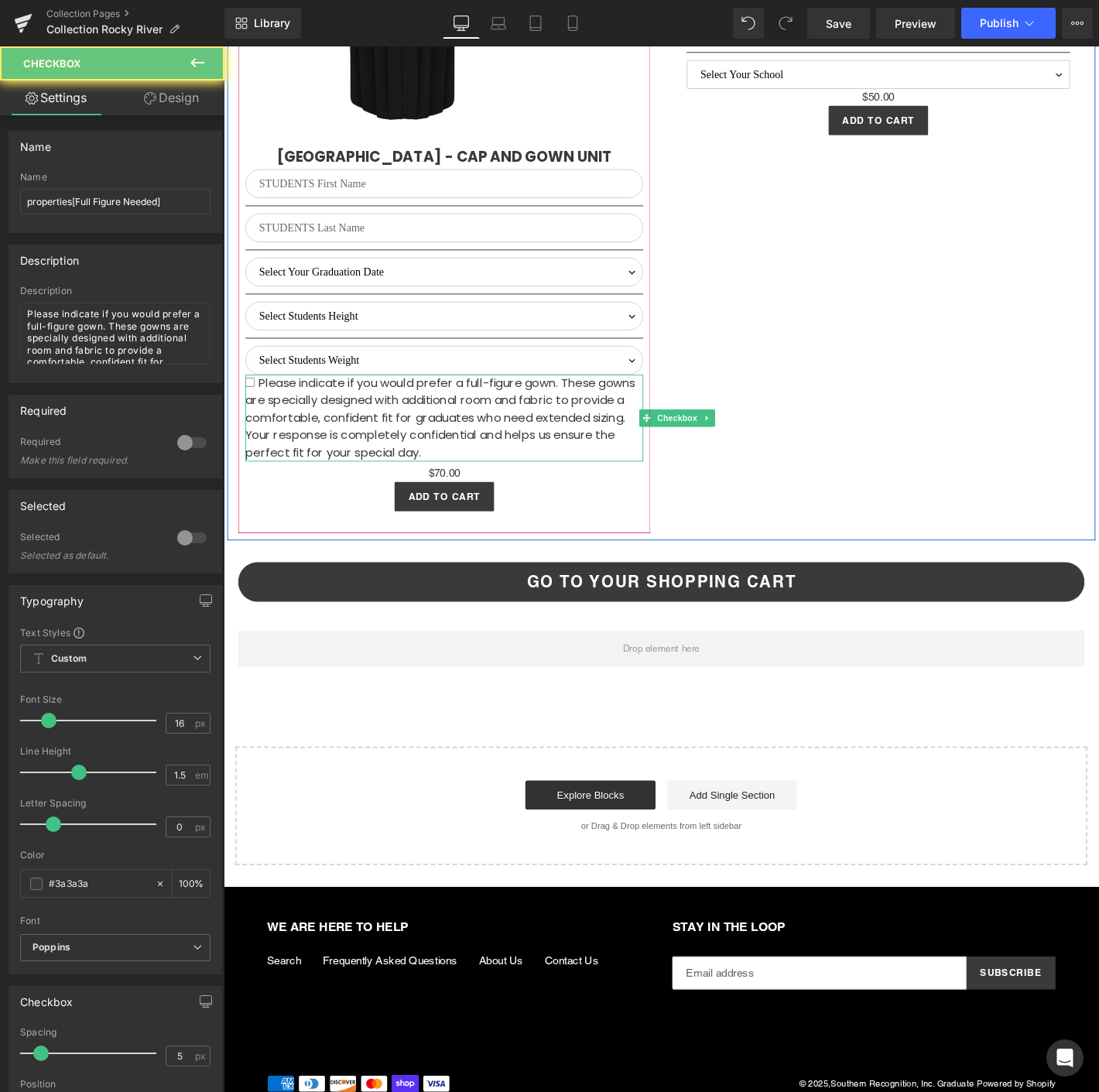
scroll to position [3974, 0]
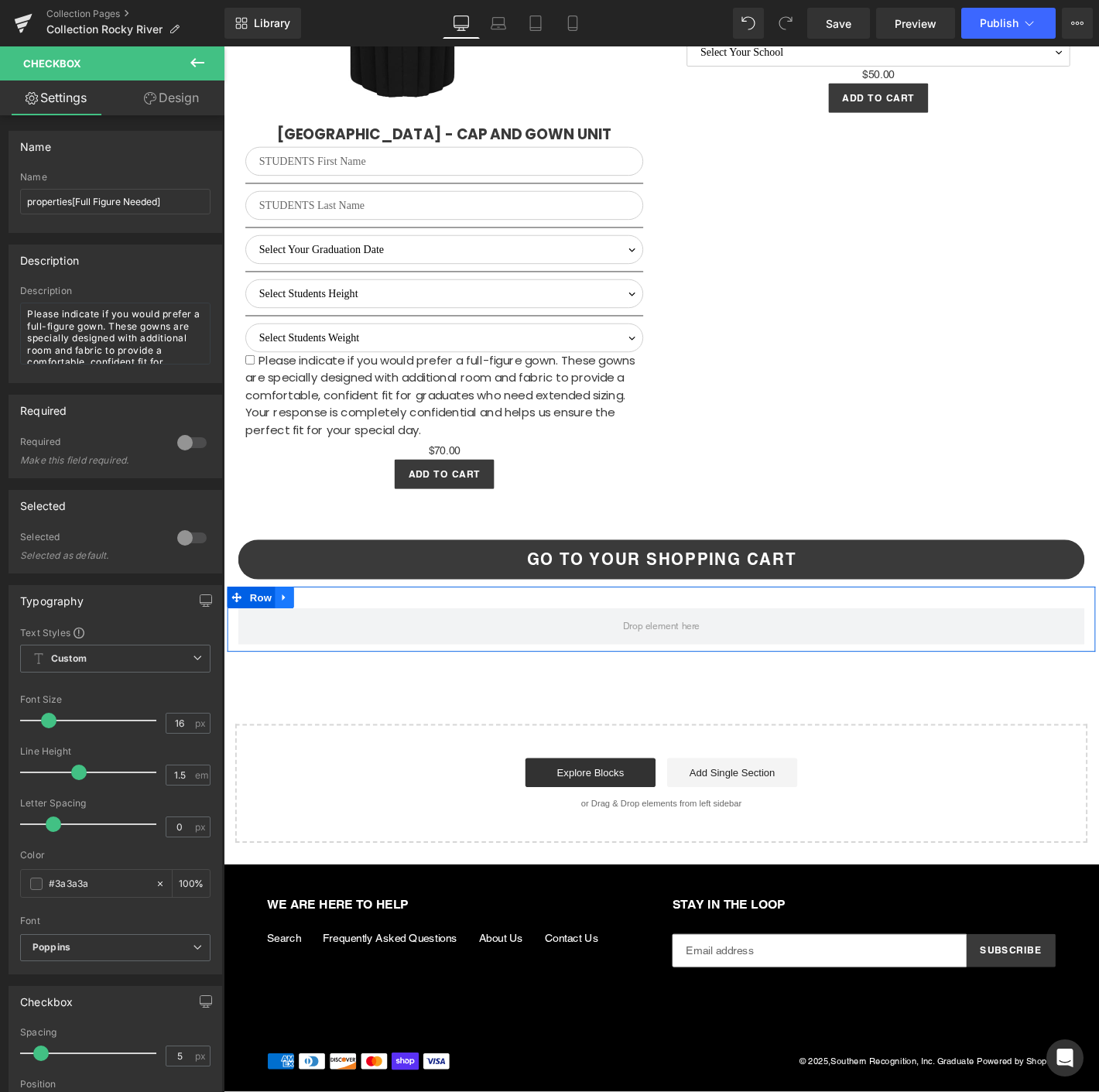
click at [283, 642] on icon at bounding box center [289, 636] width 11 height 11
click at [319, 647] on link at bounding box center [328, 636] width 20 height 24
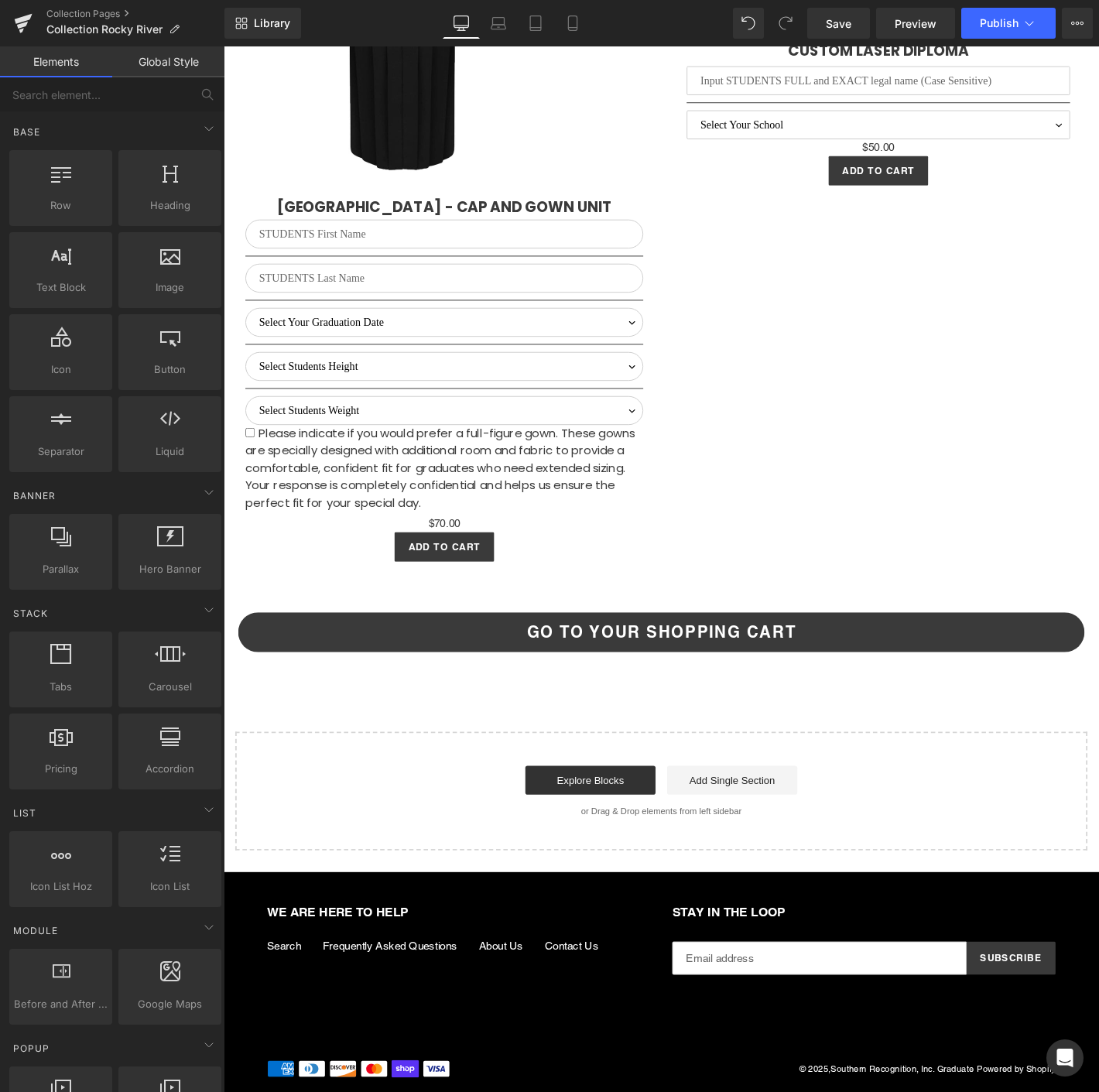
scroll to position [3917, 0]
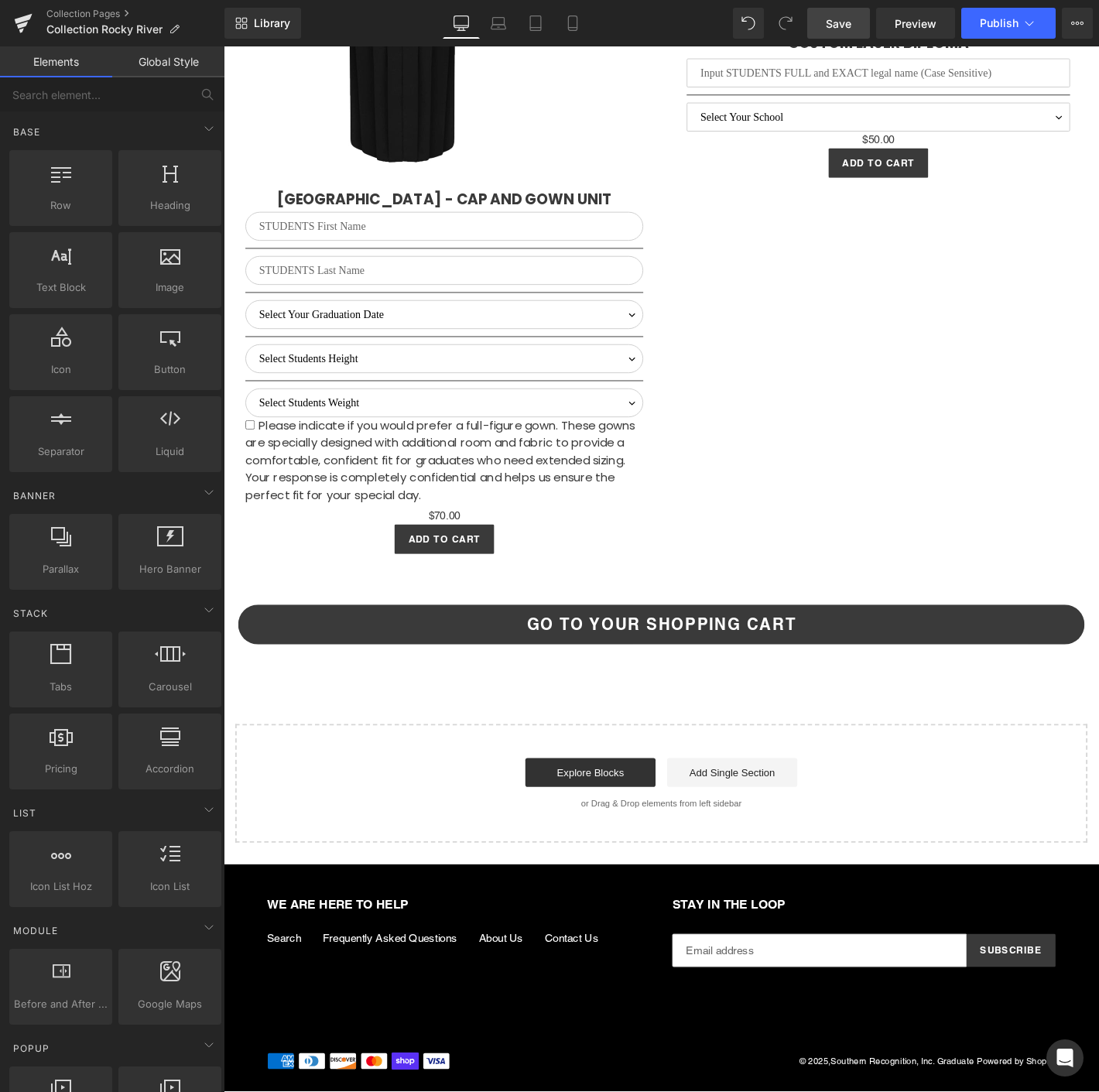
click at [852, 21] on link "Save" at bounding box center [838, 23] width 63 height 31
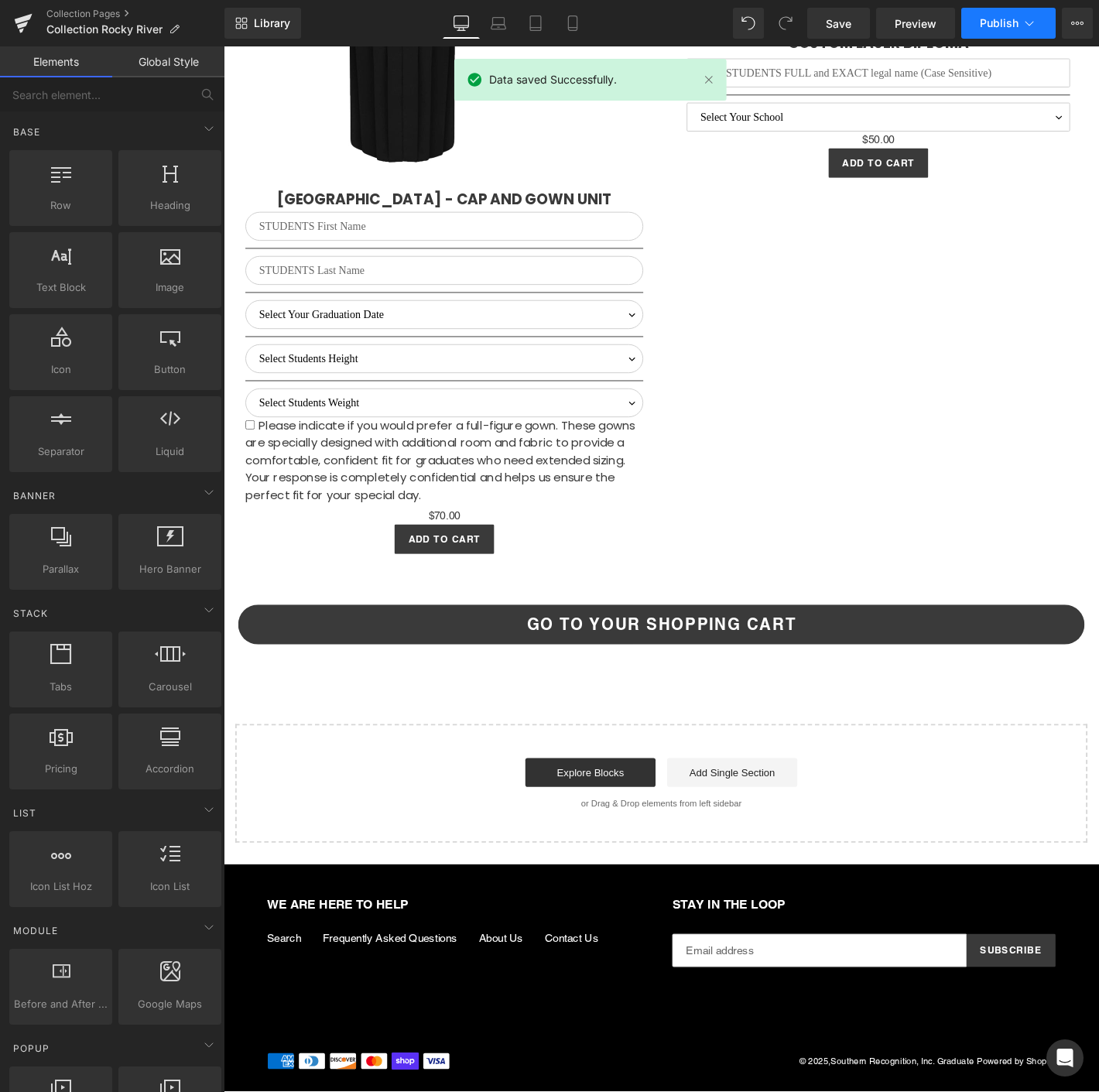
click at [988, 21] on span "Publish" at bounding box center [998, 23] width 39 height 12
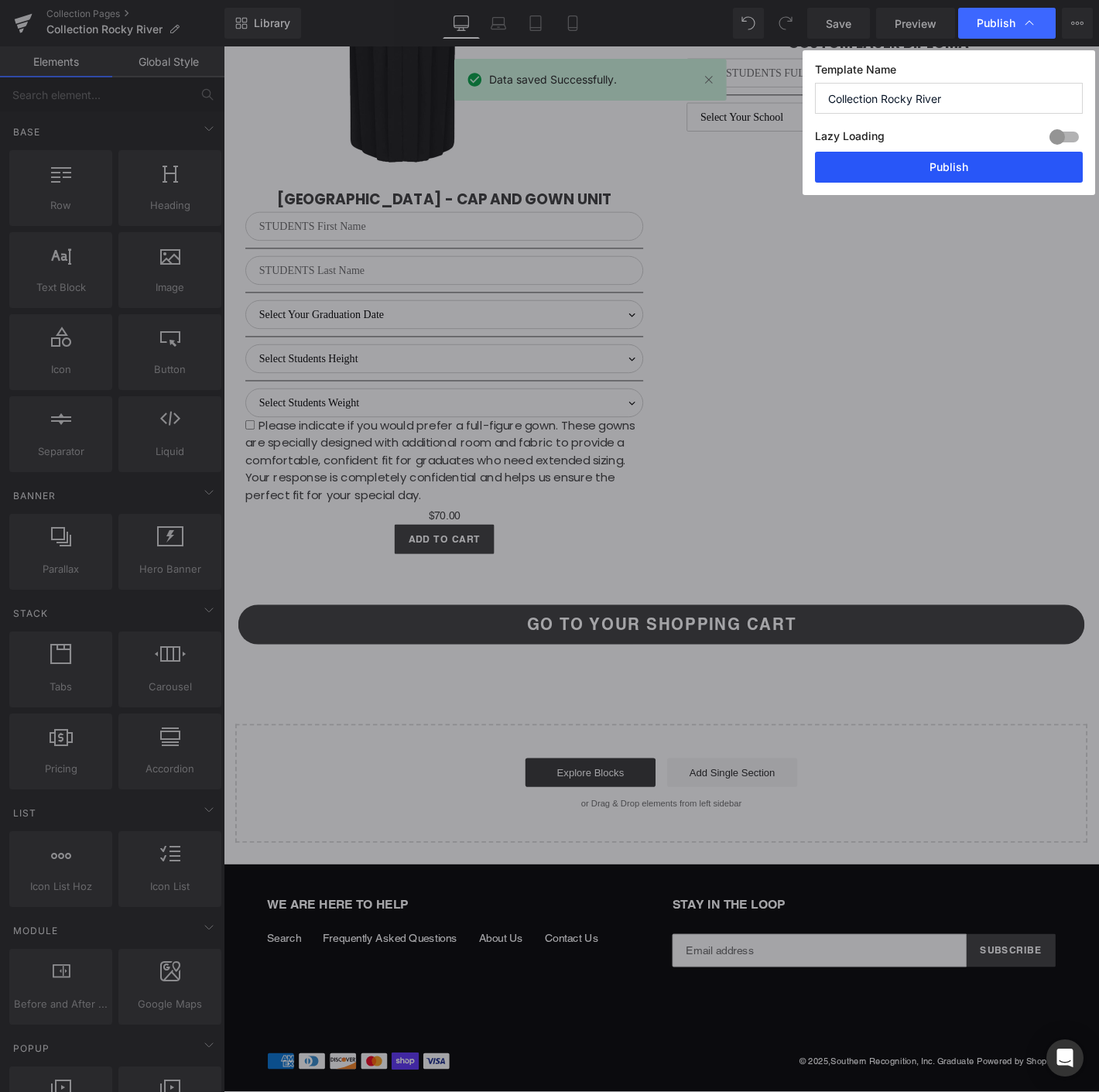
click at [949, 154] on button "Publish" at bounding box center [948, 166] width 268 height 31
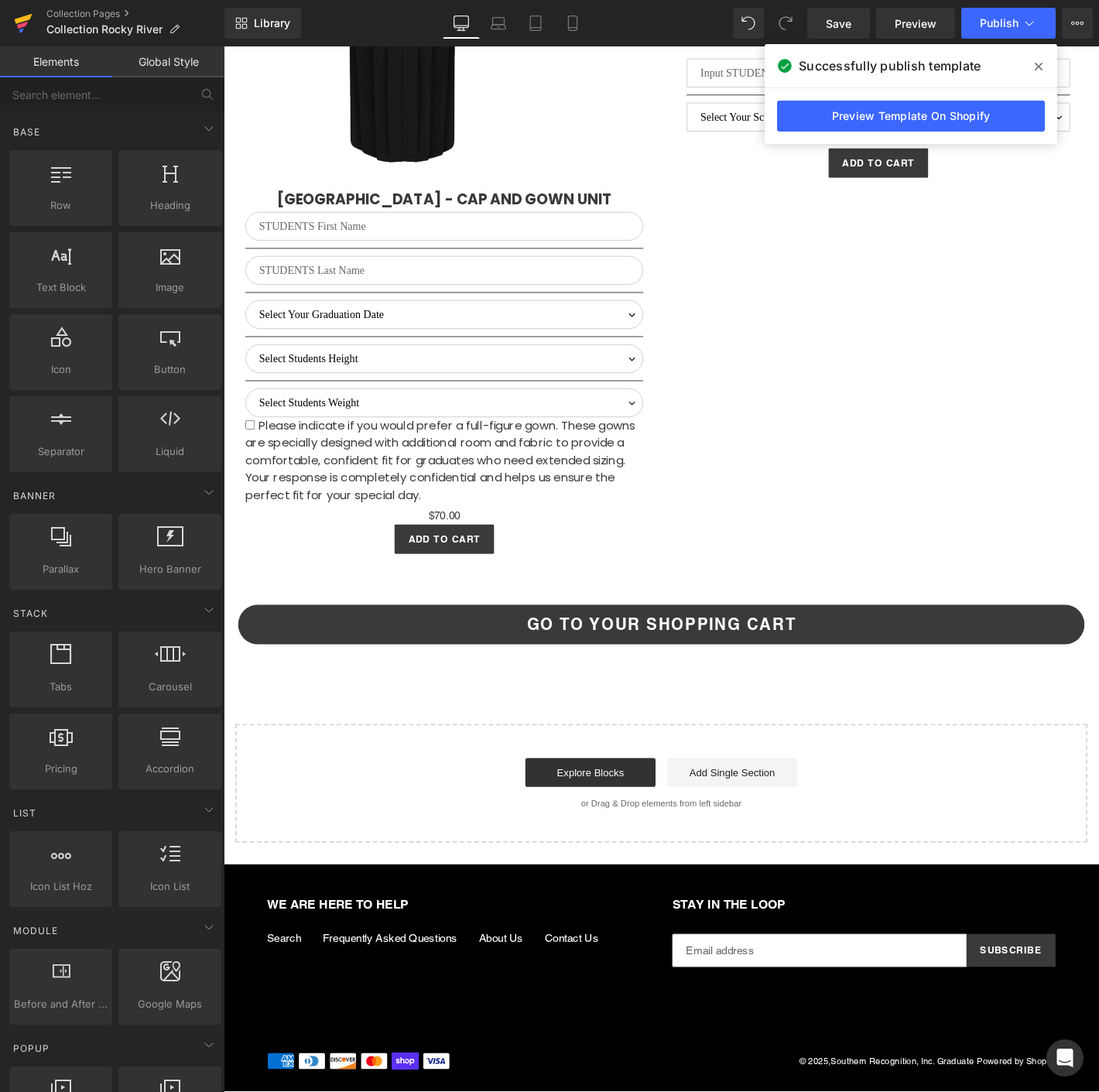
click at [15, 19] on icon at bounding box center [24, 23] width 19 height 39
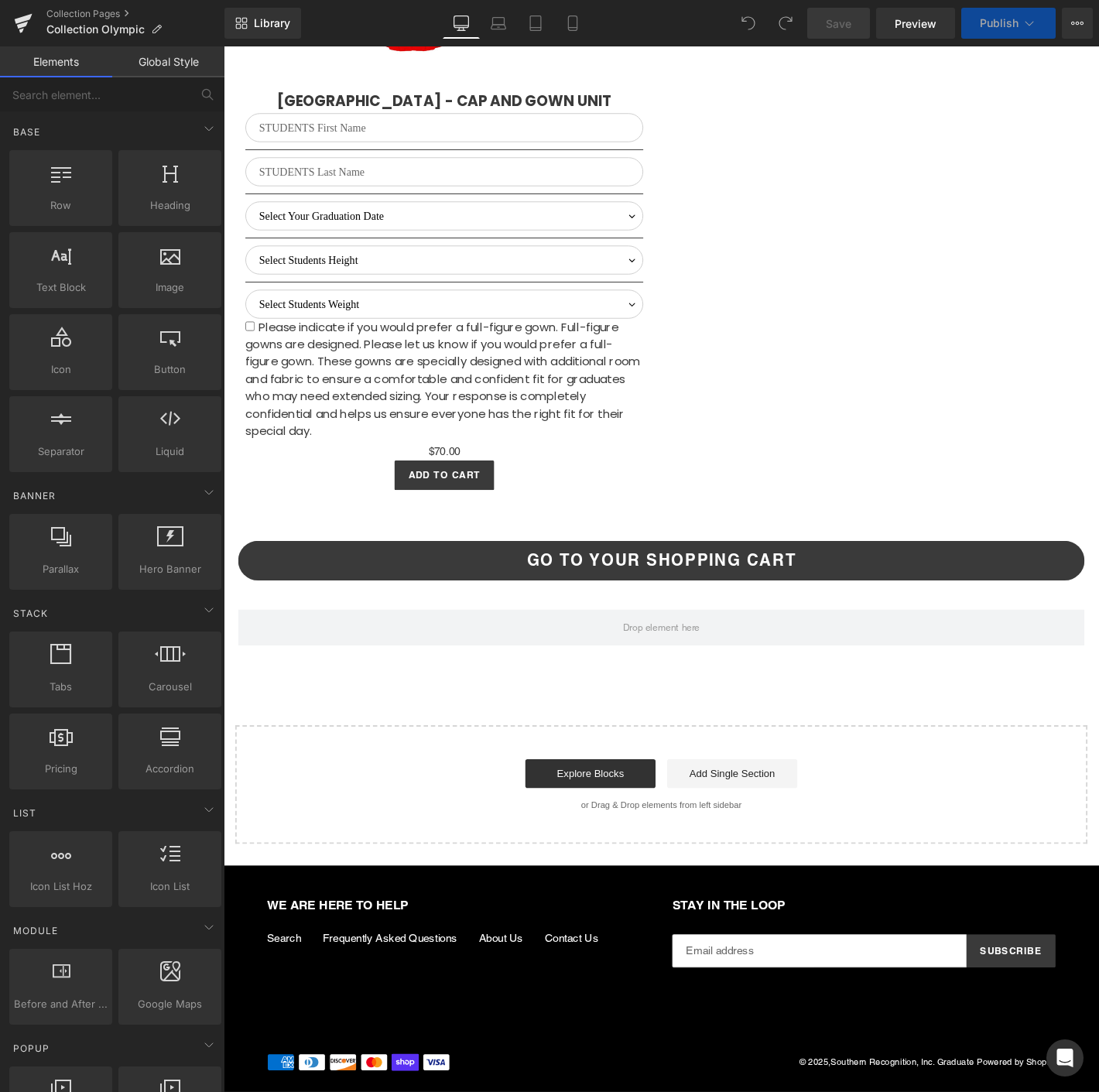
select select "M"
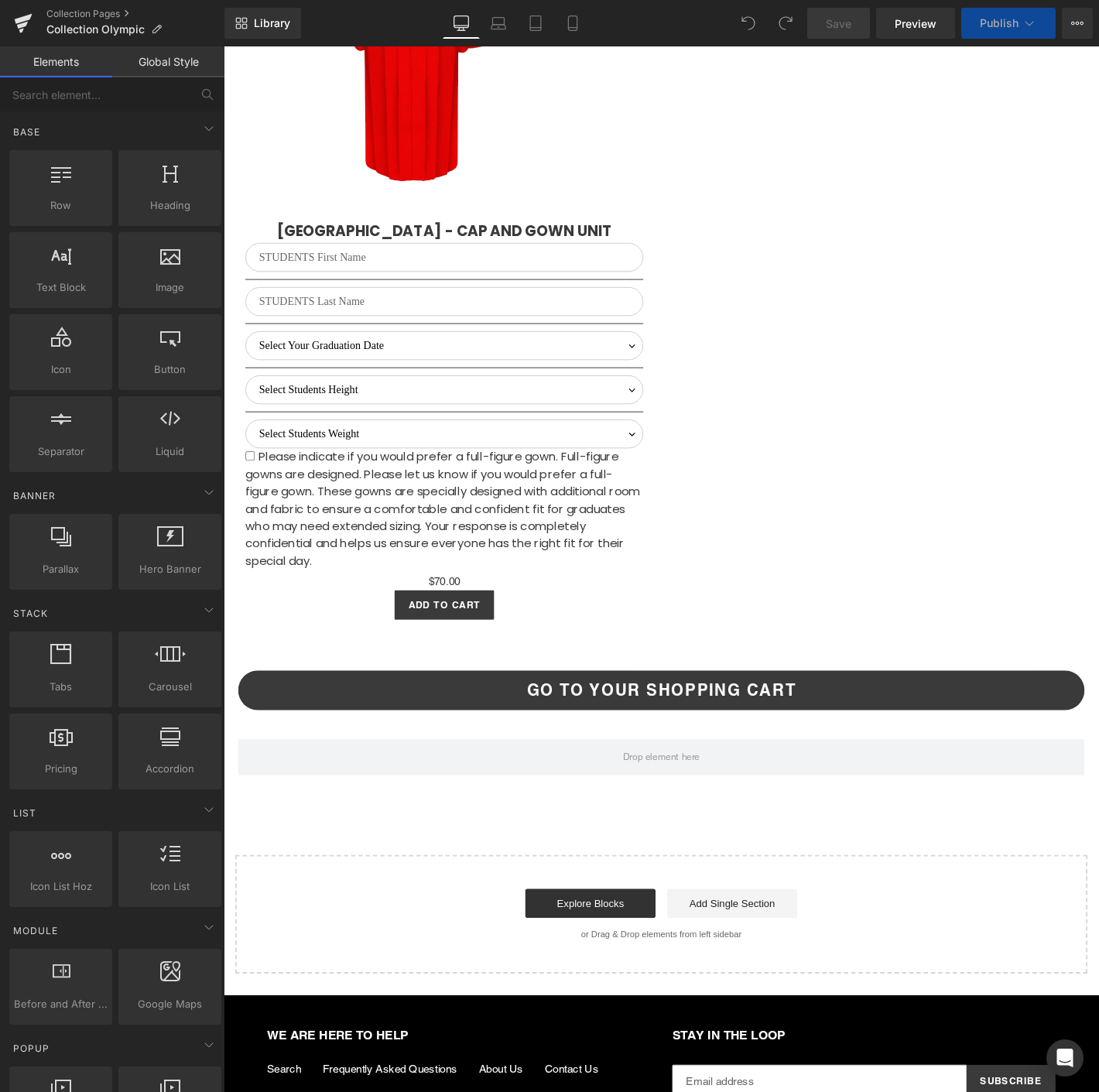
click at [387, 522] on span "Please indicate if you would prefer a full-figure gown. Full-figure gowns are d…" at bounding box center [457, 541] width 422 height 129
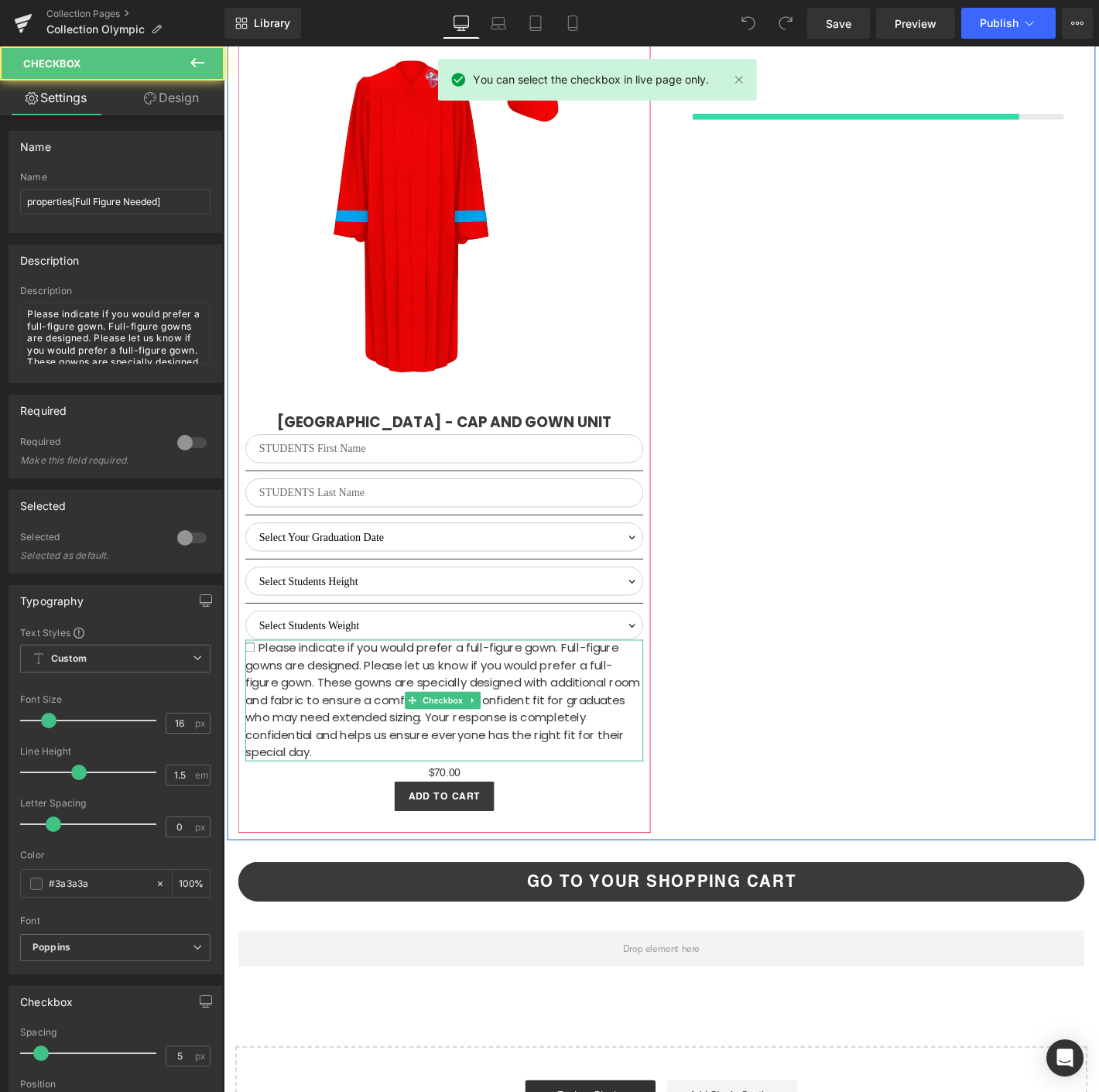
scroll to position [3887, 0]
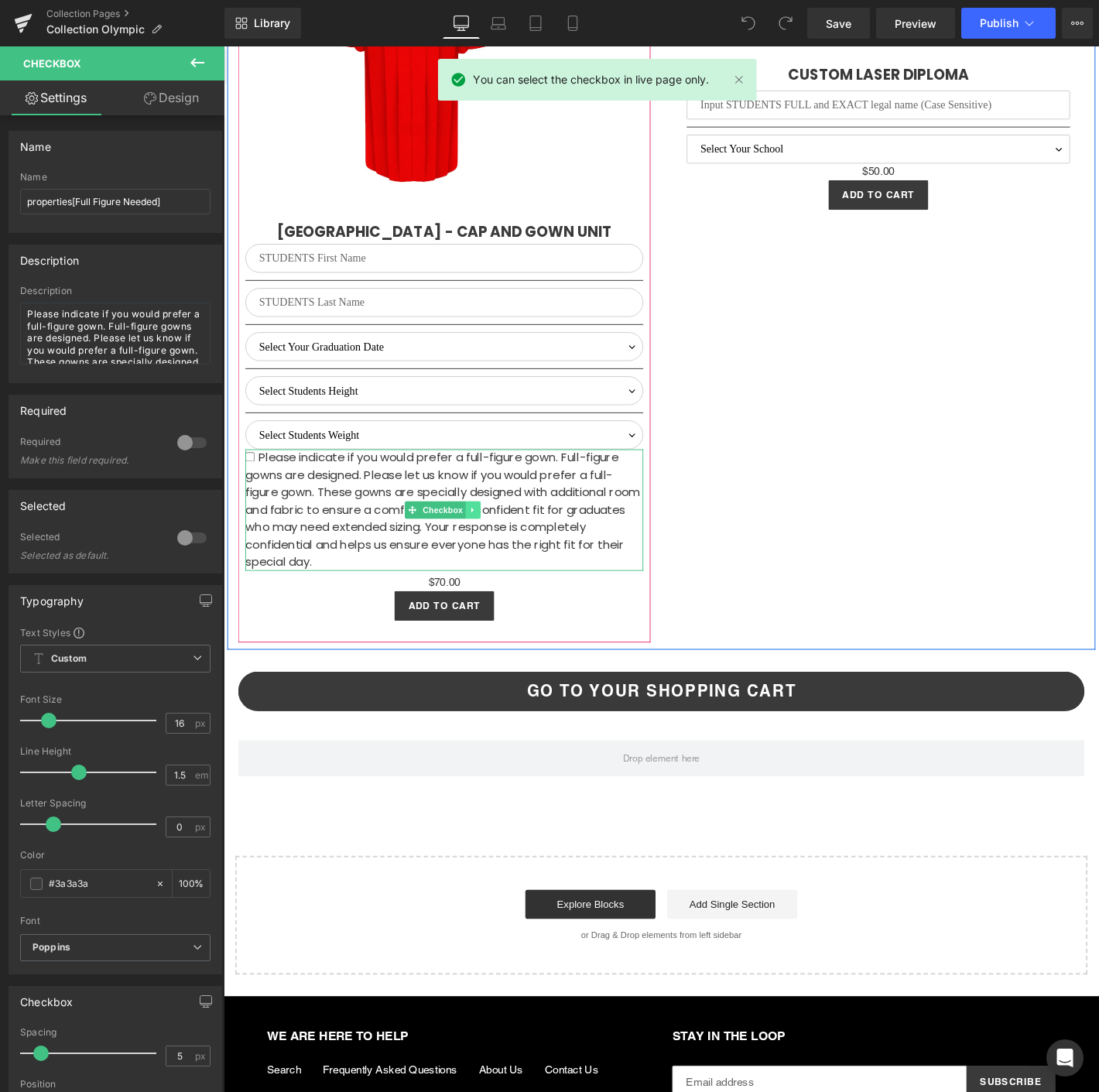
click at [494, 533] on link at bounding box center [490, 543] width 16 height 19
click at [495, 538] on icon at bounding box center [499, 543] width 8 height 9
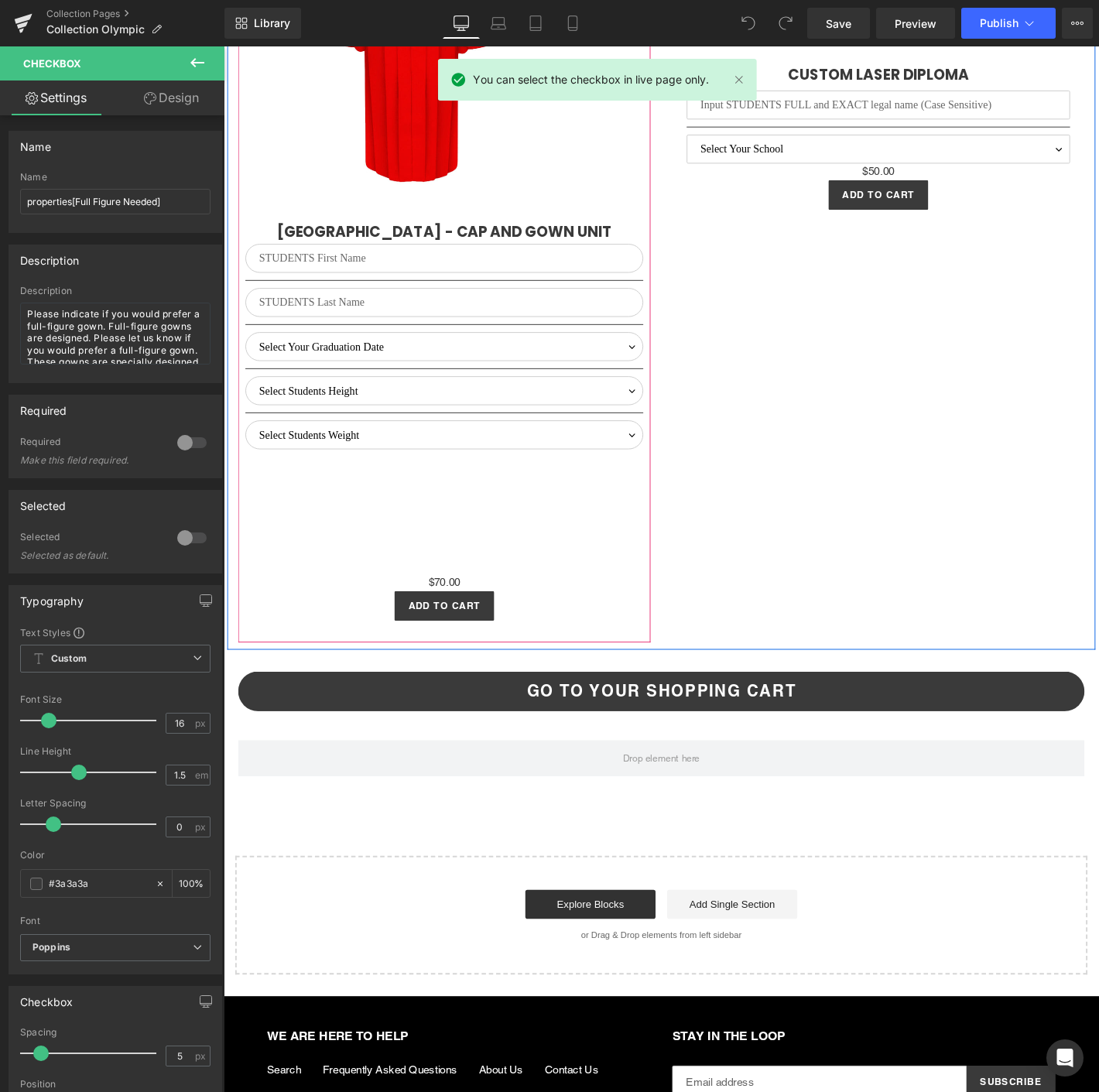
scroll to position [3869, 0]
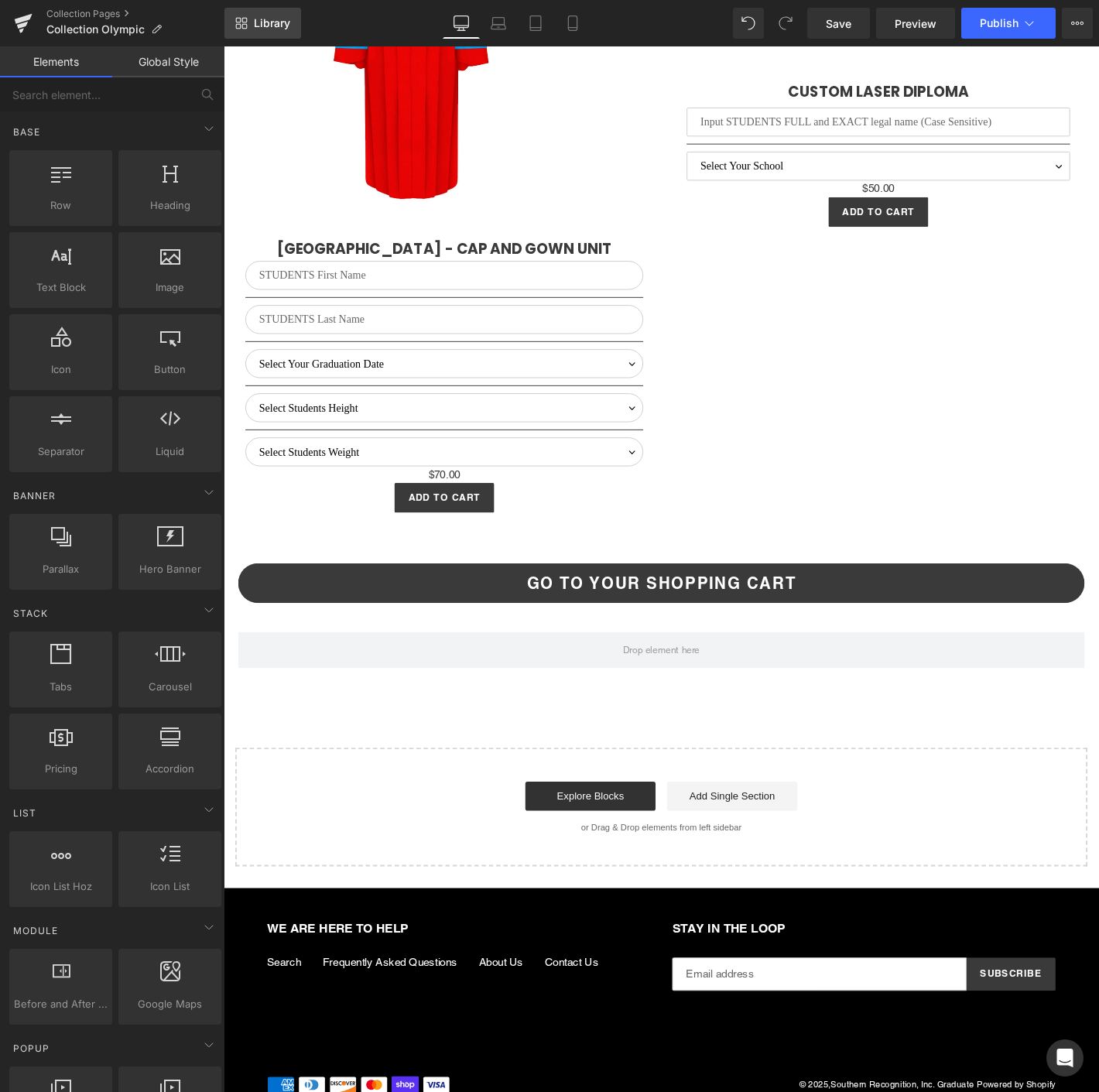
click at [260, 21] on span "Library" at bounding box center [272, 23] width 37 height 14
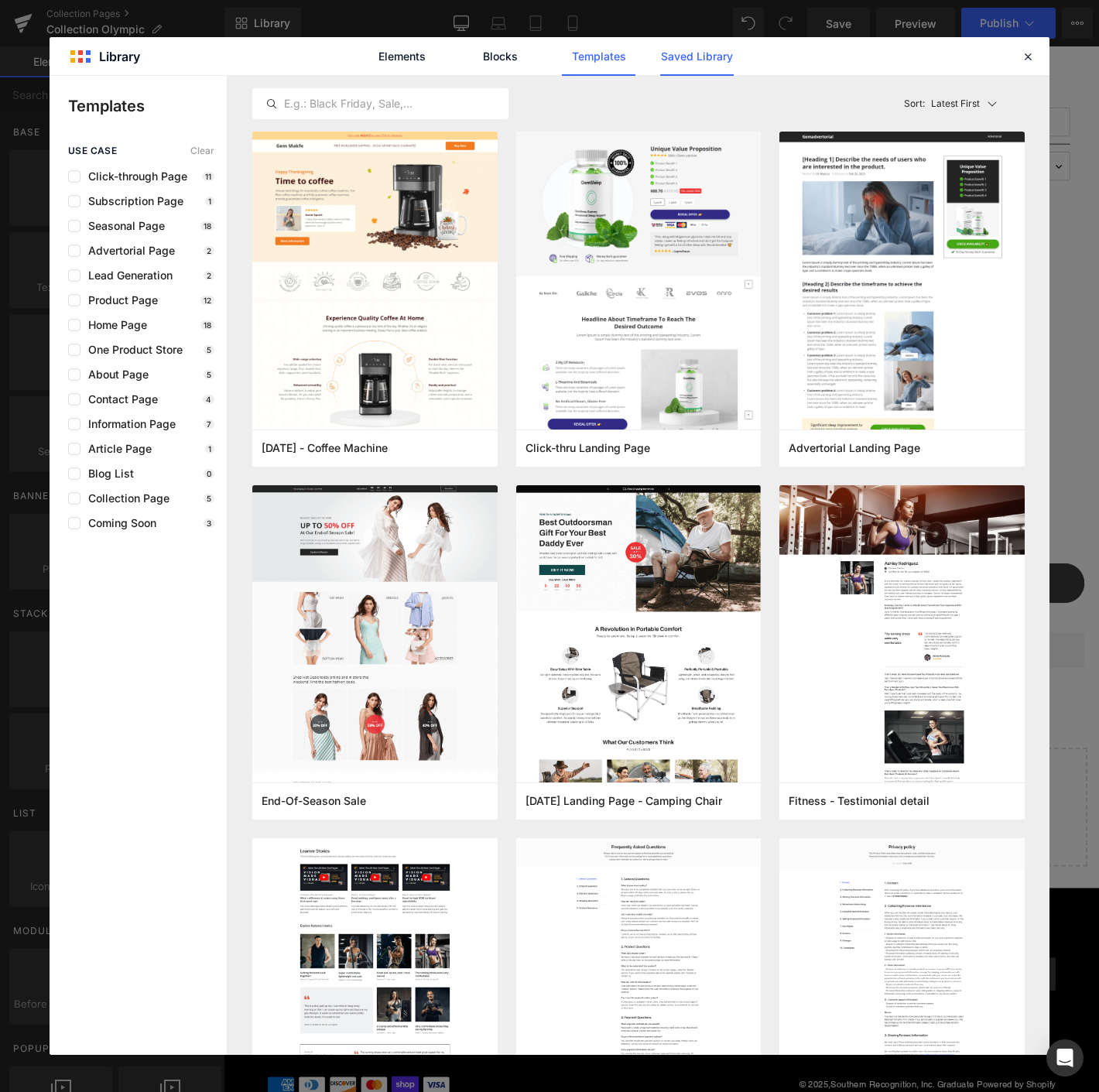
click at [705, 52] on link "Saved Library" at bounding box center [697, 55] width 73 height 39
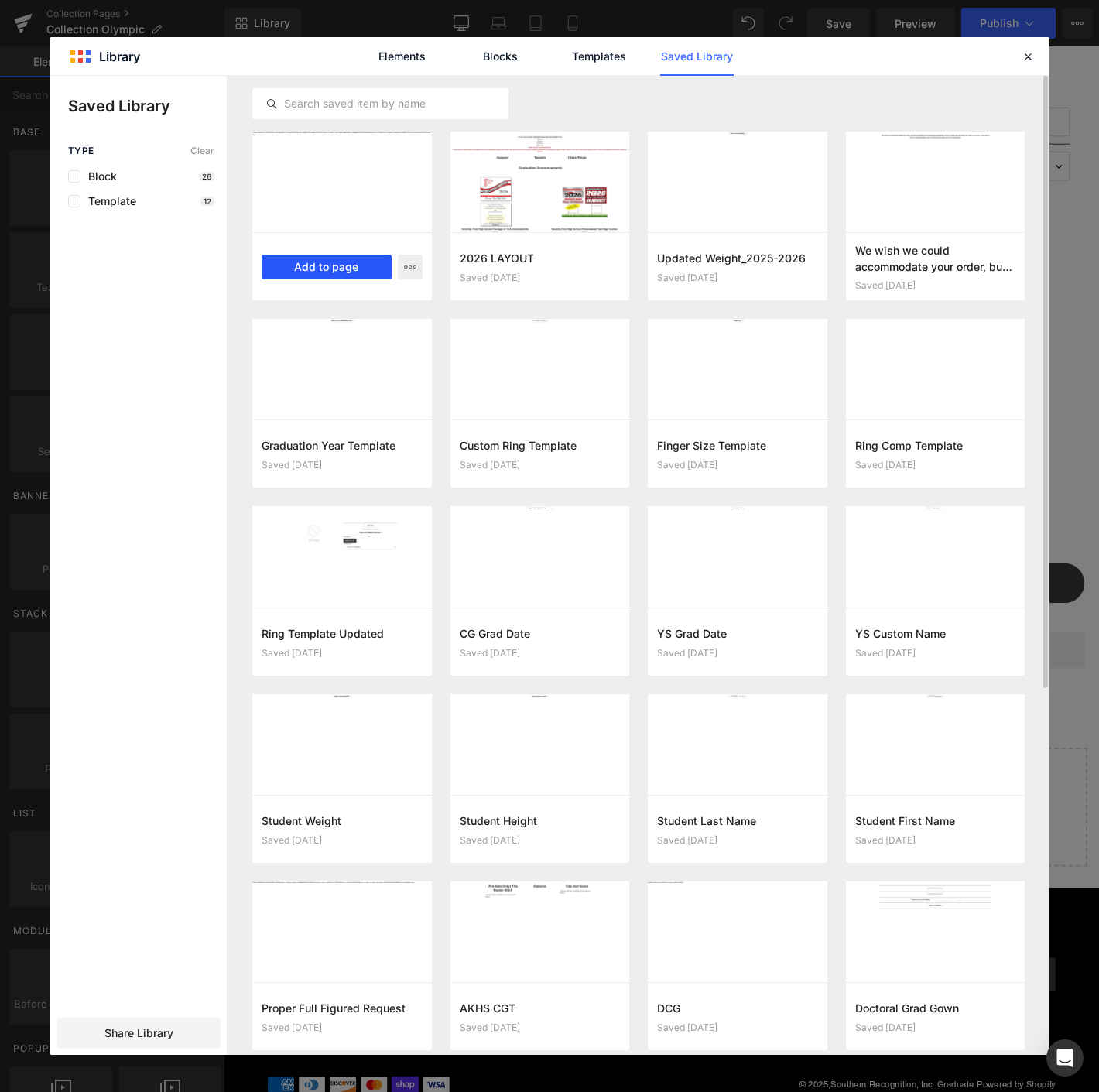
click at [282, 258] on button "Add to page" at bounding box center [327, 267] width 130 height 24
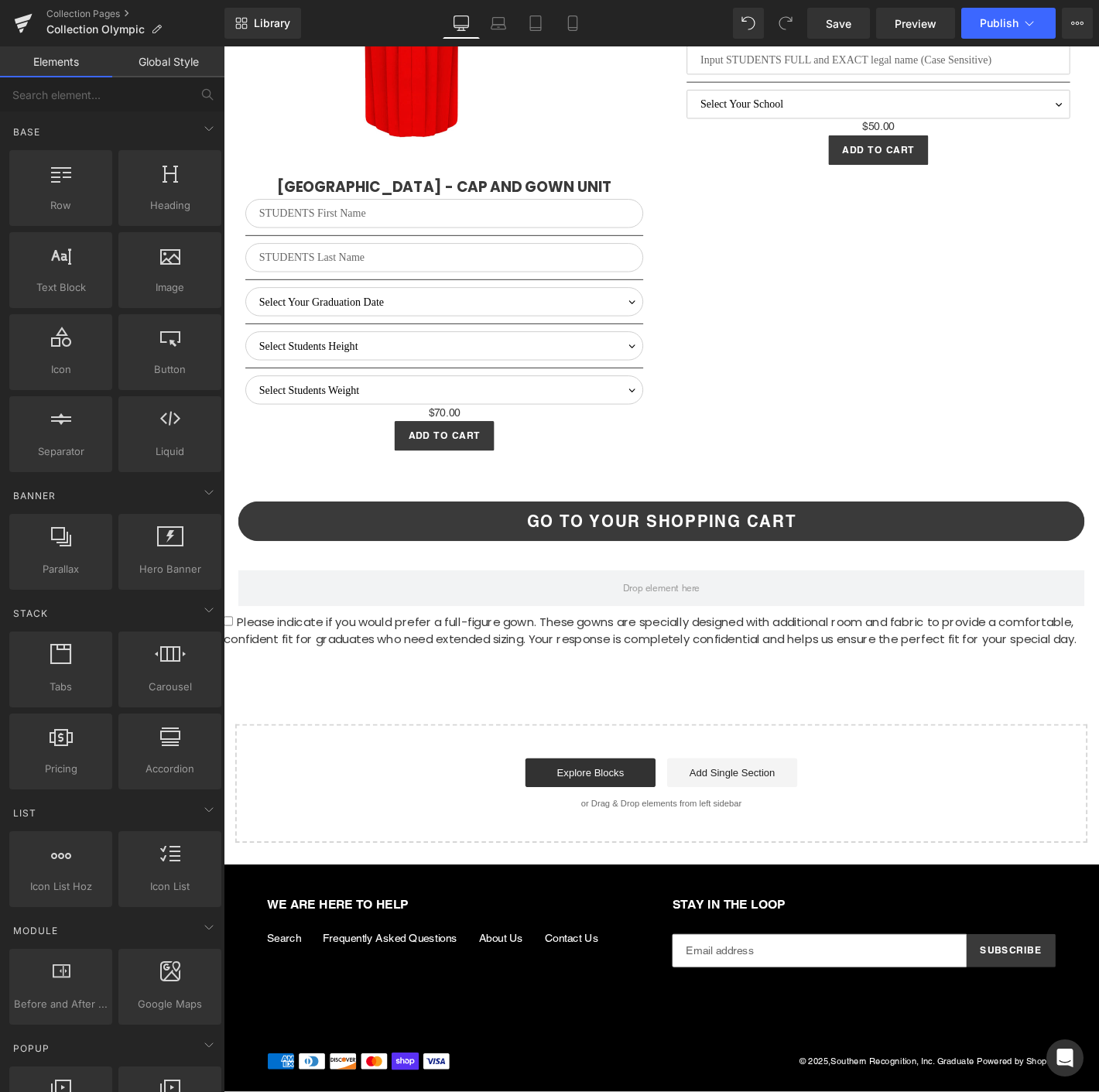
scroll to position [3937, 0]
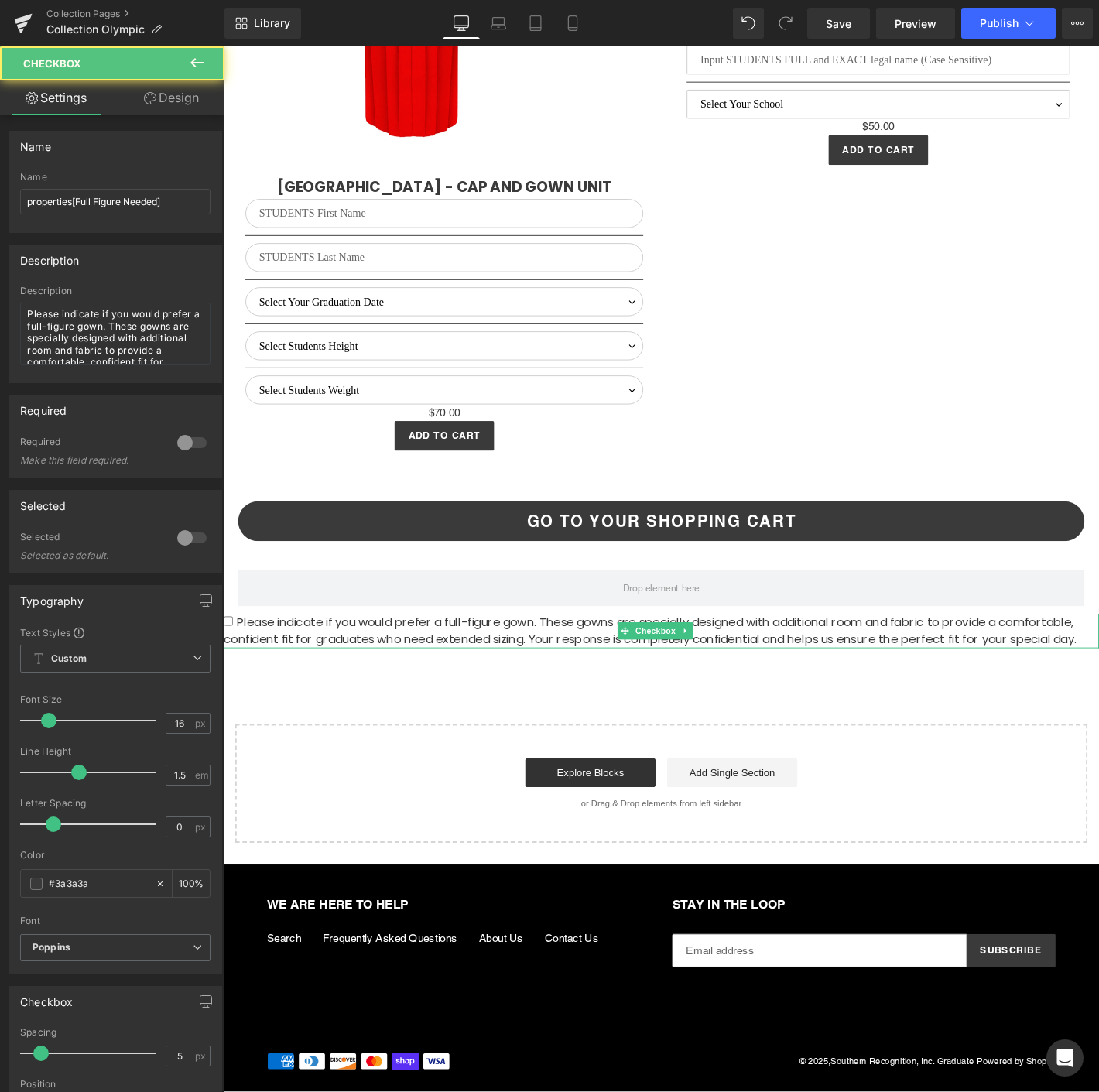
click at [641, 665] on span "Please indicate if you would prefer a full-figure gown. These gowns are special…" at bounding box center [680, 671] width 913 height 37
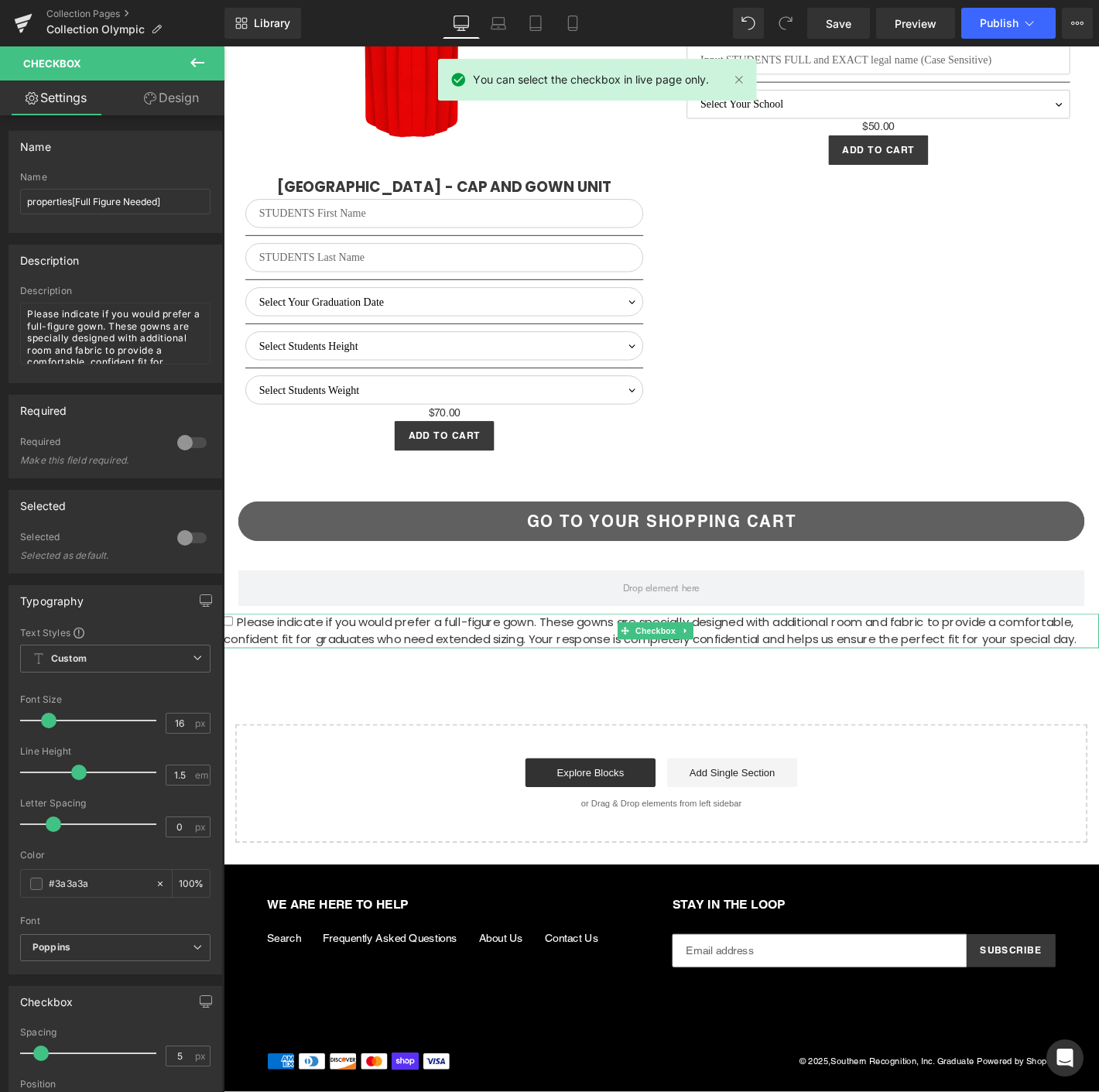
scroll to position [3917, 0]
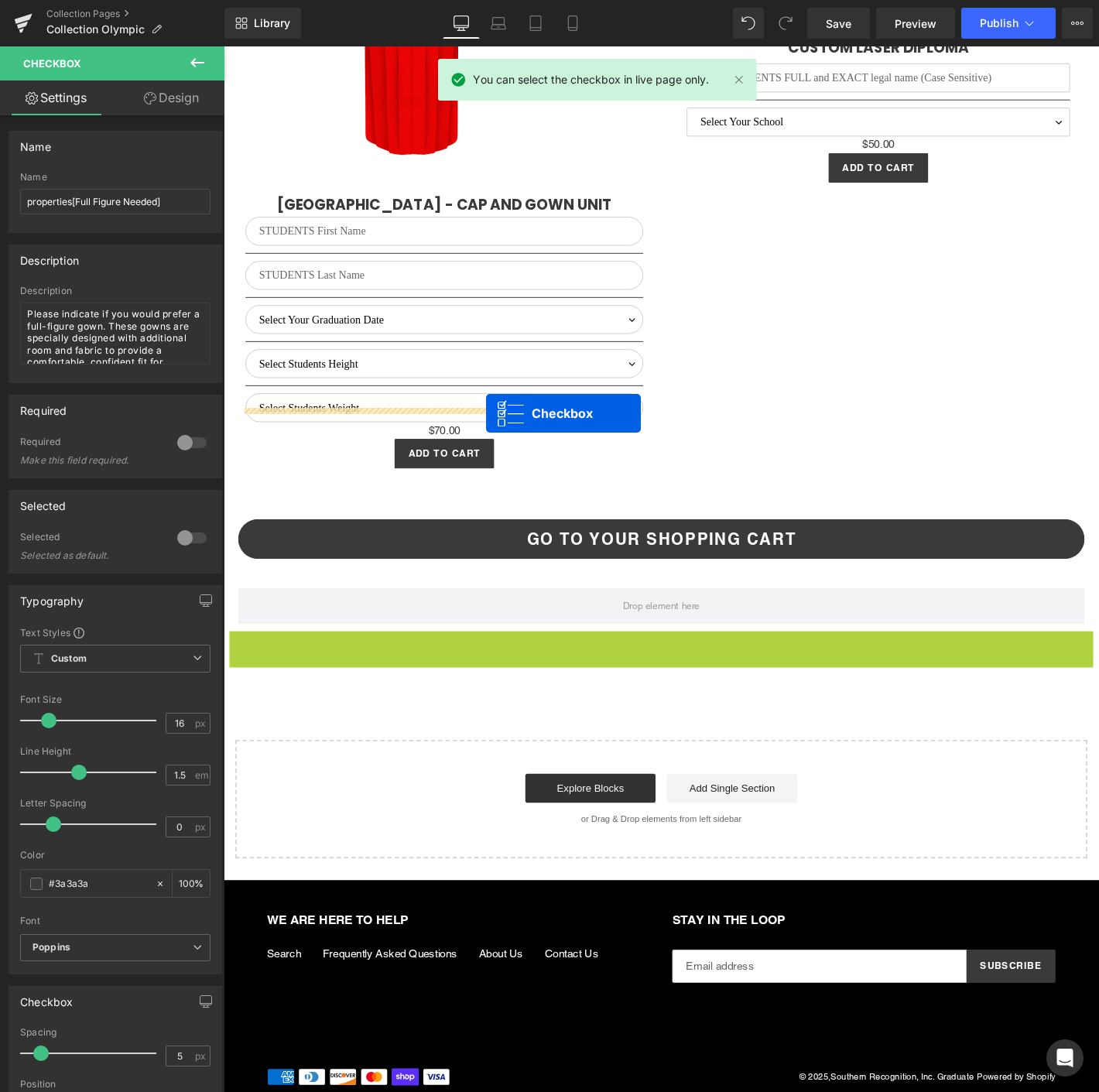
drag, startPoint x: 649, startPoint y: 665, endPoint x: 504, endPoint y: 438, distance: 269.4
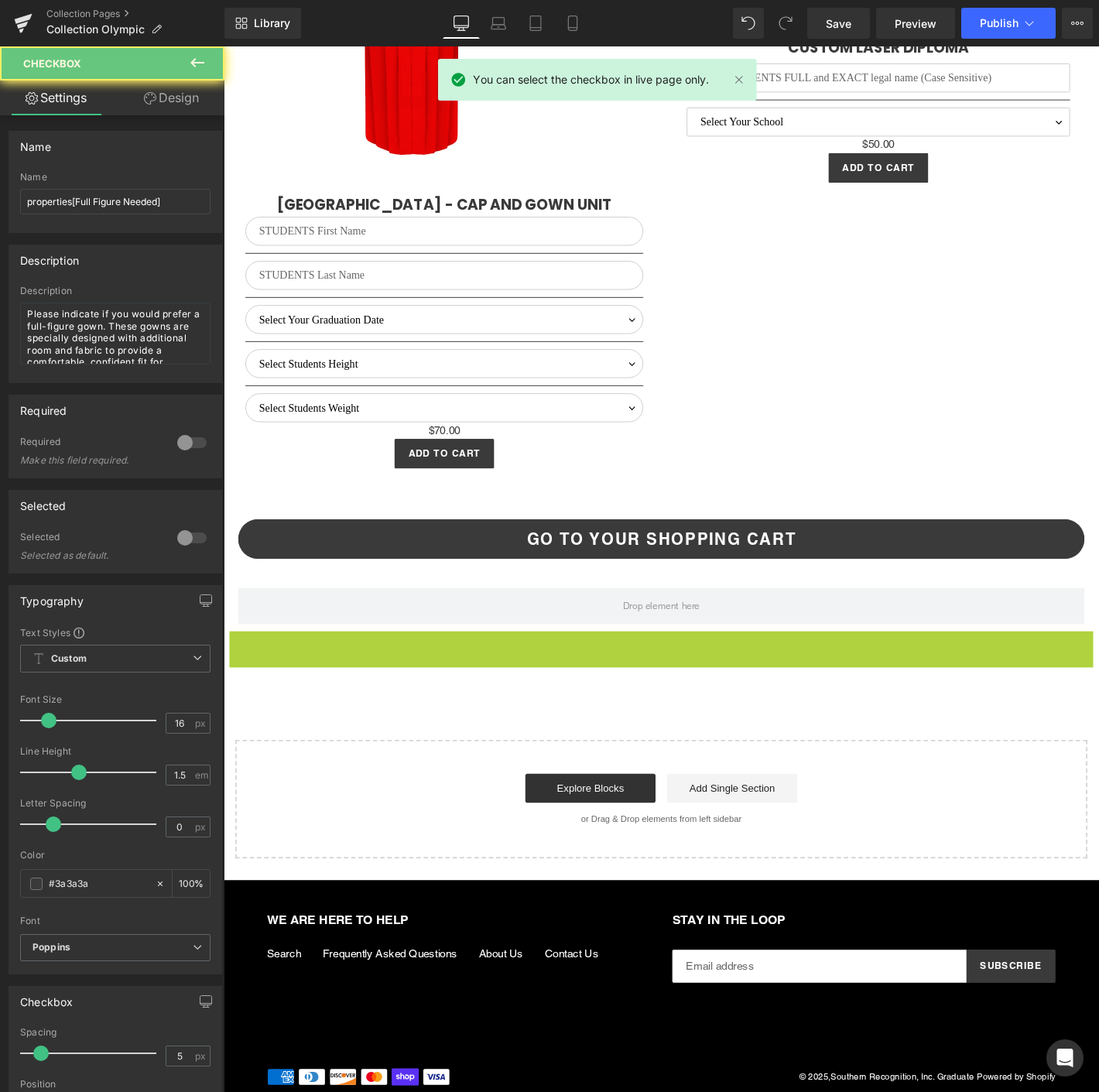
scroll to position [3937, 0]
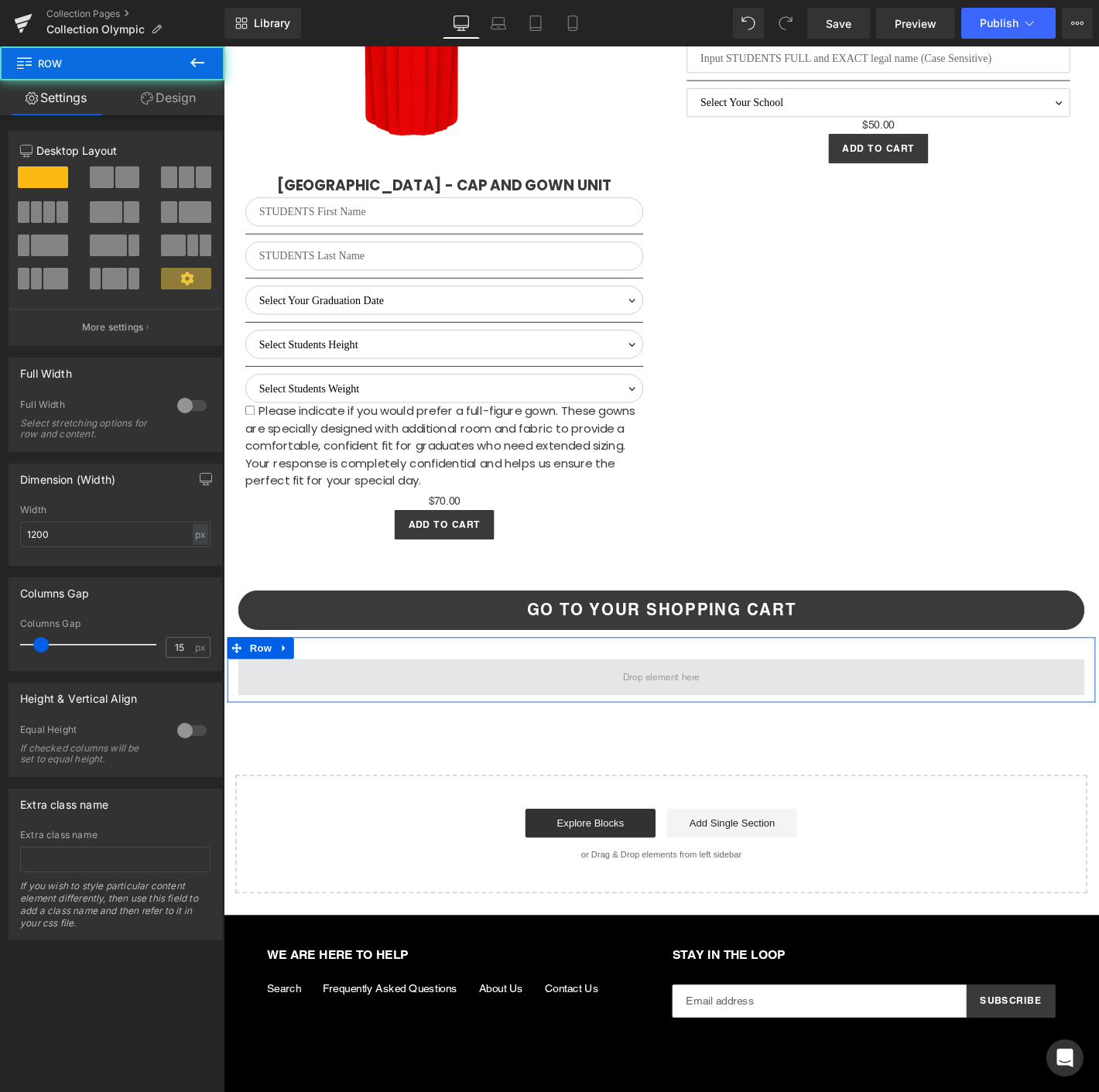
click at [359, 702] on span at bounding box center [692, 720] width 905 height 39
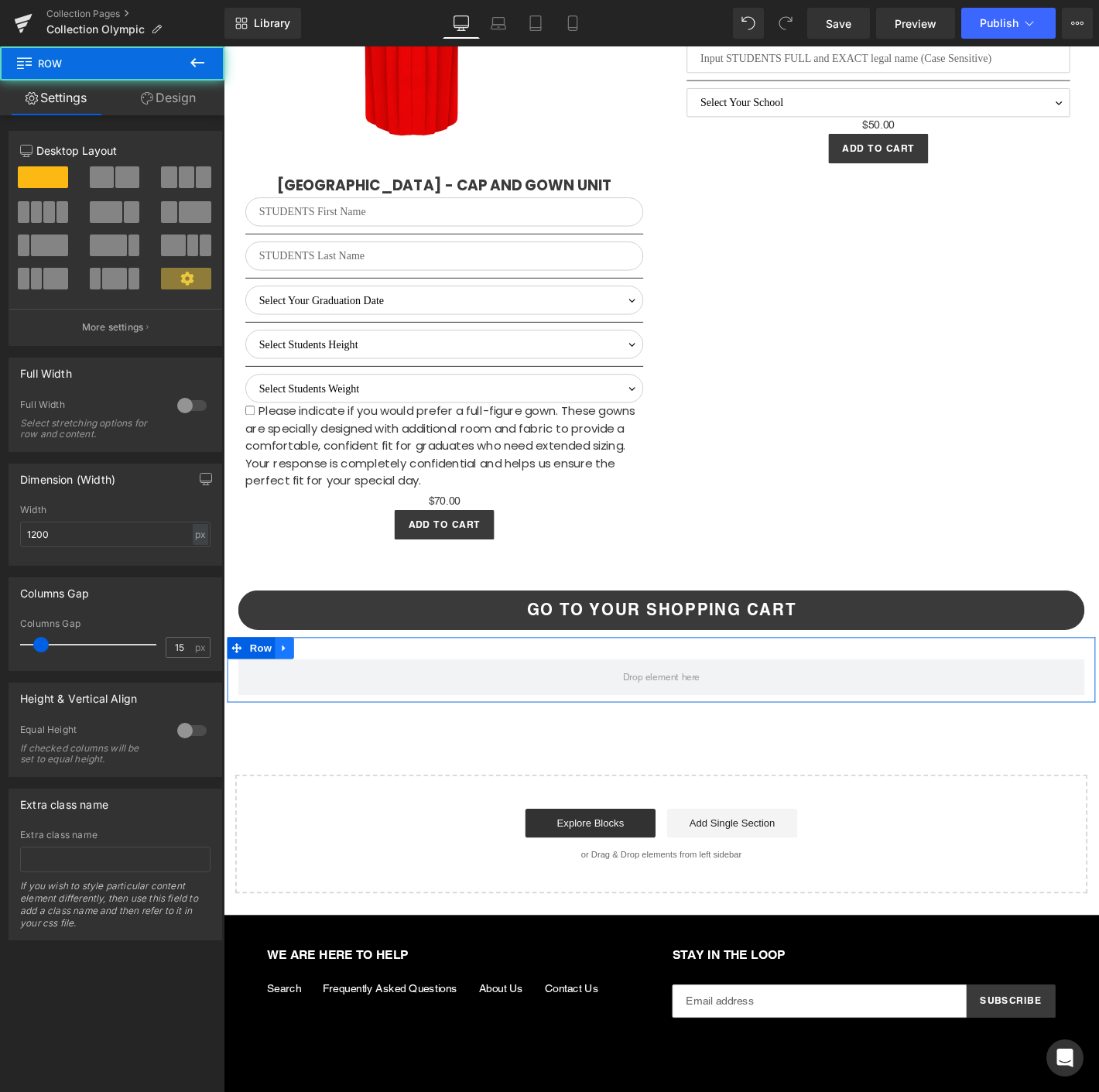
click at [286, 686] on link at bounding box center [288, 689] width 20 height 24
click at [324, 681] on link at bounding box center [328, 689] width 20 height 24
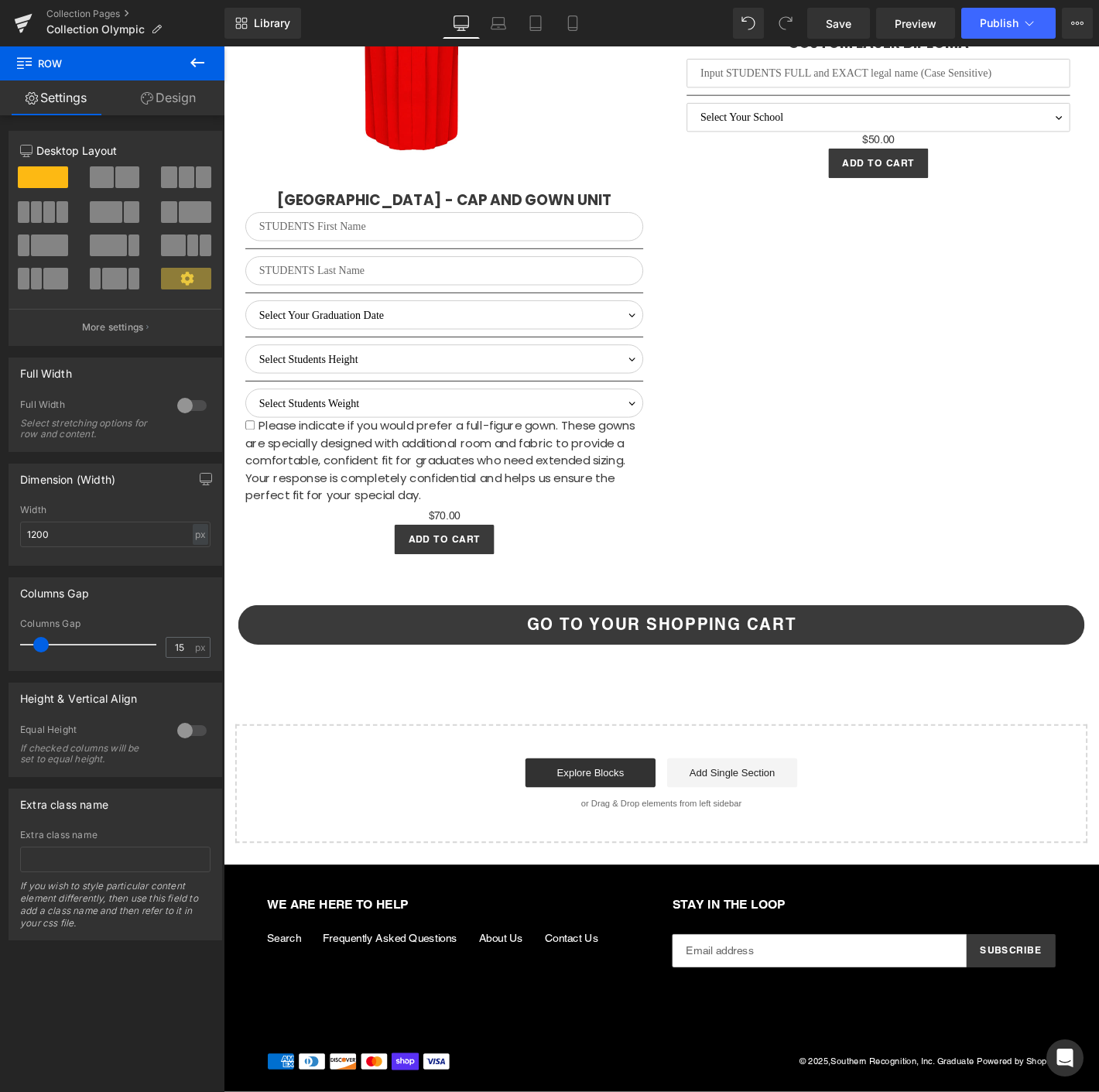
scroll to position [3897, 0]
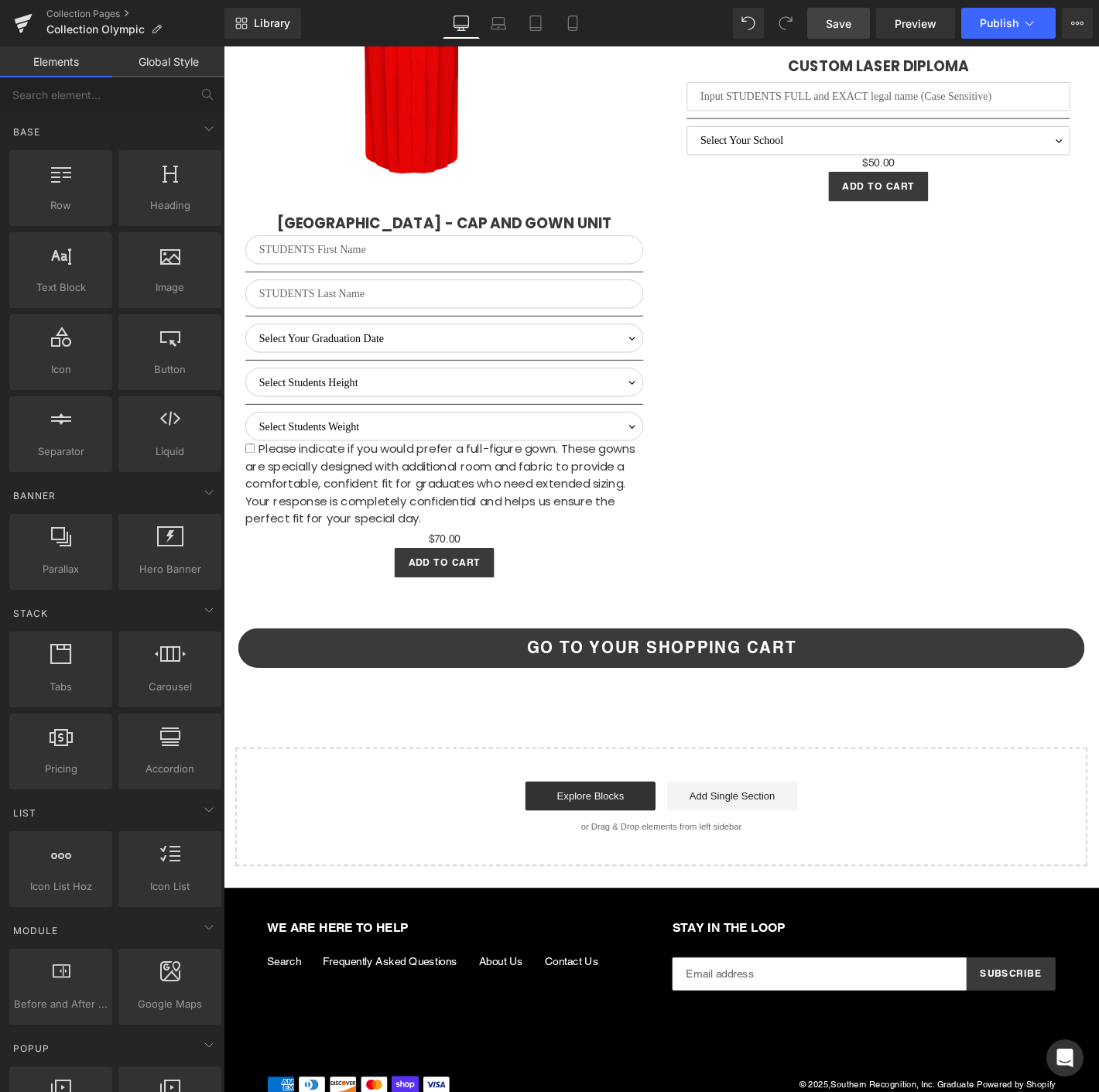
click at [826, 22] on span "Save" at bounding box center [838, 23] width 25 height 16
click at [979, 21] on button "Publish" at bounding box center [1009, 23] width 94 height 31
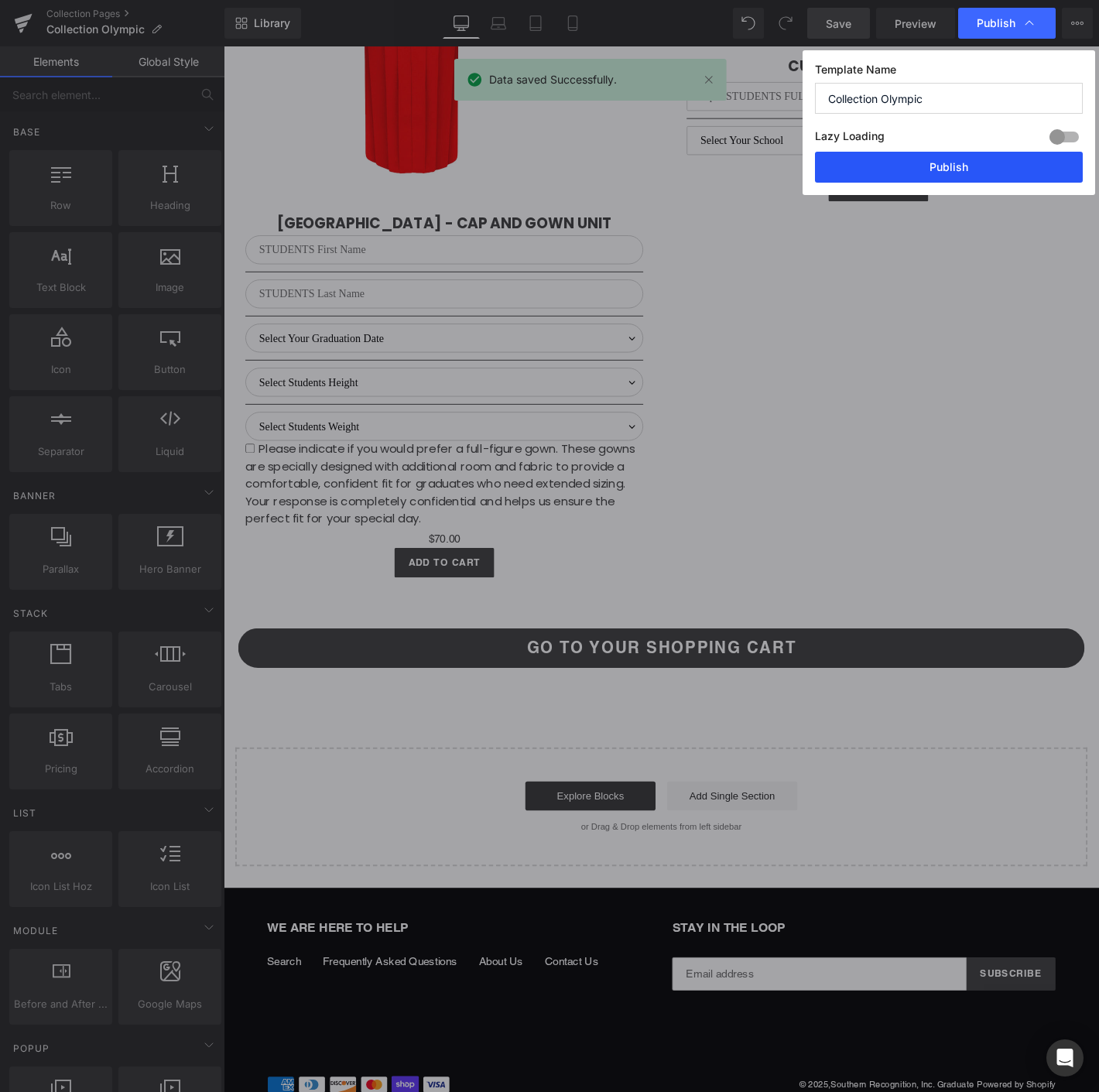
click at [945, 181] on button "Publish" at bounding box center [948, 166] width 268 height 31
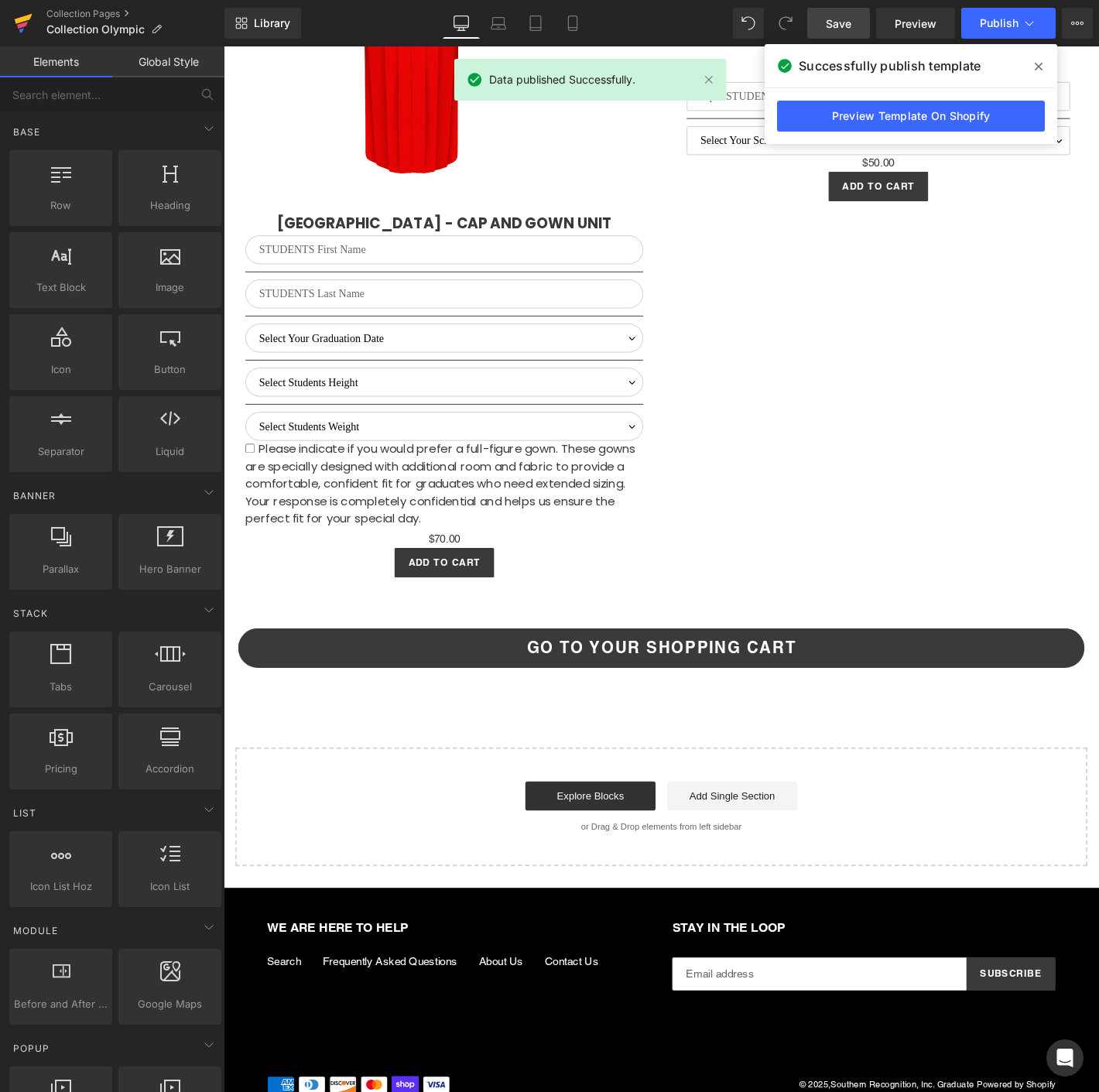
click at [20, 24] on icon at bounding box center [23, 24] width 11 height 7
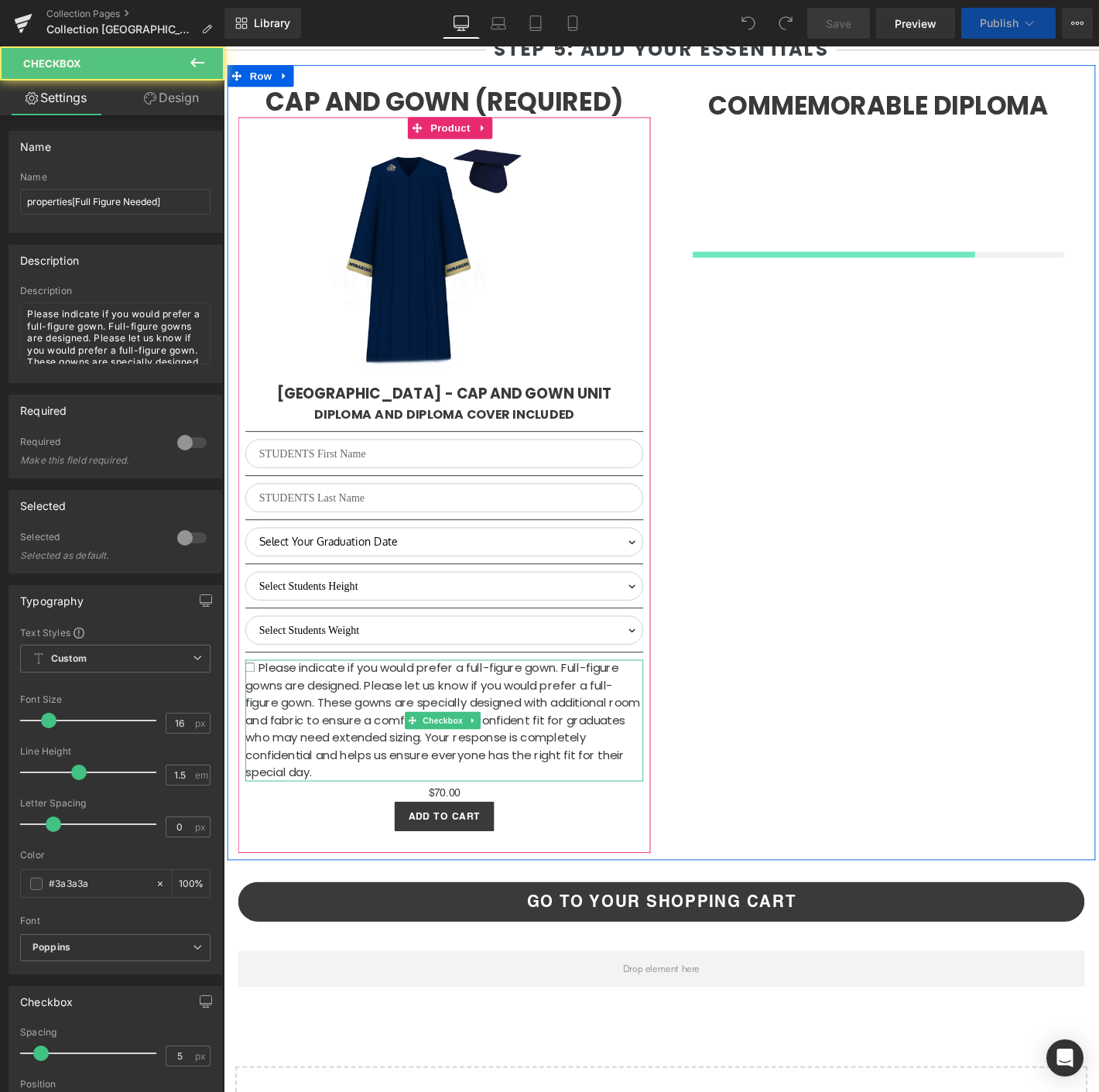
click at [412, 744] on span "Please indicate if you would prefer a full-figure gown. Full-figure gowns are d…" at bounding box center [457, 767] width 422 height 129
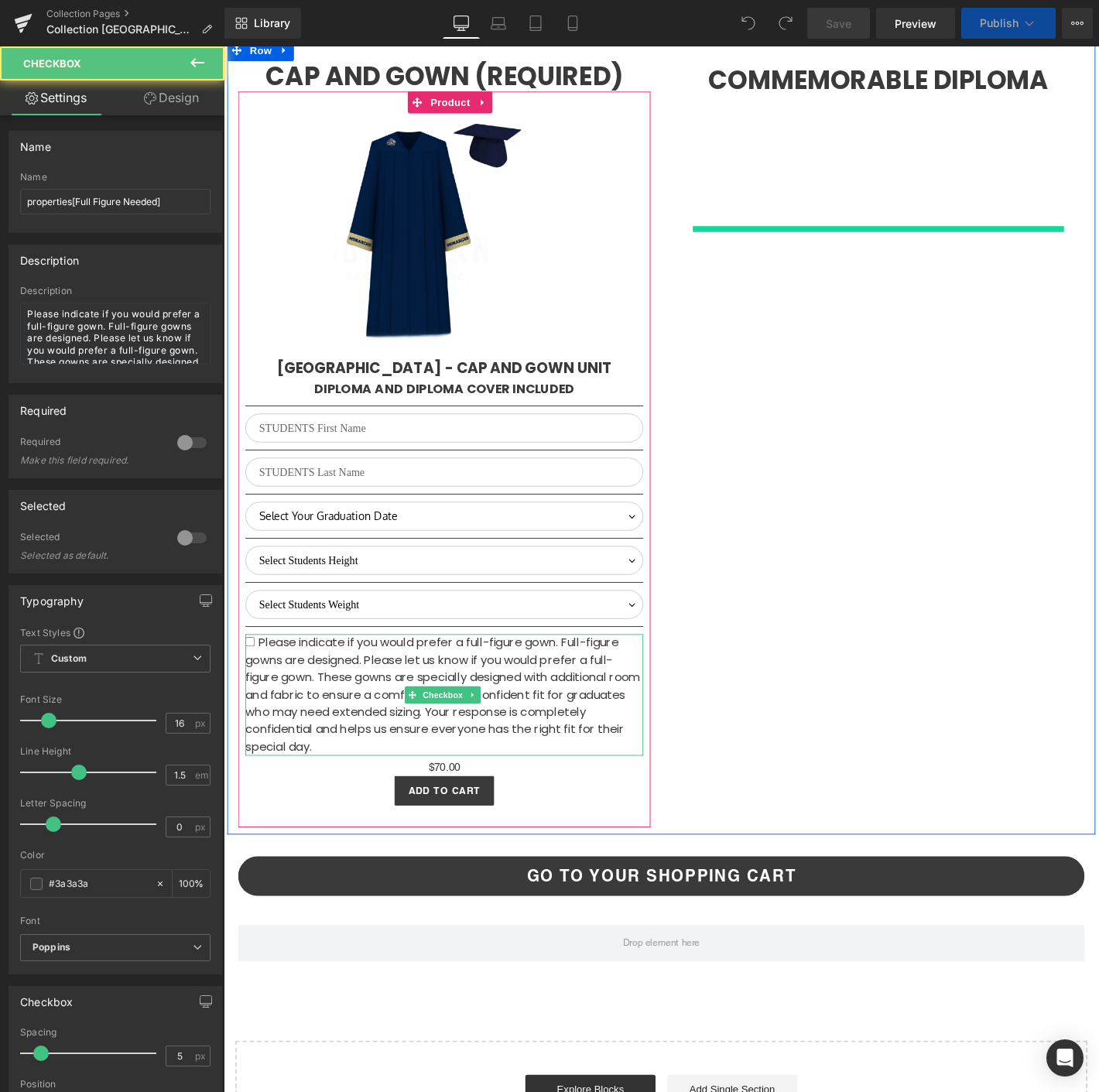
scroll to position [3300, 0]
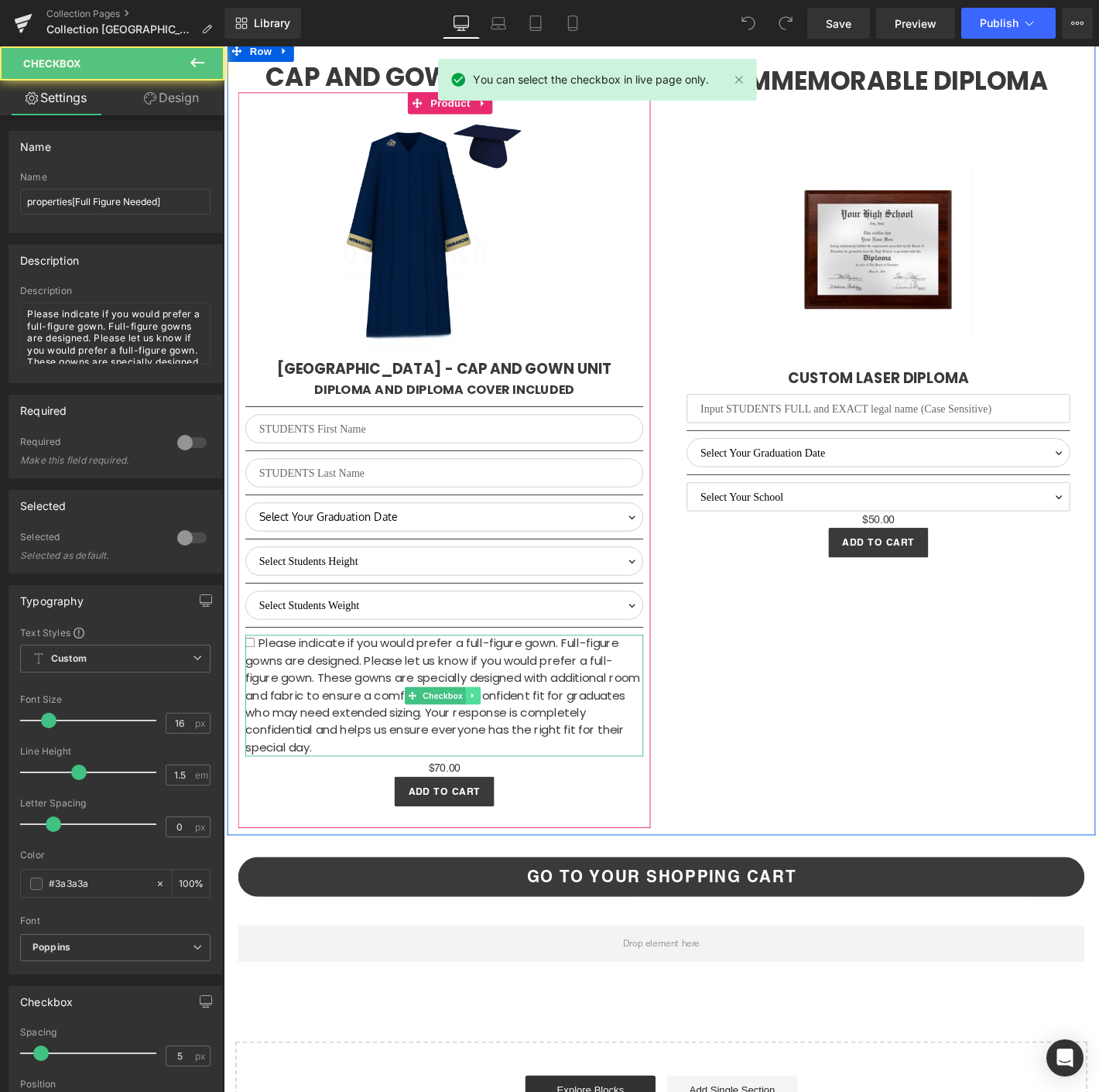
click at [488, 721] on span "Please indicate if you would prefer a full-figure gown. Full-figure gowns are d…" at bounding box center [457, 740] width 422 height 129
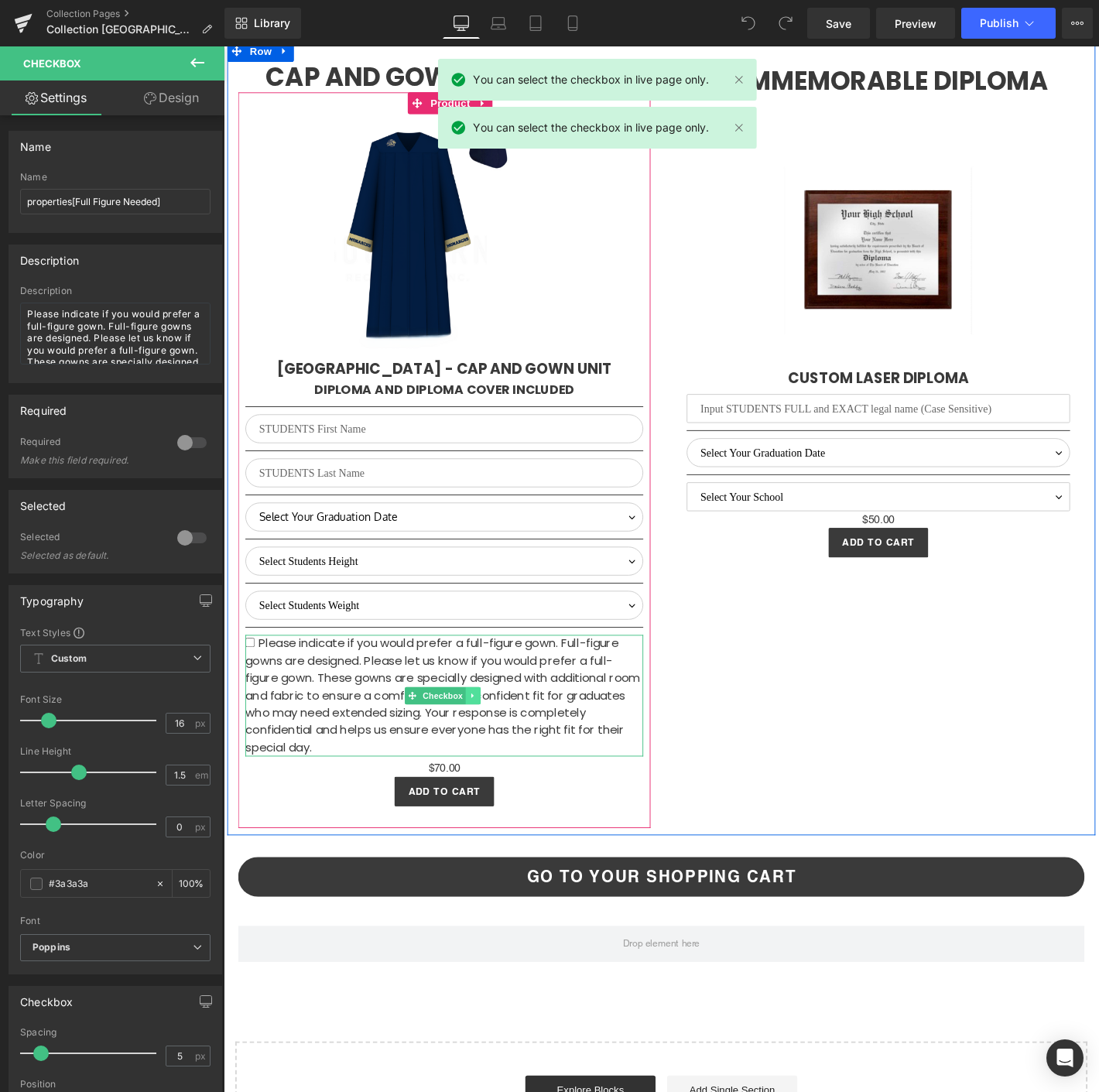
click at [488, 739] on link at bounding box center [490, 741] width 16 height 19
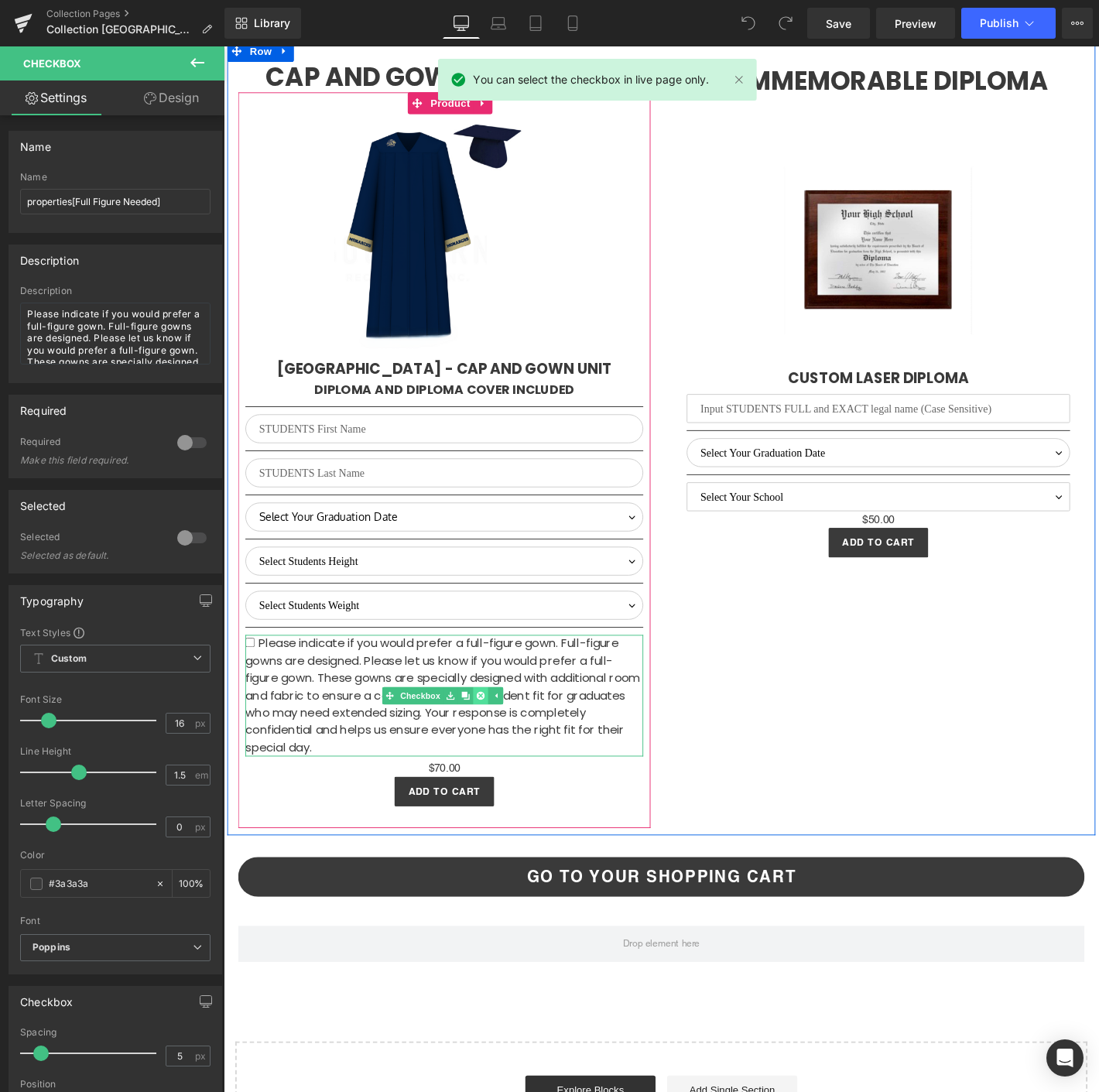
click at [499, 740] on link at bounding box center [498, 741] width 16 height 19
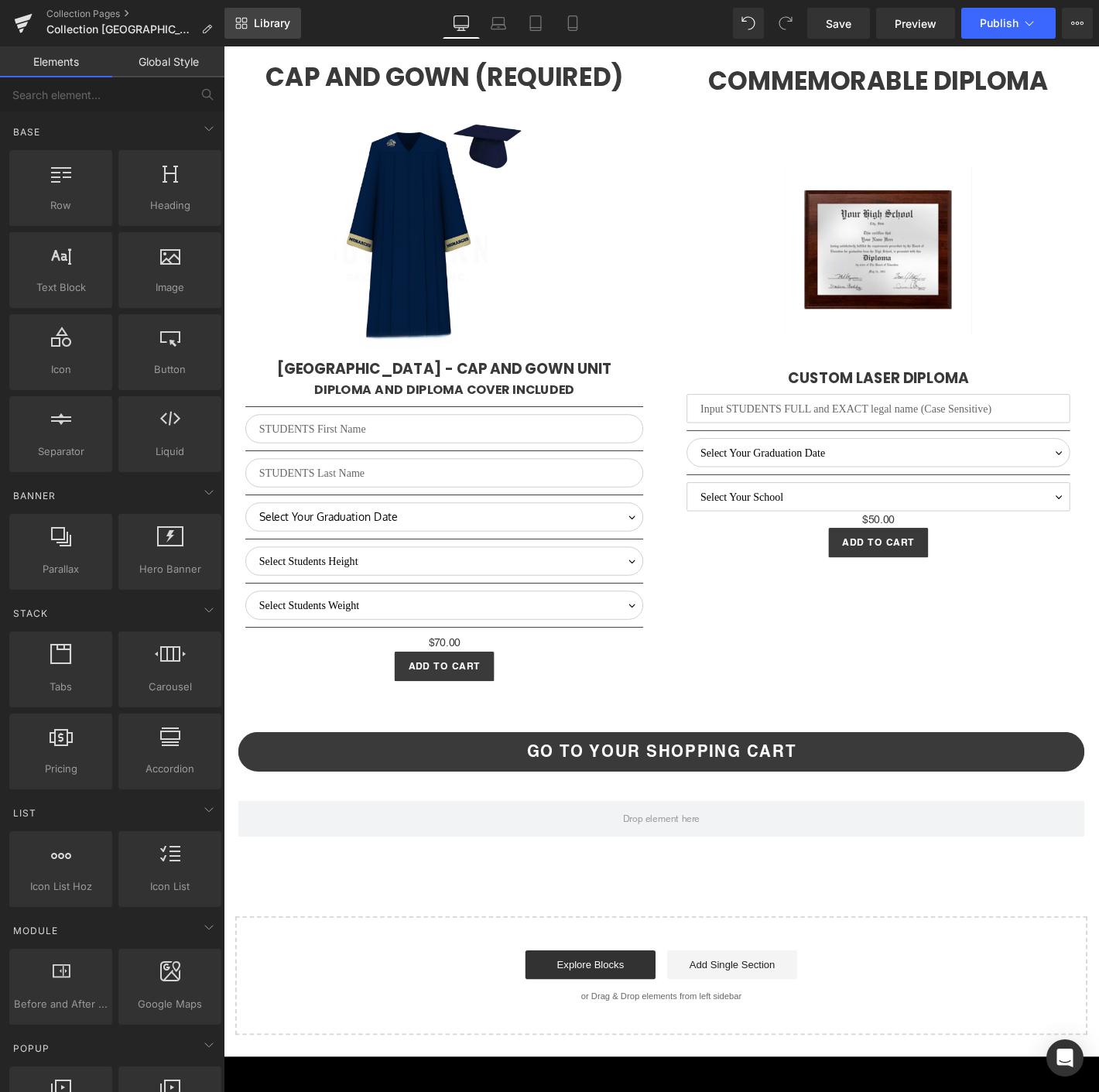
click at [273, 23] on span "Library" at bounding box center [272, 23] width 37 height 14
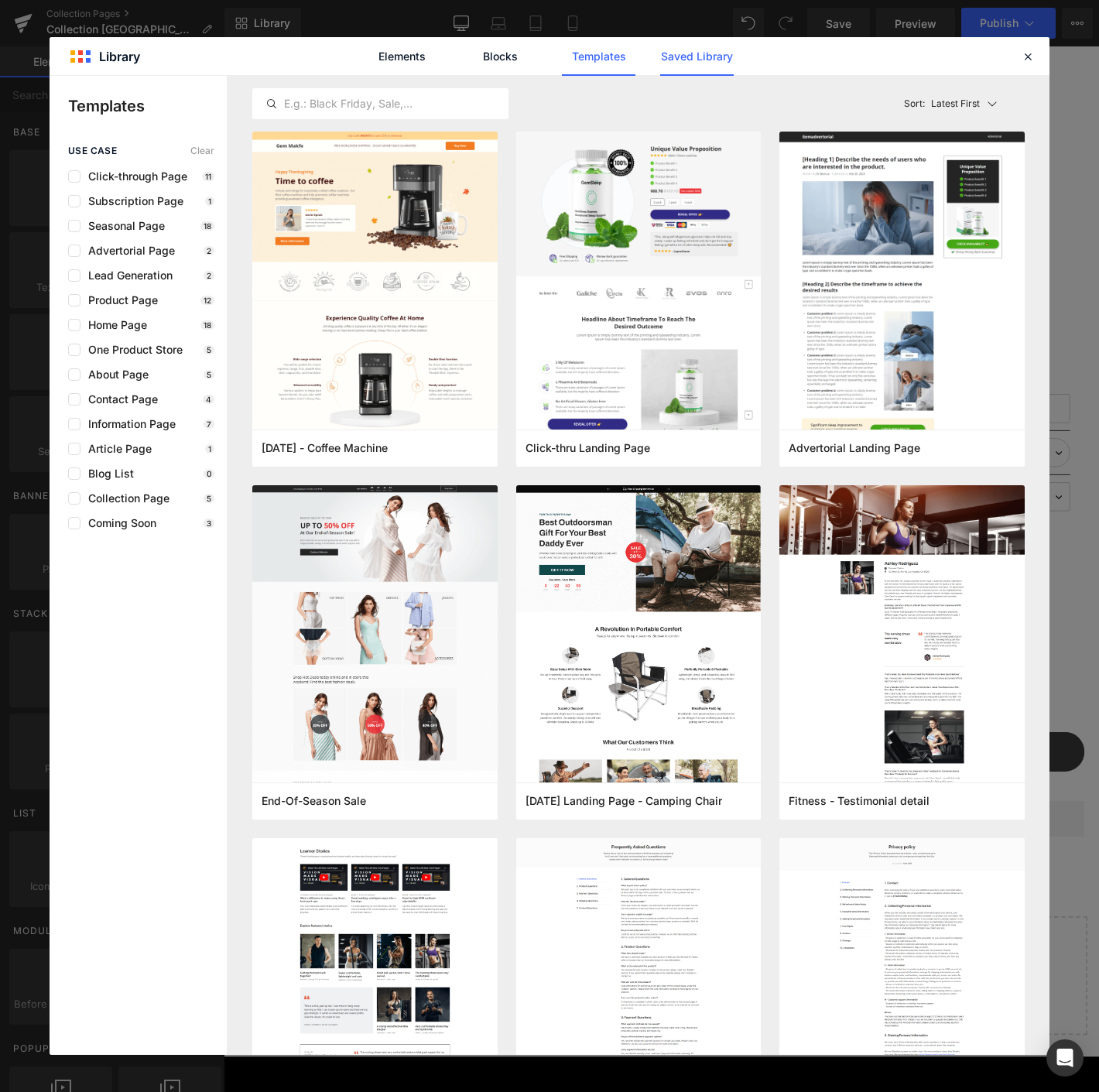
click at [679, 71] on link "Saved Library" at bounding box center [697, 55] width 73 height 39
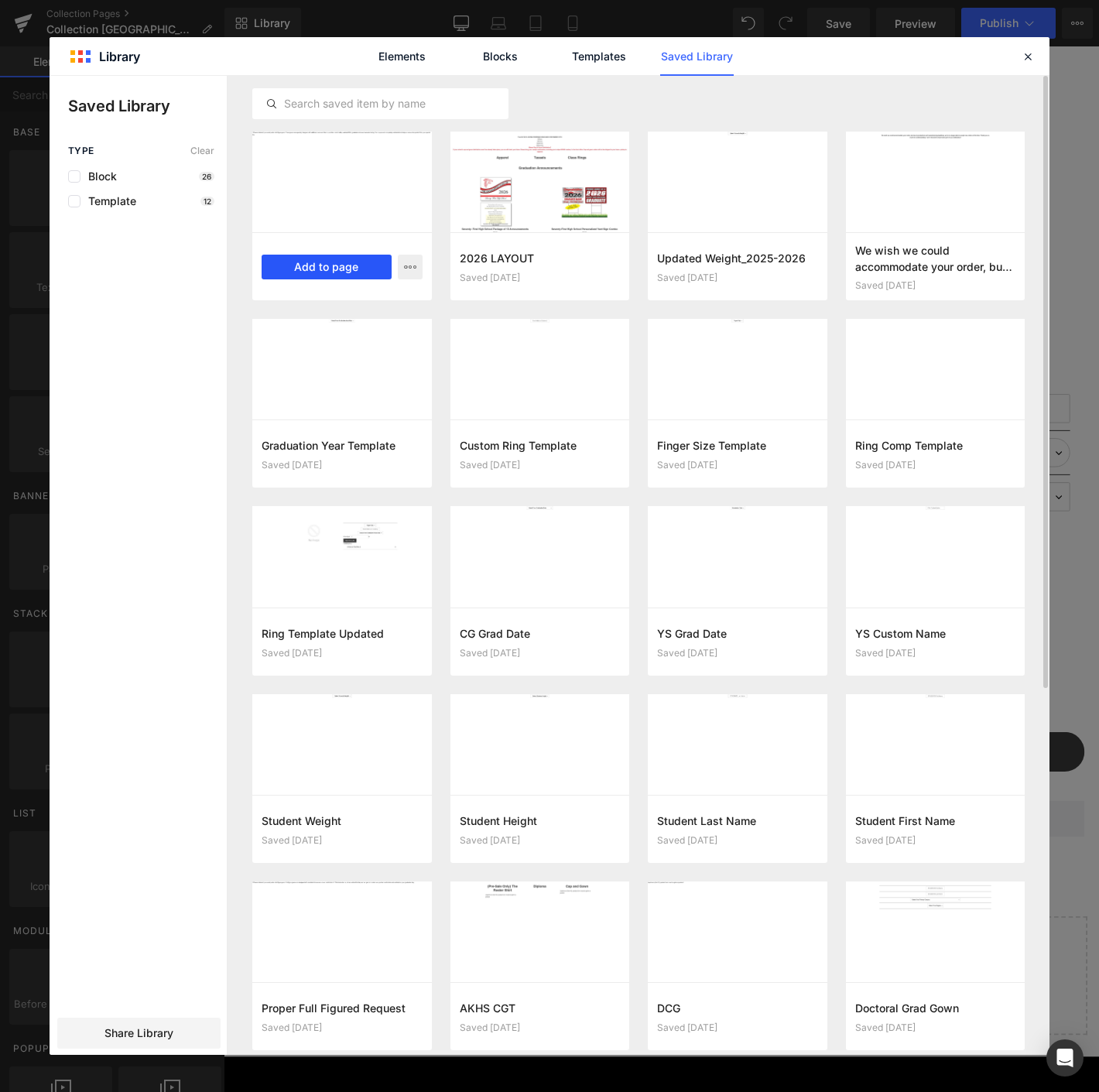
click at [290, 267] on button "Add to page" at bounding box center [327, 267] width 130 height 24
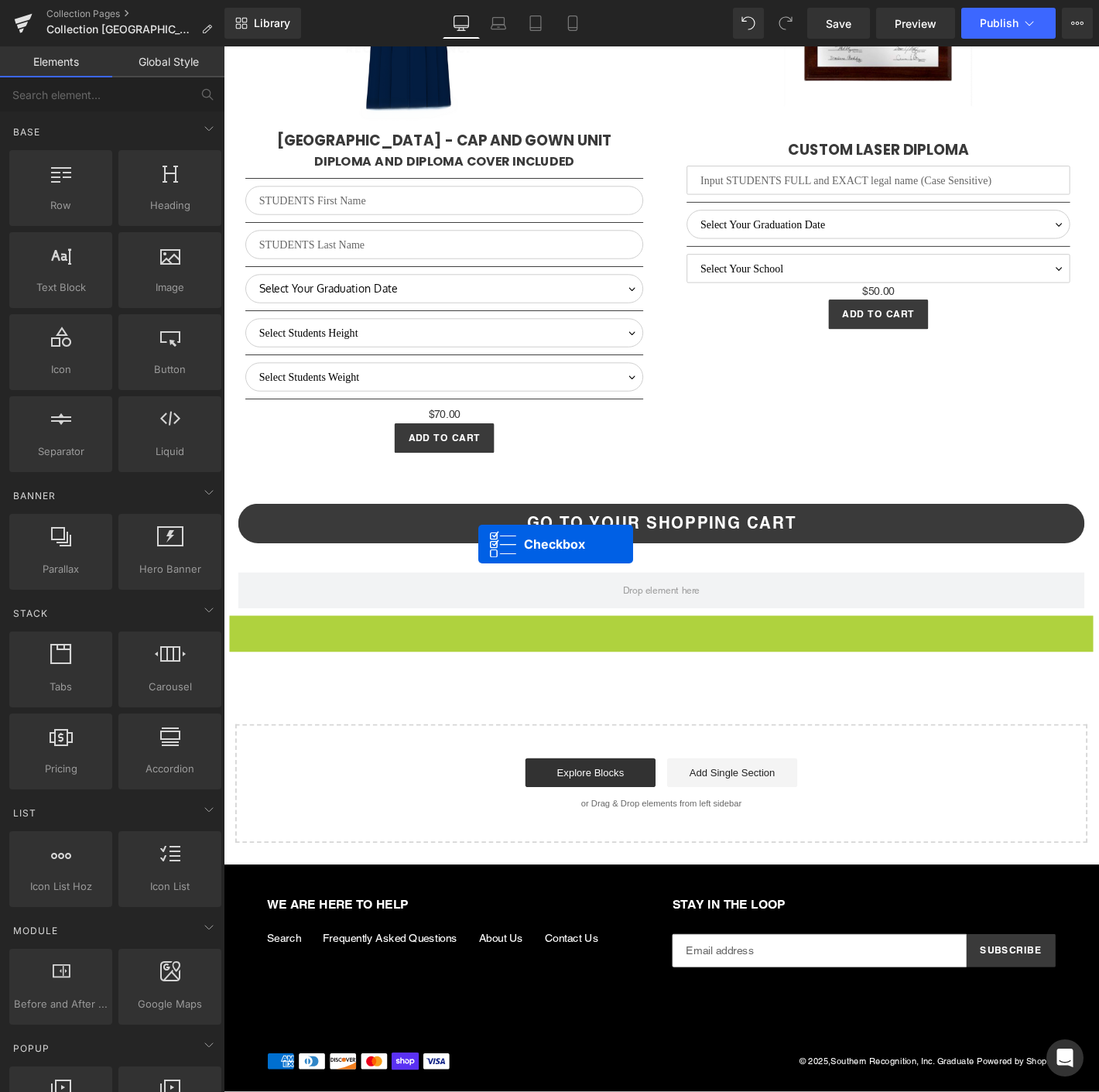
scroll to position [3534, 0]
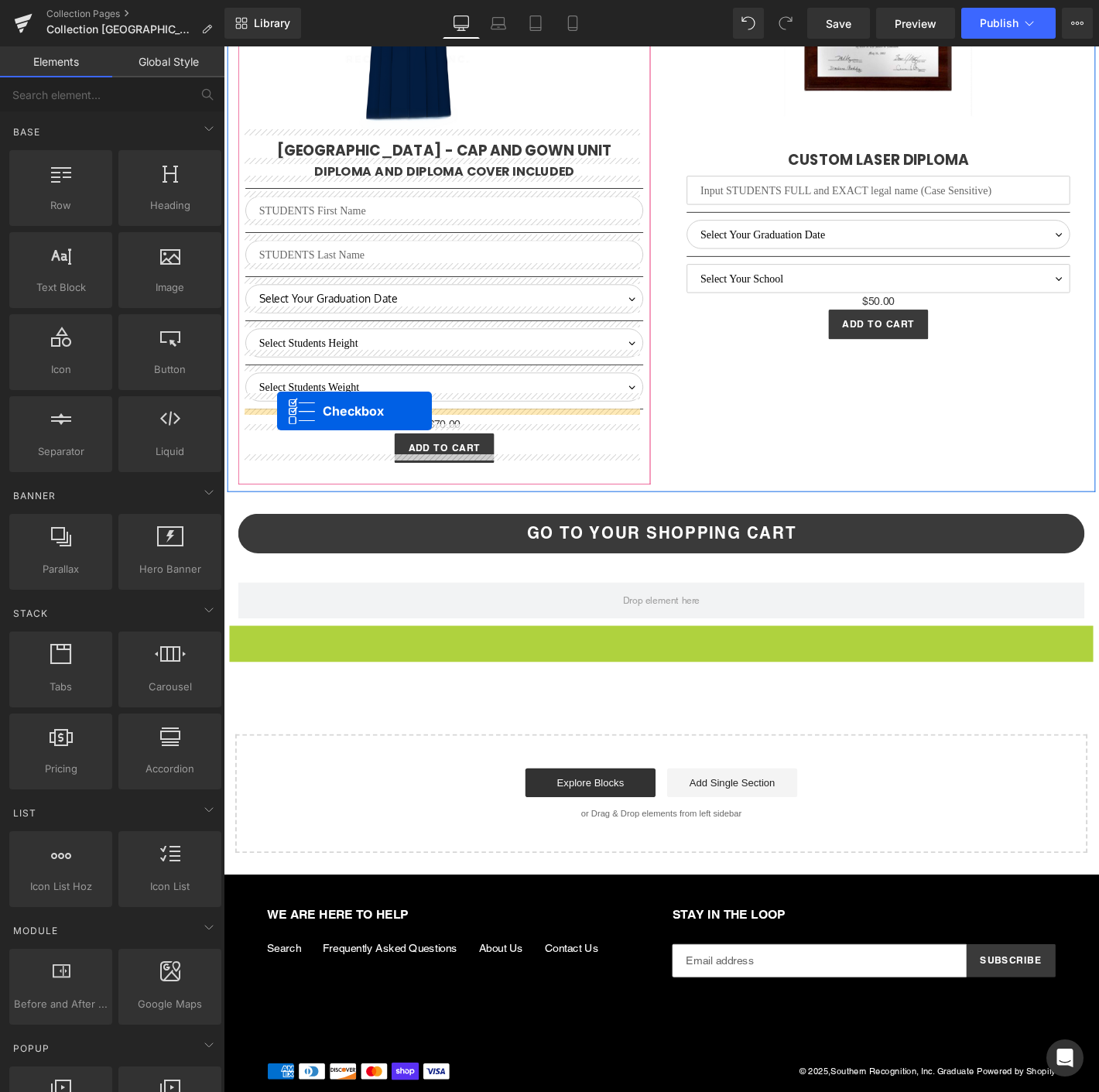
drag, startPoint x: 645, startPoint y: 670, endPoint x: 281, endPoint y: 436, distance: 432.7
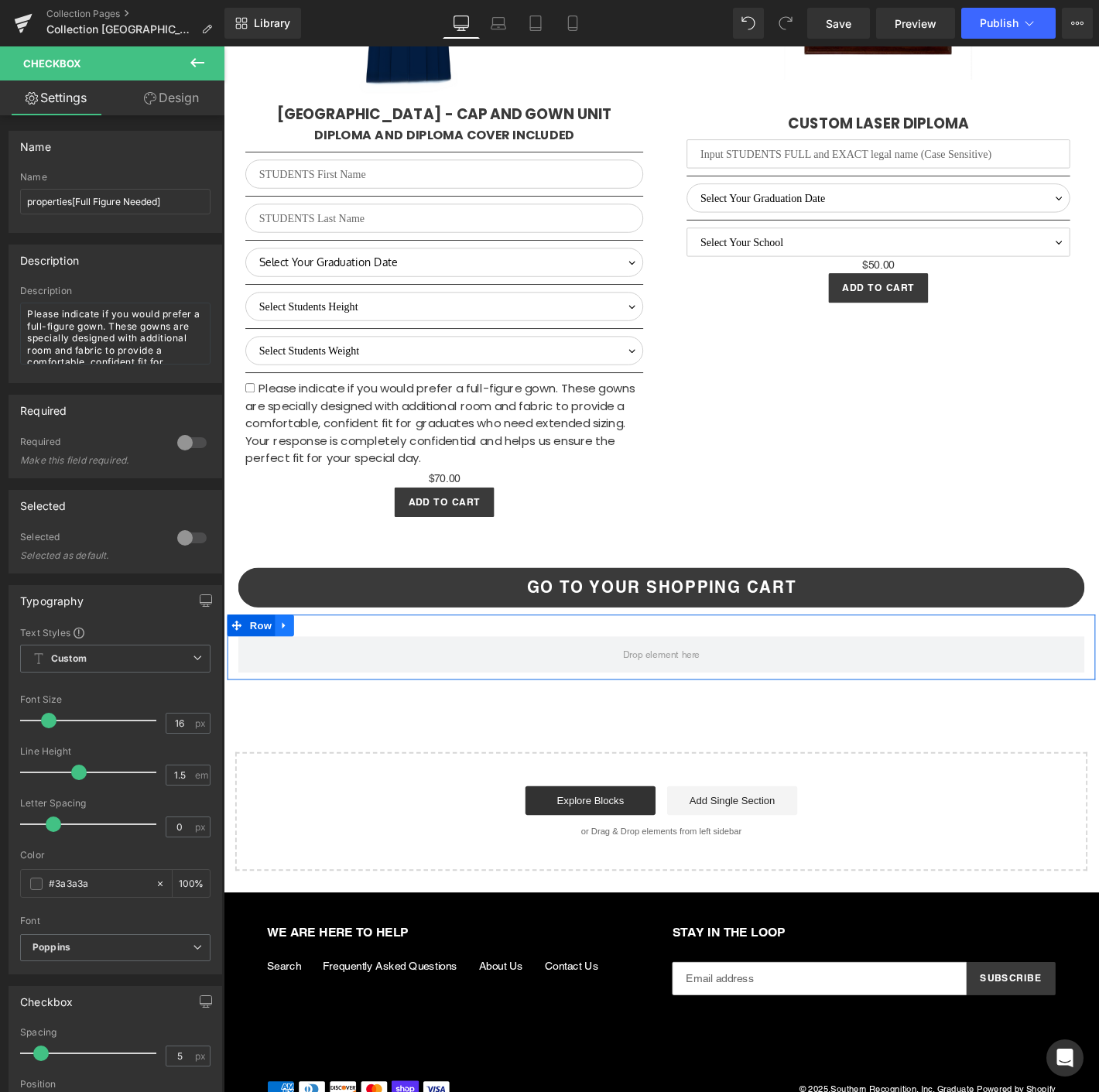
click at [283, 660] on icon at bounding box center [289, 666] width 11 height 11
click at [324, 660] on icon at bounding box center [329, 666] width 11 height 11
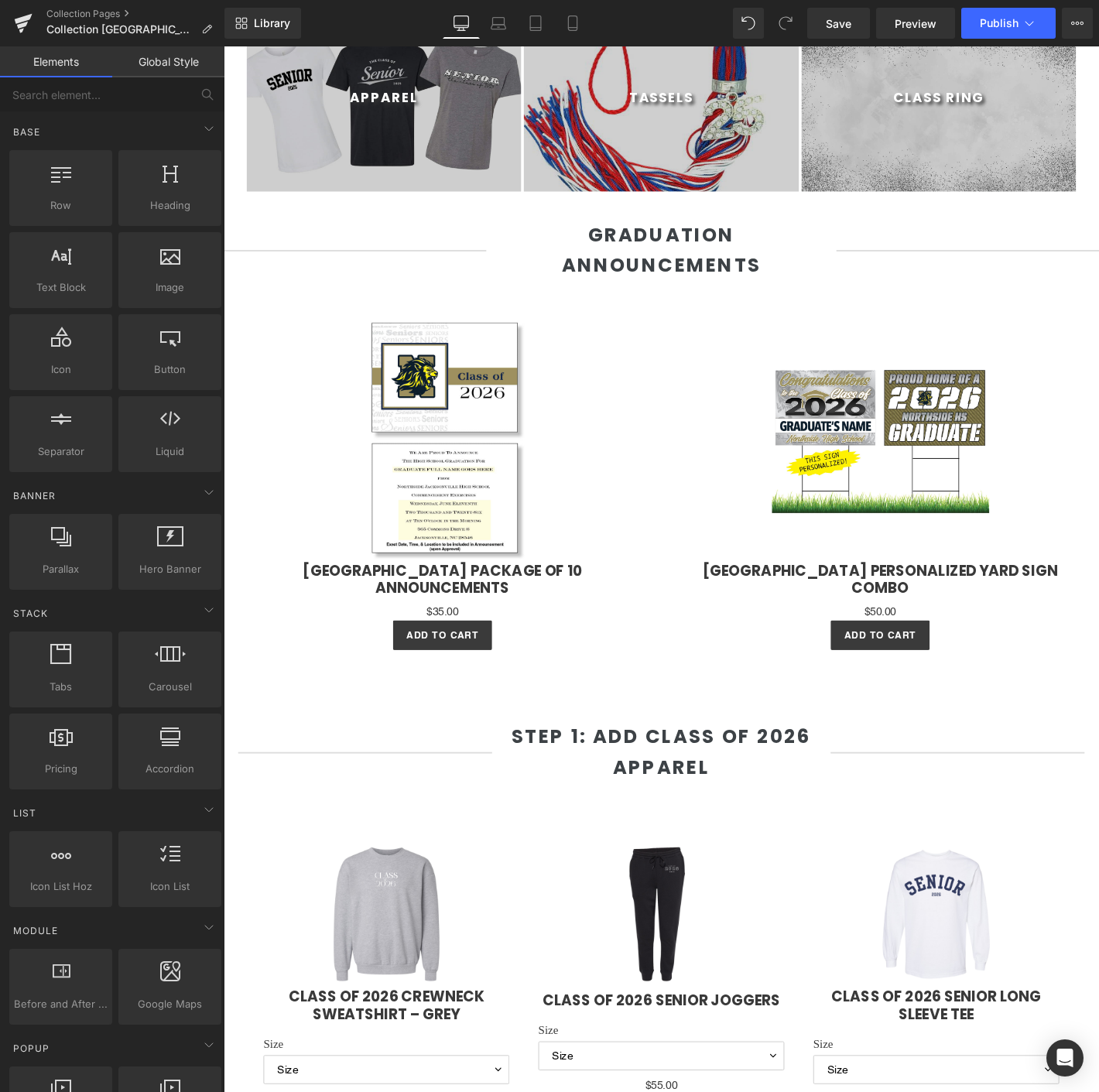
scroll to position [599, 0]
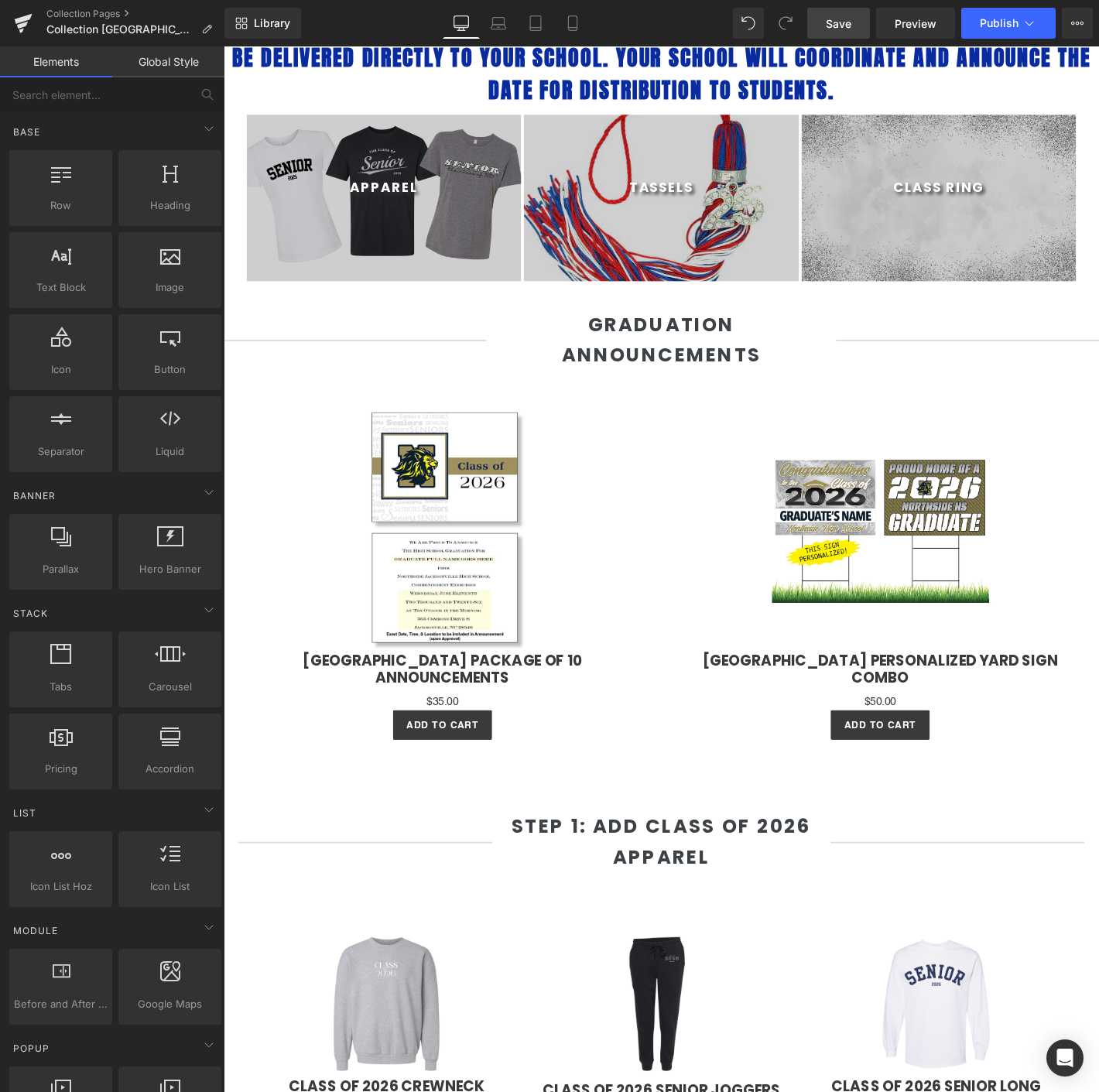
drag, startPoint x: 840, startPoint y: 24, endPoint x: 823, endPoint y: 2, distance: 27.8
click at [840, 24] on span "Save" at bounding box center [838, 23] width 25 height 16
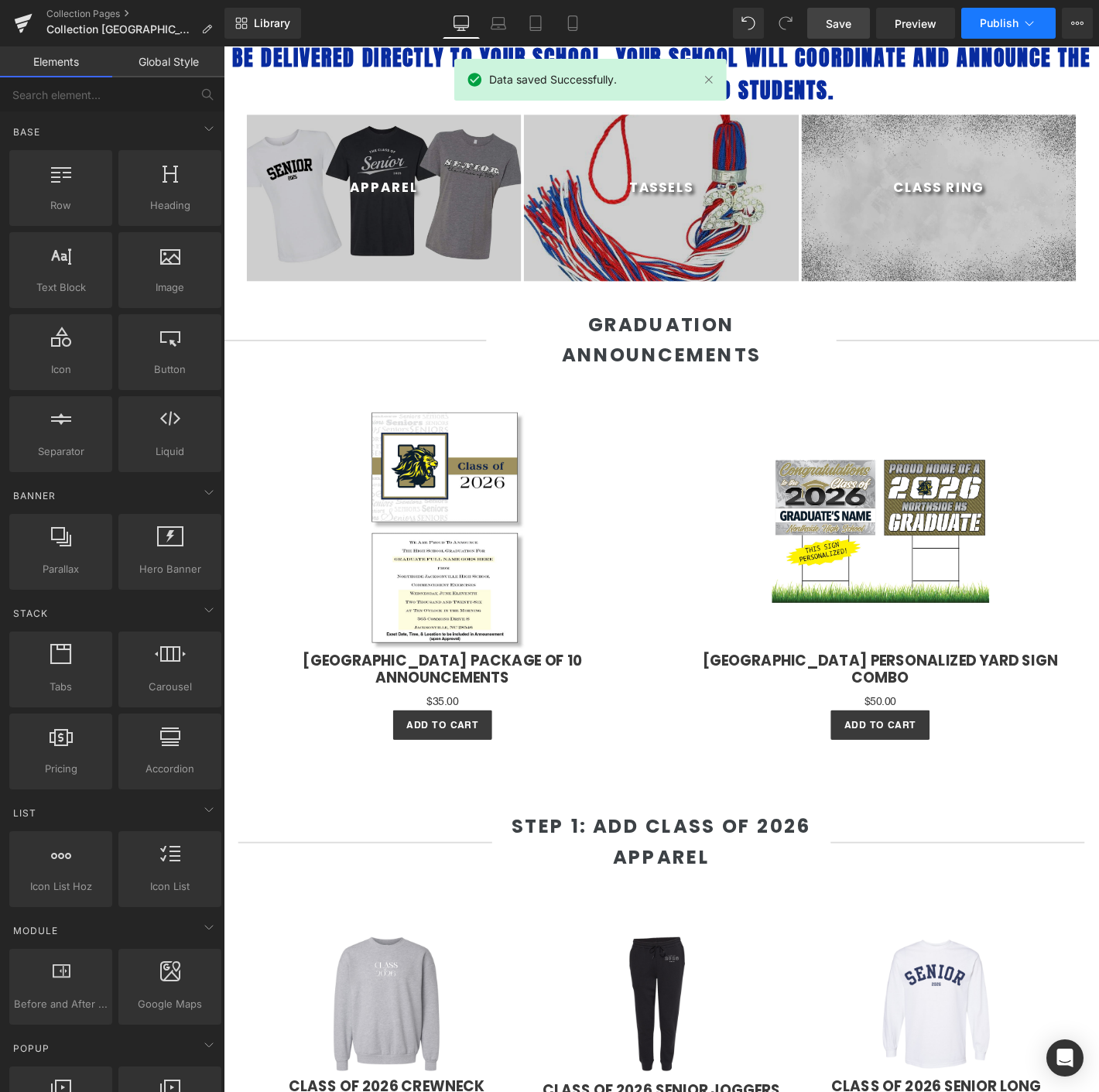
click at [980, 36] on button "Publish" at bounding box center [1009, 23] width 94 height 31
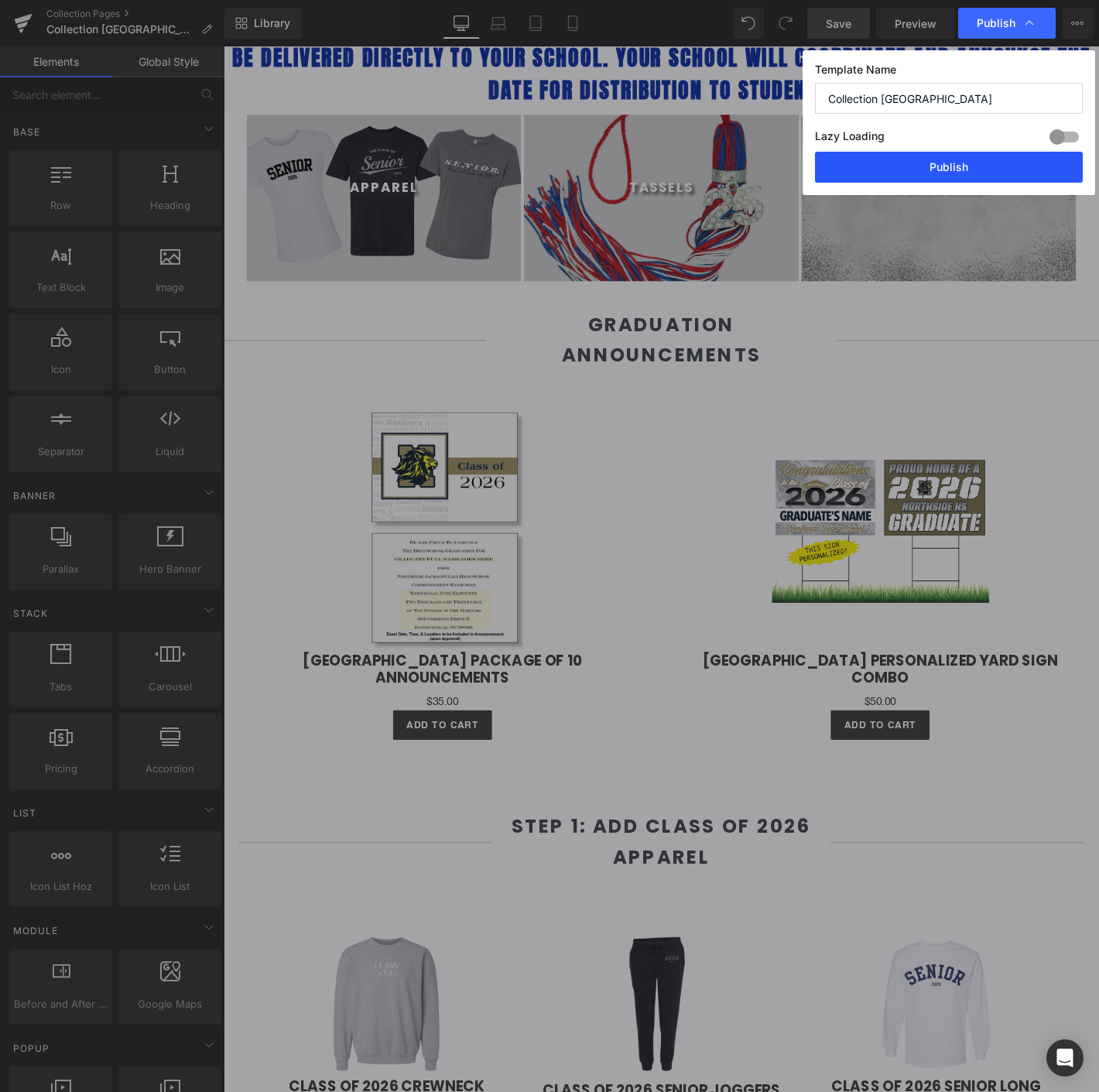
click at [958, 164] on button "Publish" at bounding box center [948, 166] width 268 height 31
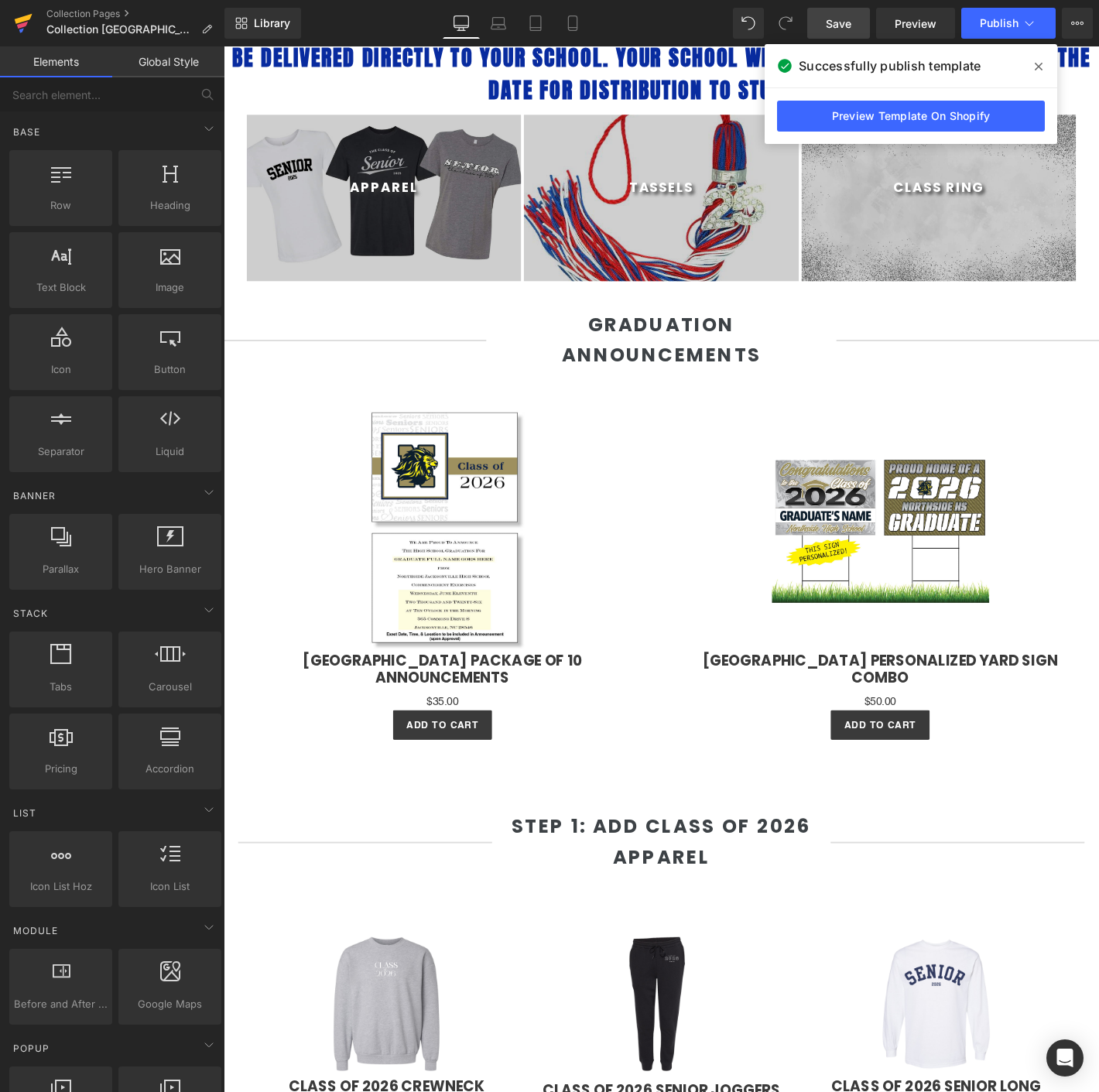
click at [24, 14] on icon at bounding box center [24, 23] width 19 height 39
